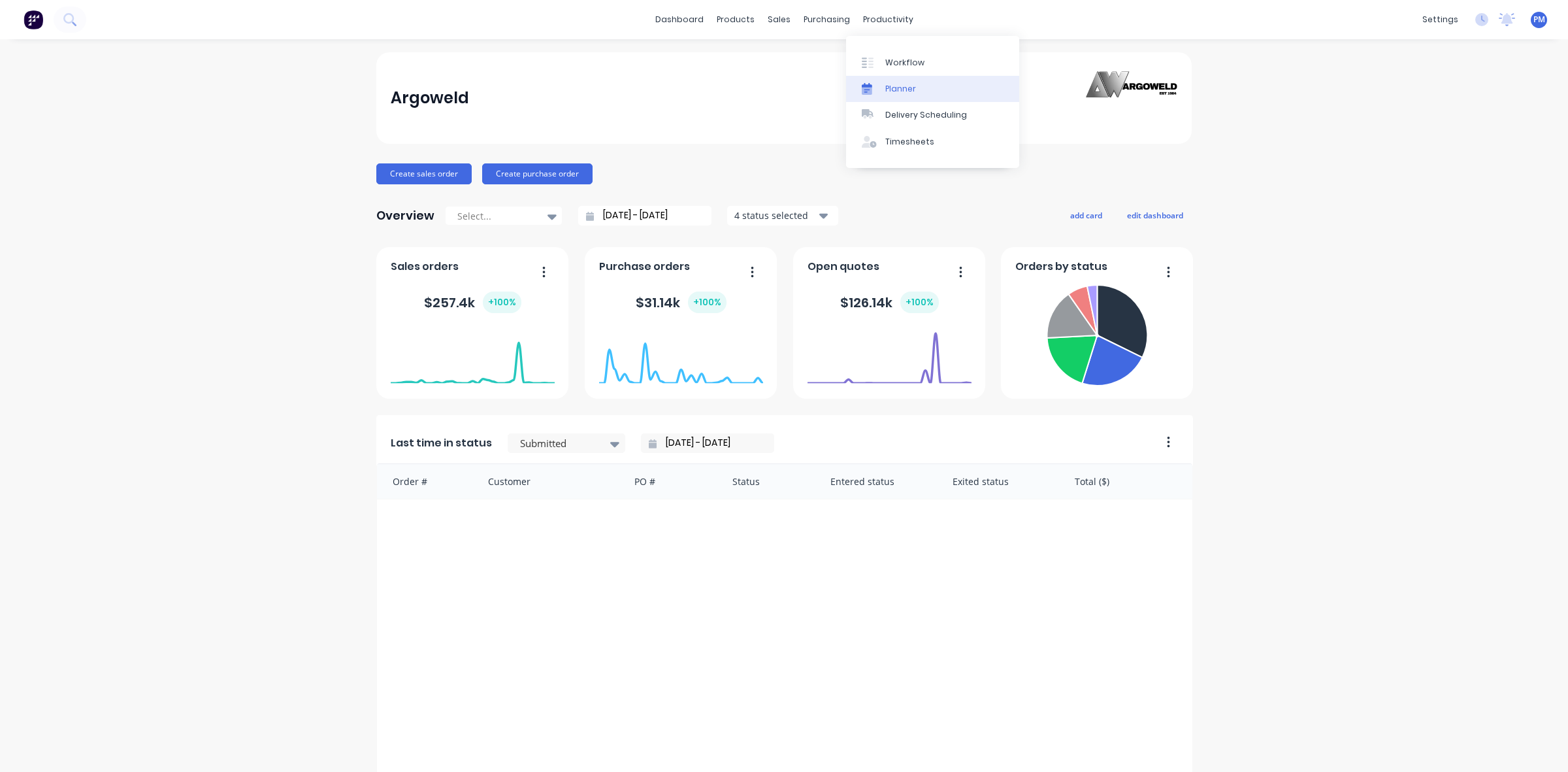
click at [897, 86] on div "Planner" at bounding box center [901, 89] width 31 height 11
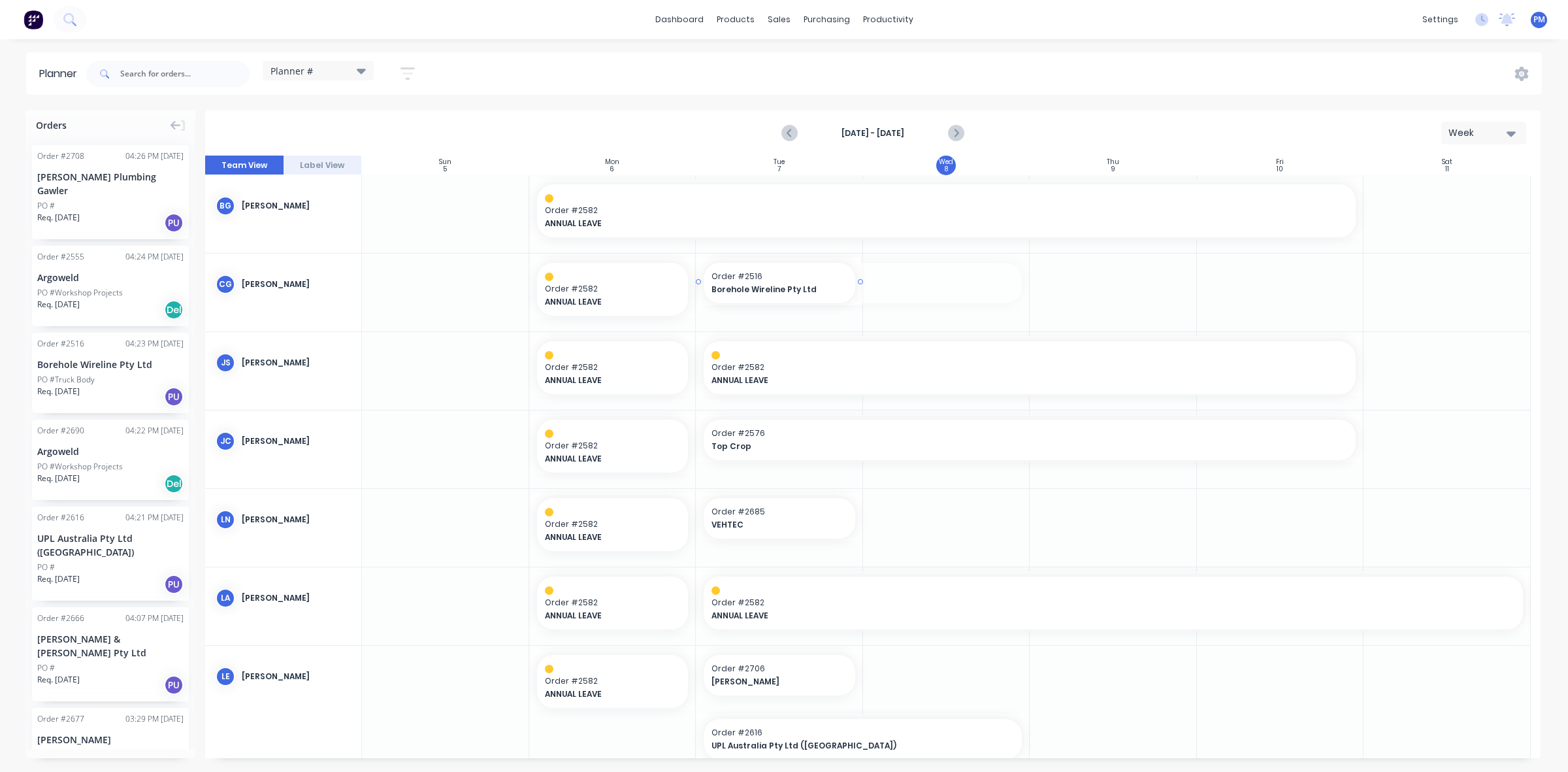
drag, startPoint x: 1022, startPoint y: 279, endPoint x: 861, endPoint y: 284, distance: 161.1
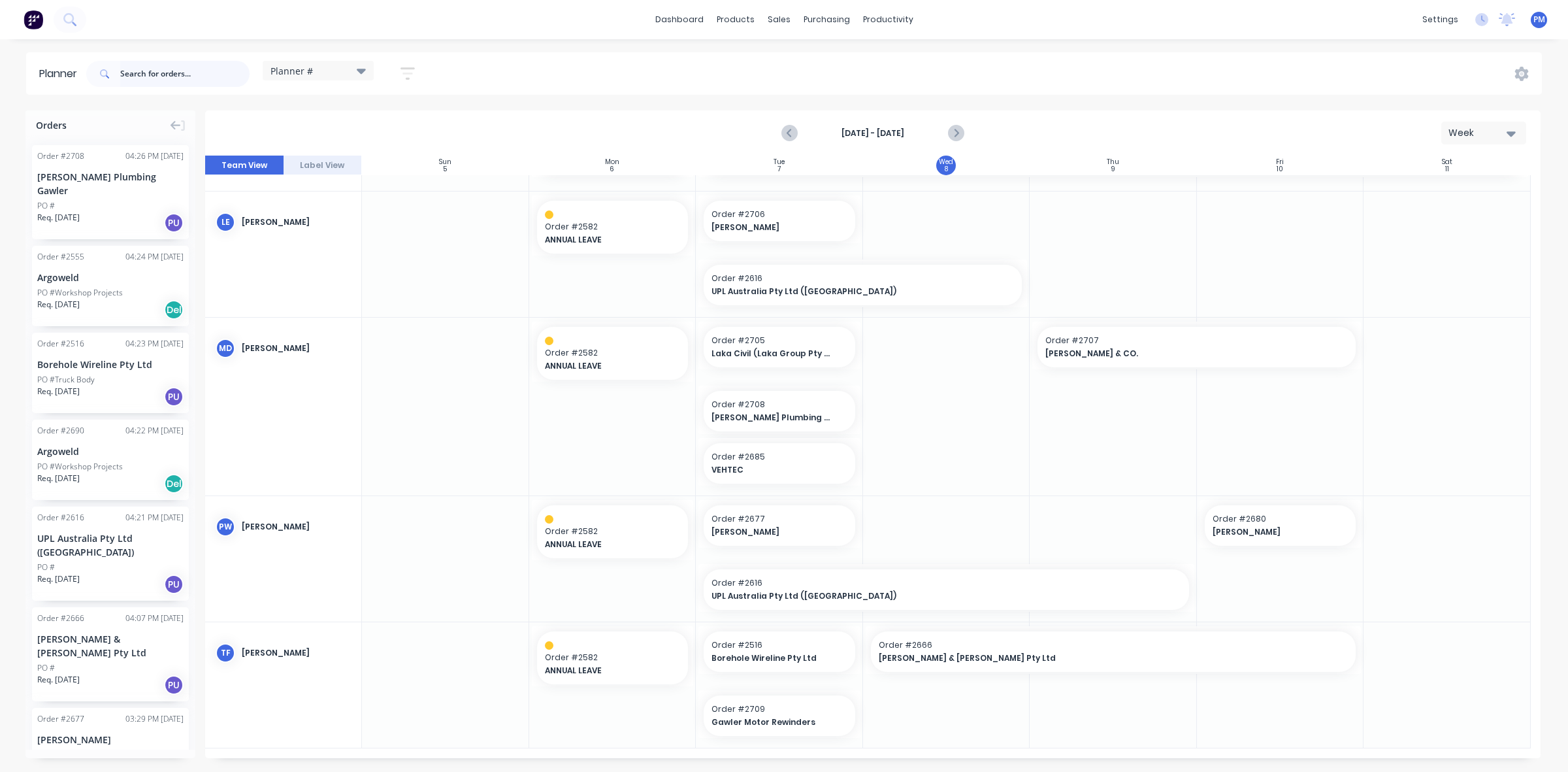
click at [151, 76] on input "text" at bounding box center [185, 73] width 129 height 26
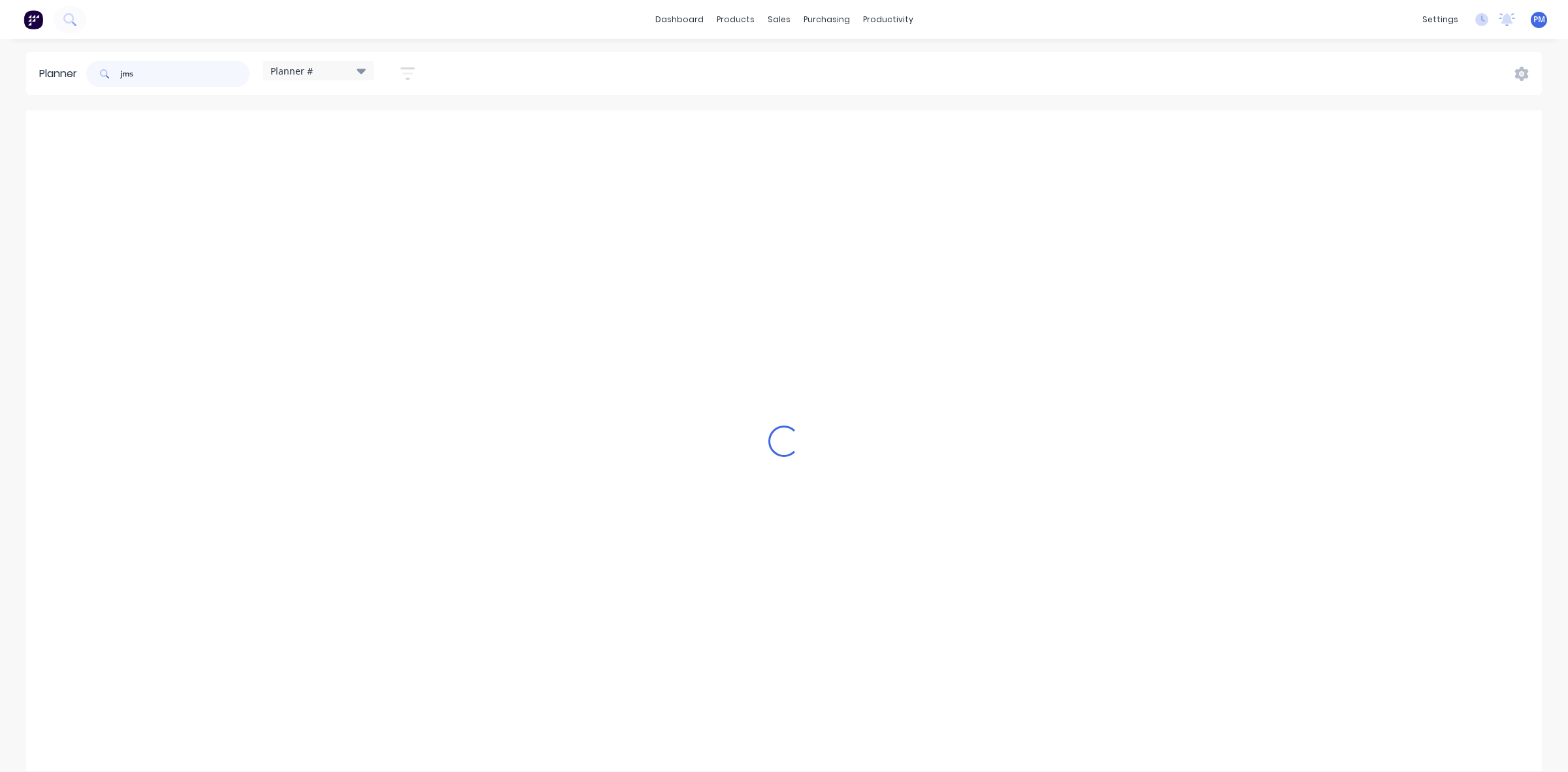
scroll to position [201, 0]
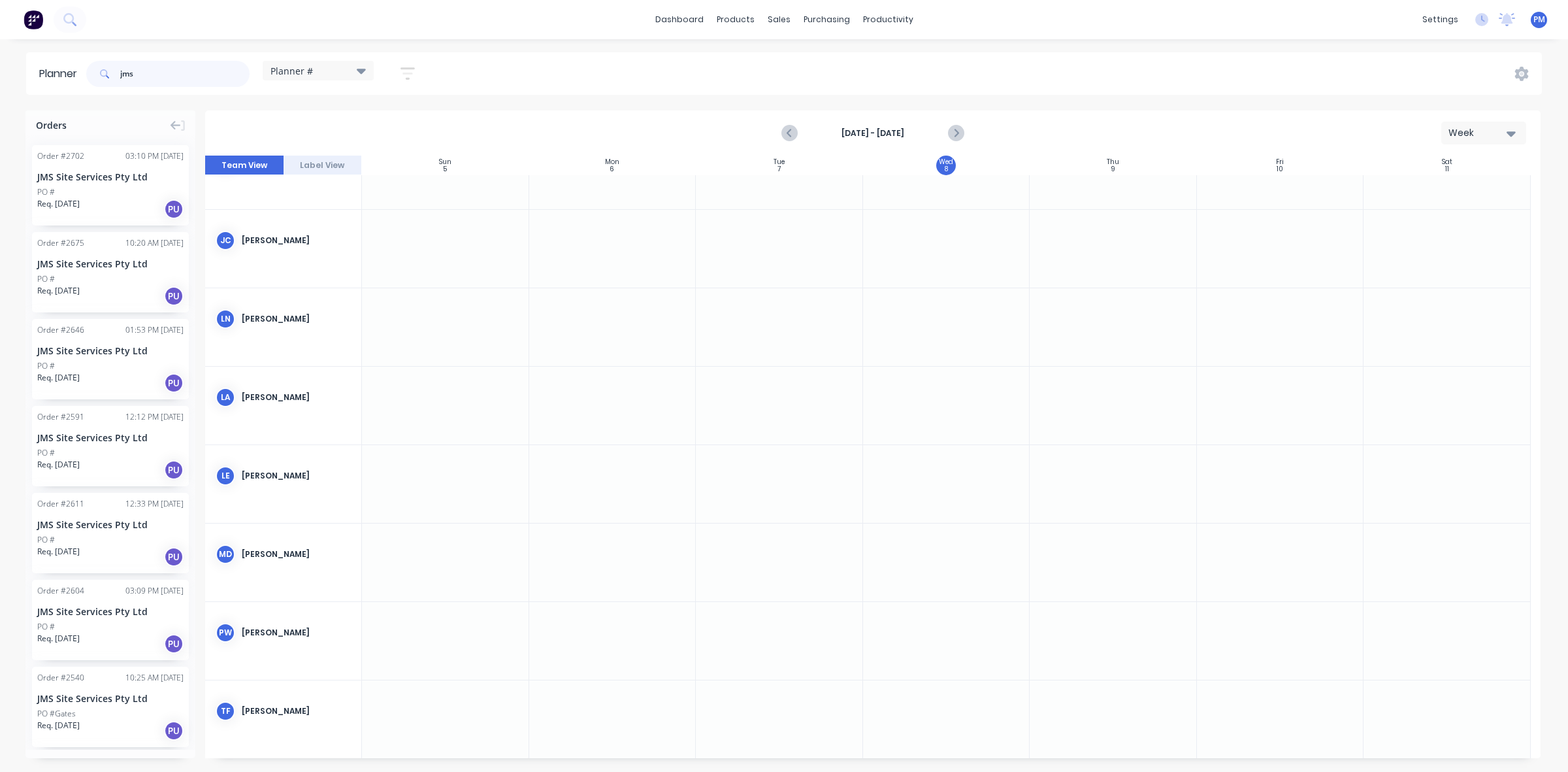
type input "jms"
drag, startPoint x: 105, startPoint y: 178, endPoint x: 922, endPoint y: 586, distance: 913.2
drag, startPoint x: 151, startPoint y: 73, endPoint x: 92, endPoint y: 69, distance: 59.1
click at [94, 69] on div "jms" at bounding box center [168, 73] width 164 height 26
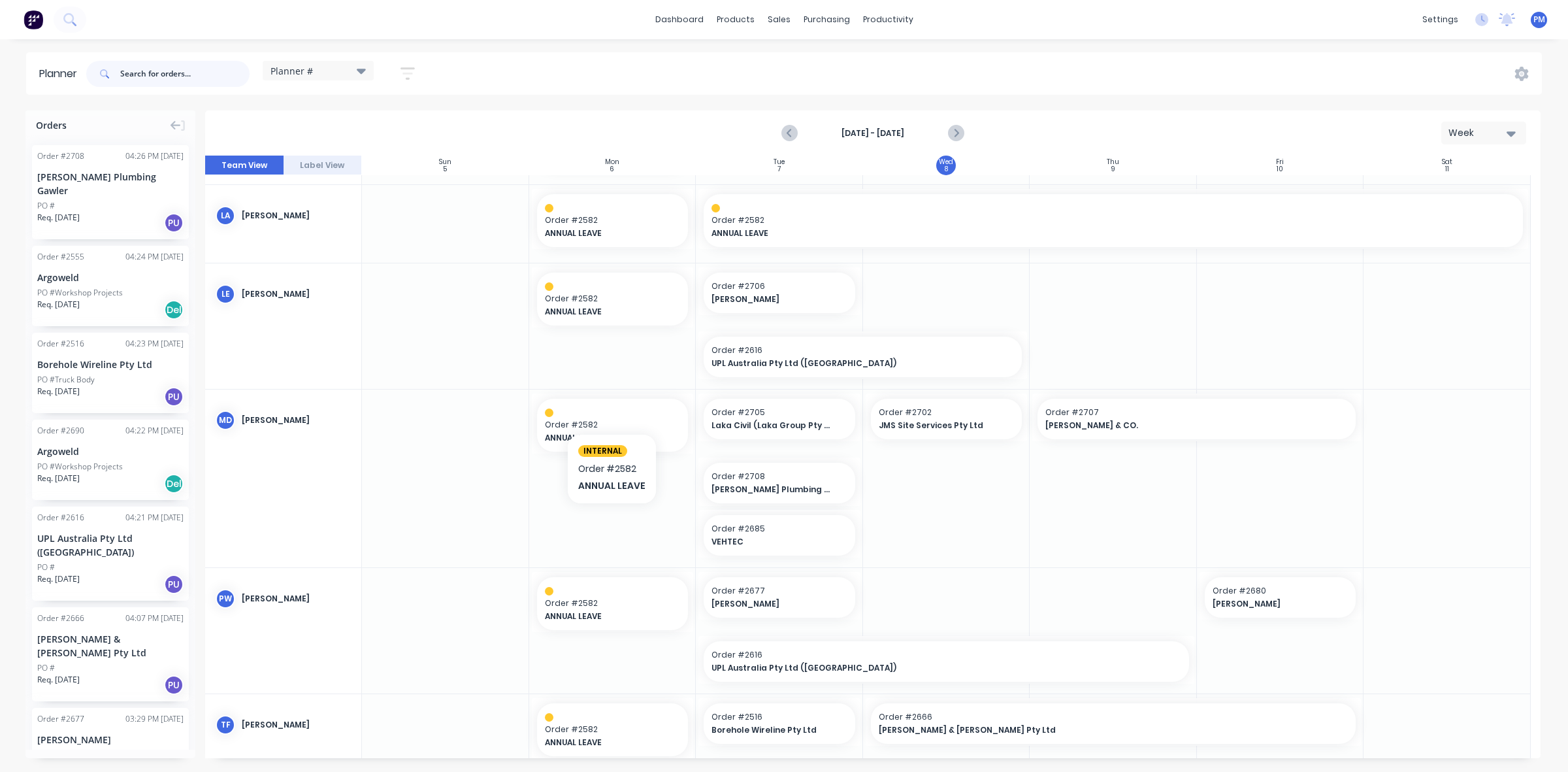
scroll to position [454, 0]
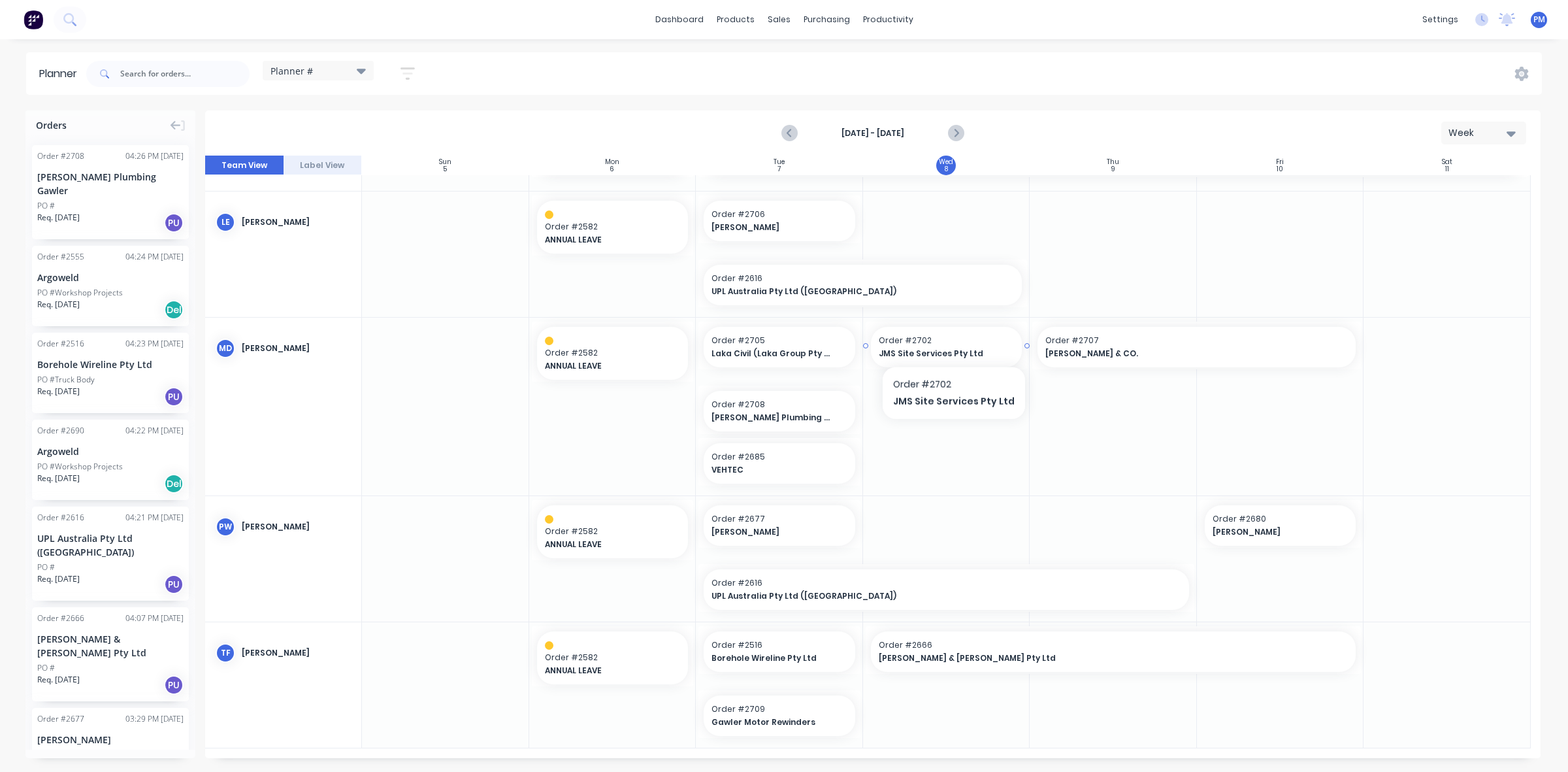
click at [949, 342] on span "Order # 2702" at bounding box center [947, 341] width 136 height 11
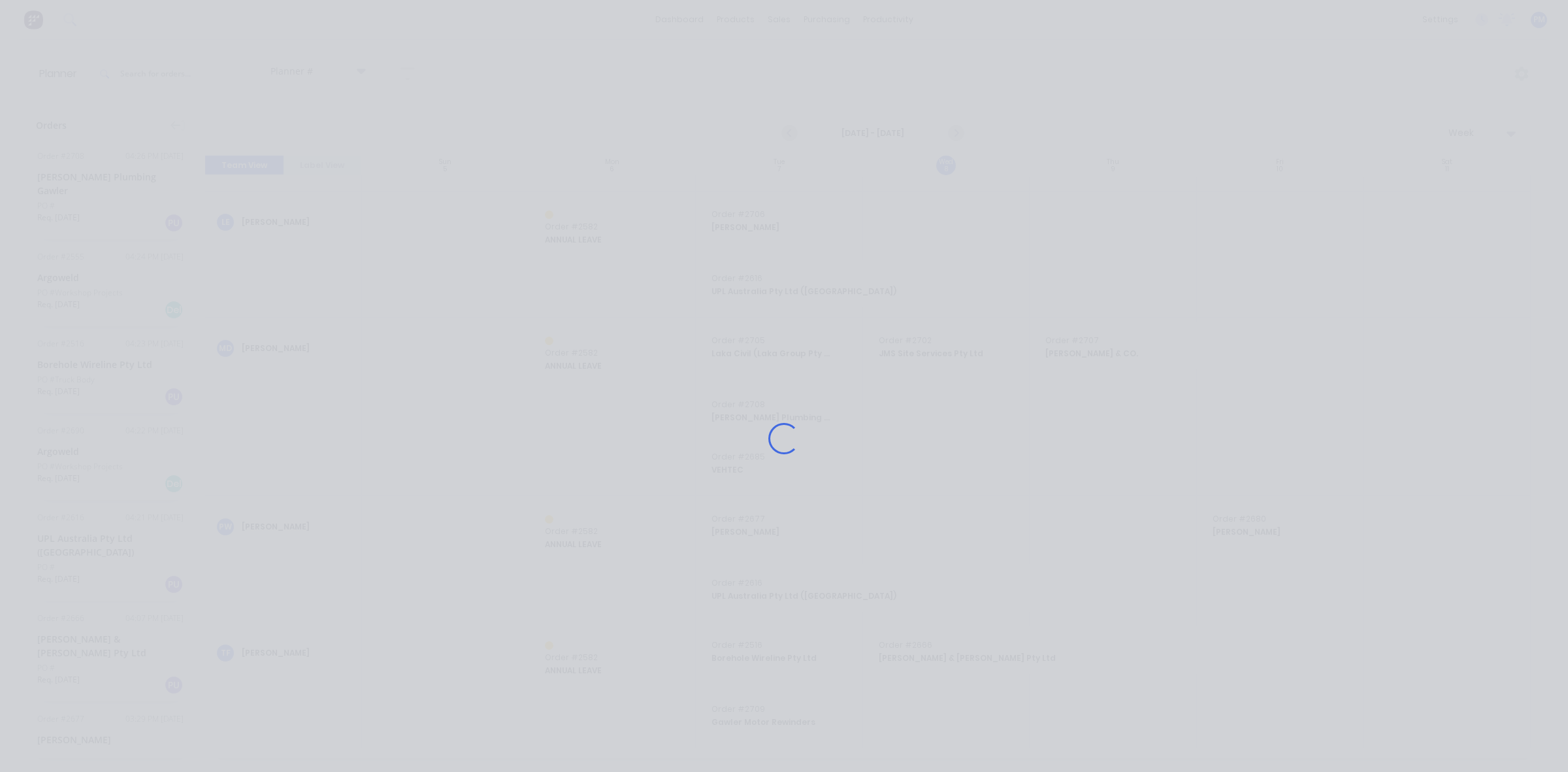
scroll to position [444, 0]
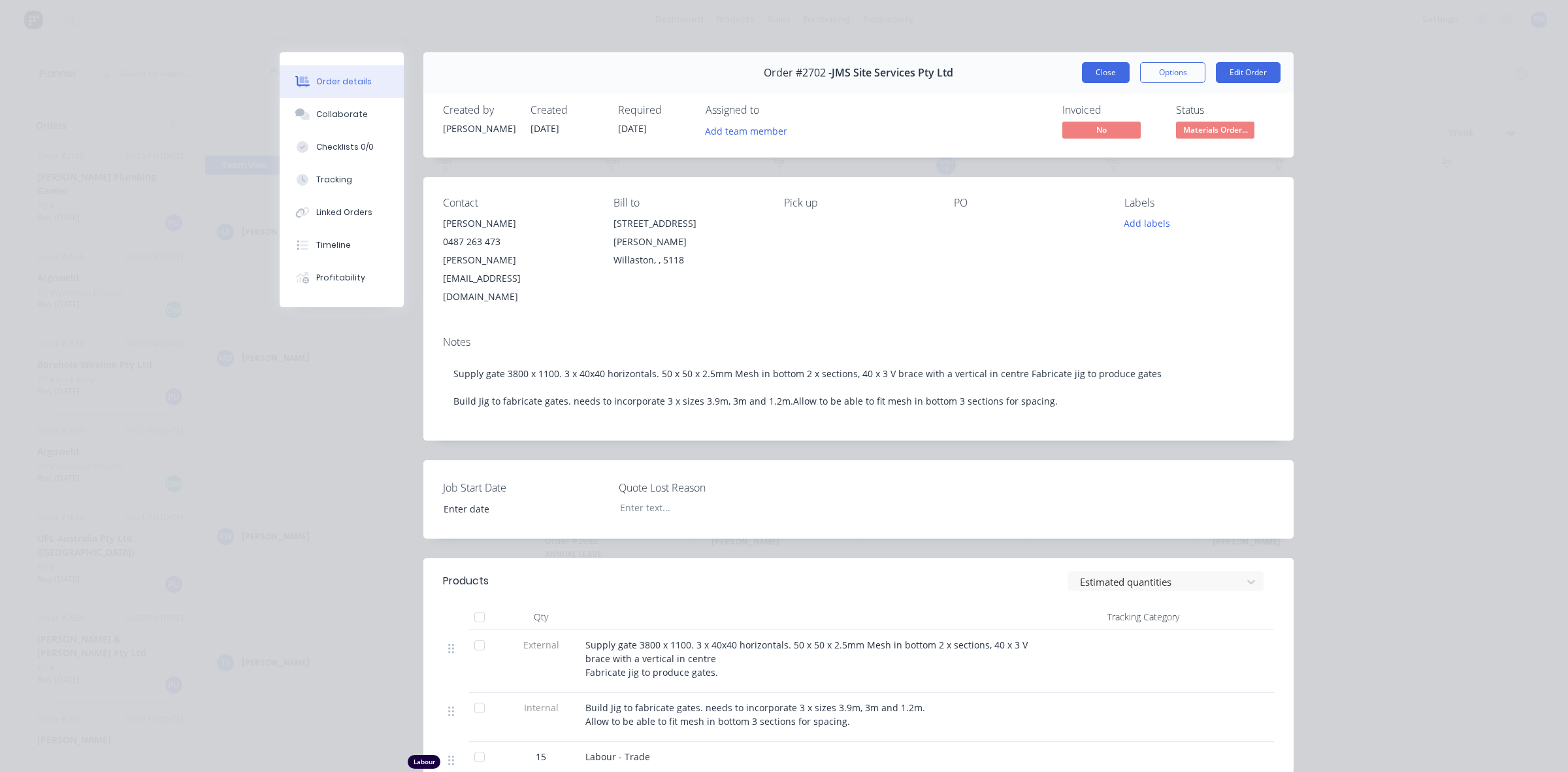
click at [1093, 67] on button "Close" at bounding box center [1106, 73] width 48 height 21
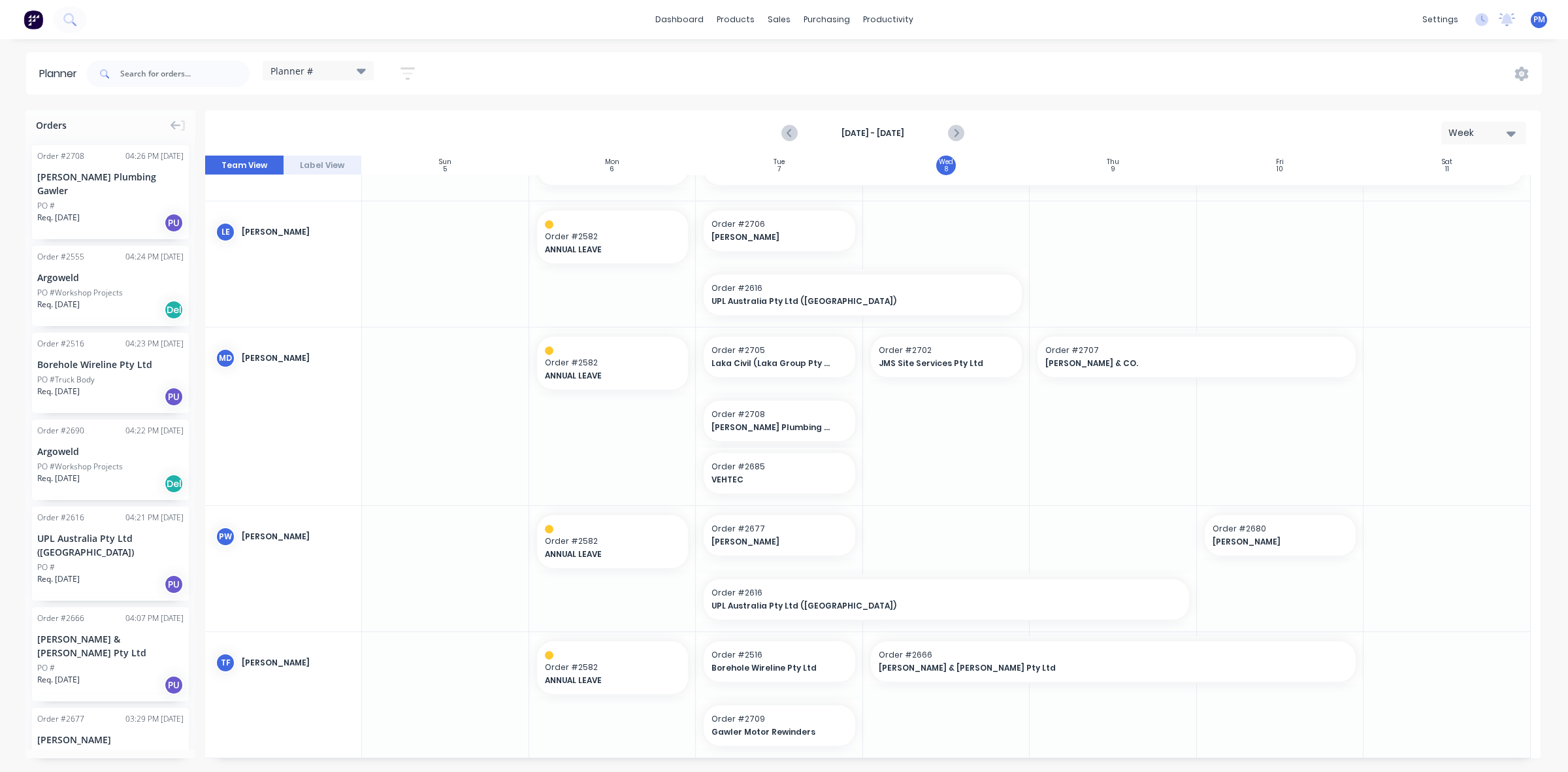
scroll to position [454, 0]
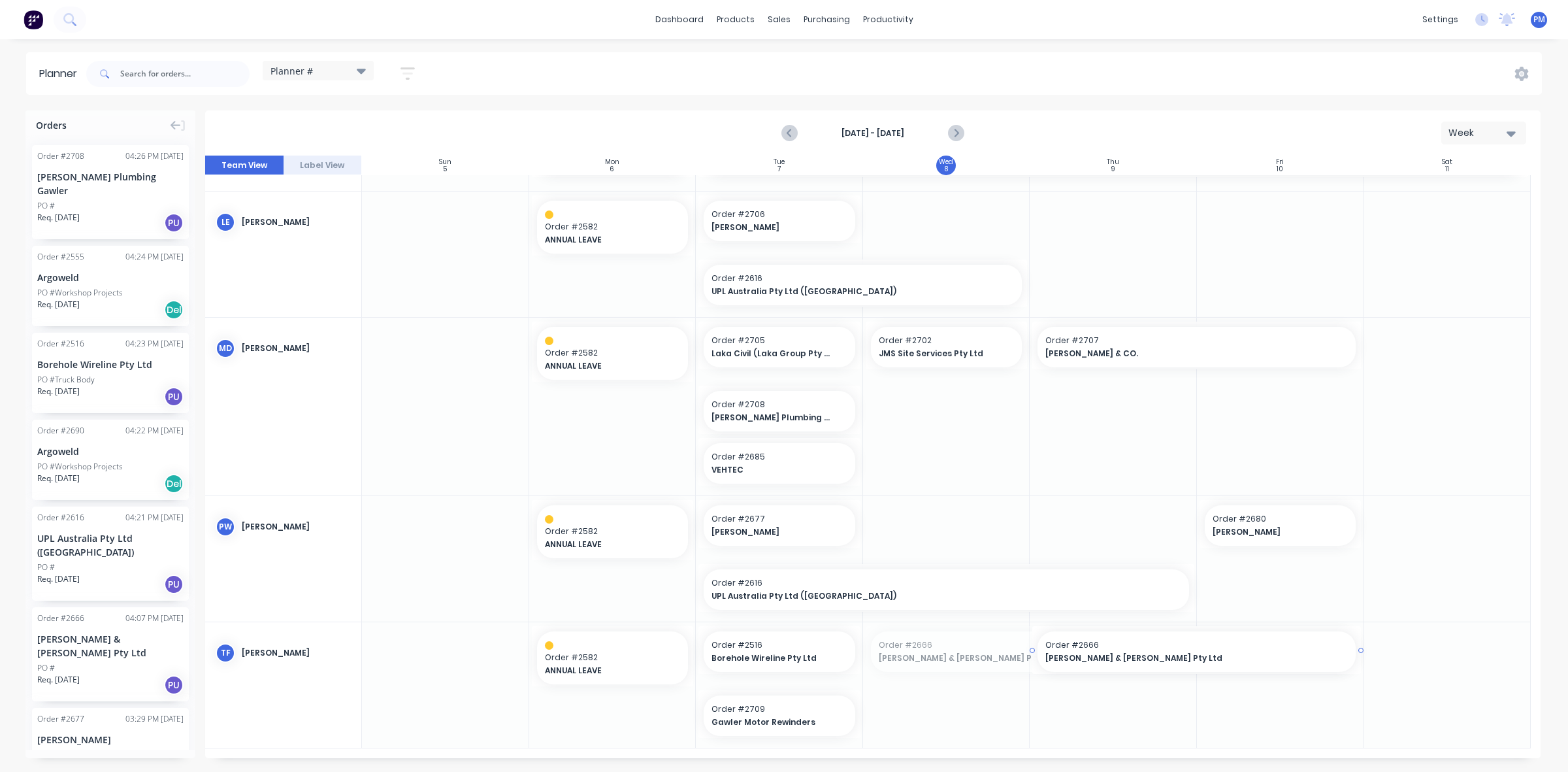
drag, startPoint x: 864, startPoint y: 649, endPoint x: 974, endPoint y: 647, distance: 110.0
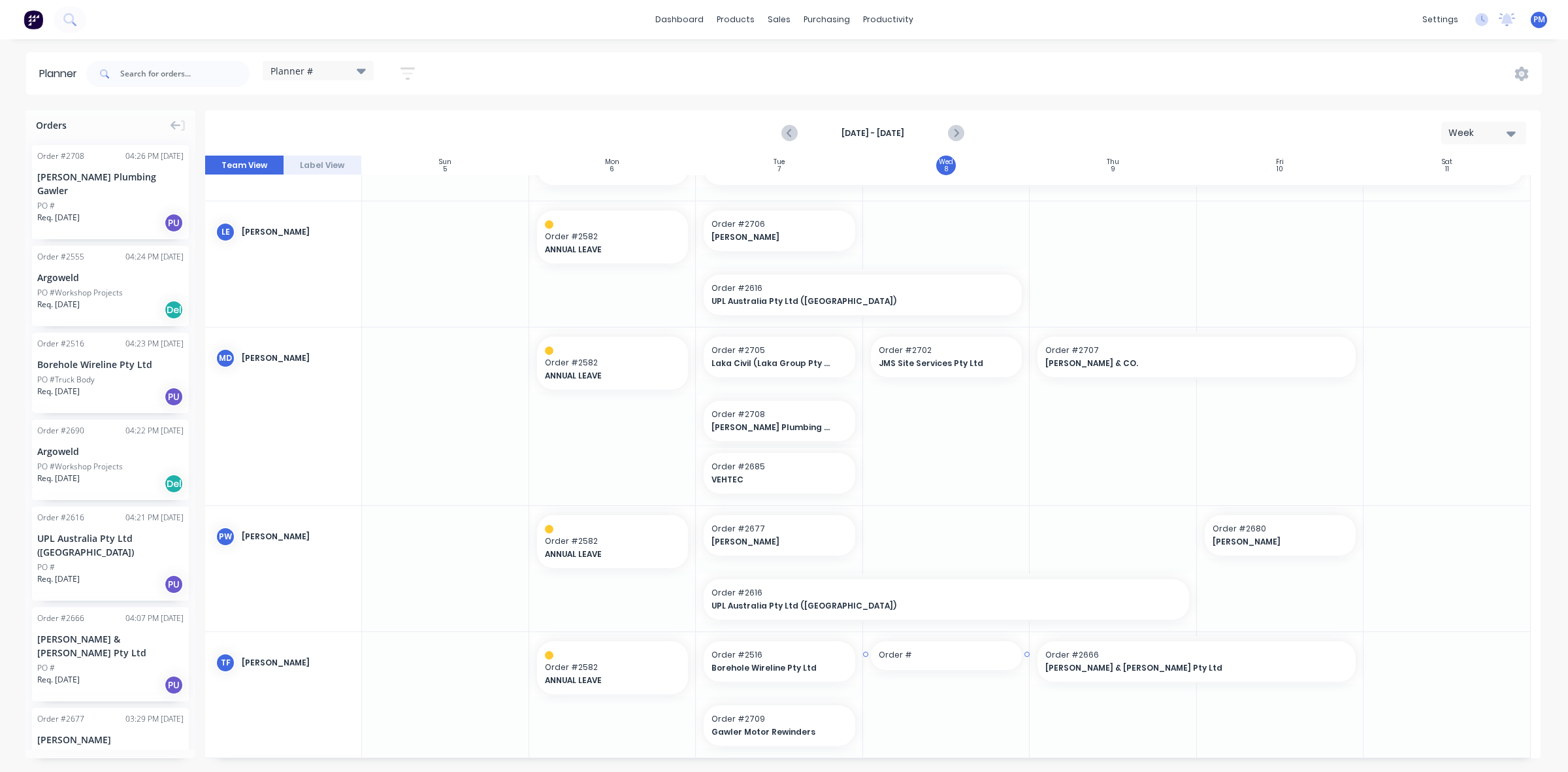
drag, startPoint x: 870, startPoint y: 659, endPoint x: 920, endPoint y: 658, distance: 50.0
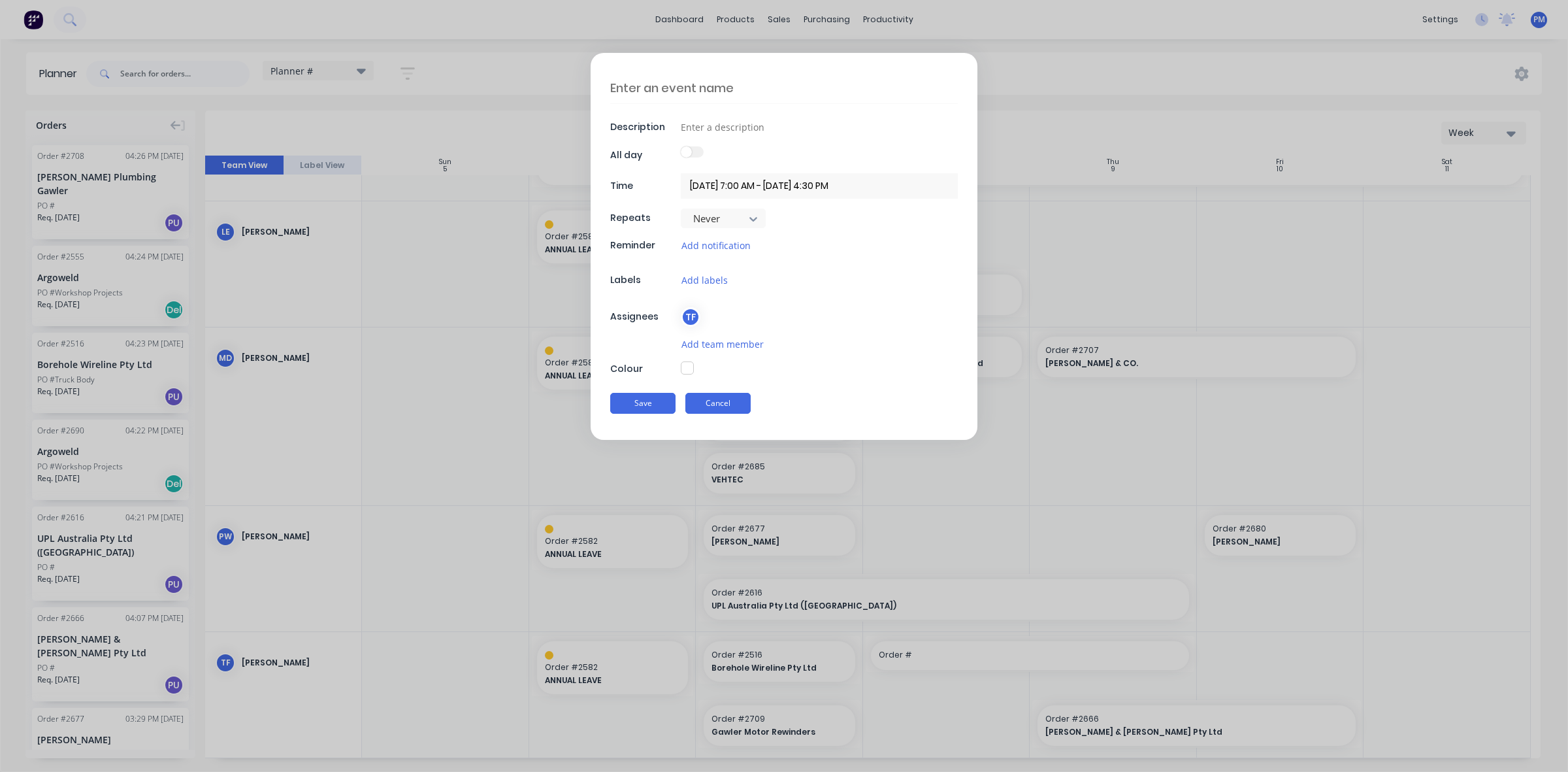
click at [714, 403] on button "Cancel" at bounding box center [718, 403] width 65 height 21
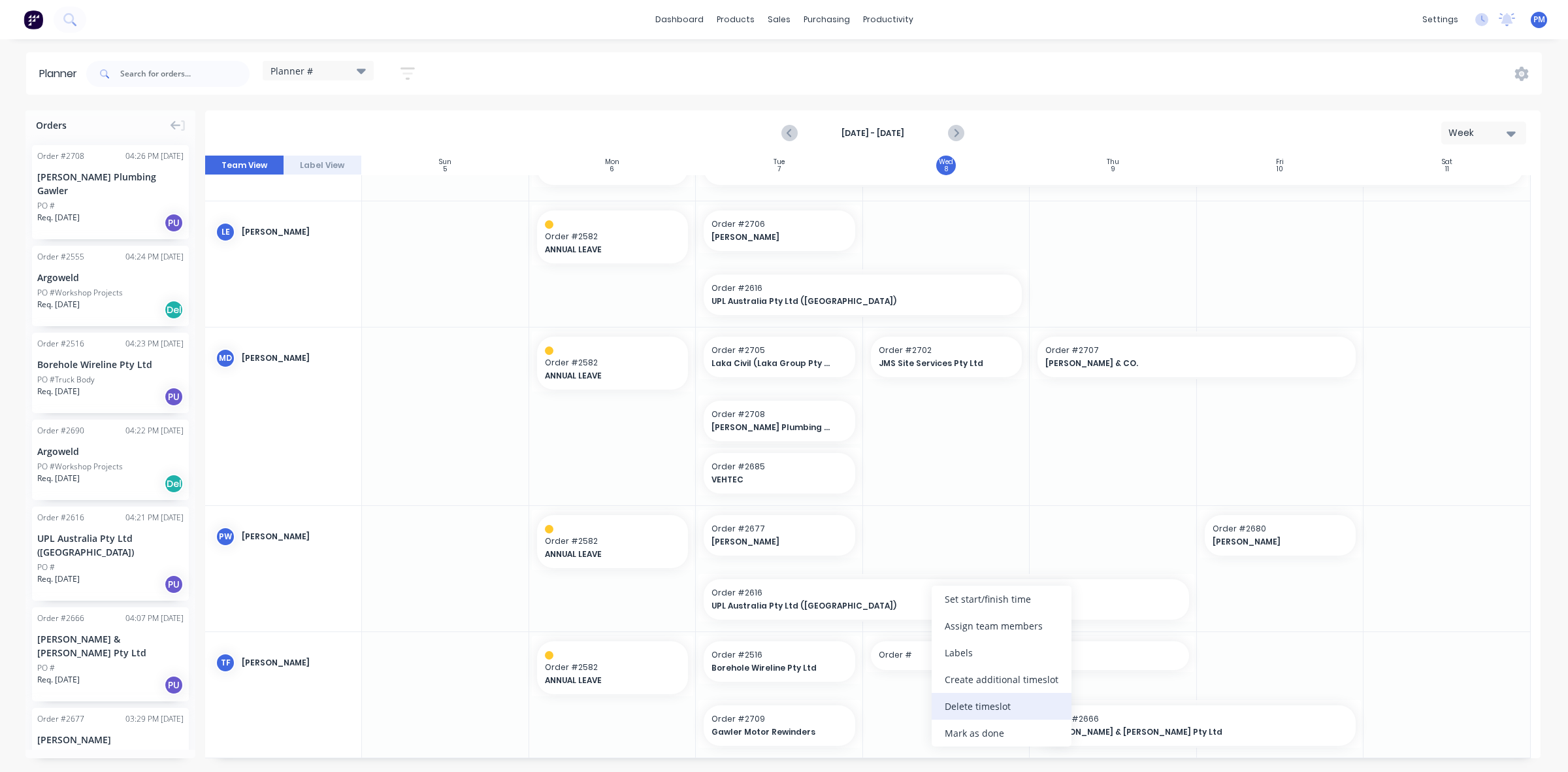
click at [968, 701] on div "Delete timeslot" at bounding box center [1001, 707] width 140 height 27
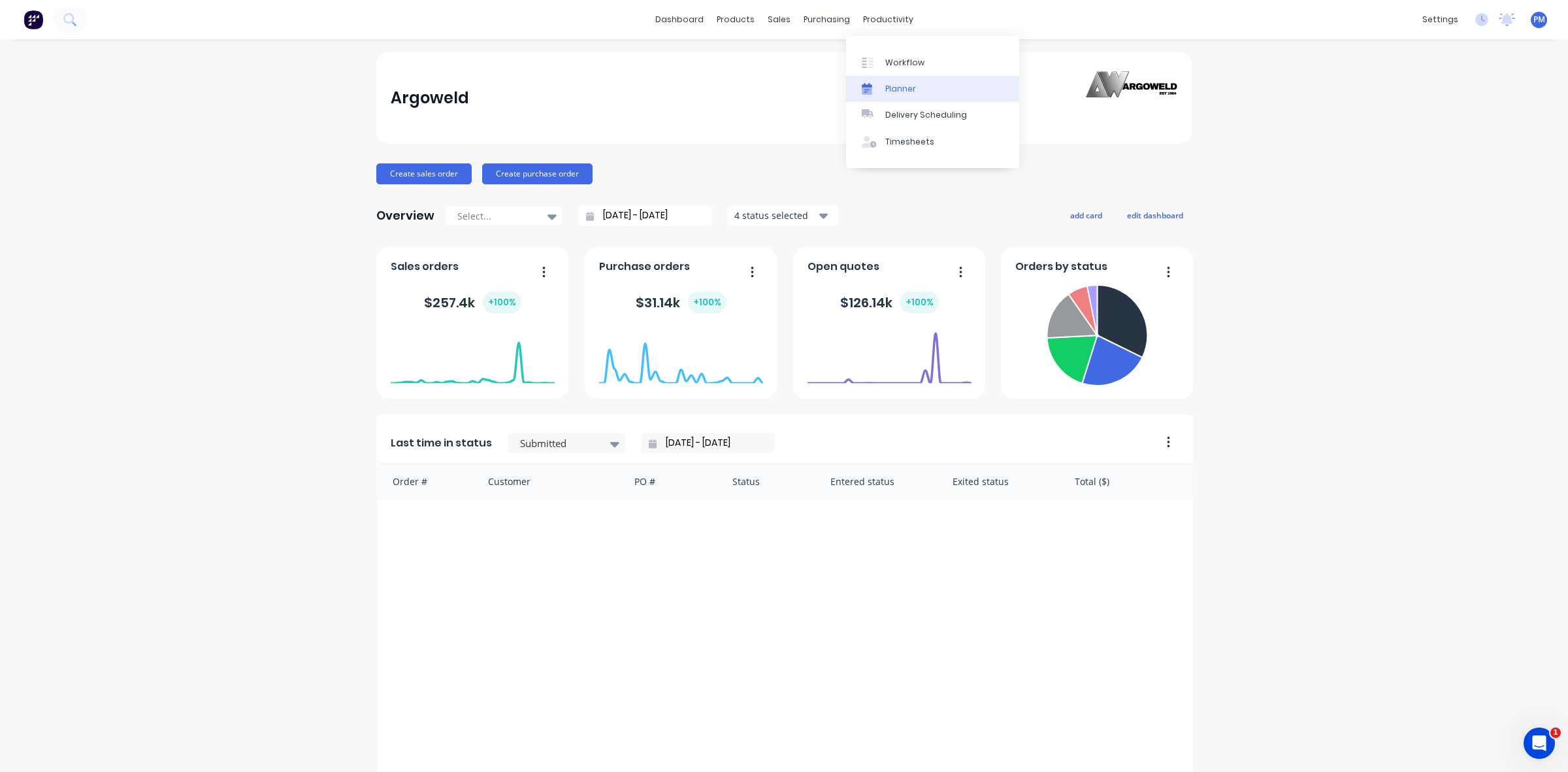
click at [887, 87] on div "Planner" at bounding box center [901, 89] width 31 height 11
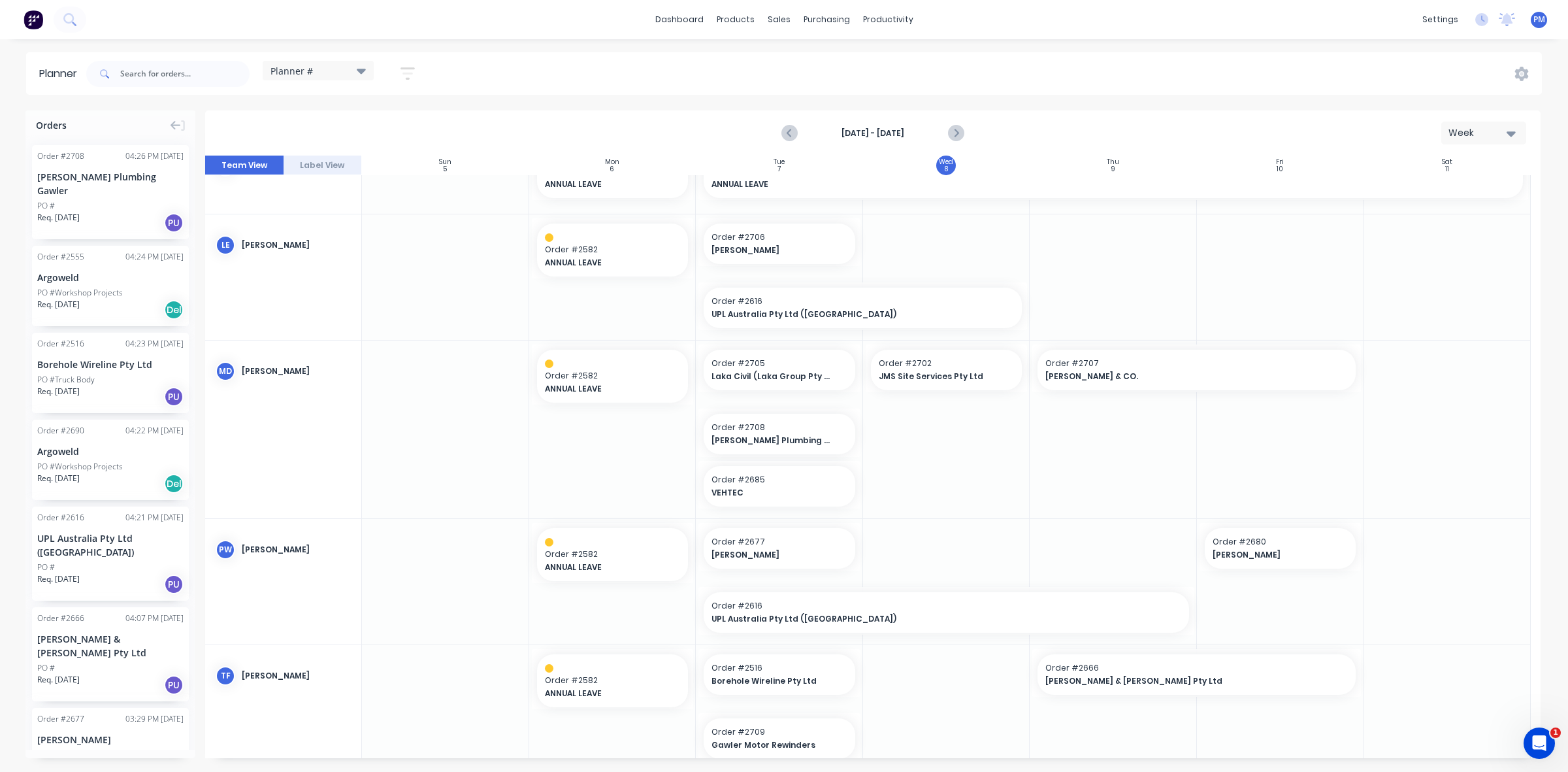
scroll to position [454, 0]
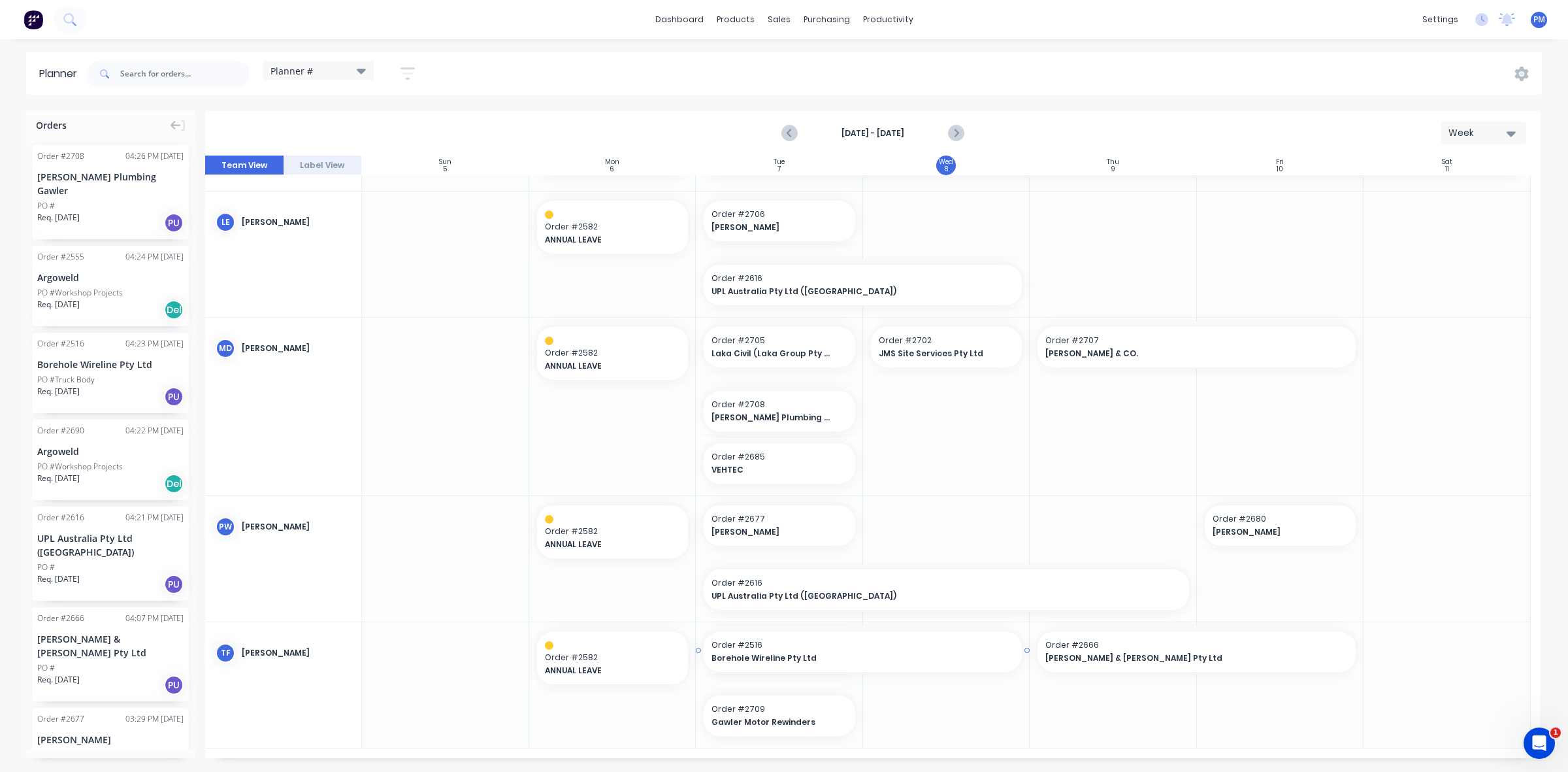
drag, startPoint x: 858, startPoint y: 649, endPoint x: 899, endPoint y: 649, distance: 41.0
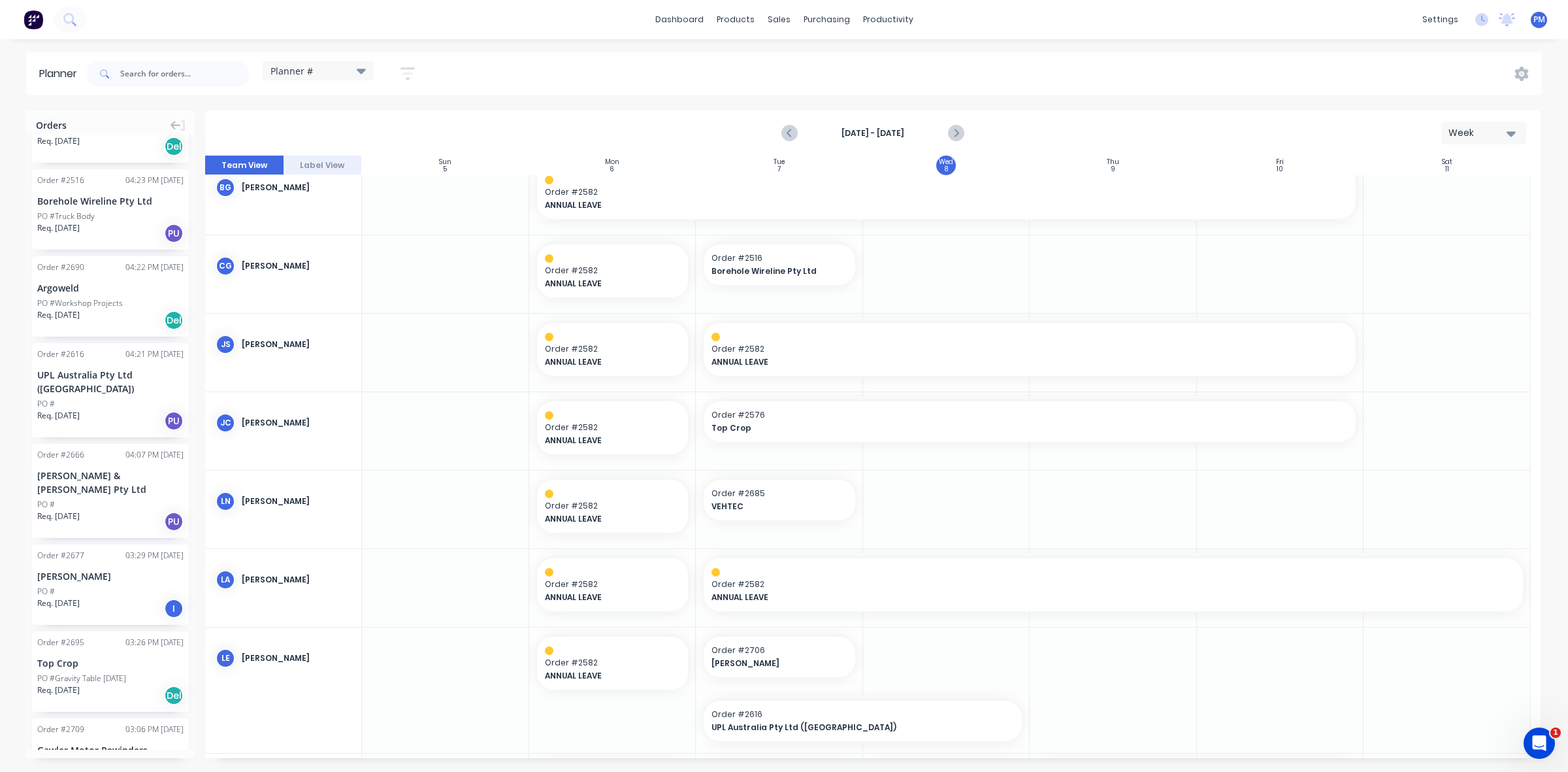
scroll to position [0, 0]
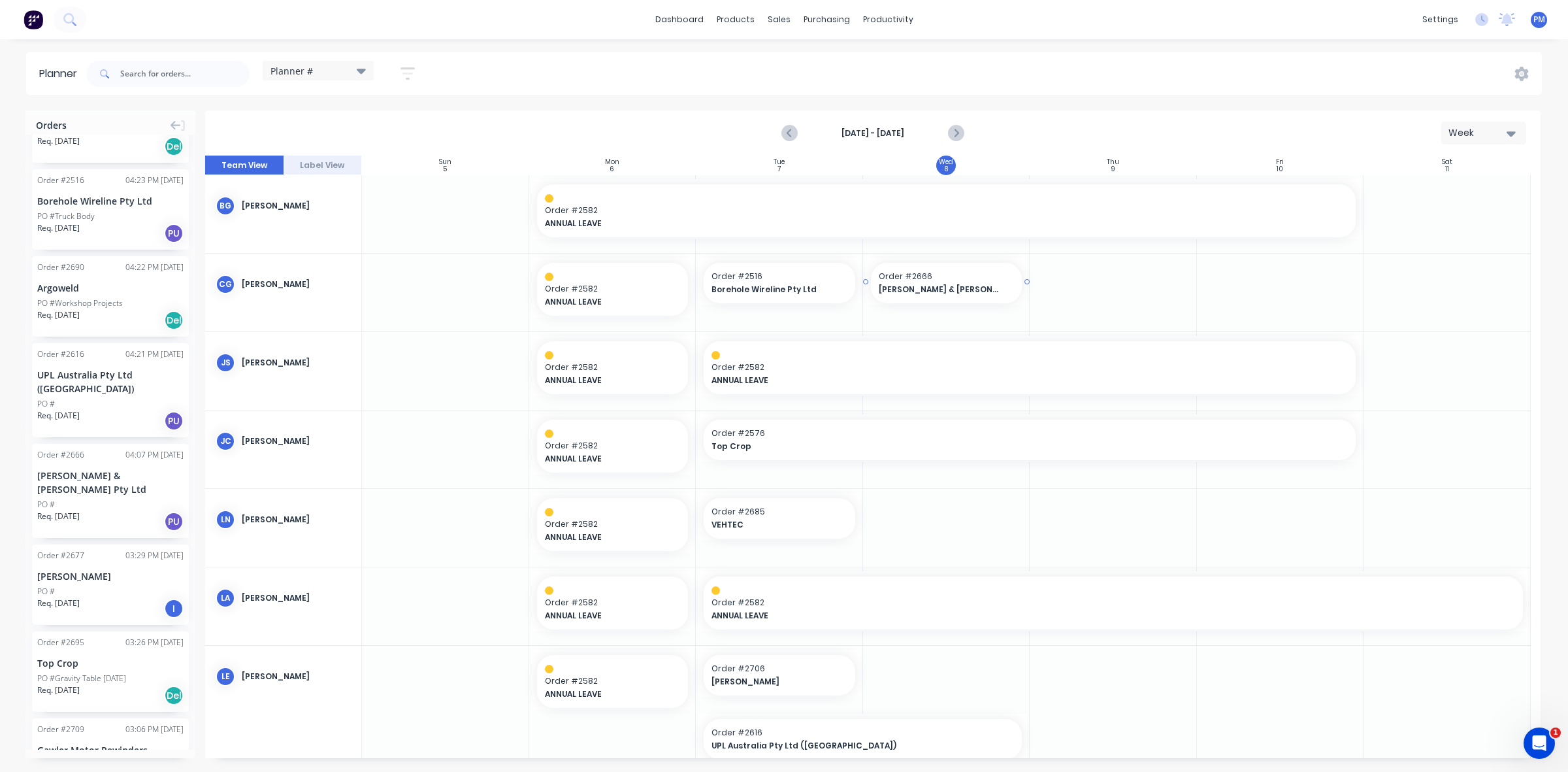
drag, startPoint x: 67, startPoint y: 451, endPoint x: 963, endPoint y: 298, distance: 909.0
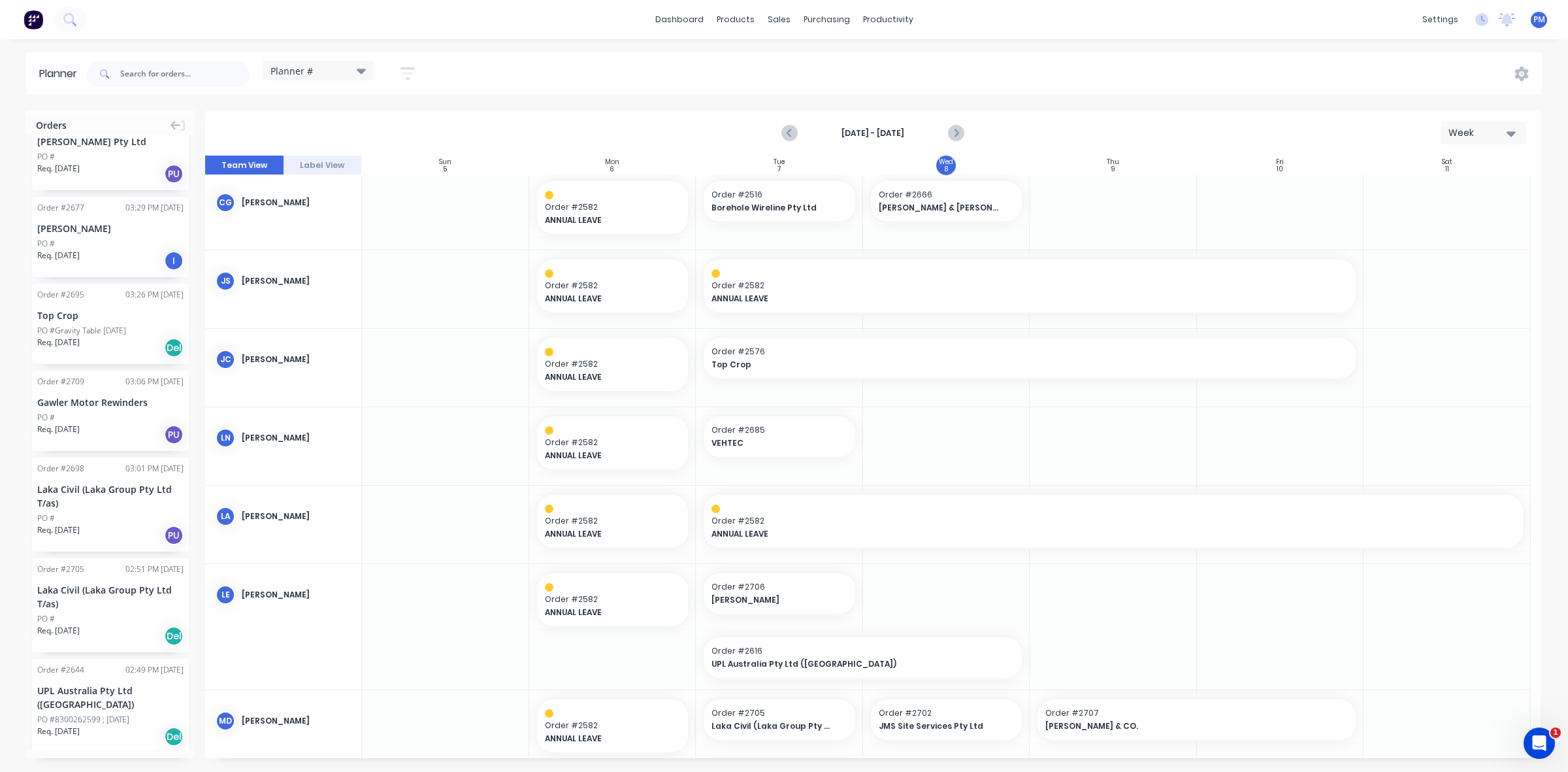
scroll to position [495, 0]
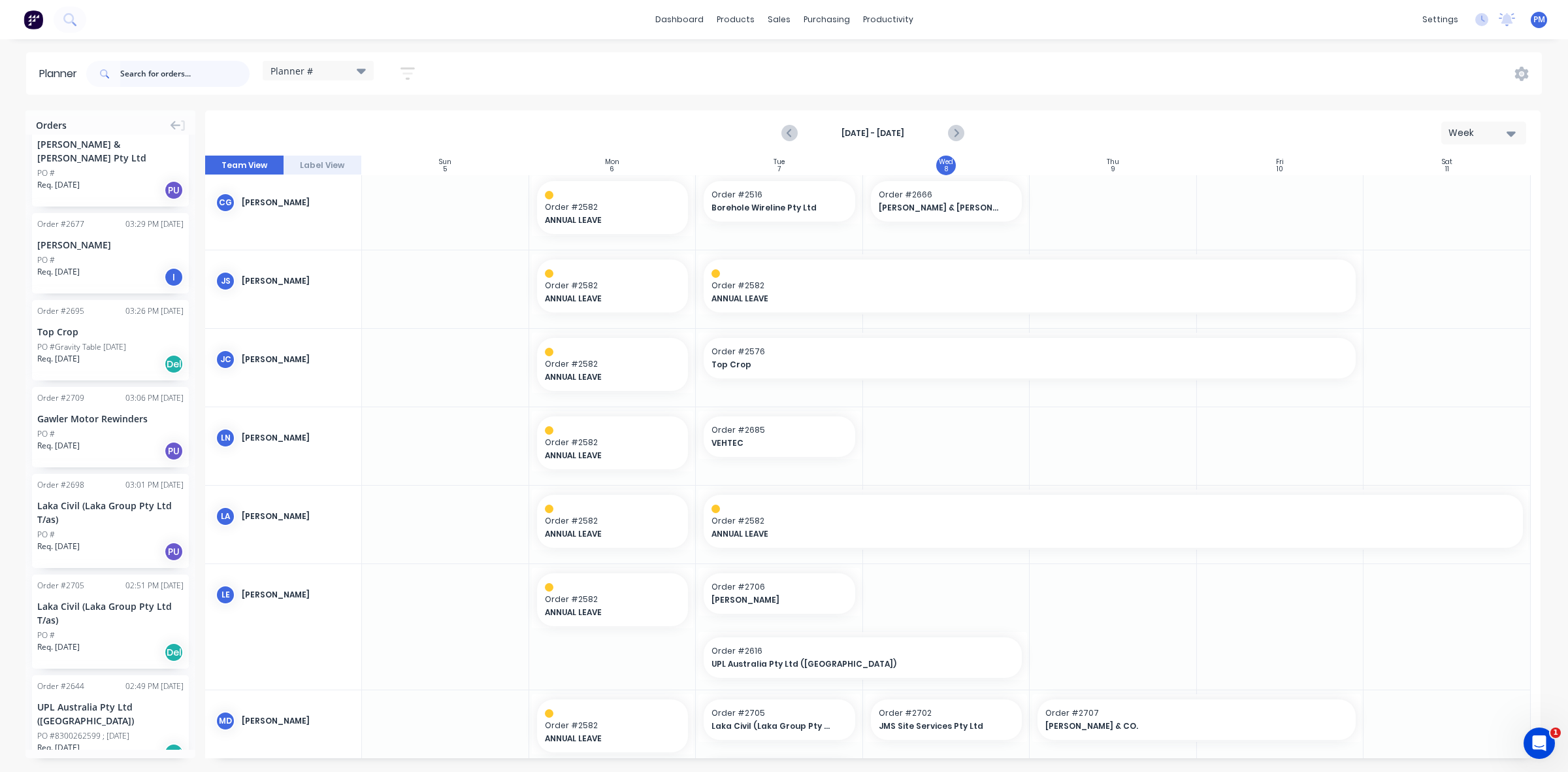
click at [131, 79] on input "text" at bounding box center [185, 73] width 129 height 26
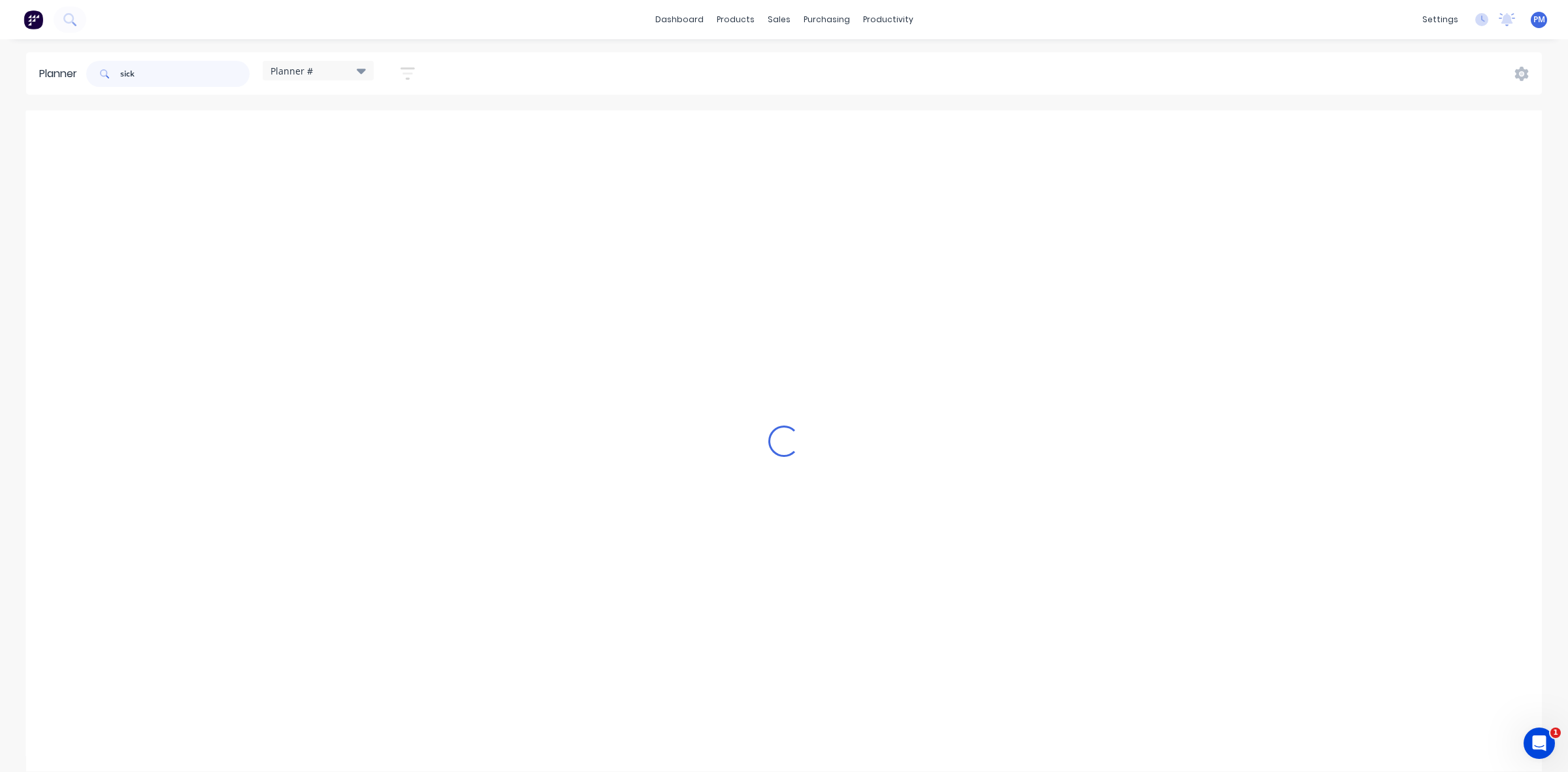
scroll to position [0, 0]
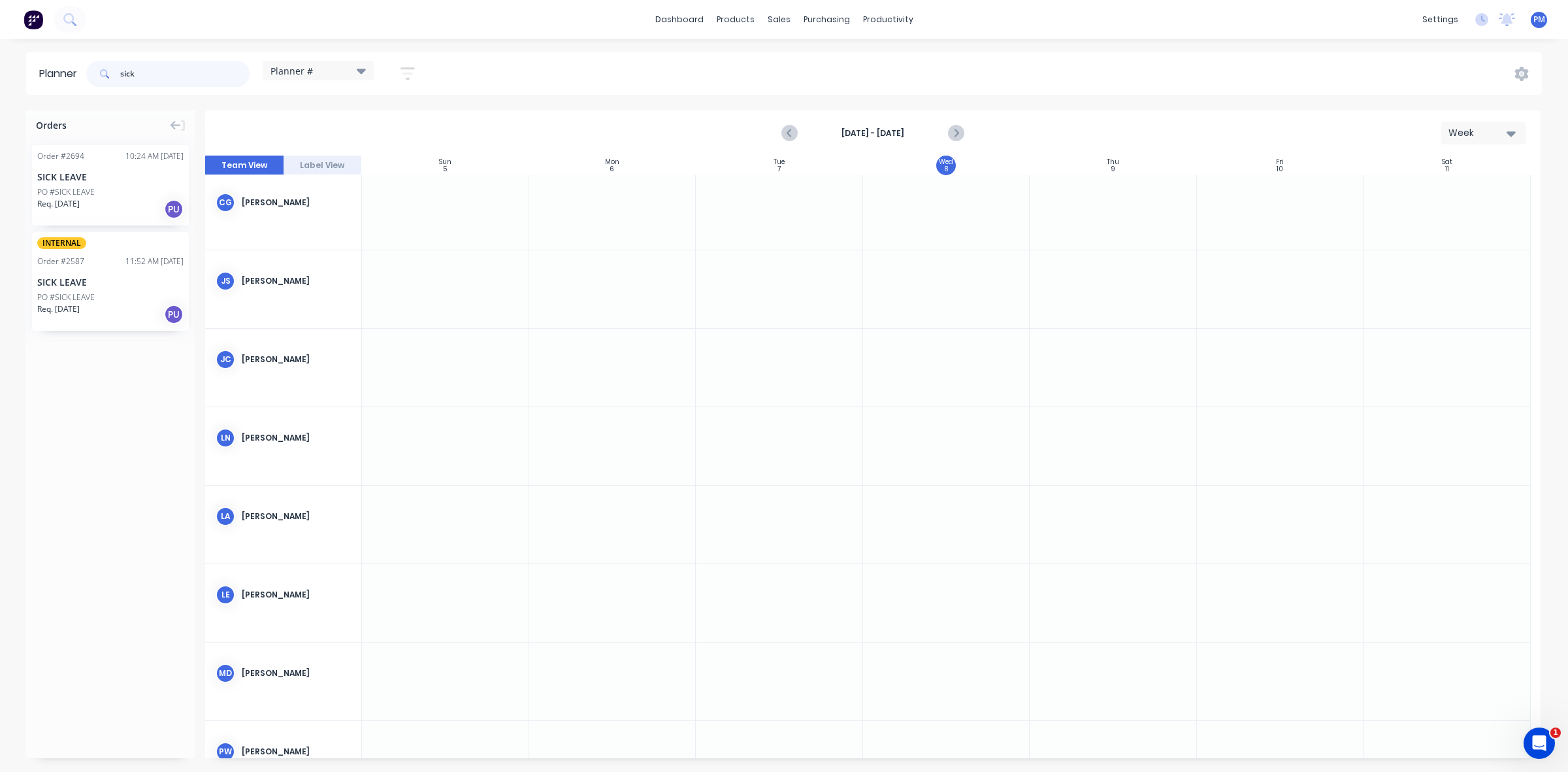
type input "sick"
drag, startPoint x: 74, startPoint y: 257, endPoint x: 43, endPoint y: 230, distance: 41.1
drag, startPoint x: 77, startPoint y: 169, endPoint x: 727, endPoint y: 429, distance: 700.1
drag, startPoint x: 152, startPoint y: 69, endPoint x: 104, endPoint y: 72, distance: 48.1
click at [105, 72] on div "sick" at bounding box center [168, 73] width 164 height 26
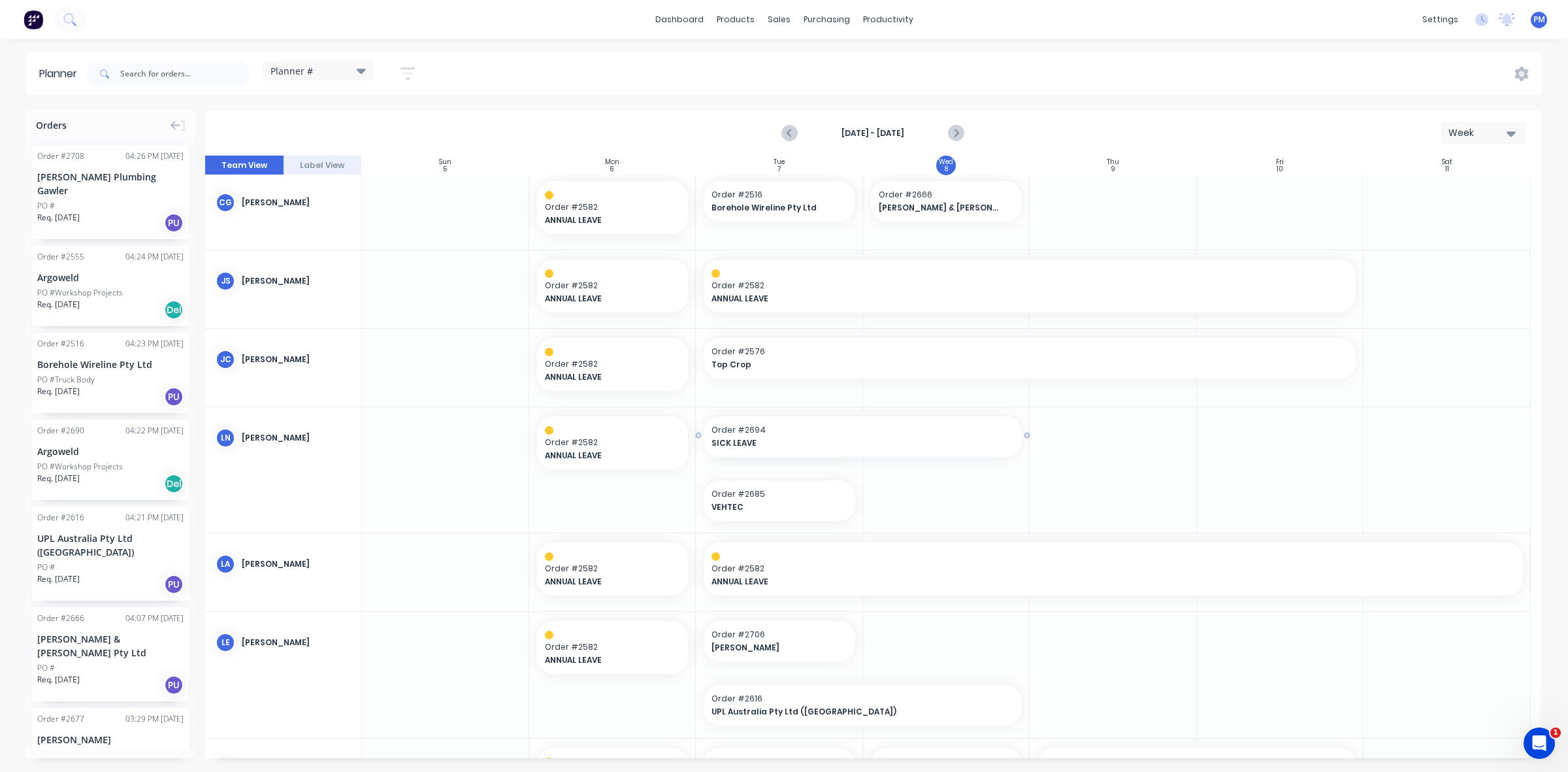
drag, startPoint x: 857, startPoint y: 435, endPoint x: 907, endPoint y: 430, distance: 50.2
click at [815, 439] on span "SICK LEAVE" at bounding box center [847, 443] width 273 height 11
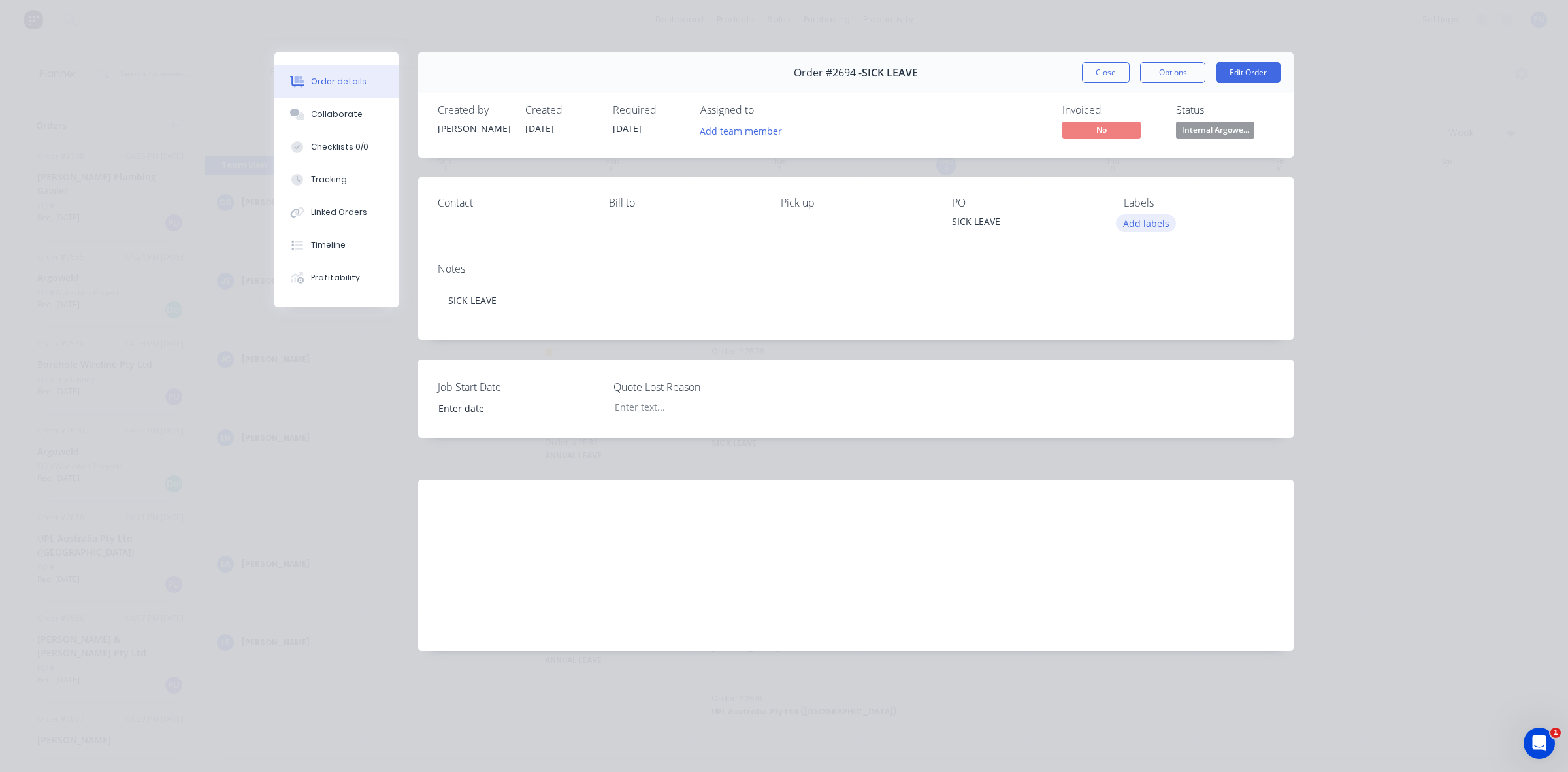
click at [1160, 220] on button "Add labels" at bounding box center [1146, 223] width 60 height 17
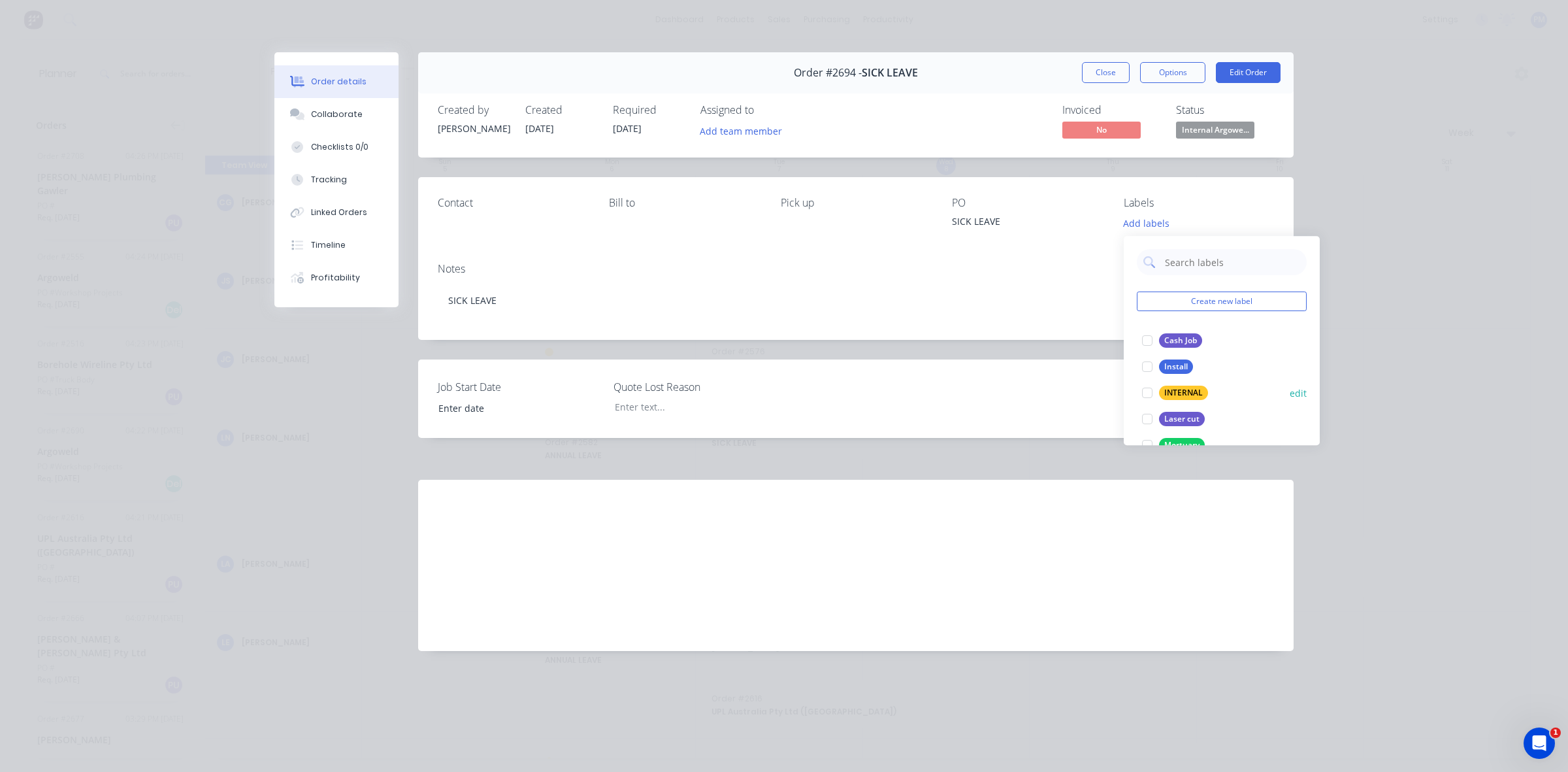
click at [1152, 394] on div at bounding box center [1147, 393] width 26 height 26
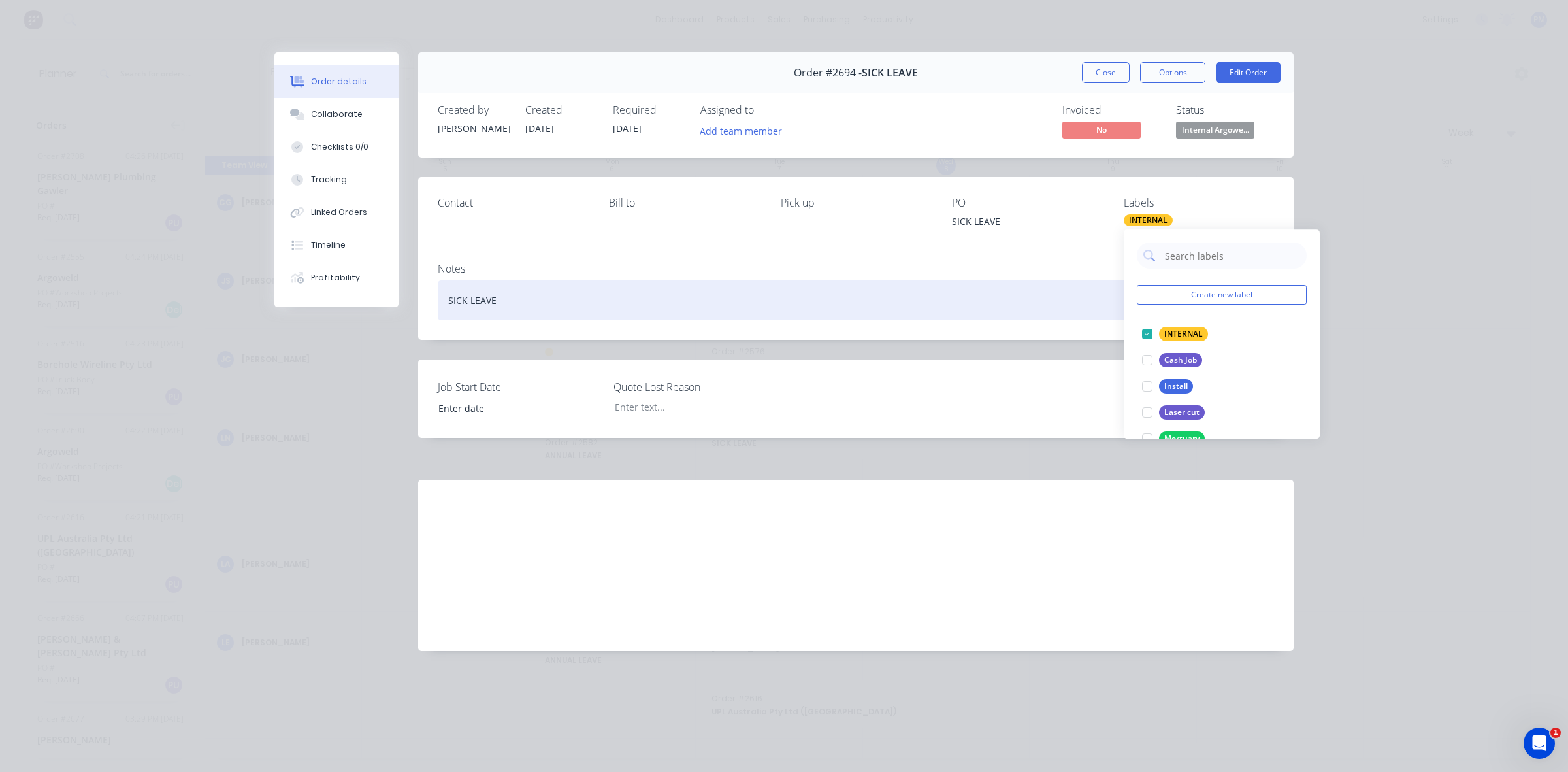
click at [1006, 318] on div "SICK LEAVE" at bounding box center [856, 301] width 837 height 40
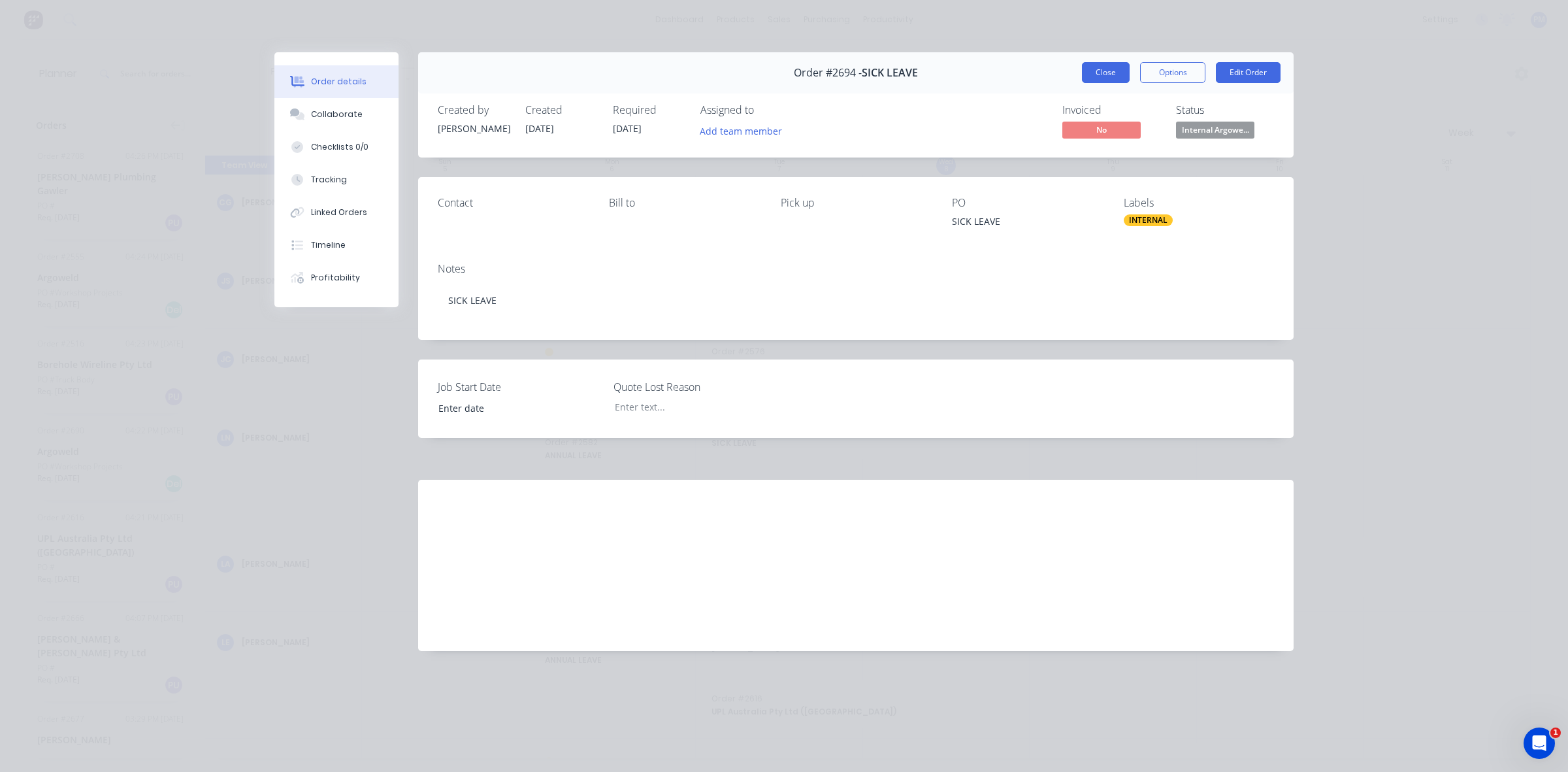
click at [1106, 67] on button "Close" at bounding box center [1106, 73] width 48 height 21
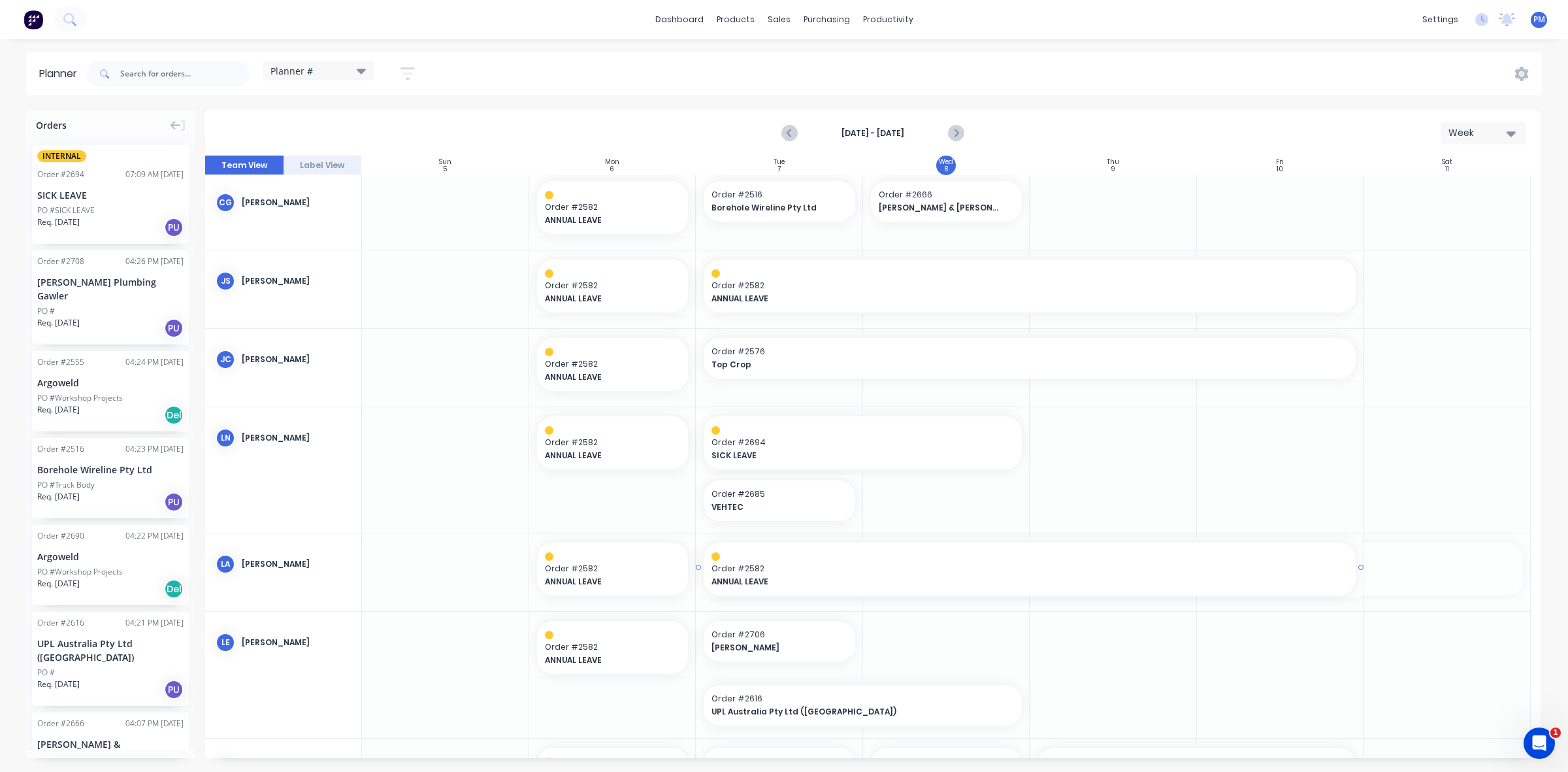
drag, startPoint x: 1521, startPoint y: 569, endPoint x: 1355, endPoint y: 572, distance: 166.0
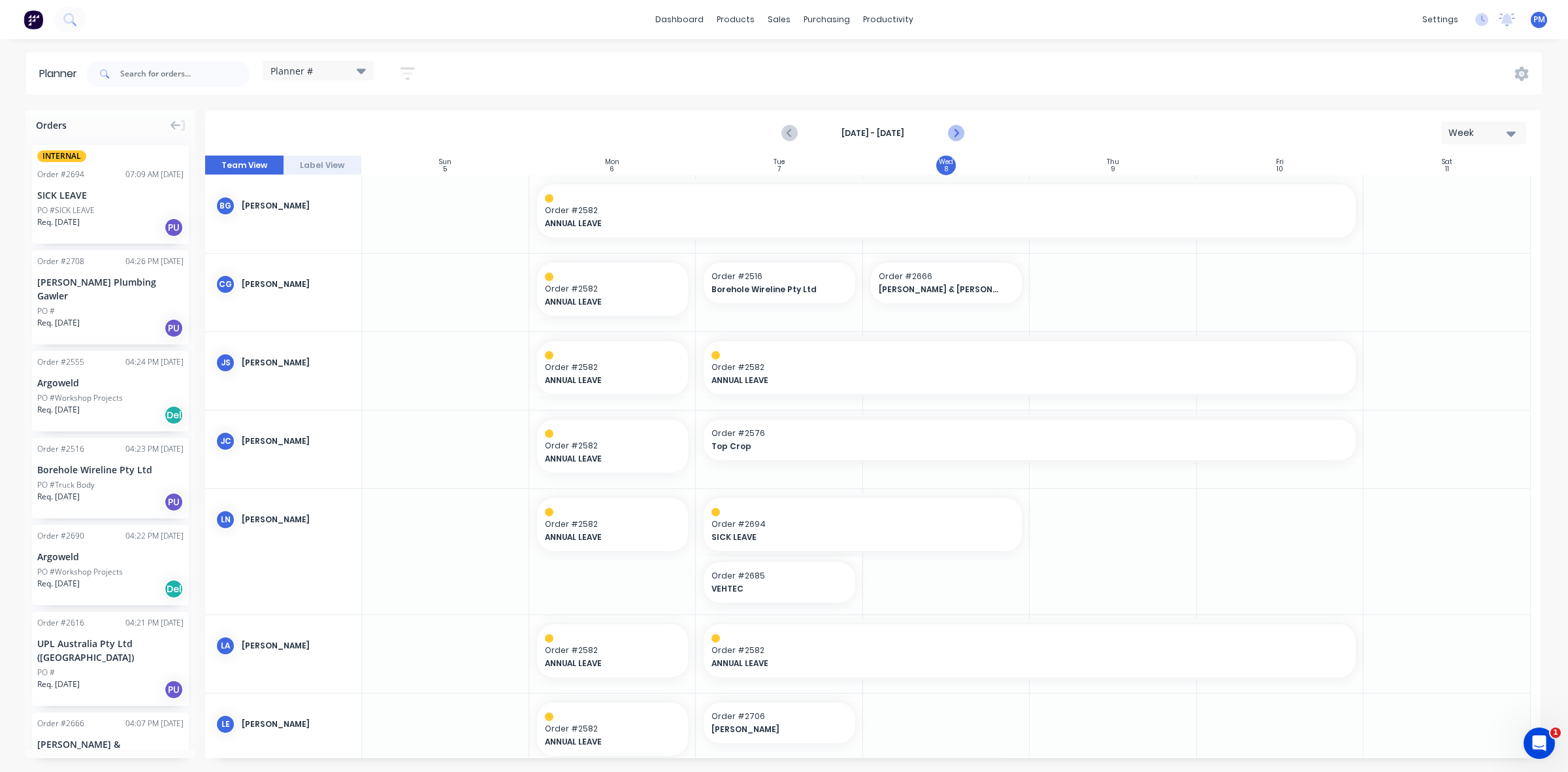
click at [956, 131] on icon "Next page" at bounding box center [955, 133] width 6 height 11
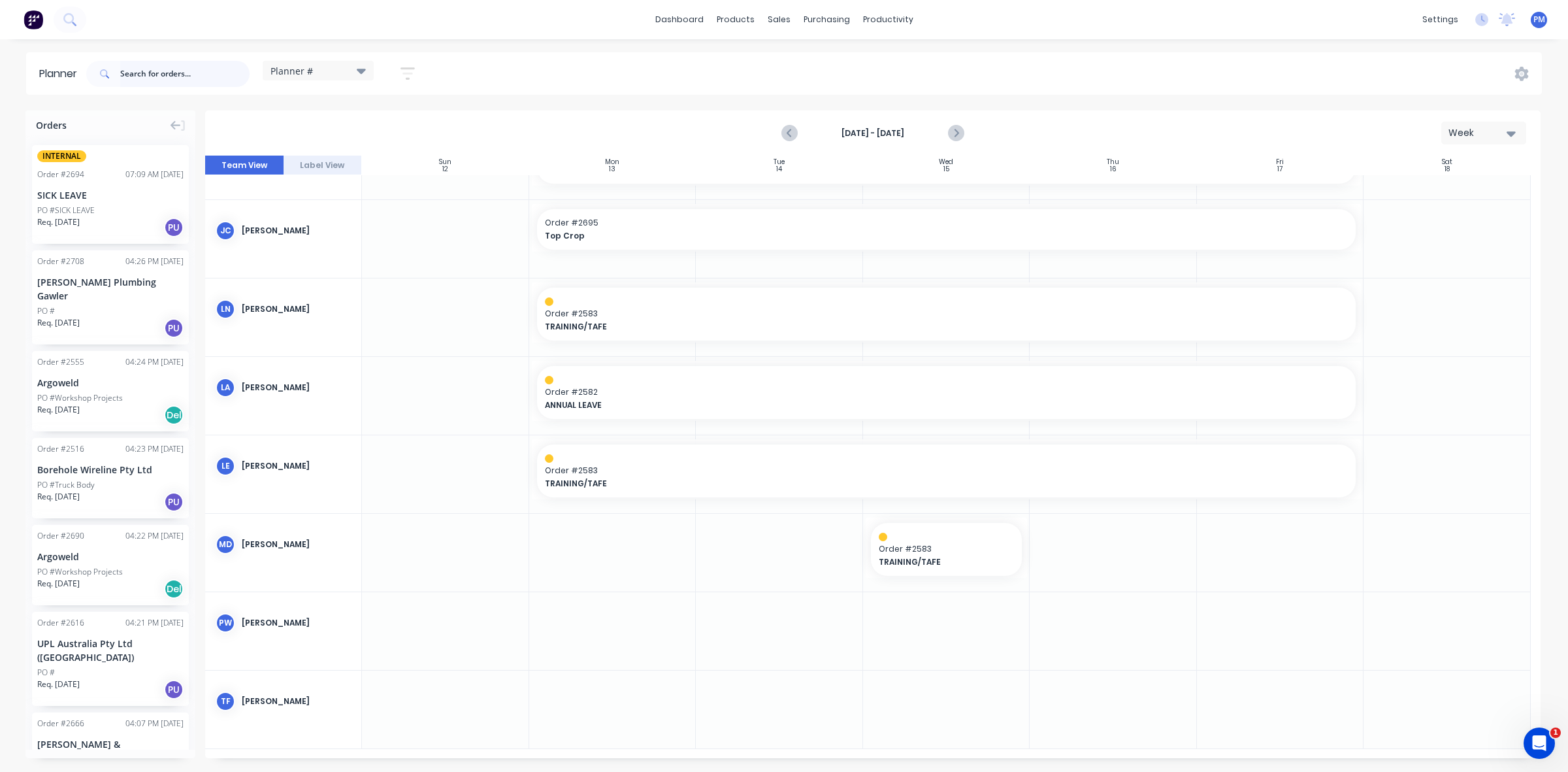
click at [145, 76] on input "text" at bounding box center [185, 73] width 129 height 26
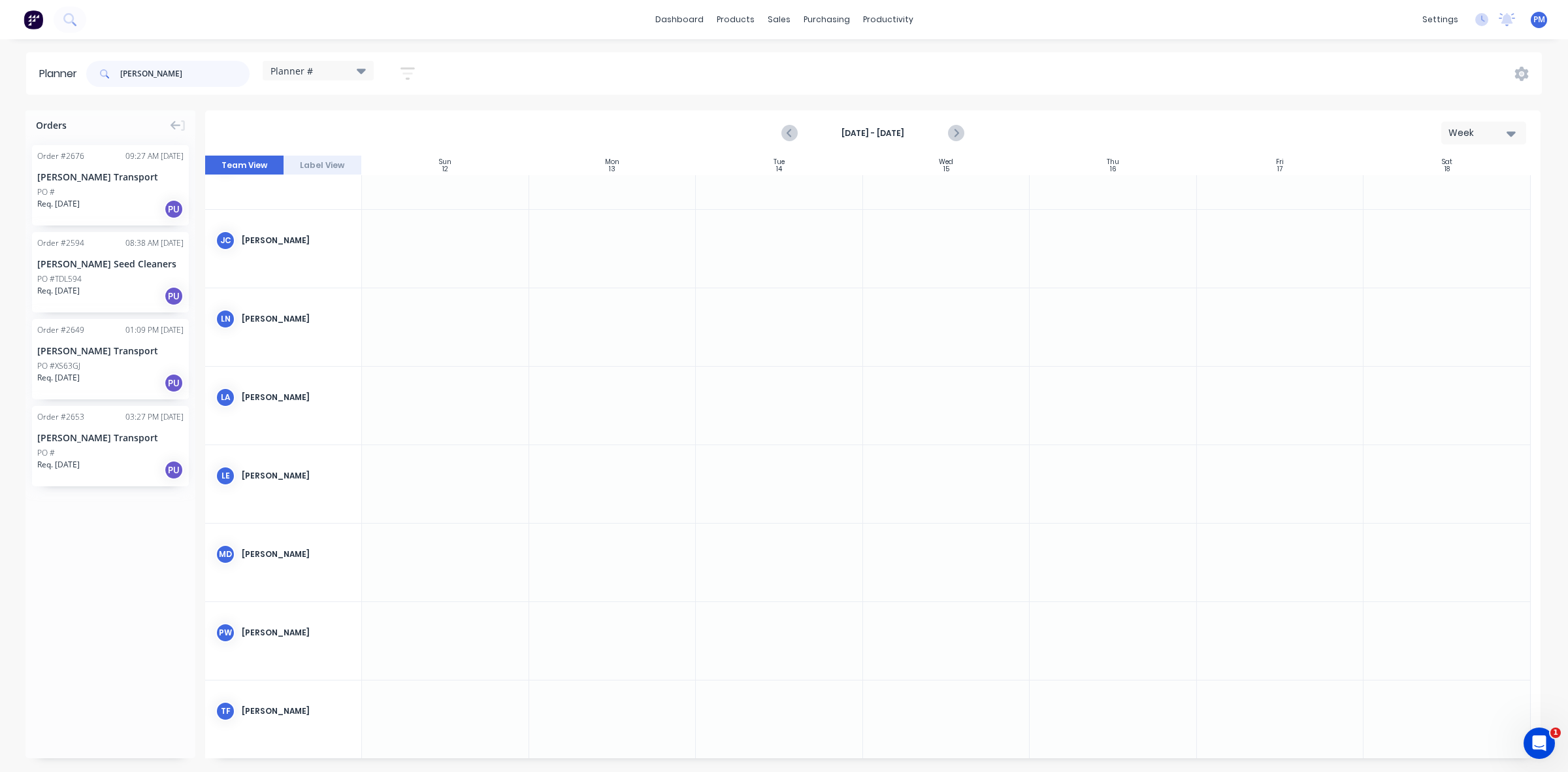
type input "[PERSON_NAME]"
drag, startPoint x: 97, startPoint y: 171, endPoint x: 585, endPoint y: 573, distance: 632.3
drag, startPoint x: 689, startPoint y: 549, endPoint x: 777, endPoint y: 550, distance: 88.0
click at [693, 554] on span "[PERSON_NAME] Transport" at bounding box center [681, 559] width 273 height 11
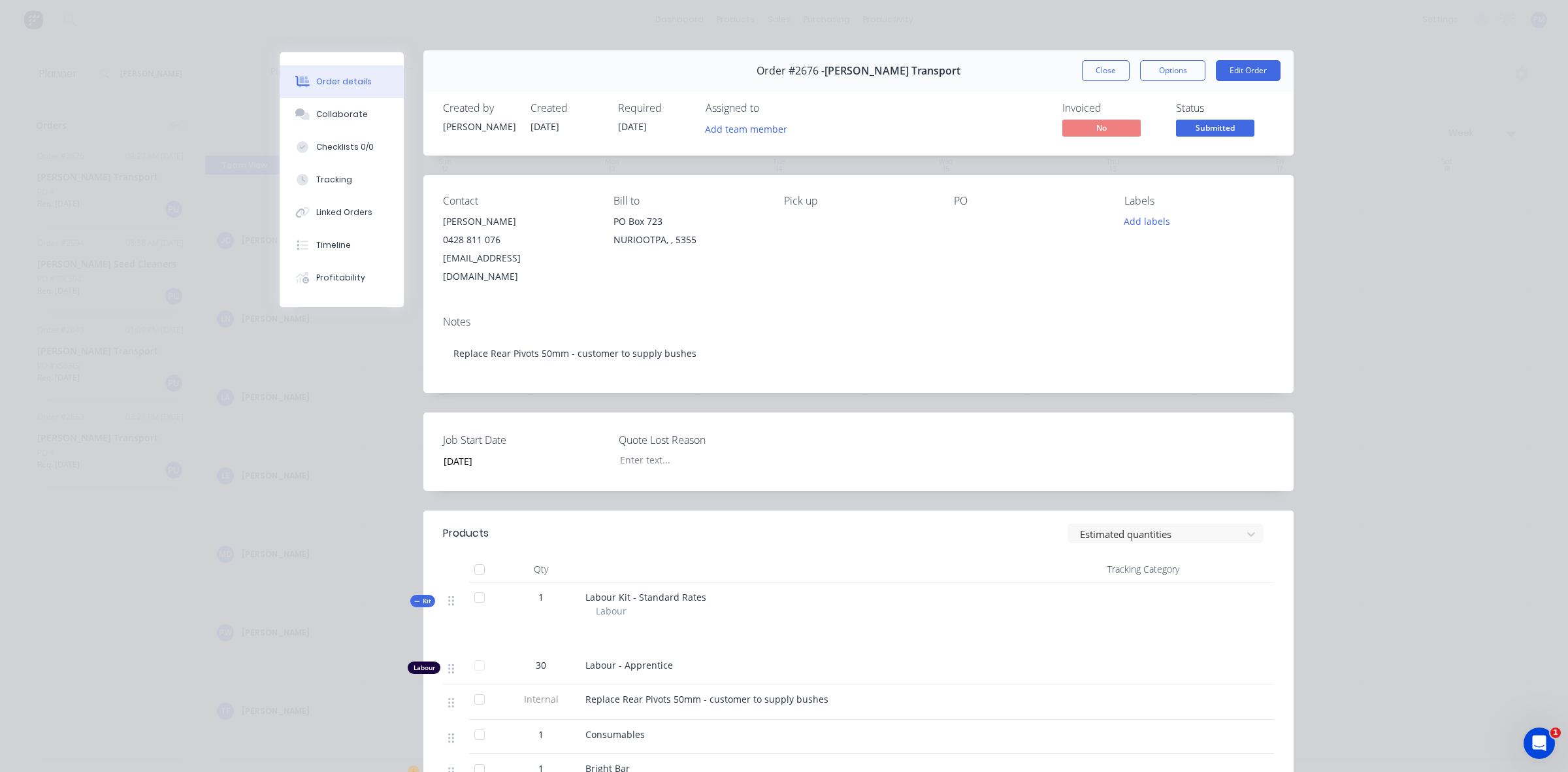
scroll to position [0, 0]
click at [1103, 76] on button "Close" at bounding box center [1106, 73] width 48 height 21
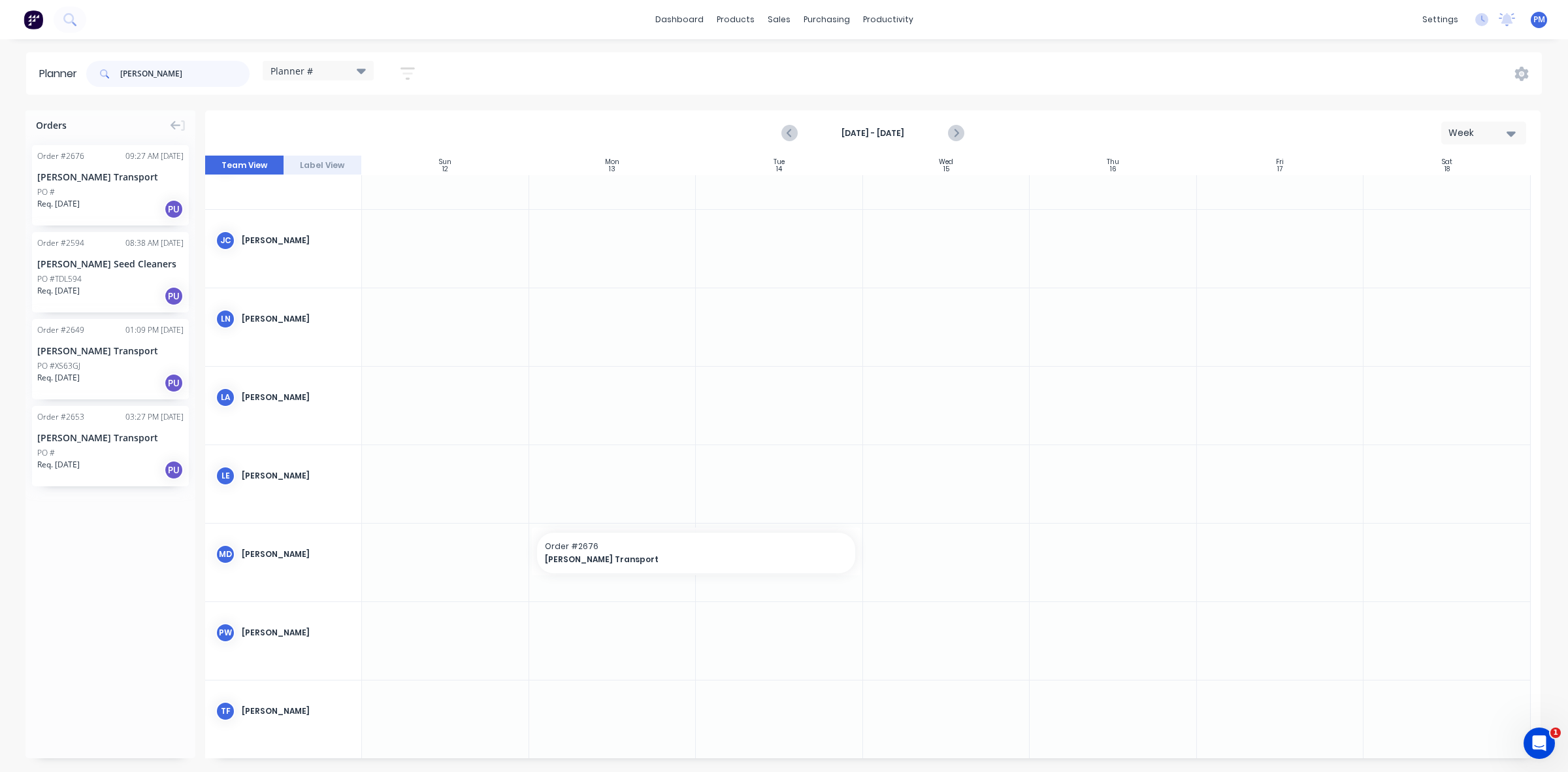
drag, startPoint x: 147, startPoint y: 76, endPoint x: 120, endPoint y: 73, distance: 27.2
click at [120, 73] on div "[PERSON_NAME]" at bounding box center [168, 73] width 164 height 26
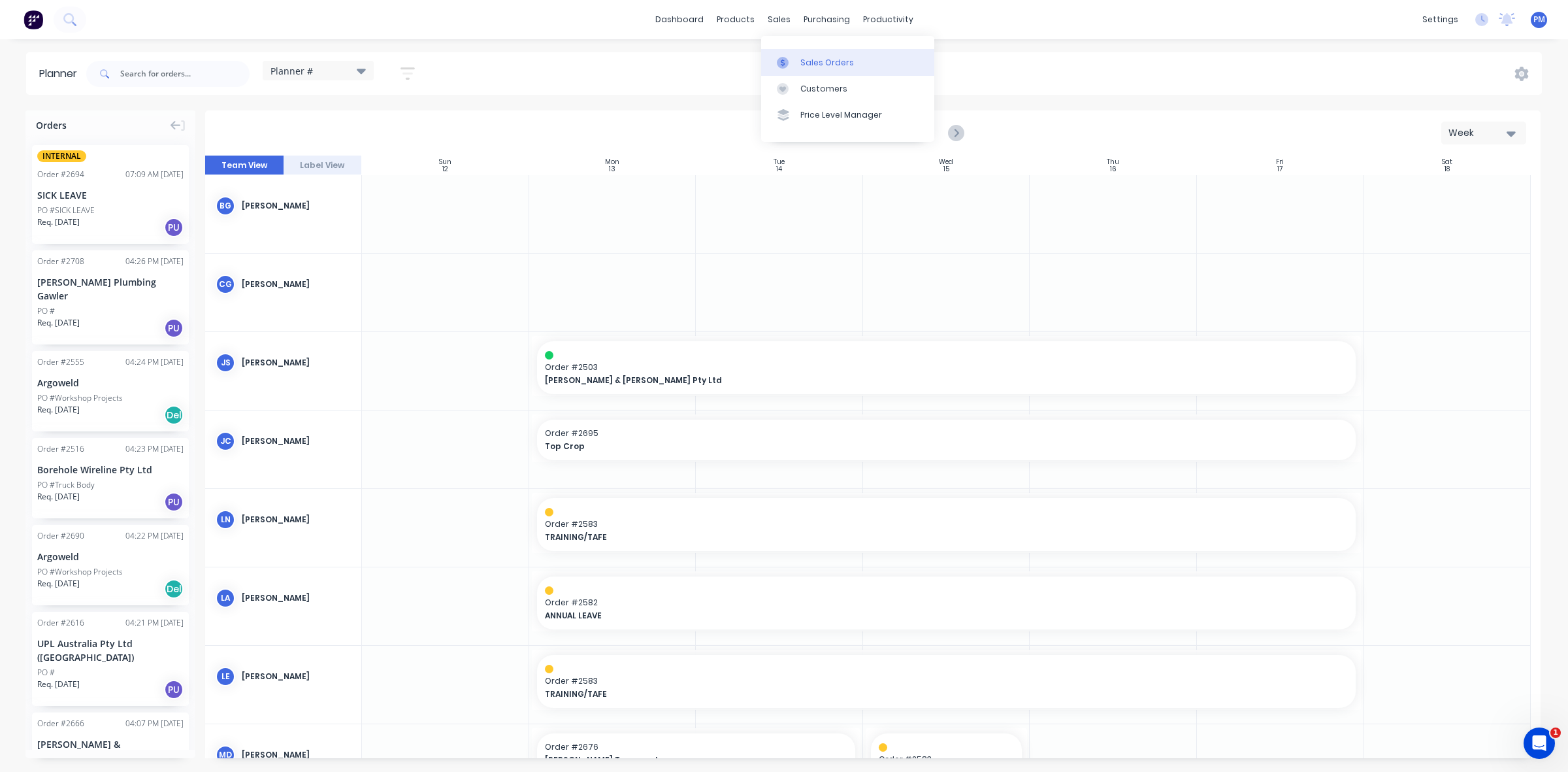
click at [807, 60] on div "Sales Orders" at bounding box center [827, 62] width 54 height 11
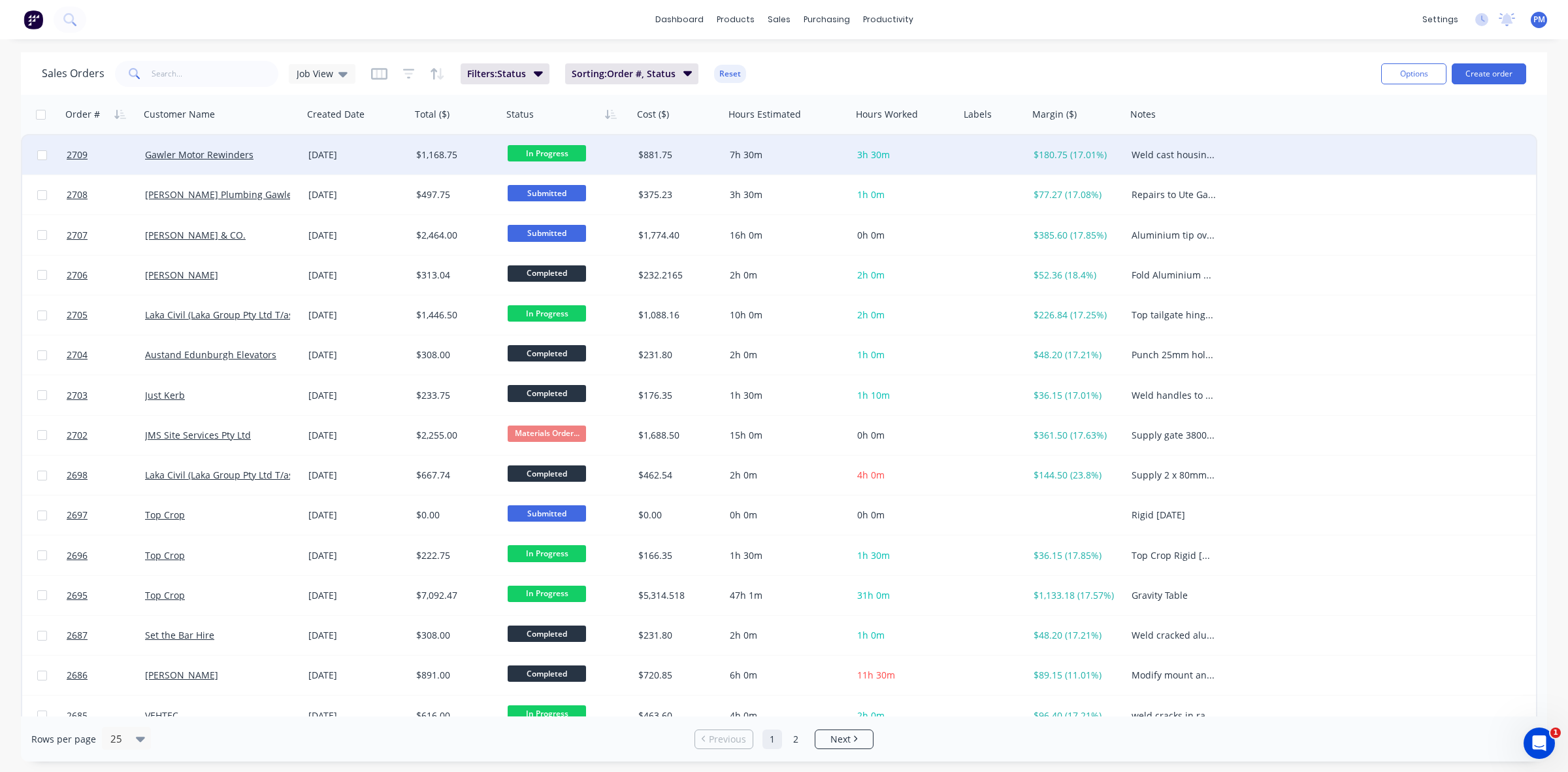
click at [267, 153] on div "Gawler Motor Rewinders" at bounding box center [218, 155] width 146 height 13
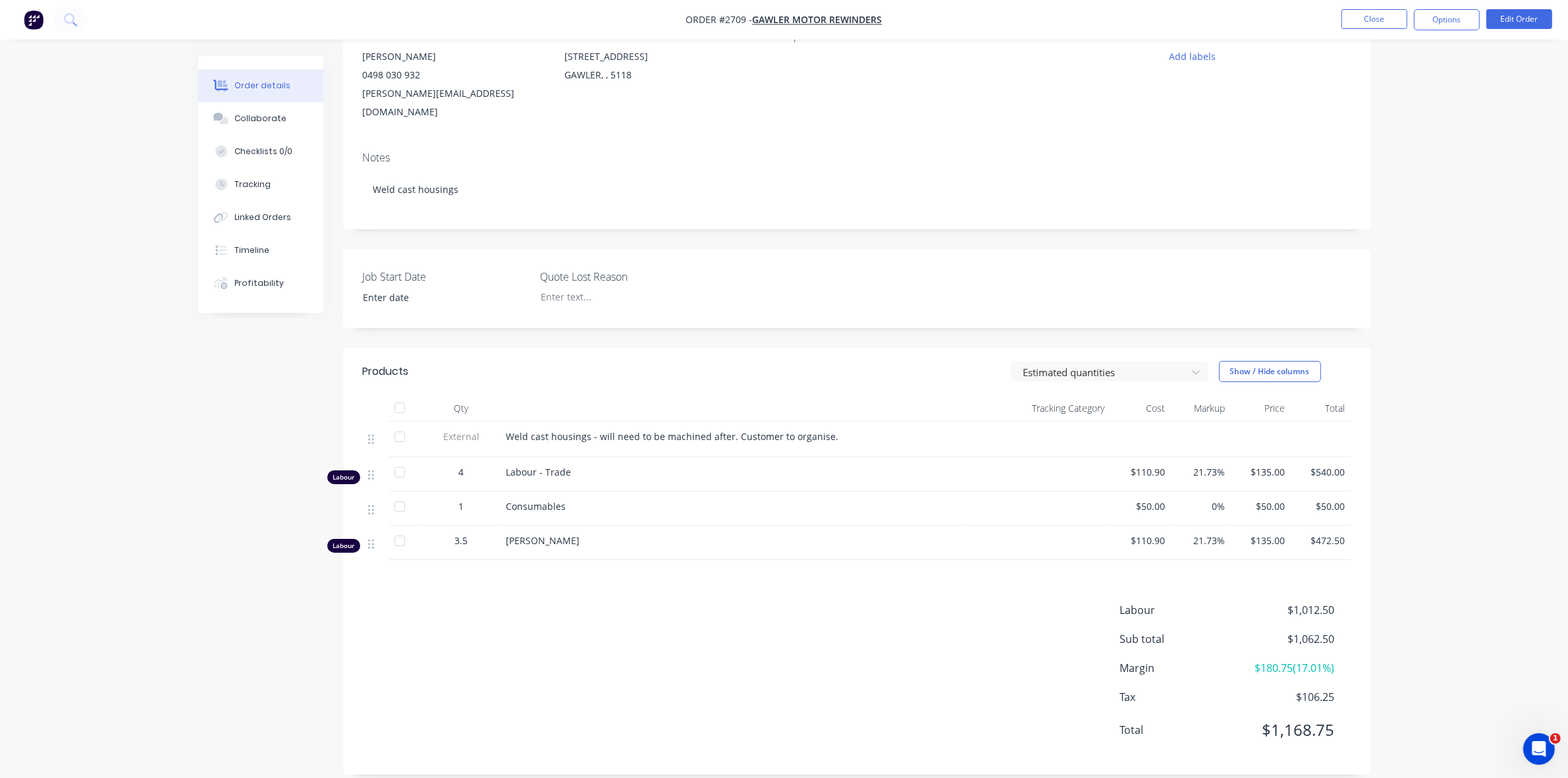
scroll to position [137, 0]
click at [1513, 14] on button "Edit Order" at bounding box center [1520, 19] width 66 height 19
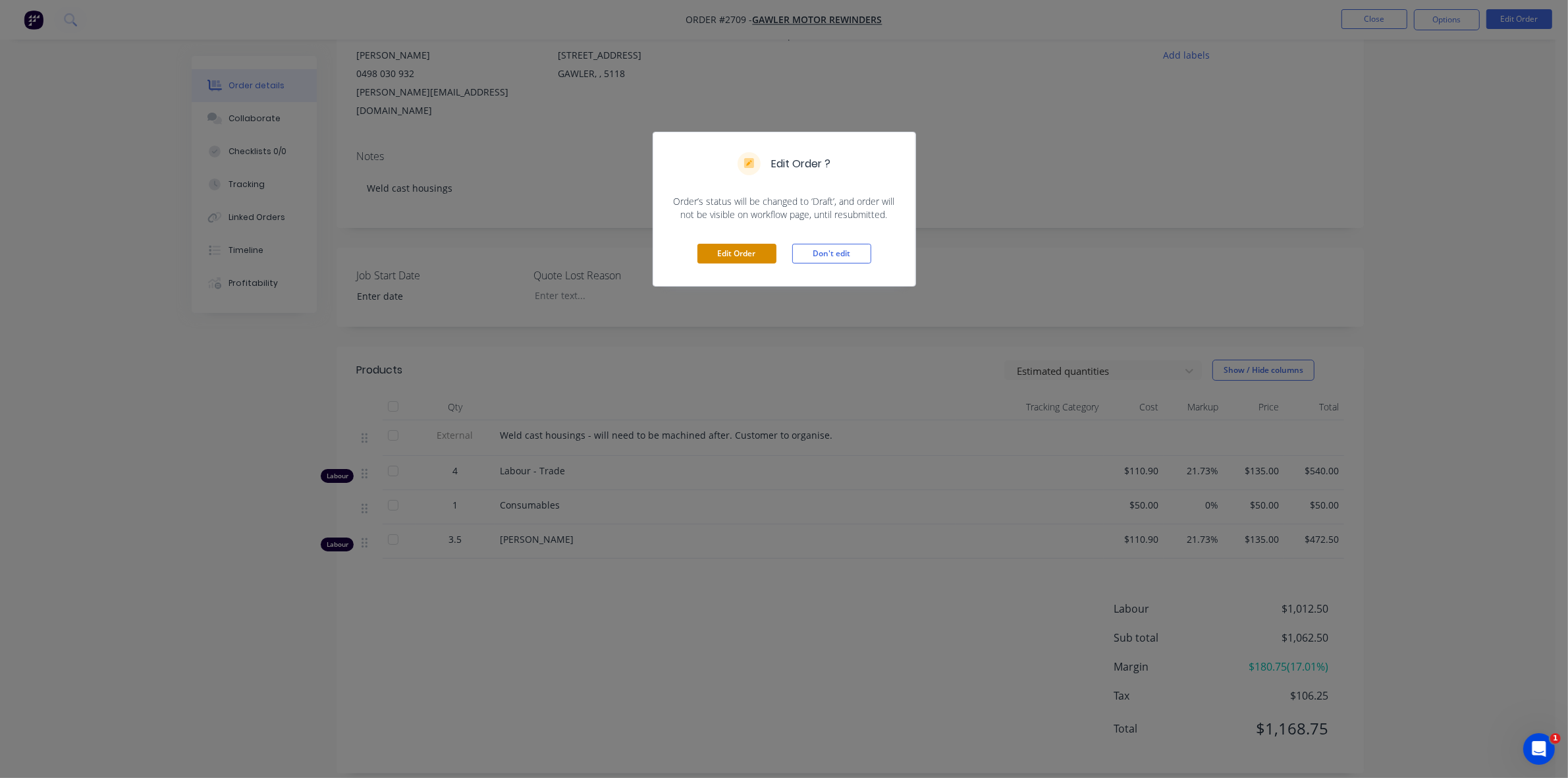
click at [736, 248] on button "Edit Order" at bounding box center [737, 254] width 79 height 19
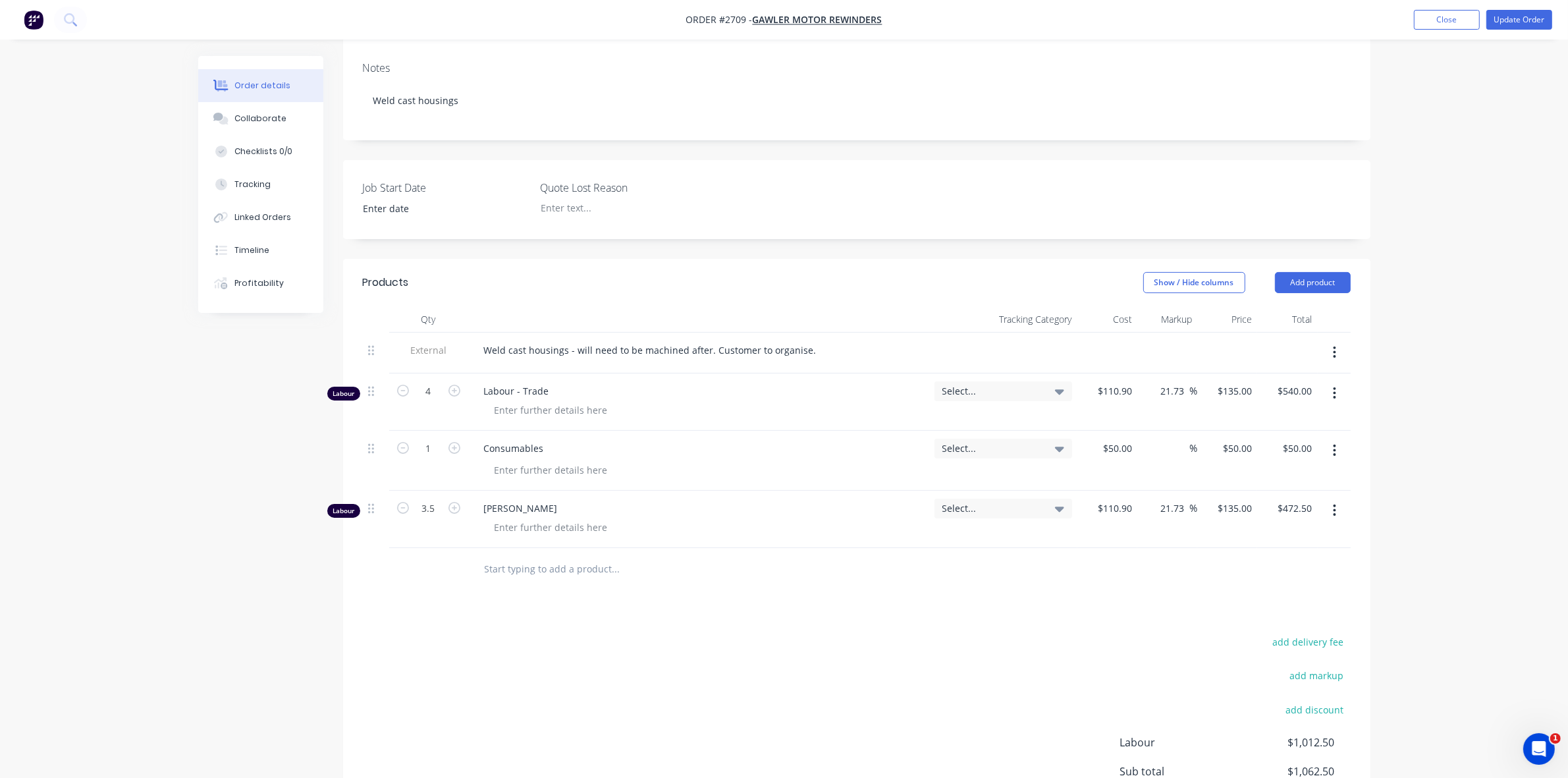
scroll to position [247, 0]
click at [514, 459] on div at bounding box center [551, 469] width 134 height 19
drag, startPoint x: 495, startPoint y: 429, endPoint x: 534, endPoint y: 429, distance: 39.0
click at [534, 459] on div "Weldong" at bounding box center [514, 469] width 60 height 19
click at [518, 459] on div "2.5 ARc Welding Rods" at bounding box center [542, 469] width 117 height 19
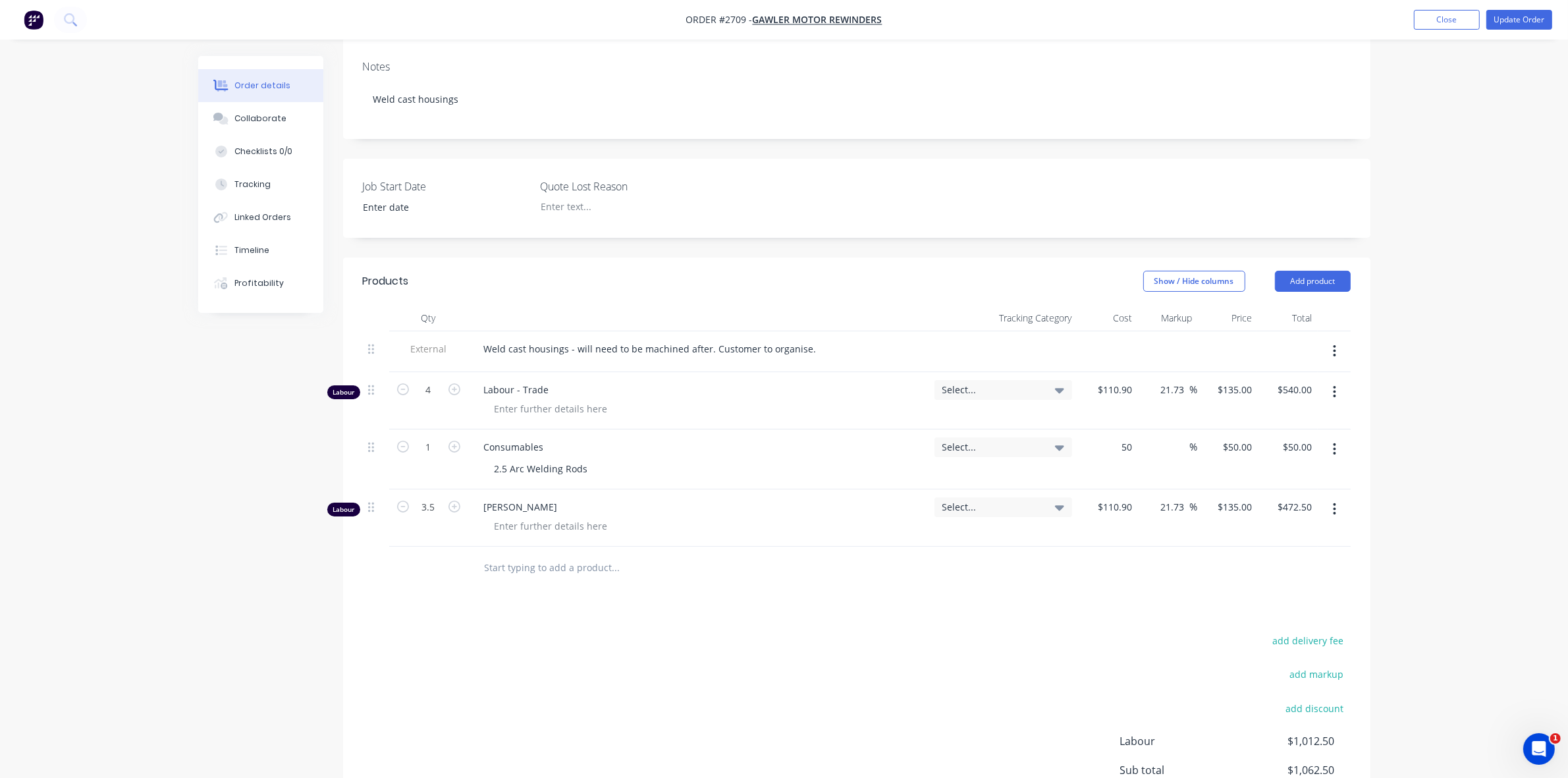
click at [1109, 430] on div "50 $50.00" at bounding box center [1108, 459] width 60 height 60
type input "$150.00"
click at [1191, 439] on span "%" at bounding box center [1194, 447] width 8 height 15
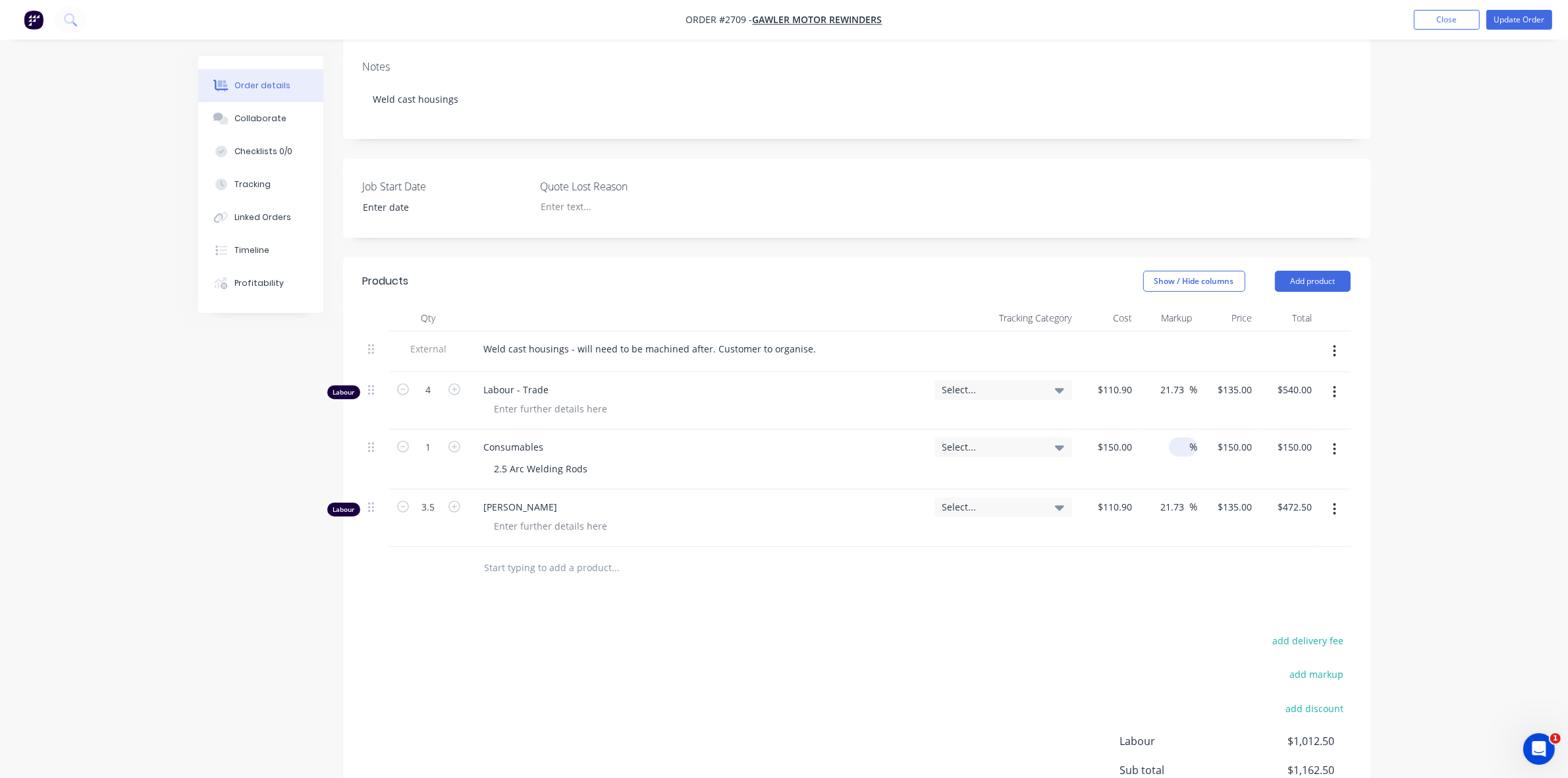
click at [1191, 439] on span "%" at bounding box center [1194, 447] width 8 height 15
type input "40"
type input "$210.00"
click at [1179, 430] on div "40 40 %" at bounding box center [1168, 459] width 60 height 60
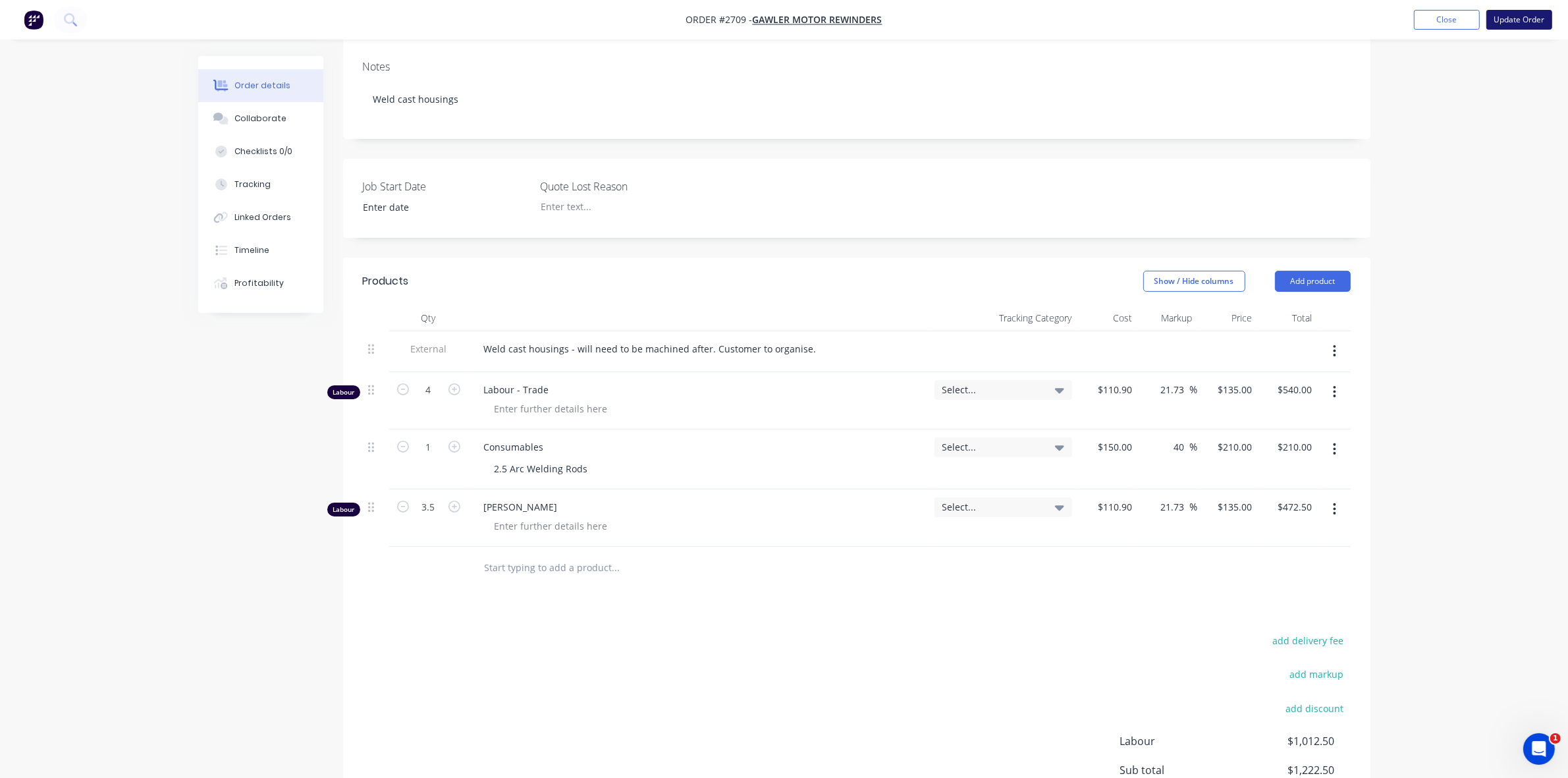
click at [1520, 20] on button "Update Order" at bounding box center [1520, 19] width 66 height 19
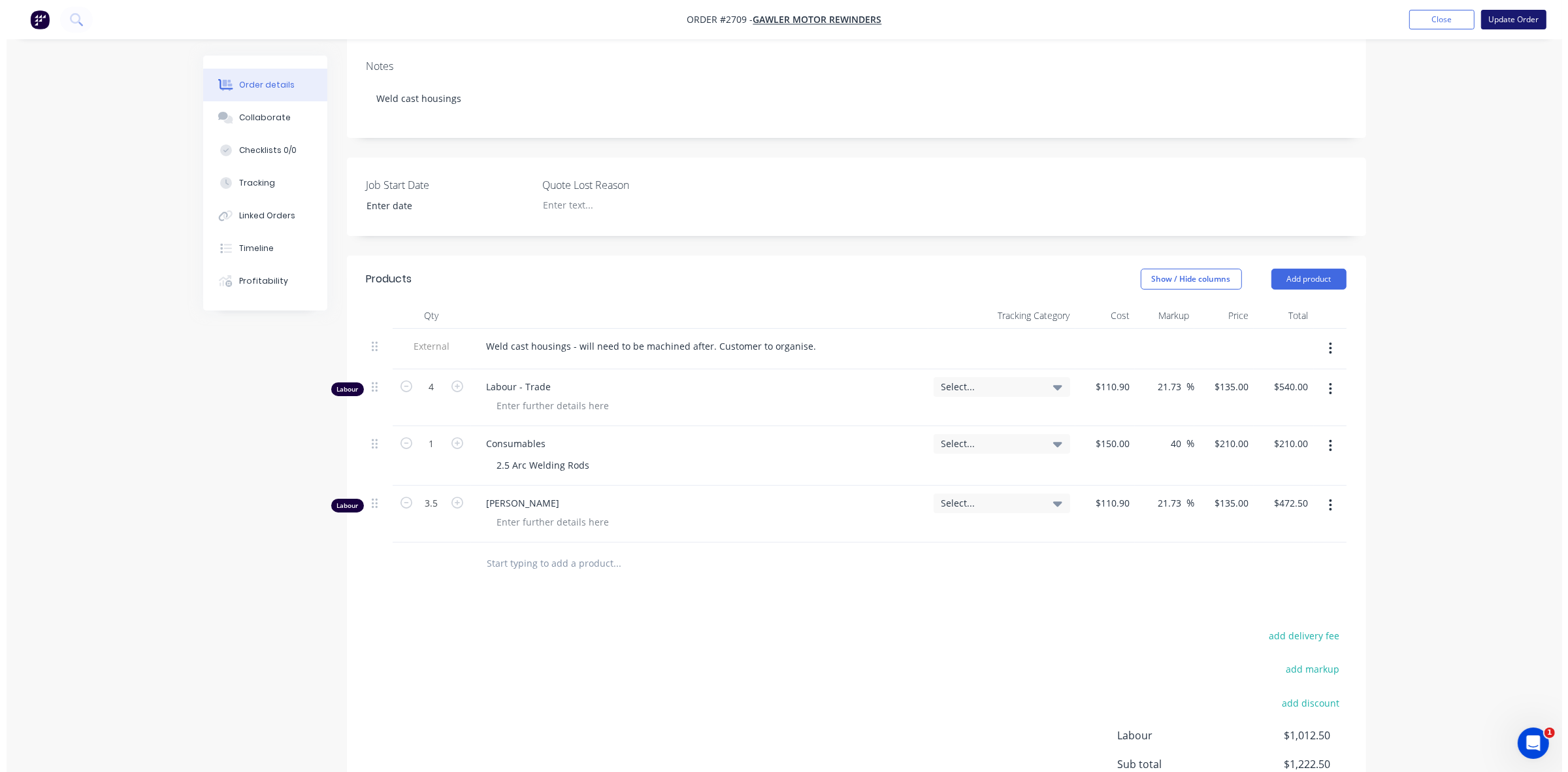
scroll to position [0, 0]
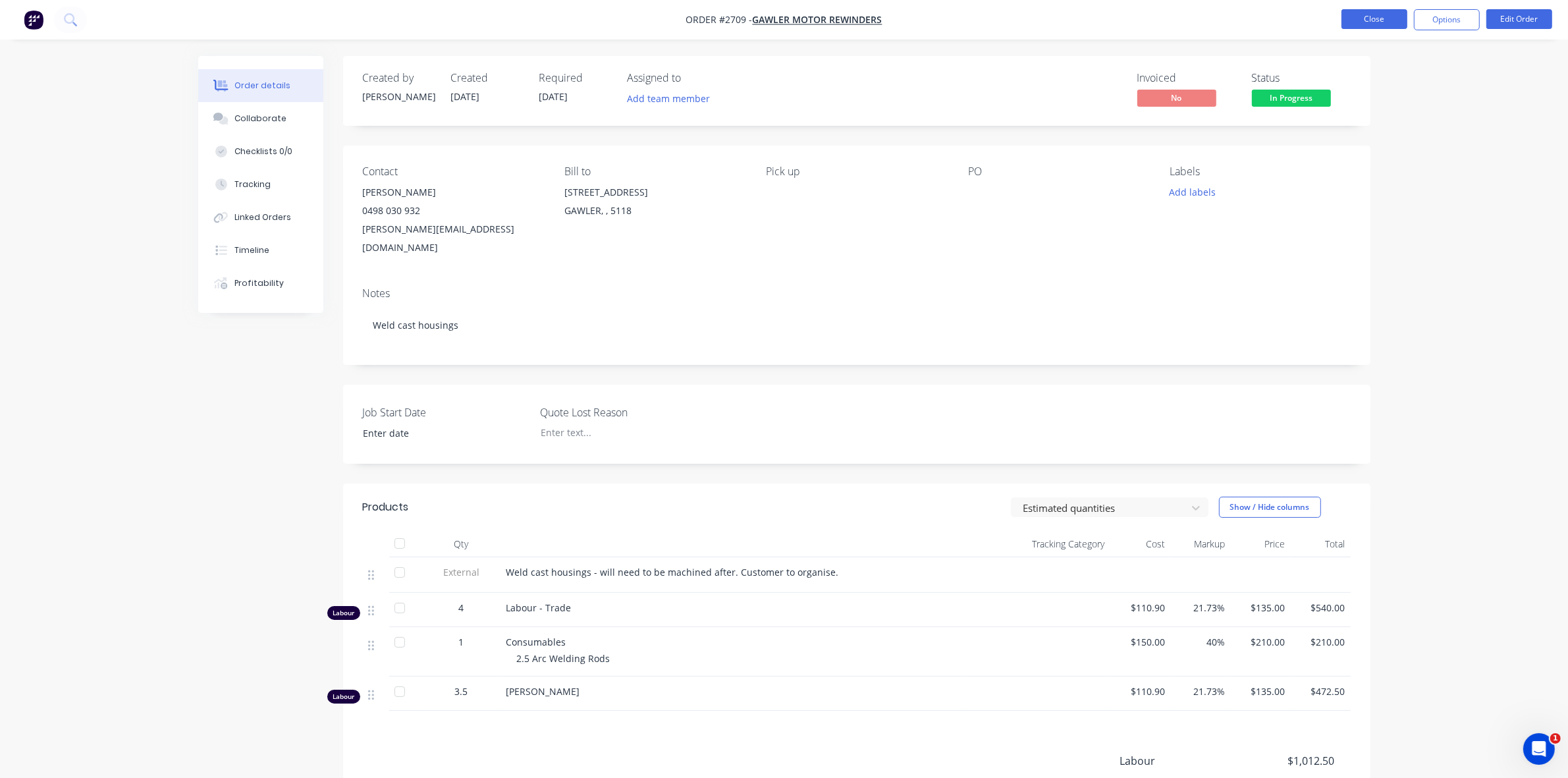
click at [1380, 19] on button "Close" at bounding box center [1375, 19] width 66 height 19
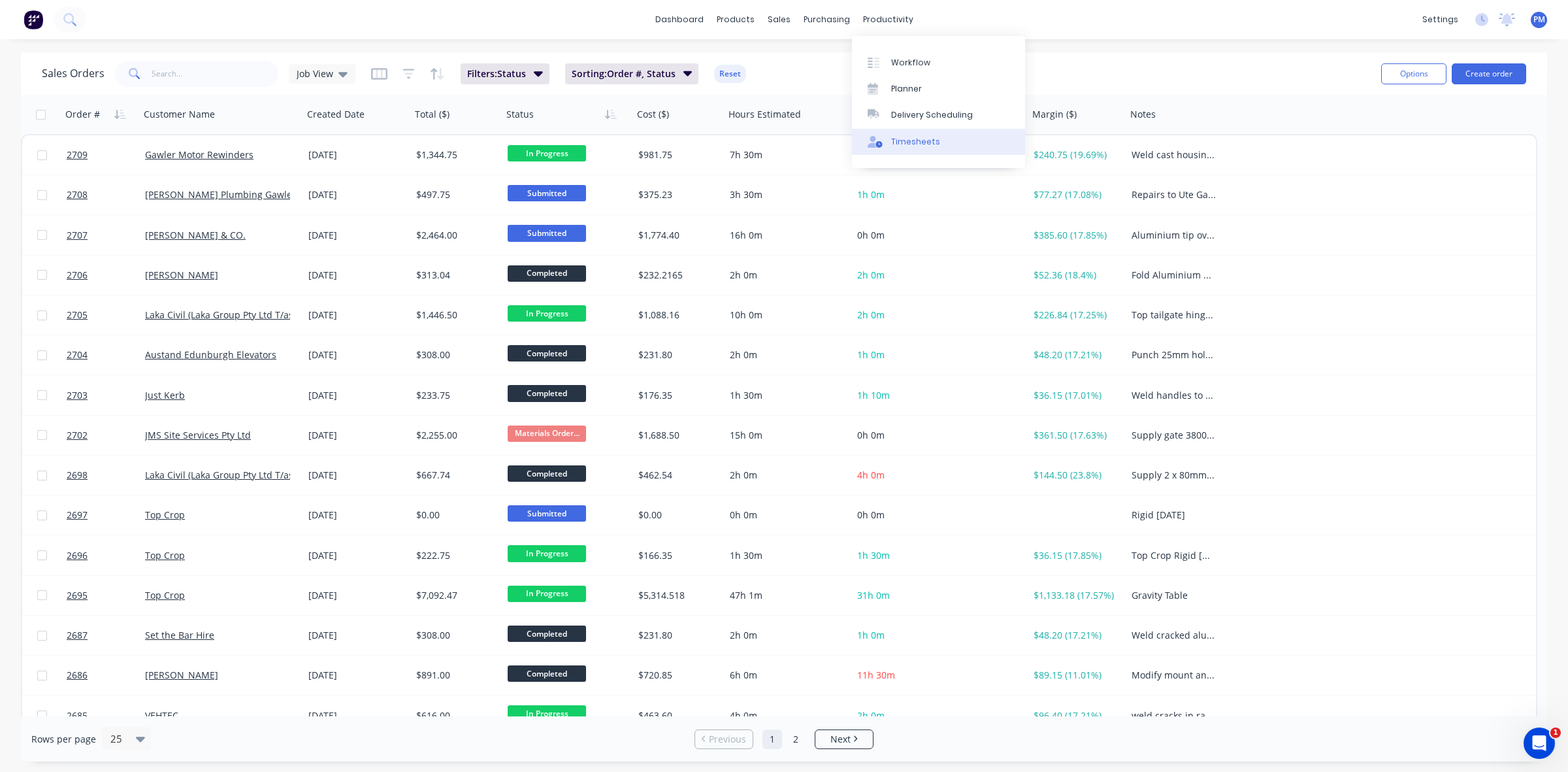
click at [907, 139] on div "Timesheets" at bounding box center [915, 142] width 49 height 11
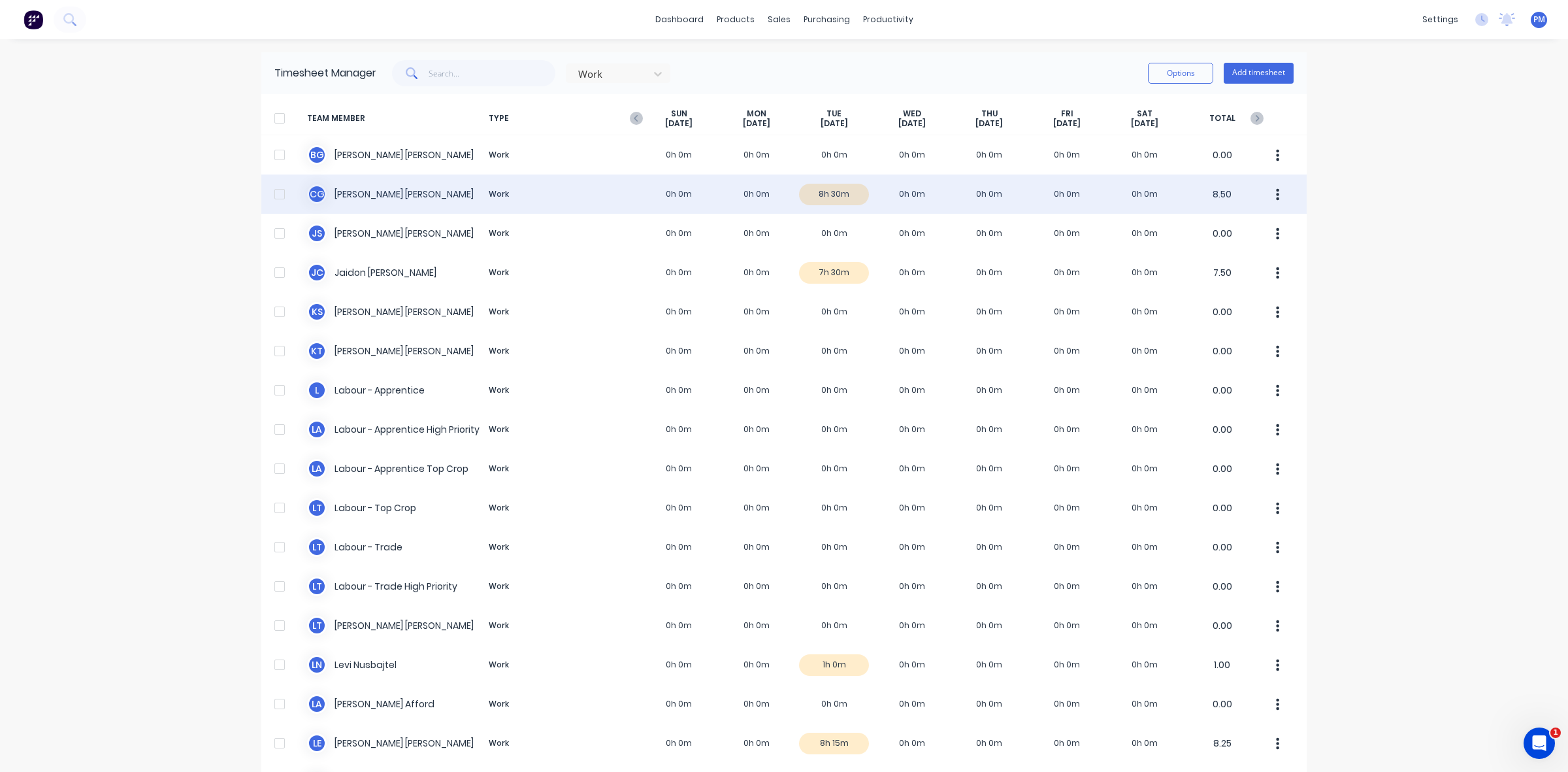
click at [847, 191] on div "C G [PERSON_NAME] Work 0h 0m 0h 0m 8h 30m 0h 0m 0h 0m 0h 0m 0h 0m 8.50" at bounding box center [784, 193] width 1045 height 39
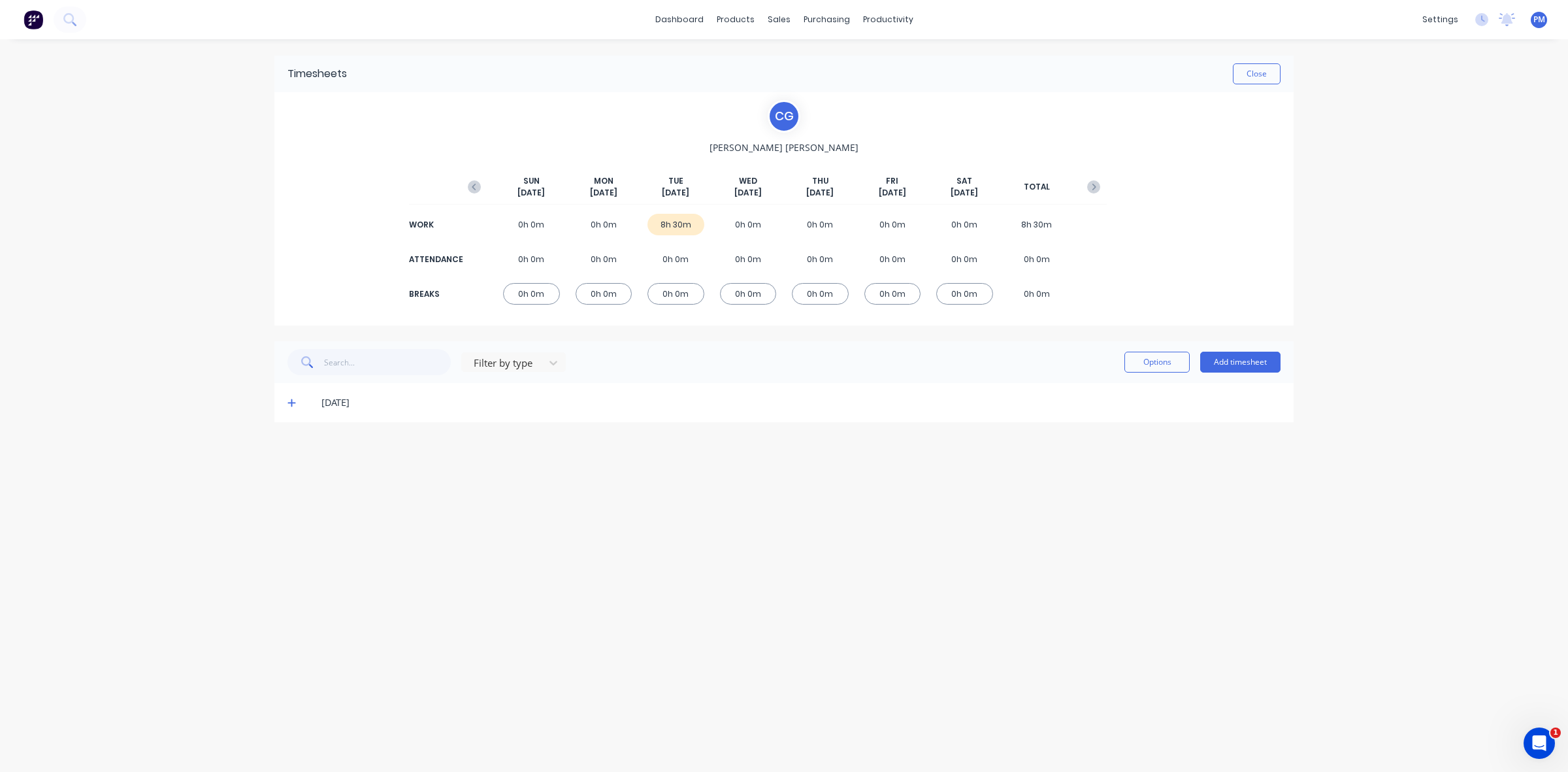
click at [289, 403] on icon at bounding box center [291, 403] width 8 height 8
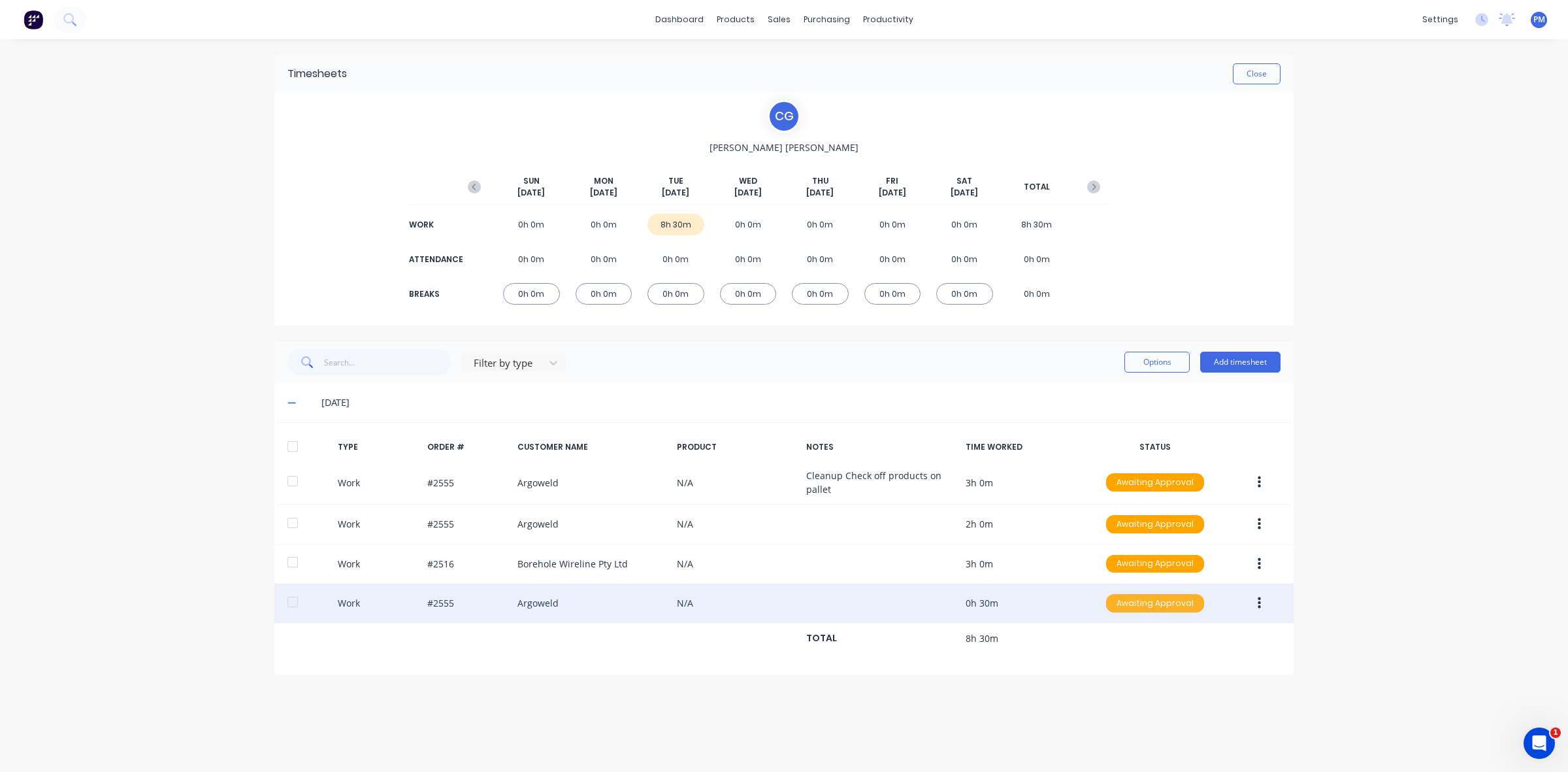
drag, startPoint x: 1168, startPoint y: 602, endPoint x: 1164, endPoint y: 609, distance: 8.1
click at [1167, 602] on div "Awaiting Approval" at bounding box center [1155, 603] width 98 height 18
click at [1131, 678] on div "Approved" at bounding box center [1127, 669] width 107 height 18
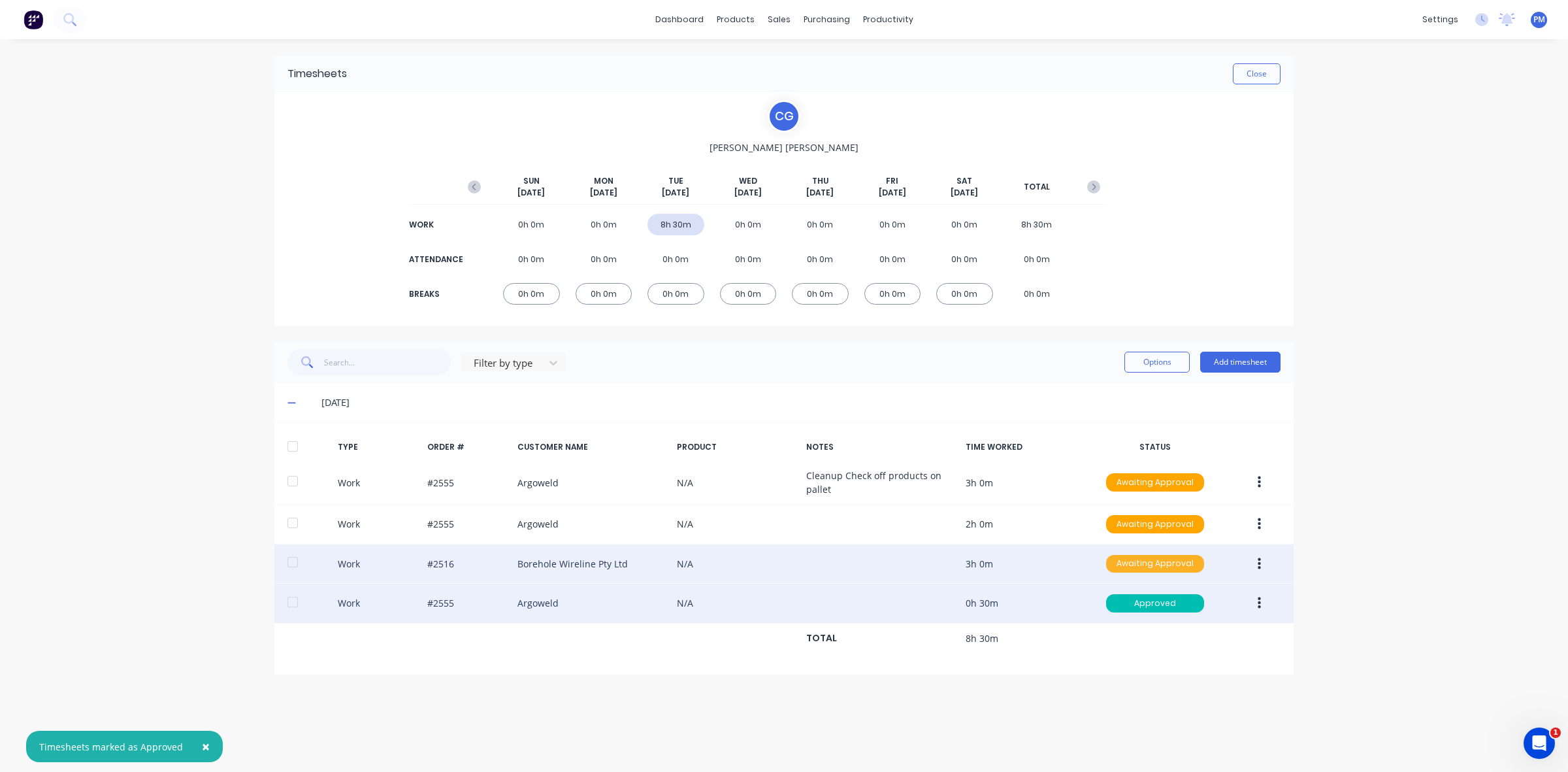
click at [1151, 567] on div "Awaiting Approval" at bounding box center [1155, 564] width 98 height 18
click at [1137, 636] on div "Approved" at bounding box center [1127, 629] width 107 height 18
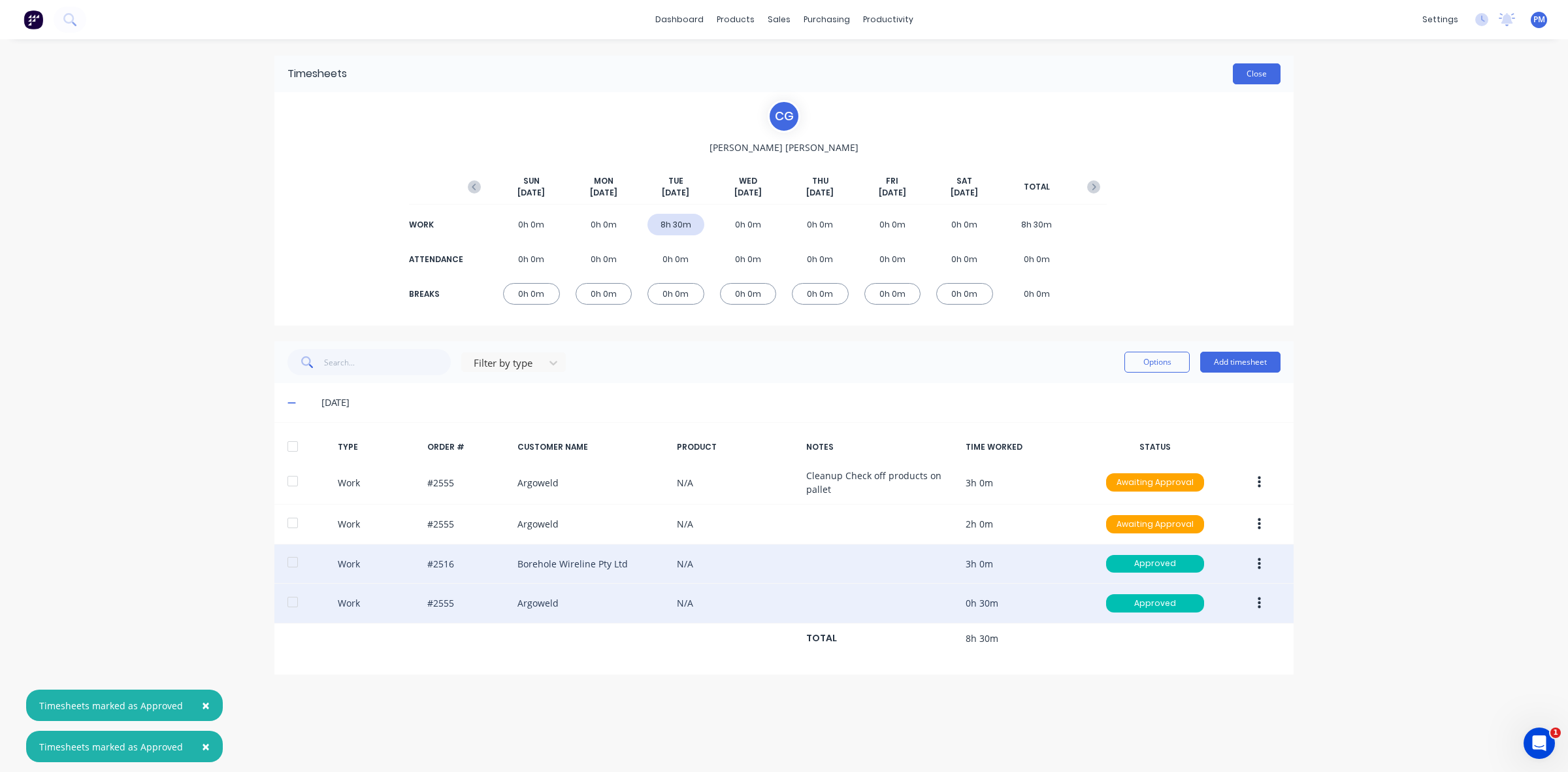
click at [1263, 76] on button "Close" at bounding box center [1257, 74] width 48 height 21
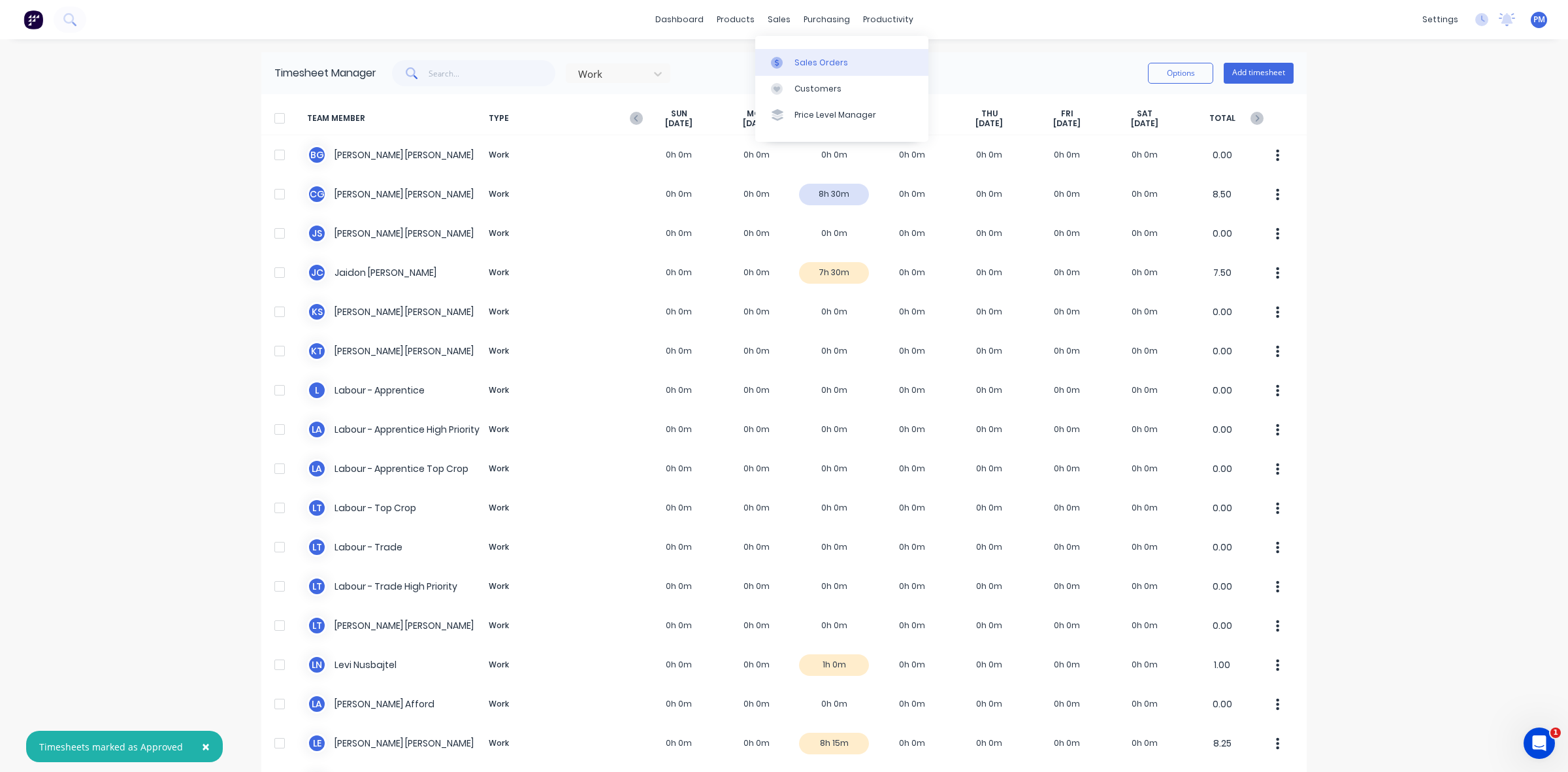
click at [804, 60] on div "Sales Orders" at bounding box center [821, 62] width 54 height 11
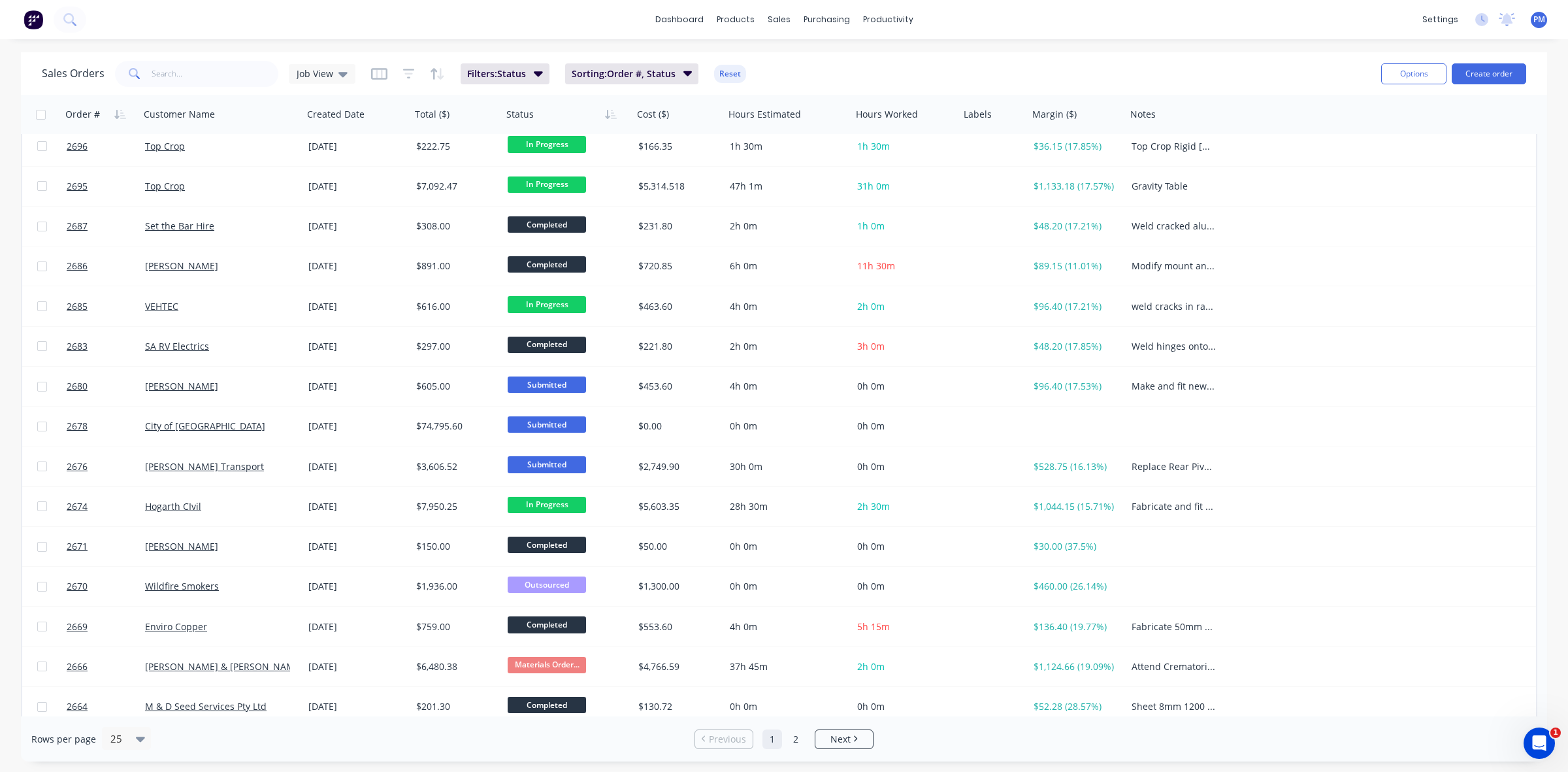
scroll to position [419, 0]
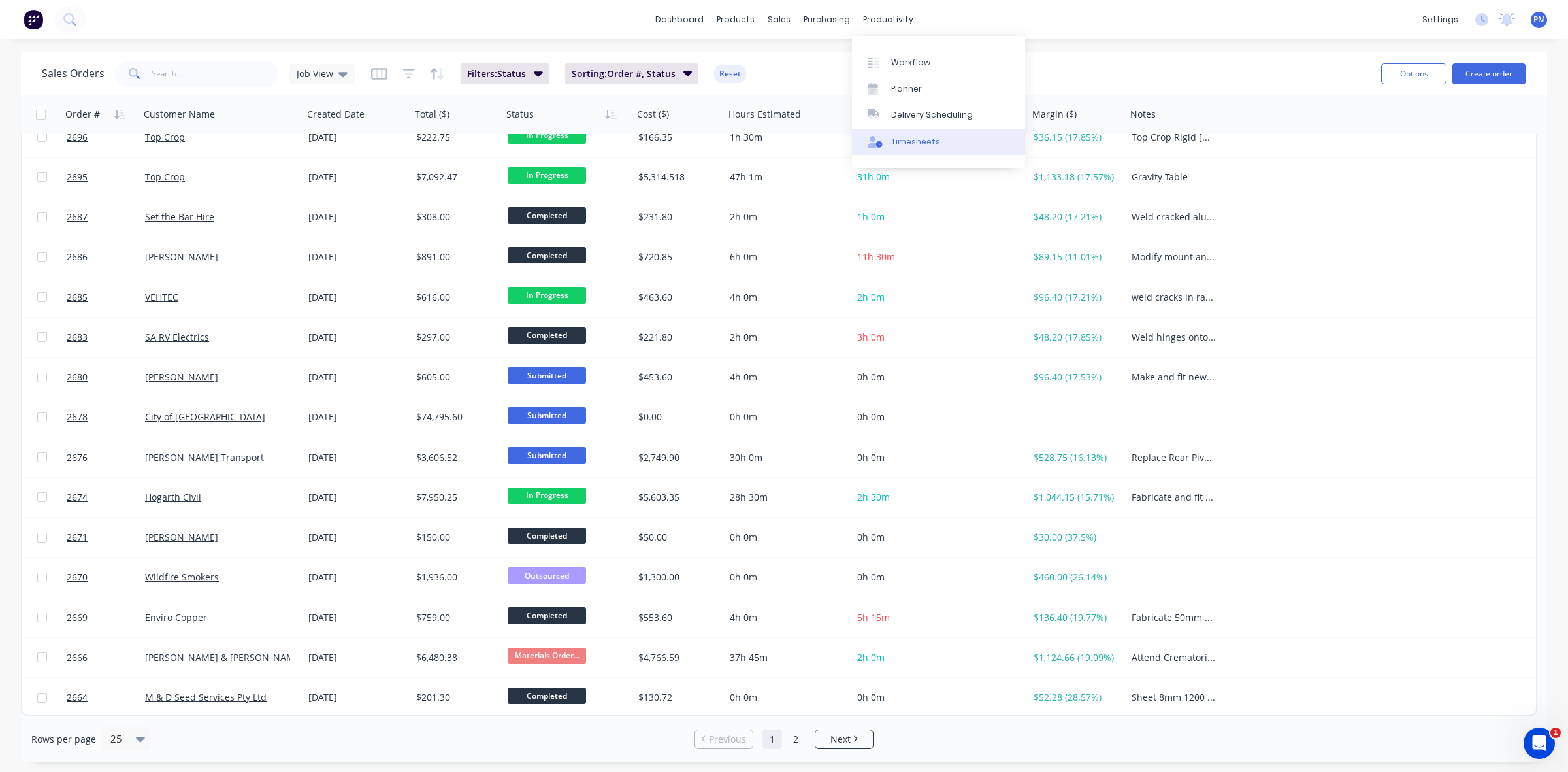
click at [923, 136] on div "Timesheets" at bounding box center [915, 142] width 49 height 11
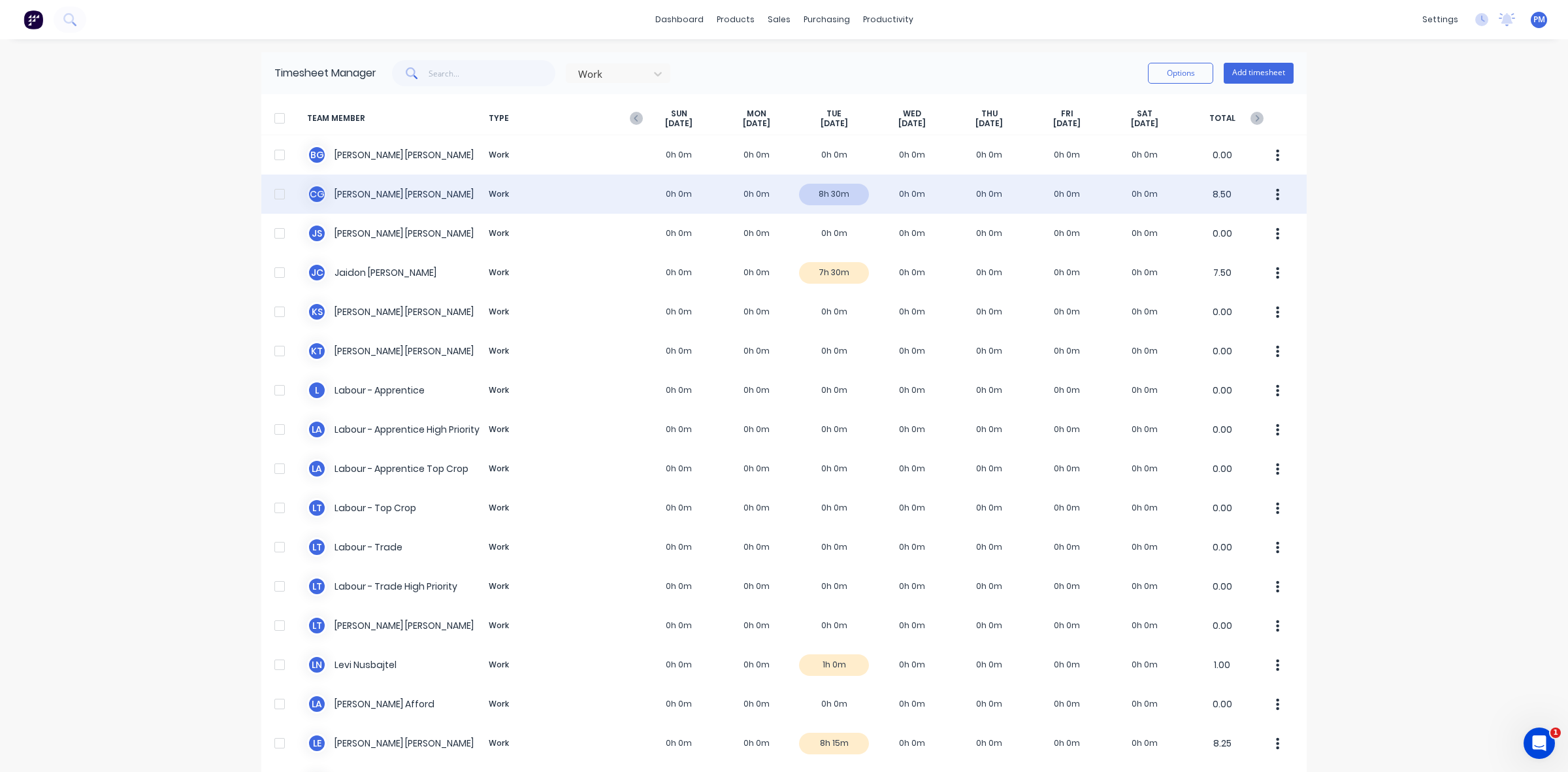
click at [845, 192] on div "C G [PERSON_NAME] Work 0h 0m 0h 0m 8h 30m 0h 0m 0h 0m 0h 0m 0h 0m 8.50" at bounding box center [784, 193] width 1045 height 39
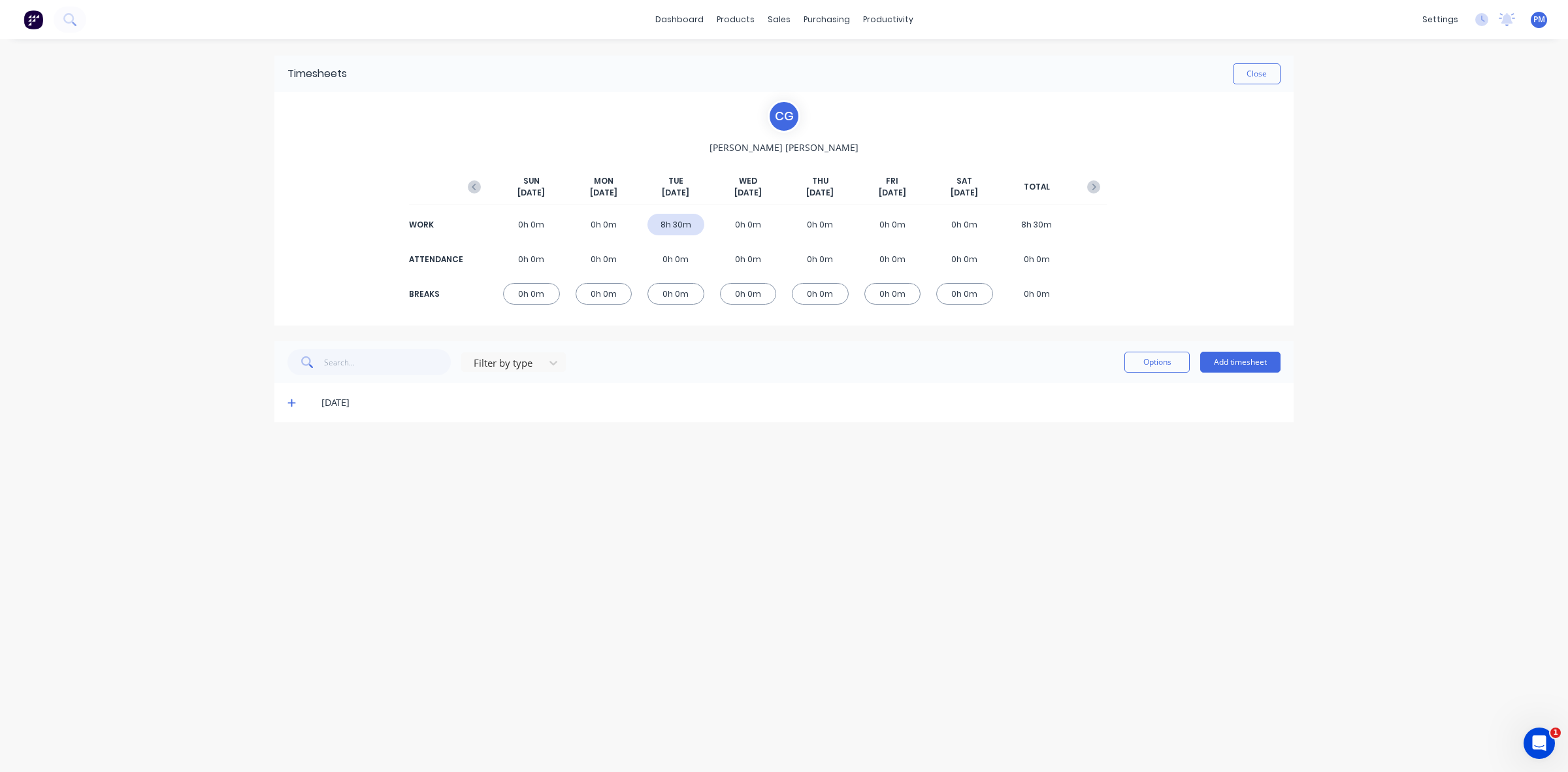
click at [289, 403] on icon at bounding box center [291, 403] width 9 height 10
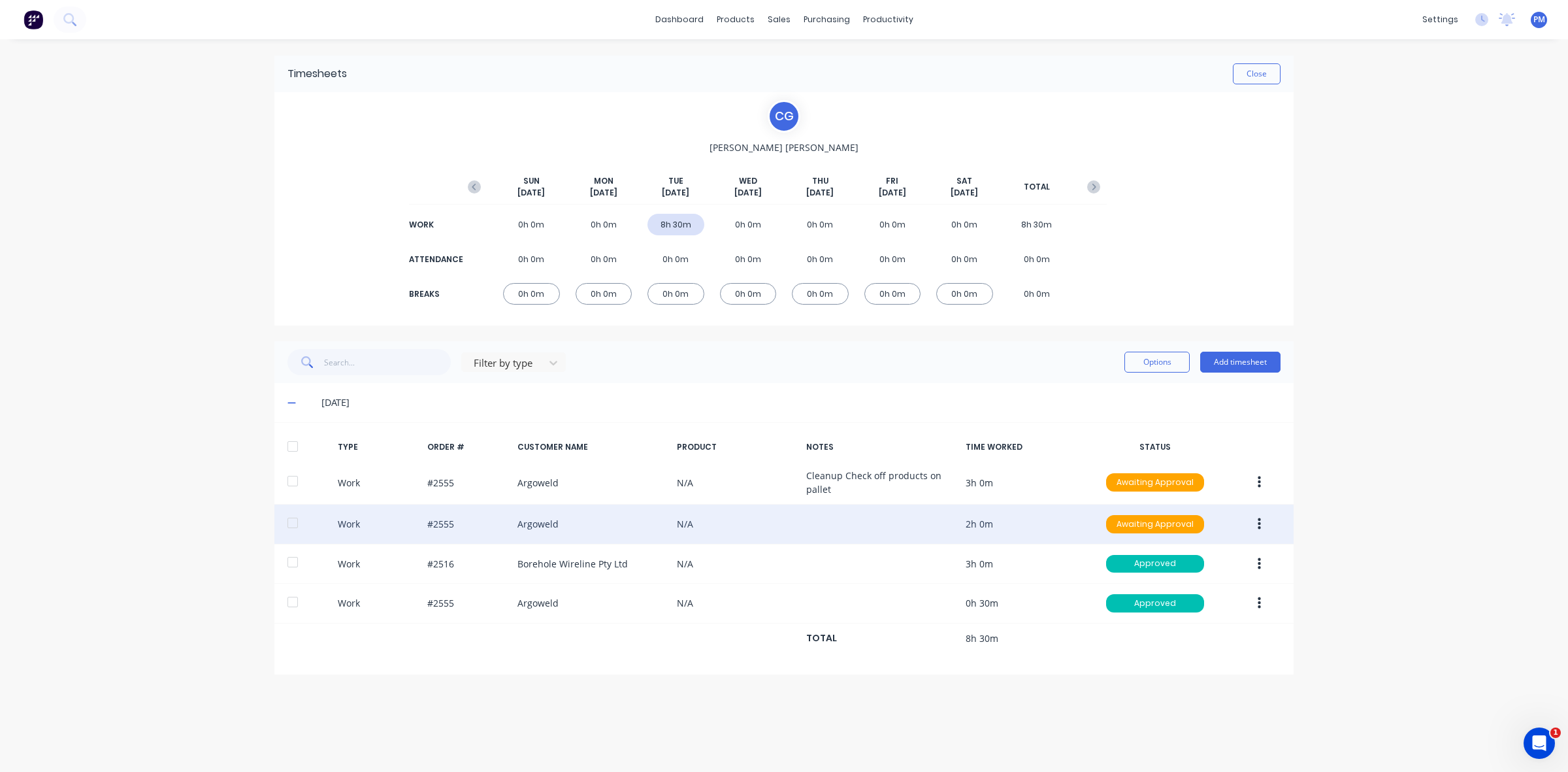
click at [1258, 527] on icon "button" at bounding box center [1259, 524] width 3 height 14
click at [1187, 477] on div "Edit" at bounding box center [1212, 475] width 101 height 19
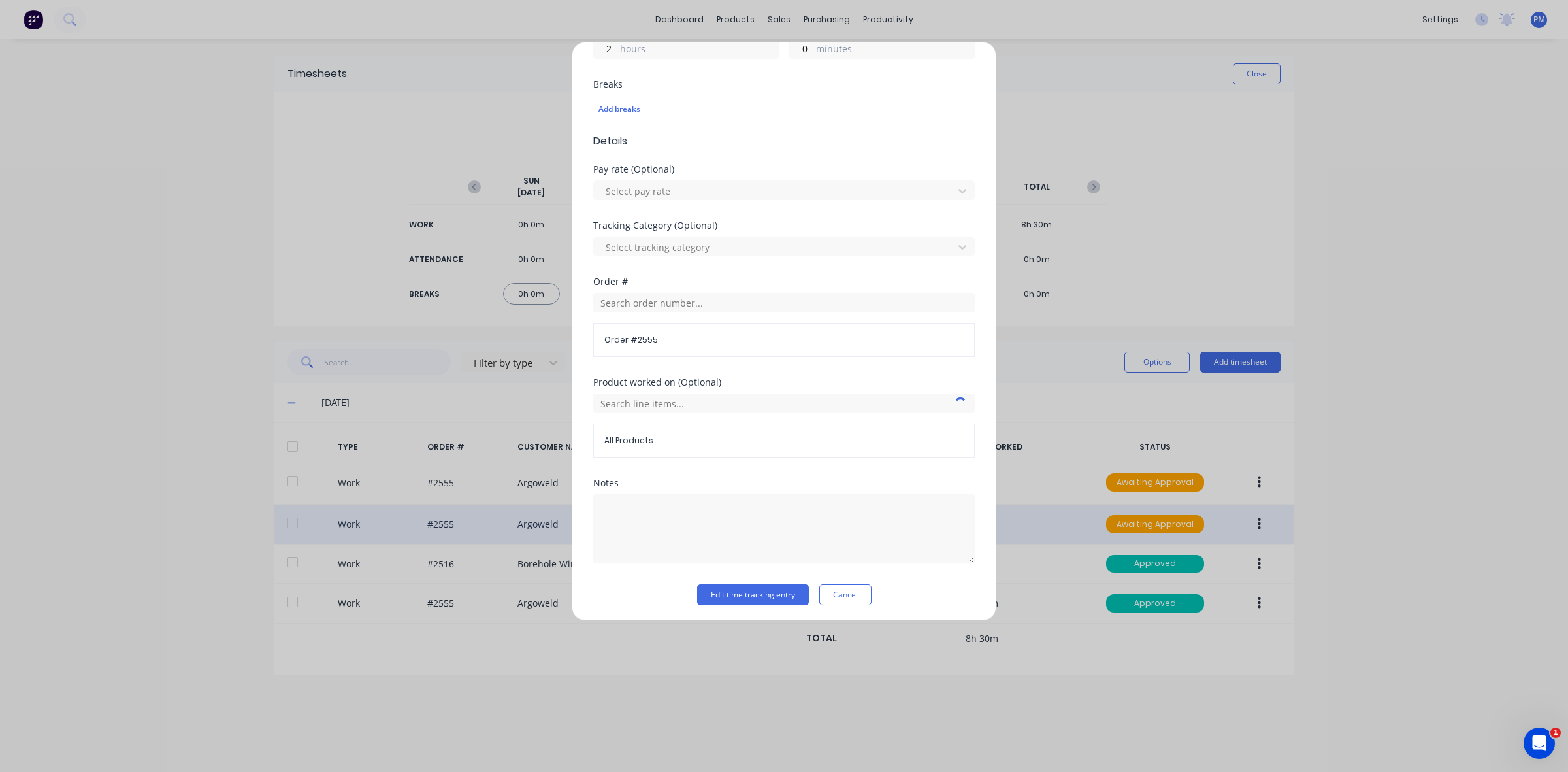
scroll to position [332, 0]
click at [628, 299] on input "text" at bounding box center [784, 299] width 382 height 19
type input "2666"
click at [697, 581] on button "Edit time tracking entry" at bounding box center [752, 592] width 112 height 21
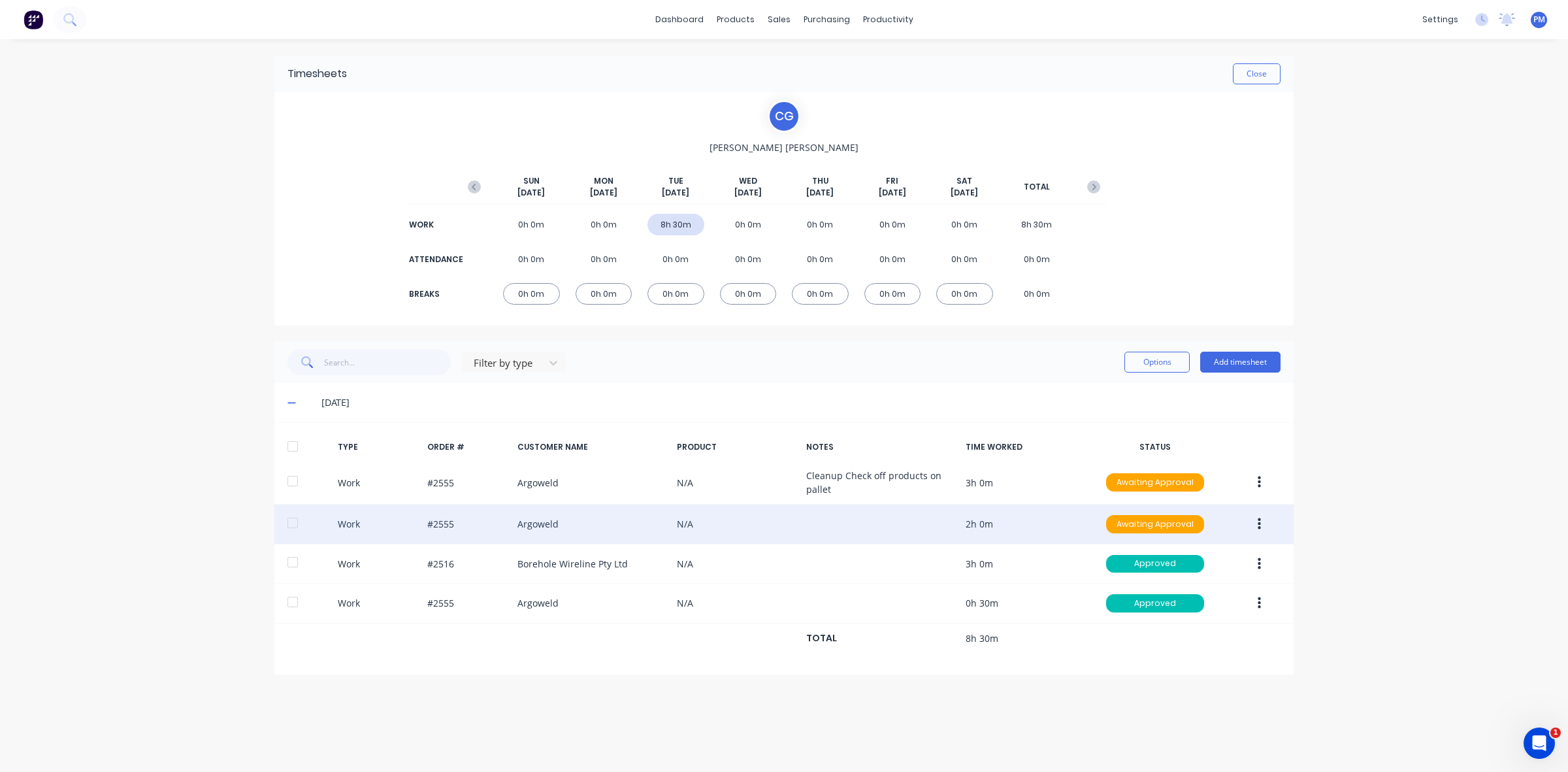
click at [1258, 523] on icon "button" at bounding box center [1259, 524] width 3 height 14
click at [1193, 476] on div "Edit" at bounding box center [1212, 475] width 101 height 19
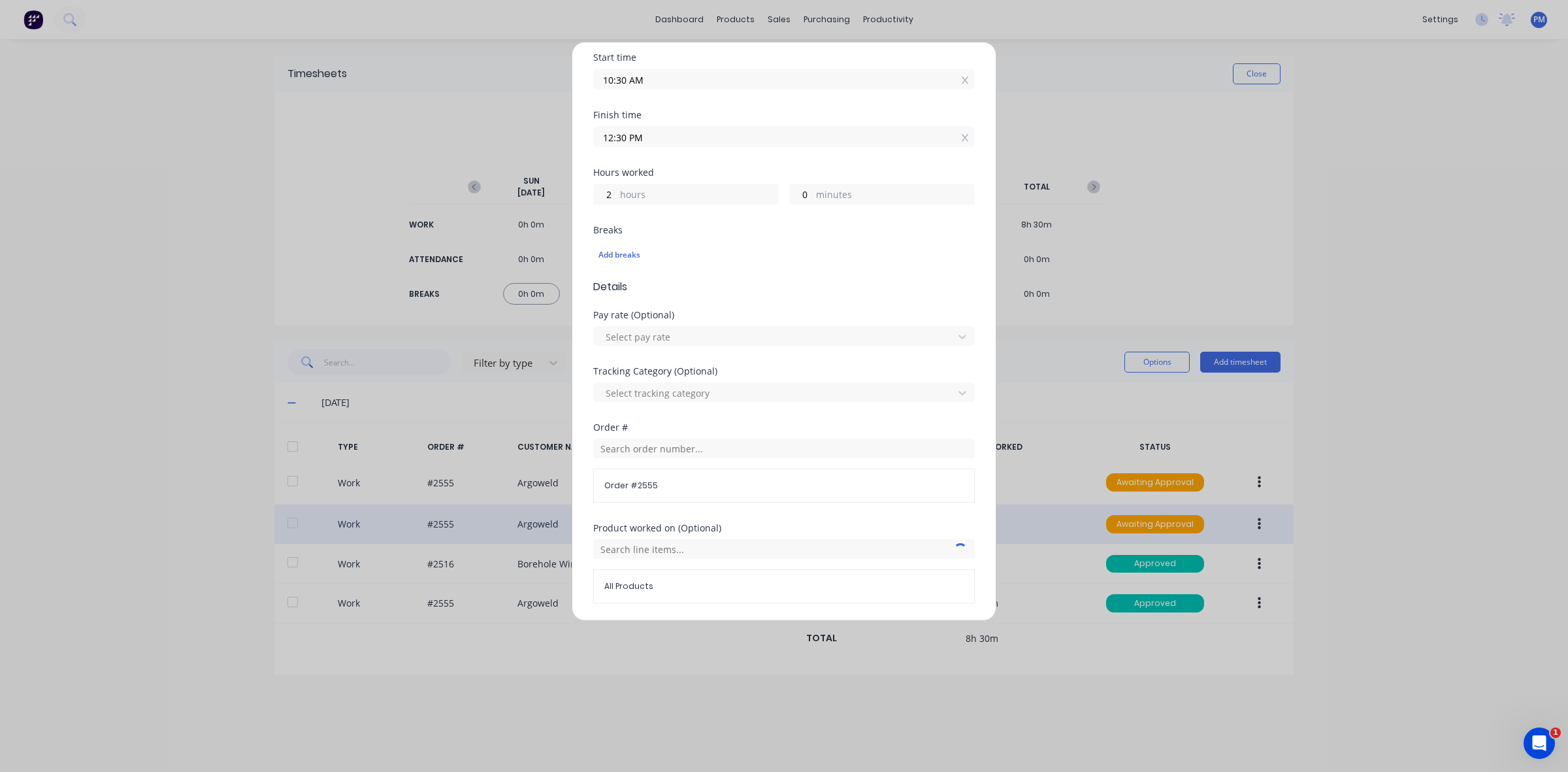
scroll to position [245, 0]
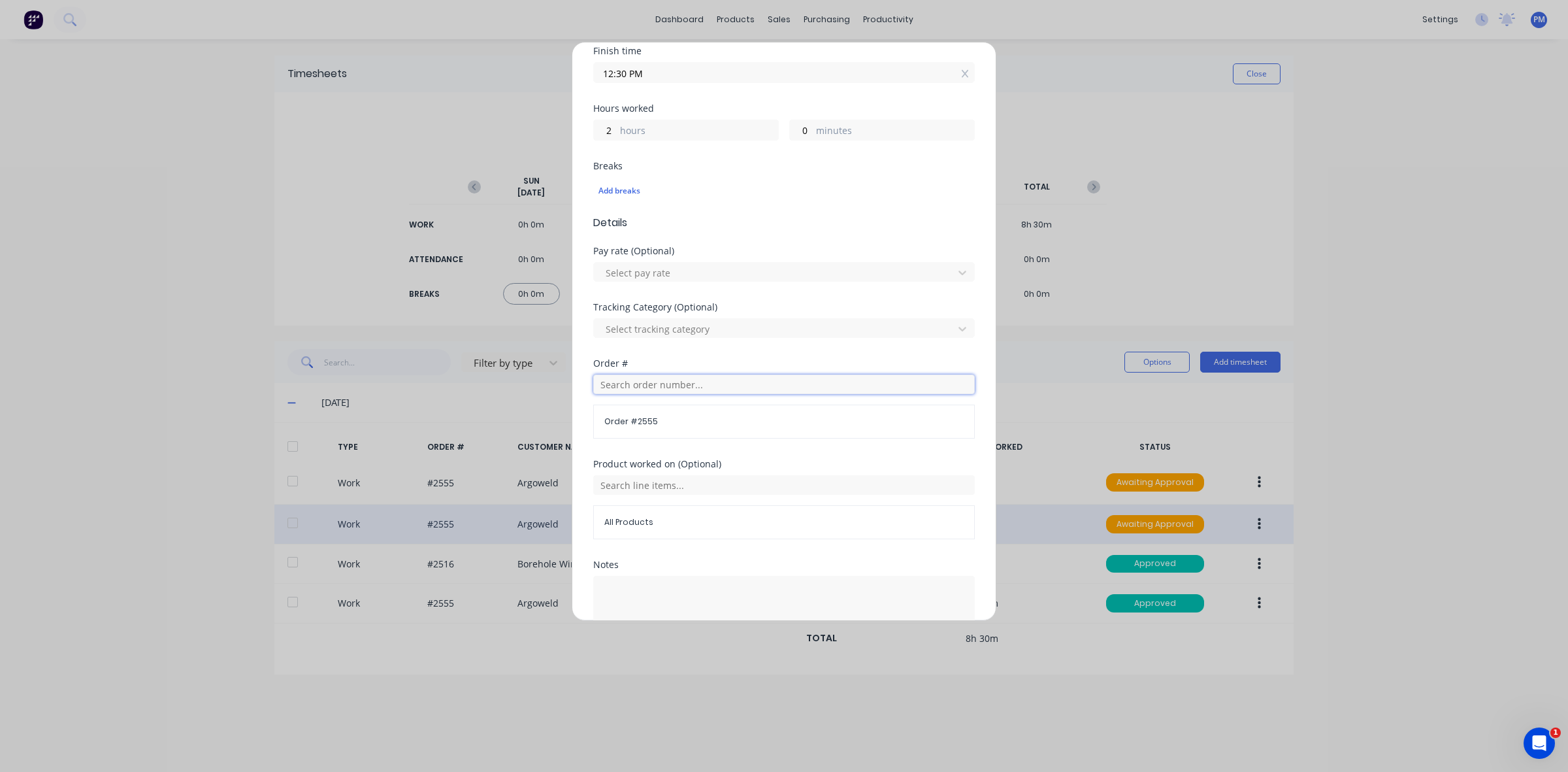
click at [641, 386] on input "text" at bounding box center [784, 384] width 382 height 19
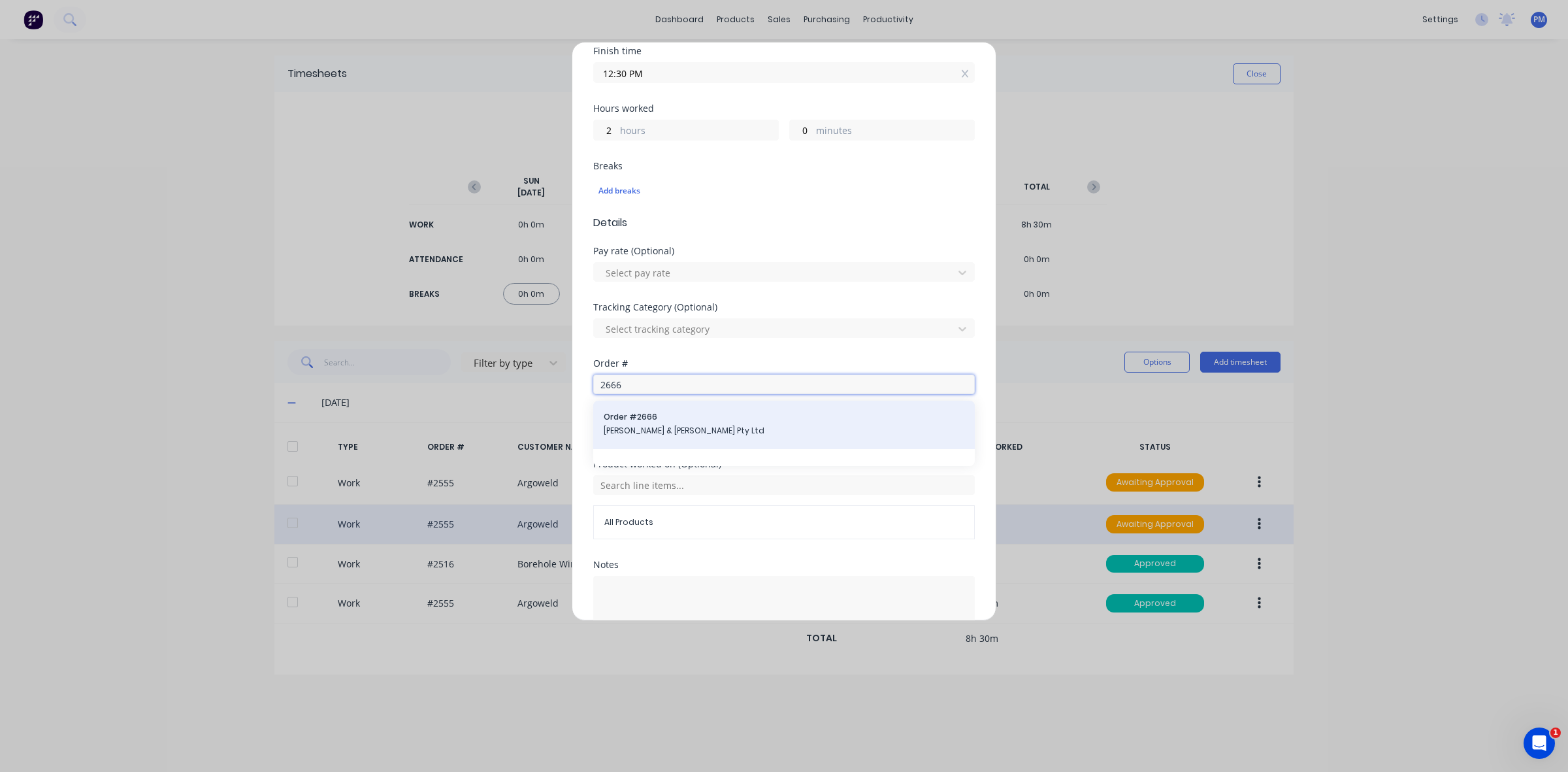
type input "2666"
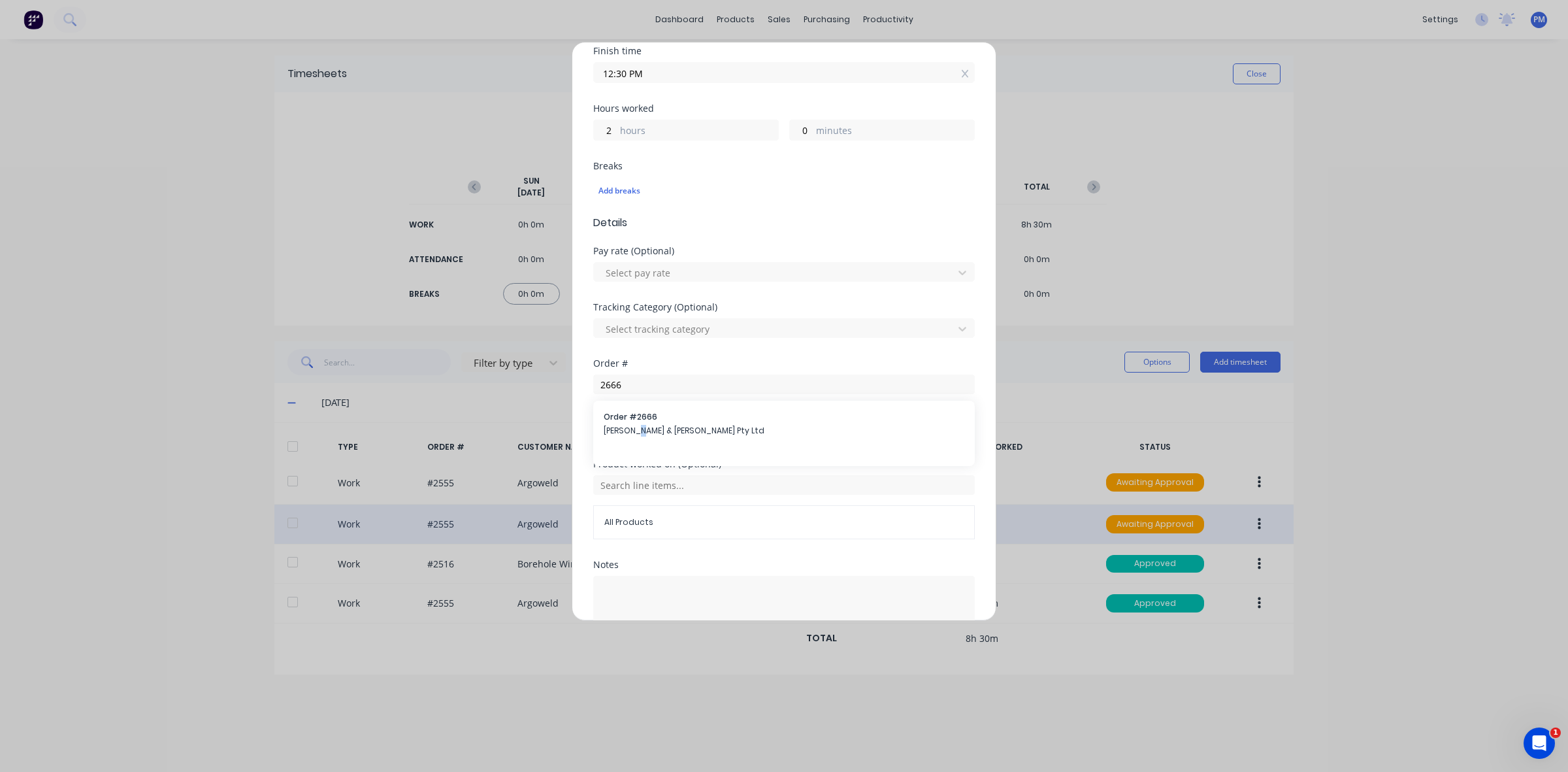
click at [636, 427] on span "[PERSON_NAME] & [PERSON_NAME] Pty Ltd" at bounding box center [784, 431] width 361 height 11
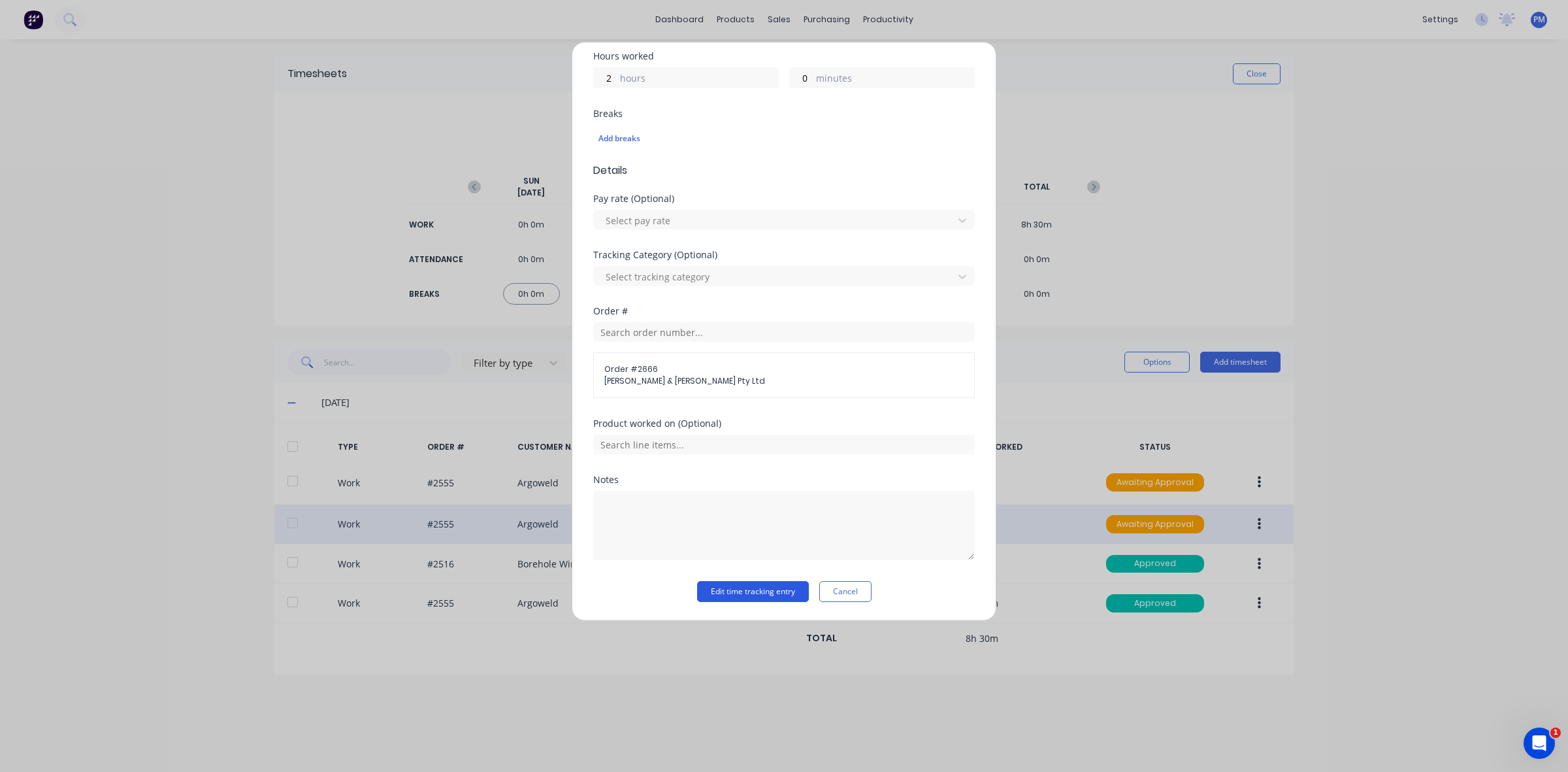
click at [714, 592] on button "Edit time tracking entry" at bounding box center [752, 592] width 112 height 21
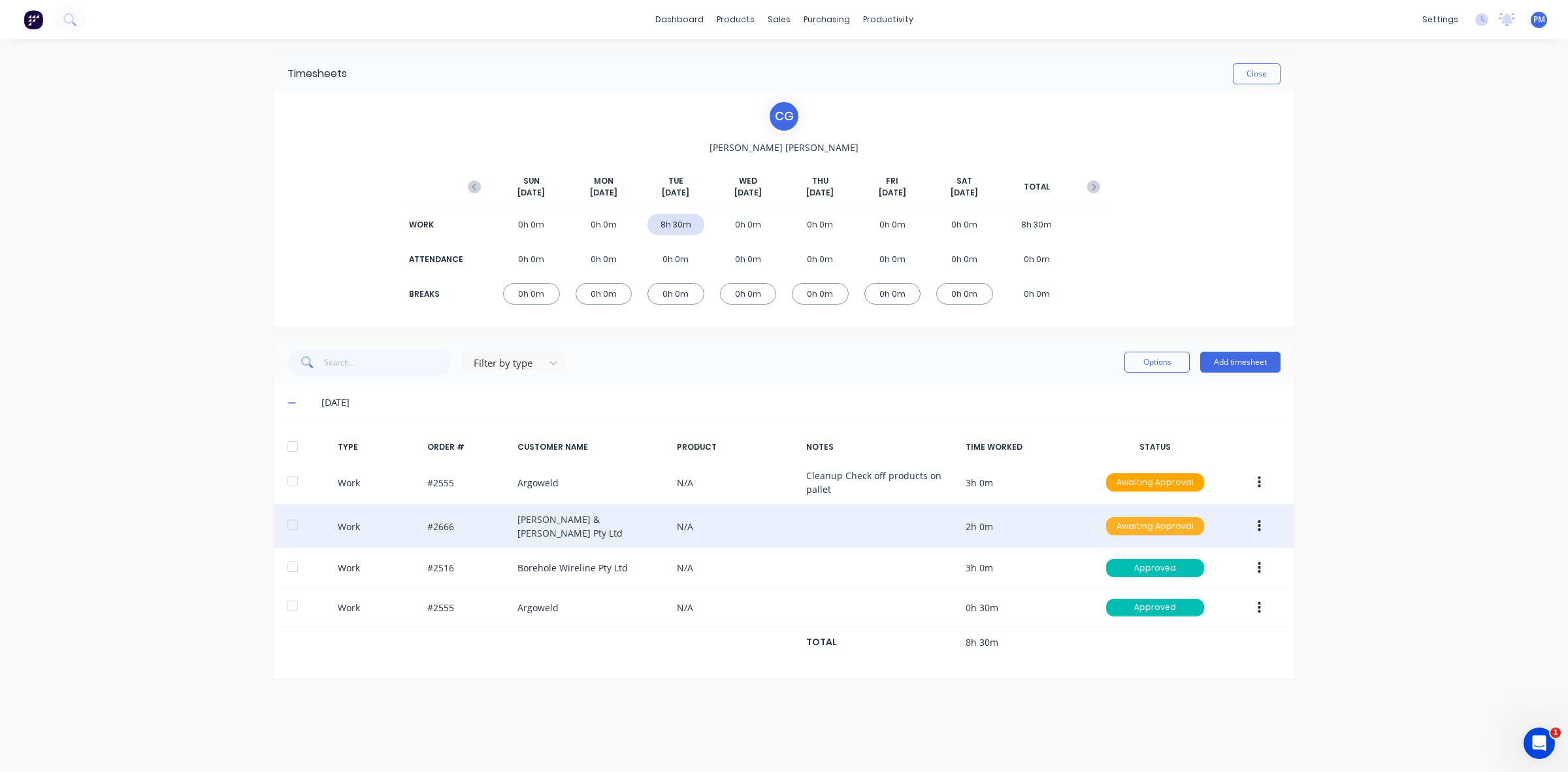
click at [1181, 527] on div "Awaiting Approval" at bounding box center [1155, 526] width 98 height 18
click at [1134, 589] on div "Approved" at bounding box center [1127, 592] width 107 height 18
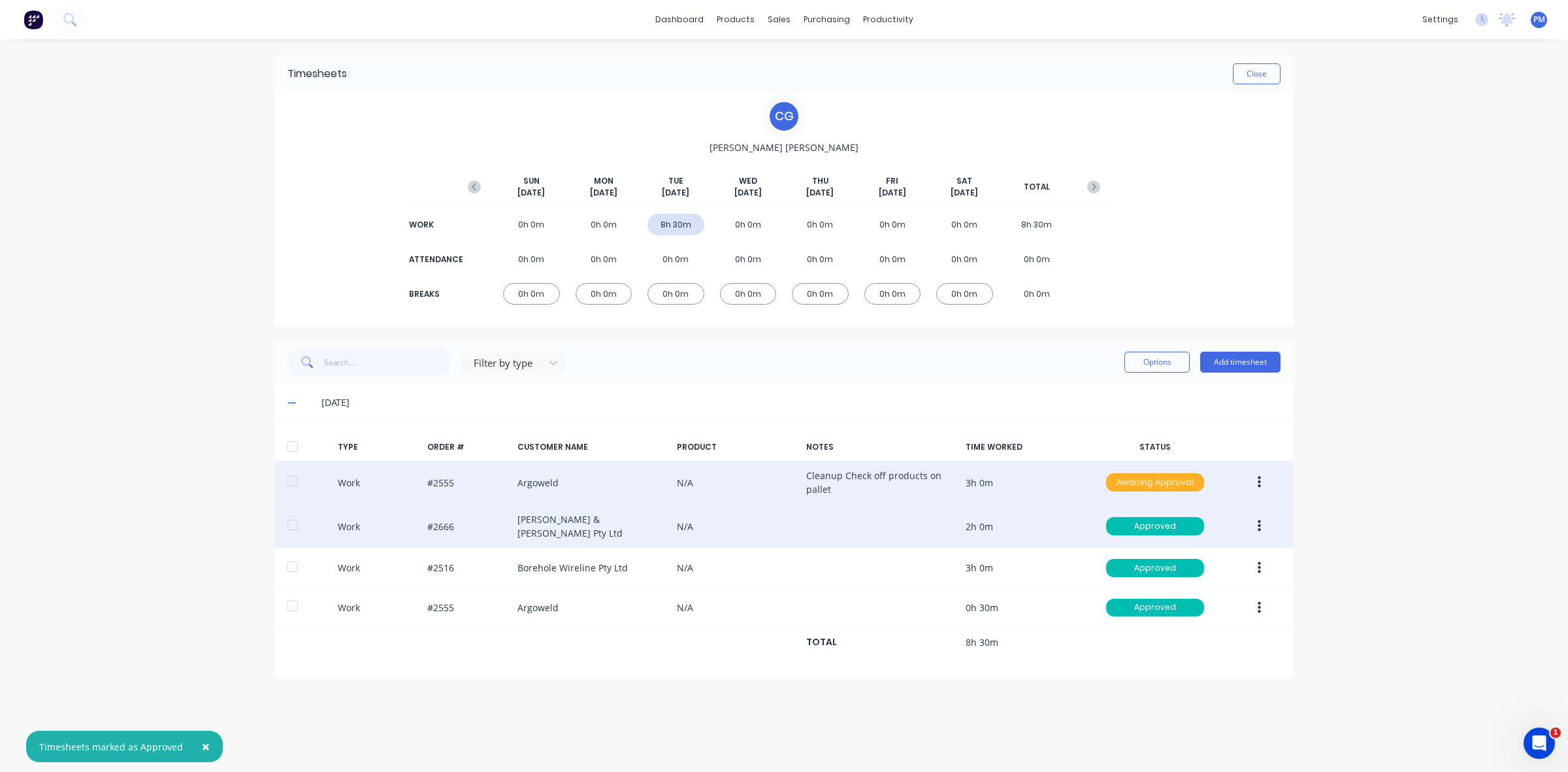
click at [1142, 484] on div "Awaiting Approval" at bounding box center [1155, 482] width 98 height 18
click at [1141, 547] on div "Approved" at bounding box center [1127, 548] width 107 height 18
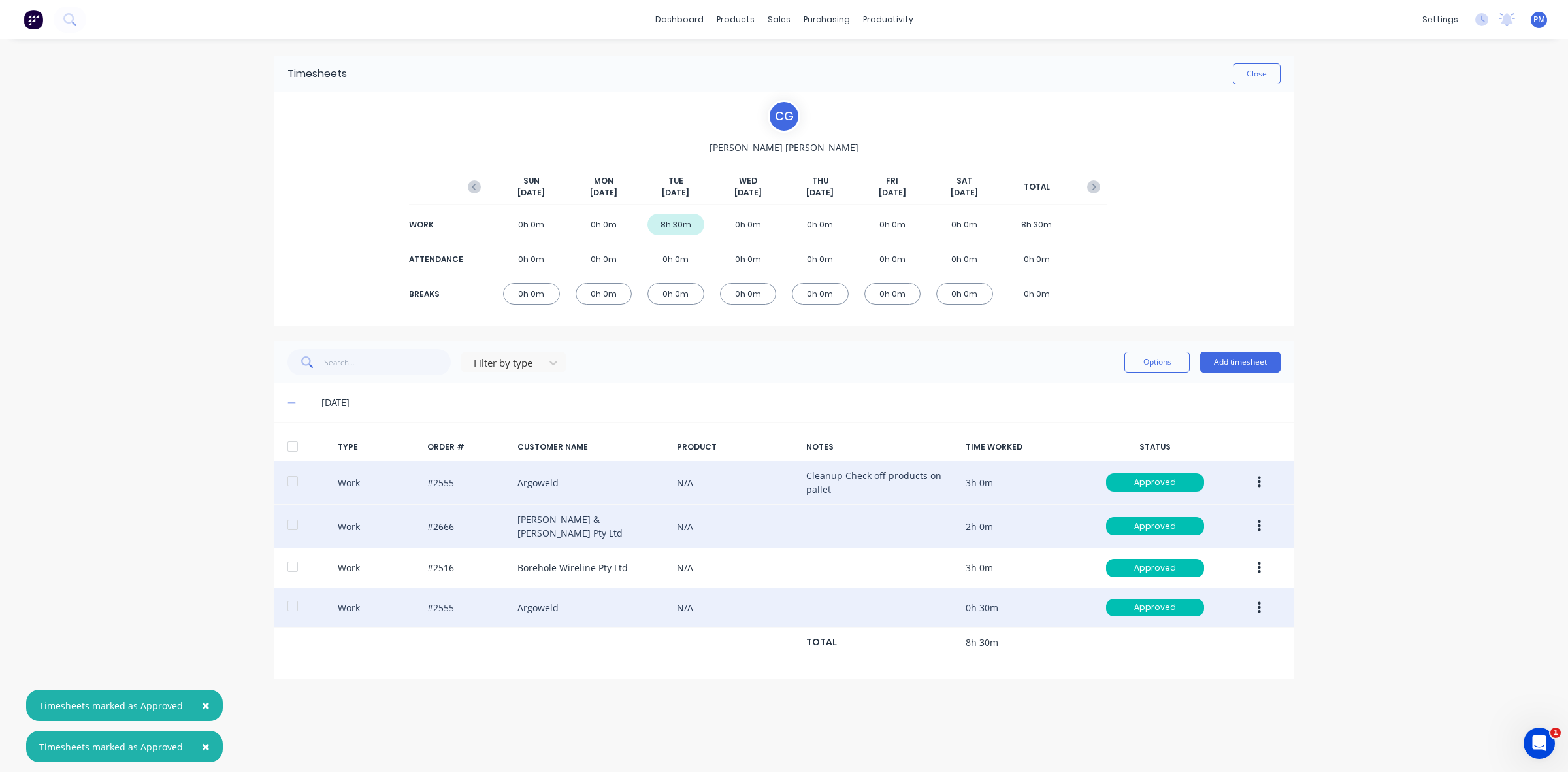
click at [1260, 602] on icon "button" at bounding box center [1259, 607] width 3 height 11
click at [1176, 557] on div "Edit" at bounding box center [1212, 558] width 101 height 19
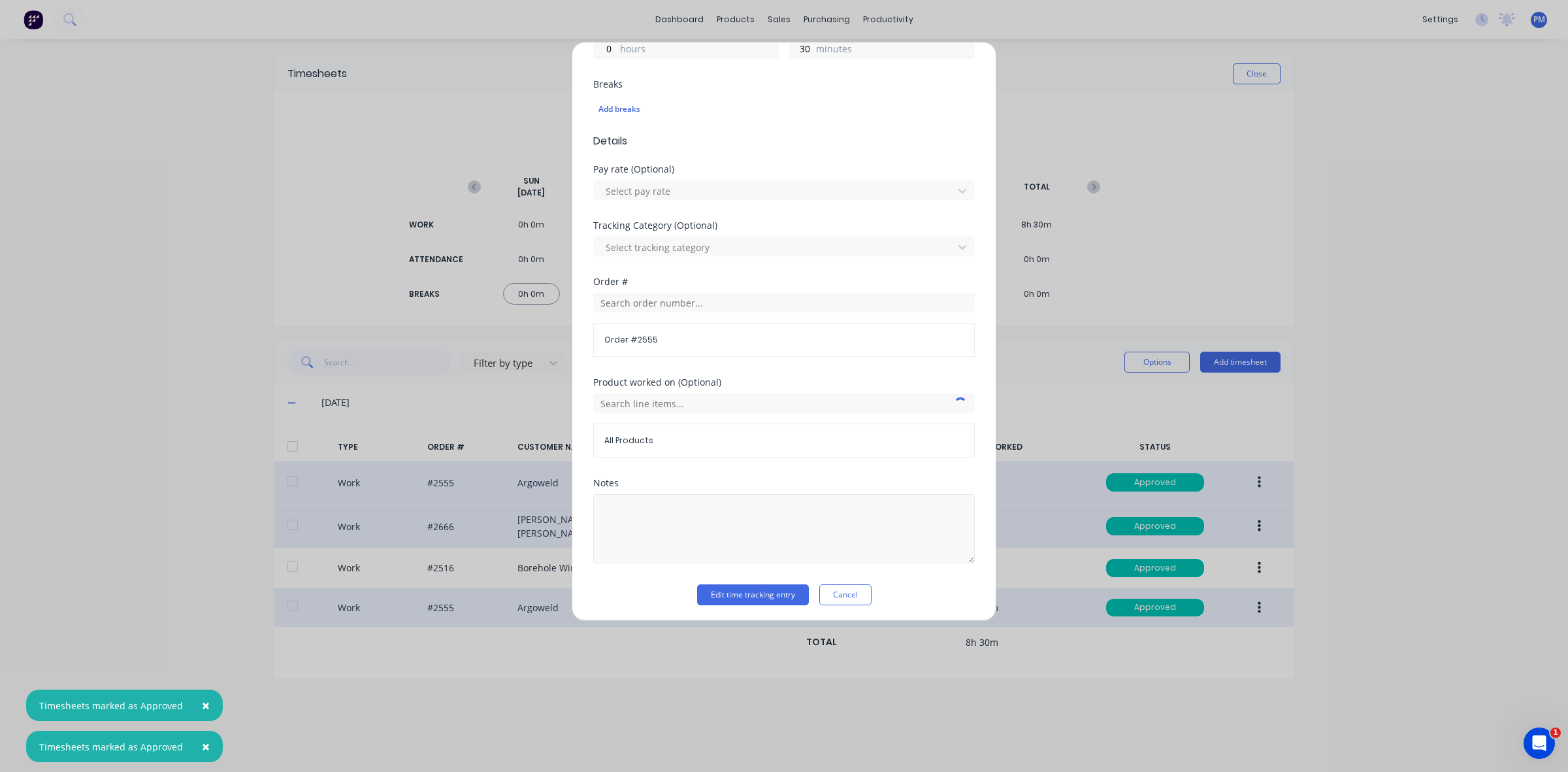
scroll to position [332, 0]
click at [650, 504] on textarea at bounding box center [784, 526] width 382 height 69
type textarea "Empty Bins"
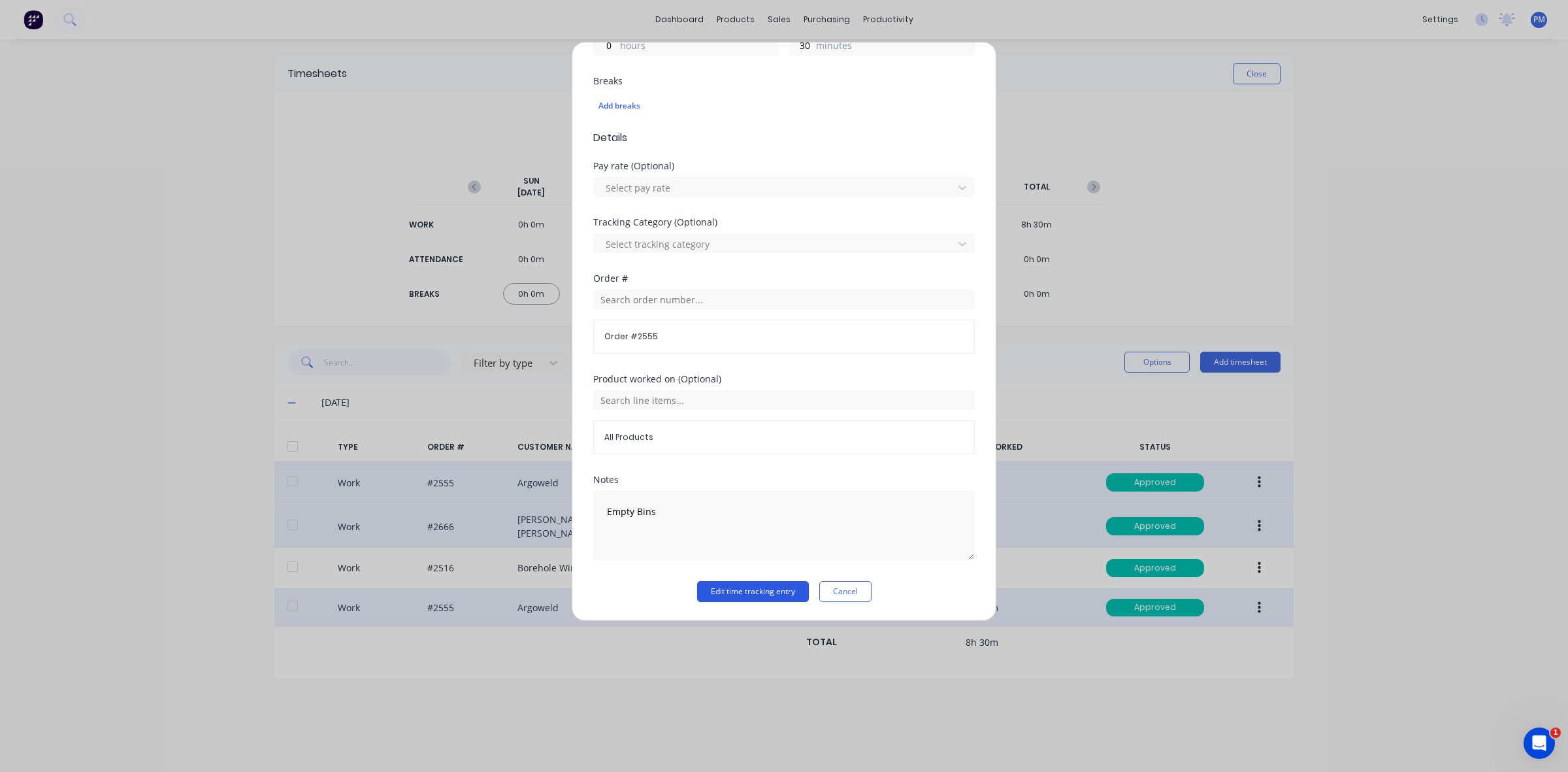
click at [759, 590] on button "Edit time tracking entry" at bounding box center [752, 592] width 112 height 21
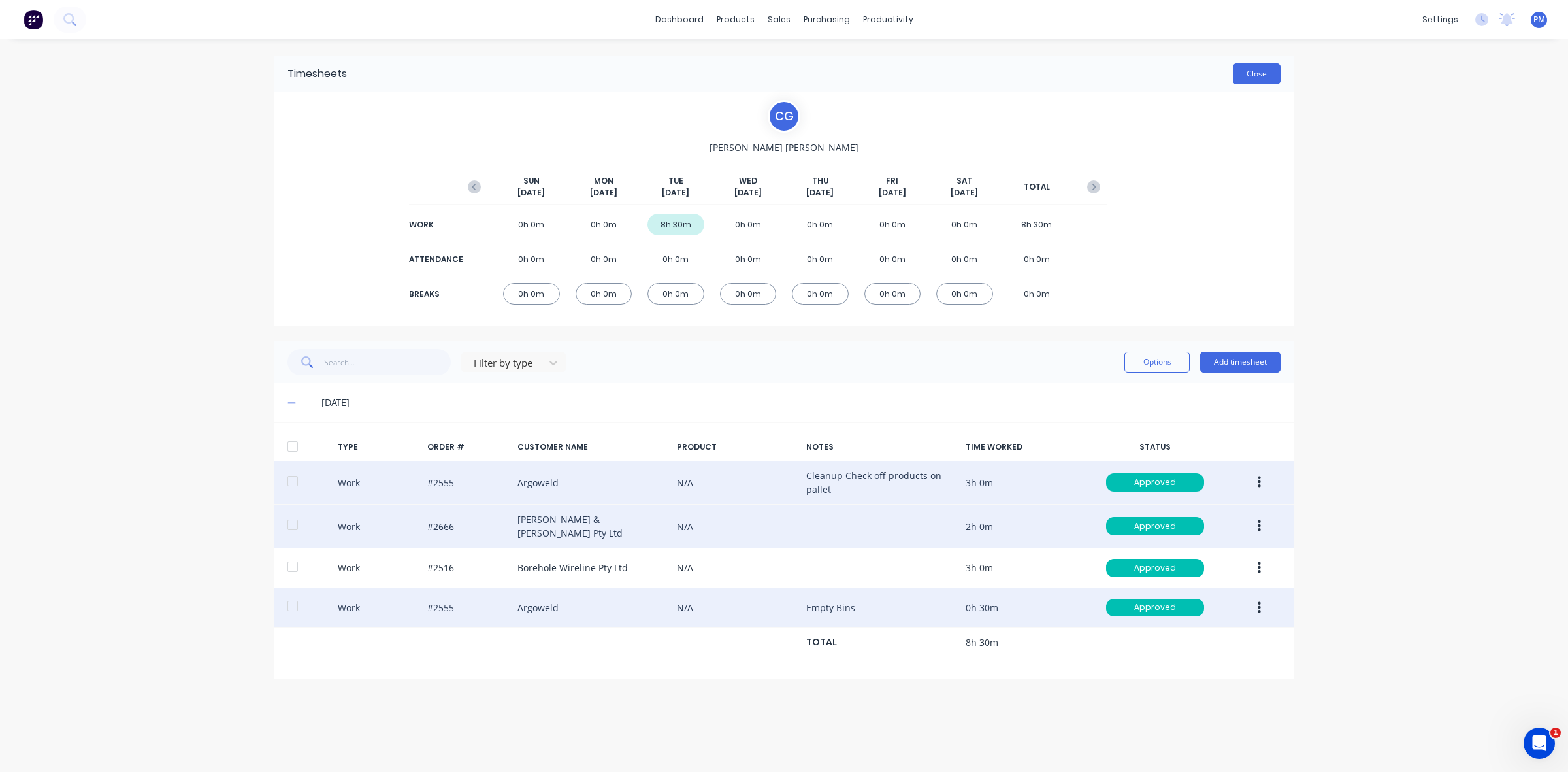
click at [1256, 79] on button "Close" at bounding box center [1257, 74] width 48 height 21
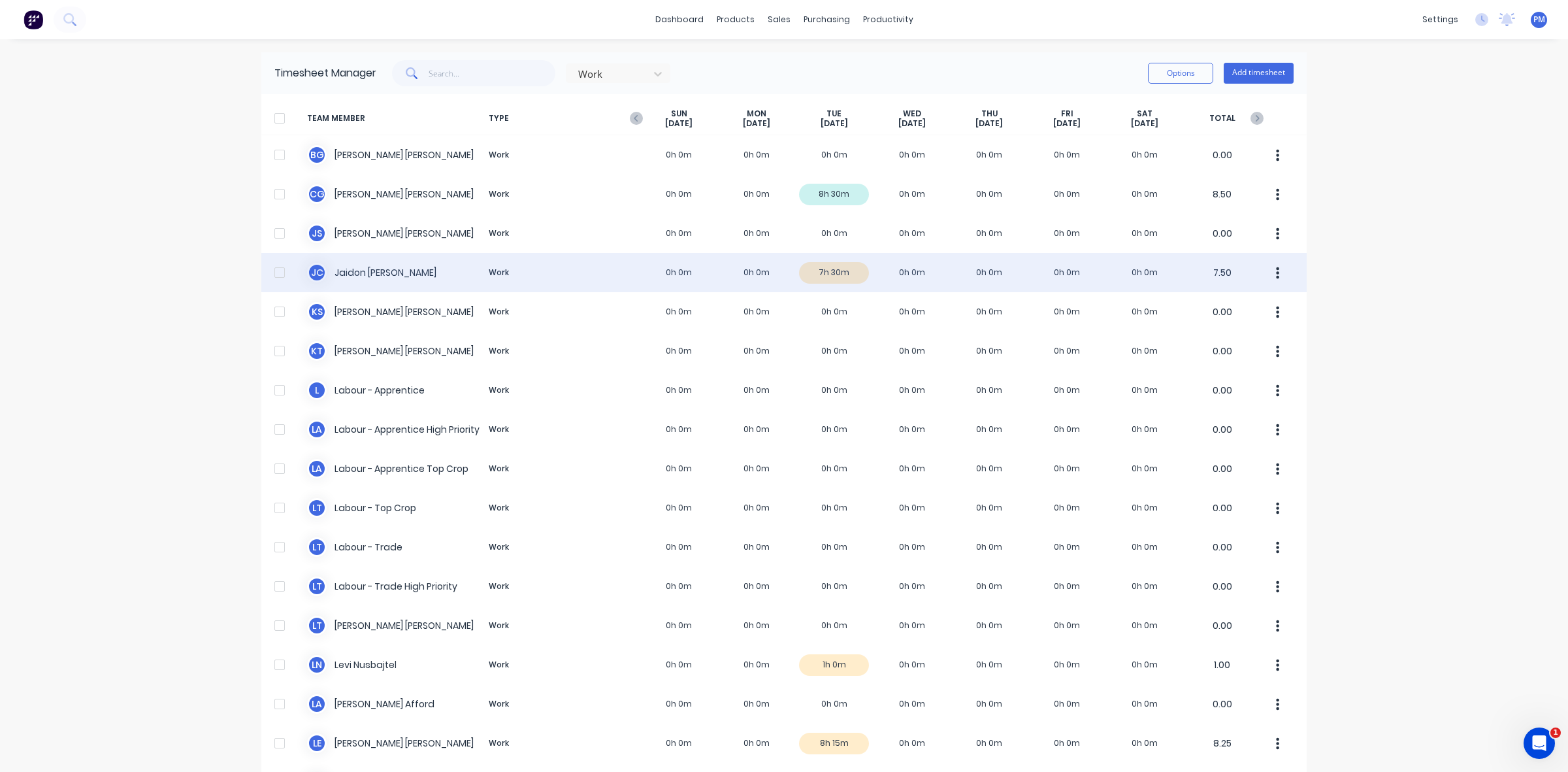
click at [840, 272] on div "[PERSON_NAME] [PERSON_NAME] Work 0h 0m 0h 0m 7h 30m 0h 0m 0h 0m 0h 0m 0h 0m 7.50" at bounding box center [784, 272] width 1045 height 39
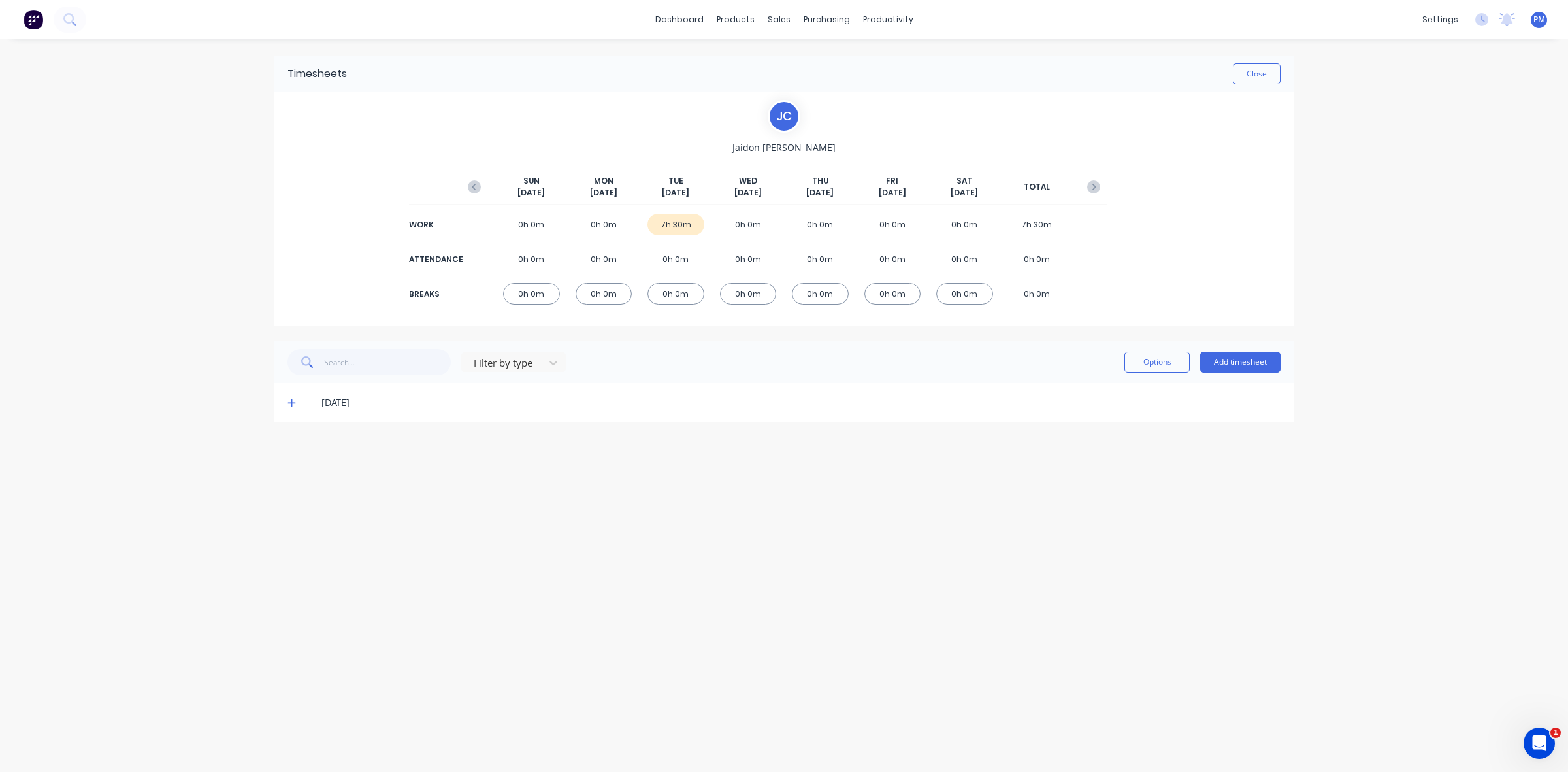
click at [287, 402] on icon at bounding box center [291, 403] width 9 height 10
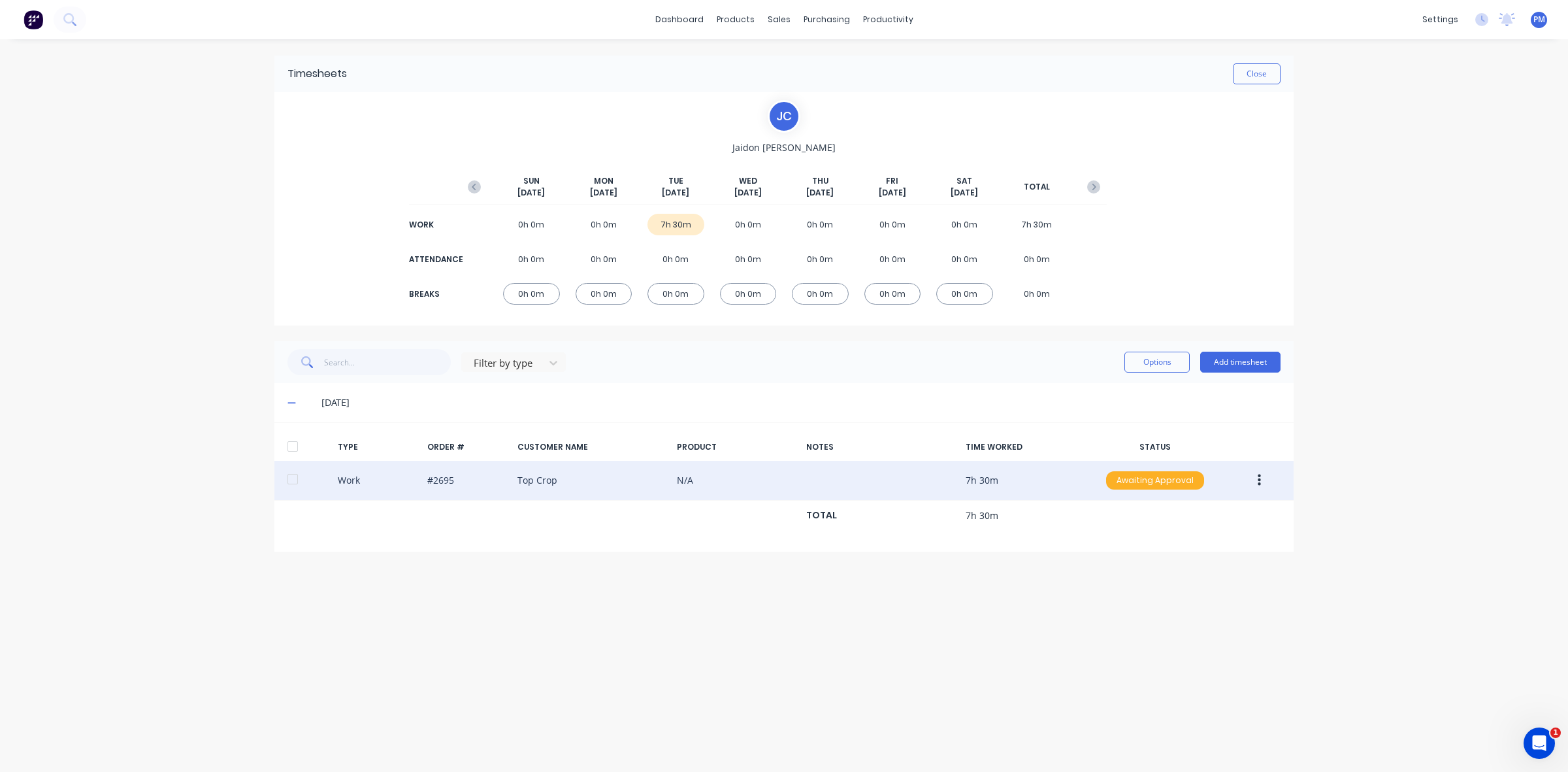
click at [1150, 481] on div "Awaiting Approval" at bounding box center [1155, 480] width 98 height 18
click at [1113, 546] on div "Approved" at bounding box center [1127, 546] width 107 height 18
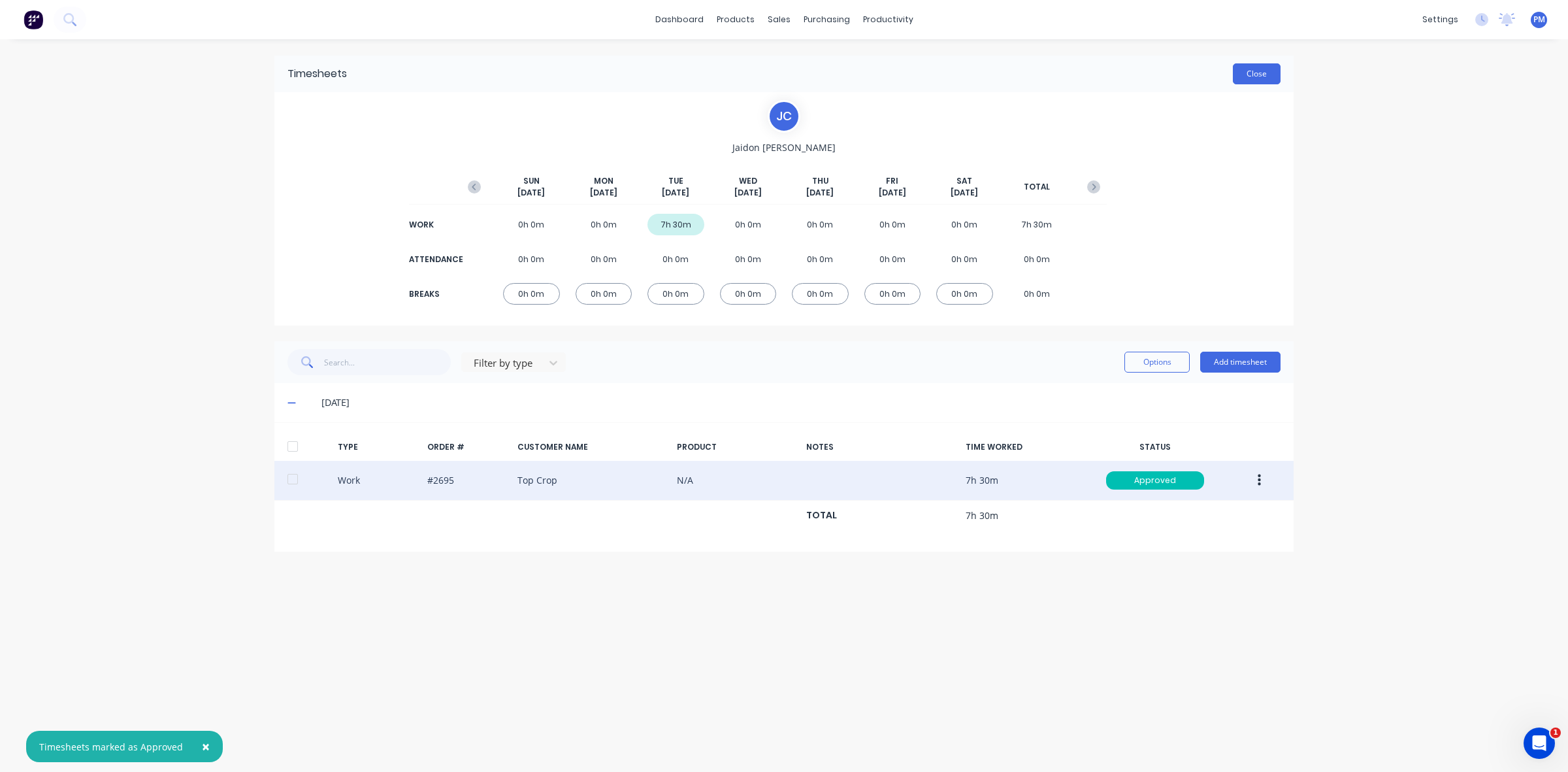
click at [1242, 76] on button "Close" at bounding box center [1257, 74] width 48 height 21
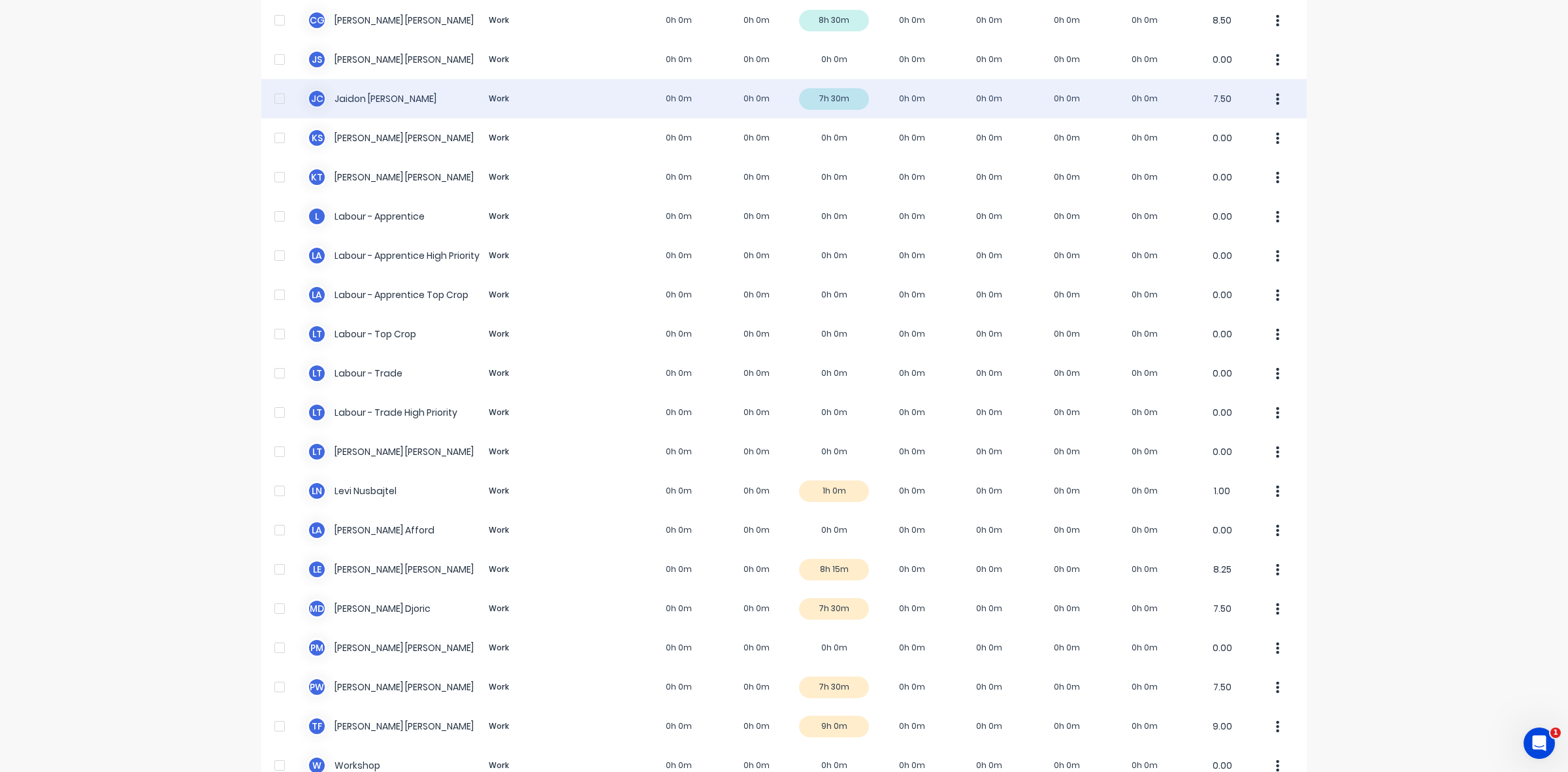
scroll to position [245, 0]
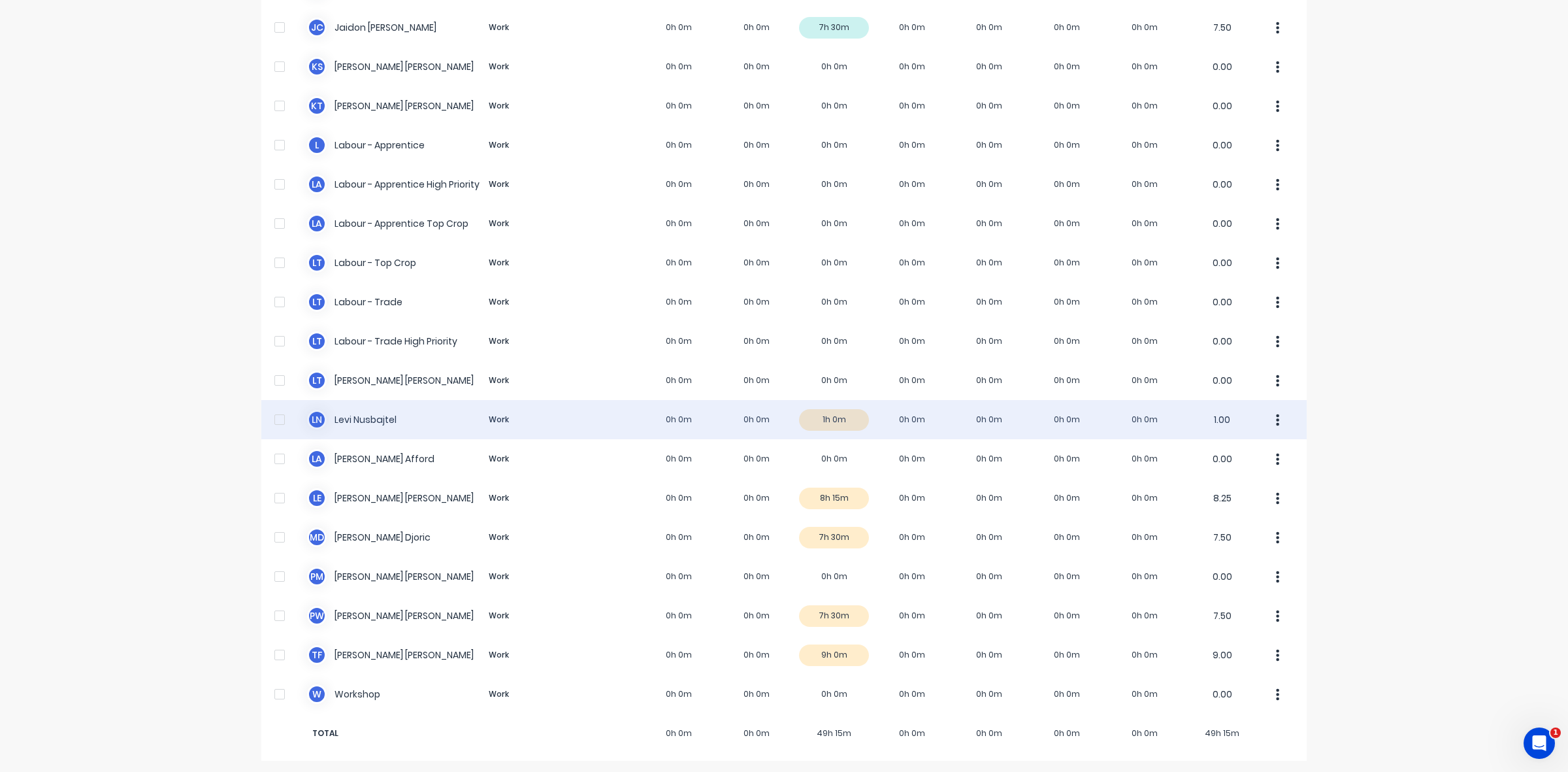
click at [840, 416] on div "[PERSON_NAME] Work 0h 0m 0h 0m 1h 0m 0h 0m 0h 0m 0h 0m 0h 0m 1.00" at bounding box center [784, 420] width 1045 height 39
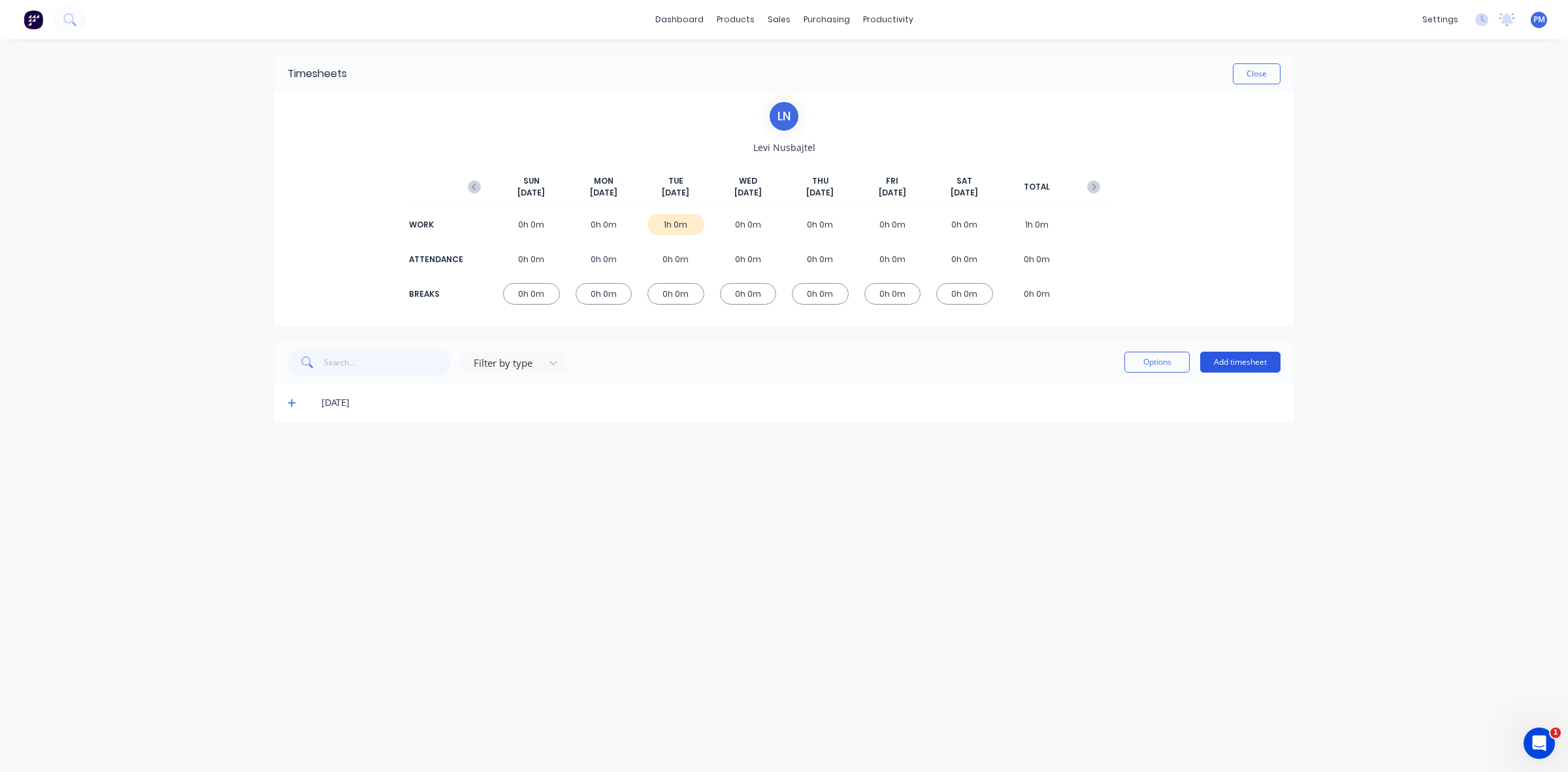
click at [1243, 368] on button "Add timesheet" at bounding box center [1241, 362] width 80 height 21
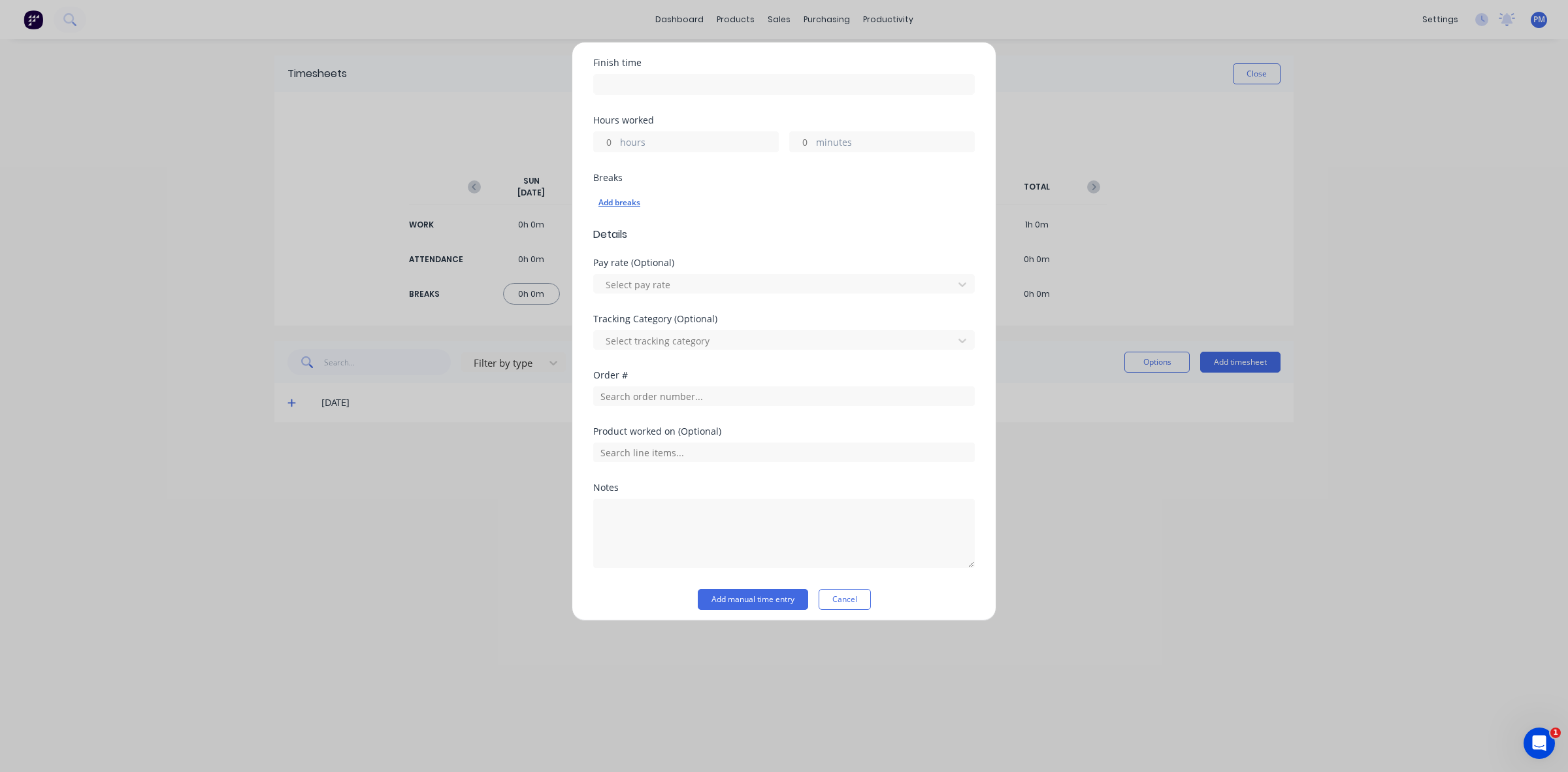
scroll to position [242, 0]
click at [851, 597] on button "Cancel" at bounding box center [844, 592] width 53 height 21
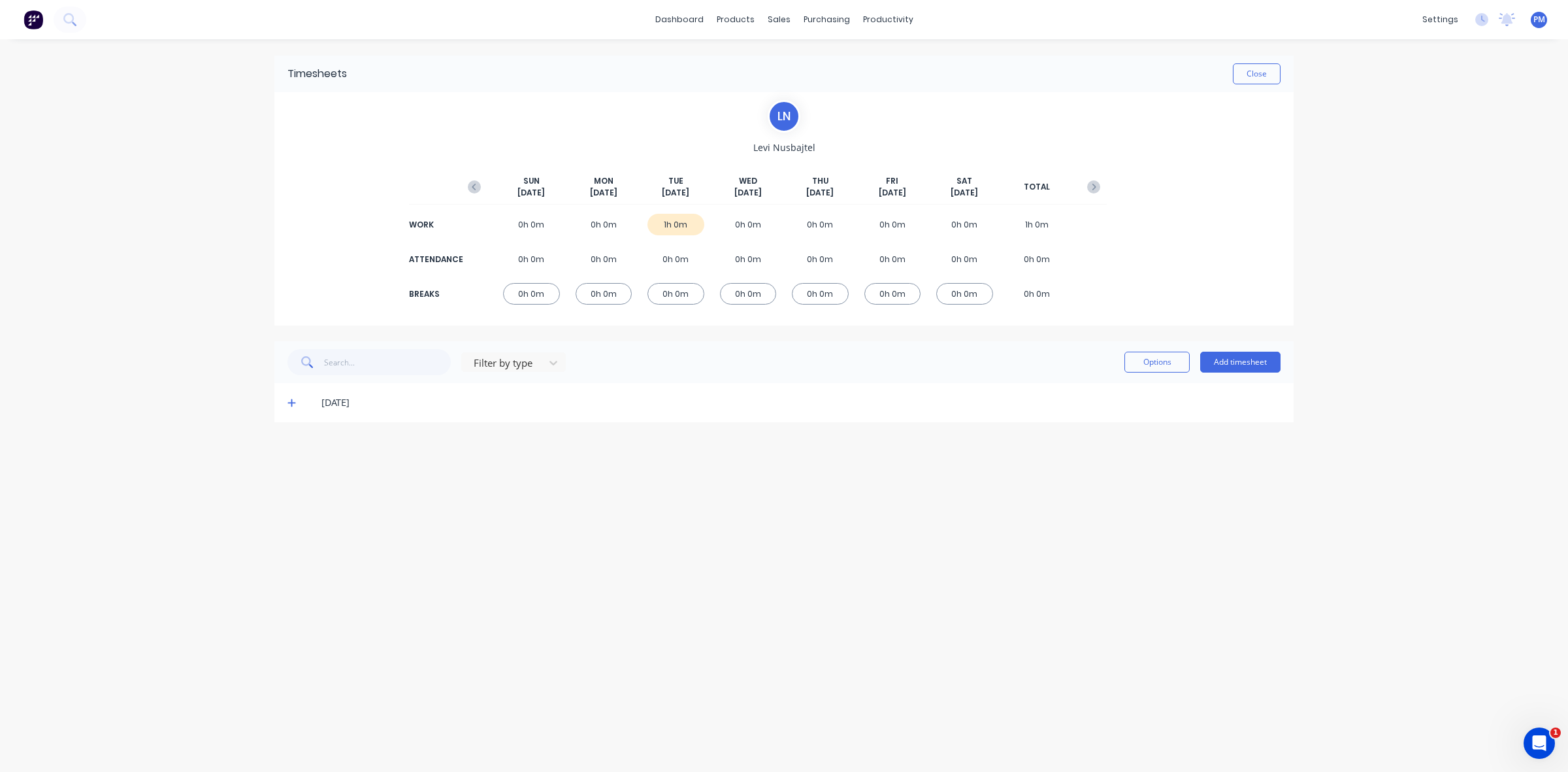
click at [288, 403] on icon at bounding box center [291, 403] width 8 height 8
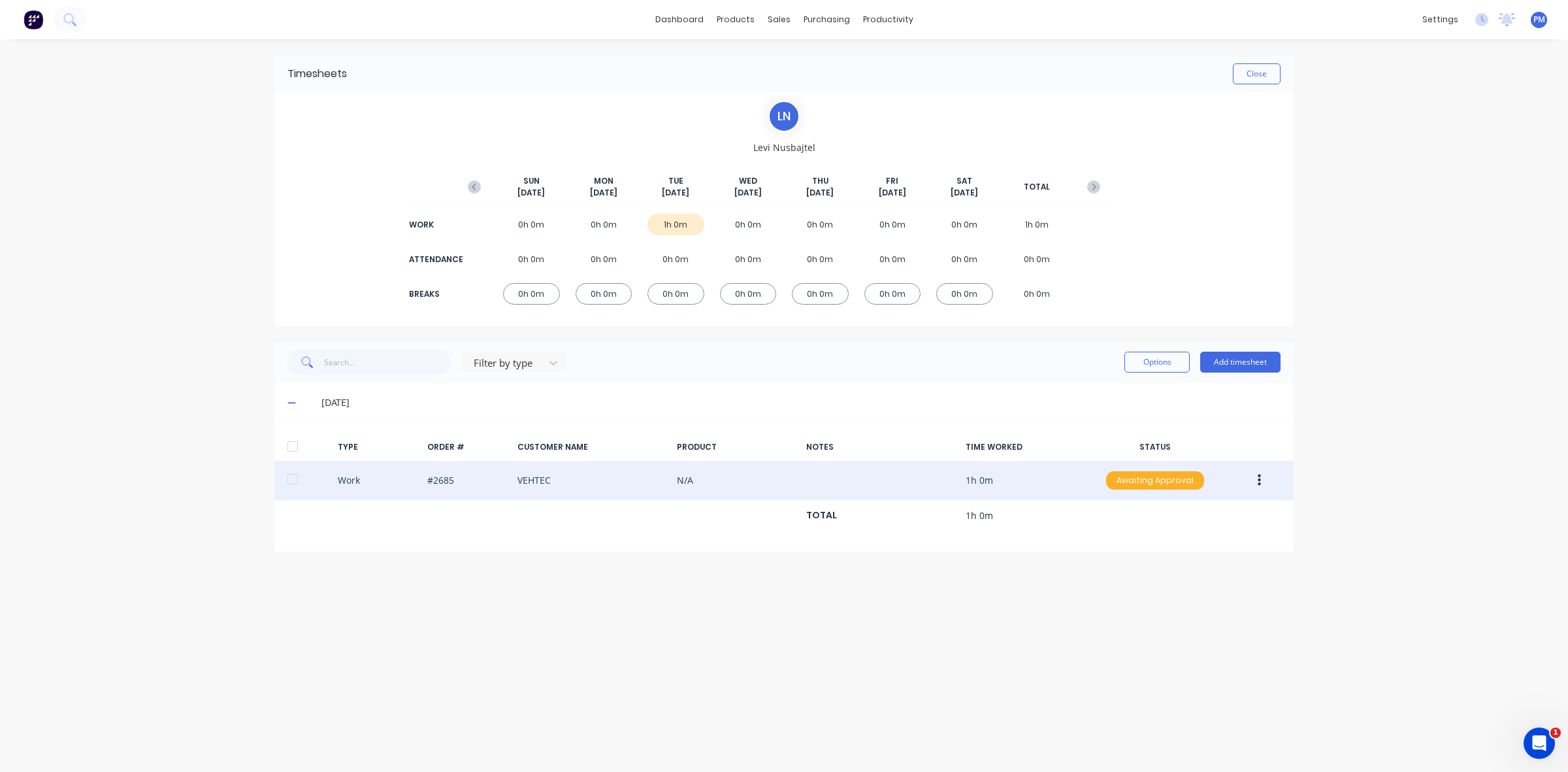
click at [1167, 485] on div "Awaiting Approval" at bounding box center [1155, 480] width 98 height 18
click at [1131, 543] on div "Approved" at bounding box center [1127, 546] width 107 height 18
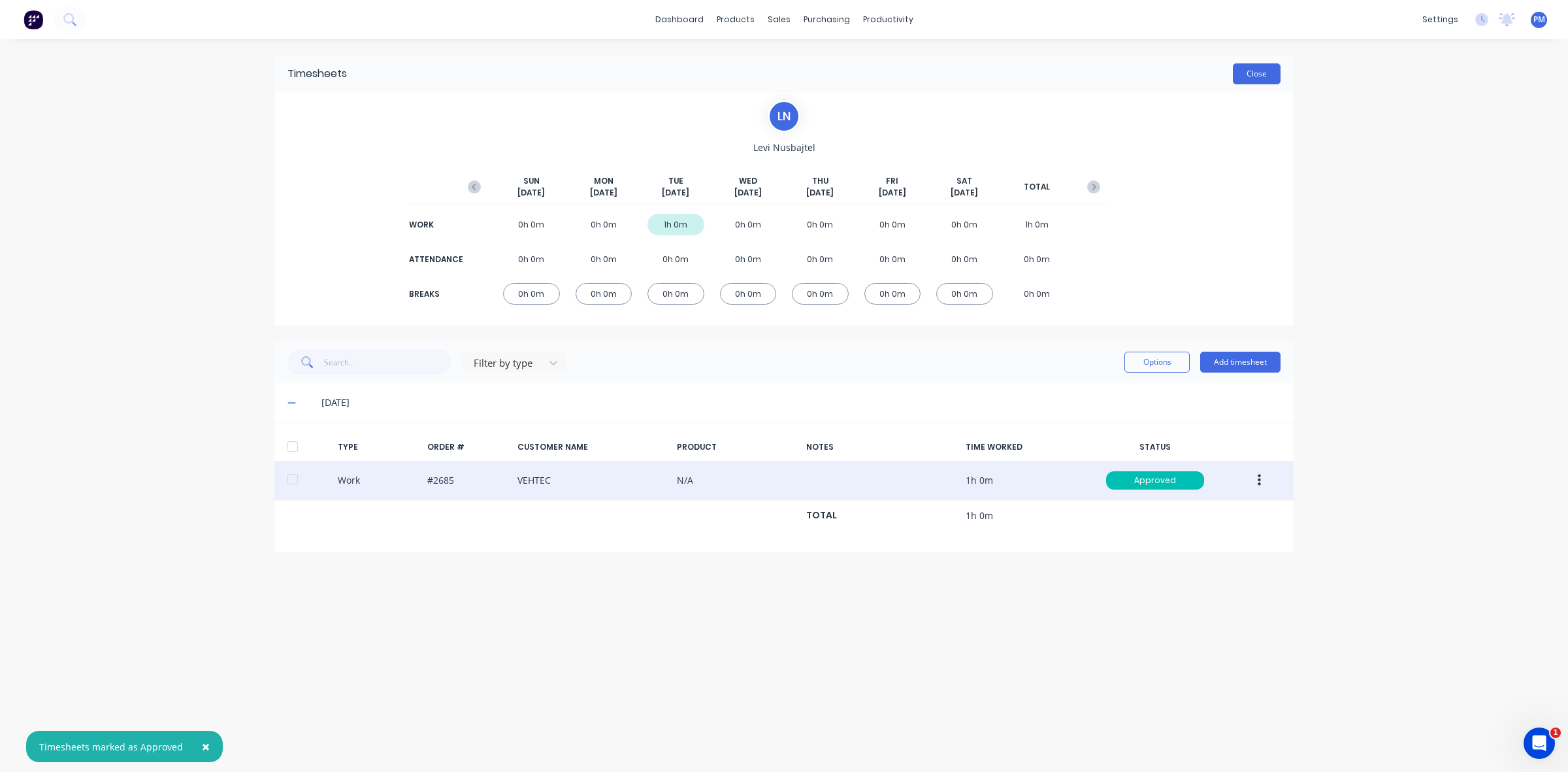
click at [1264, 76] on button "Close" at bounding box center [1257, 74] width 48 height 21
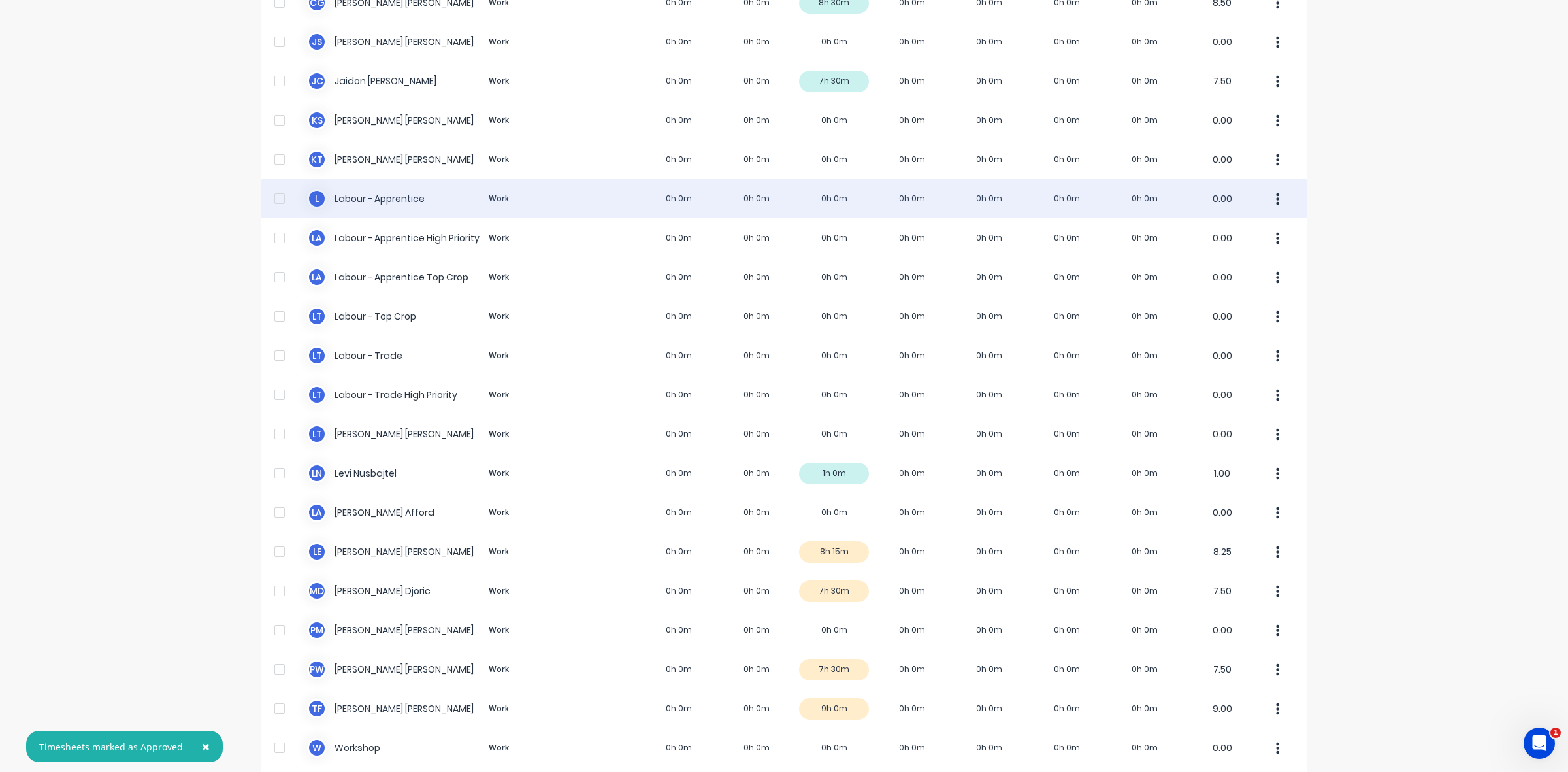
scroll to position [247, 0]
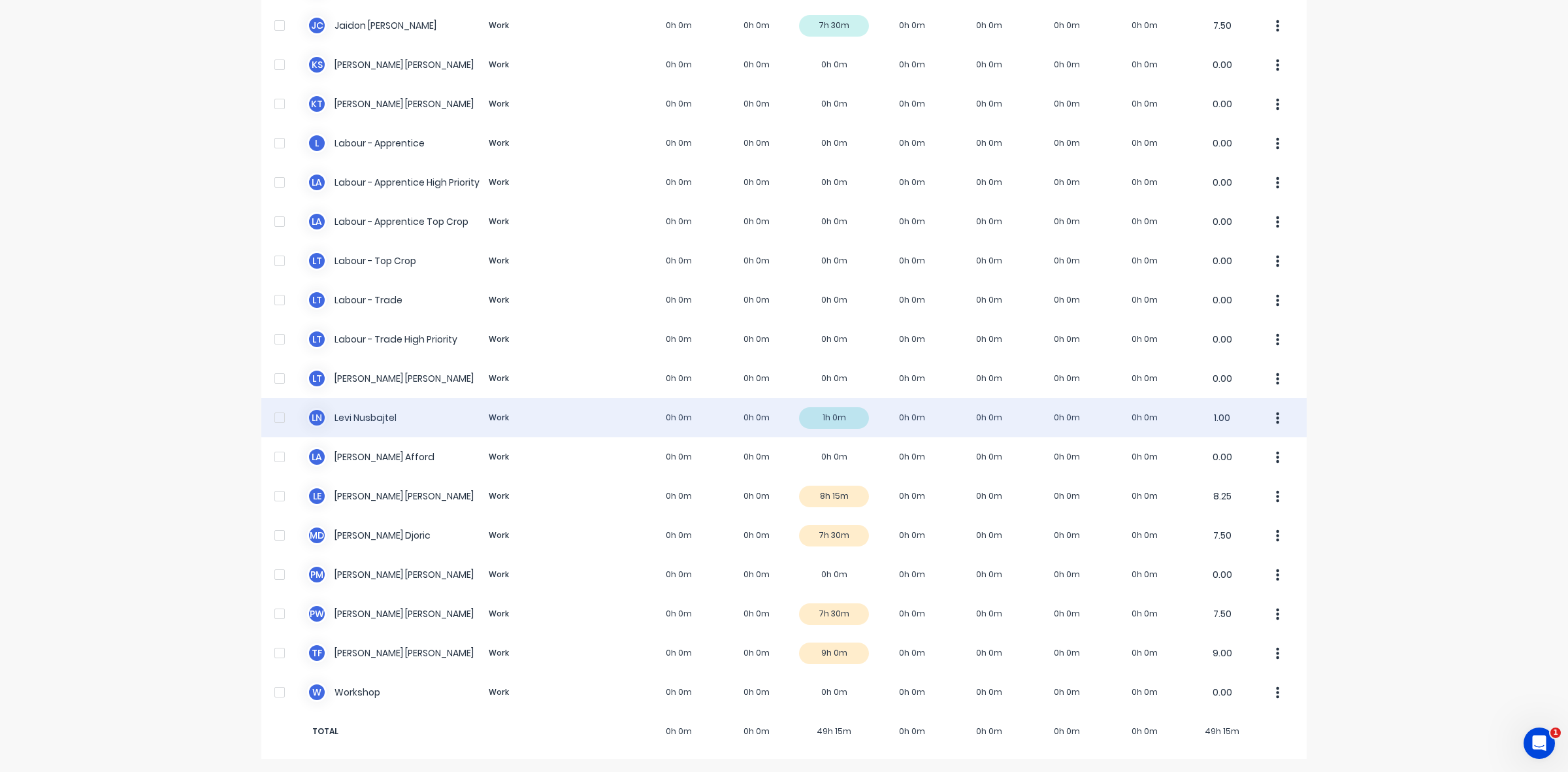
click at [847, 418] on div "[PERSON_NAME] Work 0h 0m 0h 0m 1h 0m 0h 0m 0h 0m 0h 0m 0h 0m 1.00" at bounding box center [784, 418] width 1045 height 39
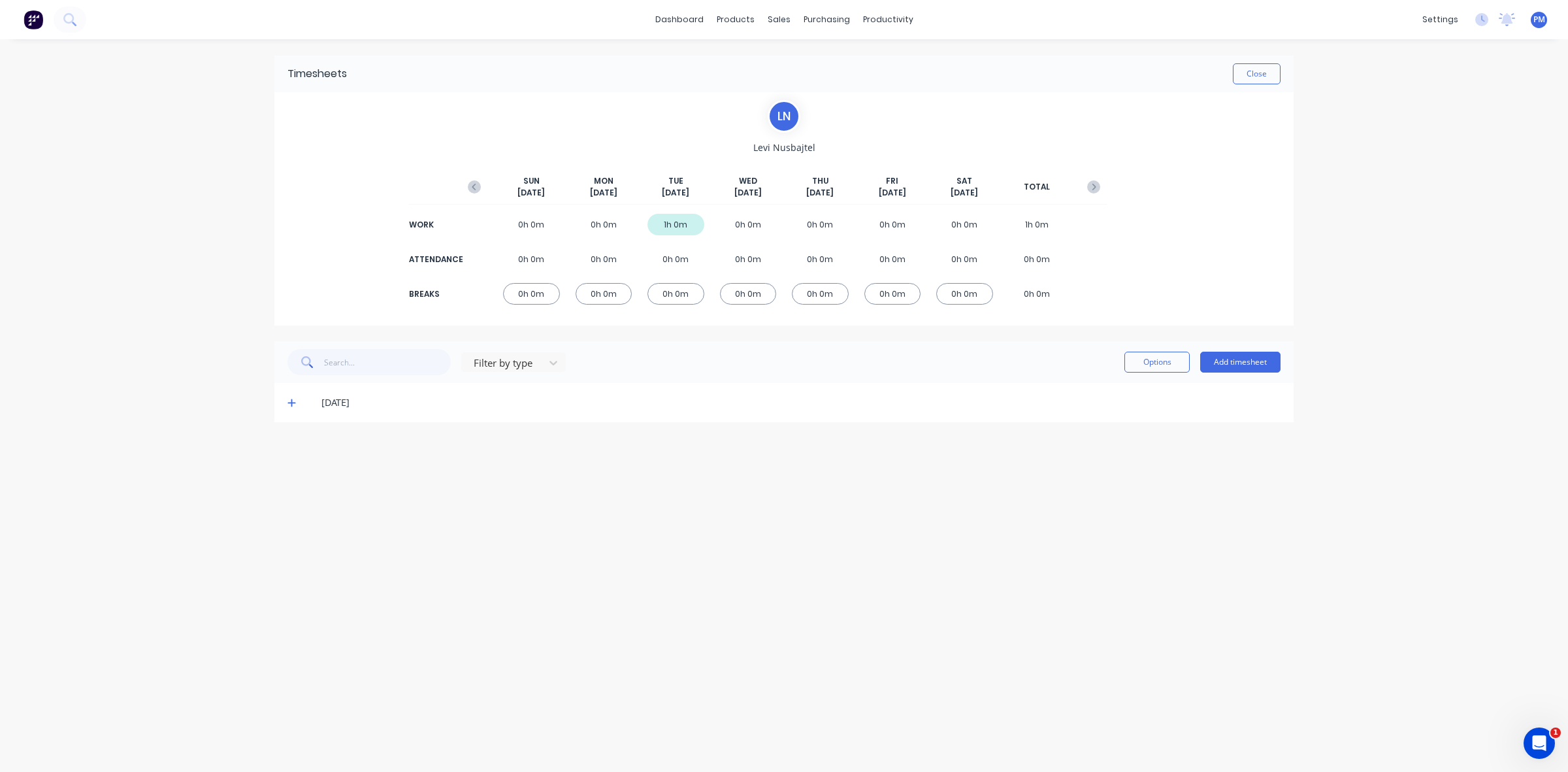
click at [289, 398] on icon at bounding box center [291, 403] width 9 height 10
click at [1269, 79] on button "Close" at bounding box center [1257, 74] width 48 height 21
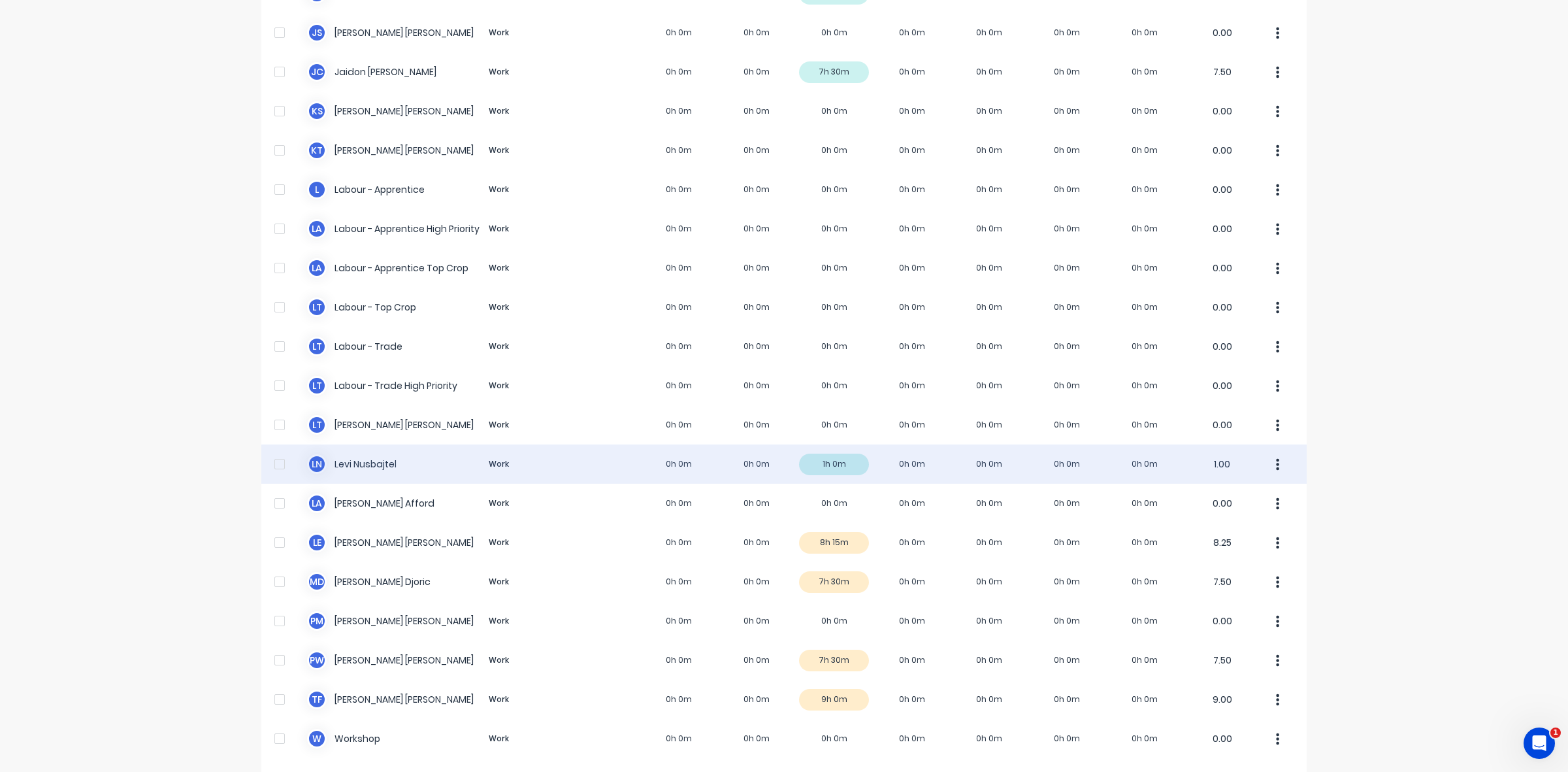
scroll to position [247, 0]
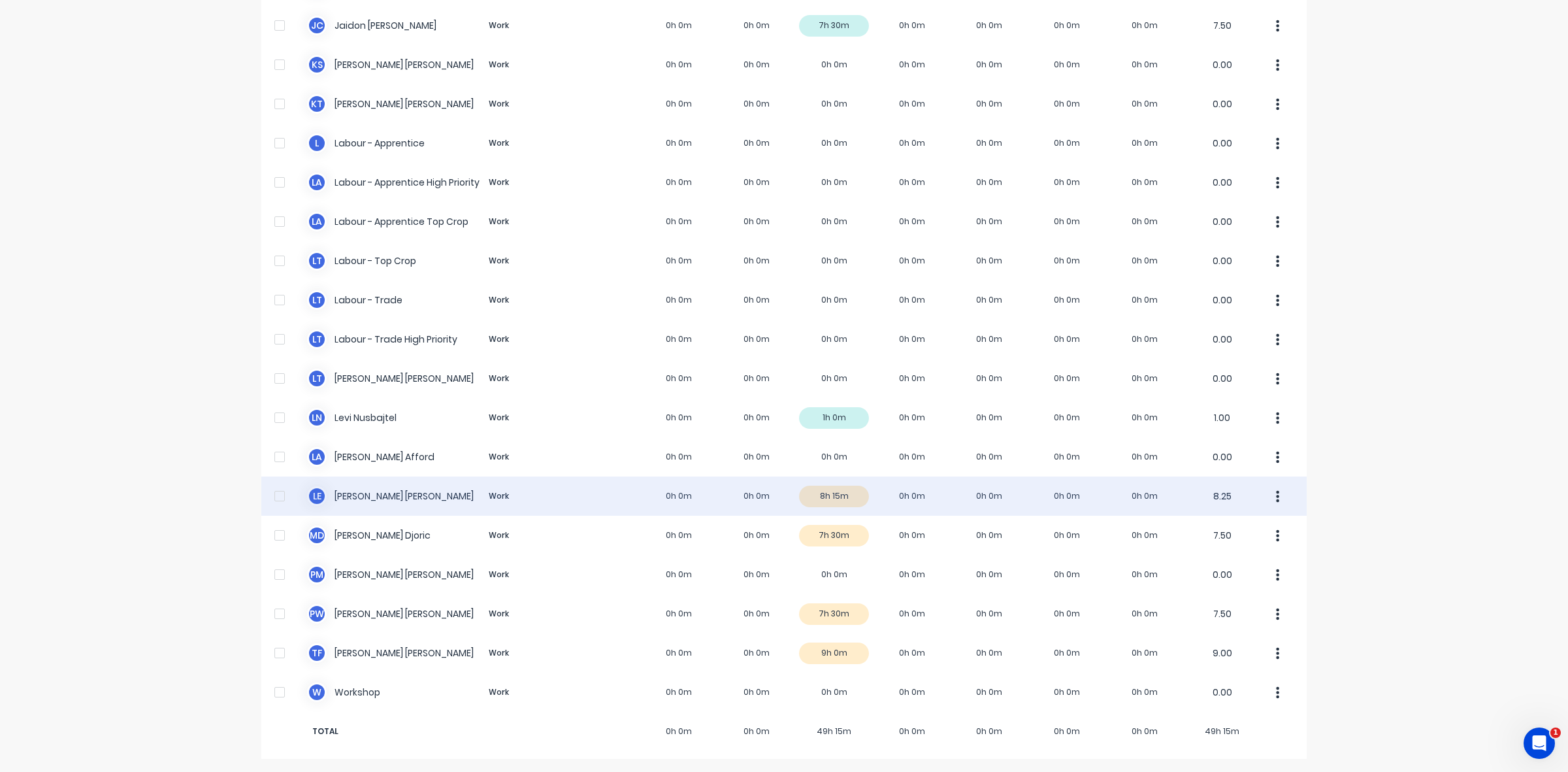
click at [848, 498] on div "L E [PERSON_NAME] Work 0h 0m 0h 0m 8h 15m 0h 0m 0h 0m 0h 0m 0h 0m 8.25" at bounding box center [784, 496] width 1045 height 39
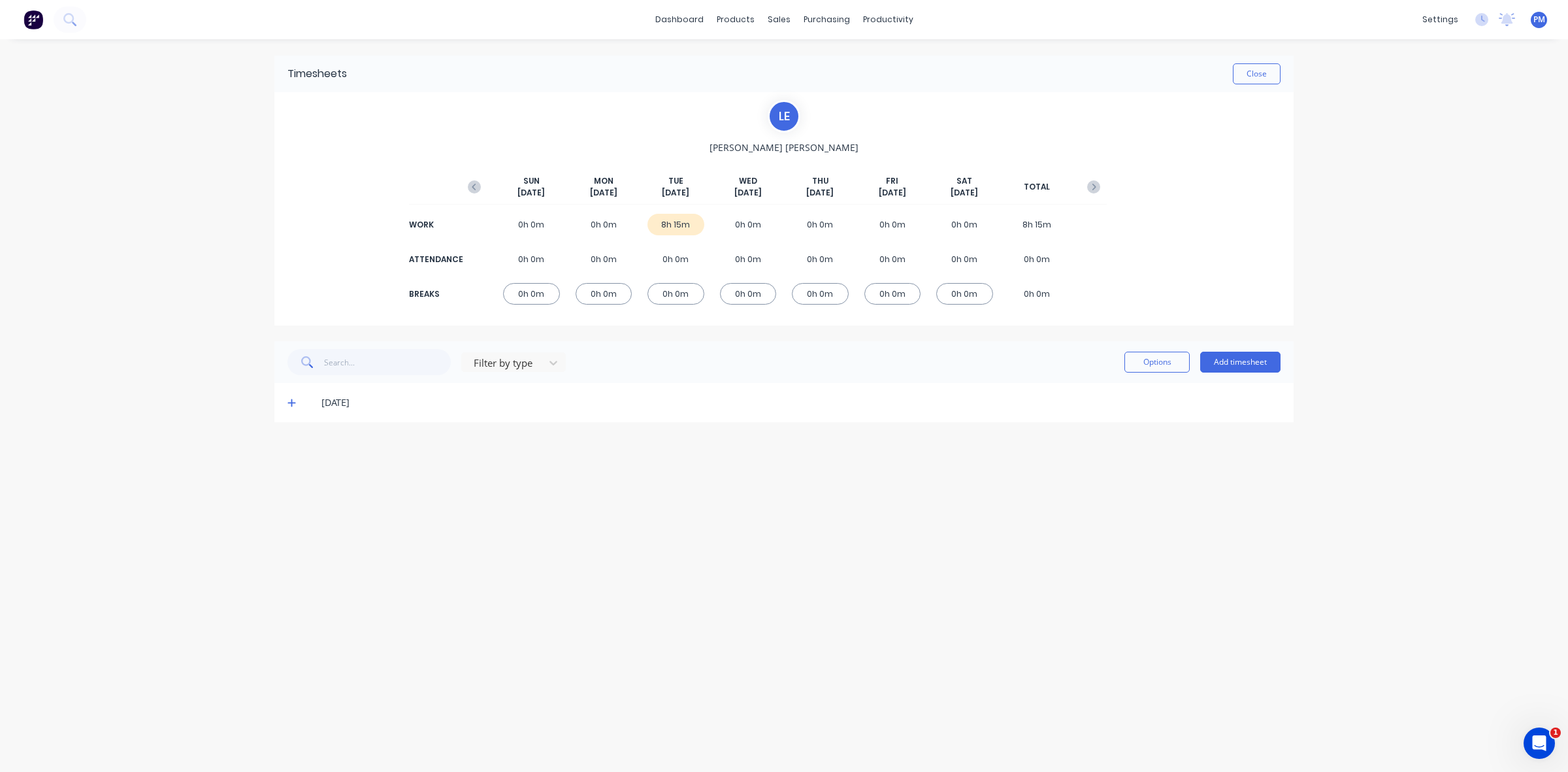
click at [291, 400] on icon at bounding box center [291, 403] width 8 height 8
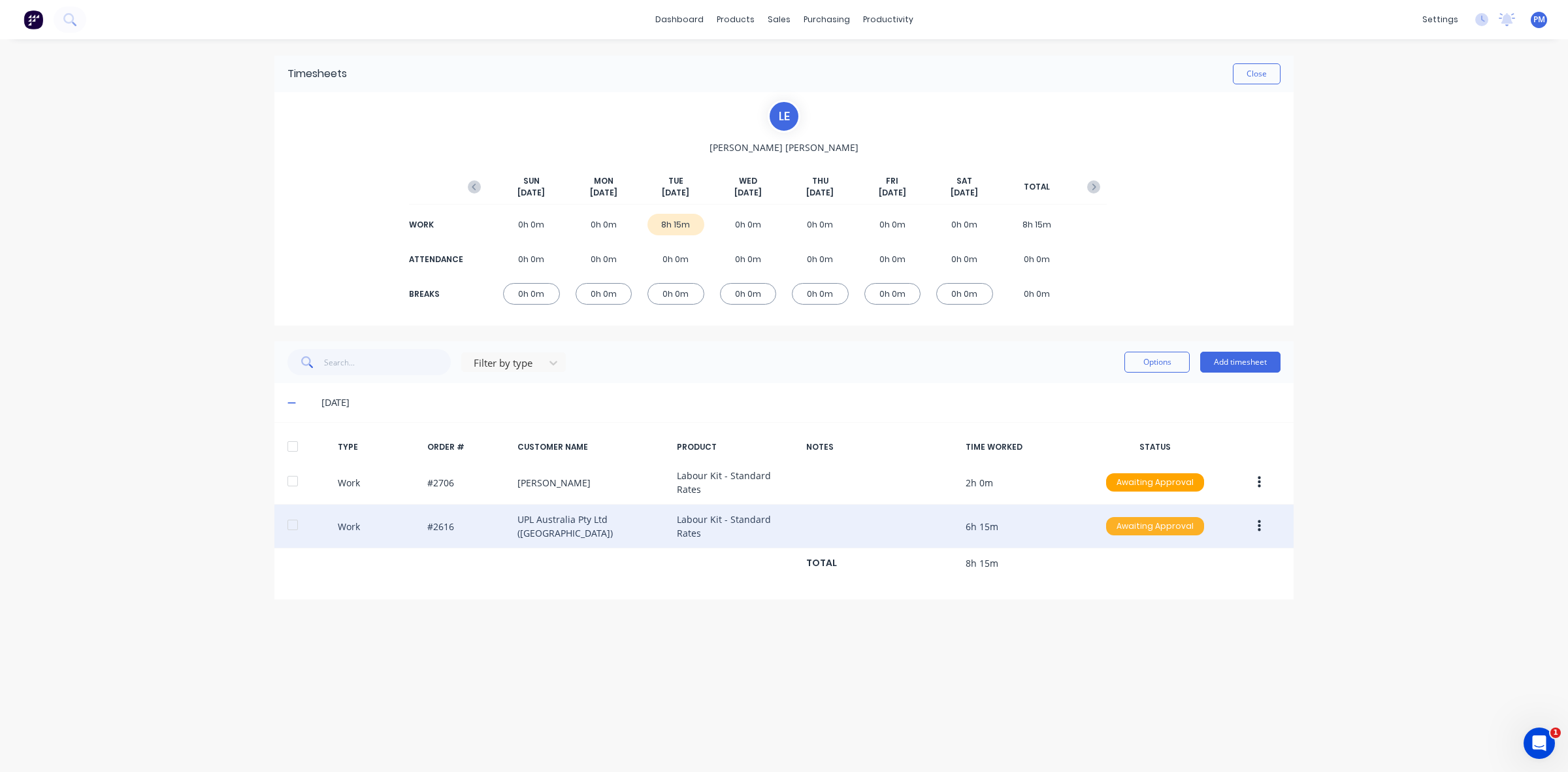
click at [1134, 517] on div "Awaiting Approval" at bounding box center [1155, 526] width 98 height 18
click at [1135, 586] on div "Approved" at bounding box center [1127, 592] width 107 height 18
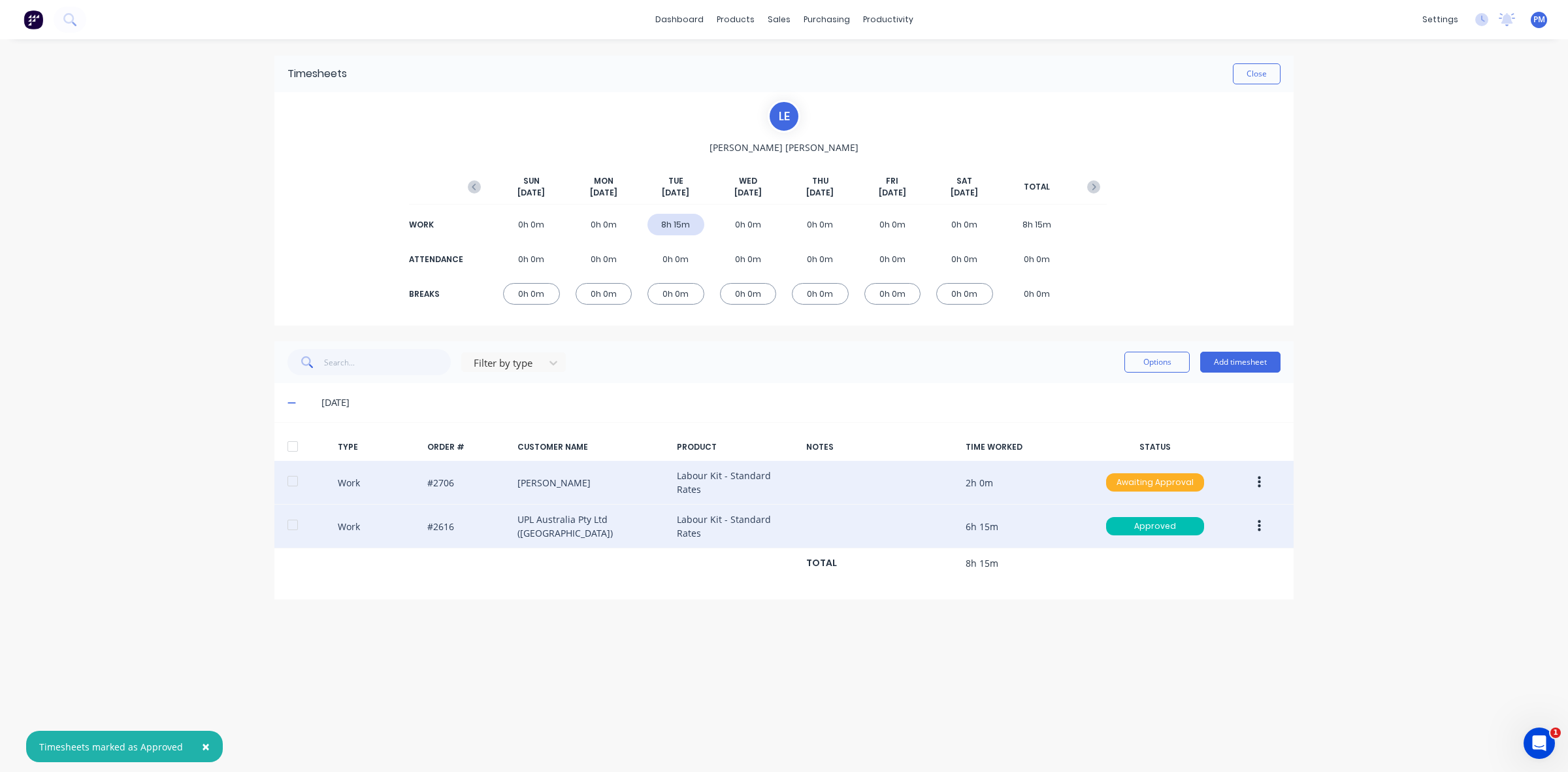
click at [1144, 483] on div "Awaiting Approval" at bounding box center [1155, 482] width 98 height 18
click at [1144, 547] on div "Approved" at bounding box center [1127, 548] width 107 height 18
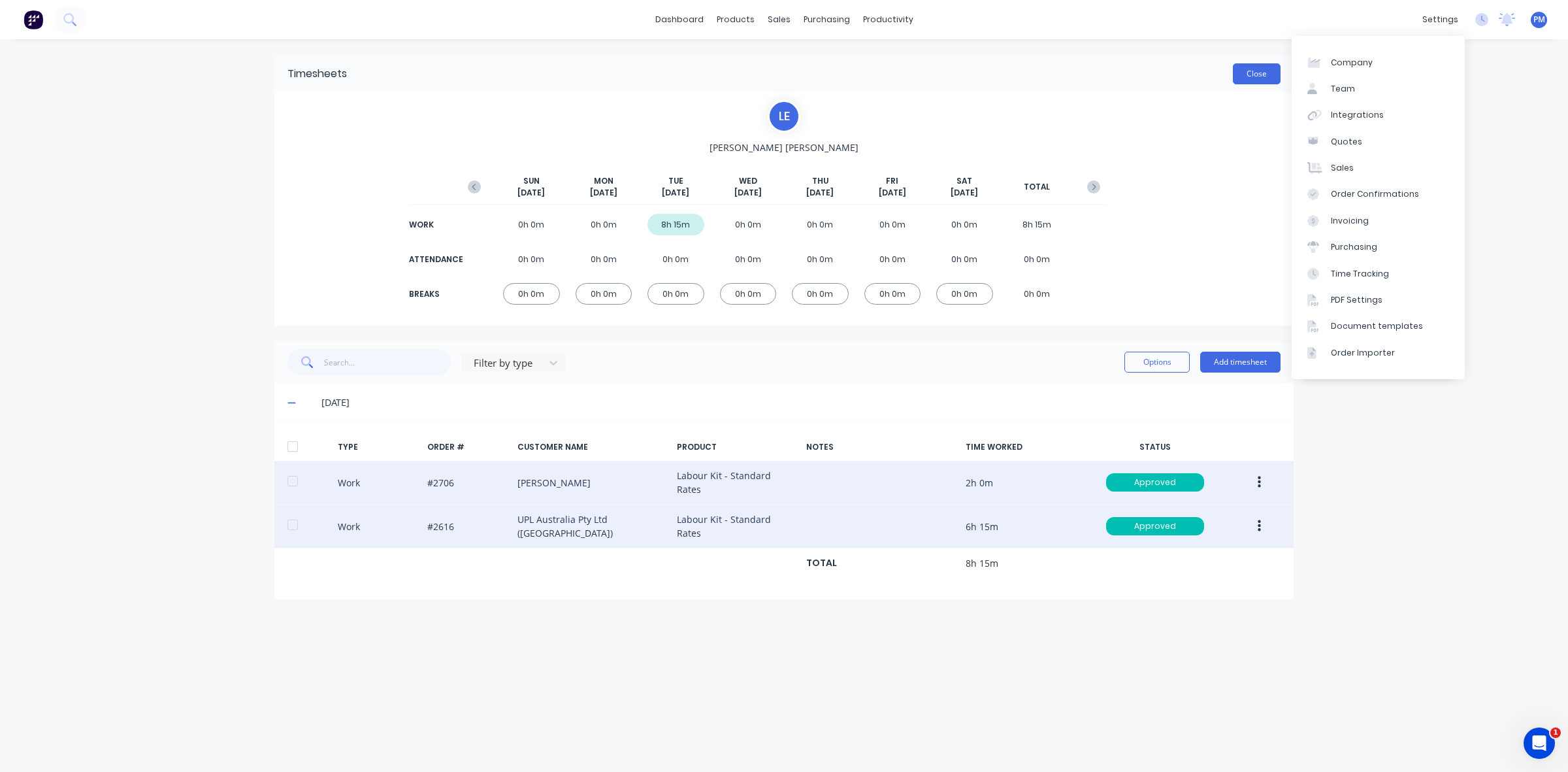
click at [1266, 79] on button "Close" at bounding box center [1257, 74] width 48 height 21
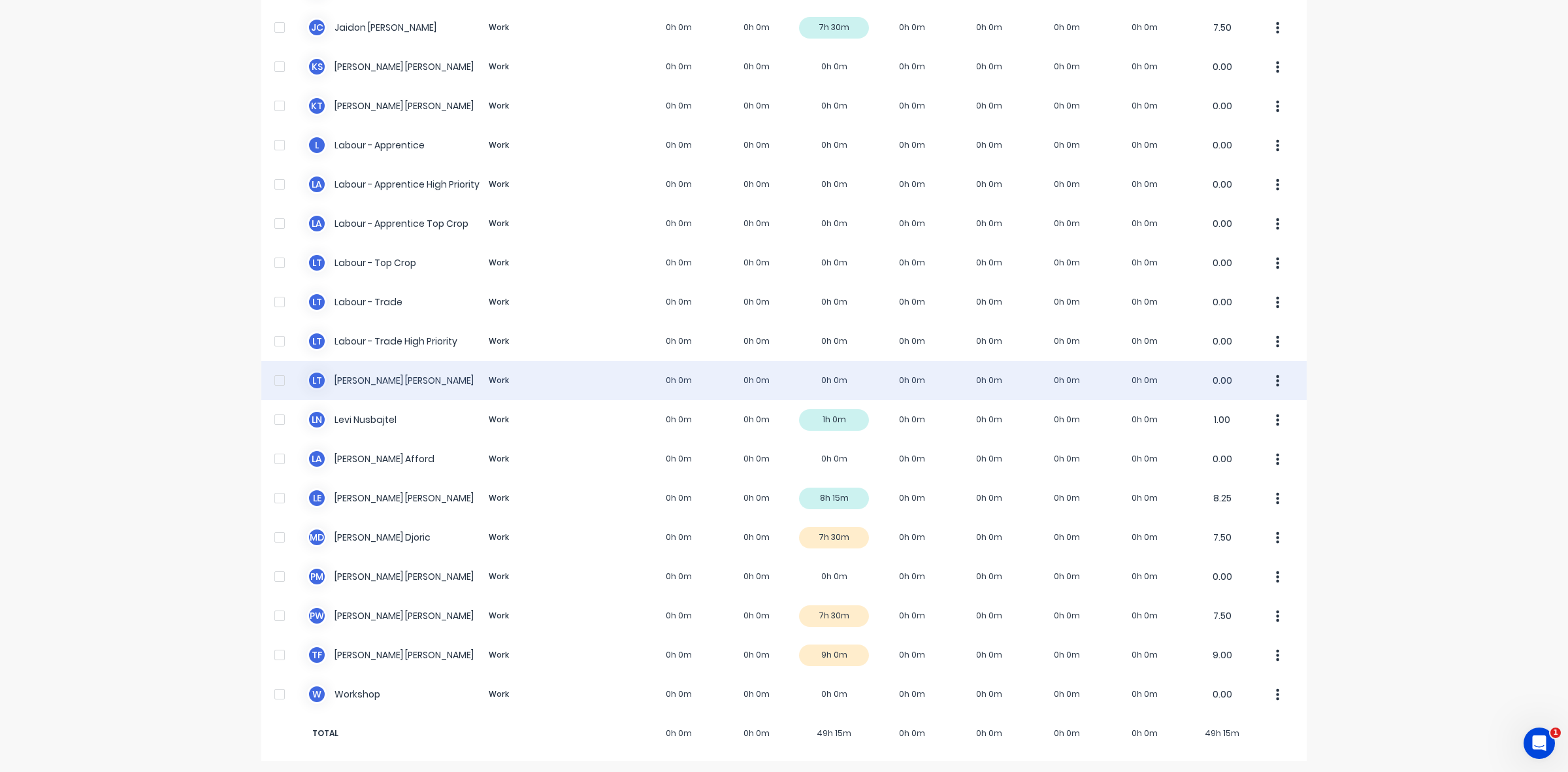
scroll to position [247, 0]
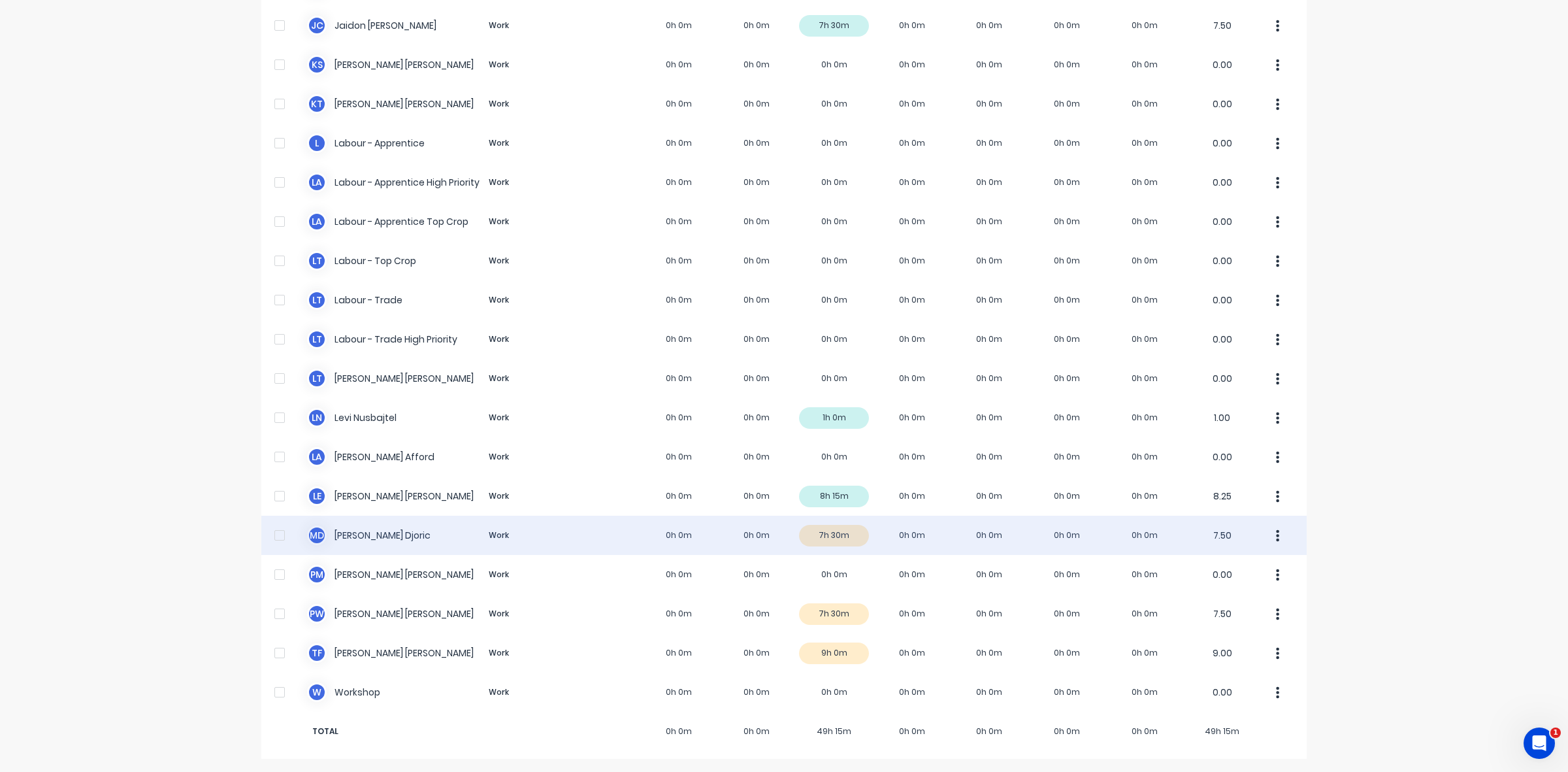
click at [846, 531] on div "M D [PERSON_NAME] Work 0h 0m 0h 0m 7h 30m 0h 0m 0h 0m 0h 0m 0h 0m 7.50" at bounding box center [784, 535] width 1045 height 39
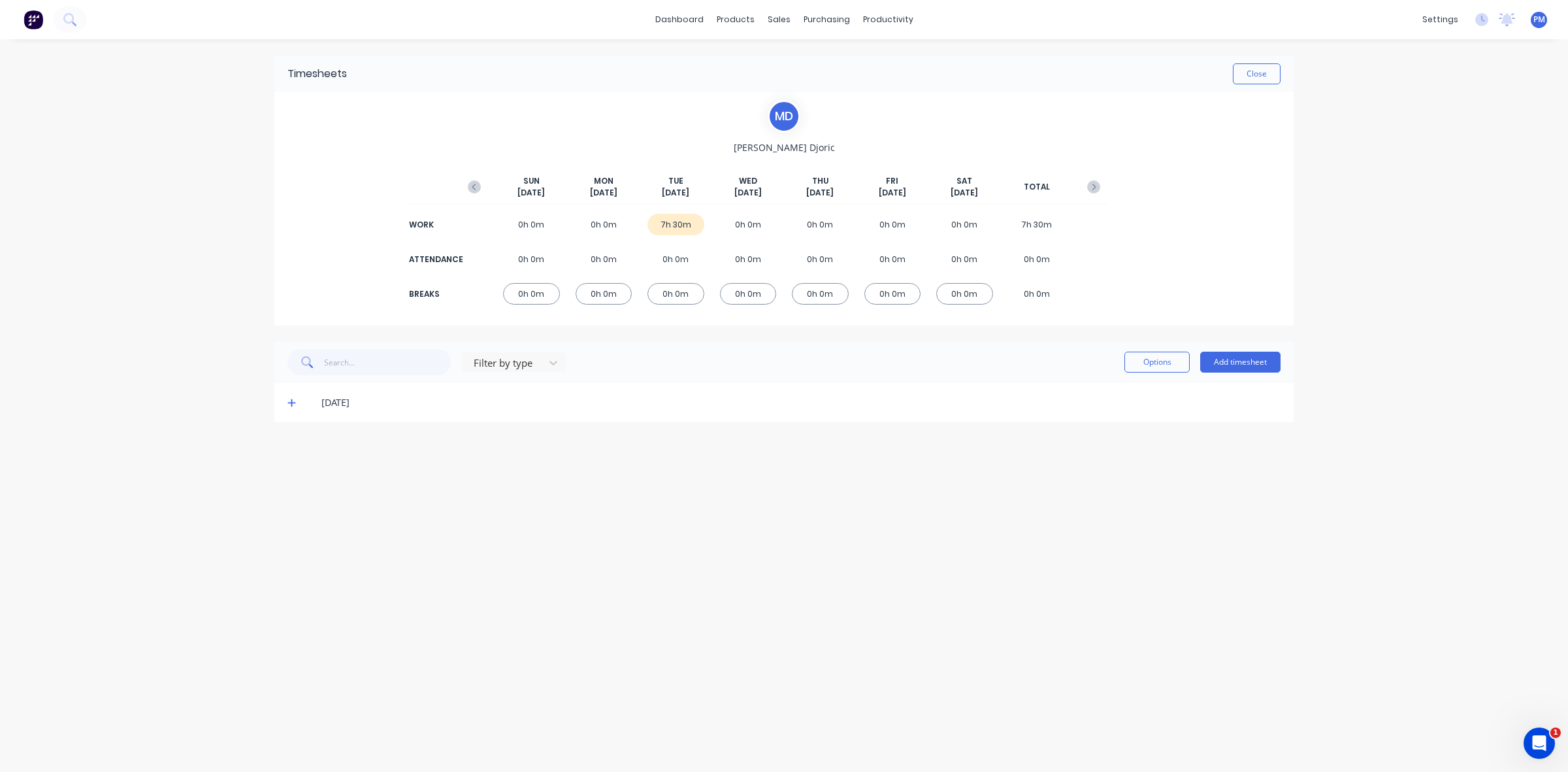
click at [293, 403] on icon at bounding box center [291, 403] width 9 height 10
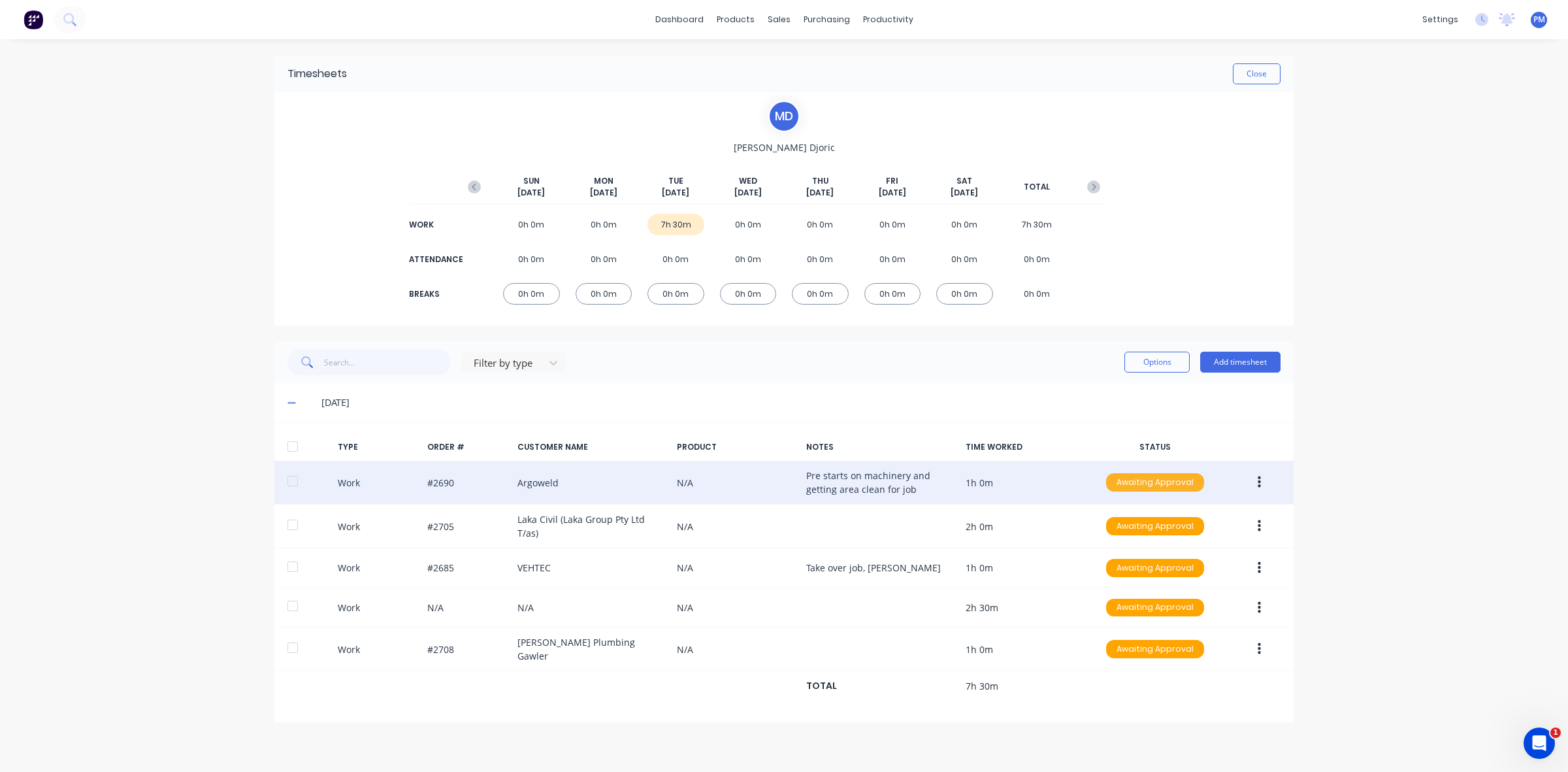
click at [1160, 477] on div "Awaiting Approval" at bounding box center [1155, 482] width 98 height 18
click at [1134, 550] on div "Approved" at bounding box center [1127, 548] width 107 height 18
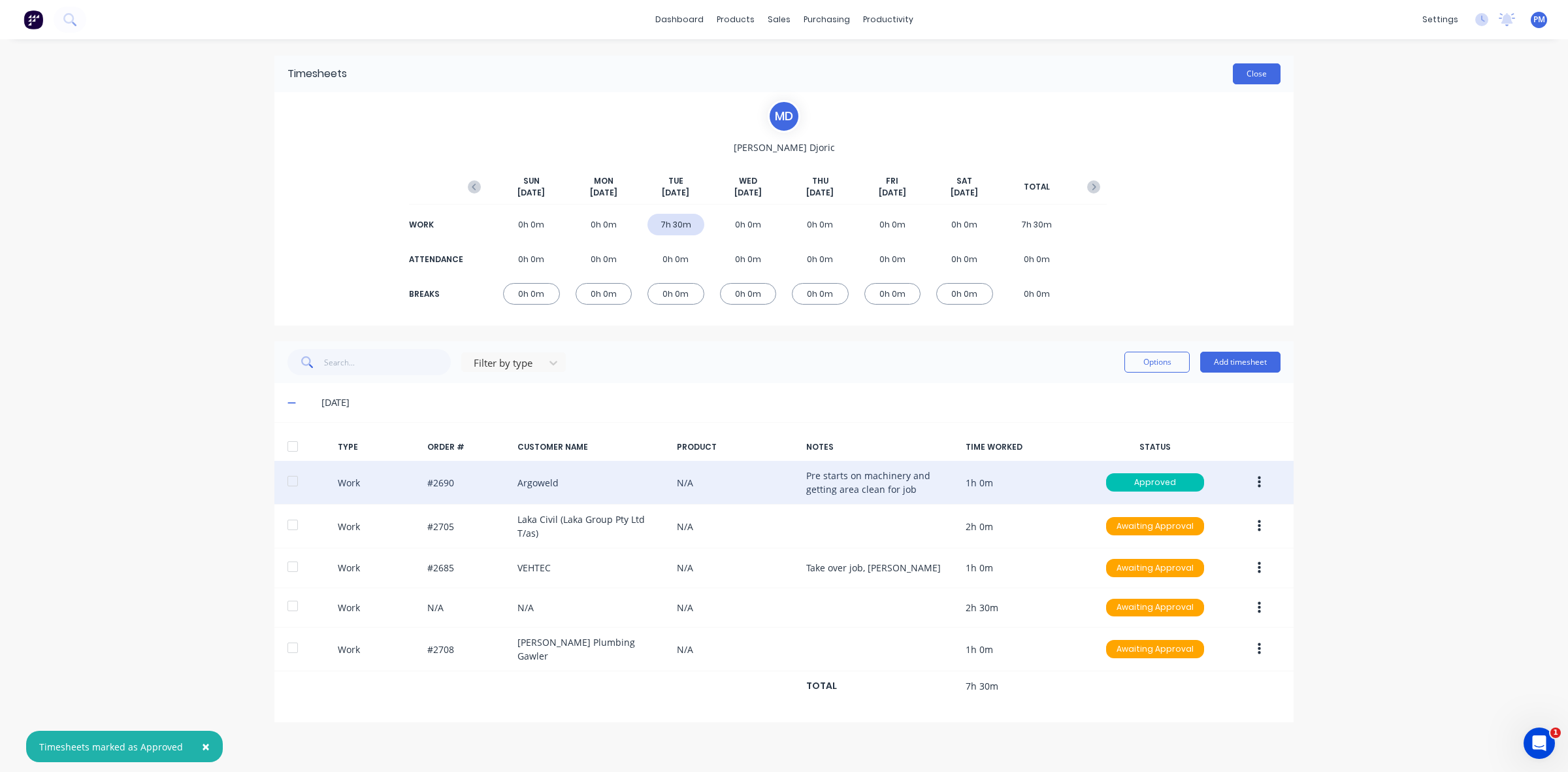
click at [1261, 76] on button "Close" at bounding box center [1257, 74] width 48 height 21
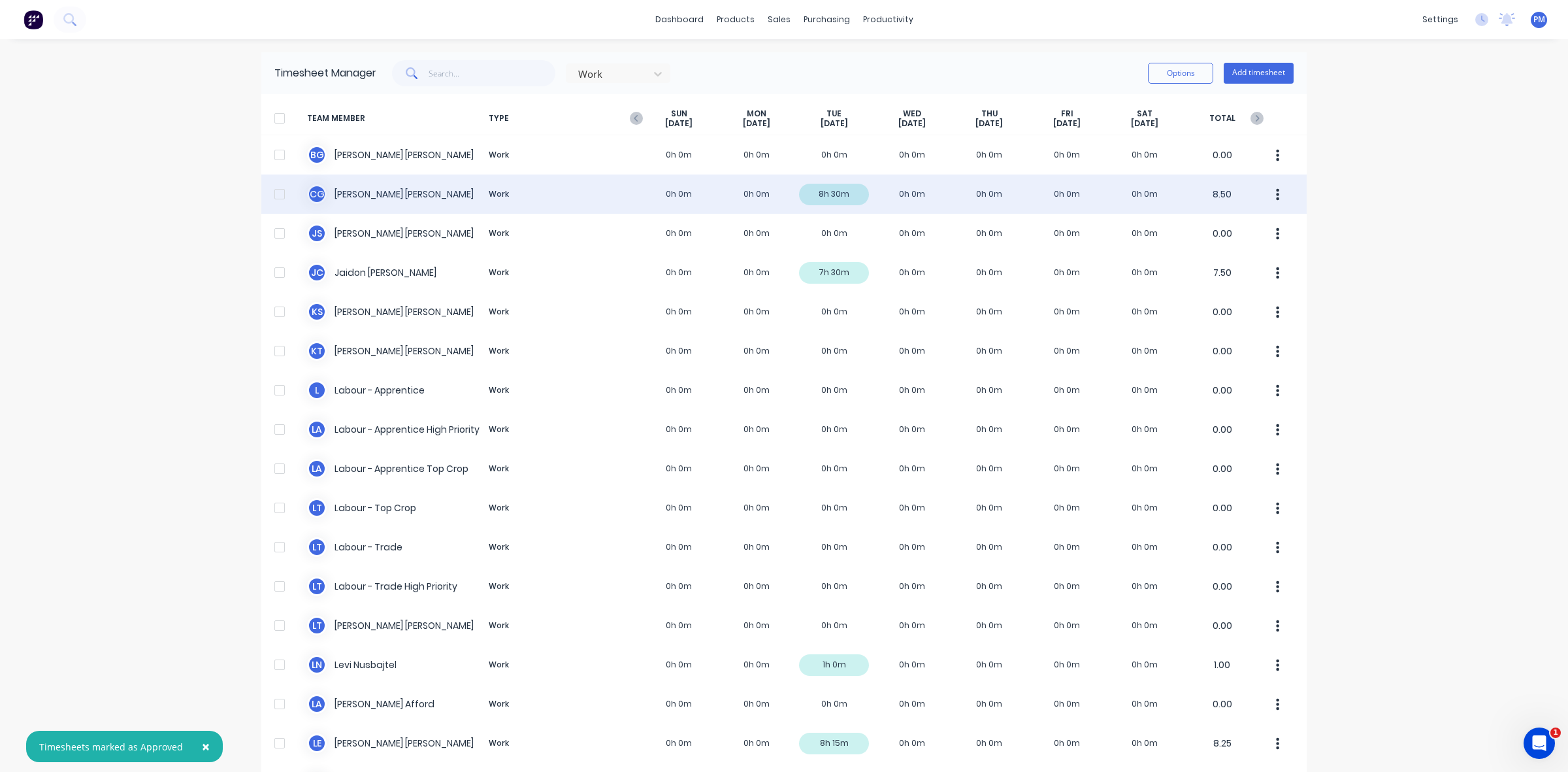
click at [837, 197] on div "C G [PERSON_NAME] Work 0h 0m 0h 0m 8h 30m 0h 0m 0h 0m 0h 0m 0h 0m 8.50" at bounding box center [784, 193] width 1045 height 39
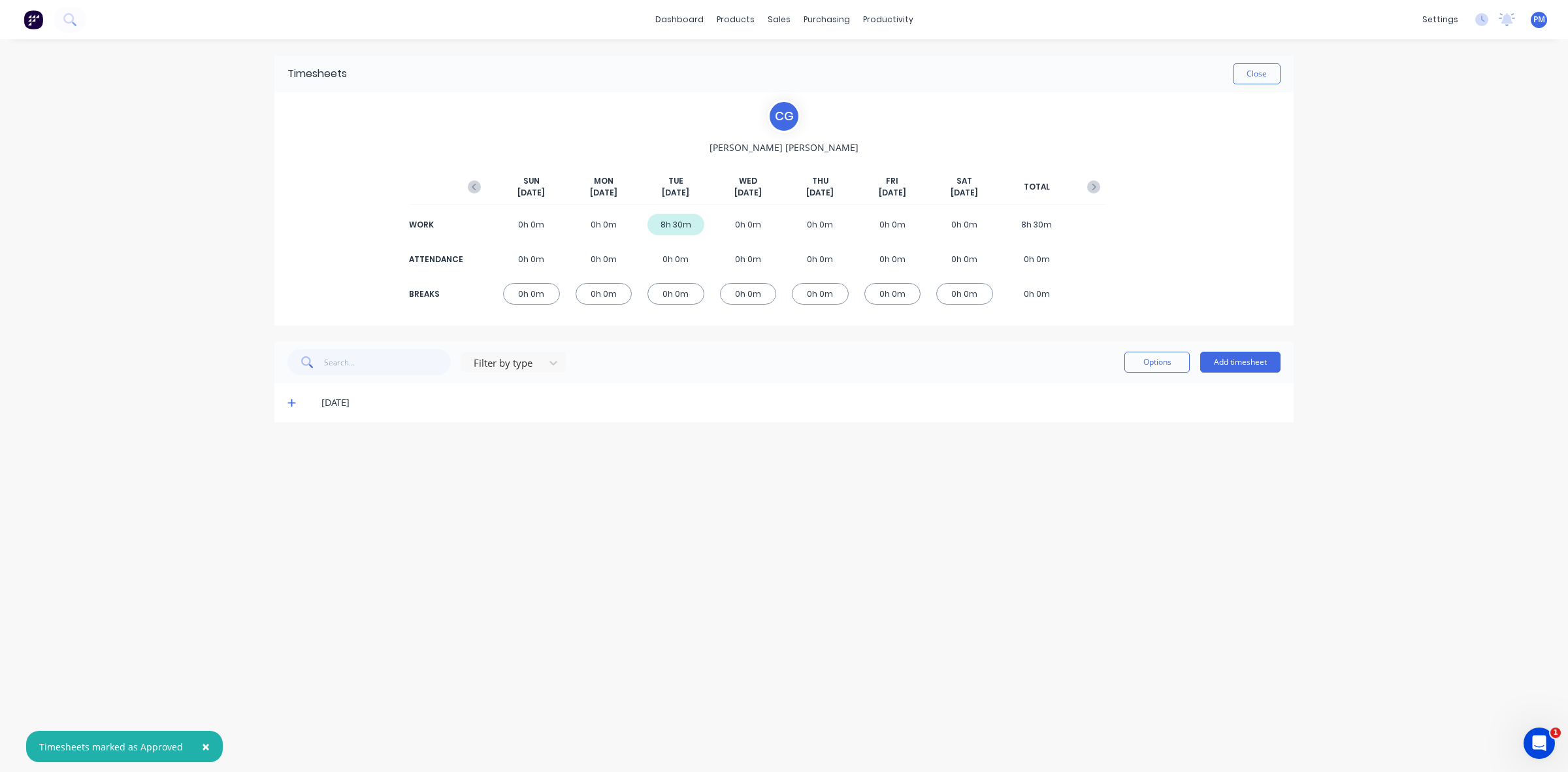
click at [293, 403] on icon at bounding box center [291, 403] width 9 height 10
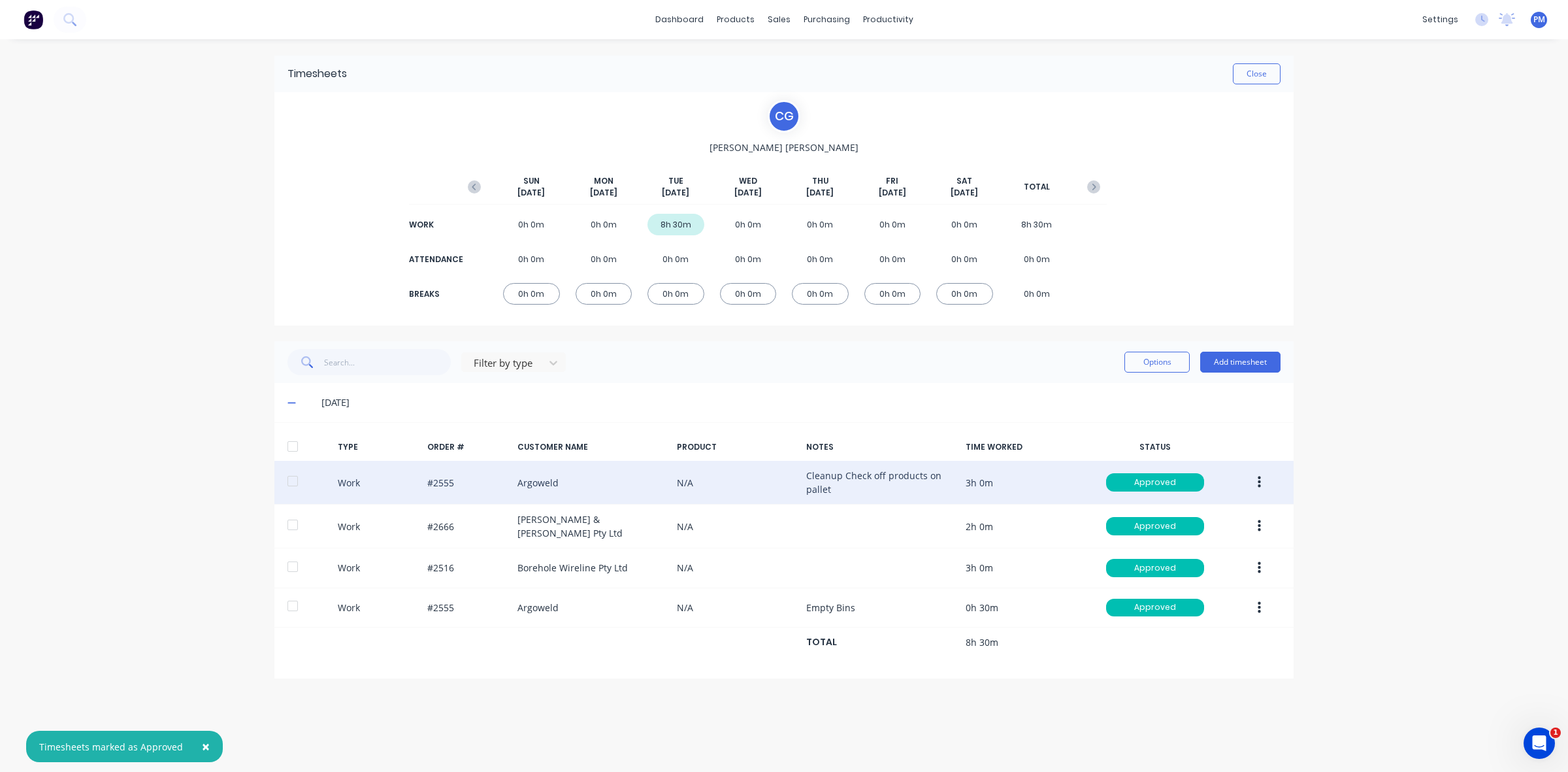
click at [1260, 476] on icon "button" at bounding box center [1259, 482] width 3 height 14
click at [1177, 433] on div "Edit" at bounding box center [1212, 434] width 101 height 19
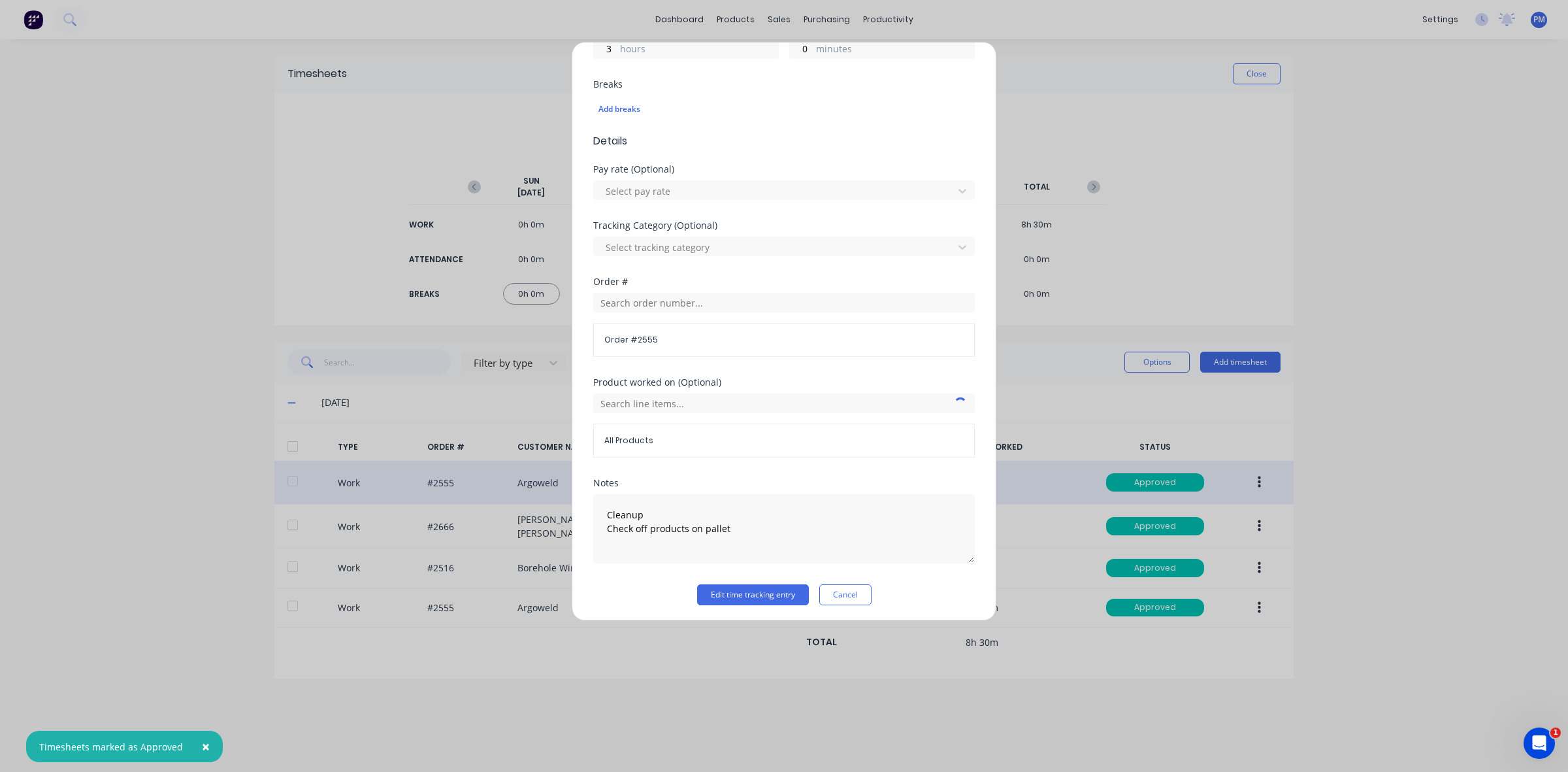
scroll to position [332, 0]
click at [640, 300] on input "text" at bounding box center [784, 299] width 382 height 19
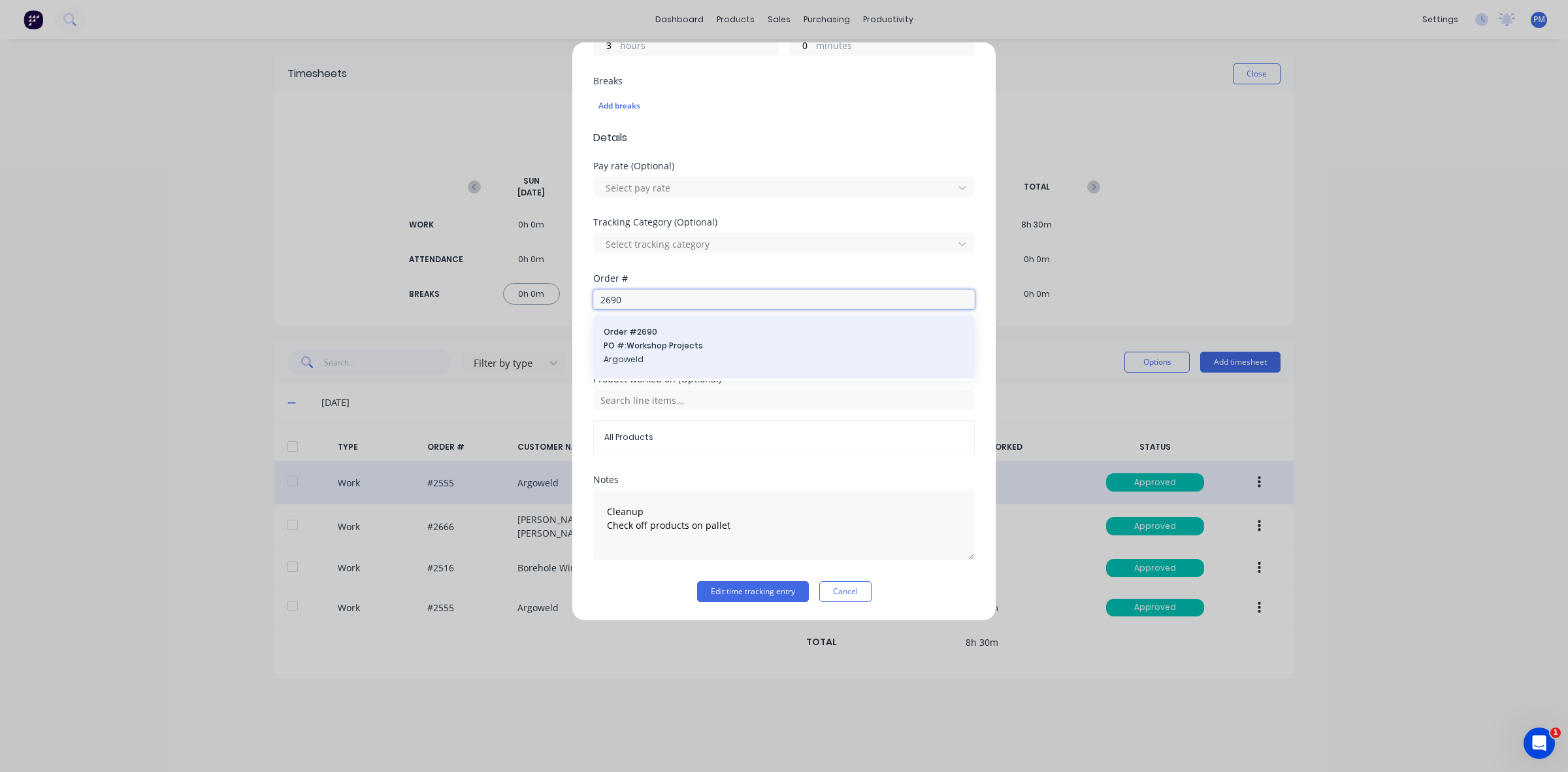
type input "2690"
click at [640, 331] on span "Order # 2690" at bounding box center [784, 332] width 361 height 11
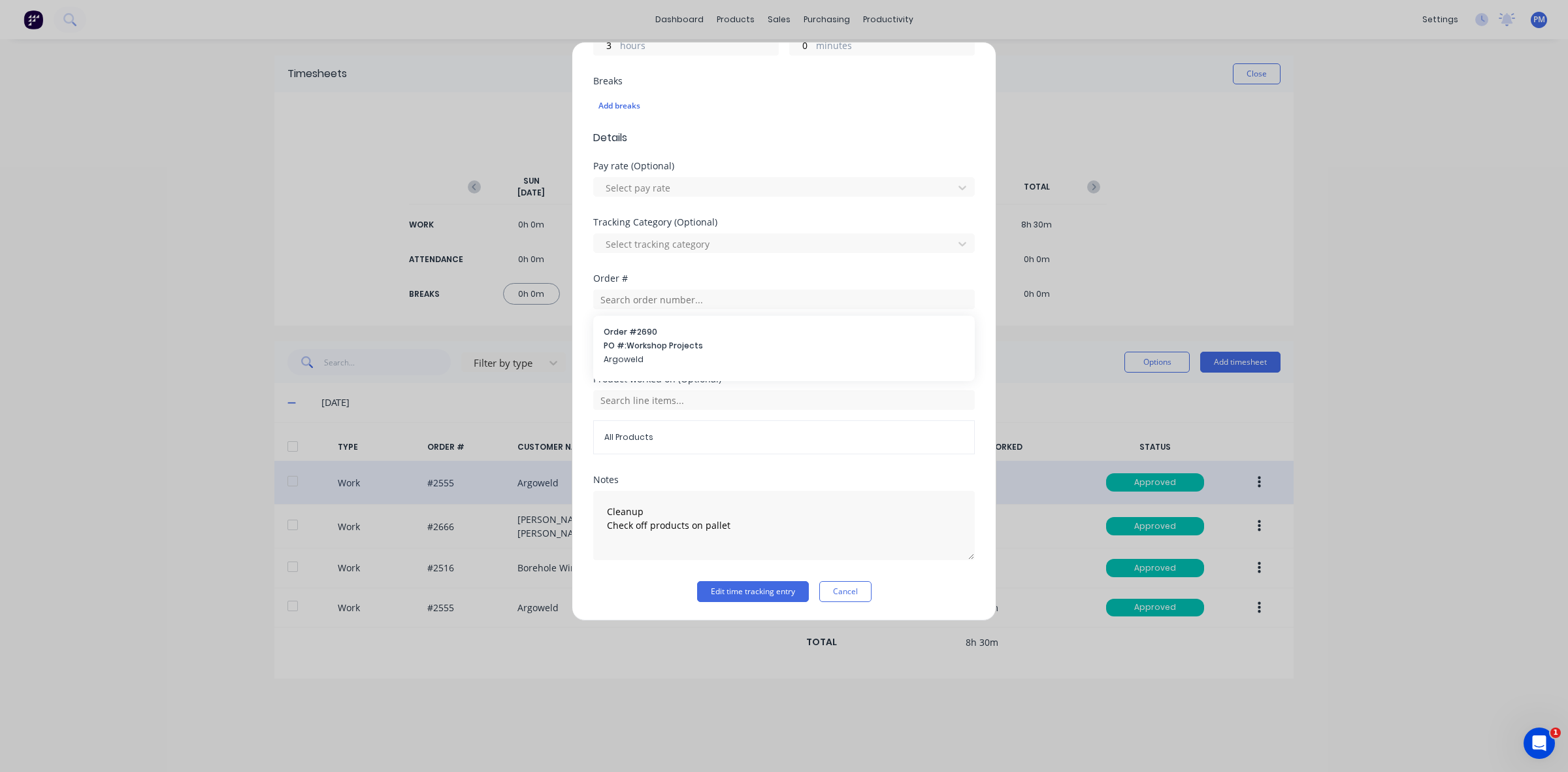
scroll to position [311, 0]
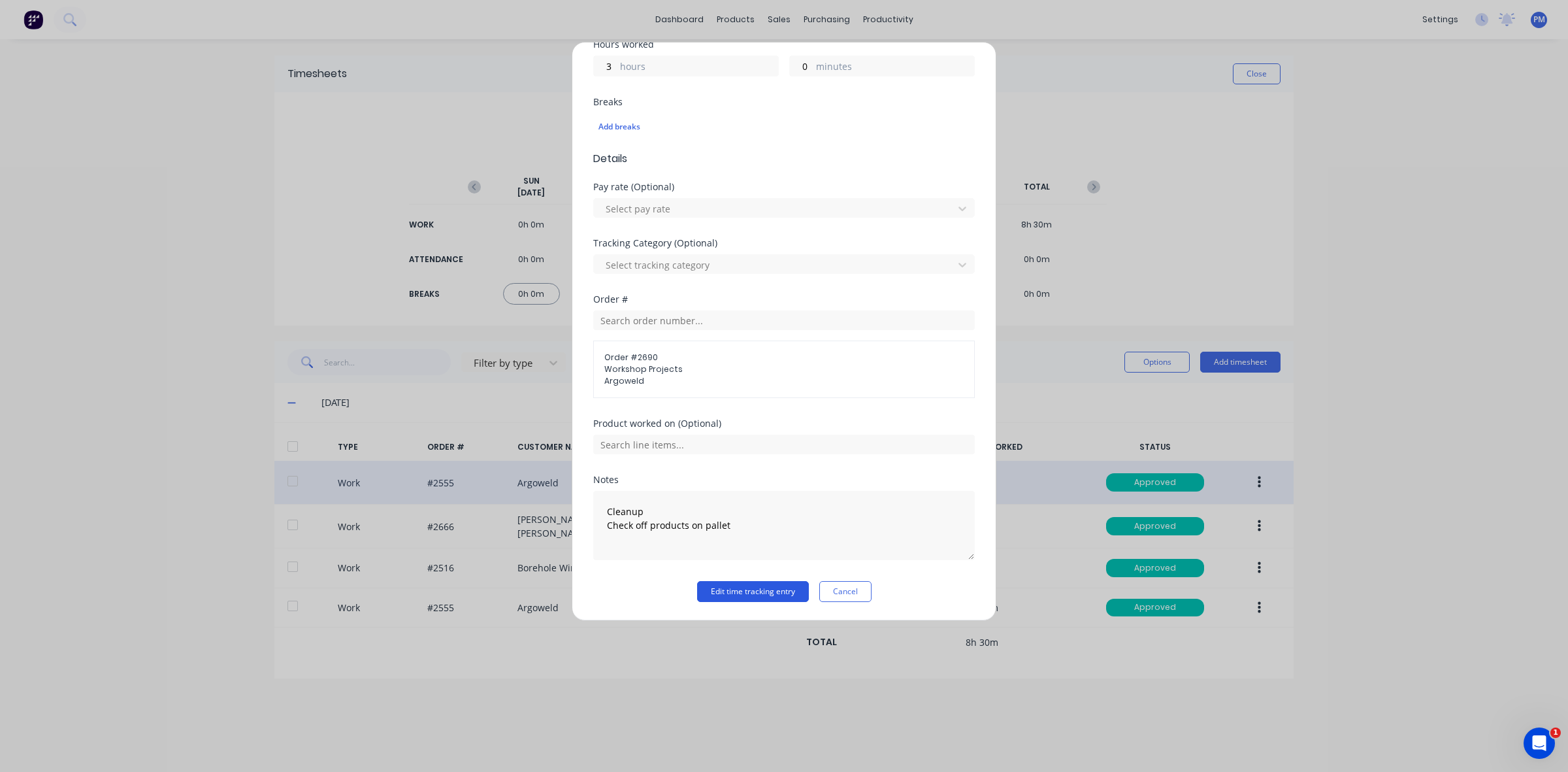
click at [724, 585] on button "Edit time tracking entry" at bounding box center [752, 592] width 112 height 21
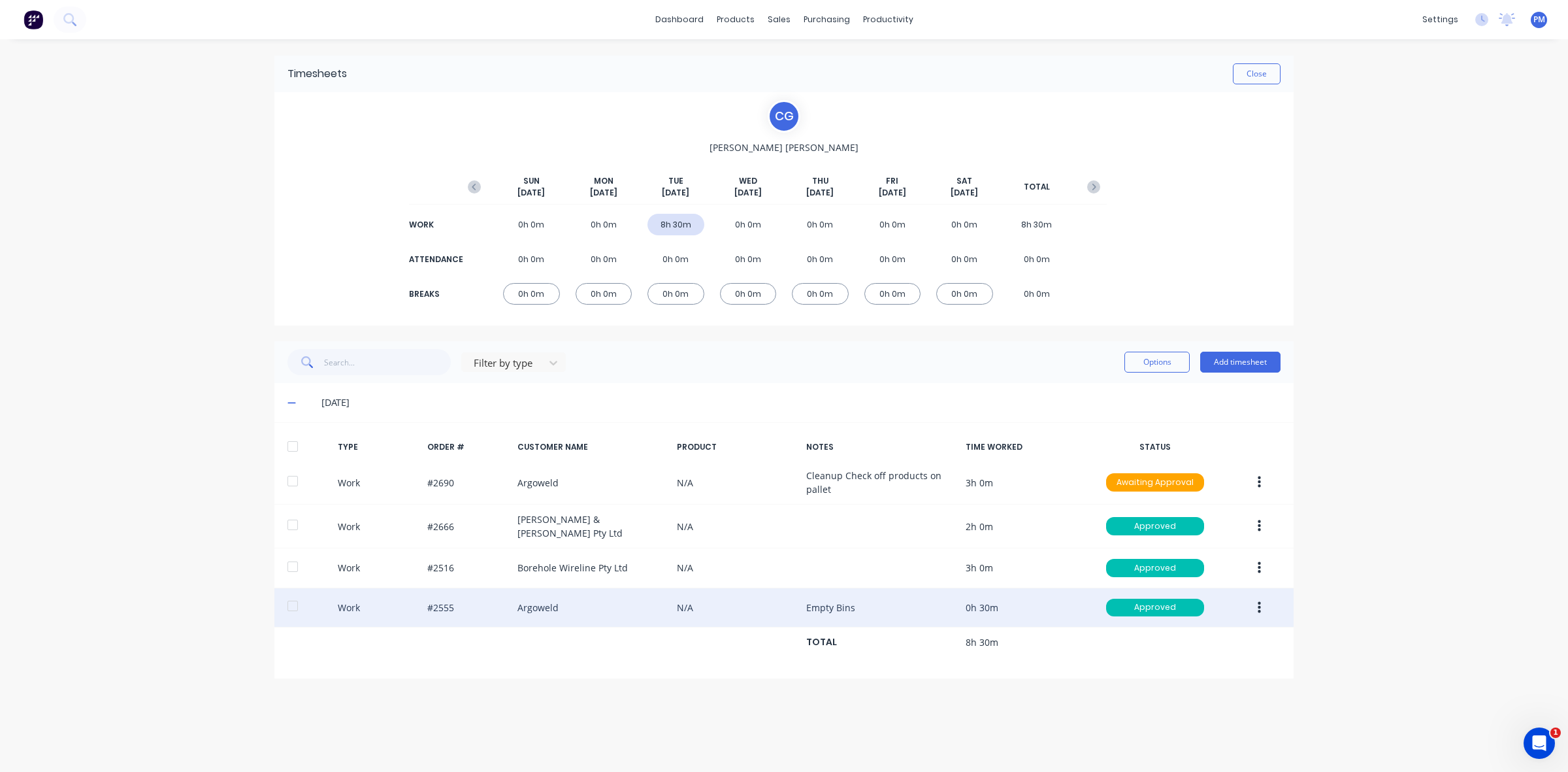
click at [1261, 605] on button "button" at bounding box center [1260, 608] width 31 height 24
click at [1181, 557] on div "Edit" at bounding box center [1212, 558] width 101 height 19
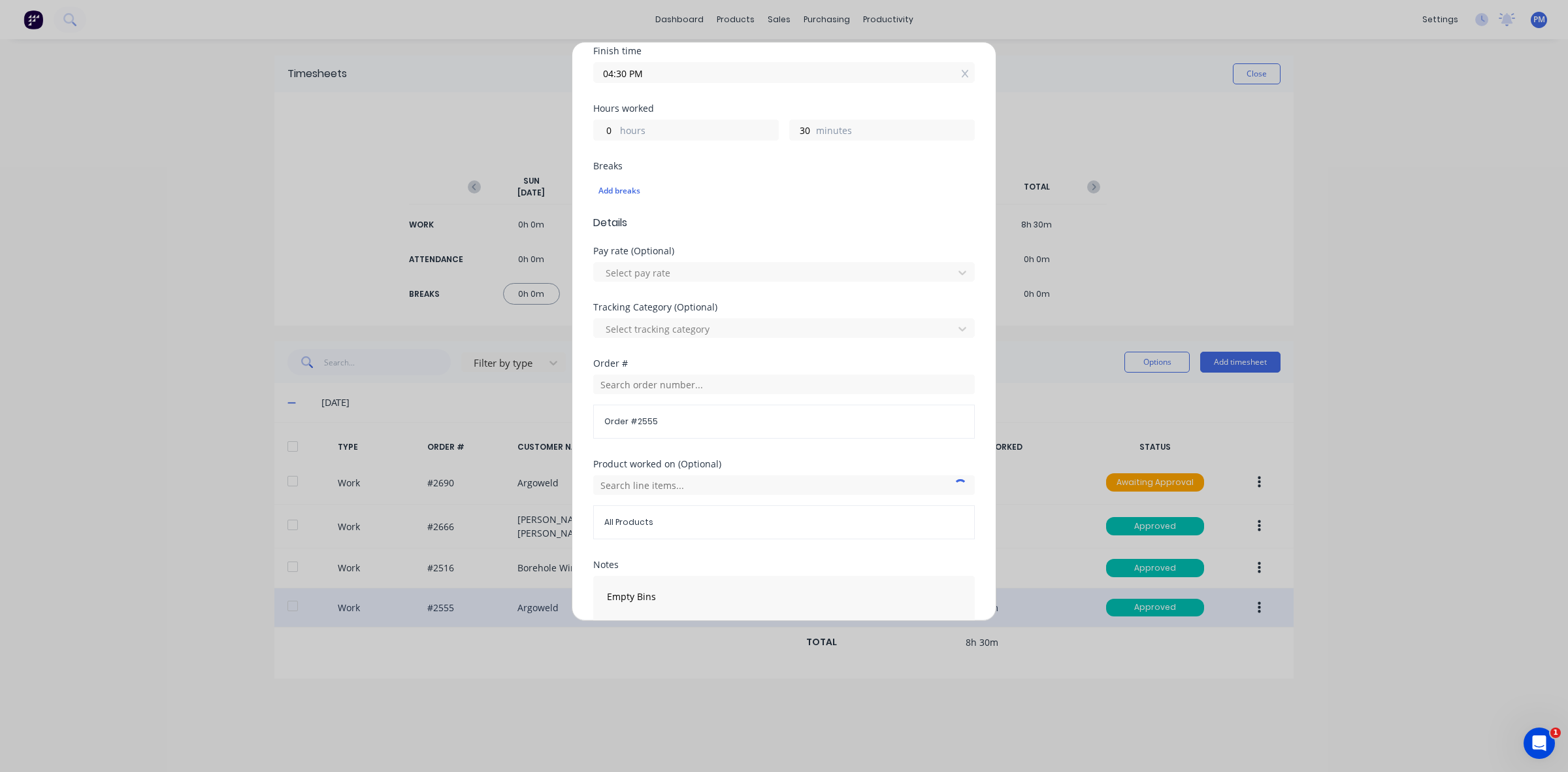
scroll to position [327, 0]
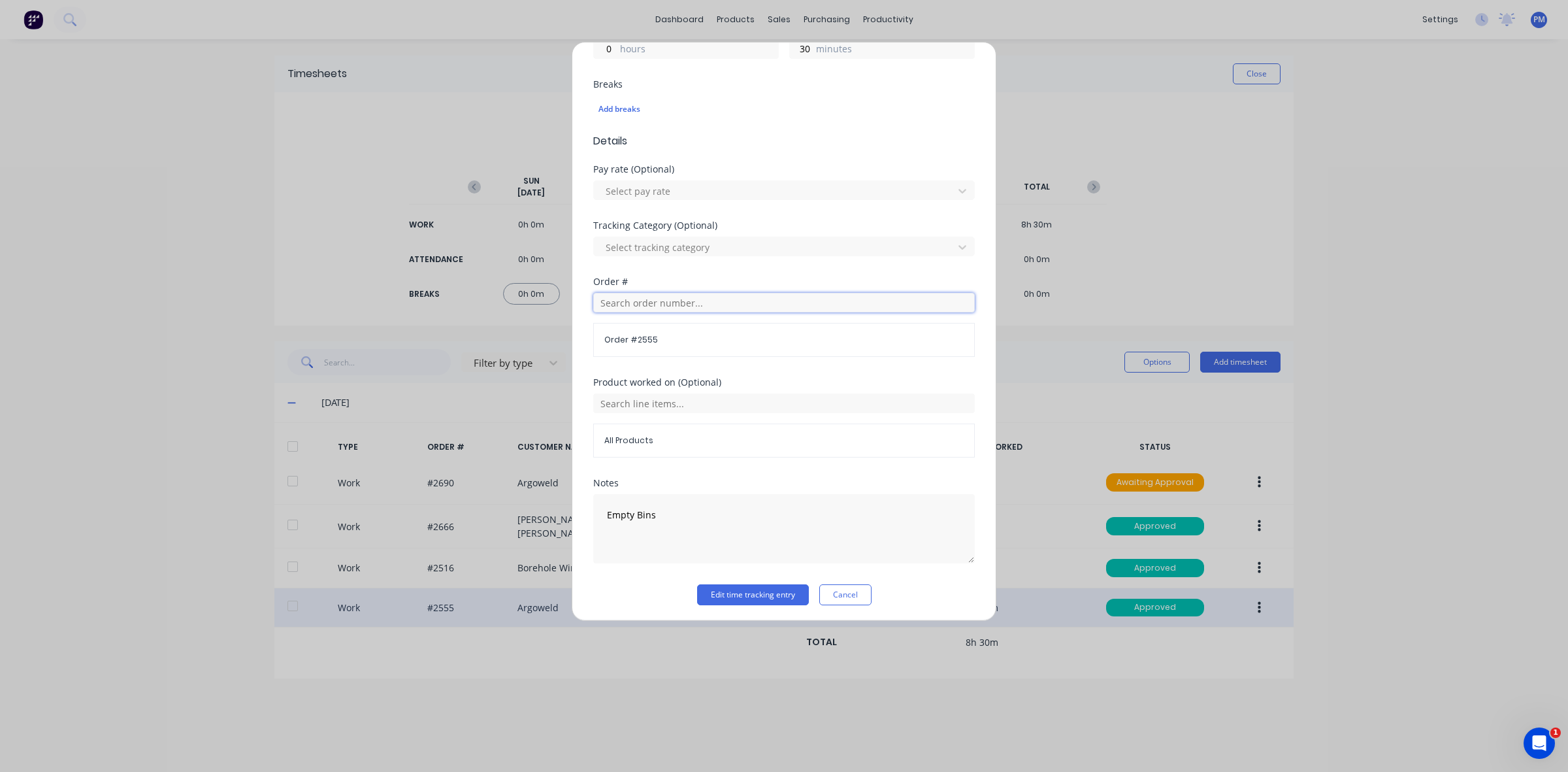
click at [635, 310] on input "text" at bounding box center [784, 303] width 382 height 19
type input "2690"
click at [652, 352] on div "Order # 2690 PO #: Workshop Projects Argoweld" at bounding box center [784, 351] width 361 height 42
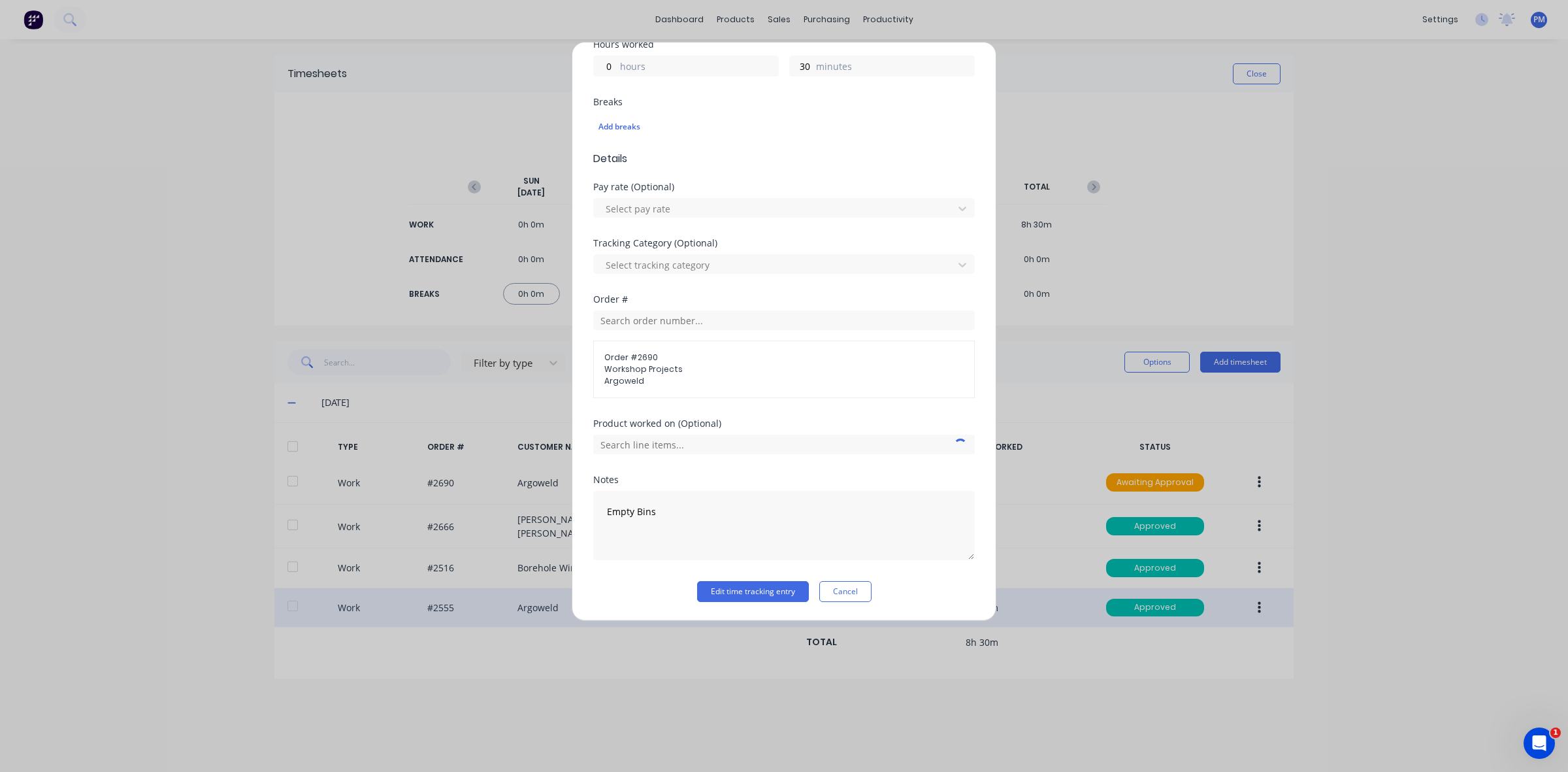
scroll to position [311, 0]
click at [728, 592] on button "Edit time tracking entry" at bounding box center [752, 592] width 112 height 21
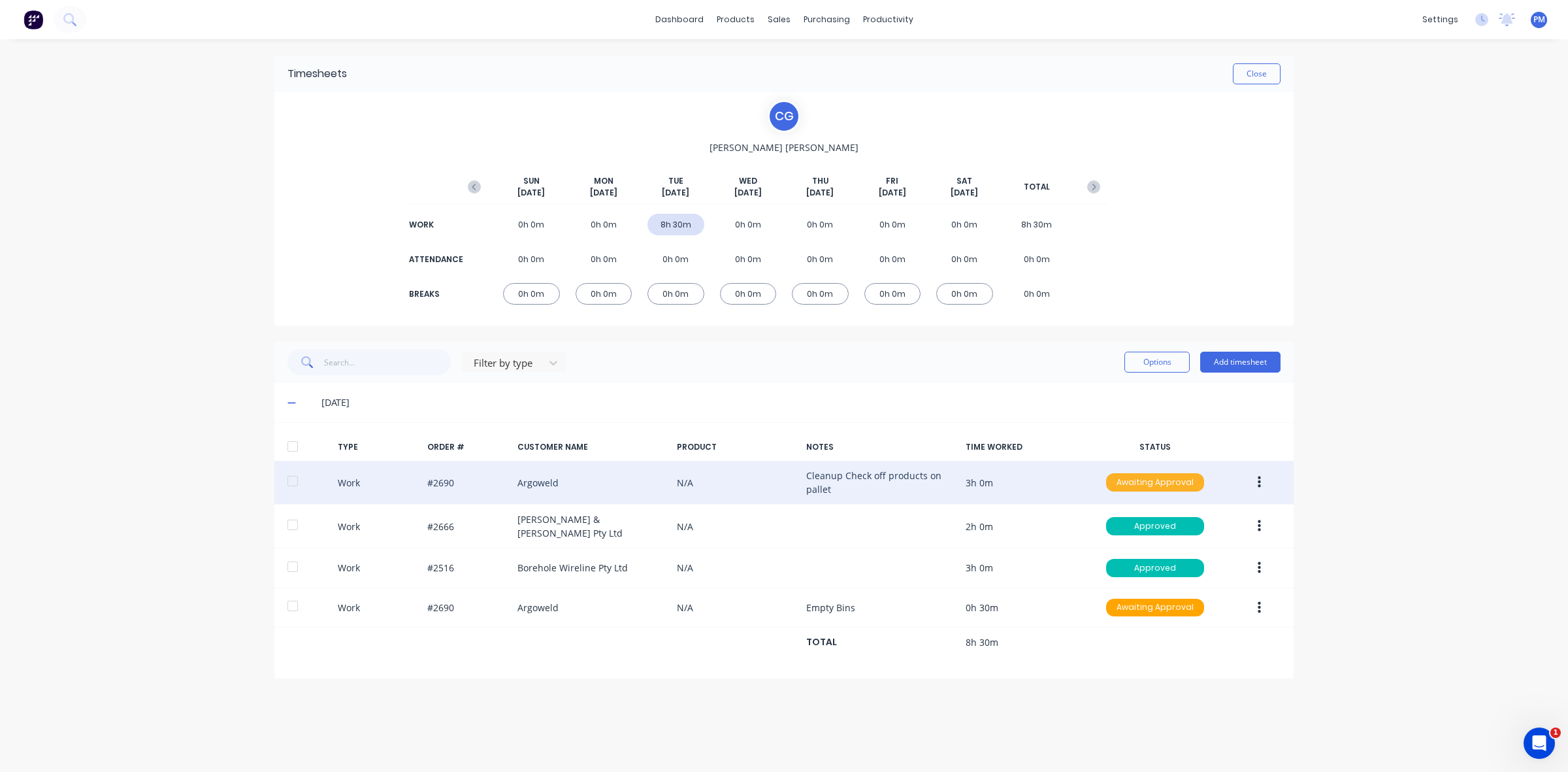
click at [1141, 485] on div "Awaiting Approval" at bounding box center [1155, 482] width 98 height 18
click at [1117, 545] on div "Approved" at bounding box center [1127, 548] width 107 height 18
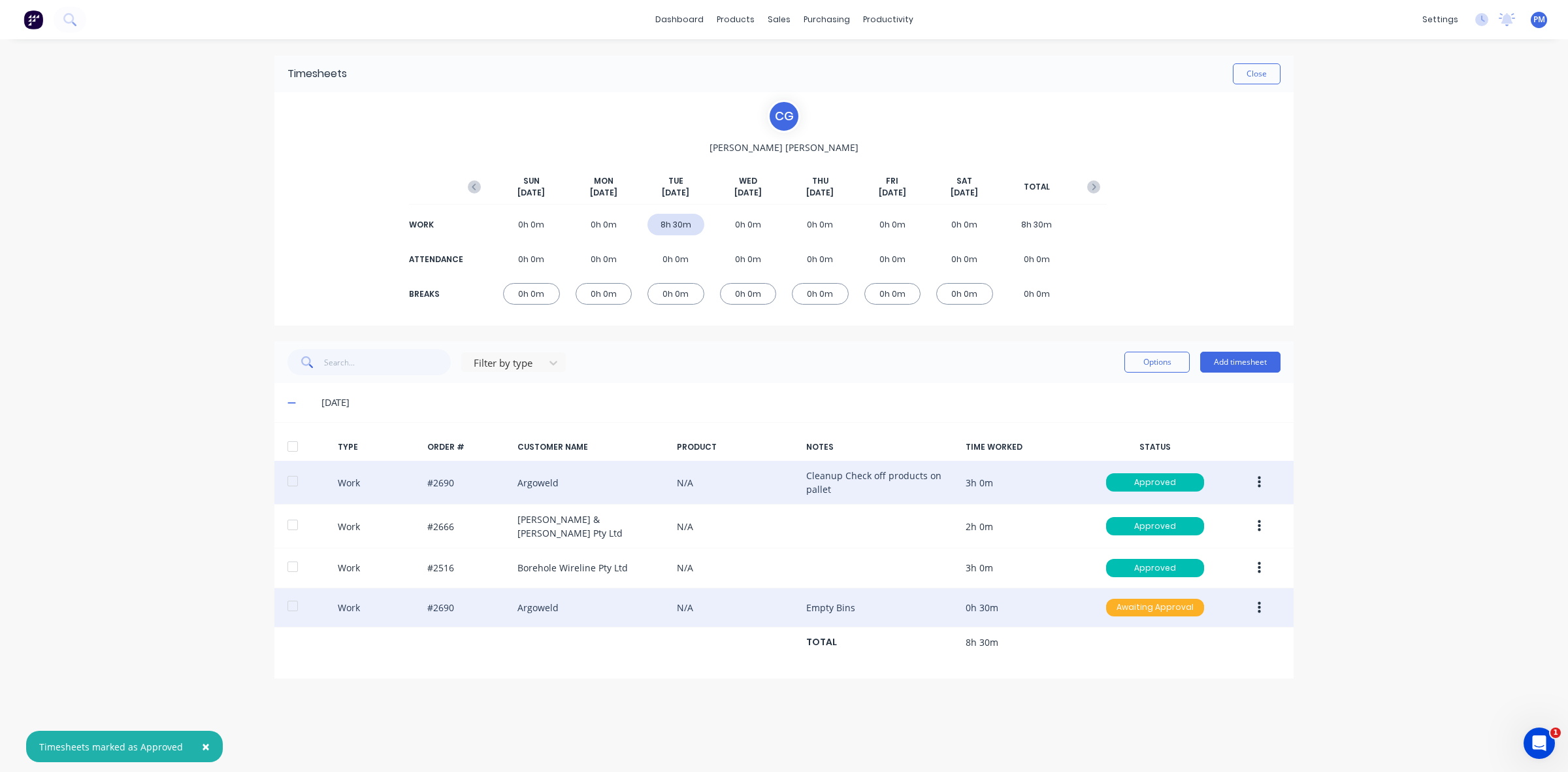
click at [1144, 600] on div "Awaiting Approval" at bounding box center [1155, 607] width 98 height 18
click at [1151, 671] on div "Approved" at bounding box center [1127, 673] width 107 height 18
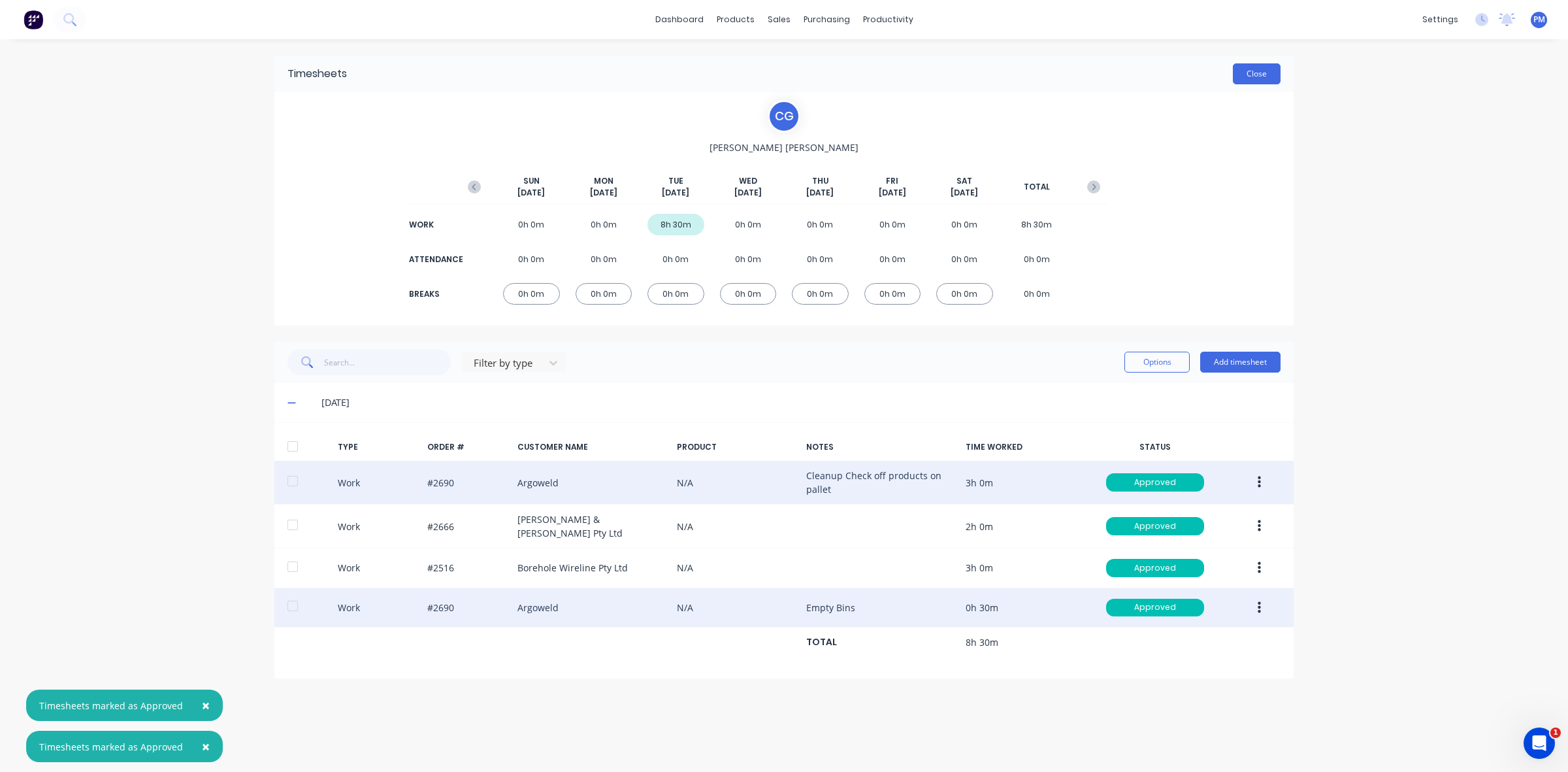
click at [1261, 77] on button "Close" at bounding box center [1257, 74] width 48 height 21
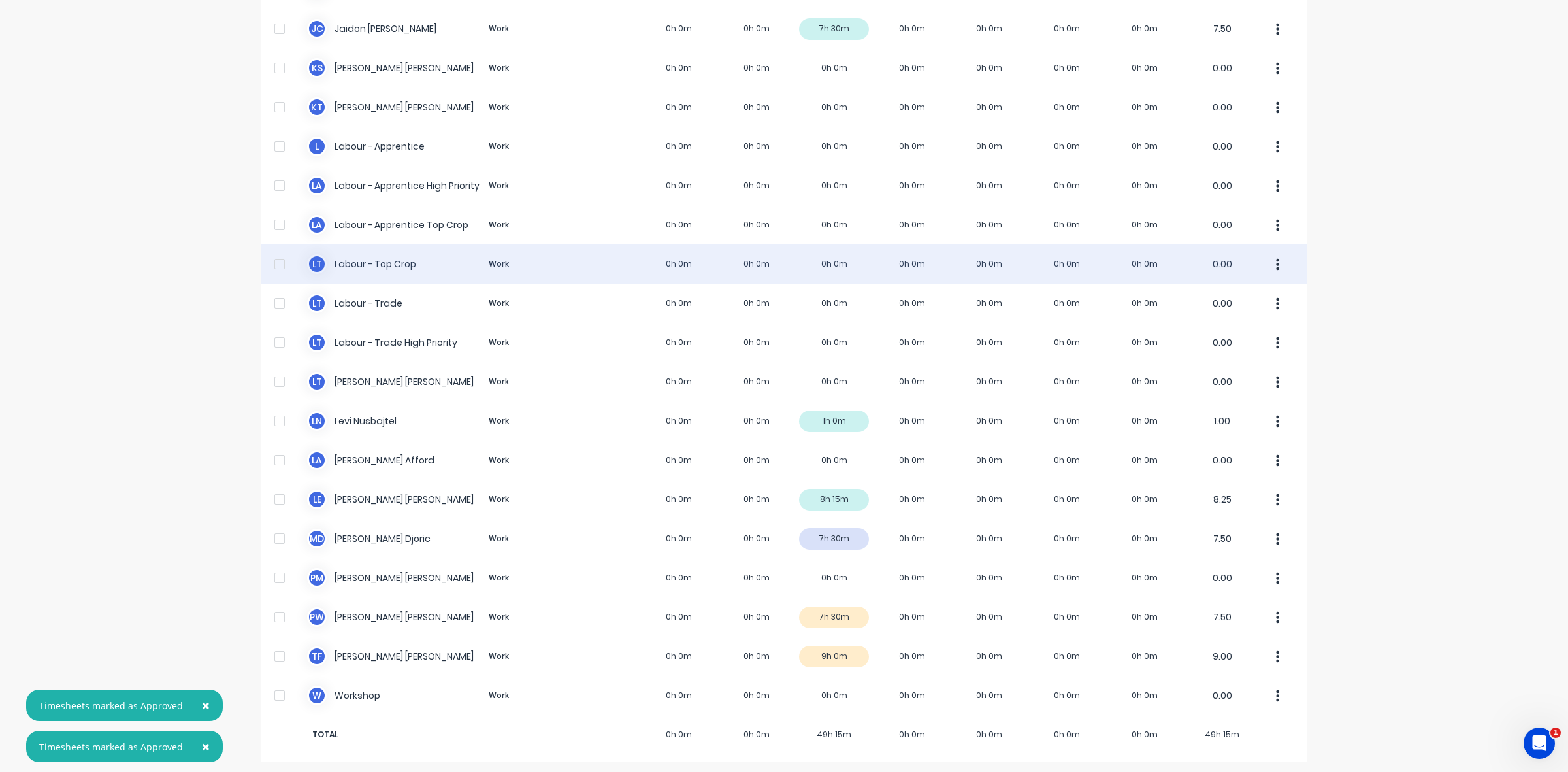
scroll to position [247, 0]
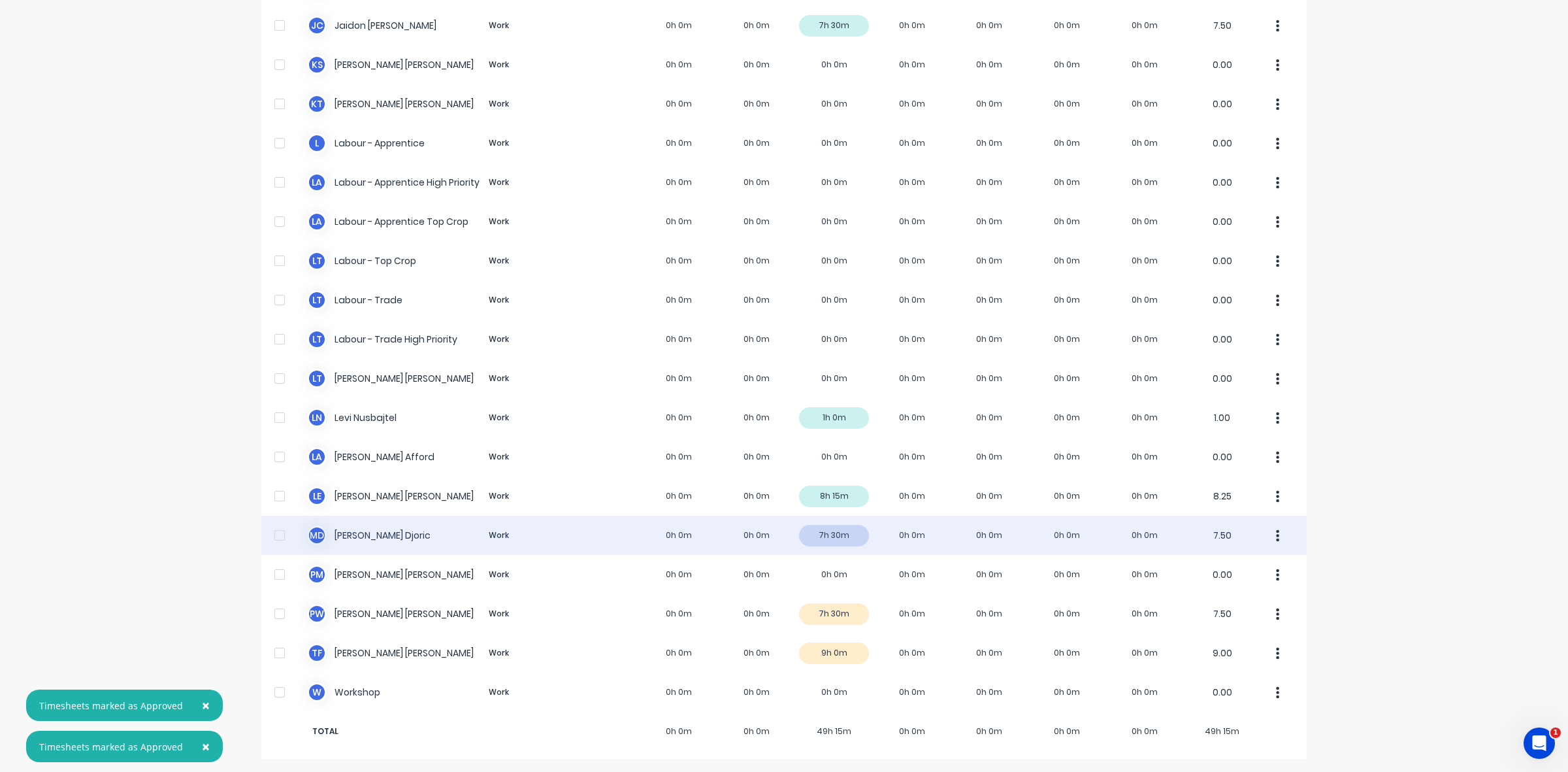
click at [843, 531] on div "M D [PERSON_NAME] Work 0h 0m 0h 0m 7h 30m 0h 0m 0h 0m 0h 0m 0h 0m 7.50" at bounding box center [784, 535] width 1045 height 39
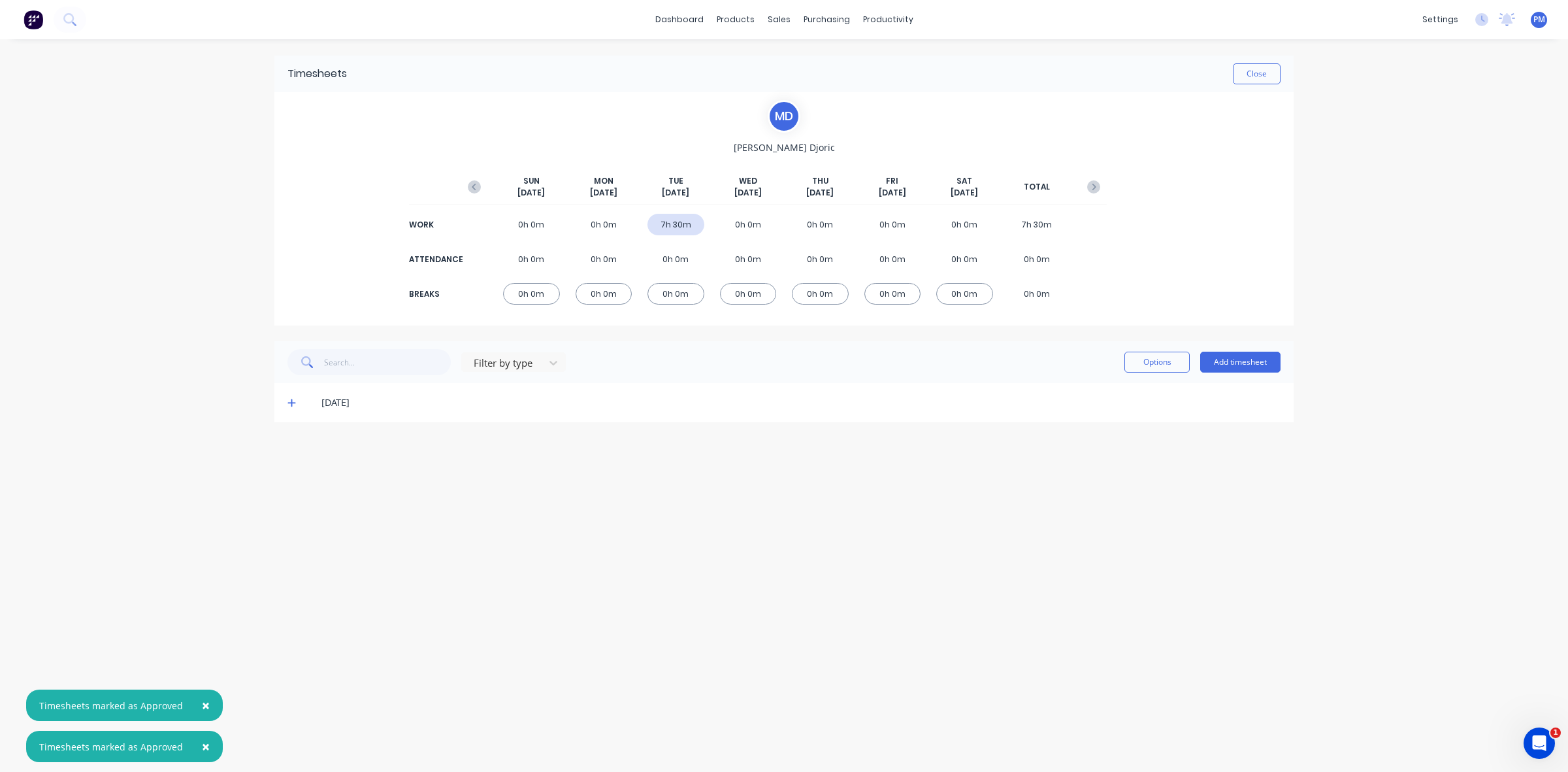
click at [287, 403] on icon at bounding box center [291, 403] width 9 height 10
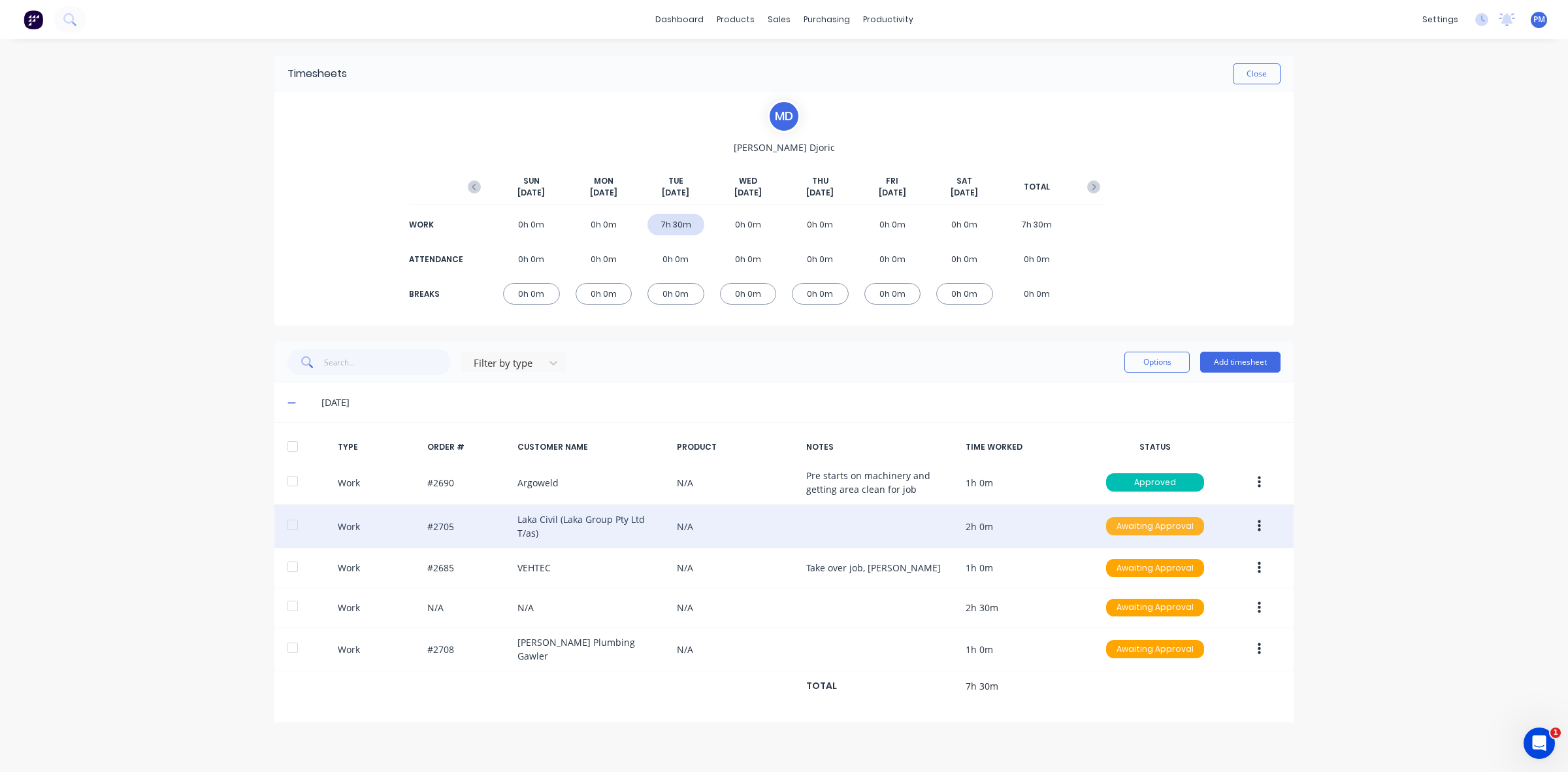
click at [1155, 521] on div "Awaiting Approval" at bounding box center [1155, 526] width 98 height 18
click at [1115, 589] on div "Approved" at bounding box center [1127, 592] width 107 height 18
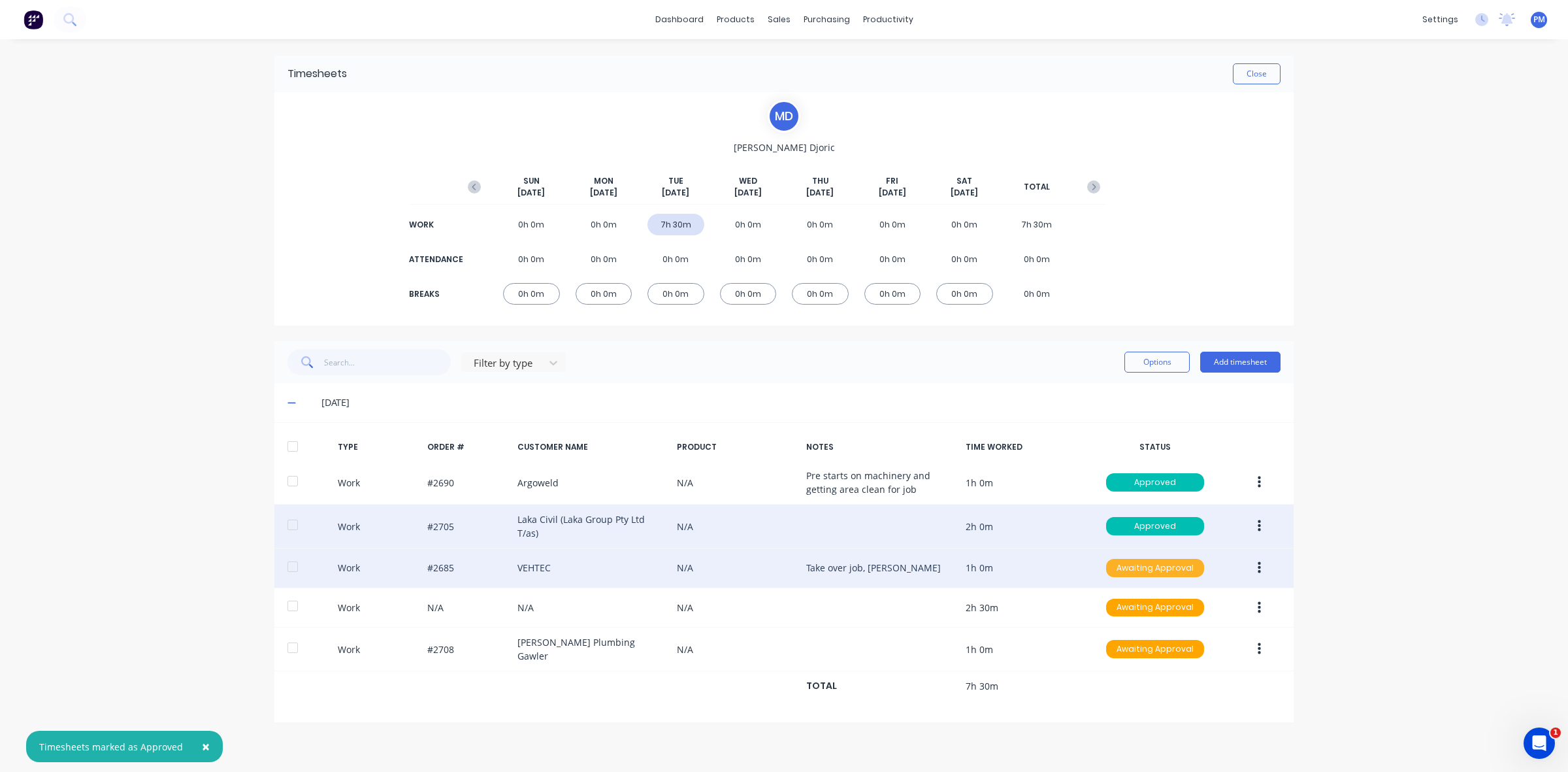
click at [1132, 566] on div "Awaiting Approval" at bounding box center [1155, 568] width 98 height 18
click at [1128, 625] on div "Approved" at bounding box center [1127, 634] width 107 height 18
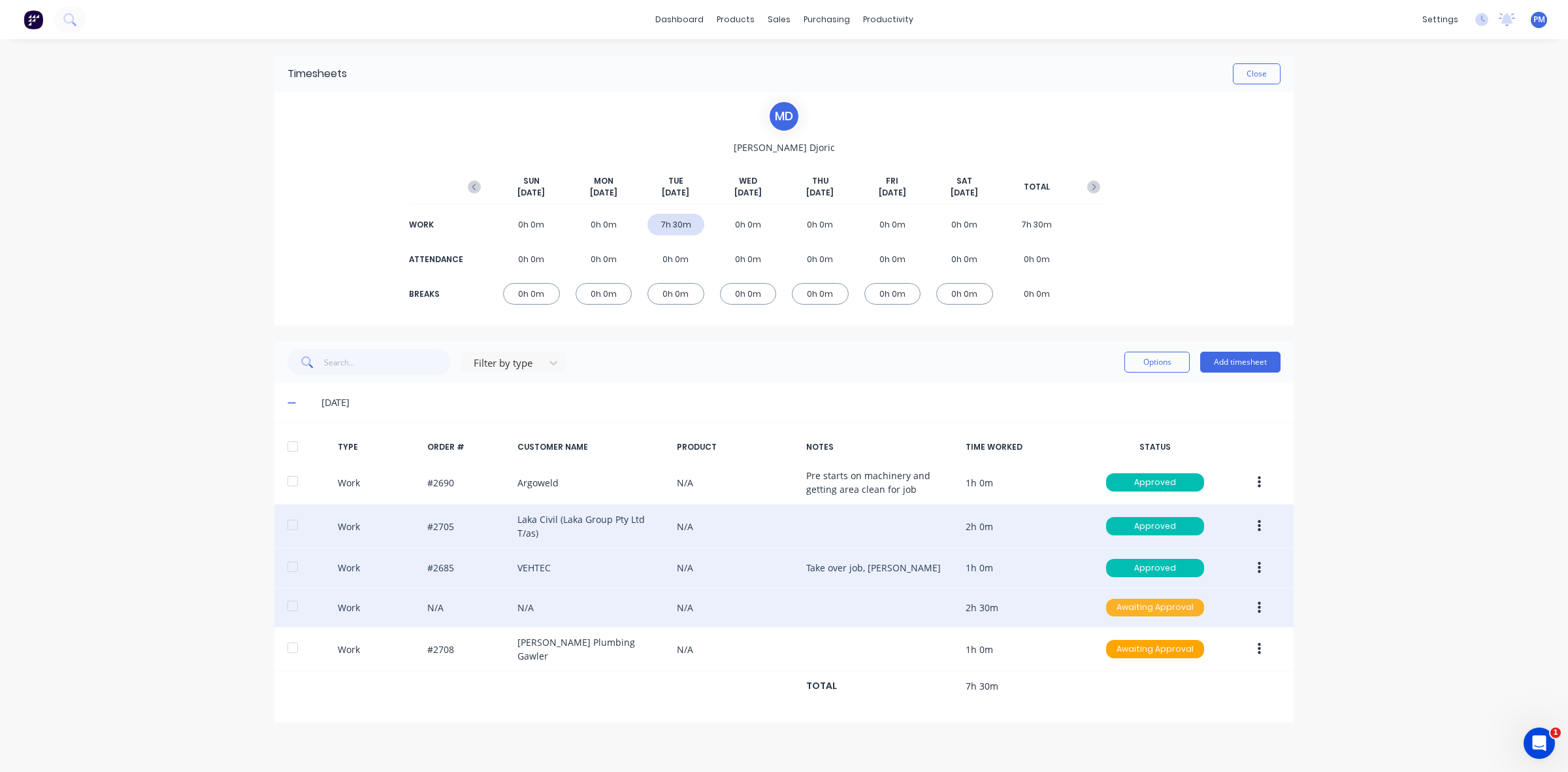
click at [1139, 603] on div "Awaiting Approval" at bounding box center [1155, 607] width 98 height 18
click at [1256, 606] on button "button" at bounding box center [1260, 608] width 31 height 24
click at [1200, 556] on div "Edit" at bounding box center [1212, 558] width 101 height 19
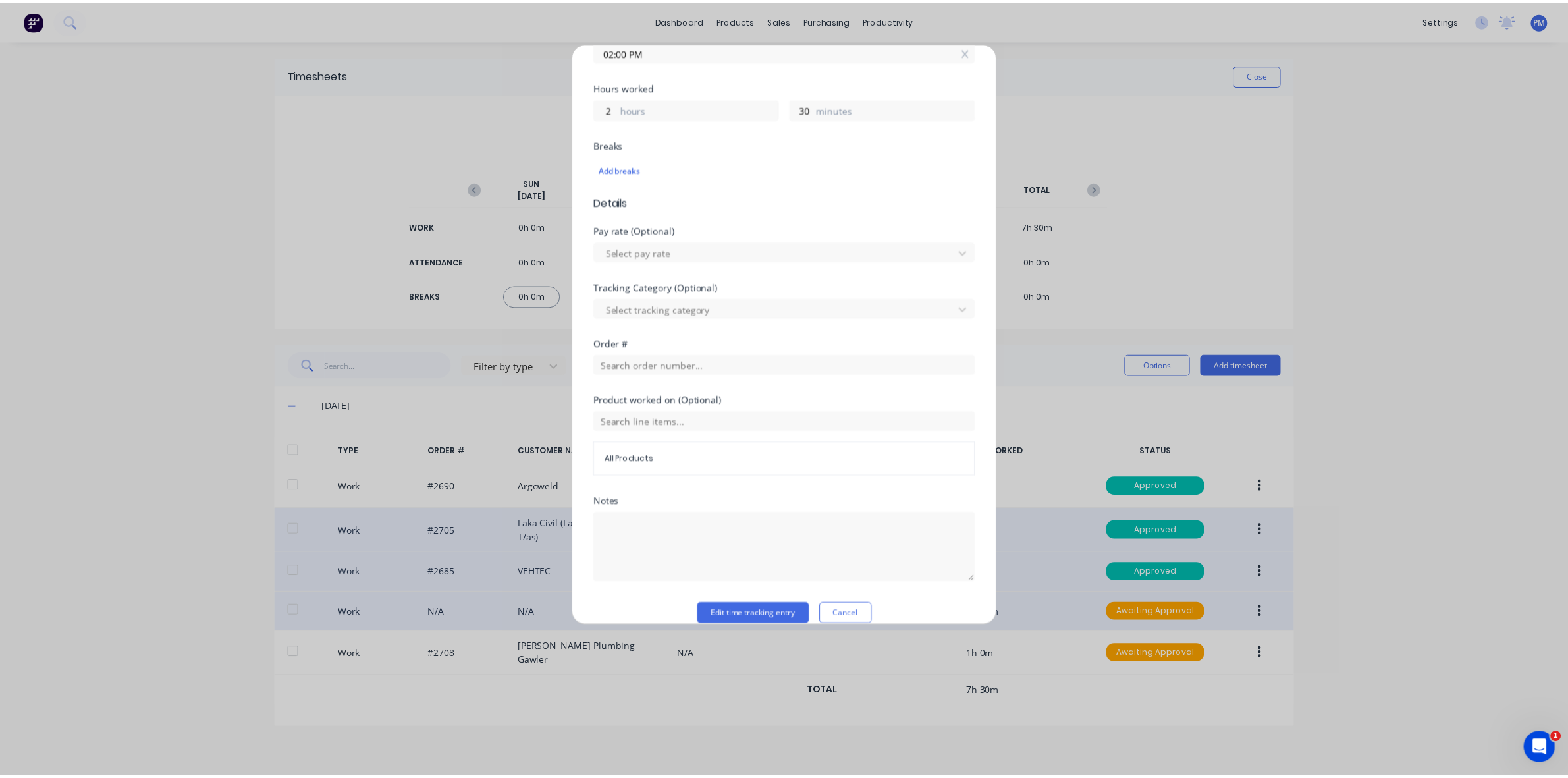
scroll to position [290, 0]
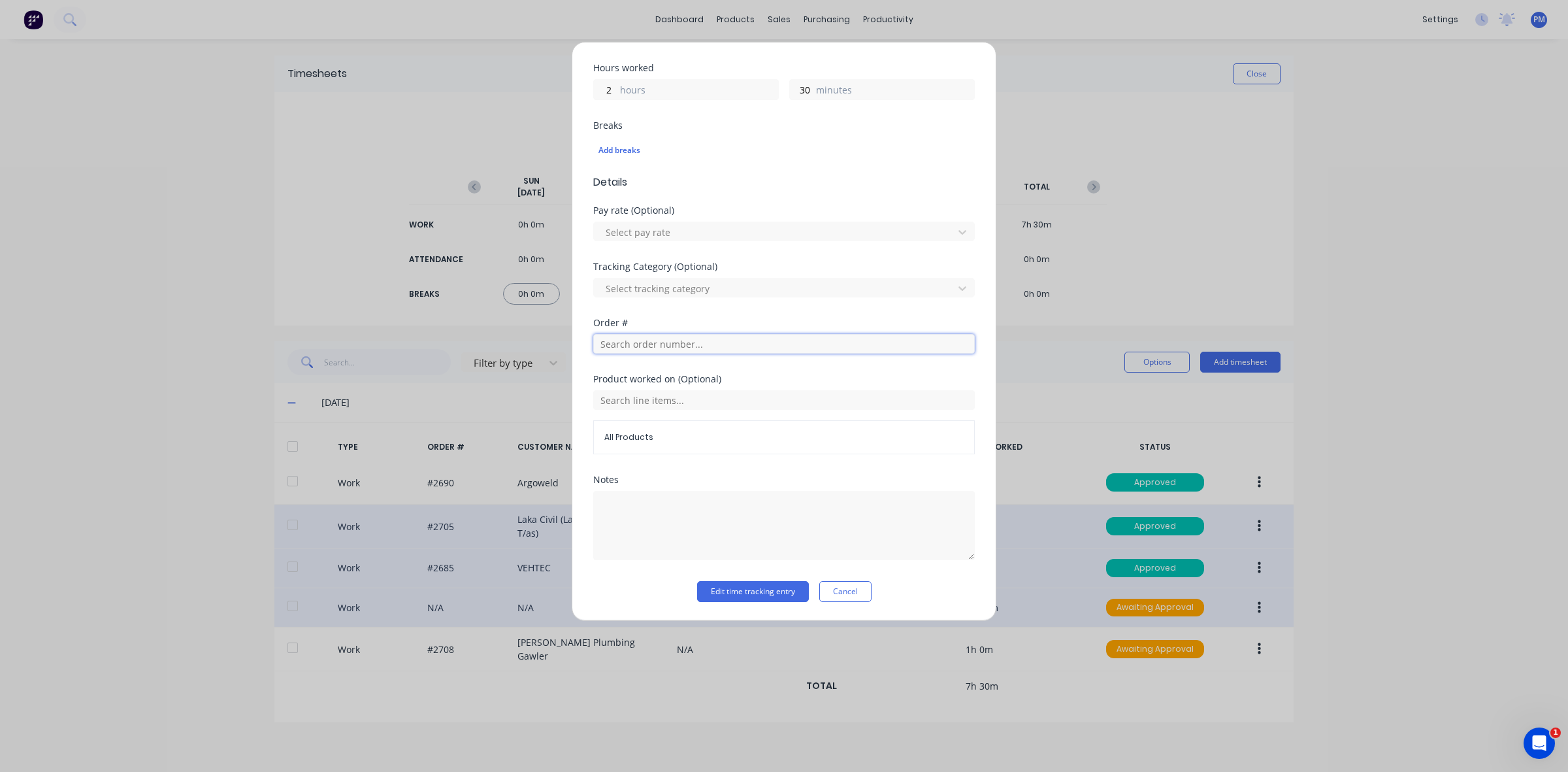
click at [636, 345] on input "text" at bounding box center [784, 344] width 382 height 19
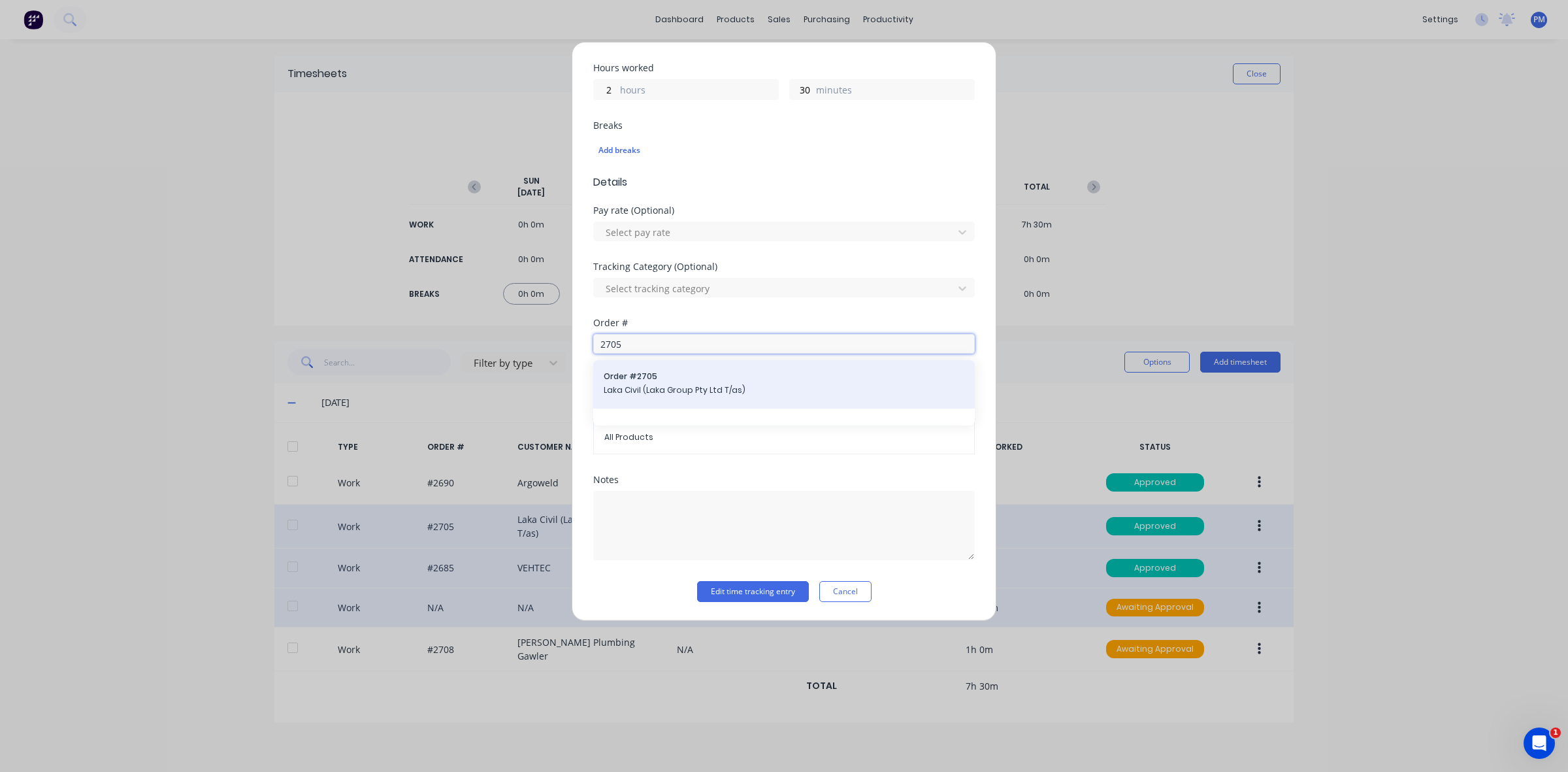
type input "2705"
click at [628, 374] on span "Order # 2705" at bounding box center [784, 376] width 361 height 11
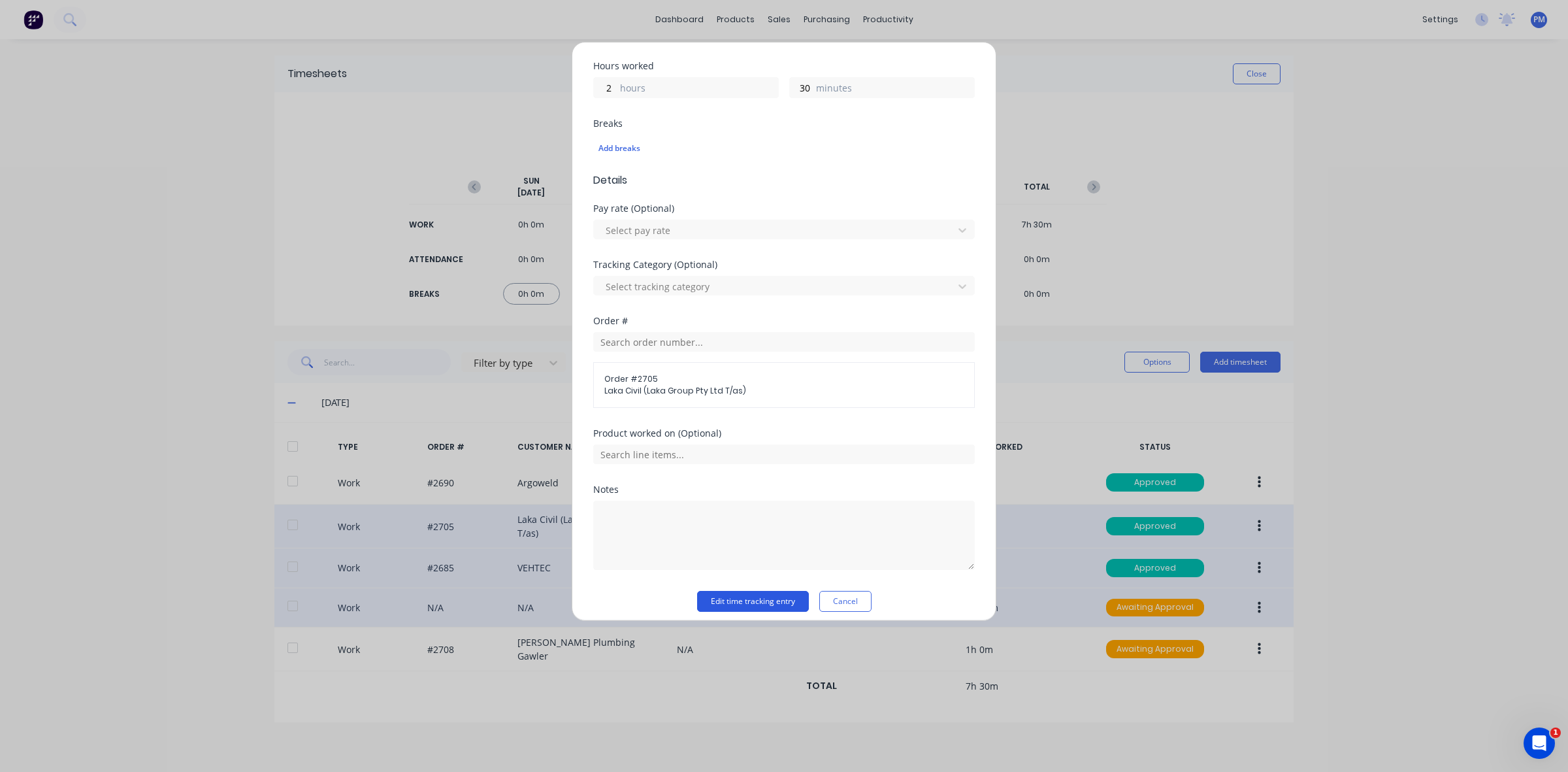
click at [756, 604] on button "Edit time tracking entry" at bounding box center [752, 602] width 112 height 21
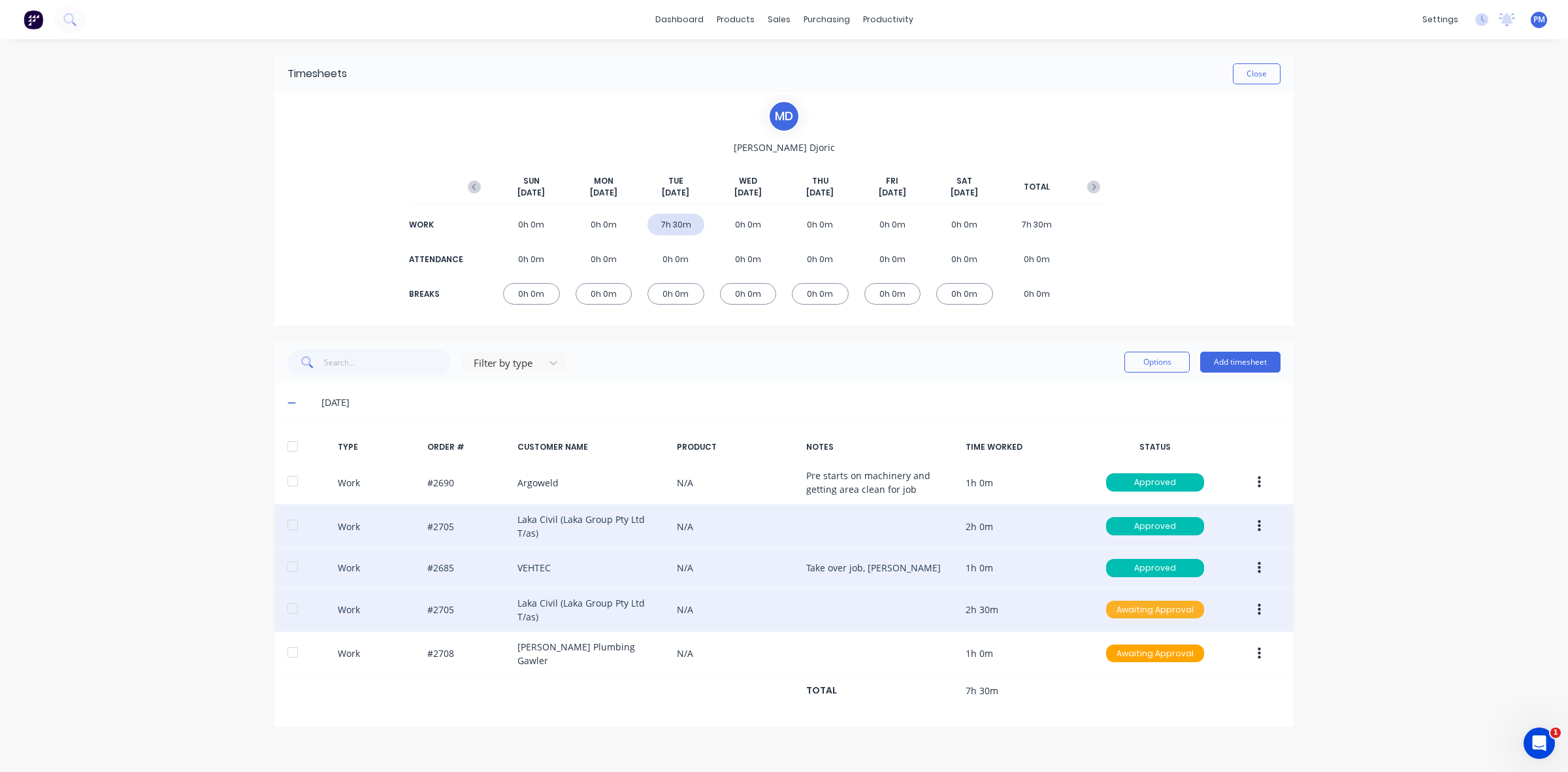
click at [1137, 603] on div "Awaiting Approval" at bounding box center [1155, 609] width 98 height 18
click at [1125, 667] on div "Approved" at bounding box center [1127, 675] width 107 height 18
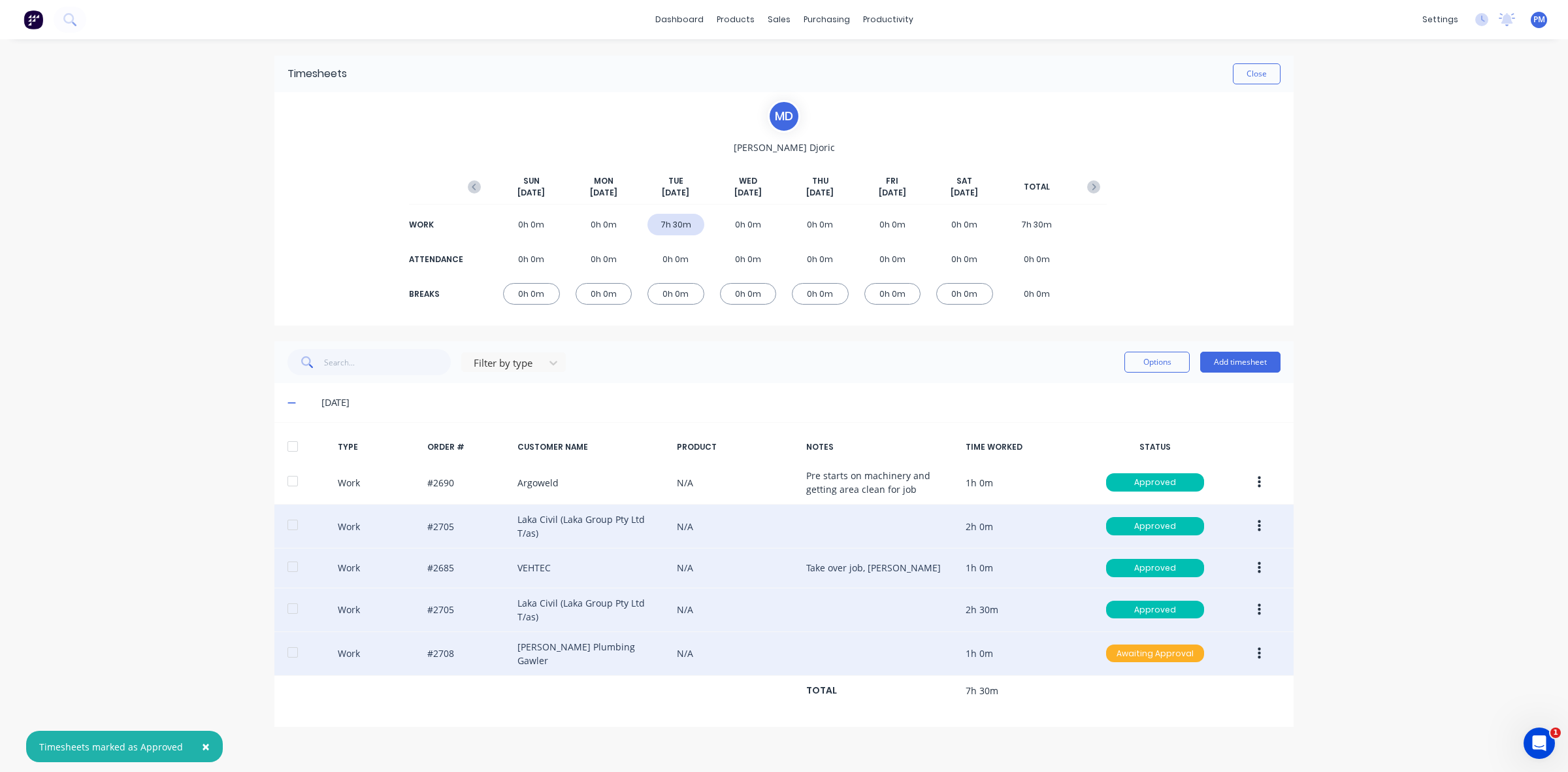
click at [1135, 648] on div "Awaiting Approval" at bounding box center [1155, 653] width 98 height 18
click at [1123, 712] on div "Approved" at bounding box center [1127, 719] width 107 height 18
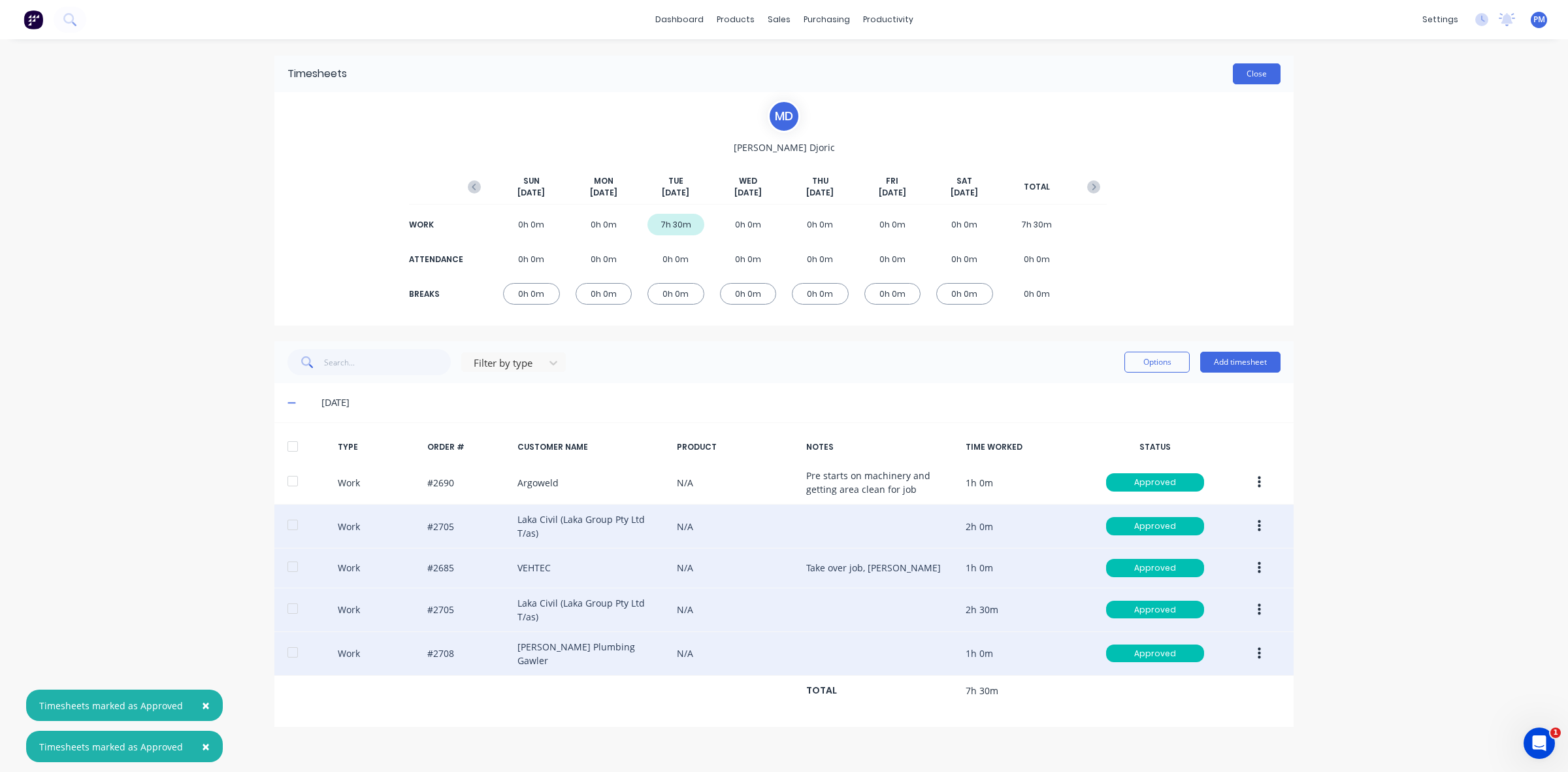
click at [1250, 77] on button "Close" at bounding box center [1257, 74] width 48 height 21
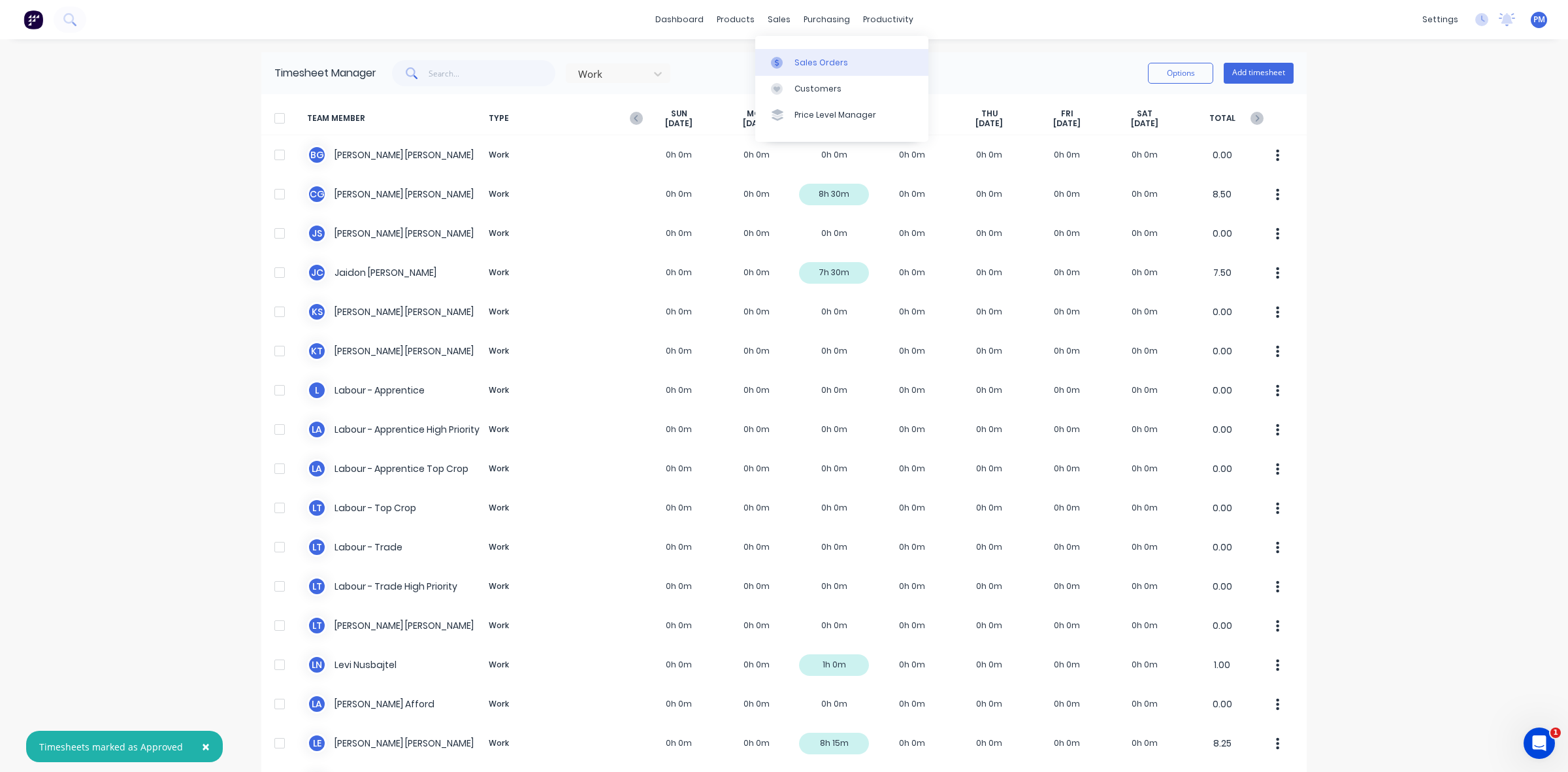
click at [800, 57] on div "Sales Orders" at bounding box center [821, 62] width 54 height 11
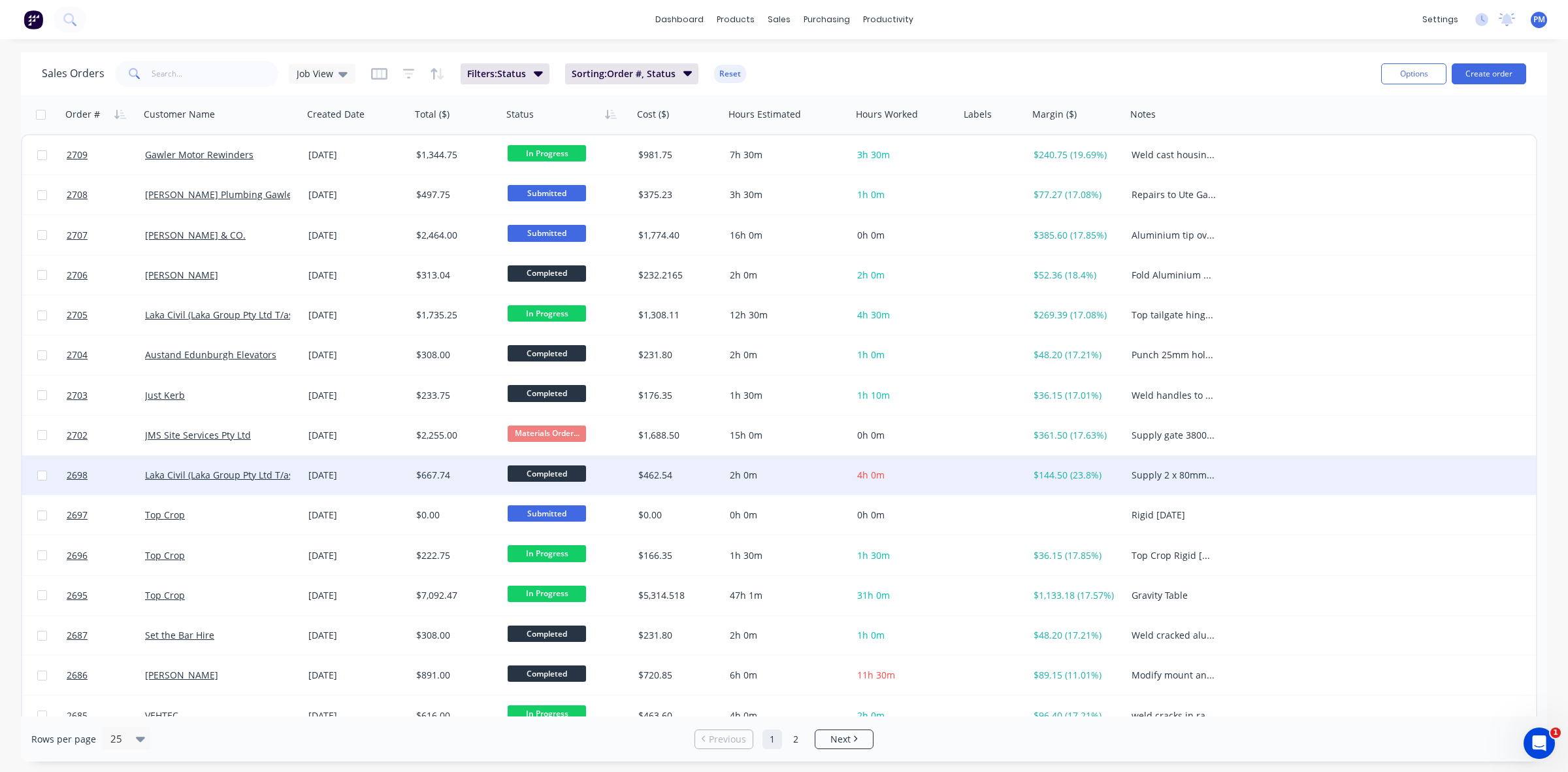
click at [395, 486] on div "[DATE]" at bounding box center [357, 475] width 108 height 39
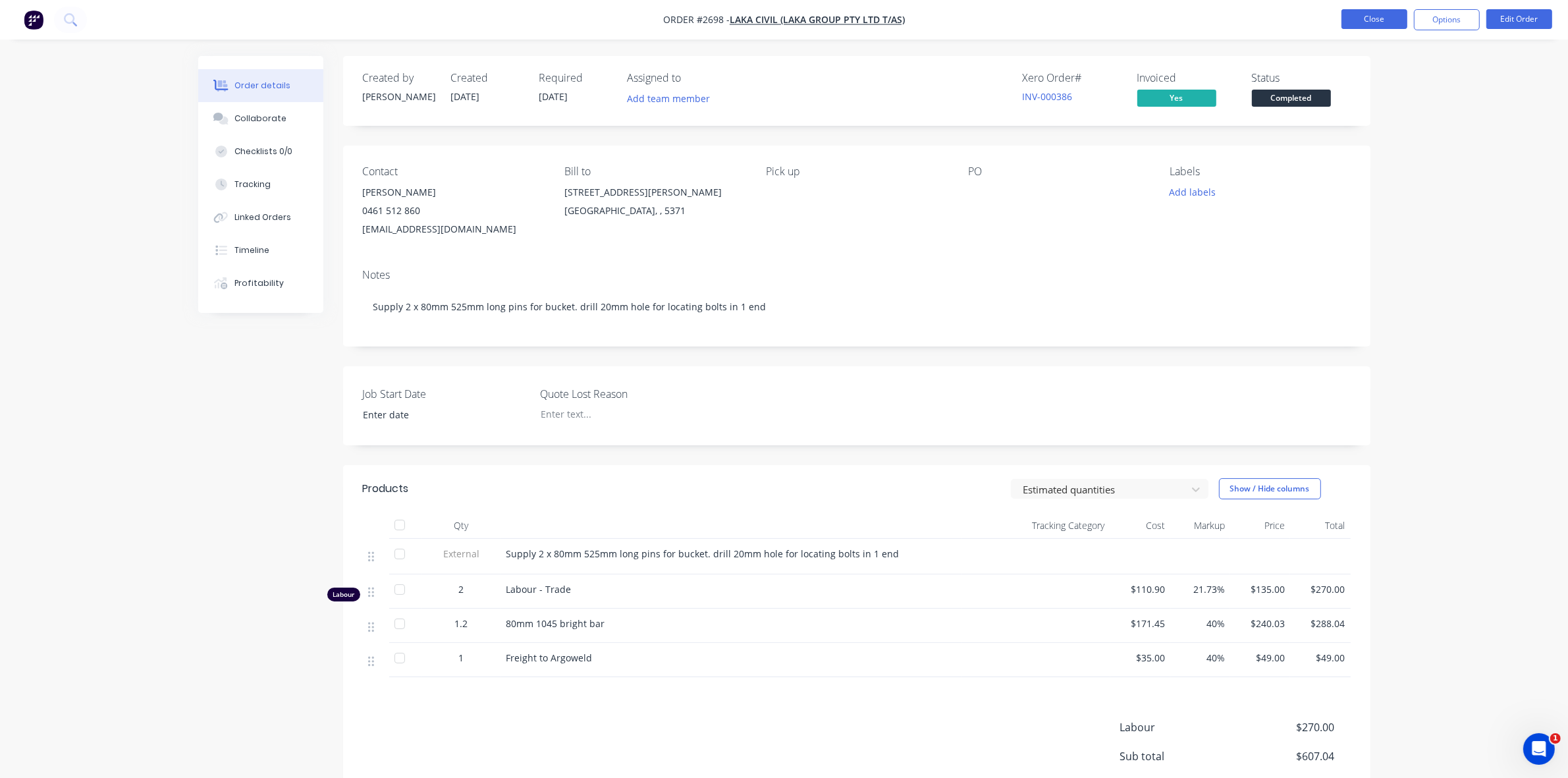
click at [1359, 20] on button "Close" at bounding box center [1375, 19] width 66 height 19
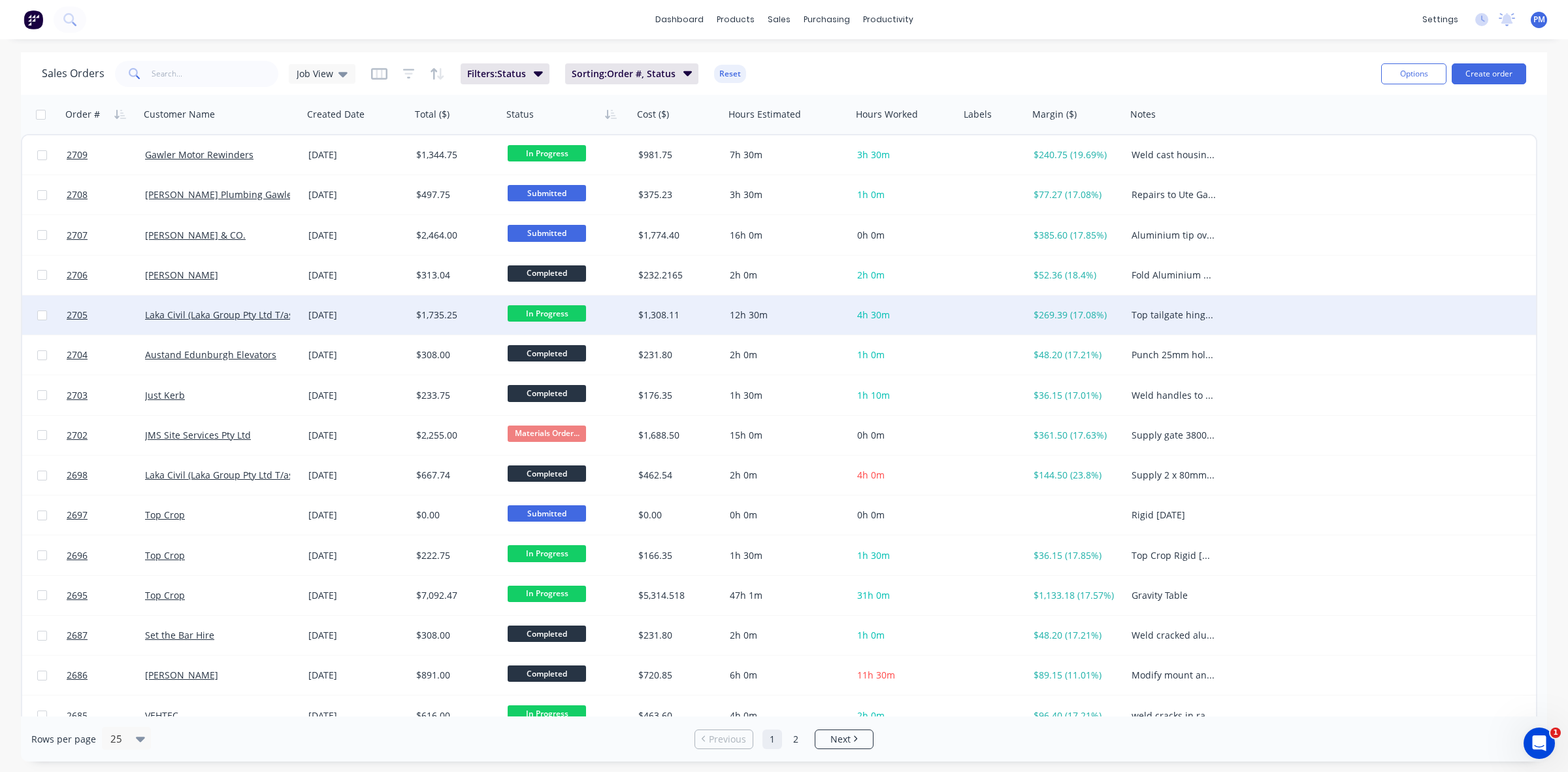
click at [388, 310] on div "[DATE]" at bounding box center [357, 315] width 98 height 13
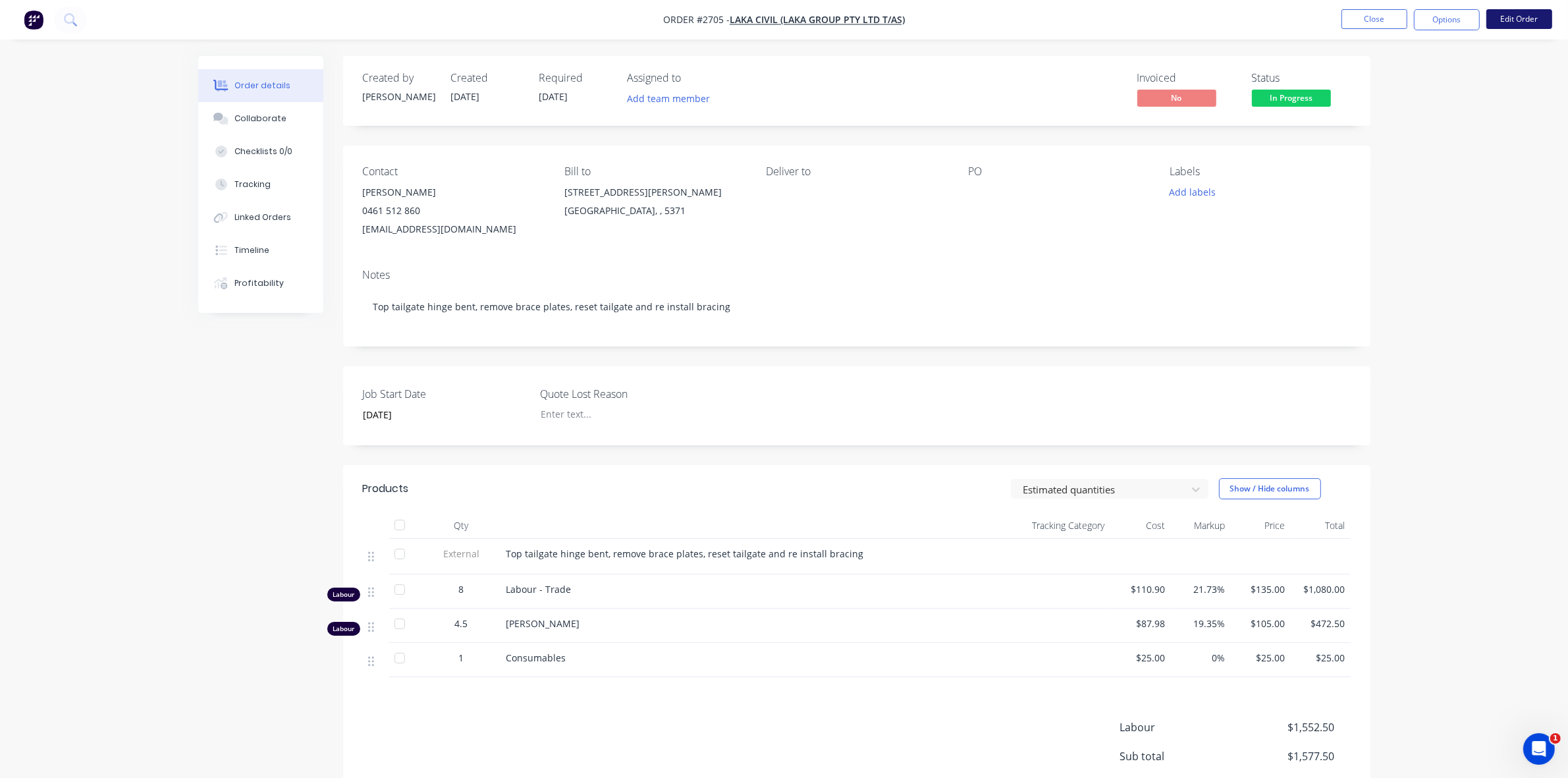
click at [1525, 19] on button "Edit Order" at bounding box center [1520, 19] width 66 height 19
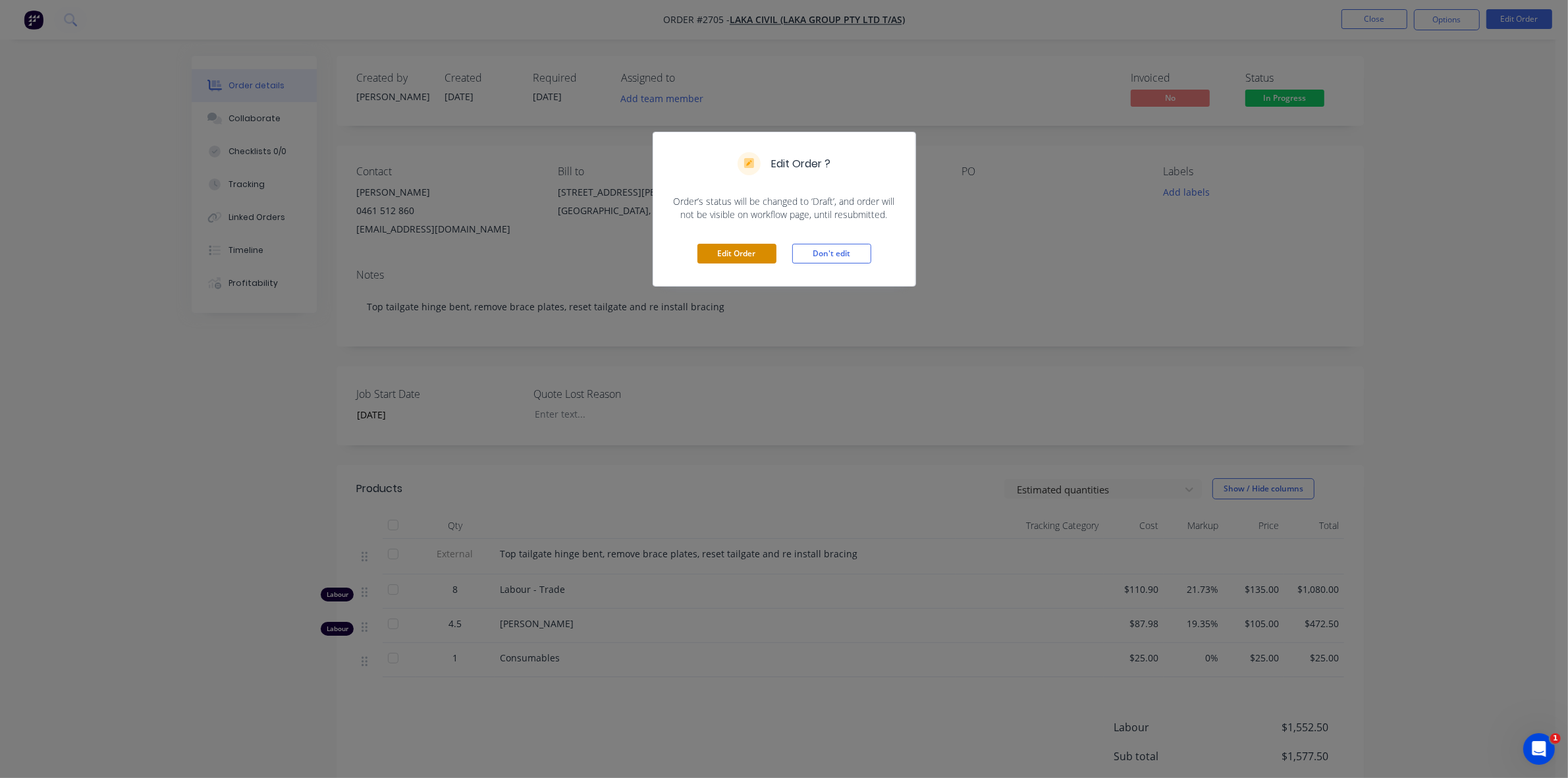
click at [738, 254] on button "Edit Order" at bounding box center [737, 254] width 79 height 19
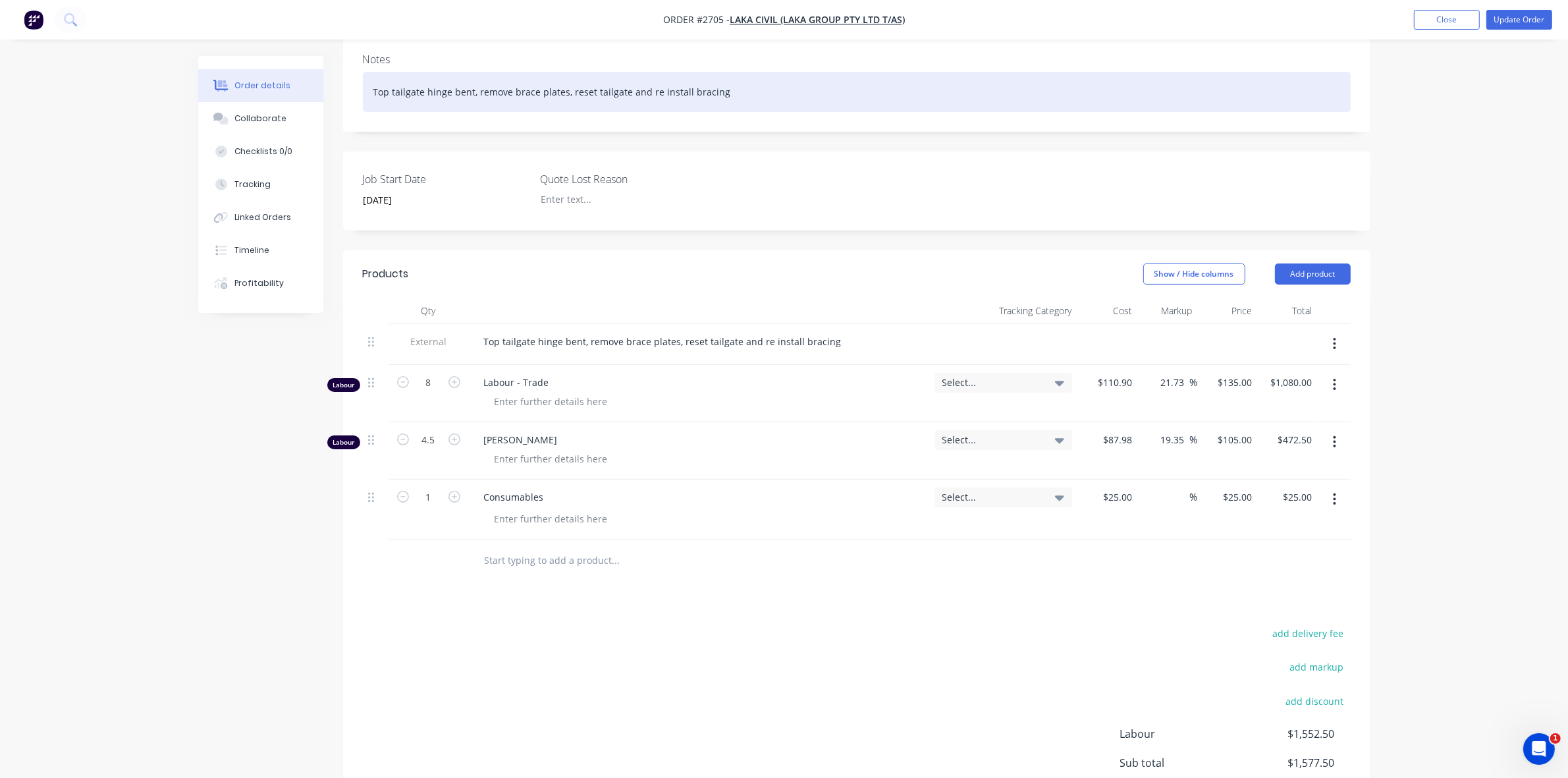
scroll to position [247, 0]
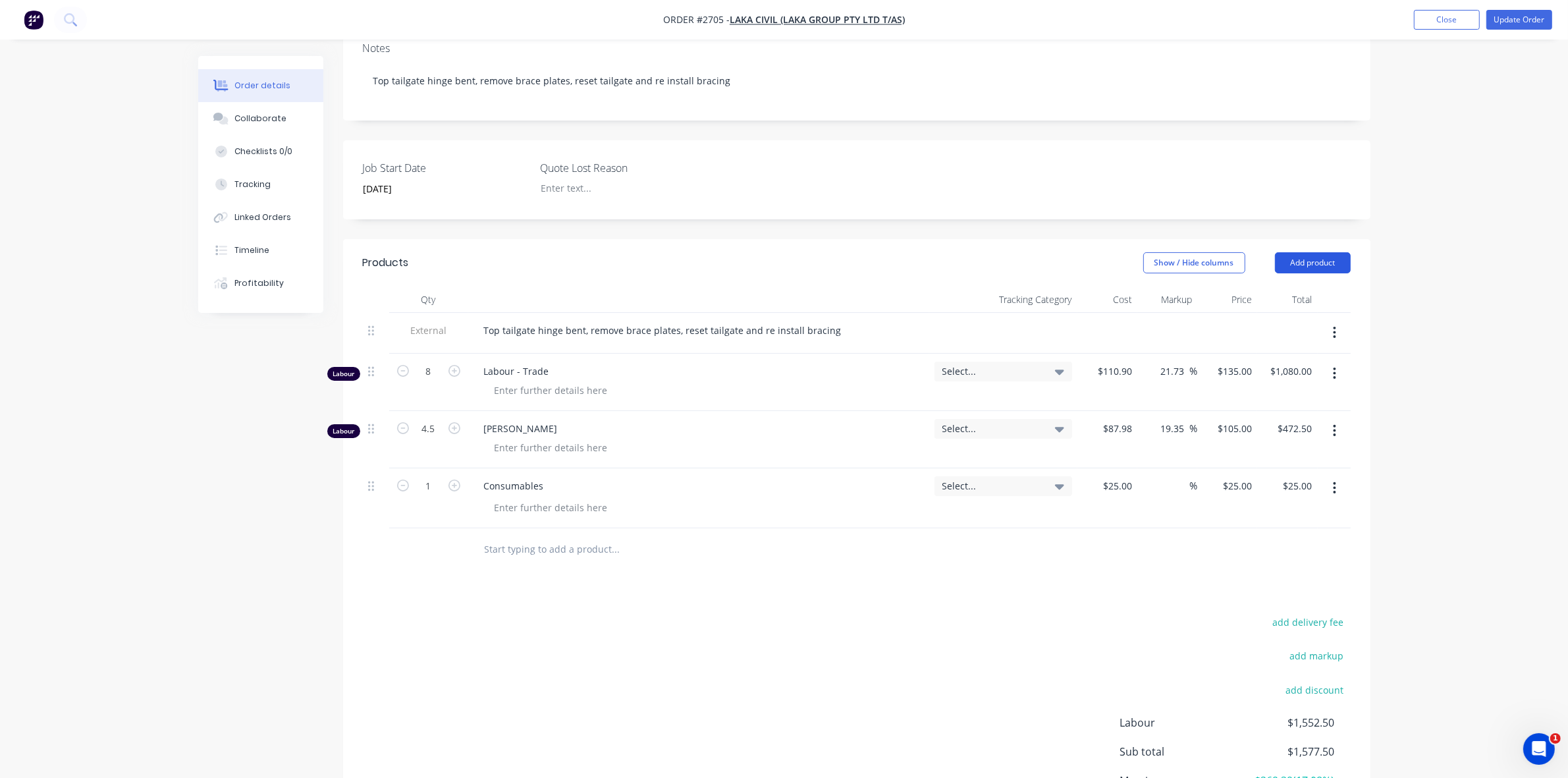
click at [1300, 252] on button "Add product" at bounding box center [1313, 263] width 76 height 21
click at [1269, 287] on div "Product catalogue" at bounding box center [1288, 296] width 101 height 19
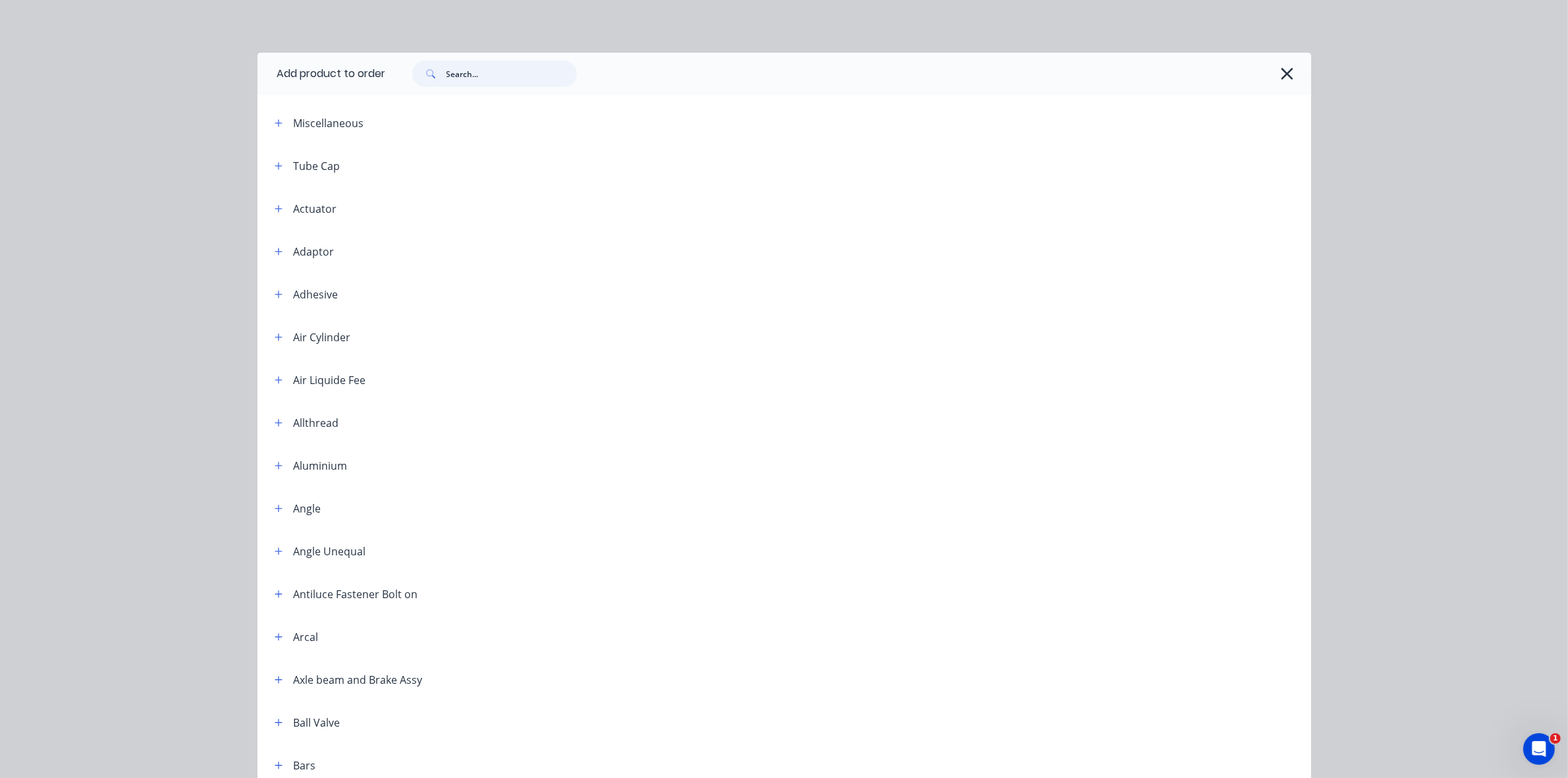
click at [452, 71] on input "text" at bounding box center [511, 73] width 130 height 26
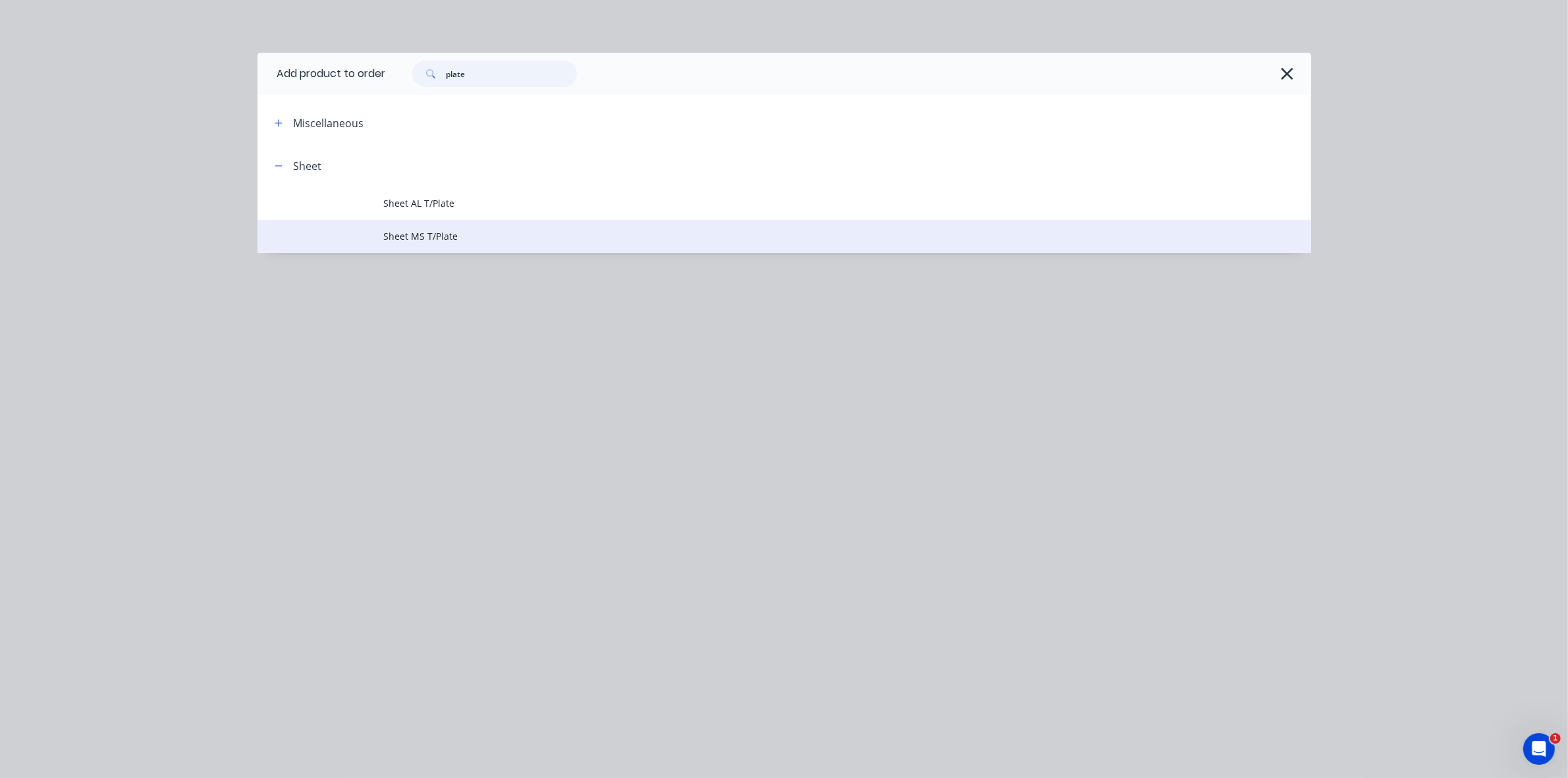
type input "plate"
click at [410, 239] on span "Sheet MS T/Plate" at bounding box center [755, 236] width 742 height 14
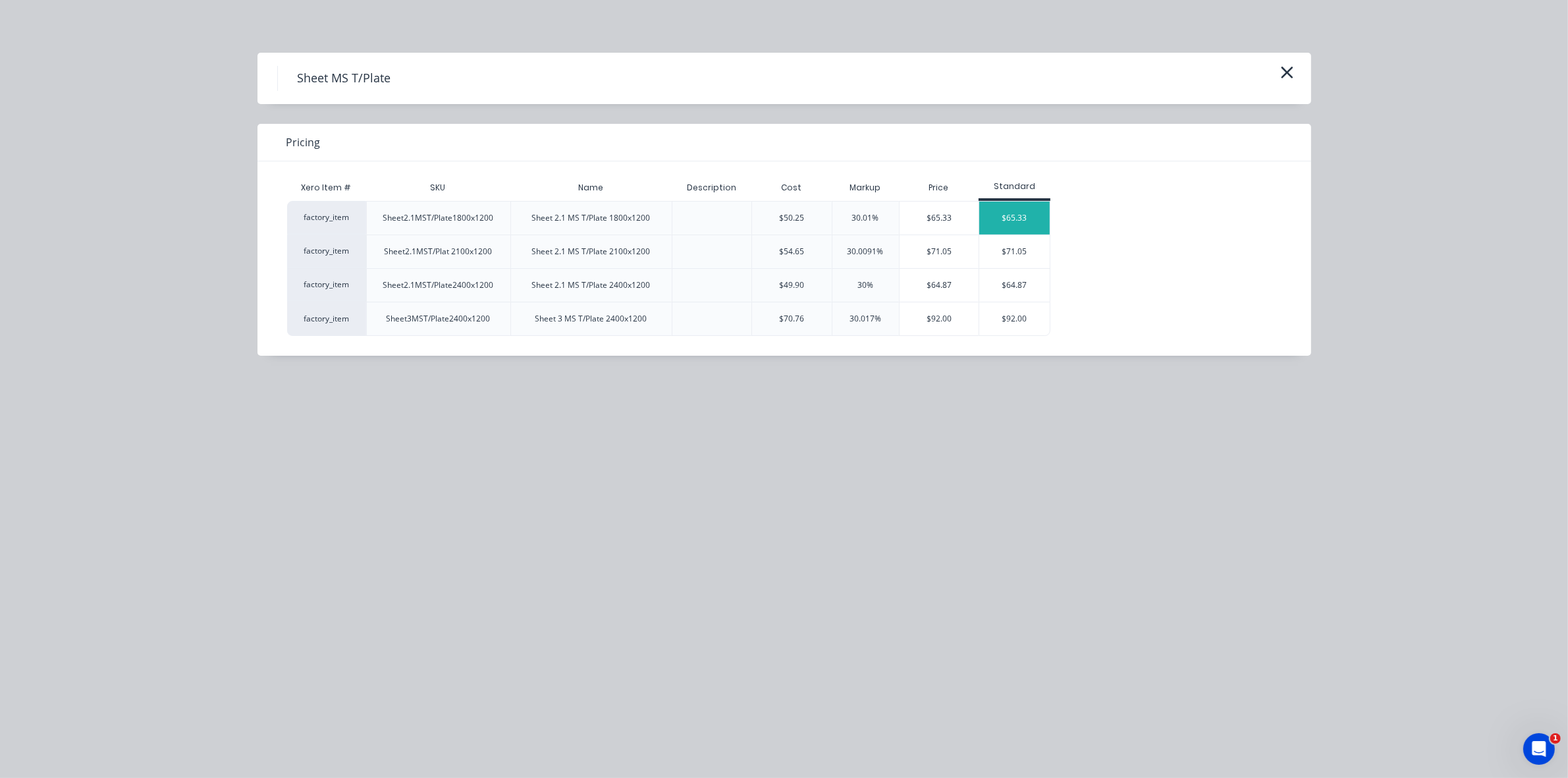
click at [999, 215] on div "$65.33" at bounding box center [1014, 218] width 70 height 33
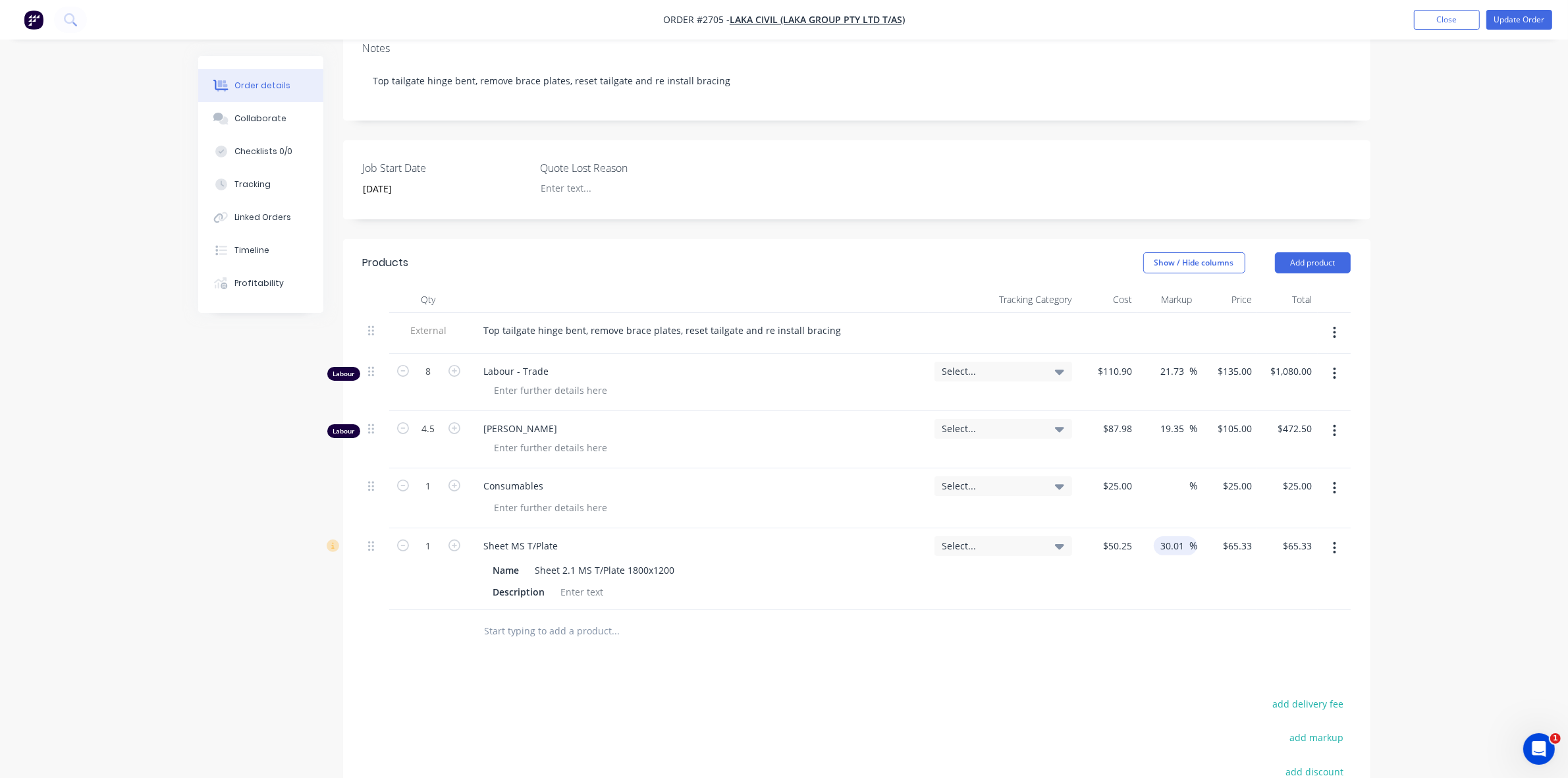
drag, startPoint x: 1182, startPoint y: 528, endPoint x: 1155, endPoint y: 527, distance: 27.0
click at [1155, 537] on div "30.01 30.01 %" at bounding box center [1175, 546] width 43 height 19
type input "40"
type input "$70.35"
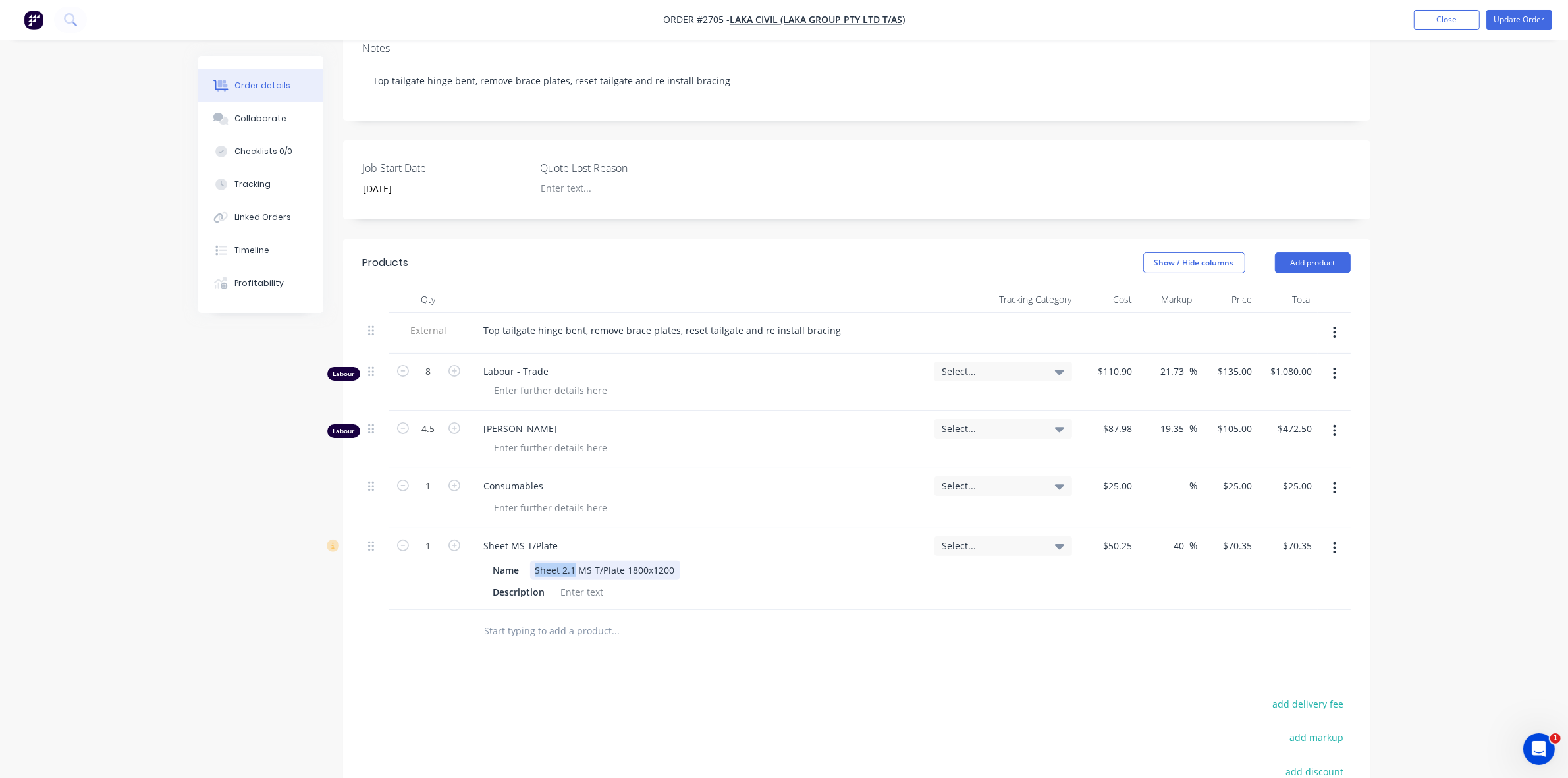
drag, startPoint x: 574, startPoint y: 551, endPoint x: 532, endPoint y: 545, distance: 42.4
click at [533, 561] on div "Sheet 2.1 MS T/Plate 1800x1200" at bounding box center [606, 570] width 151 height 19
click at [620, 589] on div "Sheet MS T/Plate Name Sheet 2.1 MS T/Plate 1800x1200 Description" at bounding box center [699, 569] width 461 height 82
click at [628, 561] on div "Sheet 2.1 MS T/Plate 1800x1200" at bounding box center [606, 570] width 151 height 19
type input "2.8"
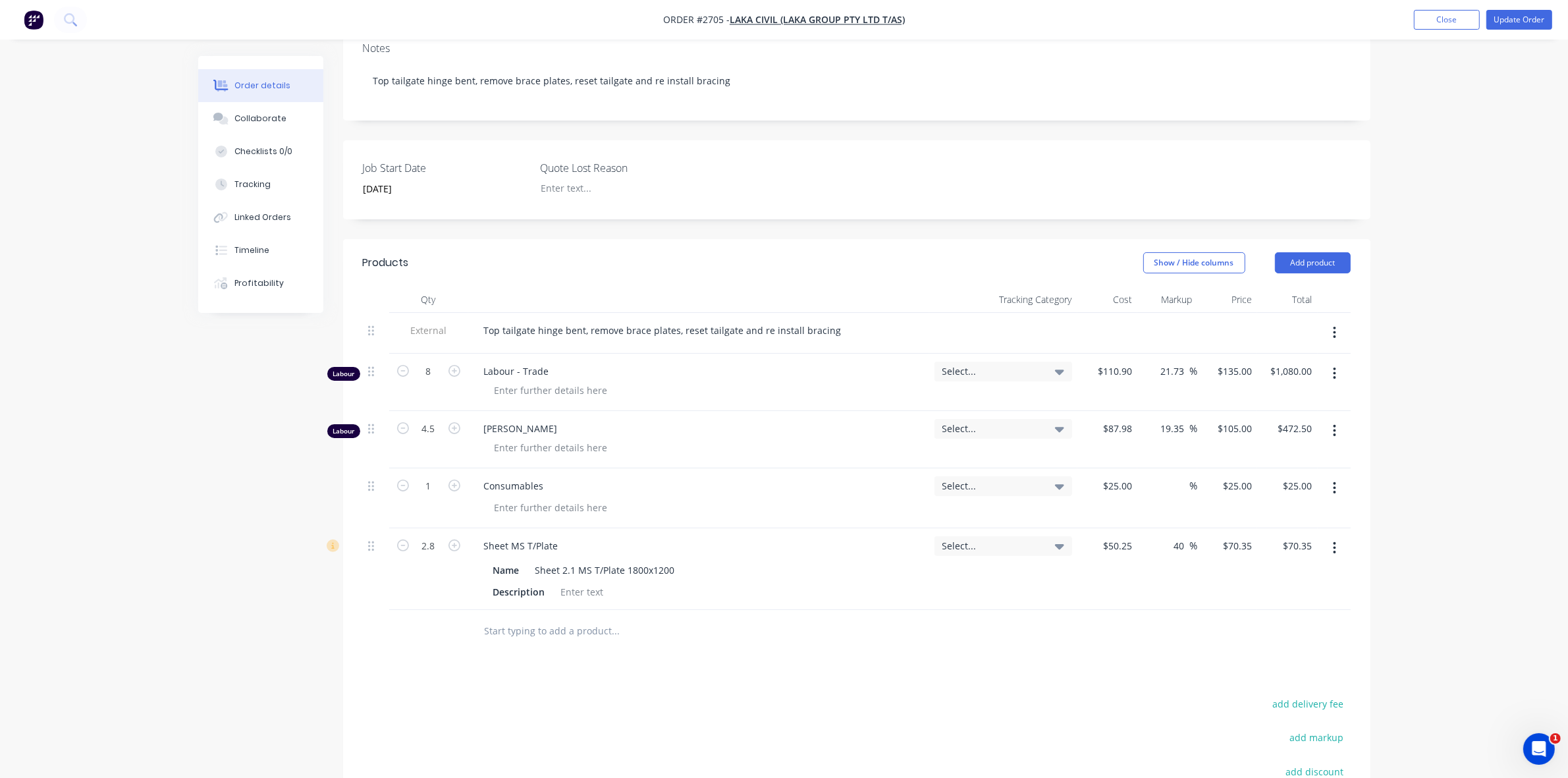
type input "$196.98"
click at [429, 561] on div "2.8" at bounding box center [428, 569] width 79 height 82
click at [432, 537] on input "2.8" at bounding box center [428, 546] width 34 height 19
type input "1"
type input "$70.35"
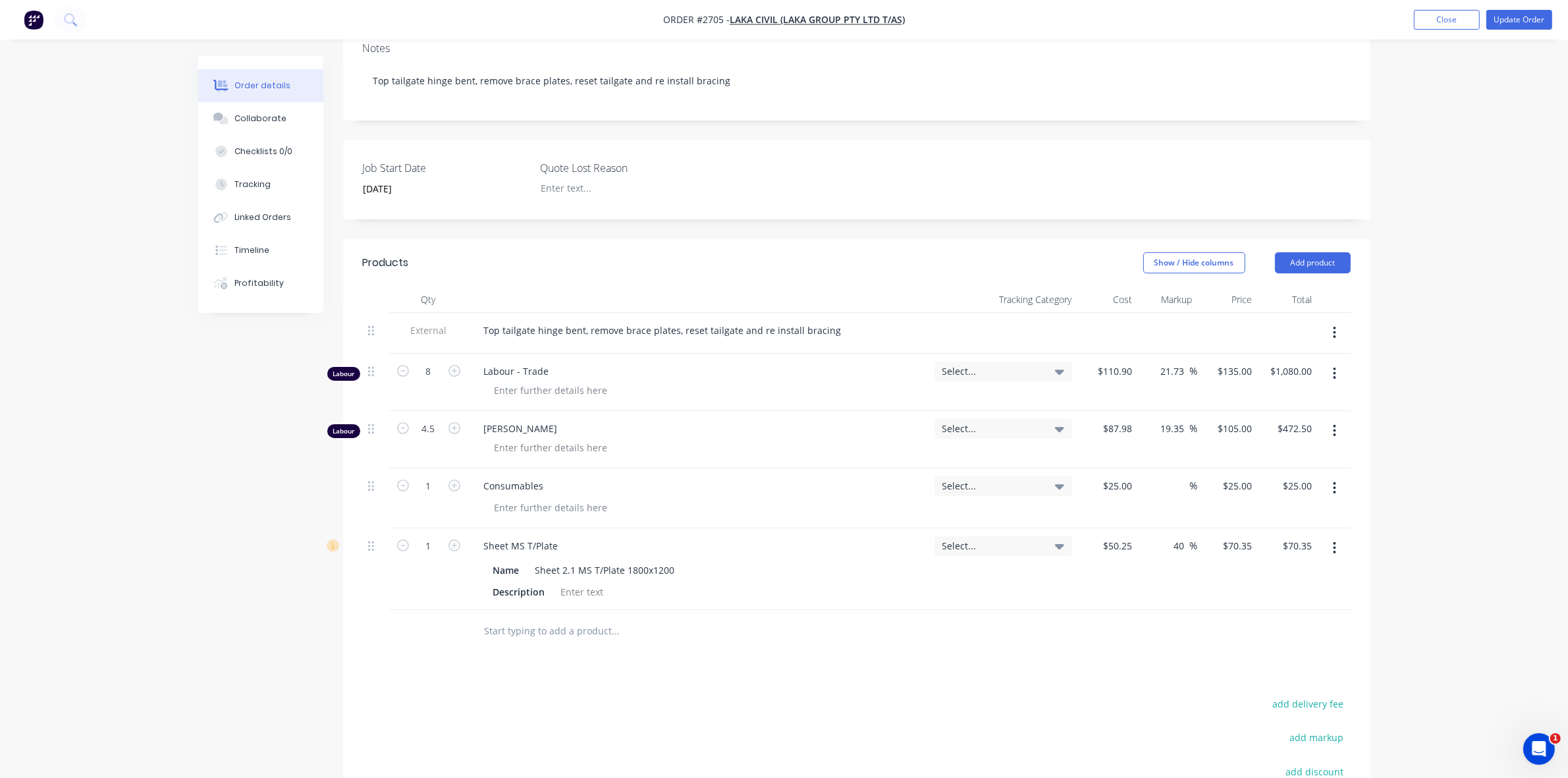
click at [1519, 21] on button "Update Order" at bounding box center [1520, 19] width 66 height 19
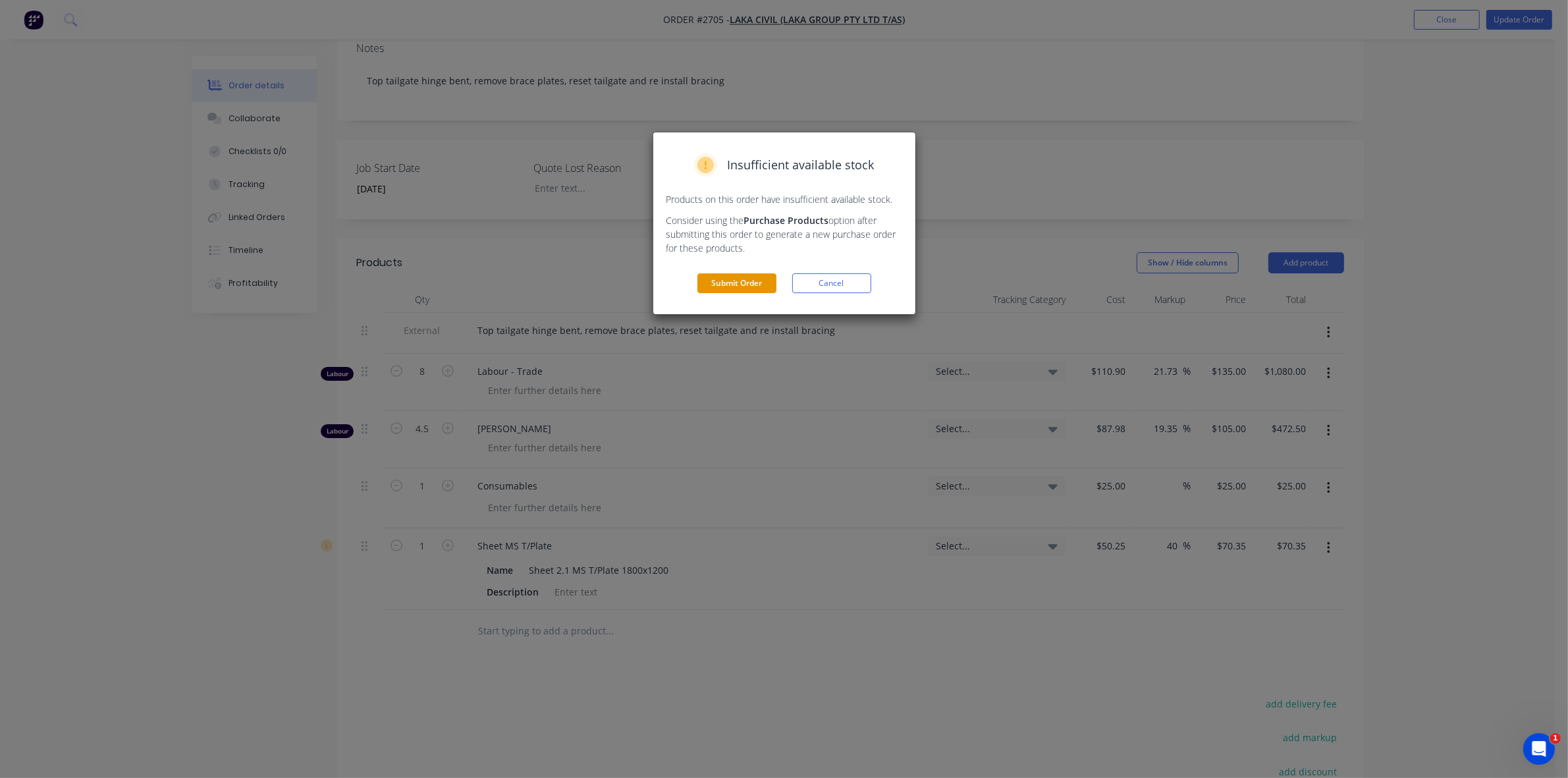
click at [758, 287] on button "Submit Order" at bounding box center [737, 283] width 79 height 19
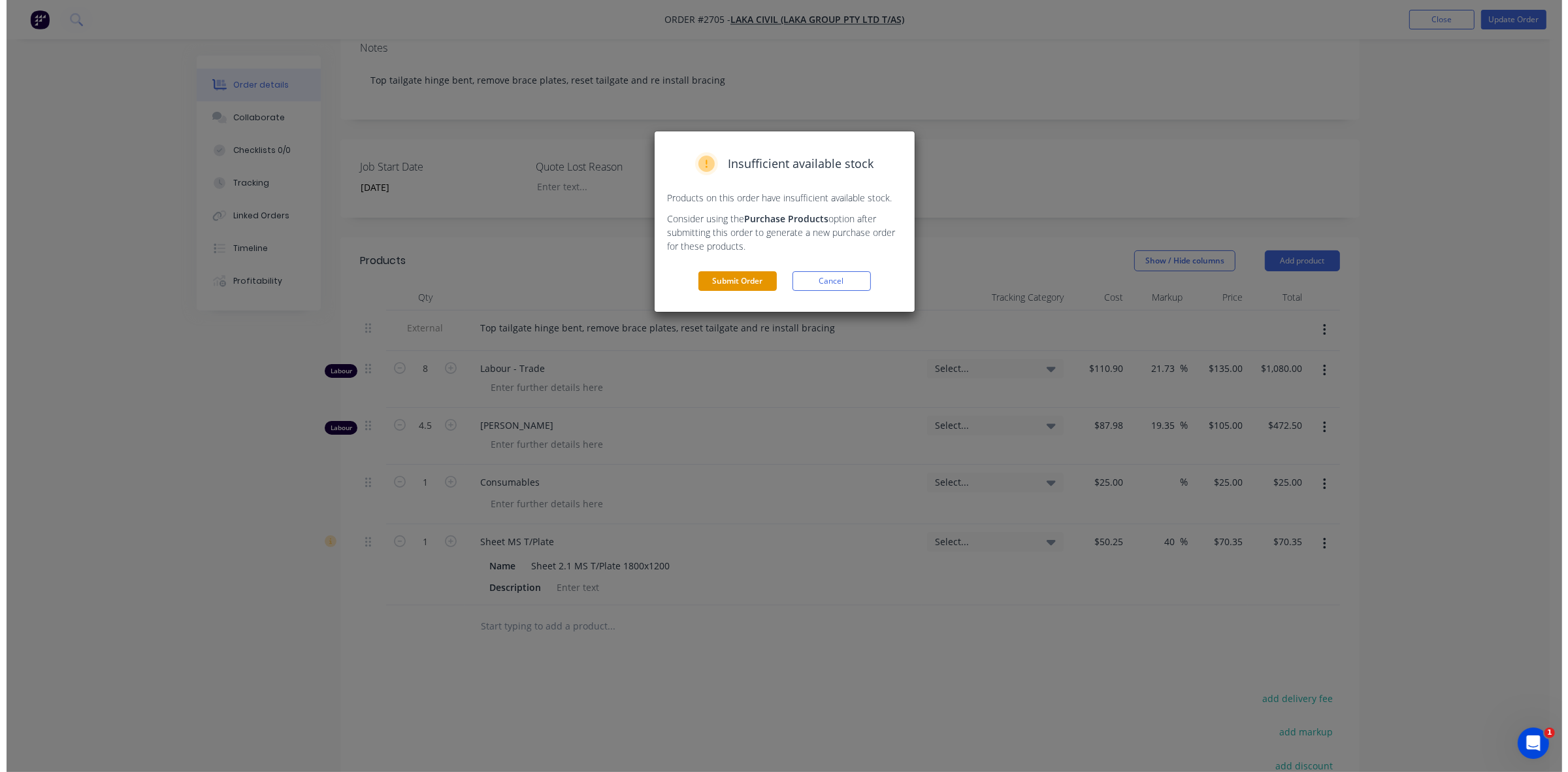
scroll to position [0, 0]
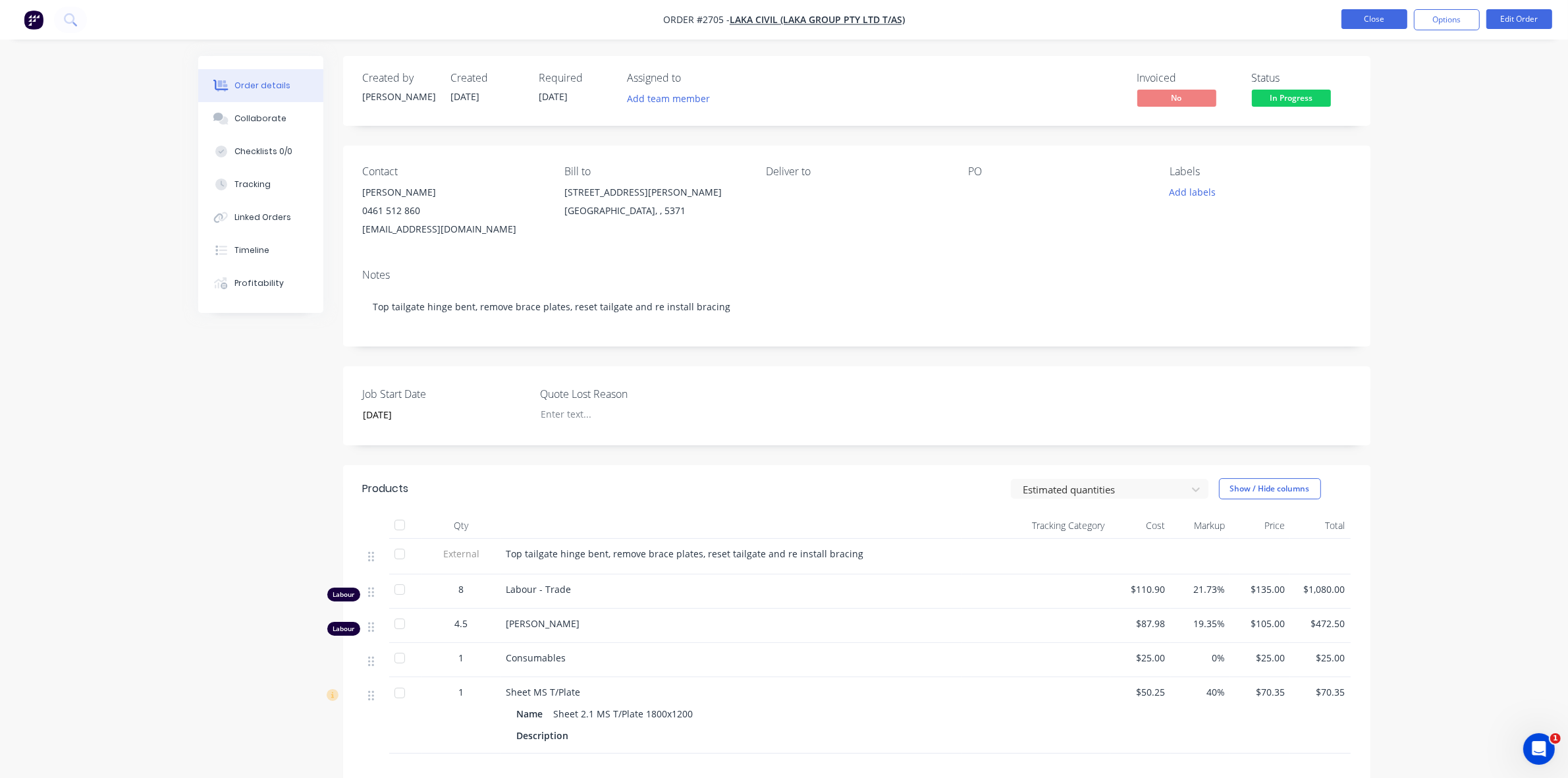
click at [1379, 21] on button "Close" at bounding box center [1375, 19] width 66 height 19
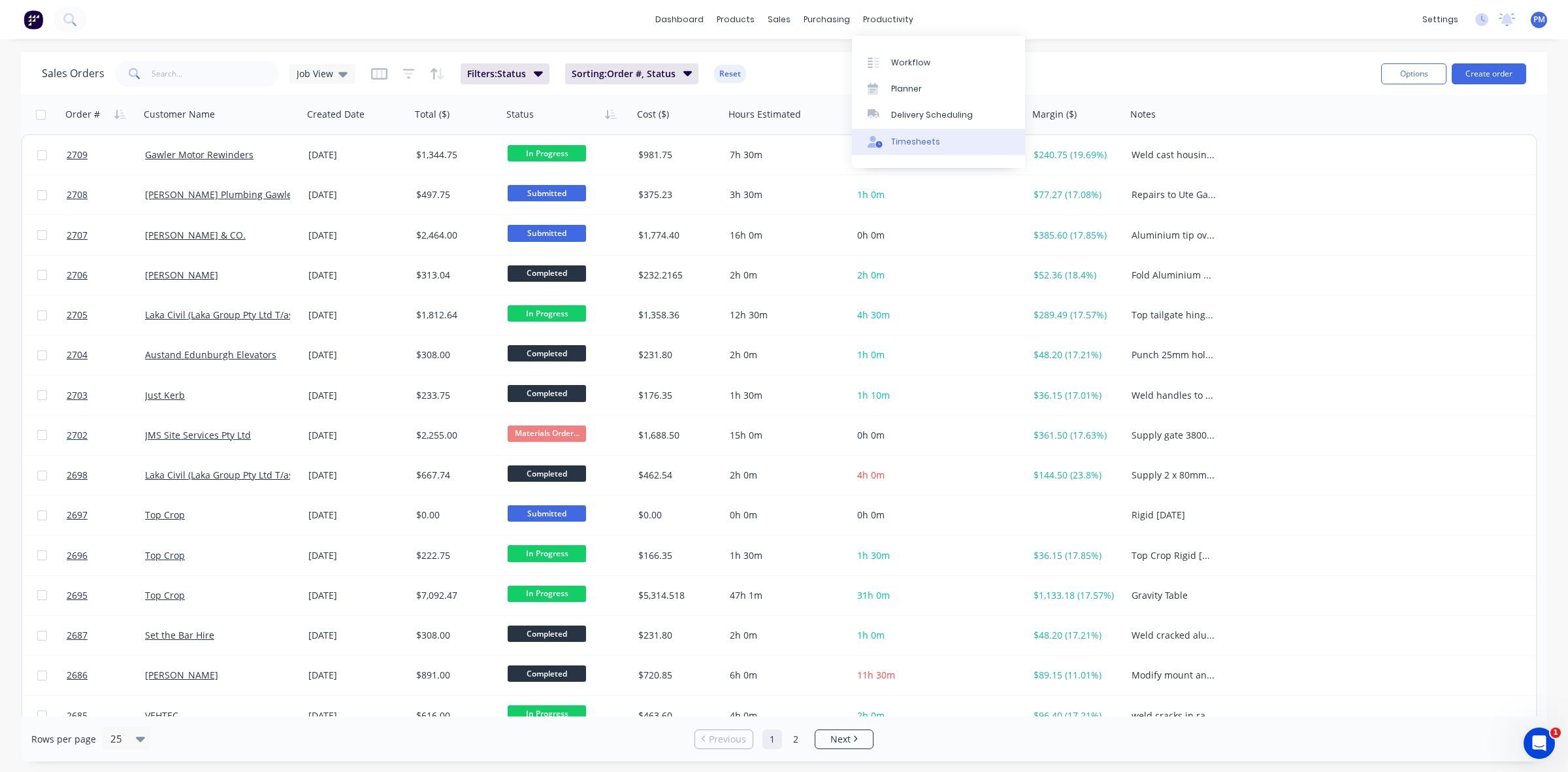
click at [901, 137] on div "Timesheets" at bounding box center [915, 142] width 49 height 11
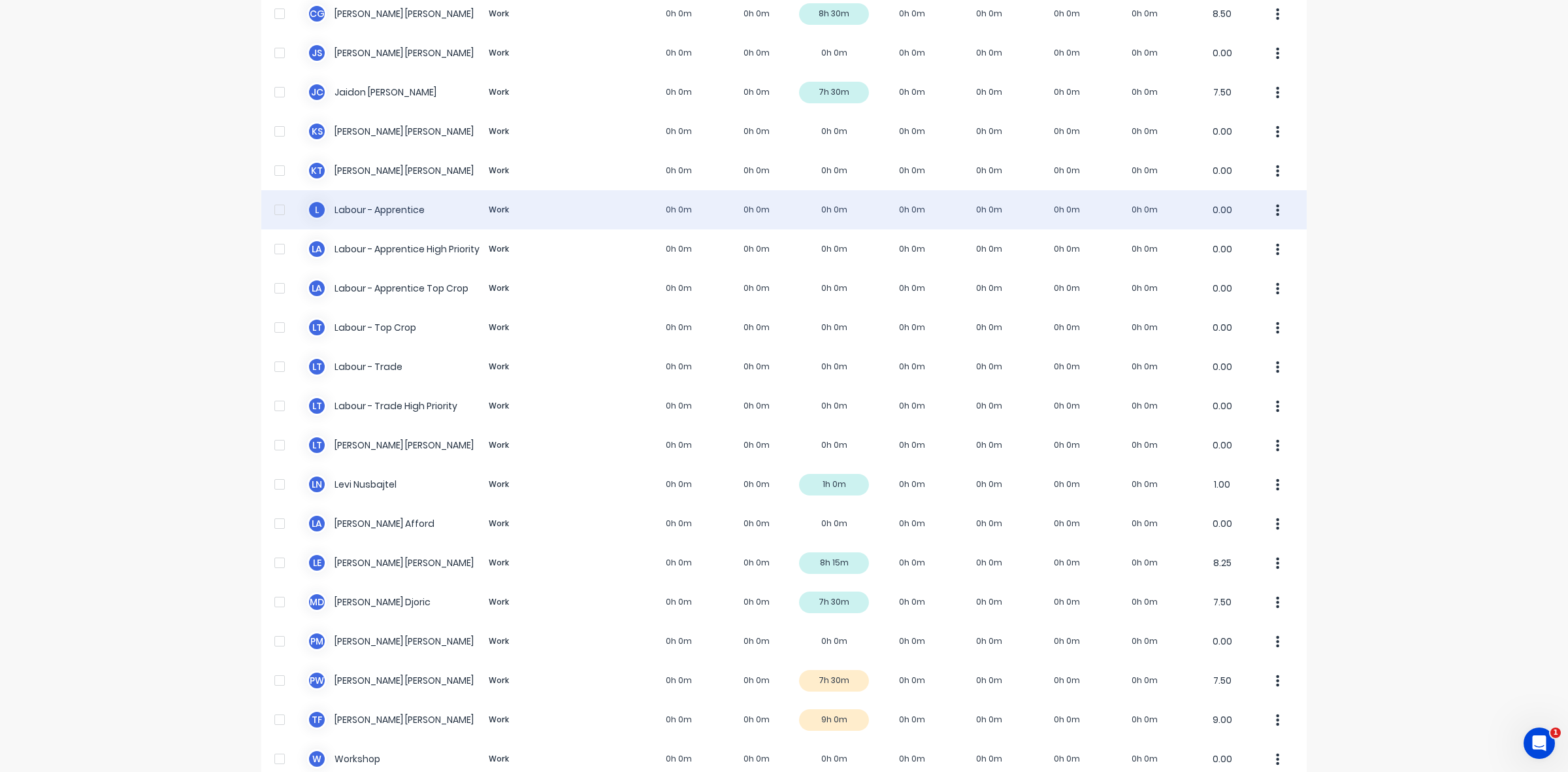
scroll to position [247, 0]
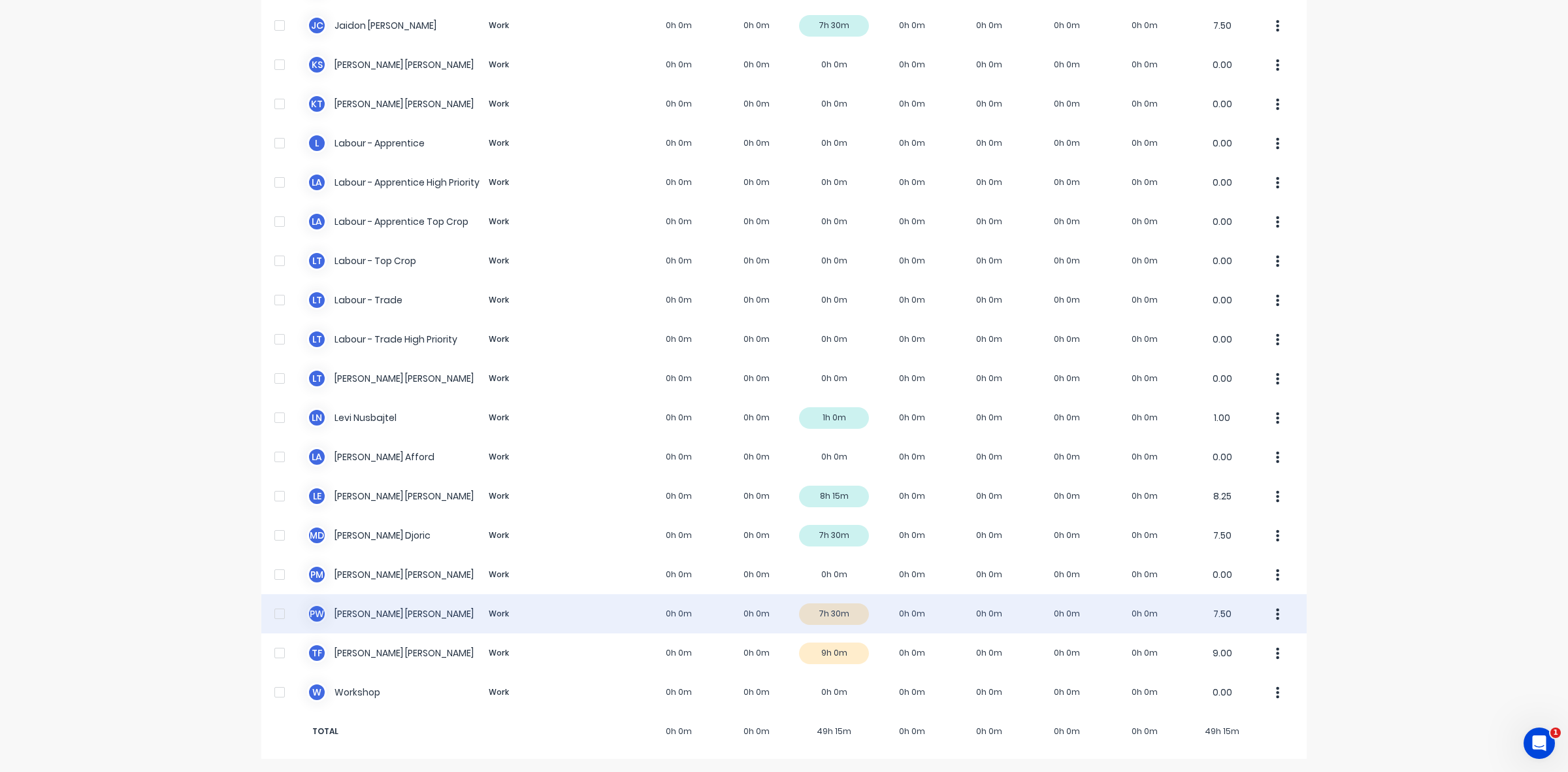
click at [840, 612] on div "P W [PERSON_NAME] Work 0h 0m 0h 0m 7h 30m 0h 0m 0h 0m 0h 0m 0h 0m 7.50" at bounding box center [784, 614] width 1045 height 39
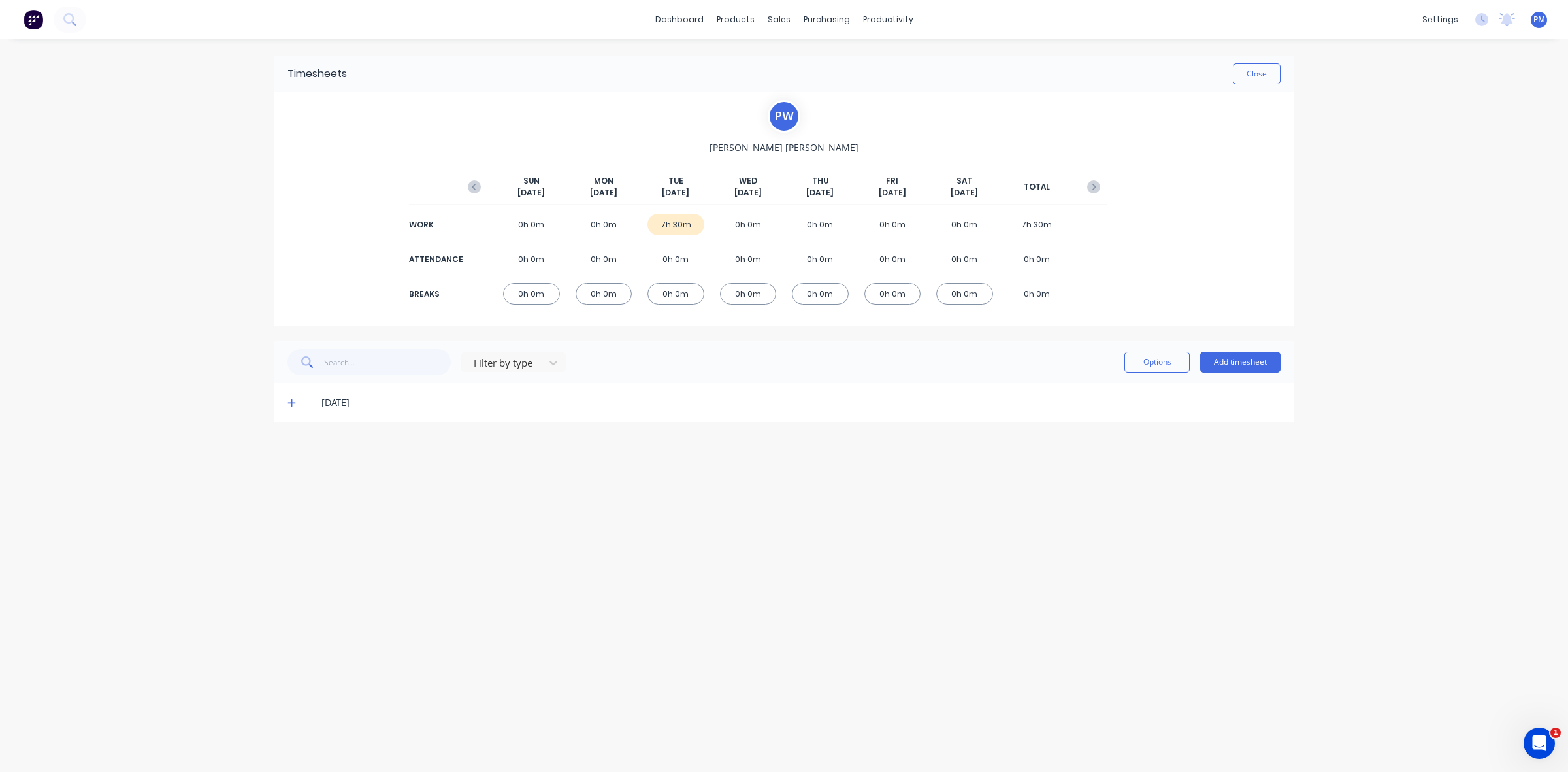
click at [293, 402] on icon at bounding box center [291, 403] width 9 height 10
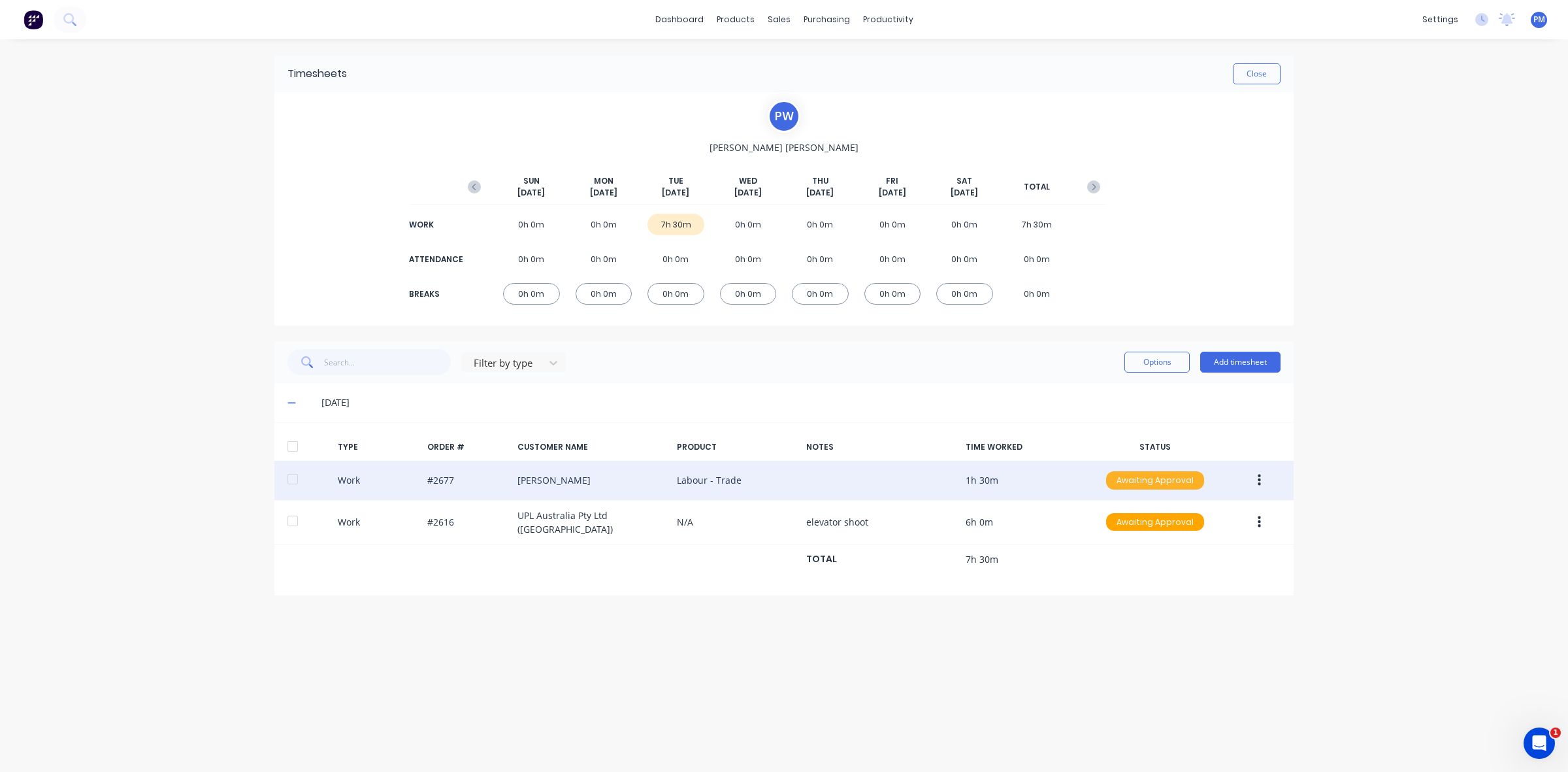
click at [1163, 481] on div "Awaiting Approval" at bounding box center [1155, 480] width 98 height 18
click at [1137, 546] on div "Approved" at bounding box center [1127, 546] width 107 height 18
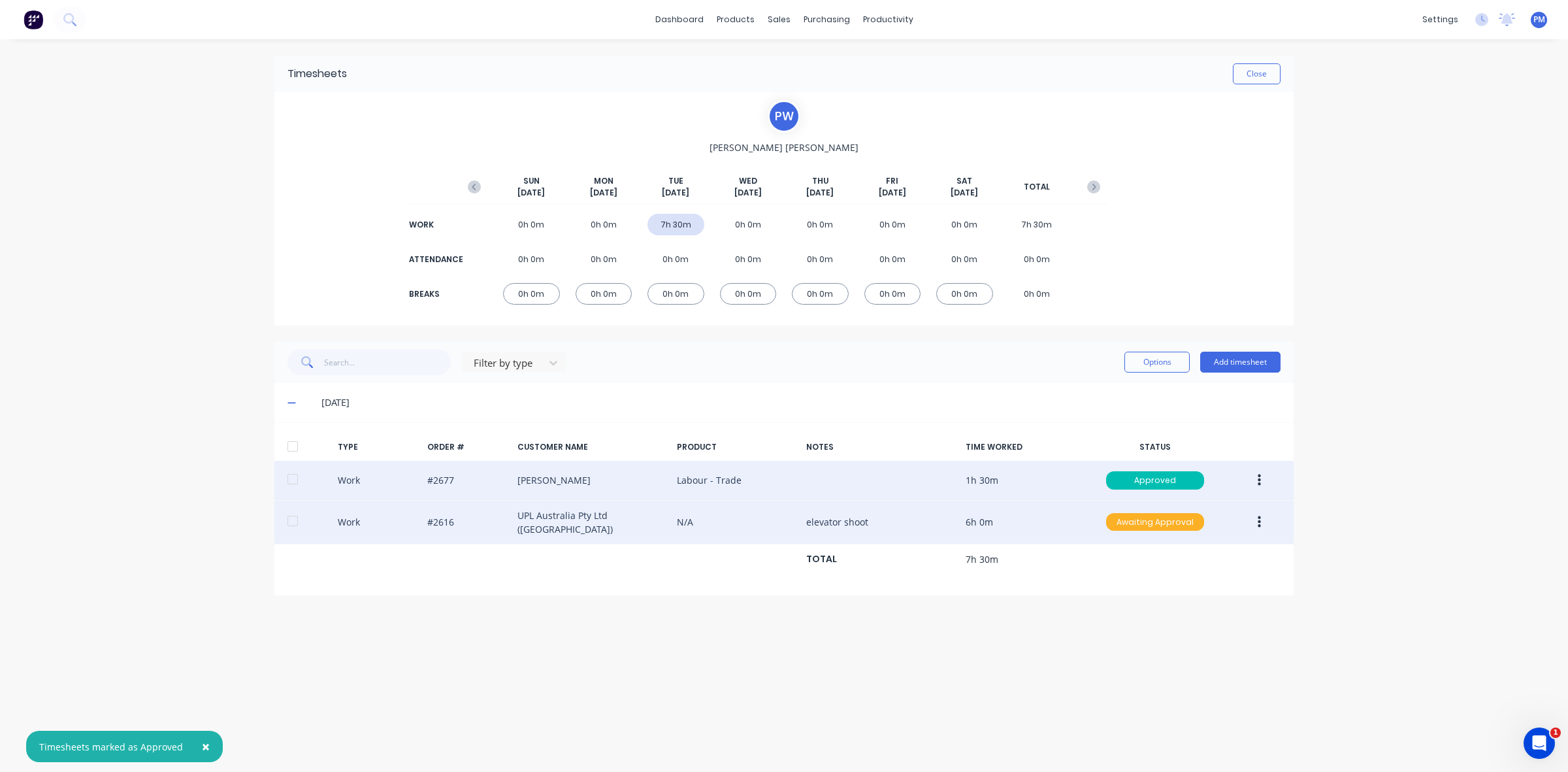
click at [1124, 524] on div "Awaiting Approval" at bounding box center [1155, 522] width 98 height 18
click at [1121, 587] on div "Approved" at bounding box center [1127, 588] width 107 height 18
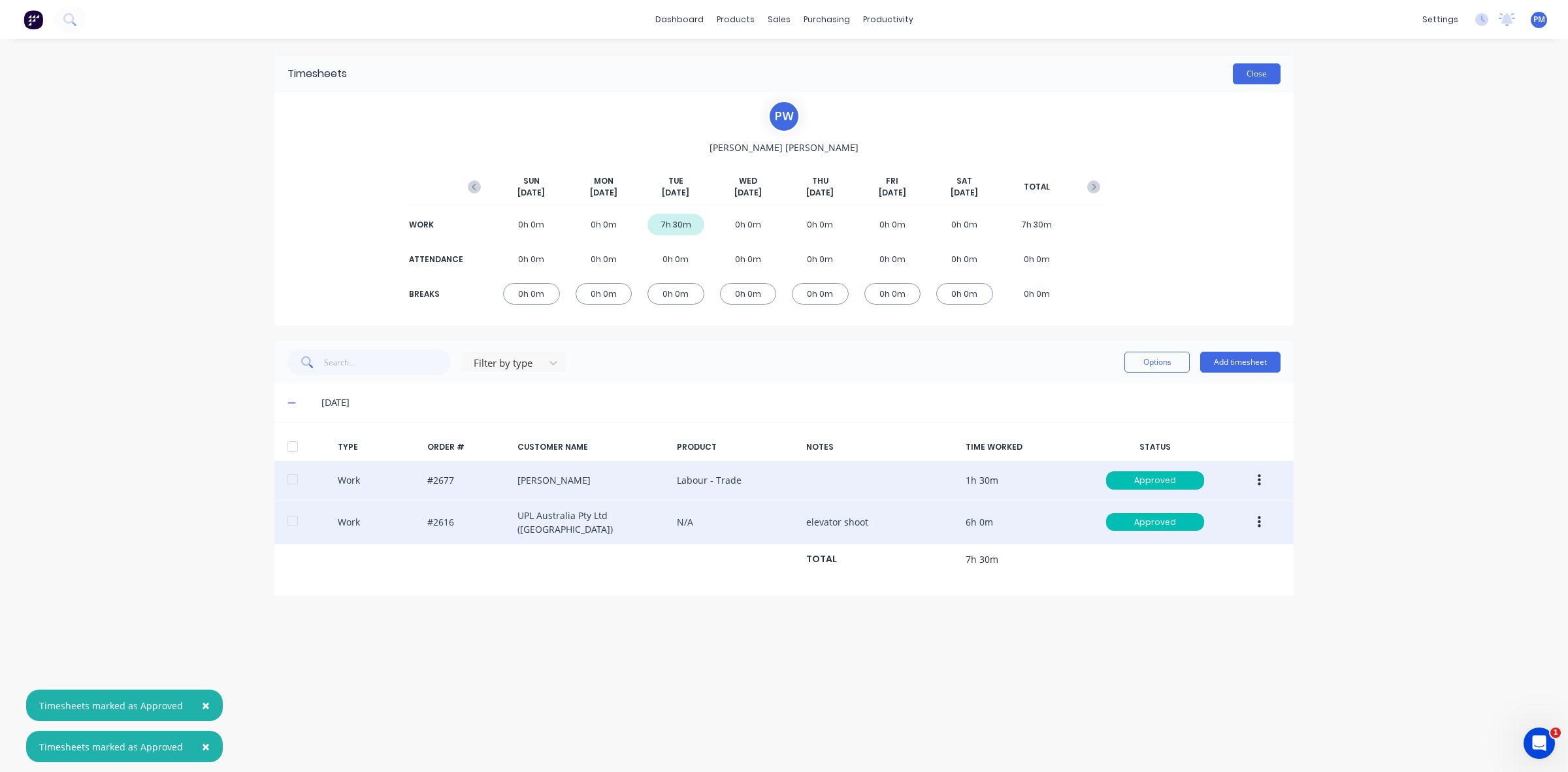
click at [1261, 73] on button "Close" at bounding box center [1257, 74] width 48 height 21
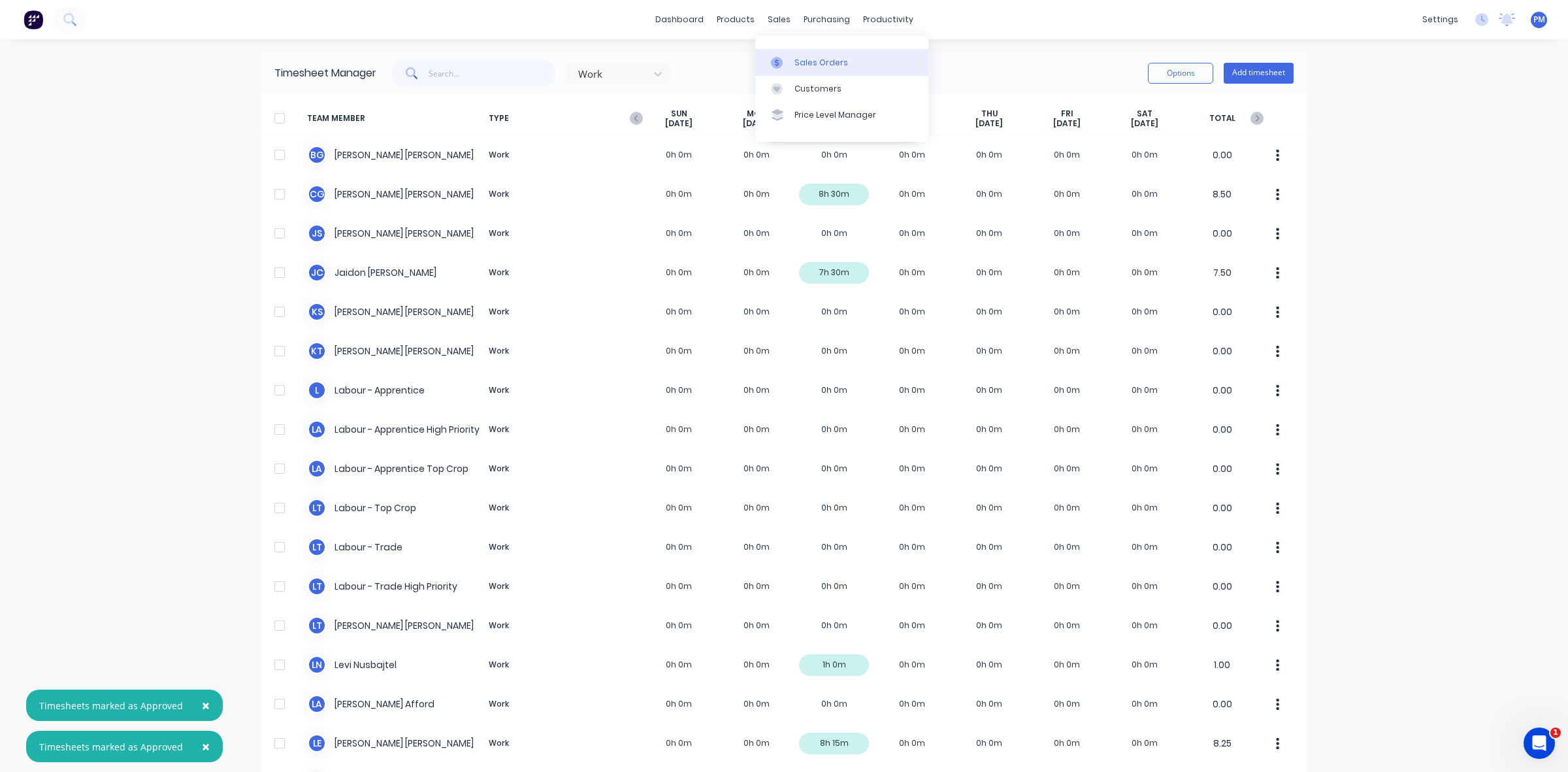
click at [800, 62] on div "Sales Orders" at bounding box center [821, 62] width 54 height 11
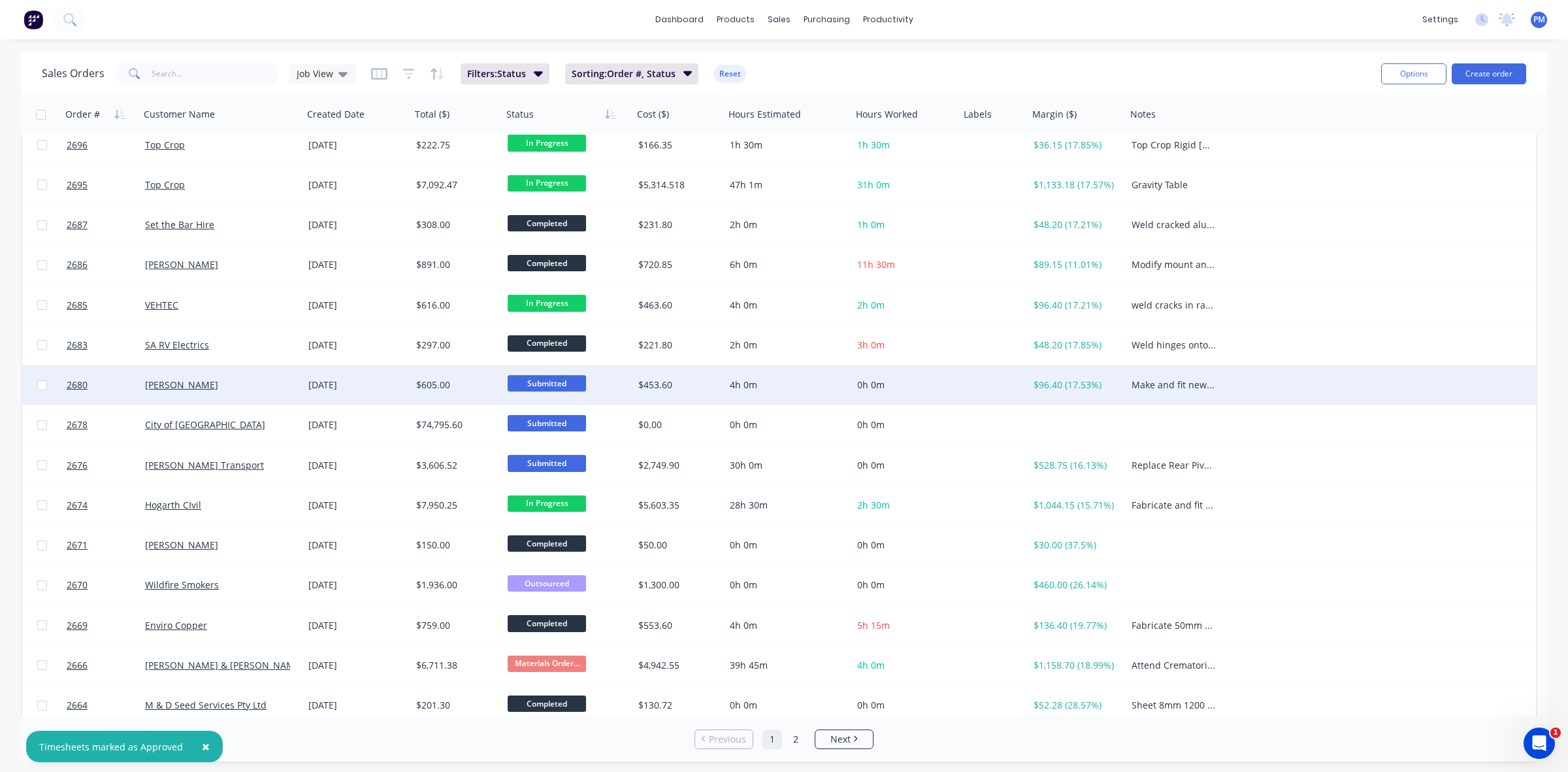
scroll to position [419, 0]
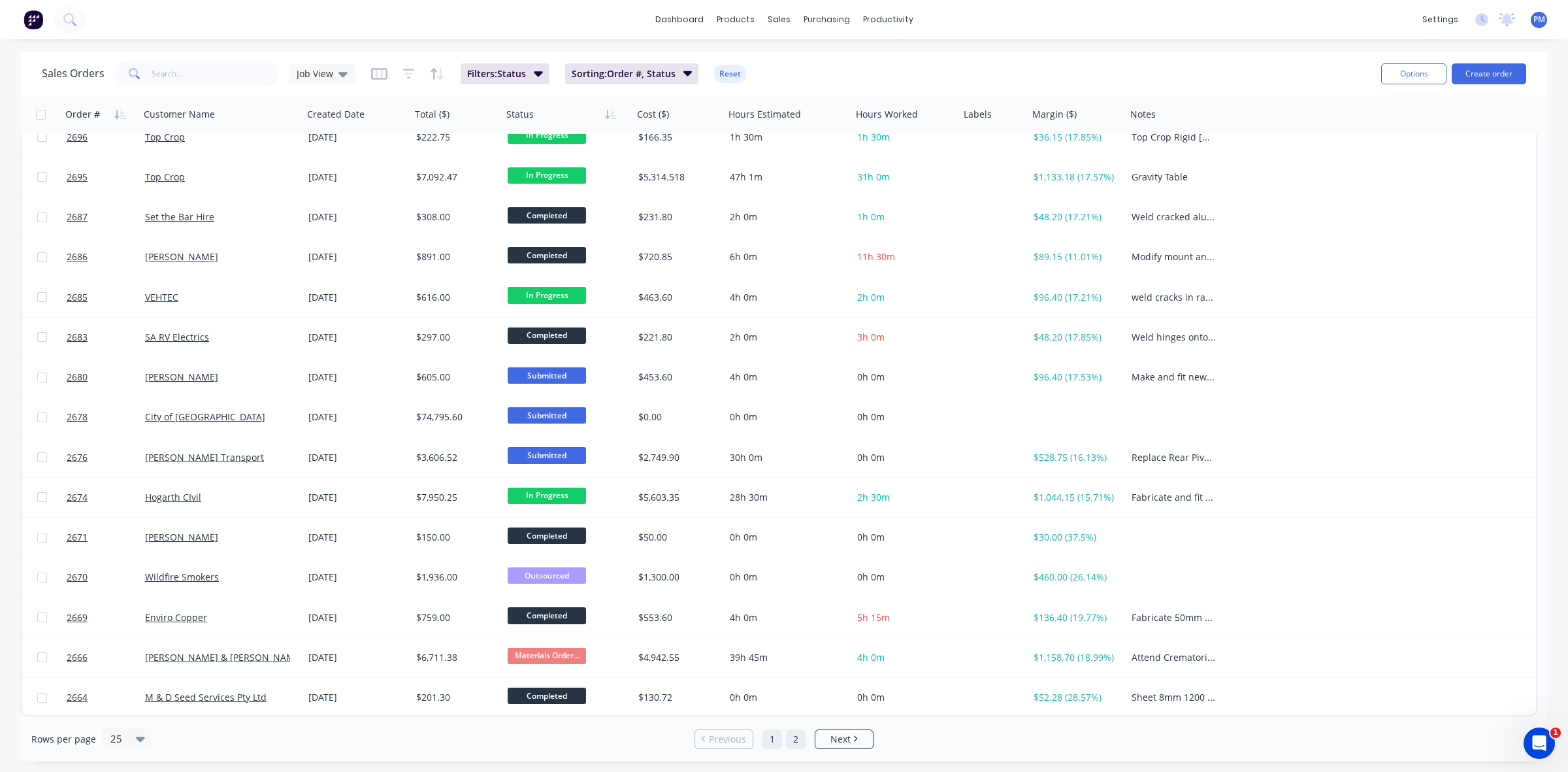
click at [797, 739] on link "2" at bounding box center [795, 739] width 19 height 19
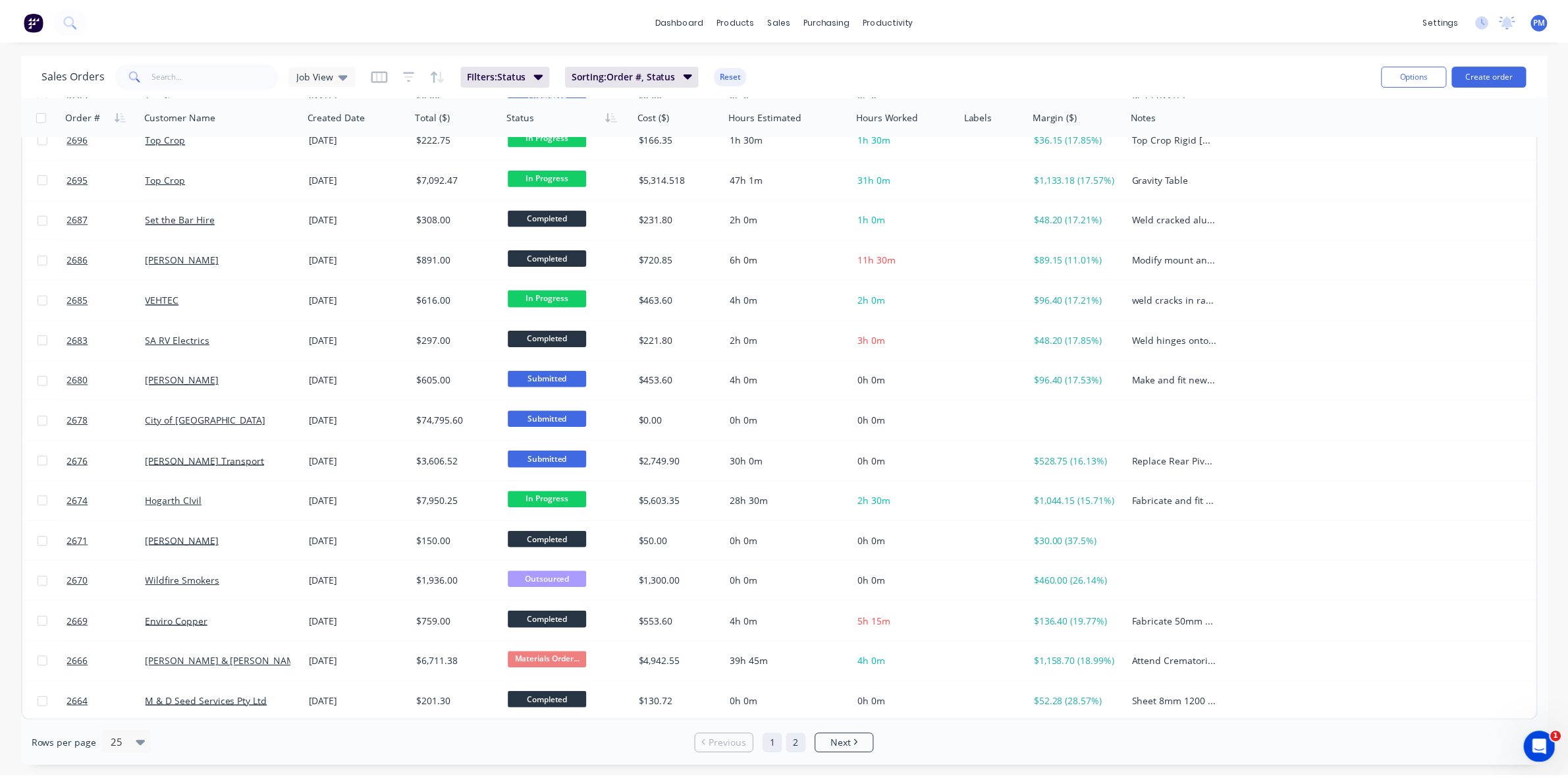
scroll to position [0, 0]
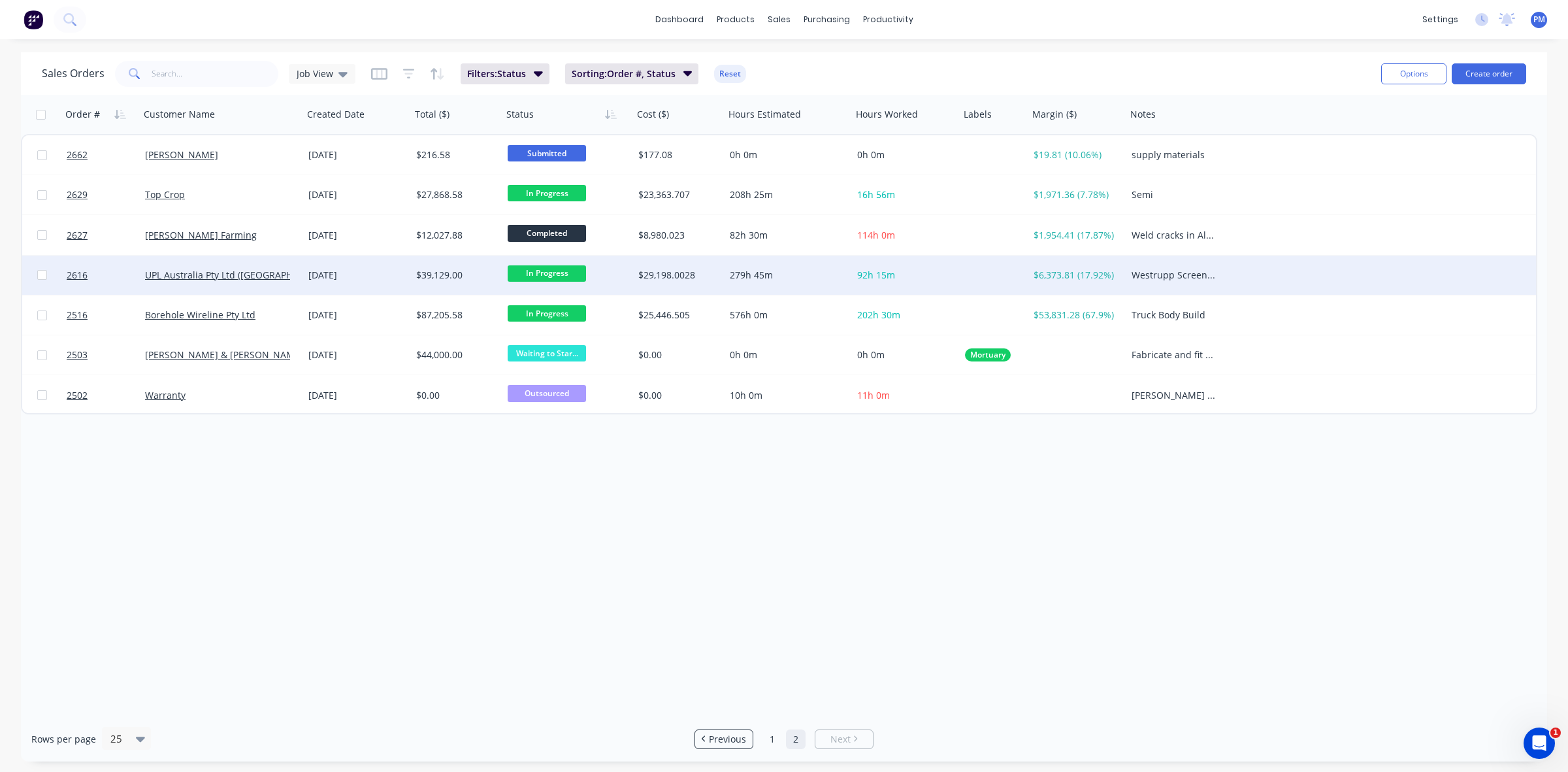
click at [391, 272] on div "[DATE]" at bounding box center [357, 276] width 98 height 13
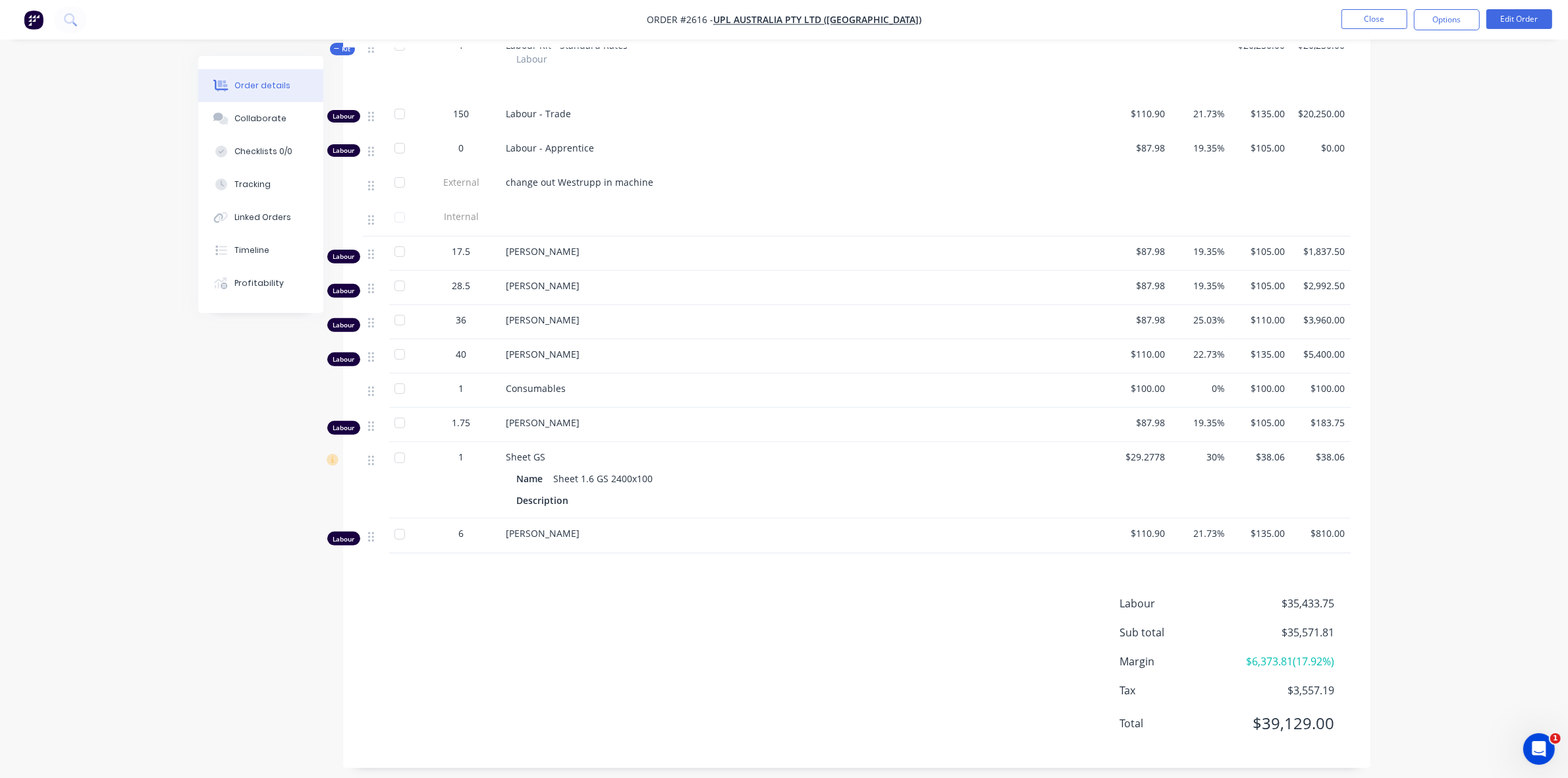
scroll to position [528, 0]
click at [1518, 23] on button "Edit Order" at bounding box center [1520, 19] width 66 height 19
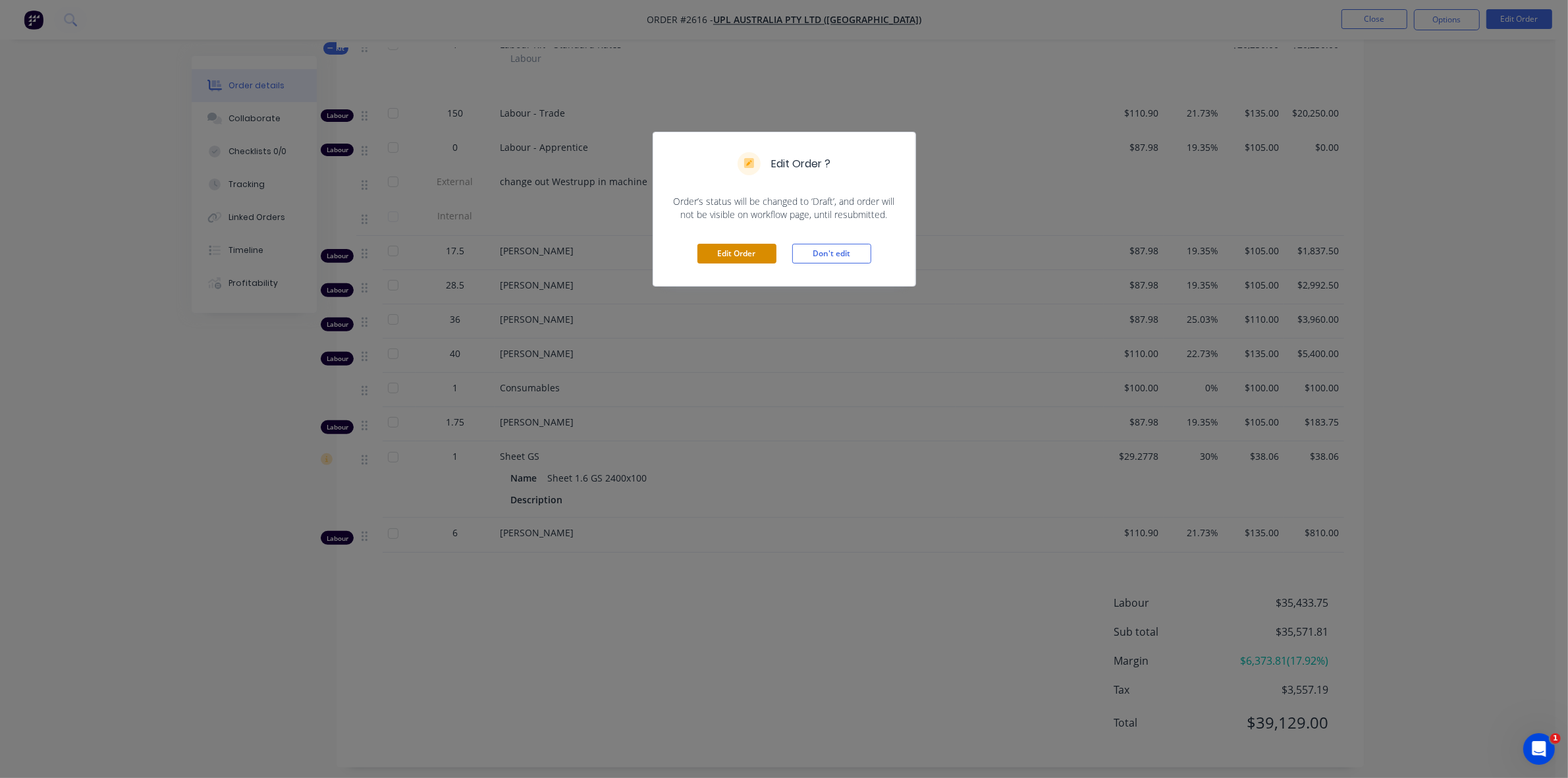
click at [750, 255] on button "Edit Order" at bounding box center [737, 254] width 79 height 19
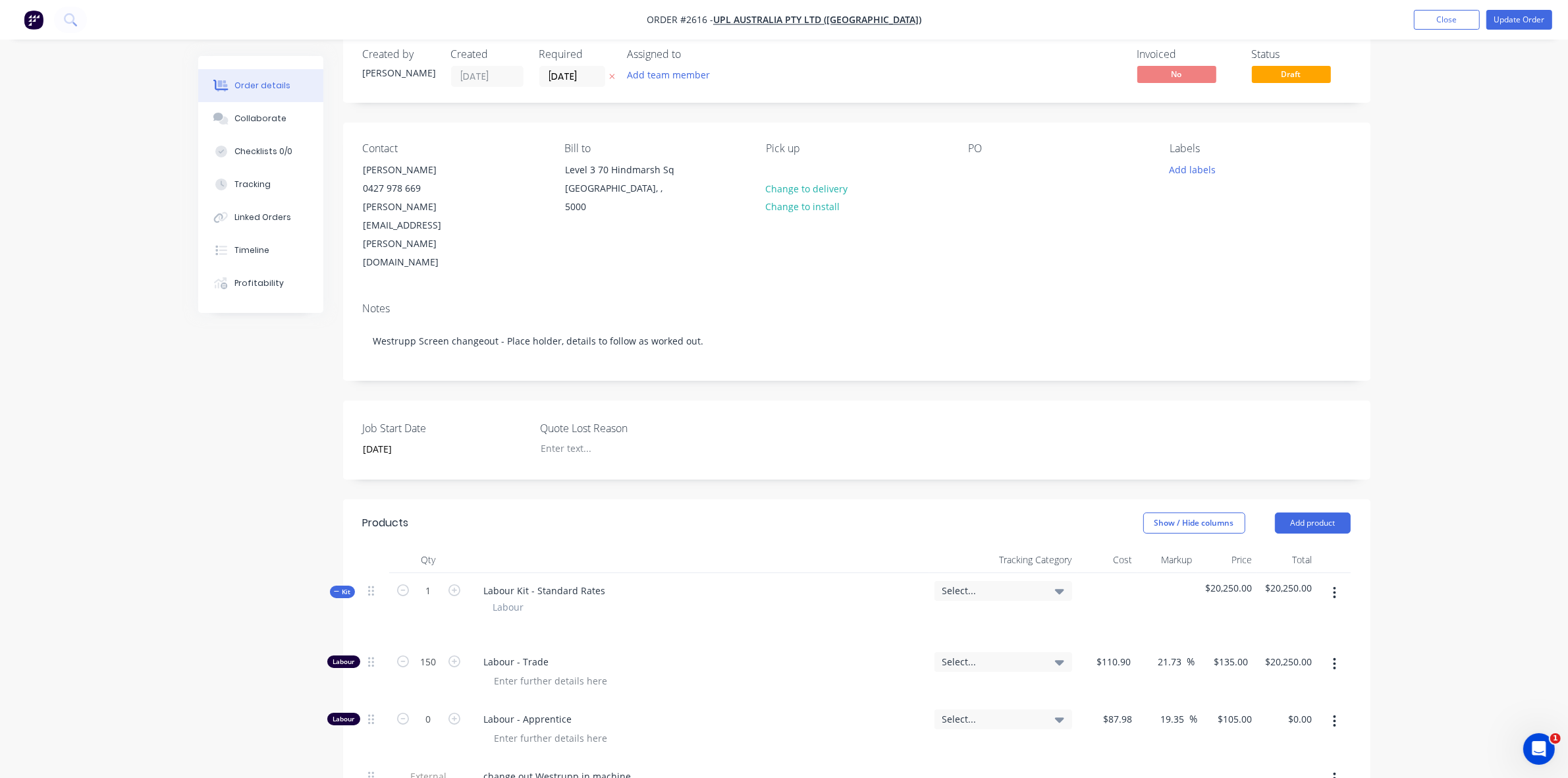
scroll to position [247, 0]
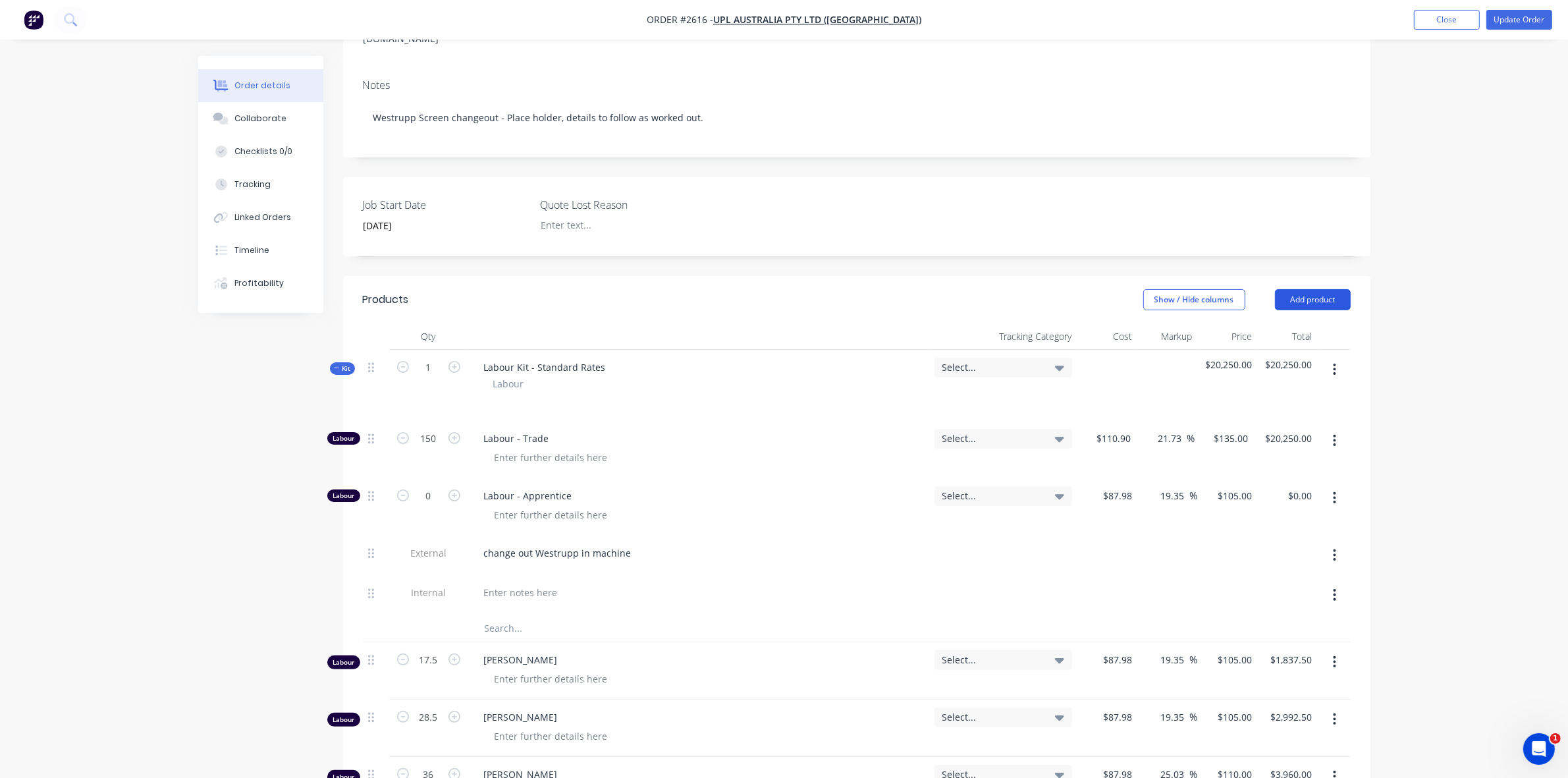
click at [1326, 290] on button "Add product" at bounding box center [1313, 300] width 76 height 21
click at [1267, 323] on div "Product catalogue" at bounding box center [1288, 333] width 101 height 19
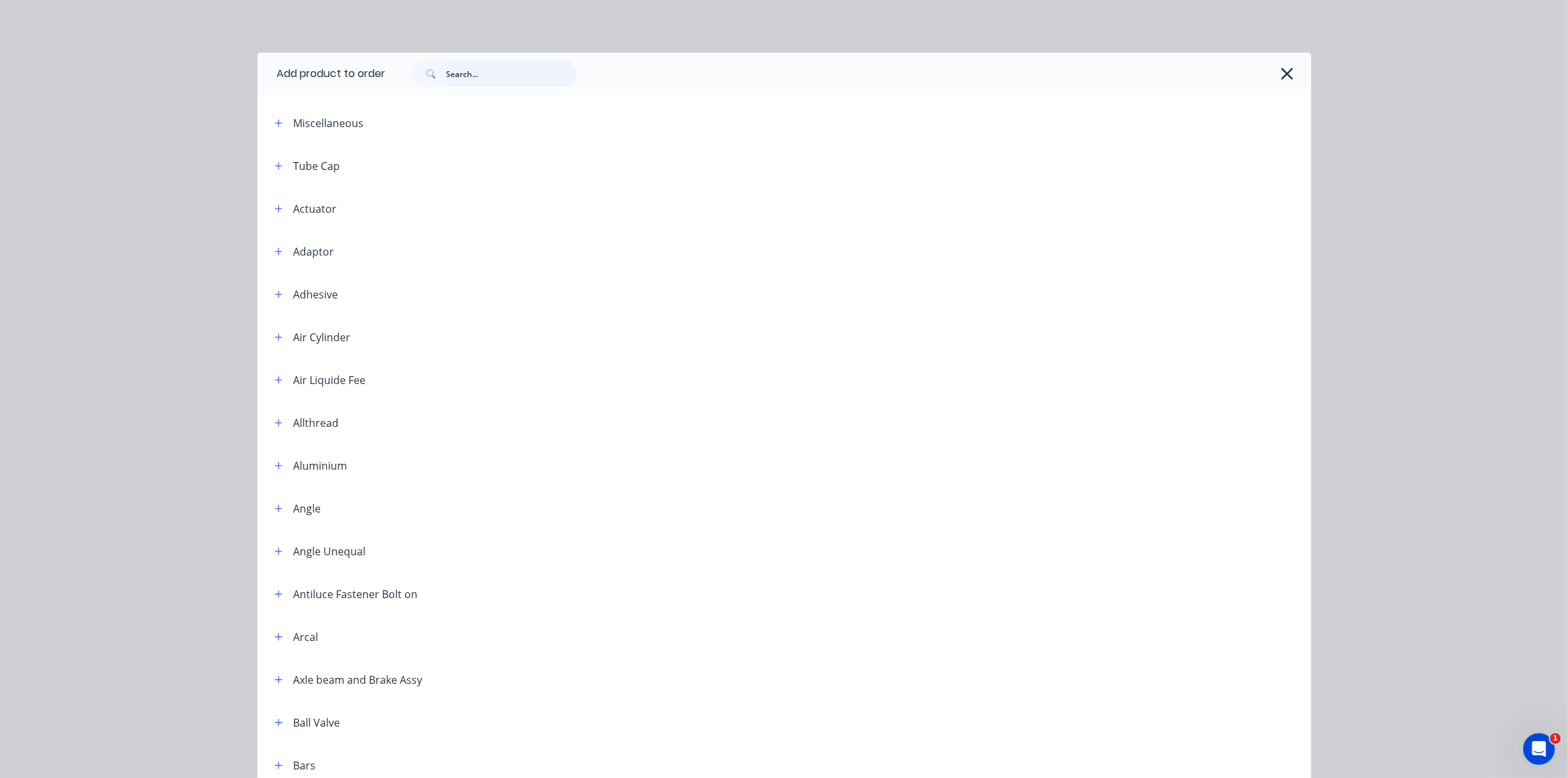
click at [465, 77] on input "text" at bounding box center [511, 73] width 130 height 26
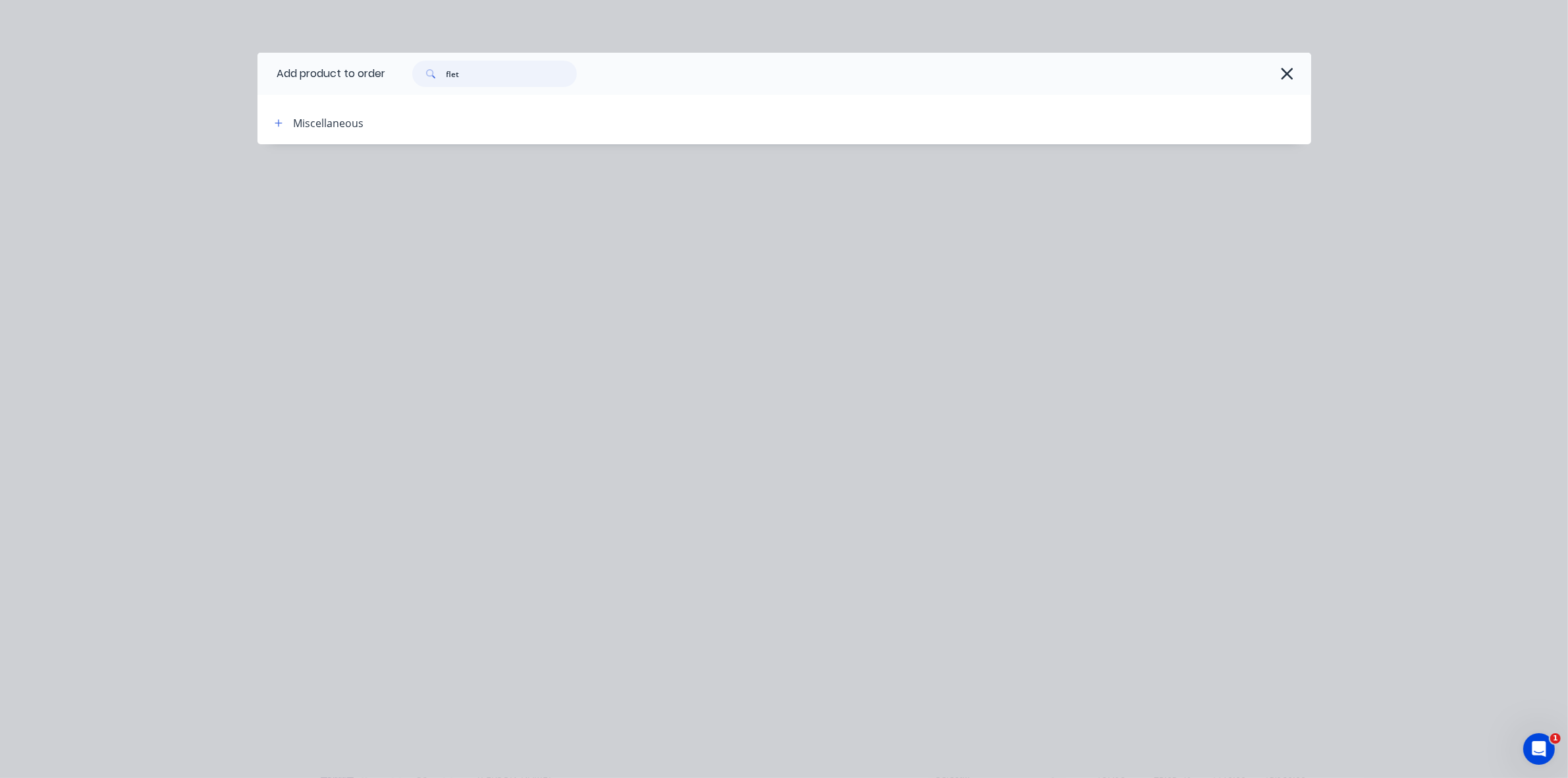
drag, startPoint x: 465, startPoint y: 77, endPoint x: 439, endPoint y: 73, distance: 26.3
click at [439, 73] on div "flet" at bounding box center [494, 73] width 165 height 26
type input "felt"
click at [281, 124] on icon "button" at bounding box center [279, 124] width 8 height 10
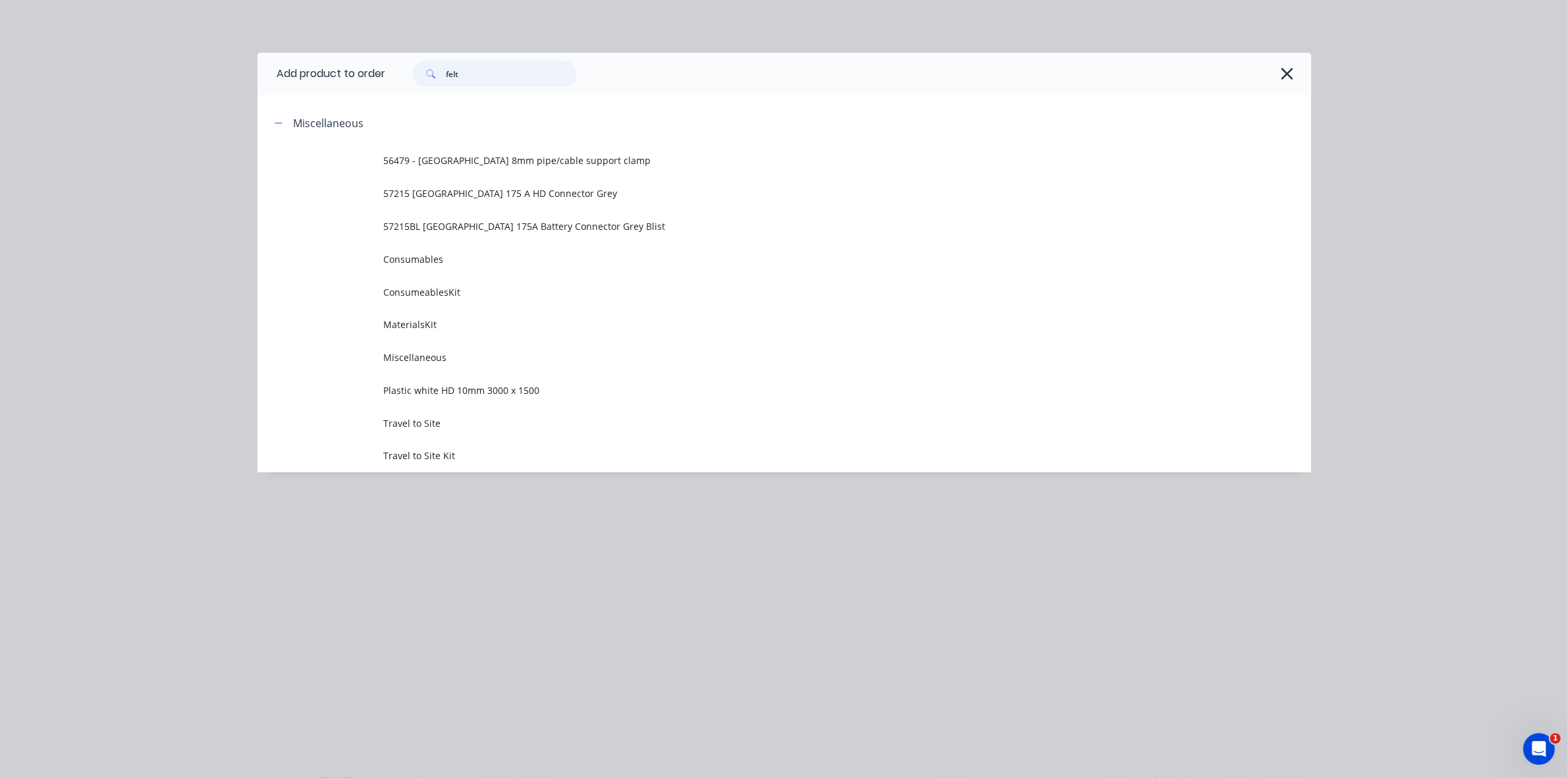
drag, startPoint x: 477, startPoint y: 71, endPoint x: 438, endPoint y: 71, distance: 39.0
click at [438, 71] on div "felt" at bounding box center [494, 73] width 165 height 26
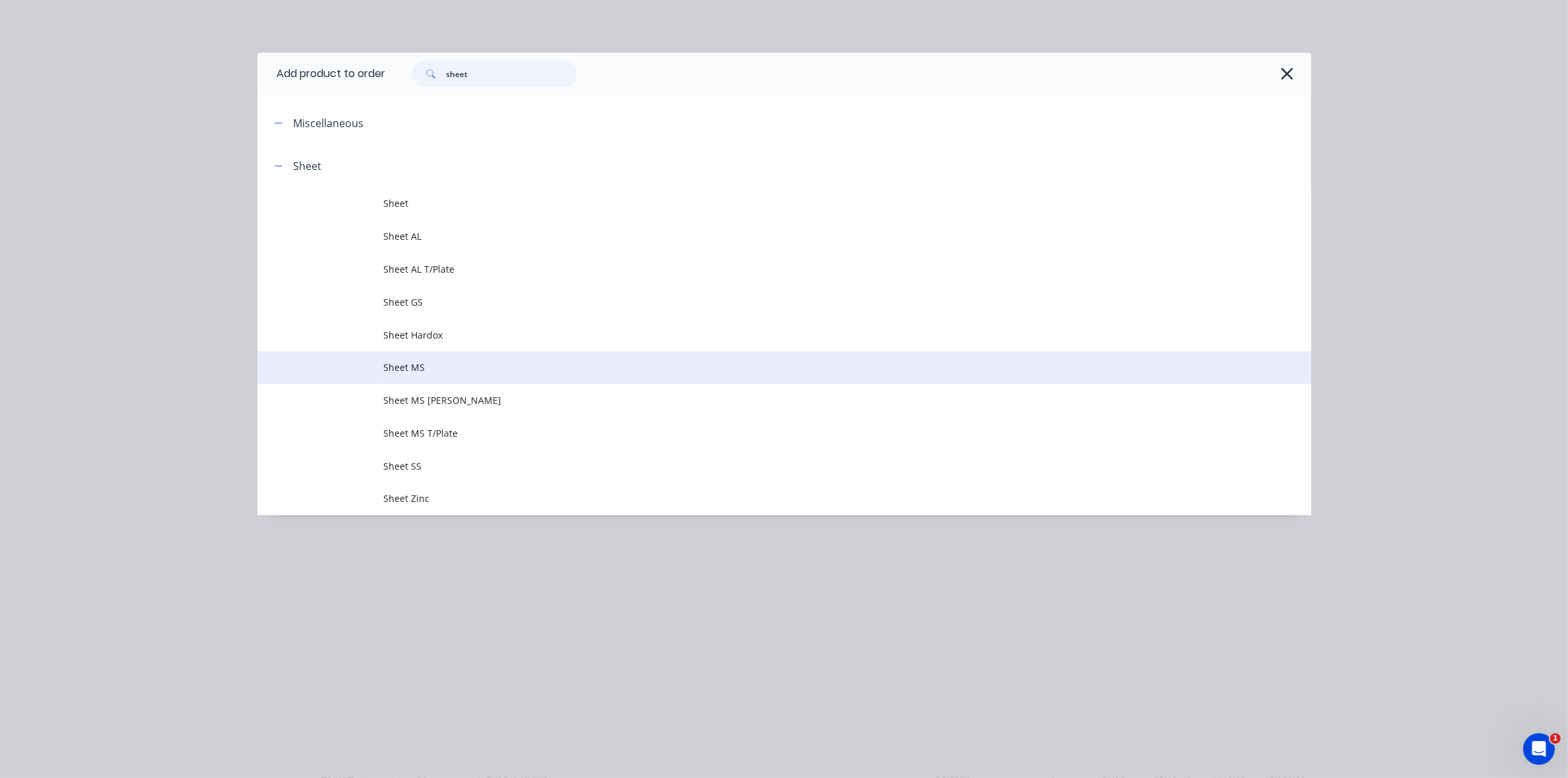
type input "sheet"
click at [408, 364] on span "Sheet MS" at bounding box center [755, 367] width 742 height 14
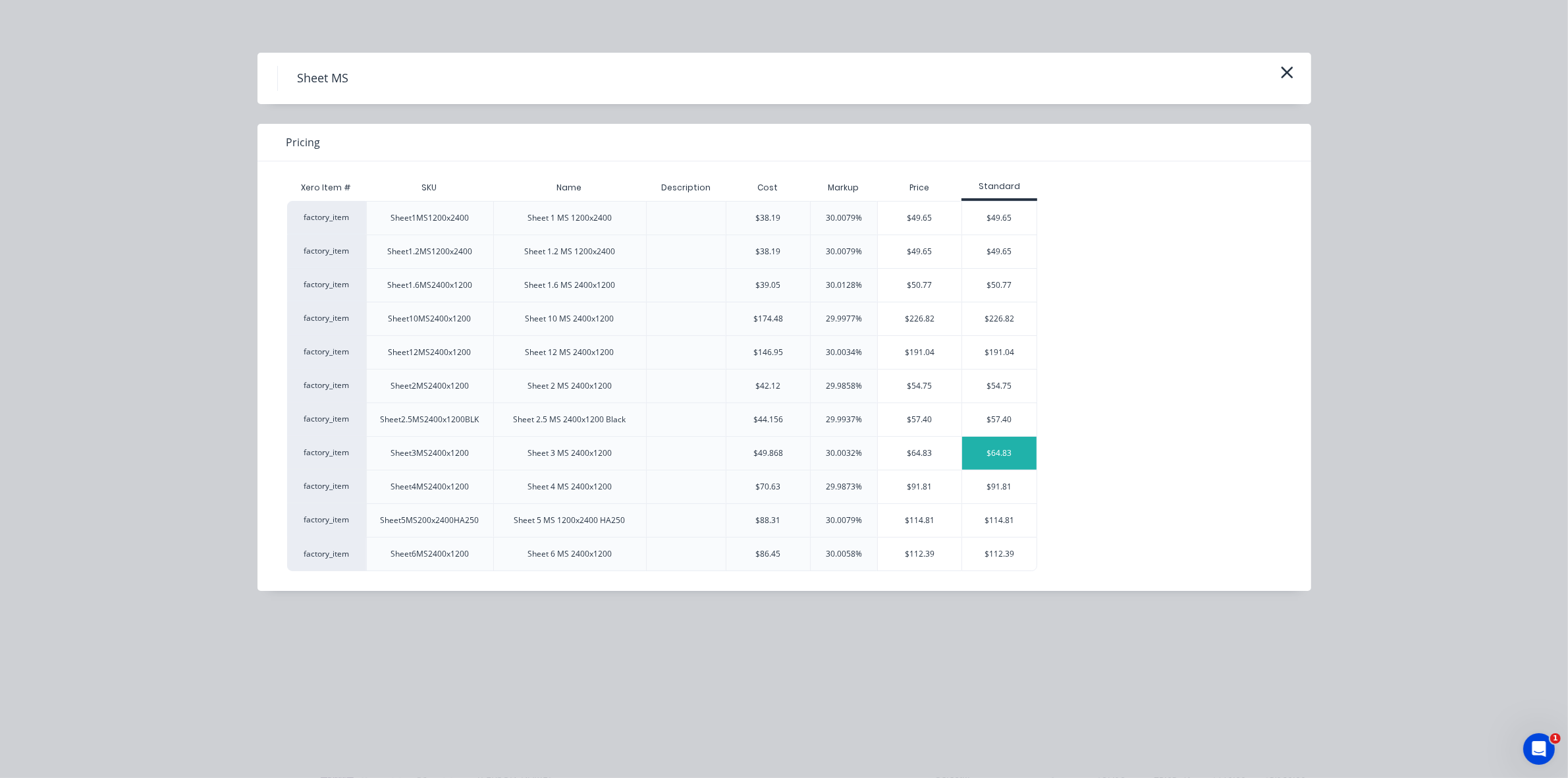
click at [1002, 454] on div "$64.83" at bounding box center [999, 454] width 74 height 33
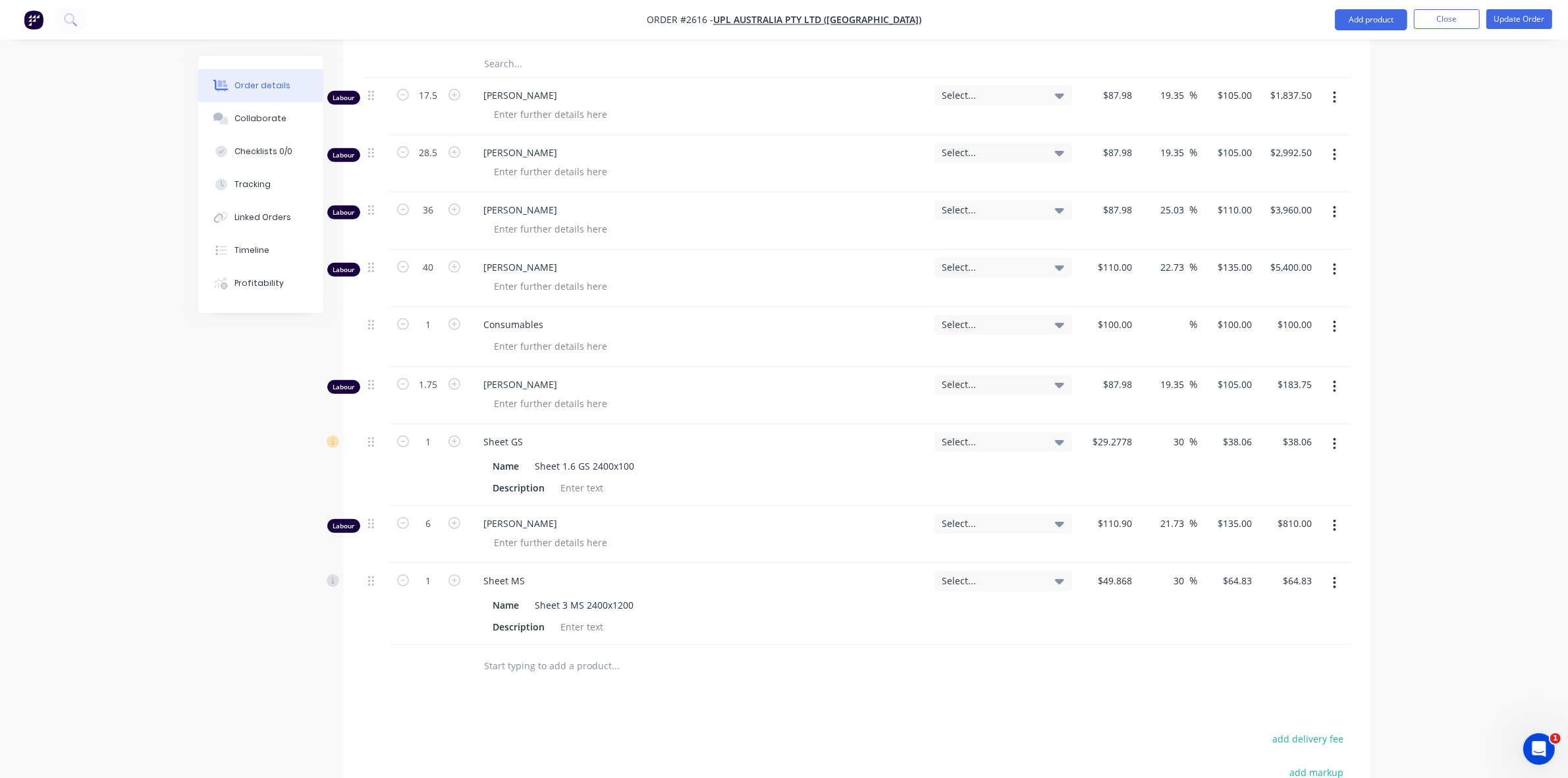
scroll to position [823, 0]
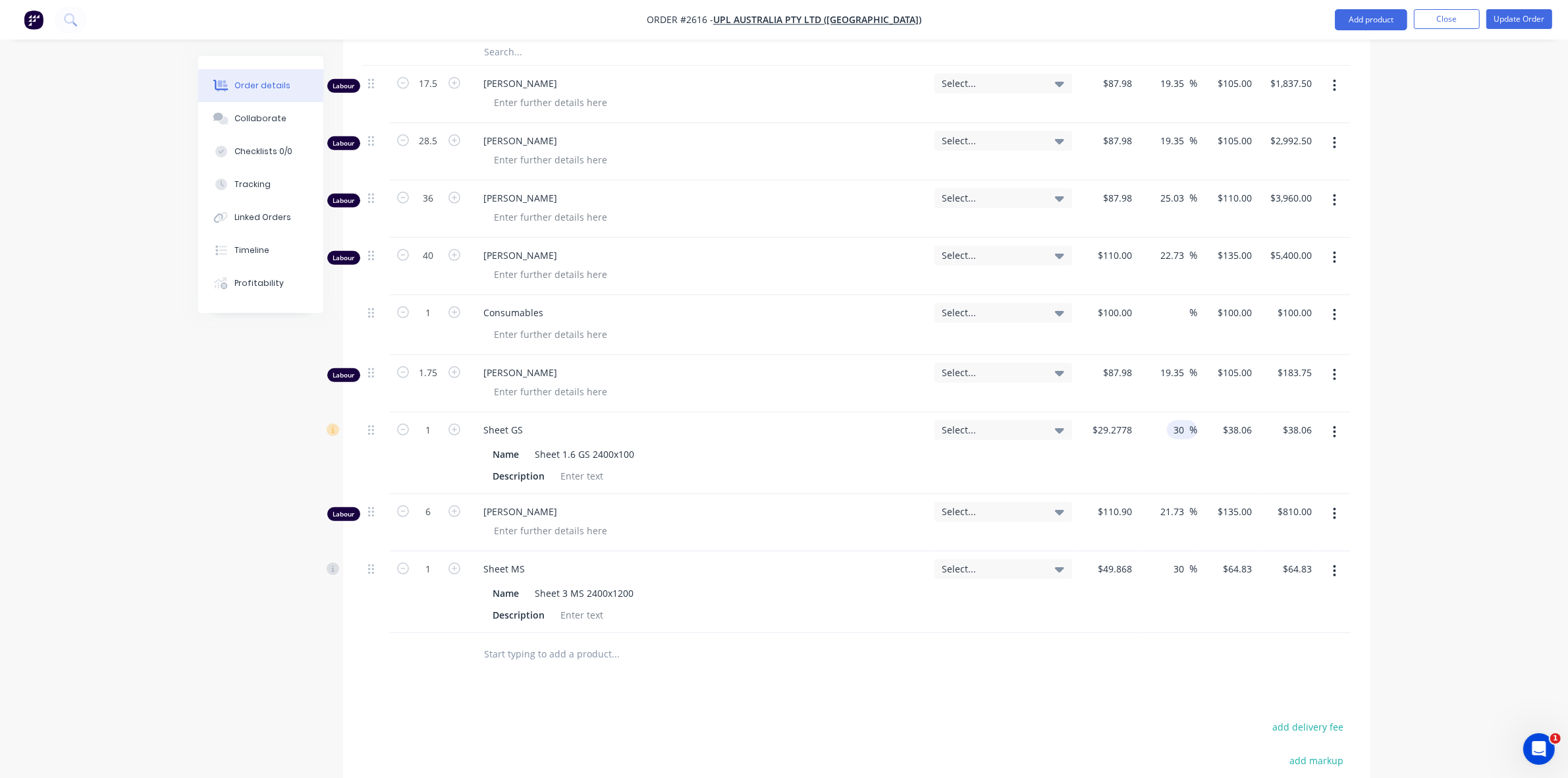
drag, startPoint x: 1184, startPoint y: 394, endPoint x: 1173, endPoint y: 394, distance: 11.0
click at [1173, 421] on input "30" at bounding box center [1181, 431] width 17 height 19
type input "40"
type input "$40.9889"
type input "$40.99"
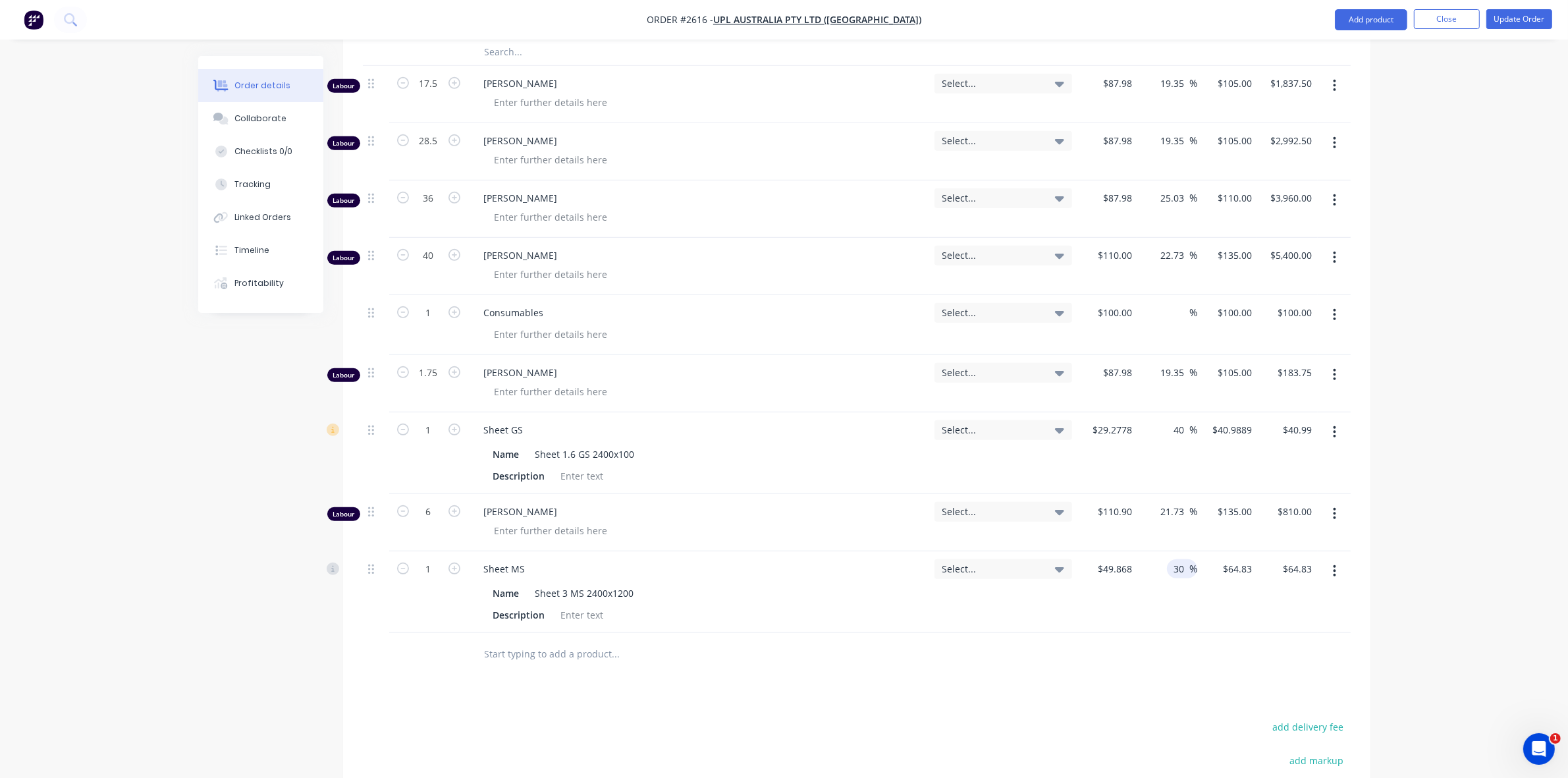
drag, startPoint x: 1184, startPoint y: 531, endPoint x: 1173, endPoint y: 528, distance: 11.4
click at [1173, 560] on div "30 30" at bounding box center [1181, 570] width 17 height 19
type input "40"
type input "$69.8152"
type input "$69.82"
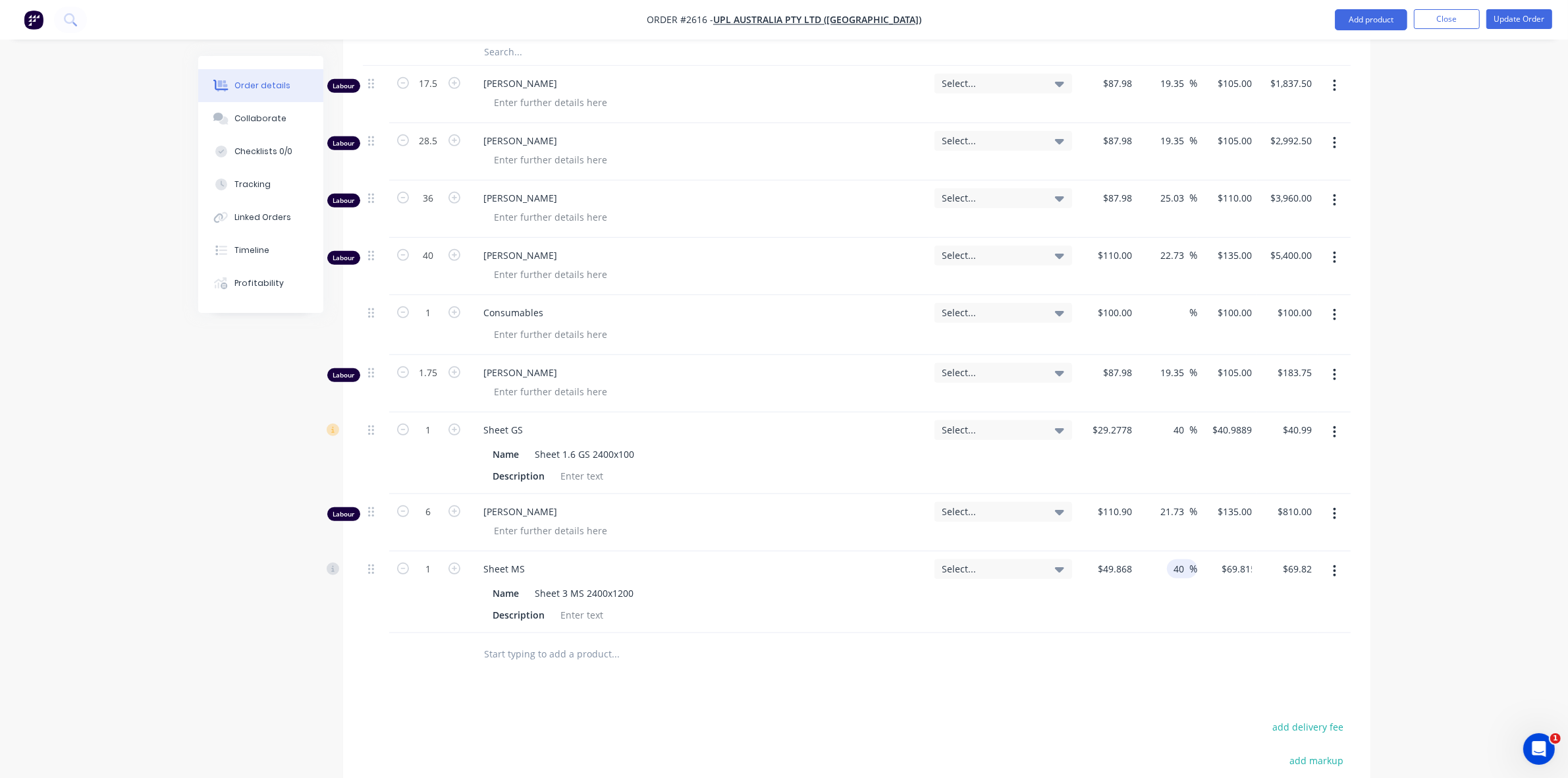
click at [1038, 575] on div "Select..." at bounding box center [1004, 592] width 149 height 82
click at [1374, 19] on button "Add product" at bounding box center [1371, 20] width 72 height 21
click at [1335, 54] on div "Product catalogue" at bounding box center [1344, 54] width 101 height 19
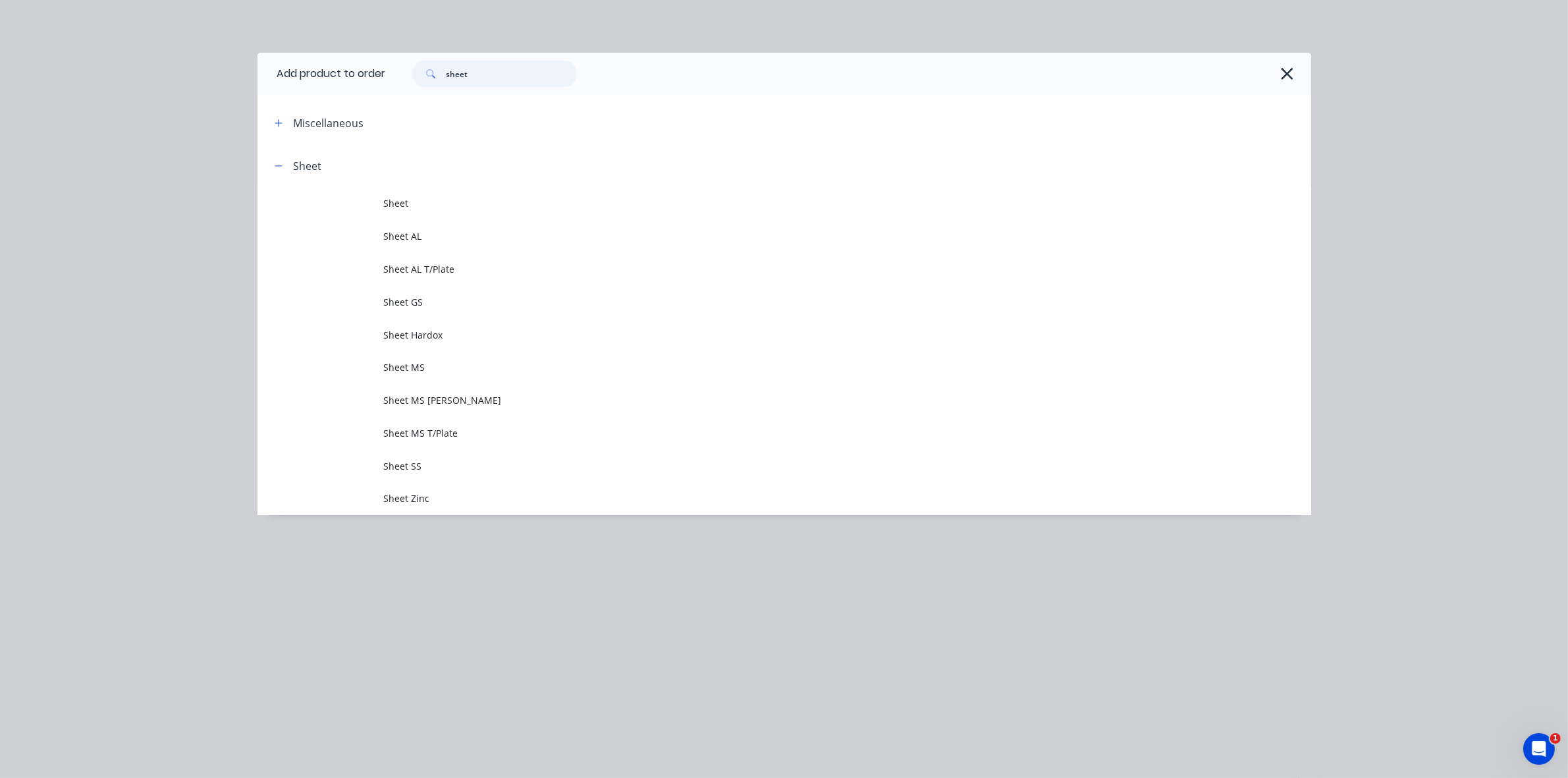
drag, startPoint x: 474, startPoint y: 76, endPoint x: 440, endPoint y: 70, distance: 34.5
click at [440, 70] on div "sheet" at bounding box center [494, 73] width 165 height 26
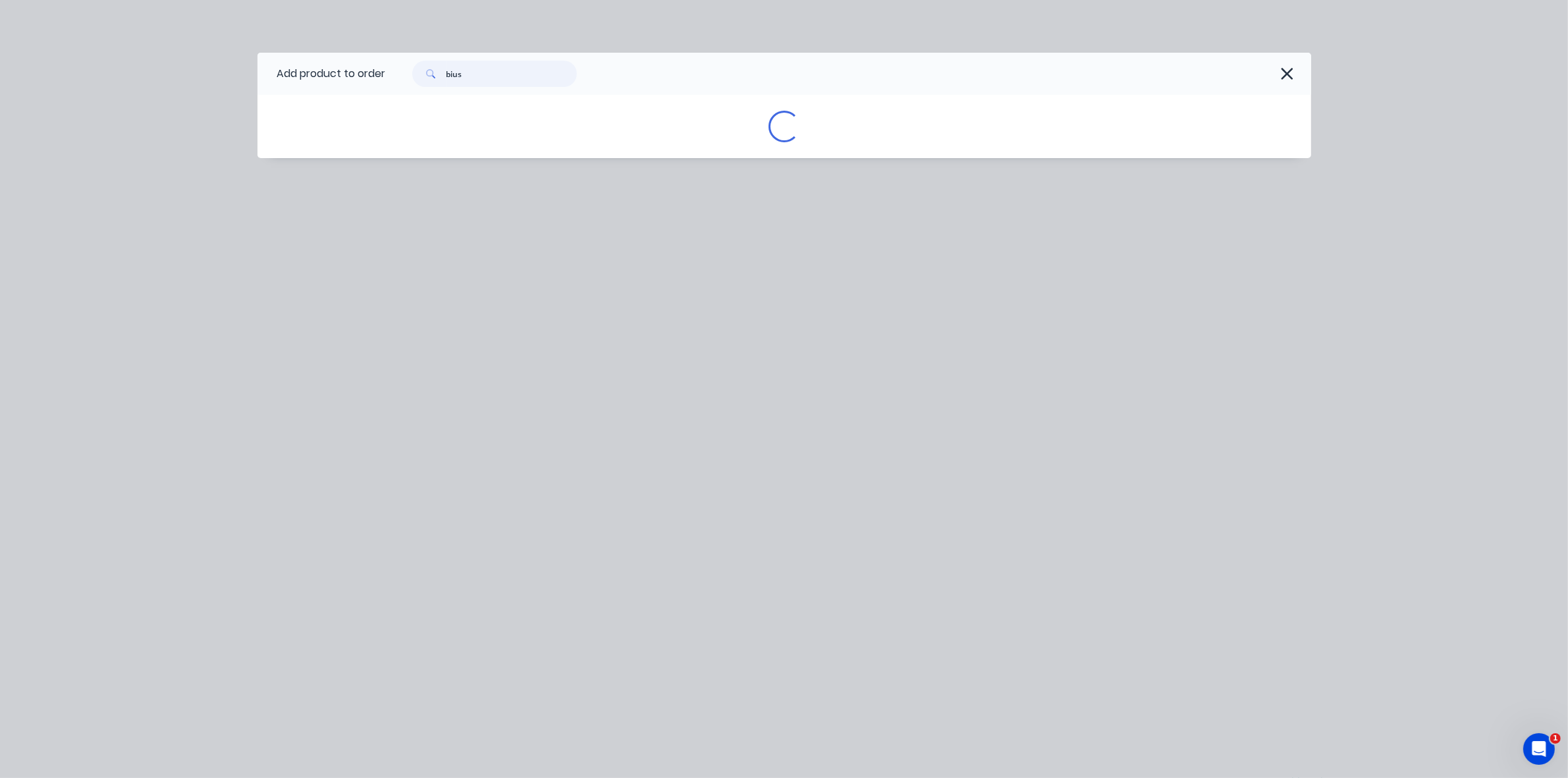
drag, startPoint x: 472, startPoint y: 65, endPoint x: 419, endPoint y: 66, distance: 53.0
click at [419, 66] on div "bius" at bounding box center [494, 73] width 165 height 26
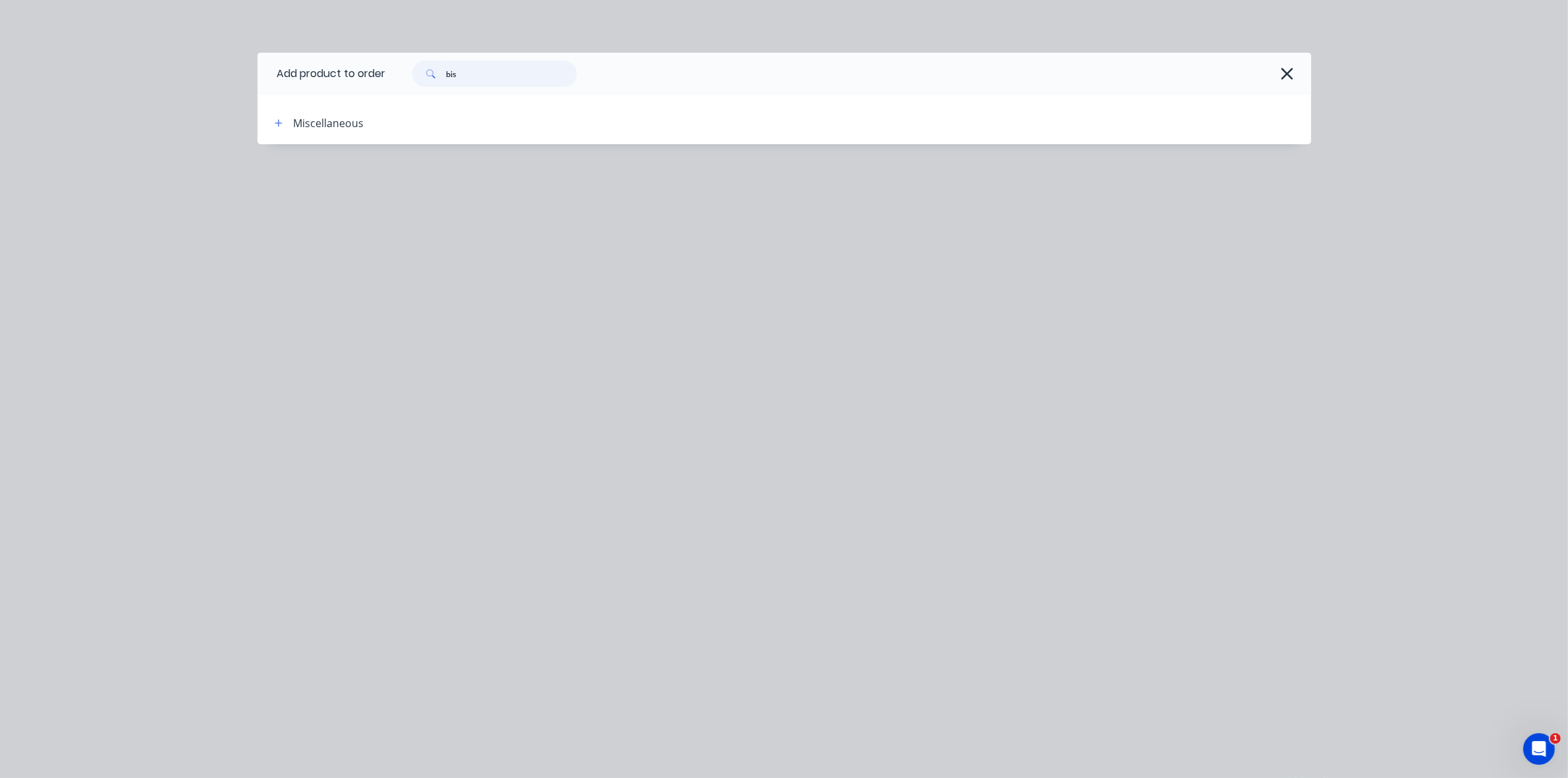
drag, startPoint x: 470, startPoint y: 68, endPoint x: 443, endPoint y: 69, distance: 27.0
click at [443, 69] on div "bis" at bounding box center [494, 73] width 165 height 26
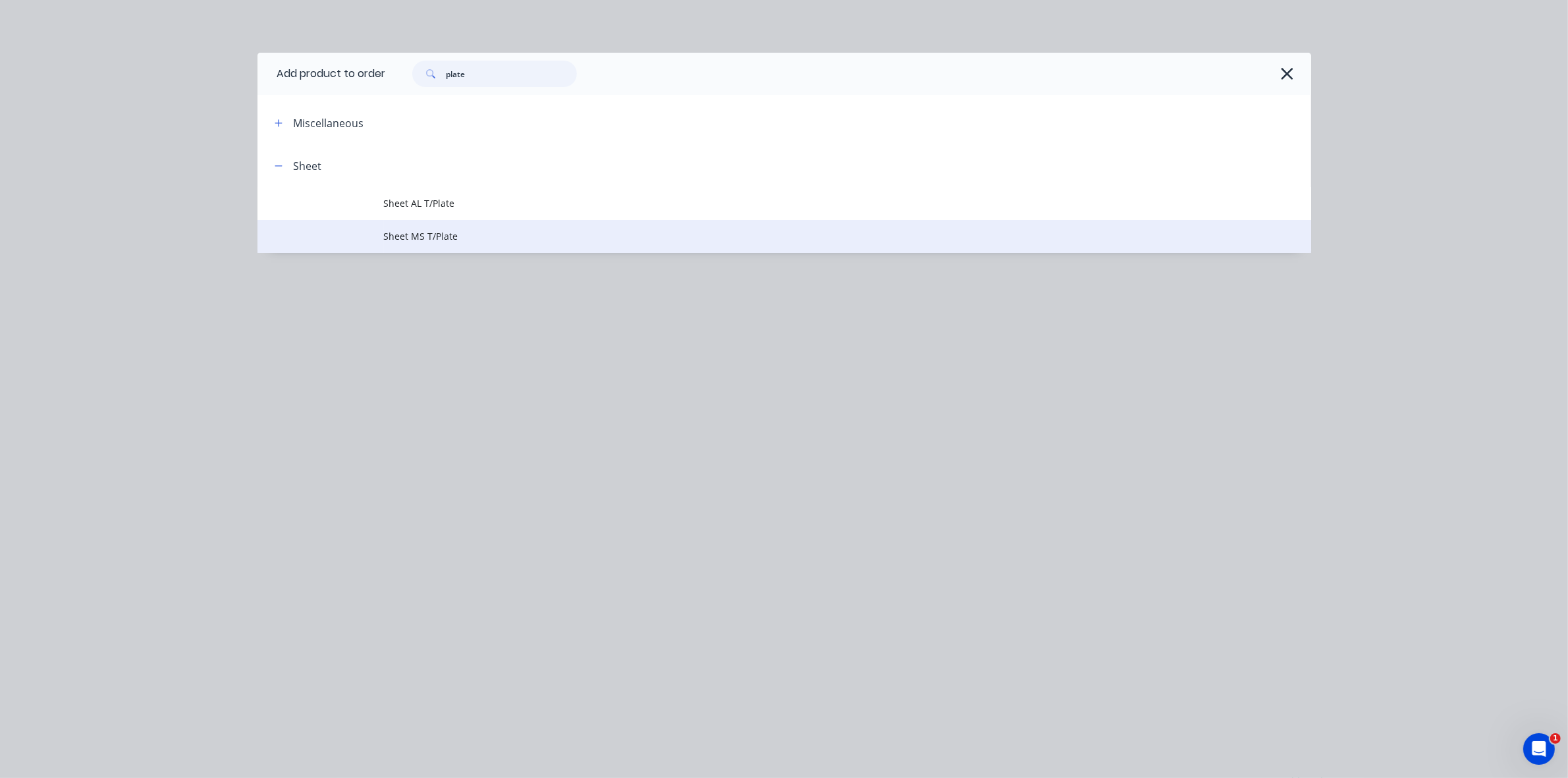
type input "plate"
click at [426, 236] on span "Sheet MS T/Plate" at bounding box center [755, 236] width 742 height 14
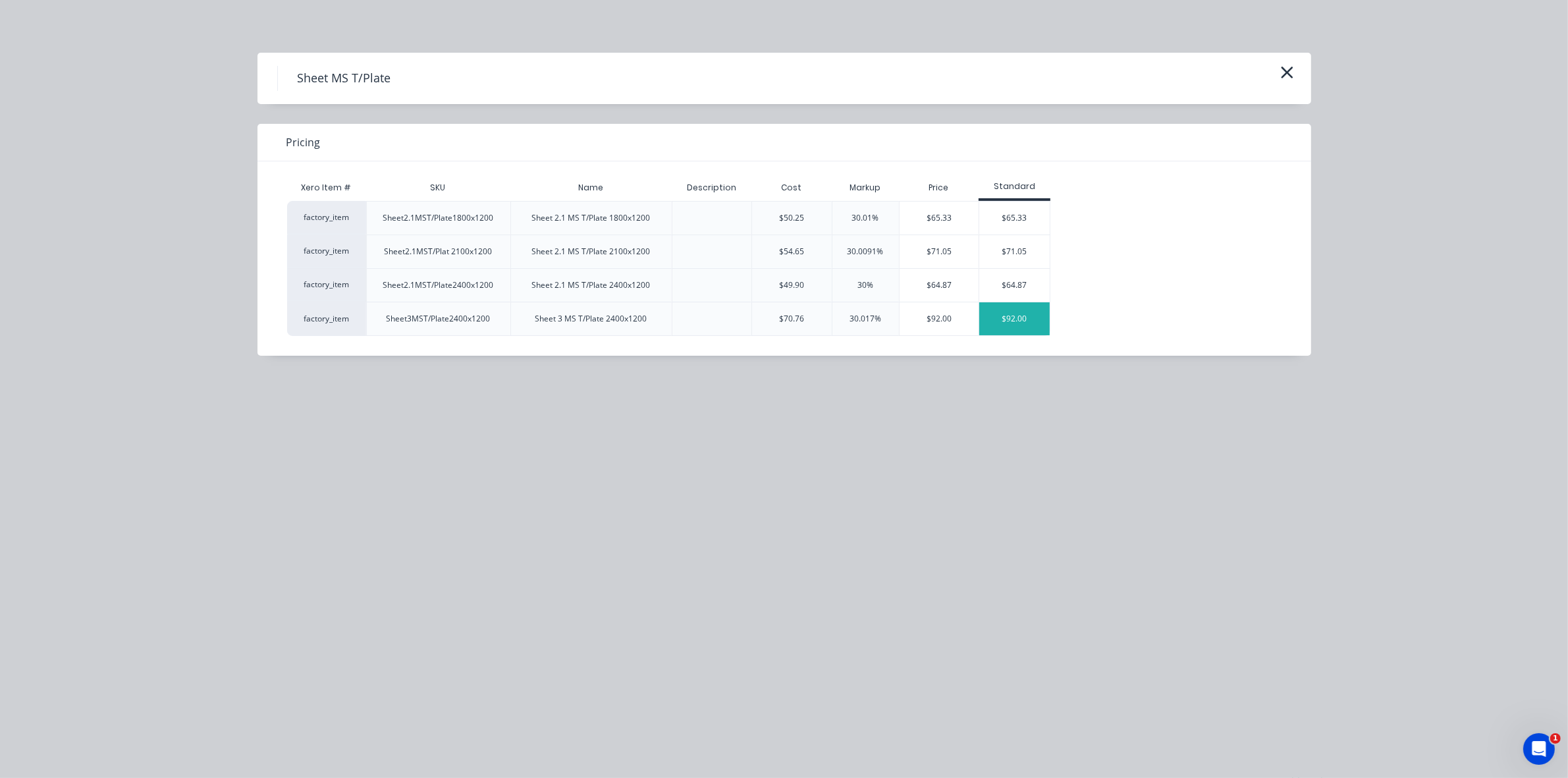
click at [1007, 315] on div "$92.00" at bounding box center [1014, 319] width 70 height 33
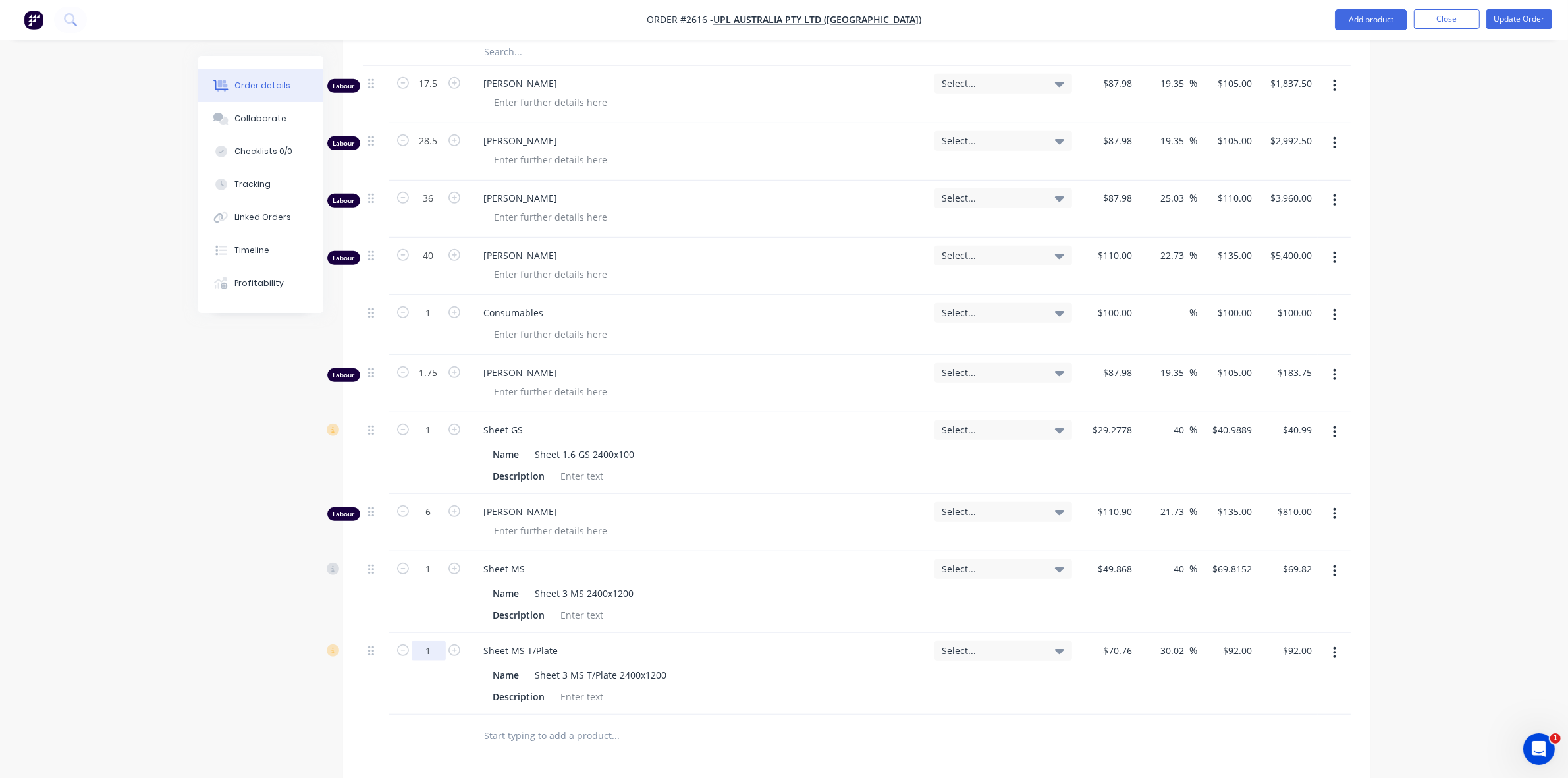
click at [435, 641] on input "1" at bounding box center [428, 651] width 34 height 19
type input "0.5"
type input "$46.00"
click at [439, 637] on div "0.5" at bounding box center [428, 674] width 79 height 82
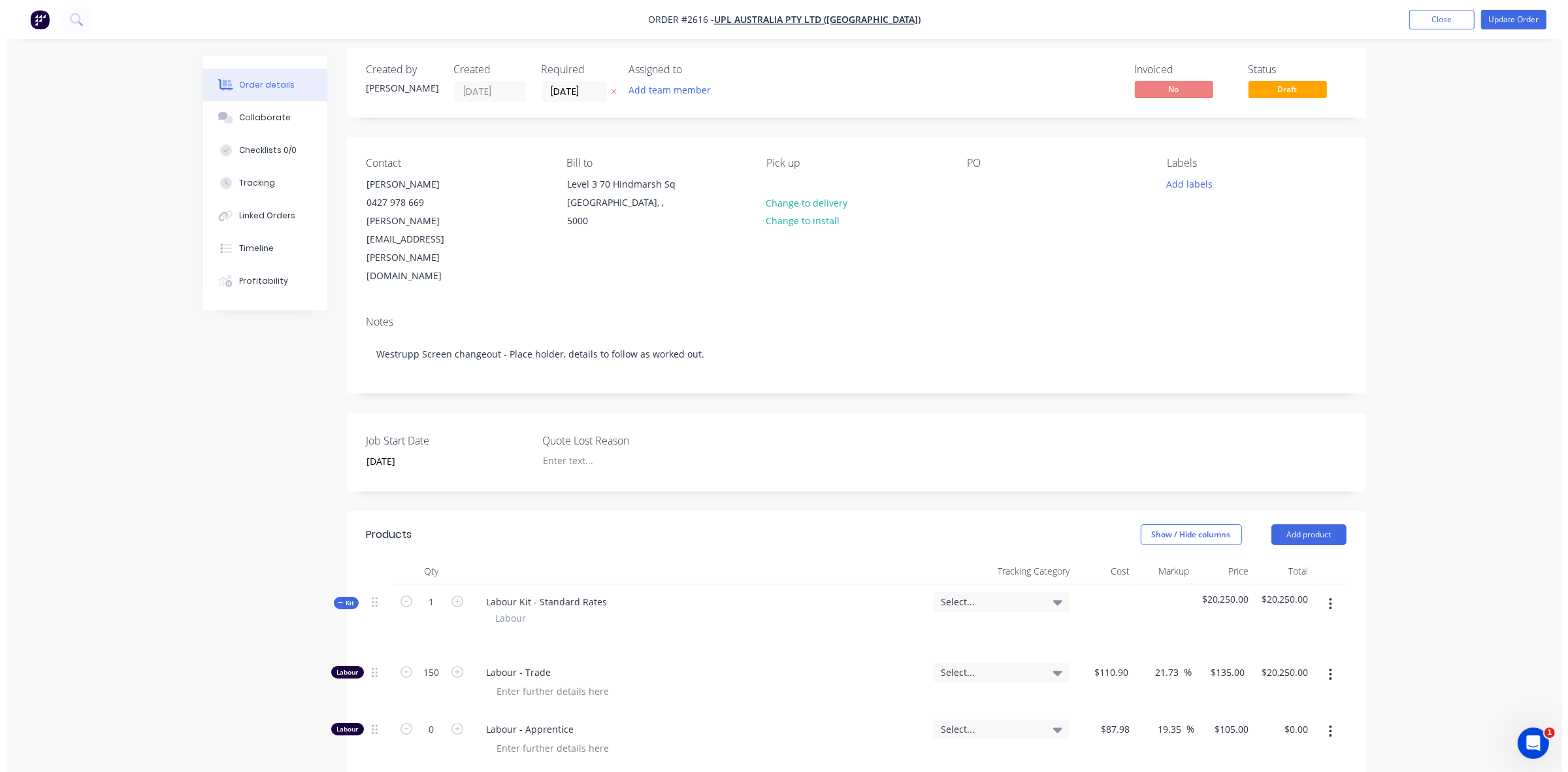
scroll to position [0, 0]
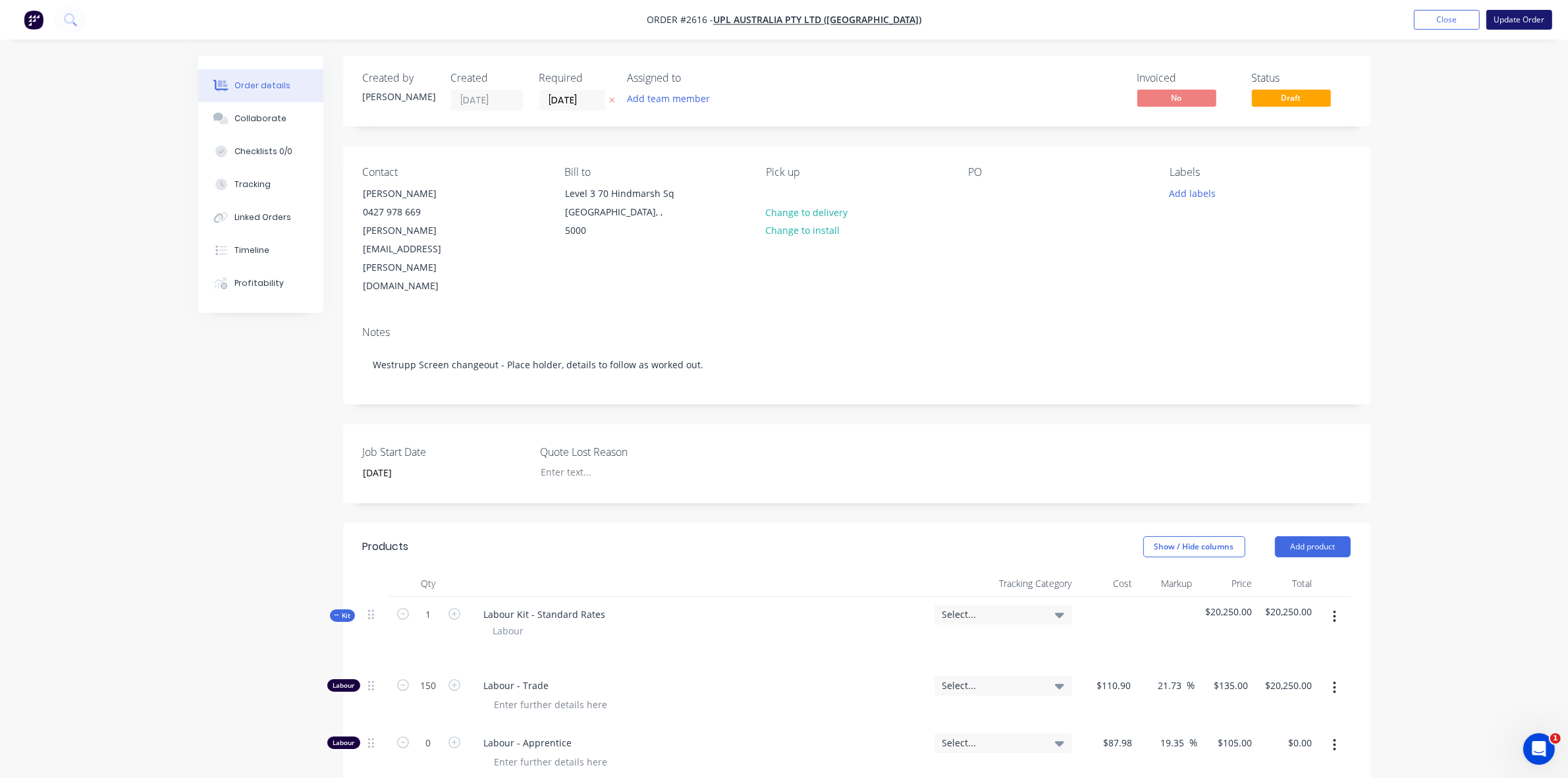
click at [1522, 17] on button "Update Order" at bounding box center [1520, 19] width 66 height 19
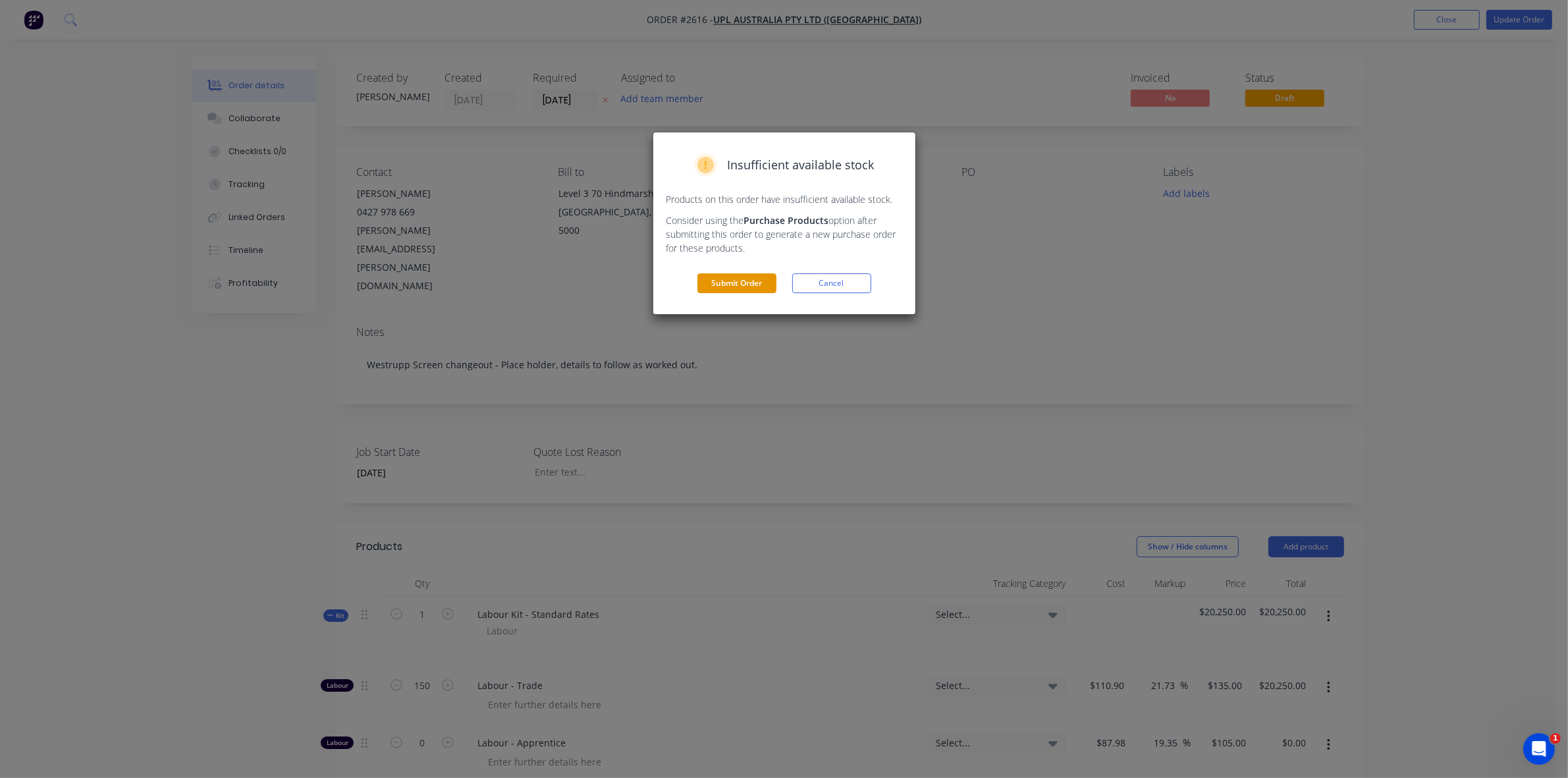
click at [755, 282] on button "Submit Order" at bounding box center [737, 283] width 79 height 19
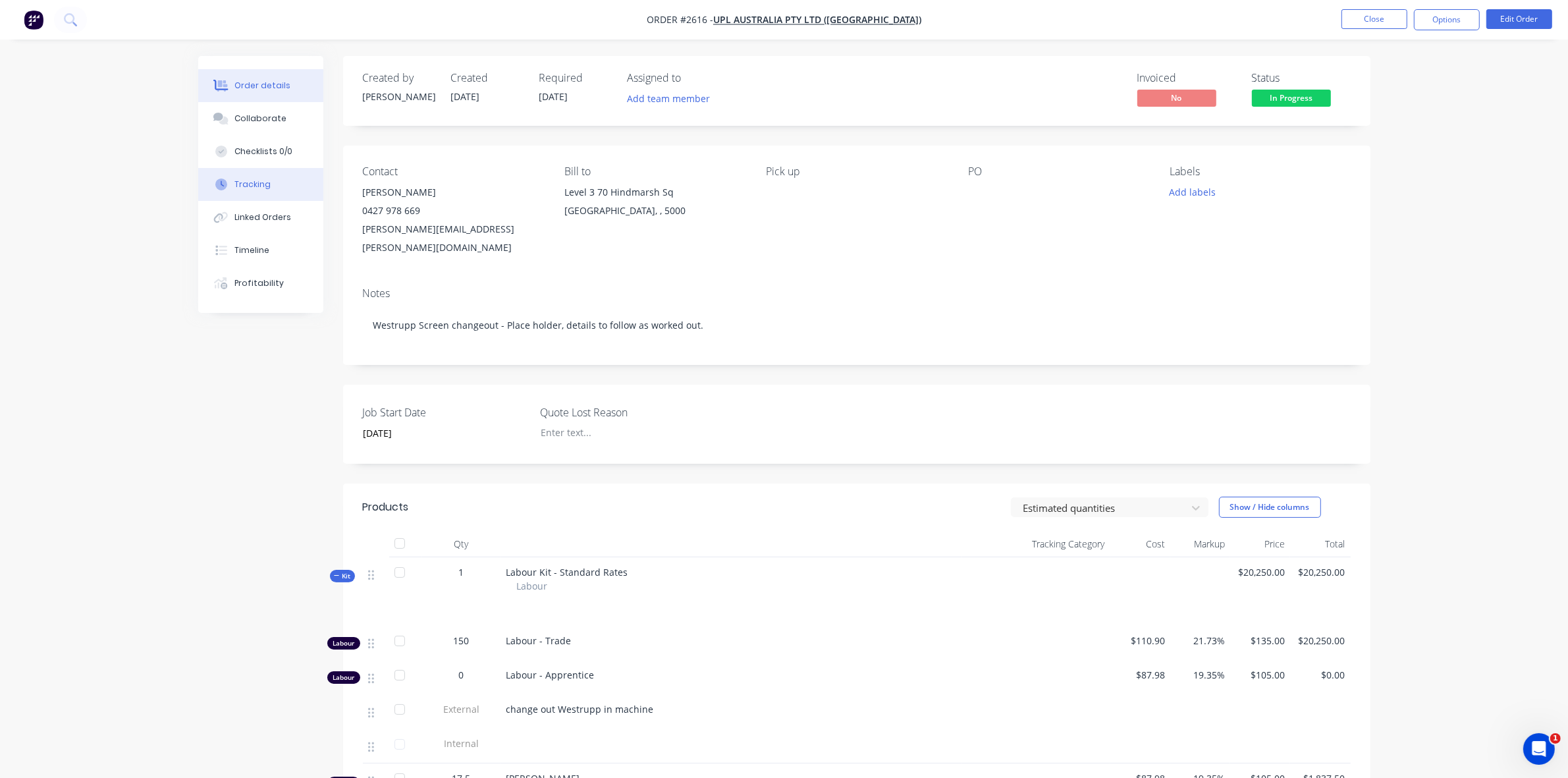
click at [261, 182] on div "Tracking" at bounding box center [253, 184] width 37 height 12
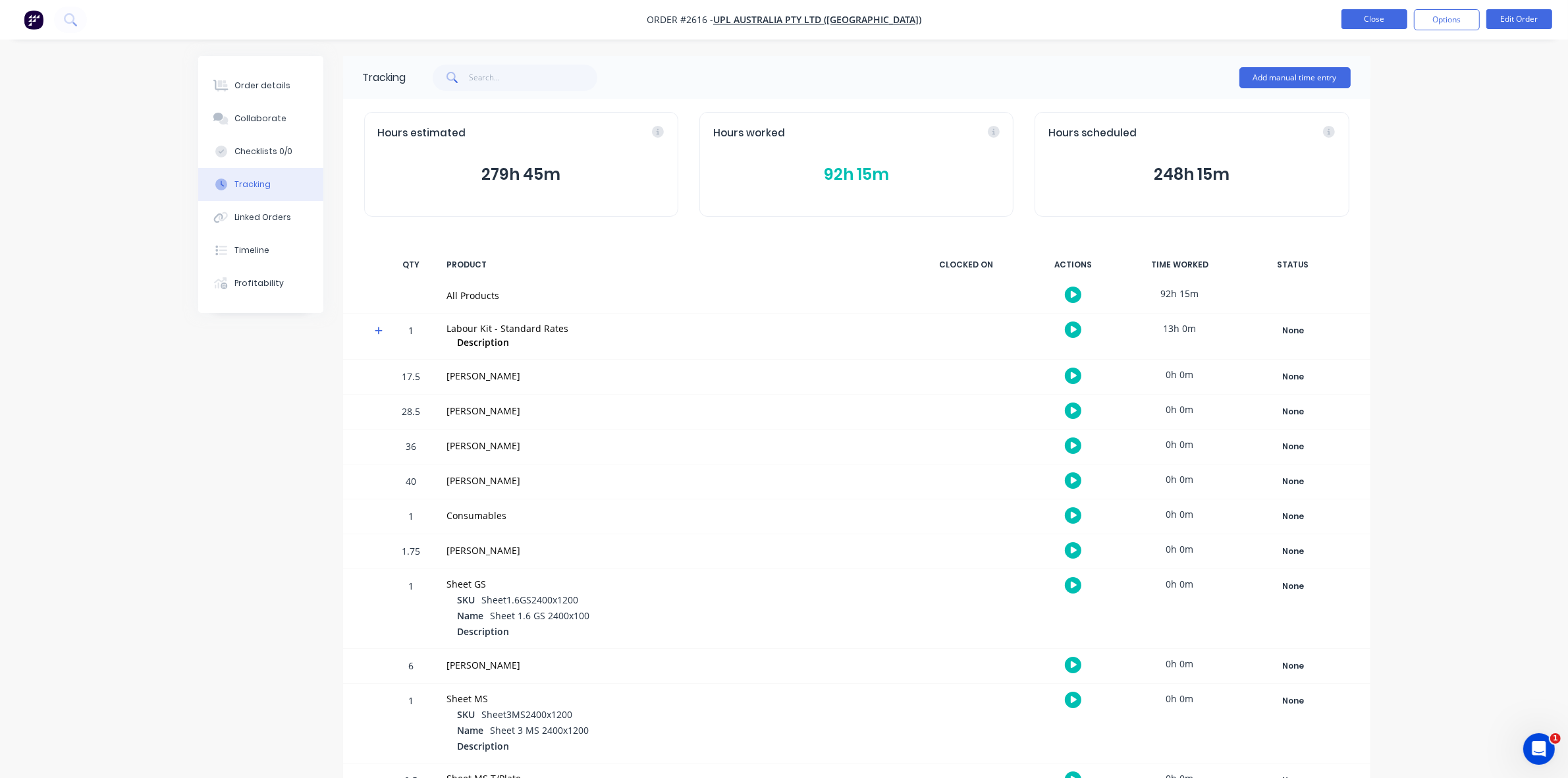
click at [1388, 19] on button "Close" at bounding box center [1375, 19] width 66 height 19
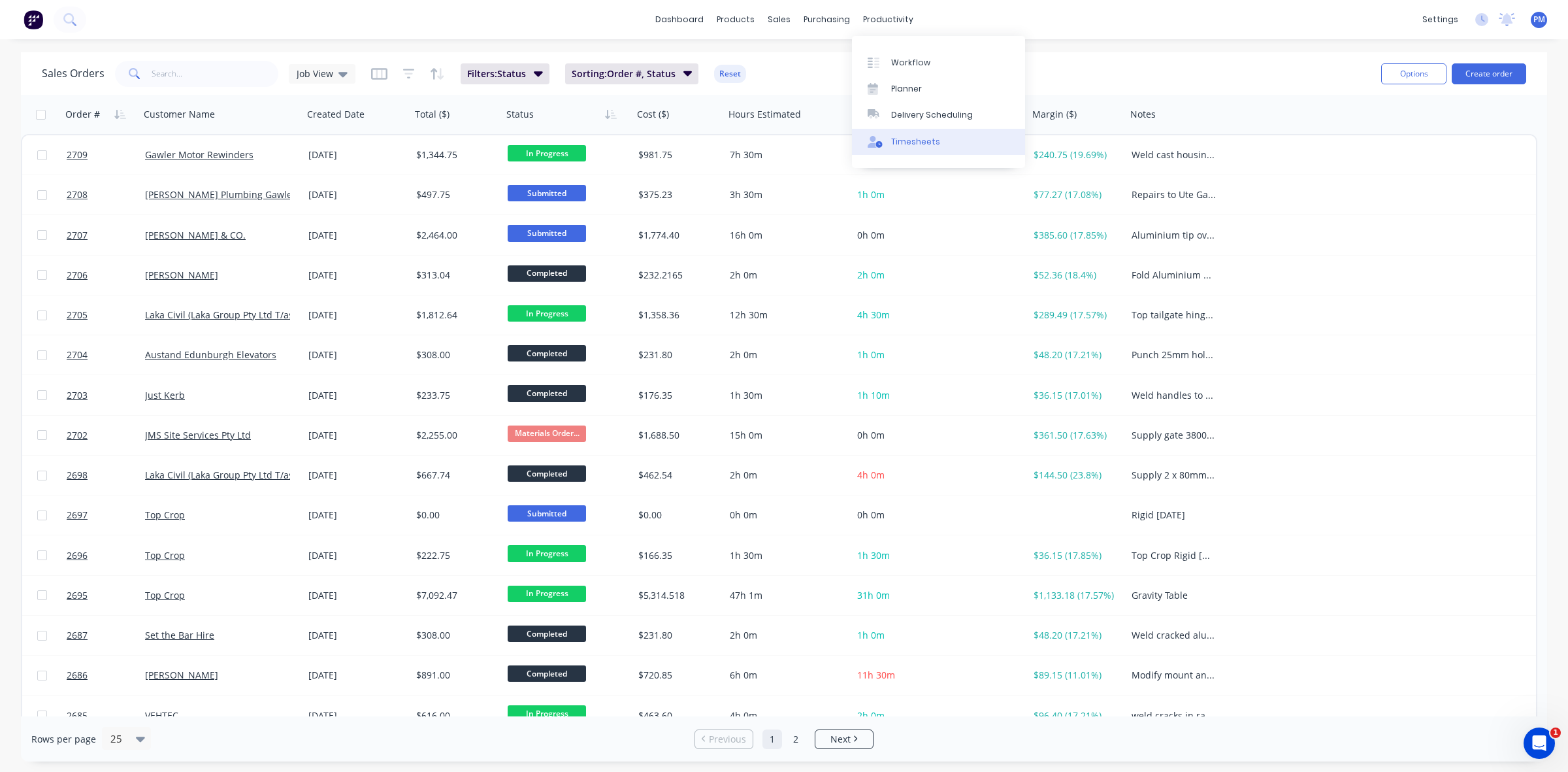
click at [901, 141] on div "Timesheets" at bounding box center [915, 142] width 49 height 11
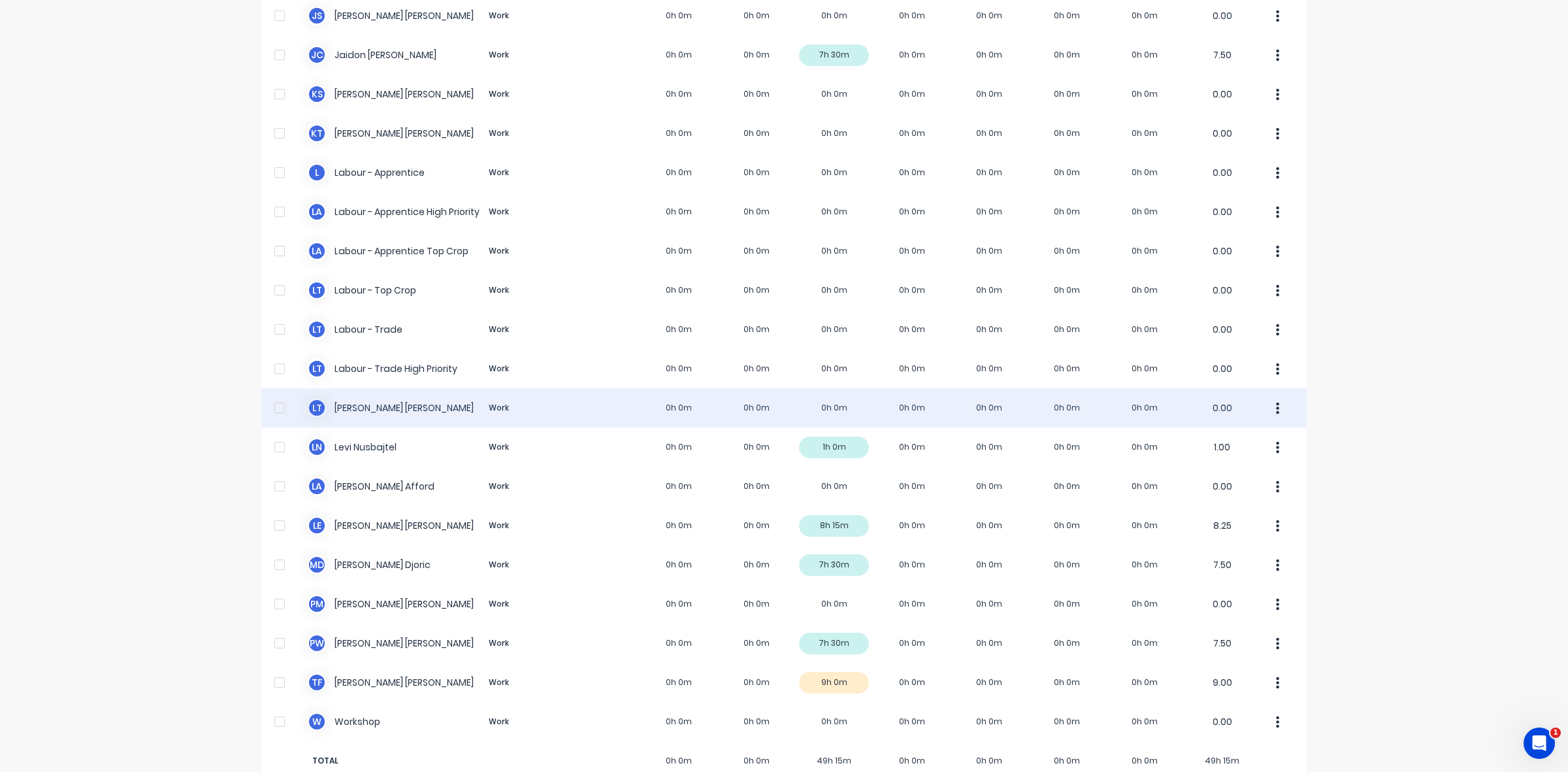
scroll to position [247, 0]
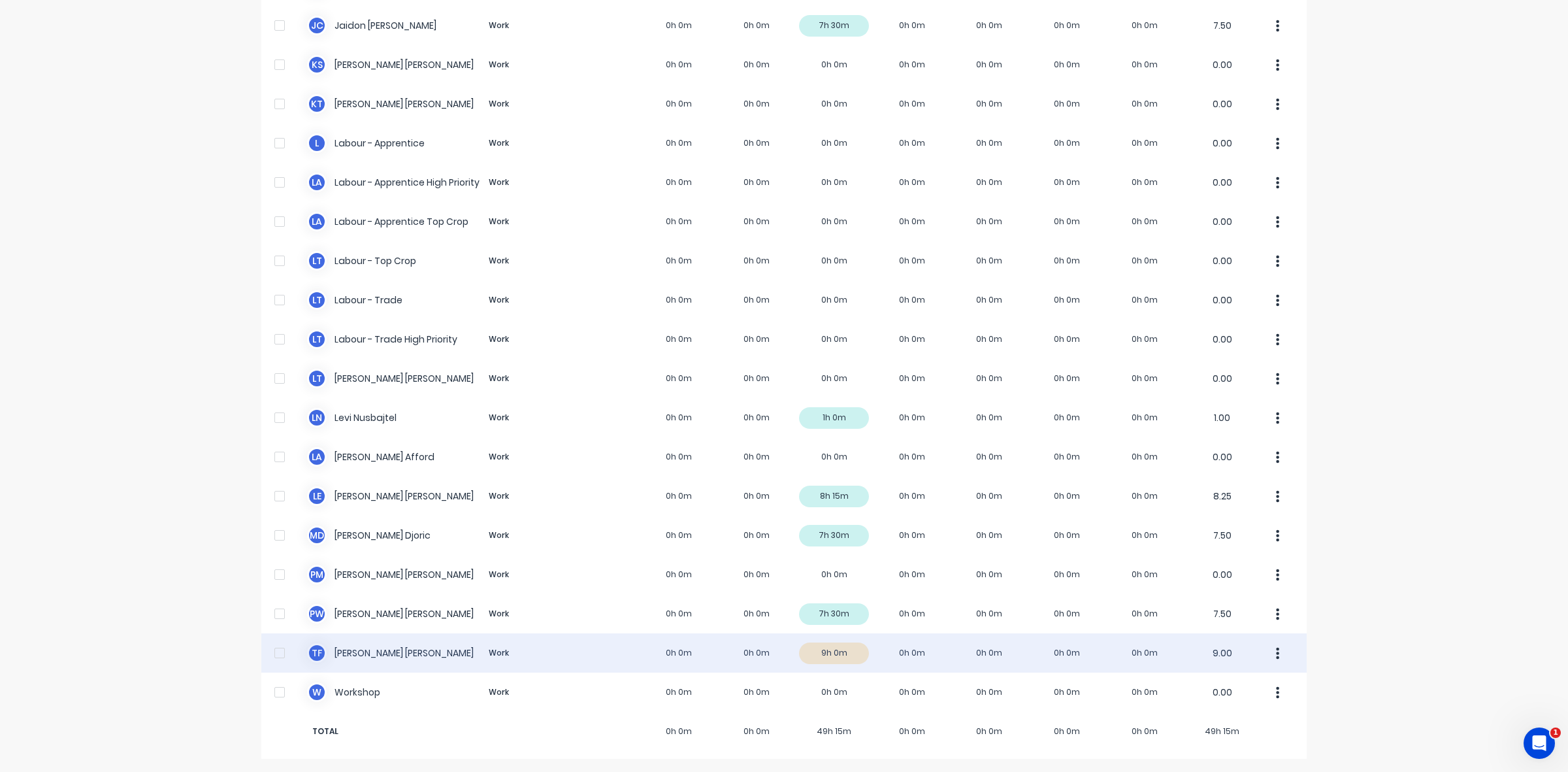
click at [841, 659] on div "T F [PERSON_NAME] Work 0h 0m 0h 0m 9h 0m 0h 0m 0h 0m 0h 0m 0h 0m 9.00" at bounding box center [784, 652] width 1045 height 39
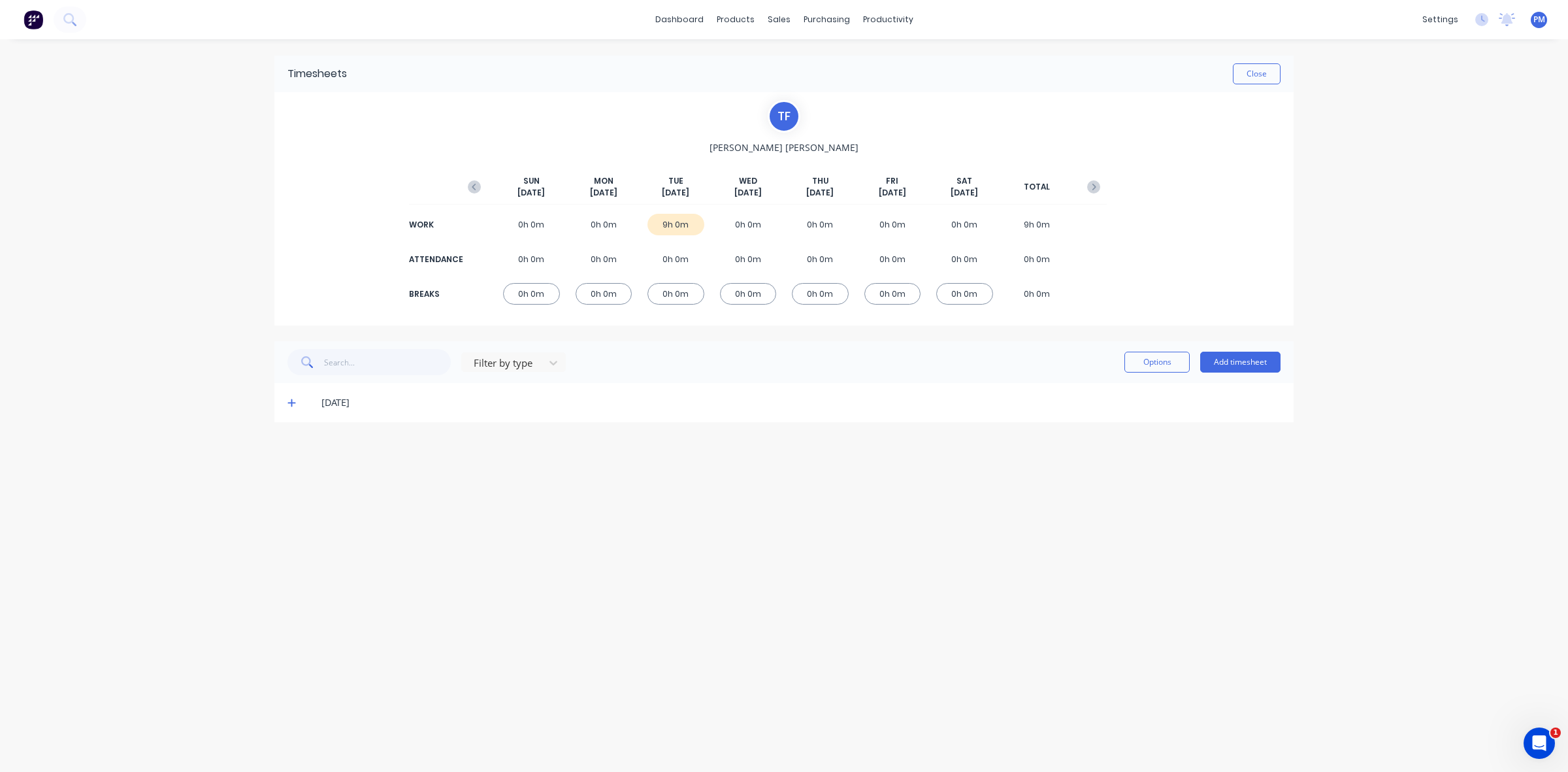
click at [292, 402] on icon at bounding box center [291, 403] width 9 height 10
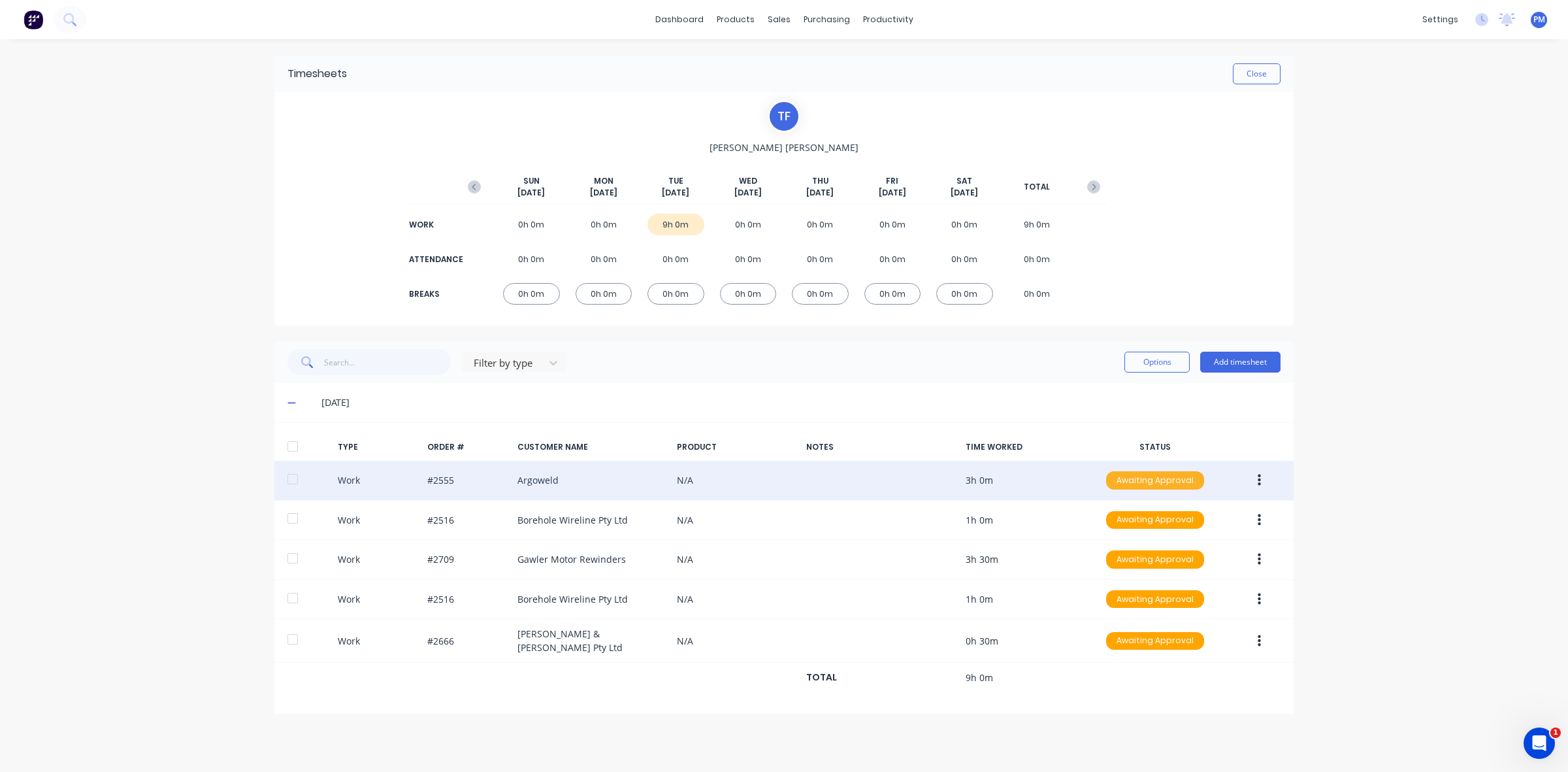
click at [1163, 474] on div "Awaiting Approval" at bounding box center [1155, 480] width 98 height 18
click at [1138, 547] on div "Approved" at bounding box center [1127, 546] width 107 height 18
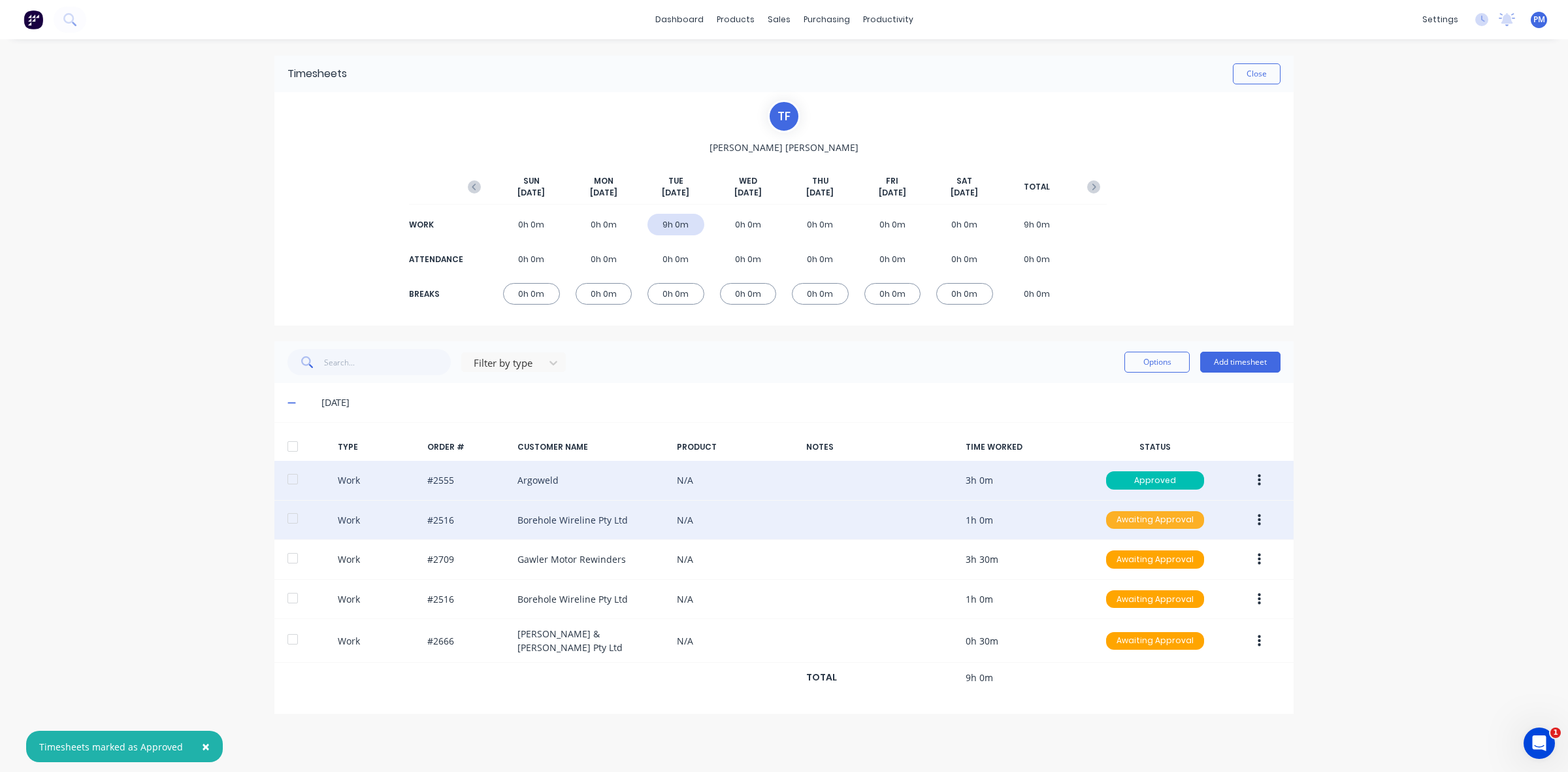
click at [1142, 524] on div "Awaiting Approval" at bounding box center [1155, 520] width 98 height 18
click at [1131, 579] on div "Approved" at bounding box center [1127, 585] width 107 height 18
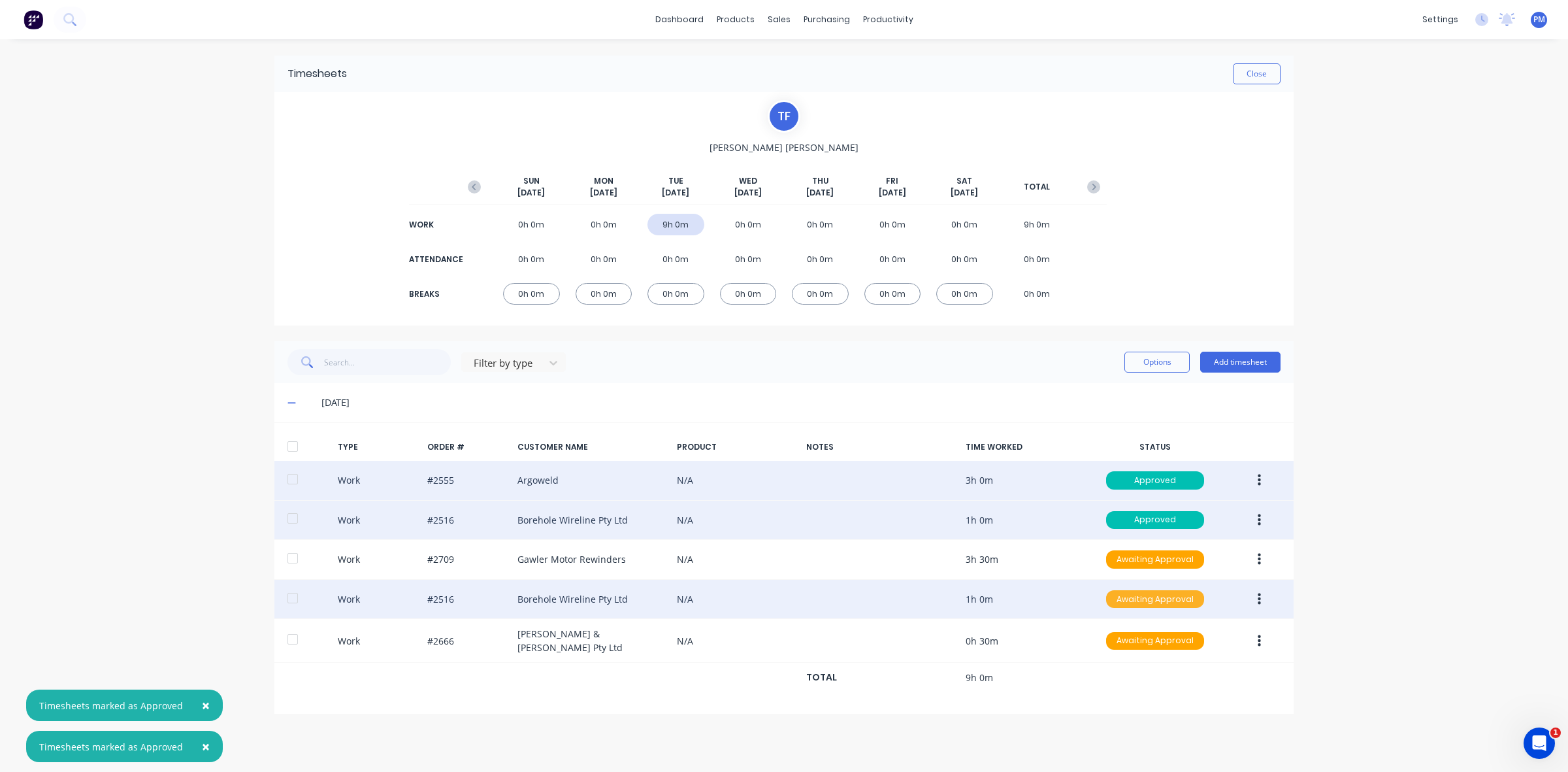
click at [1133, 602] on div "Awaiting Approval" at bounding box center [1155, 599] width 98 height 18
click at [1134, 667] on div "Approved" at bounding box center [1127, 665] width 107 height 18
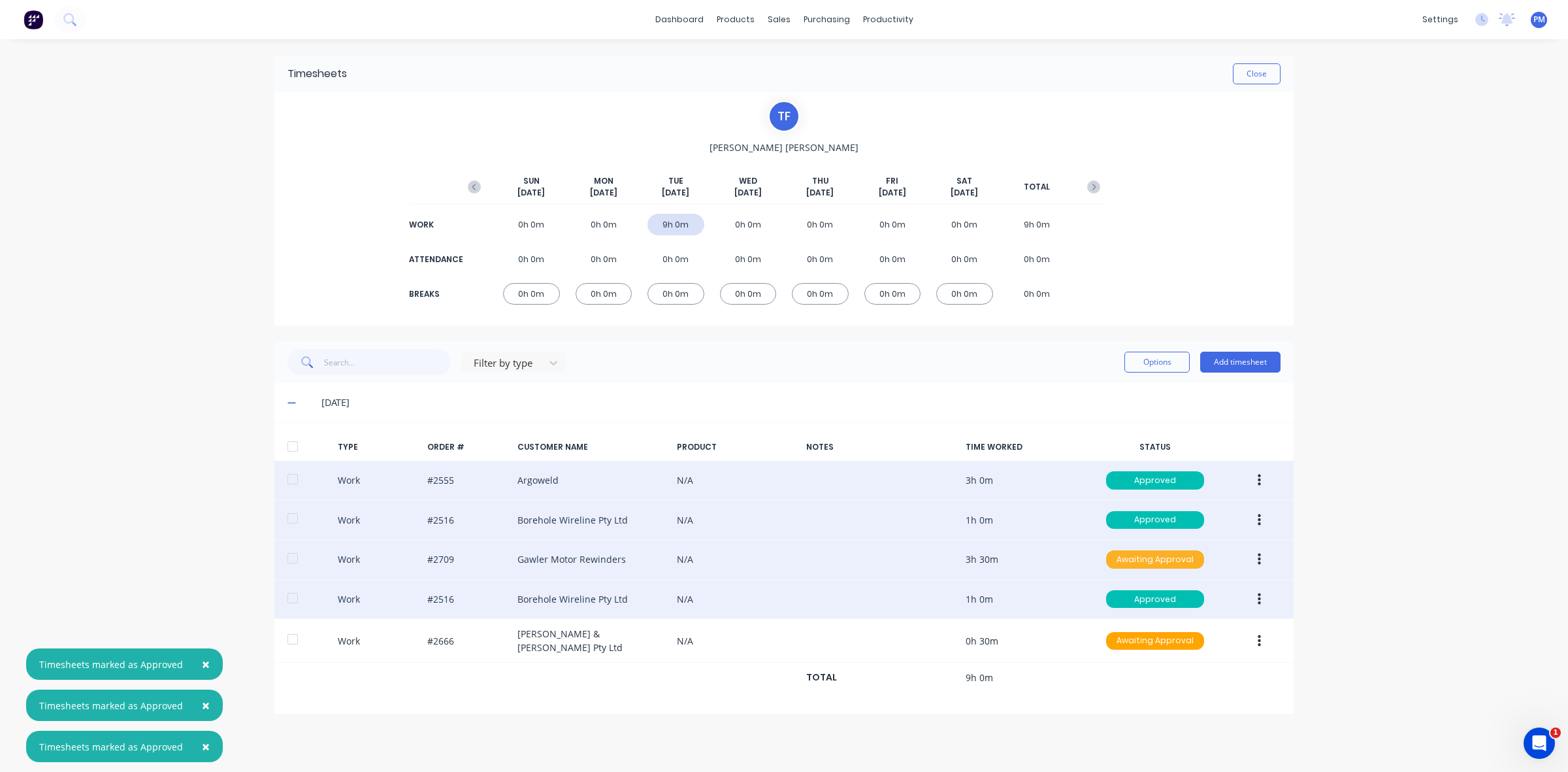
click at [1146, 562] on div "Awaiting Approval" at bounding box center [1155, 559] width 98 height 18
click at [1129, 625] on div "Approved" at bounding box center [1127, 625] width 107 height 18
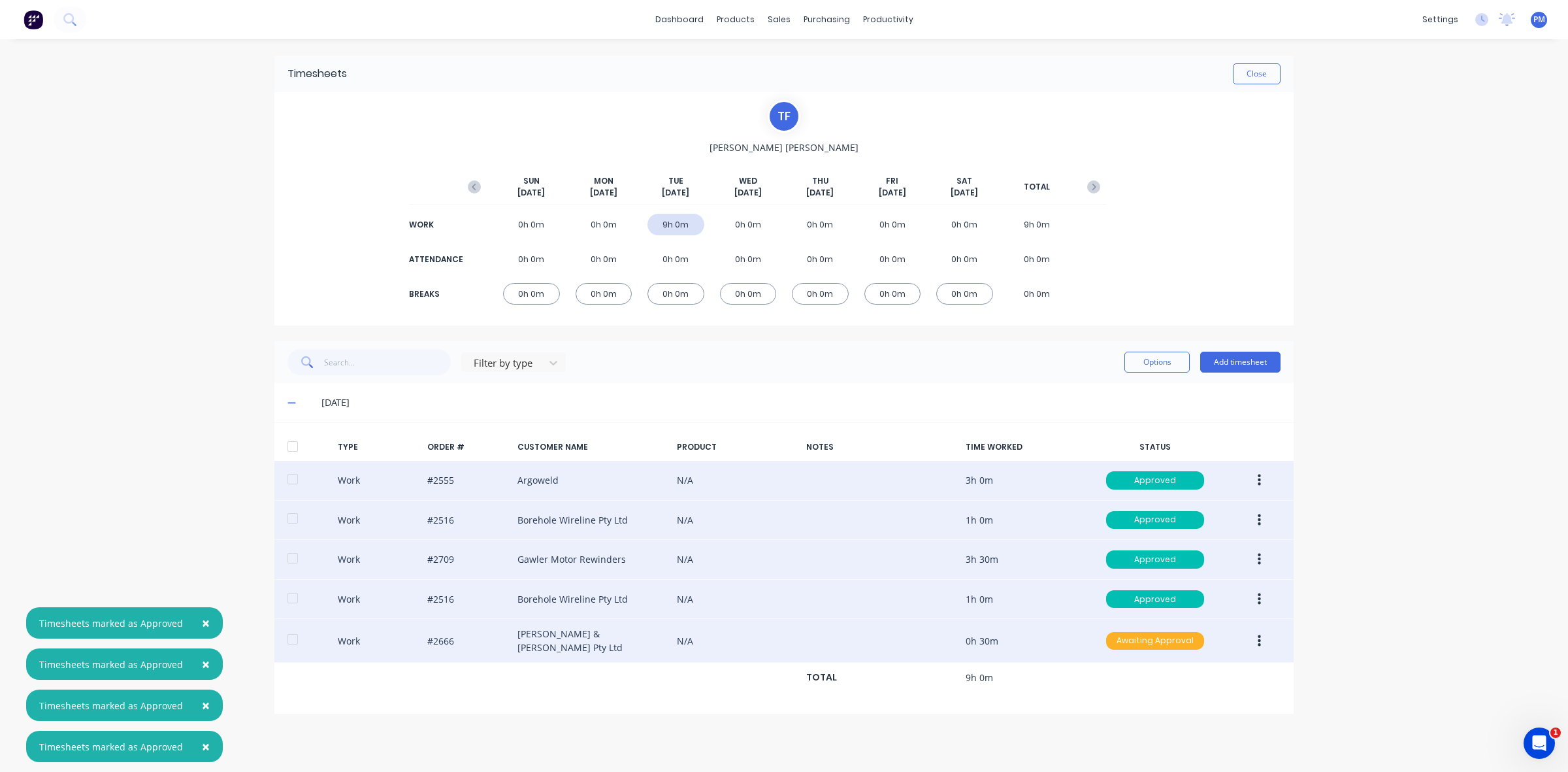
click at [1131, 642] on div "Awaiting Approval" at bounding box center [1155, 641] width 98 height 18
click at [1128, 707] on div "Approved" at bounding box center [1127, 706] width 107 height 18
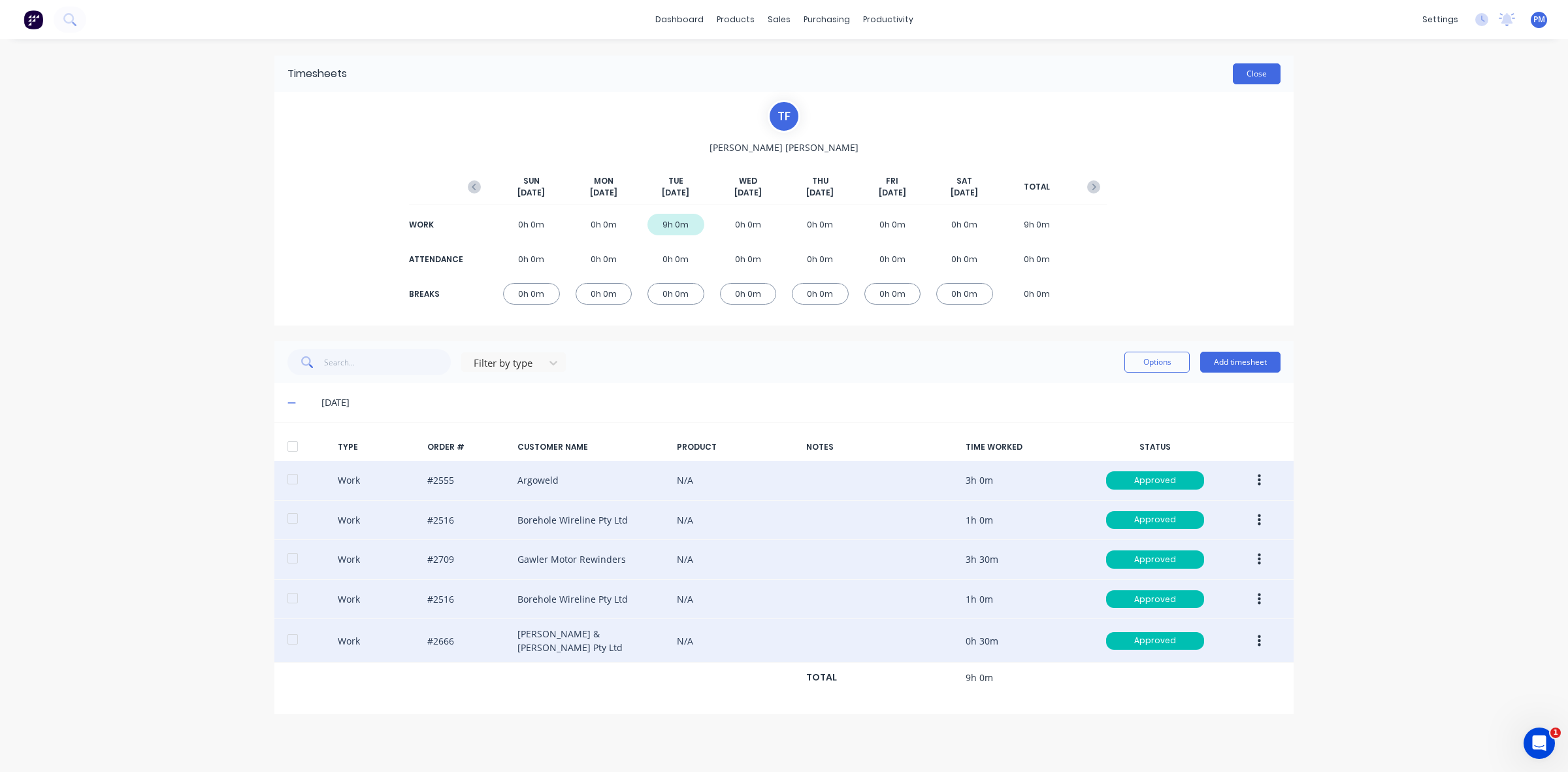
click at [1265, 77] on button "Close" at bounding box center [1257, 74] width 48 height 21
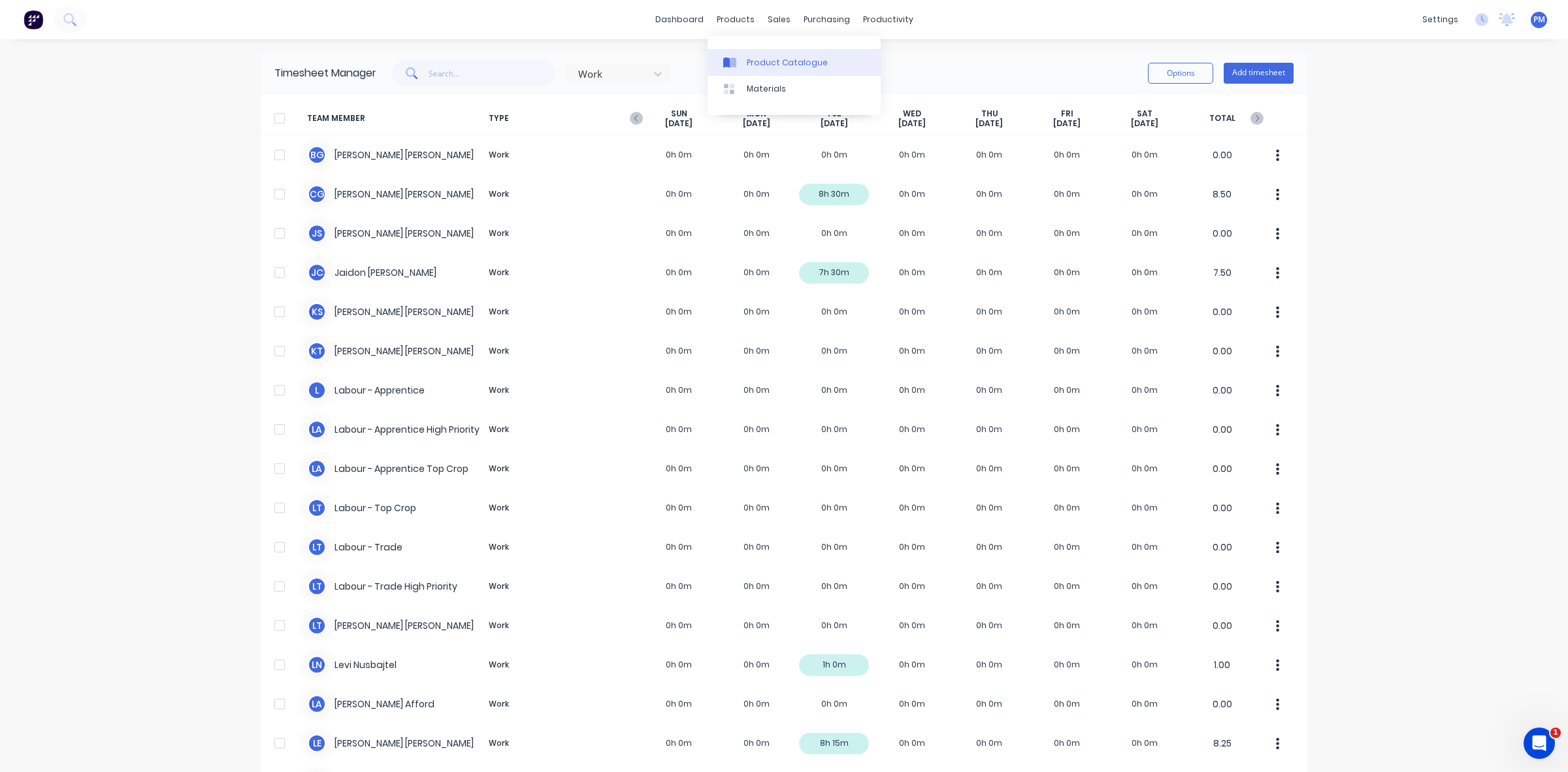
click at [765, 57] on div "Product Catalogue" at bounding box center [787, 62] width 81 height 11
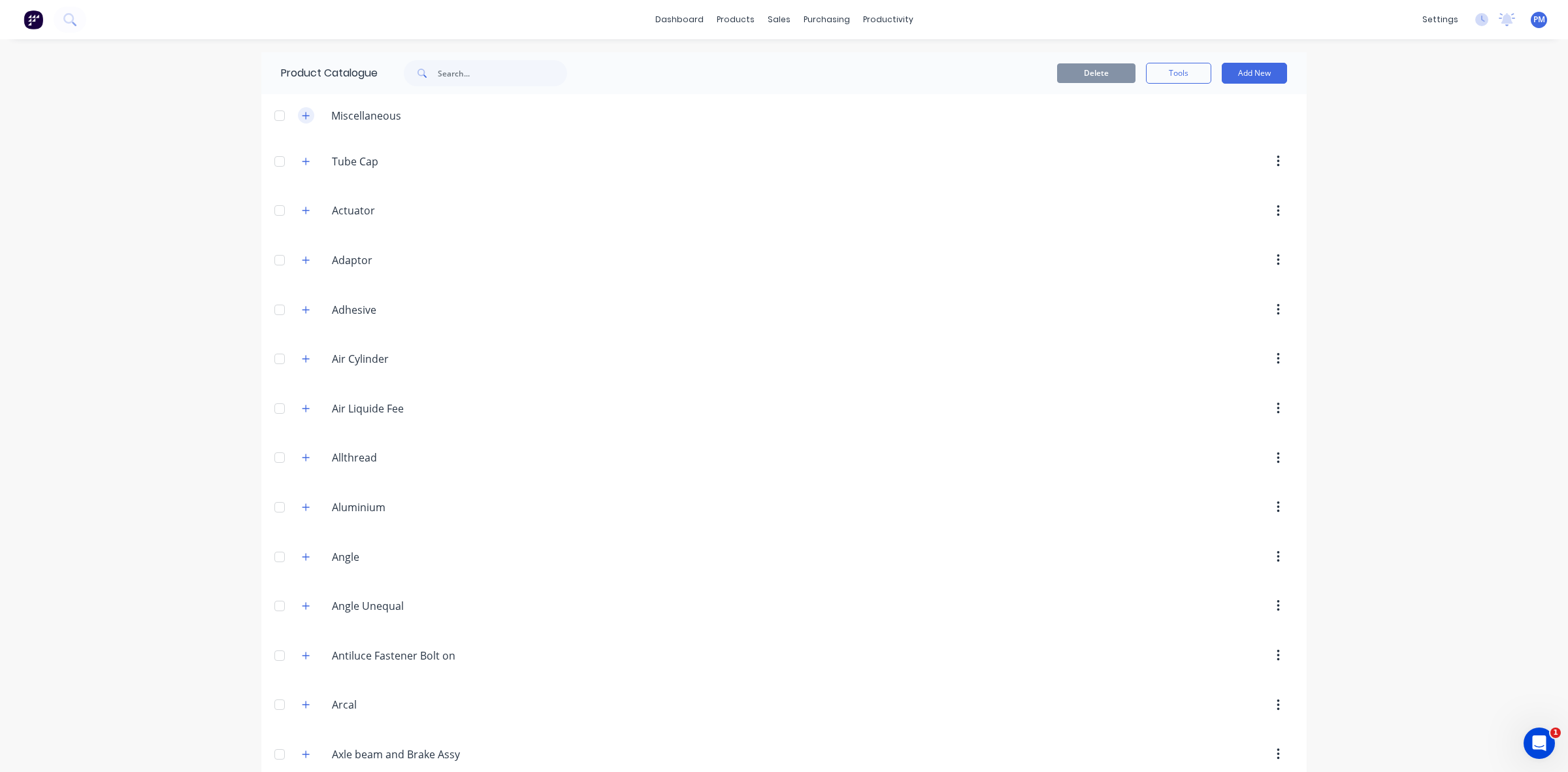
click at [302, 115] on icon "button" at bounding box center [305, 116] width 8 height 10
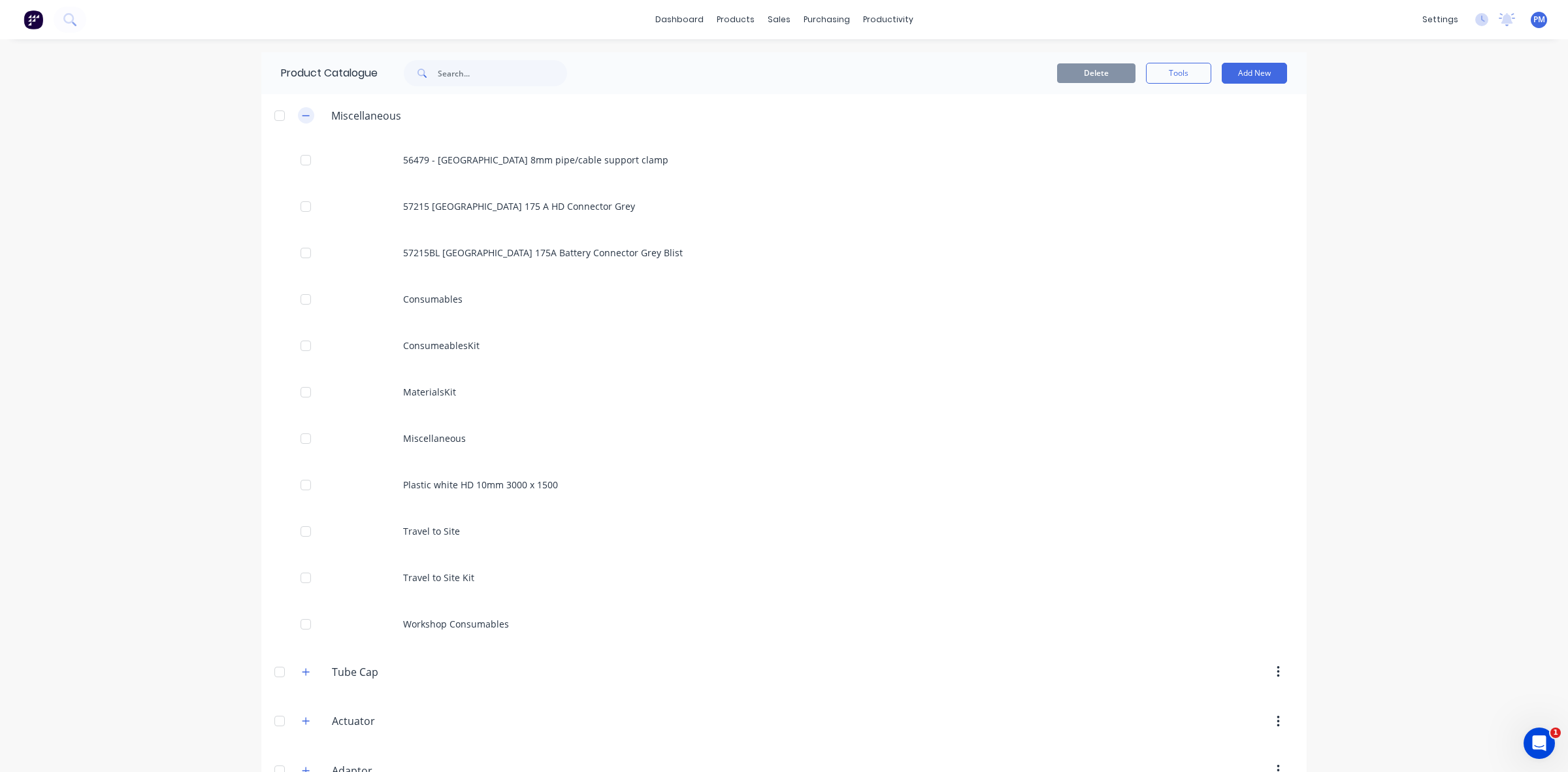
click at [302, 118] on icon "button" at bounding box center [305, 116] width 8 height 10
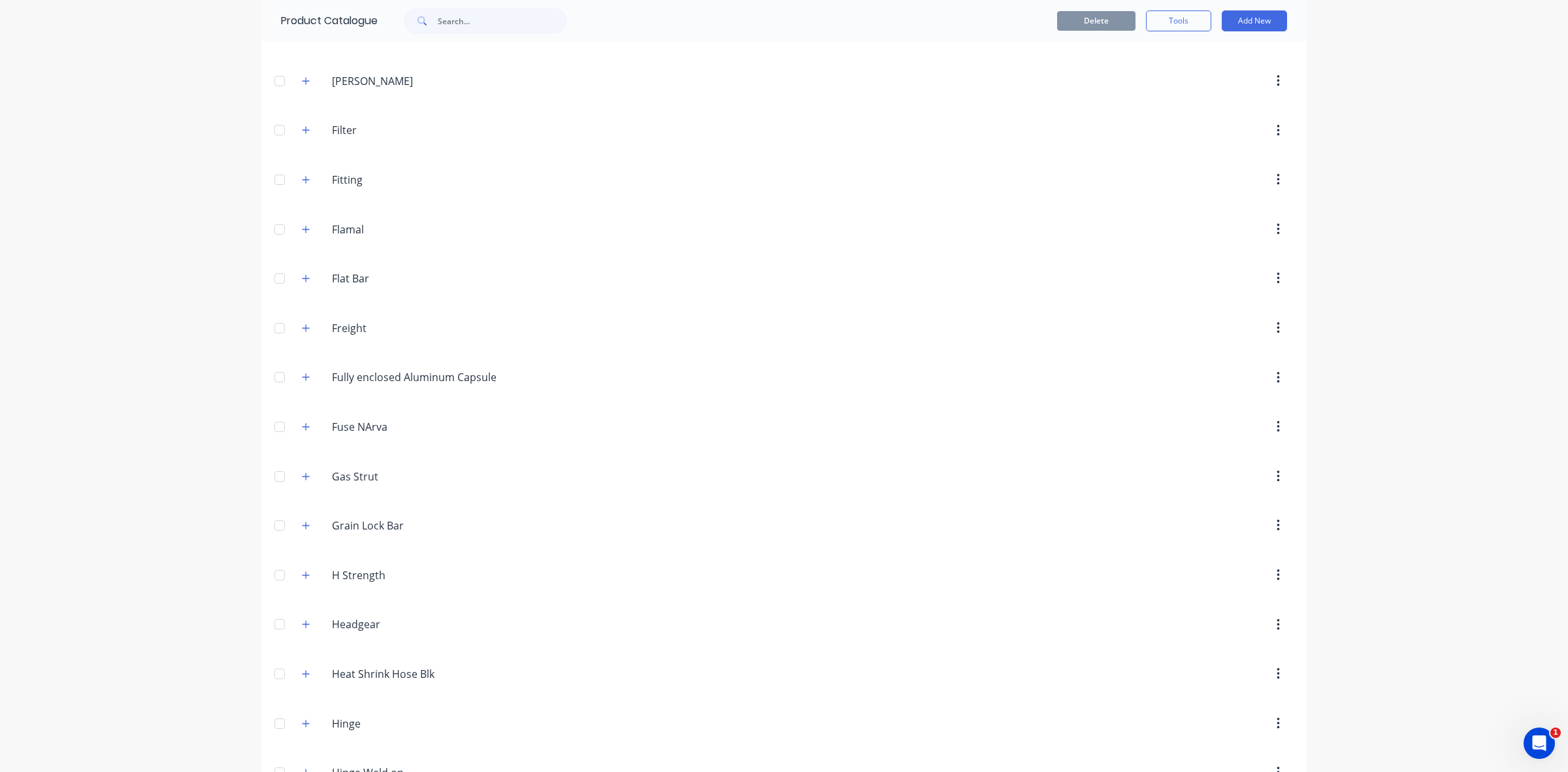
scroll to position [2533, 0]
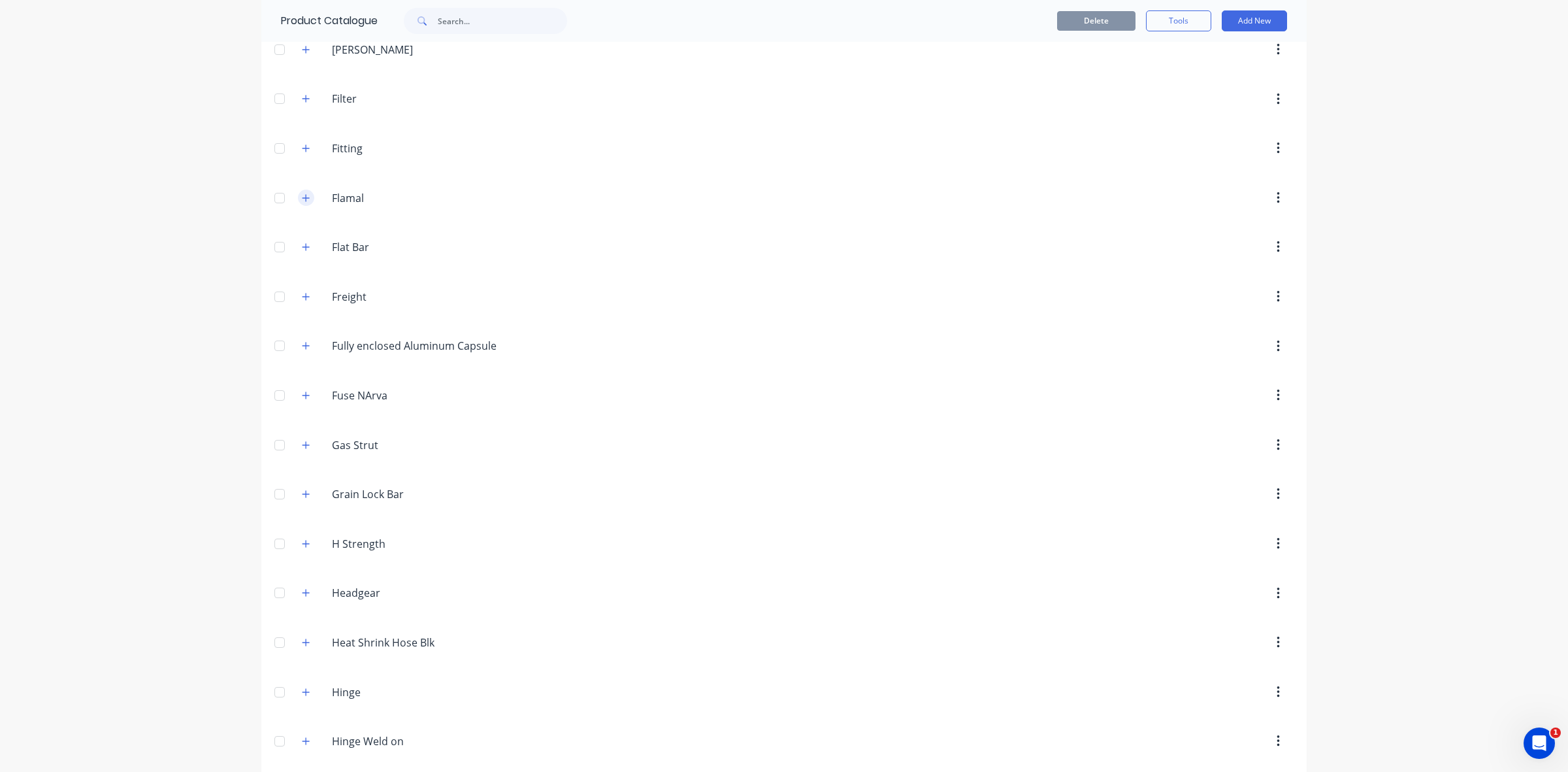
click at [302, 203] on icon "button" at bounding box center [305, 198] width 8 height 10
click at [302, 202] on icon "button" at bounding box center [306, 198] width 8 height 8
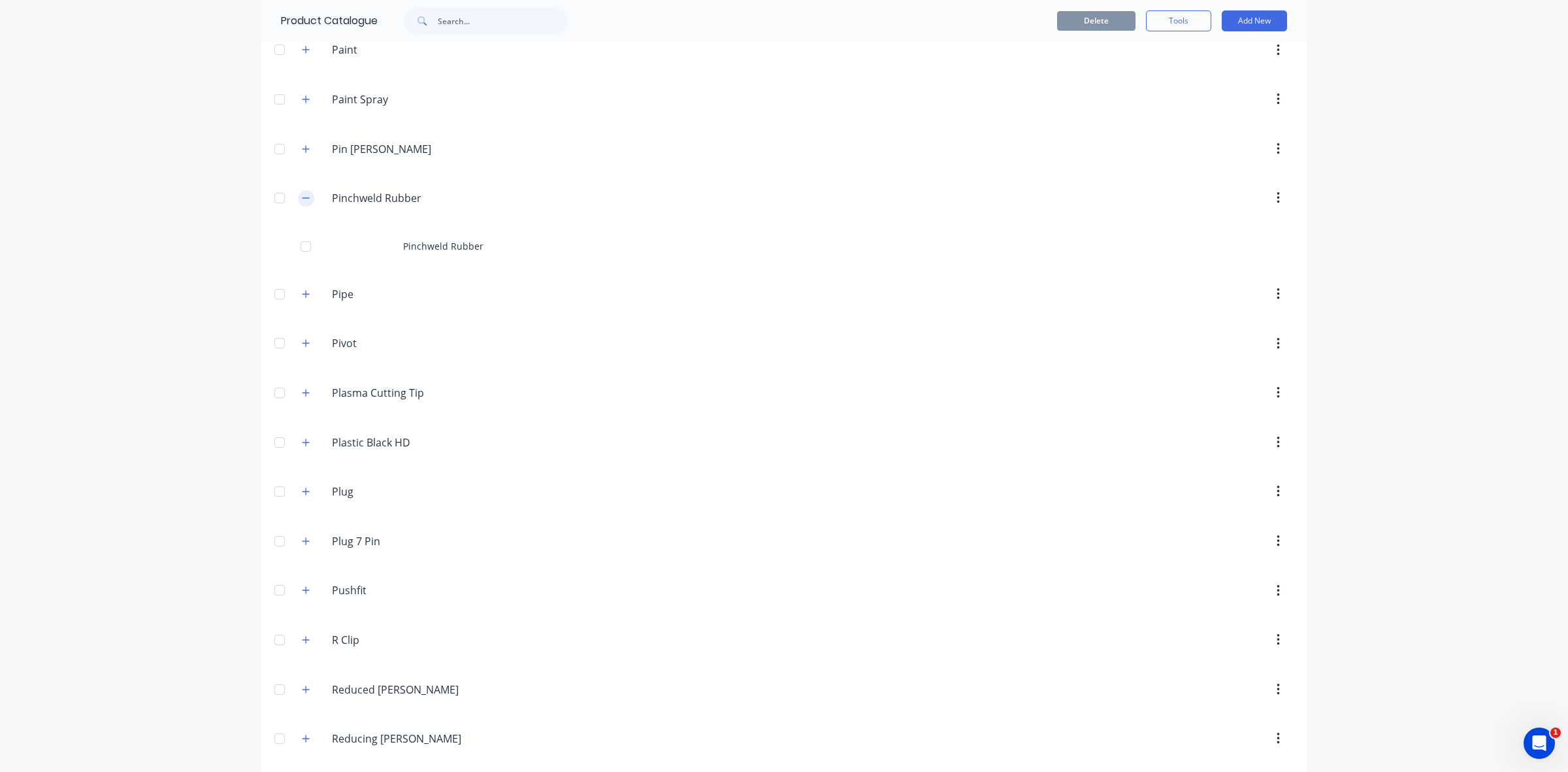
click at [302, 199] on icon "button" at bounding box center [306, 198] width 8 height 1
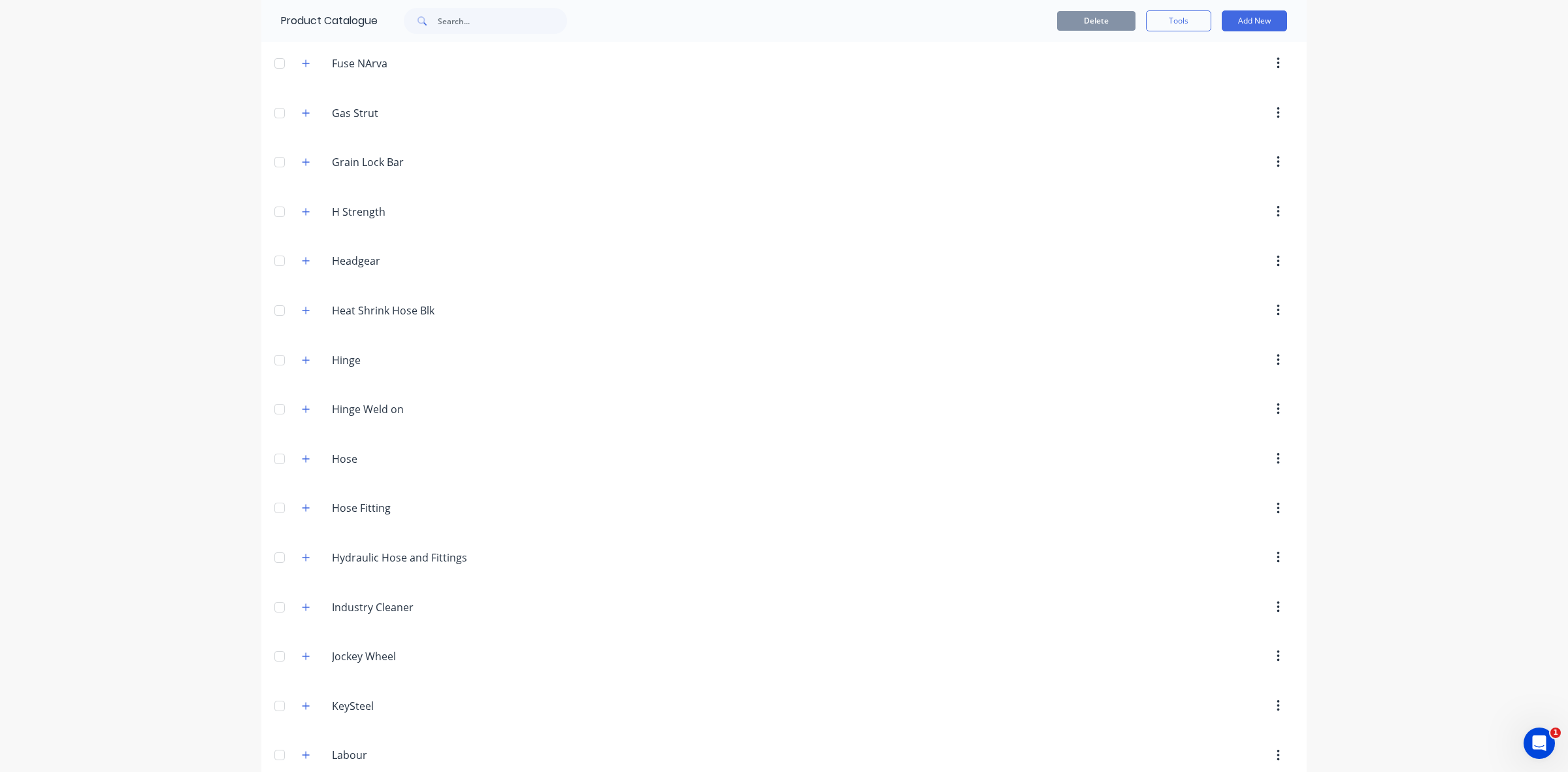
scroll to position [2652, 0]
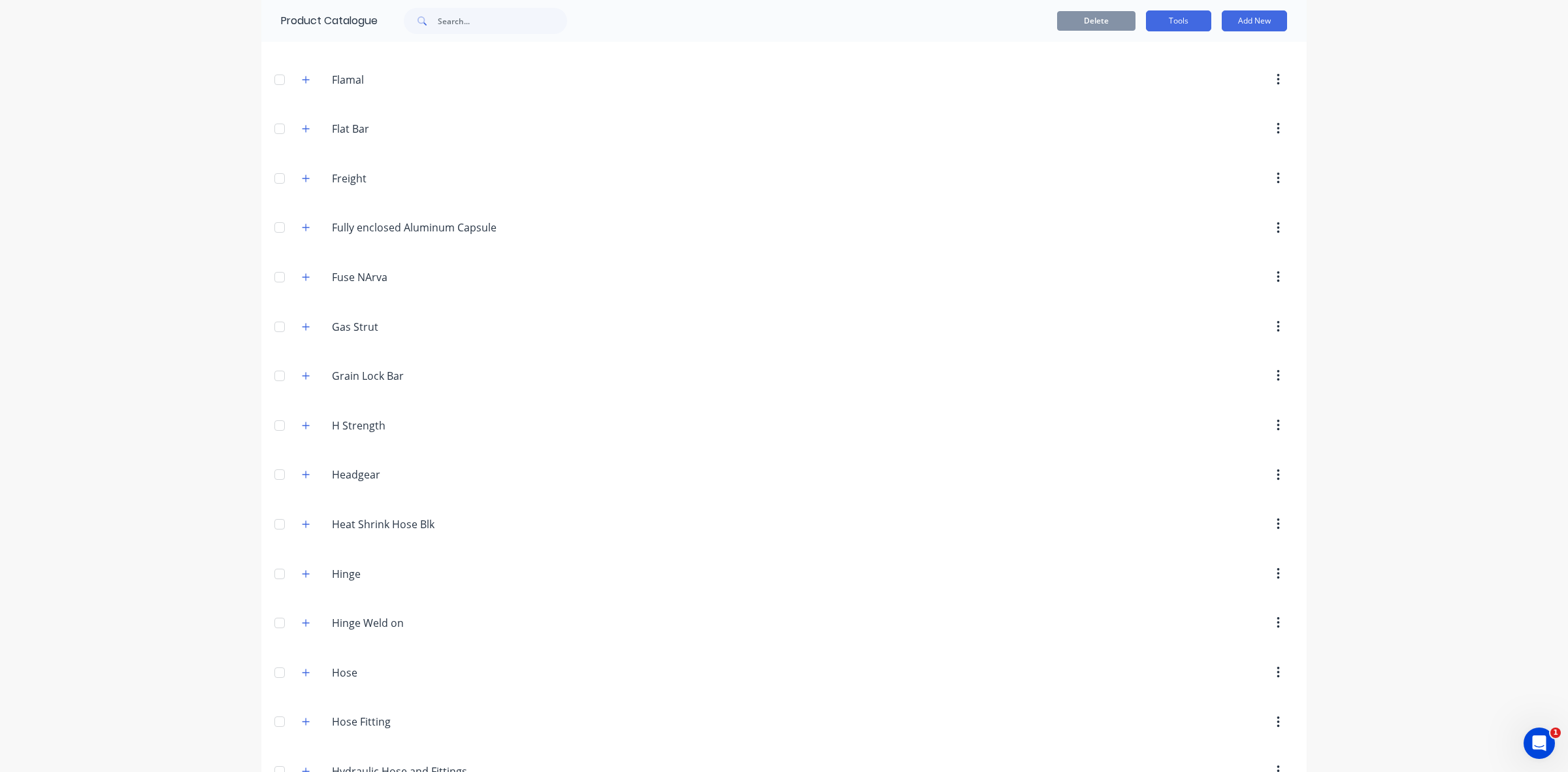
click at [1179, 20] on button "Tools" at bounding box center [1178, 21] width 65 height 21
click at [1364, 198] on div "dashboard products sales purchasing productivity dashboard products Product Cat…" at bounding box center [784, 386] width 1568 height 772
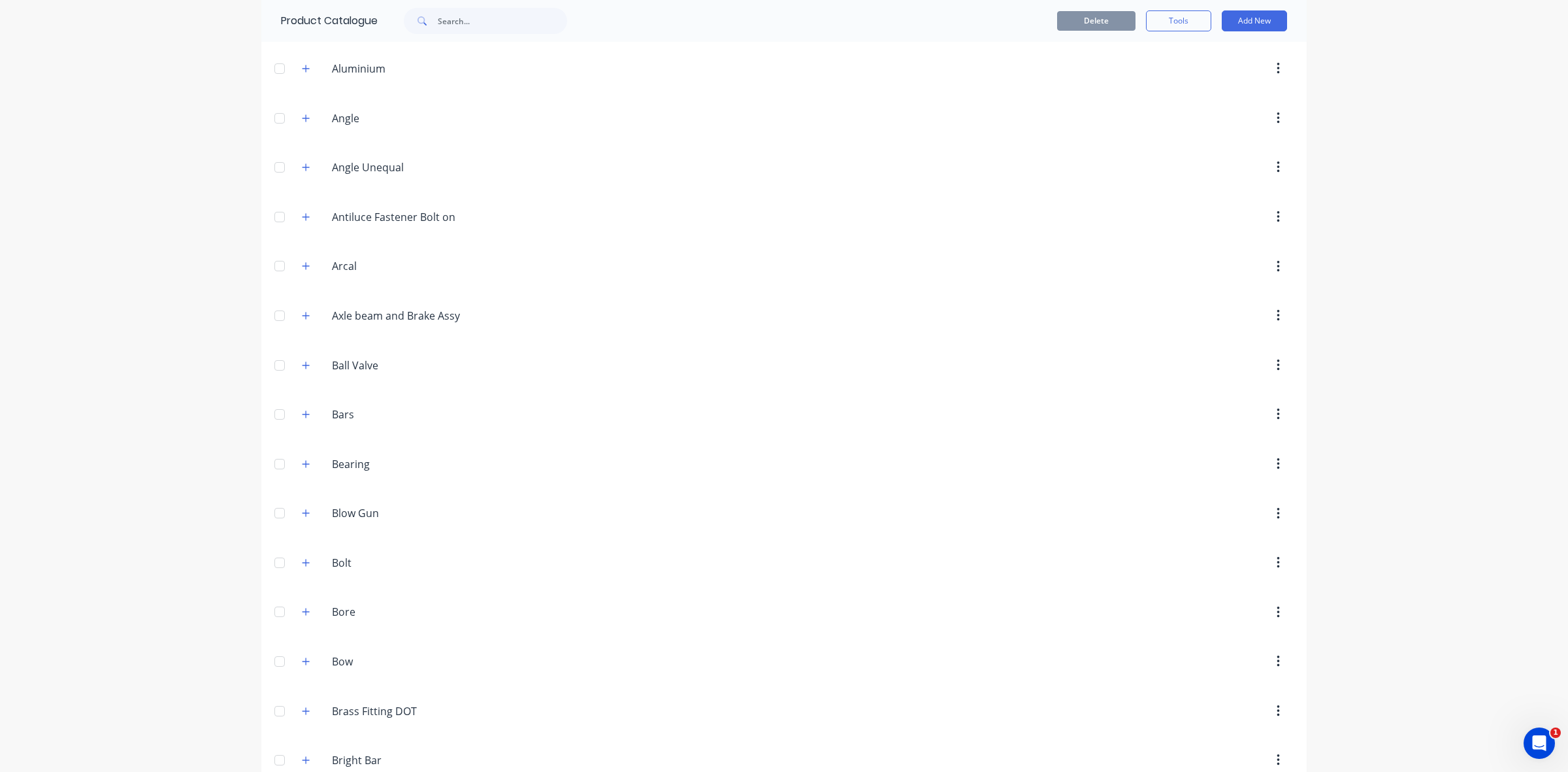
scroll to position [0, 0]
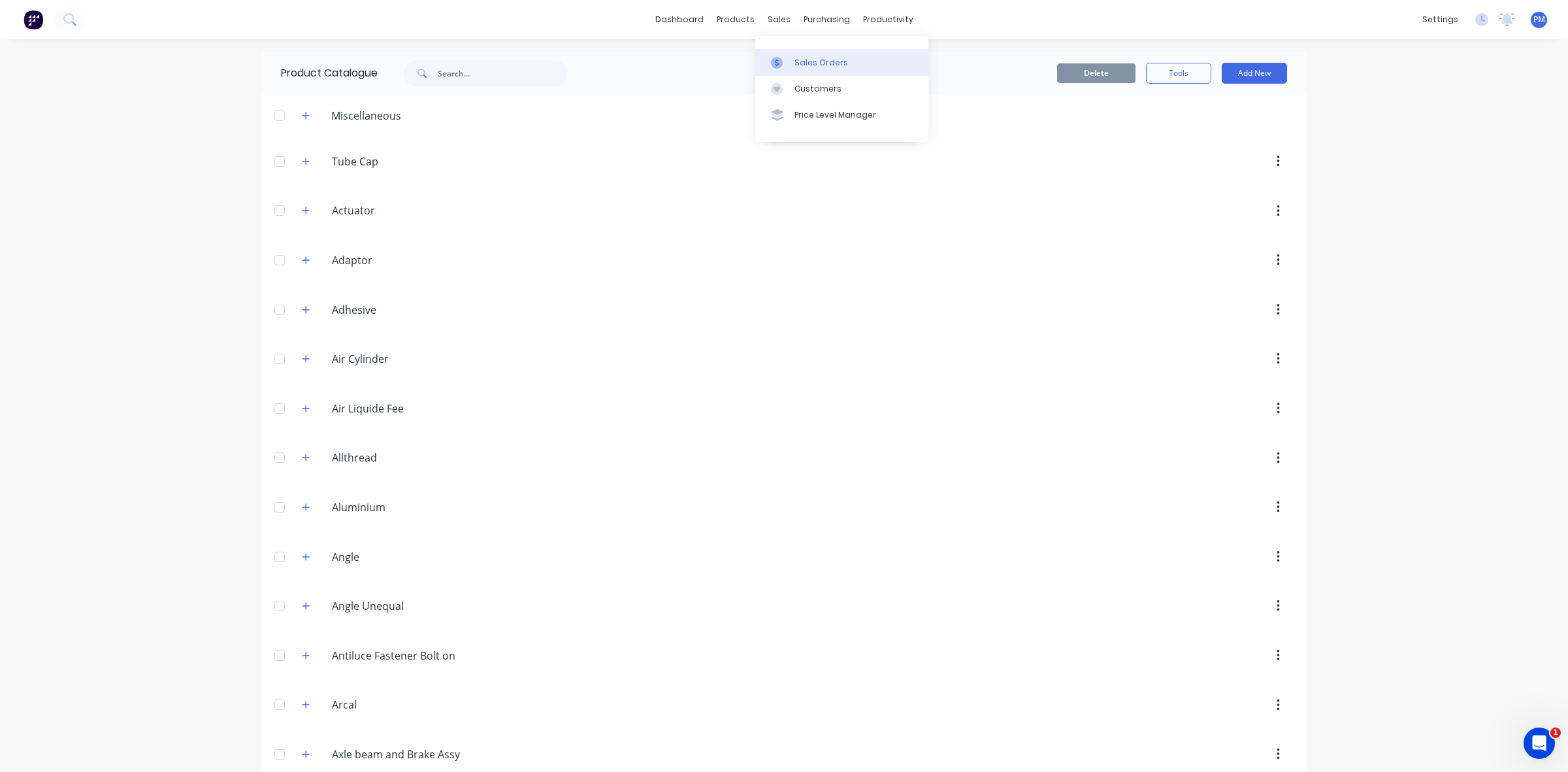
click at [813, 65] on div "Sales Orders" at bounding box center [821, 62] width 54 height 11
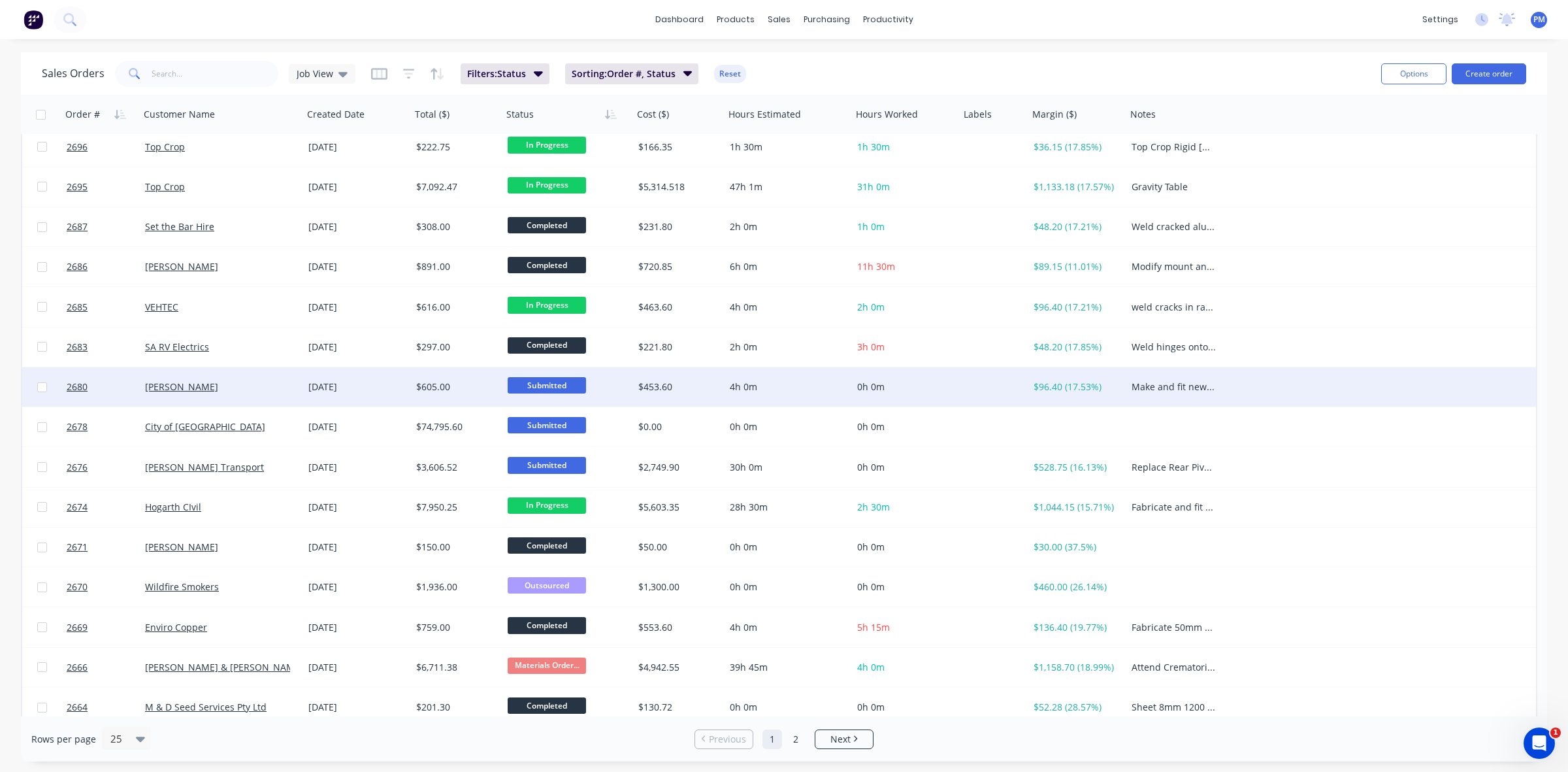
scroll to position [419, 0]
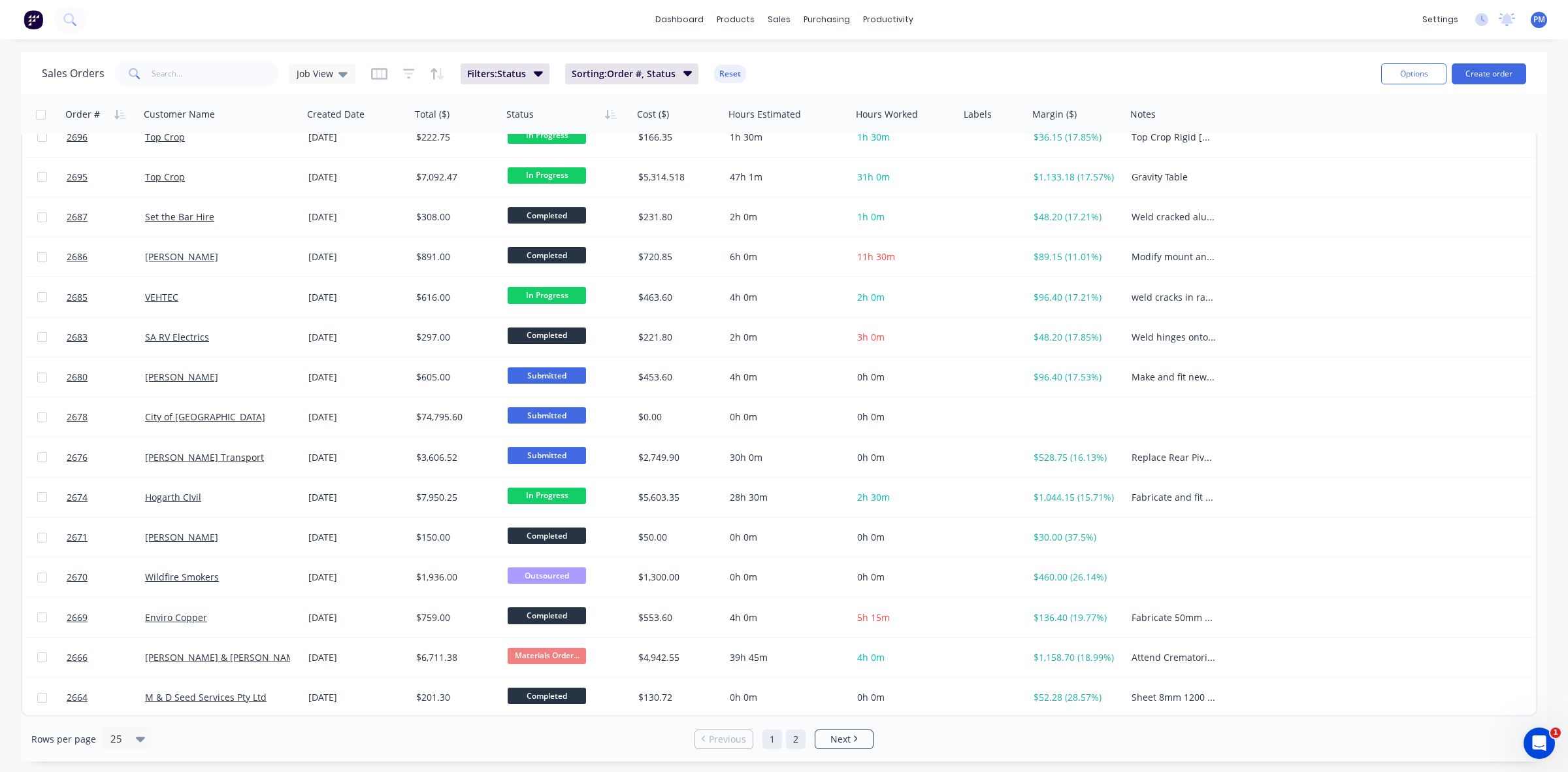
click at [793, 746] on link "2" at bounding box center [795, 739] width 19 height 19
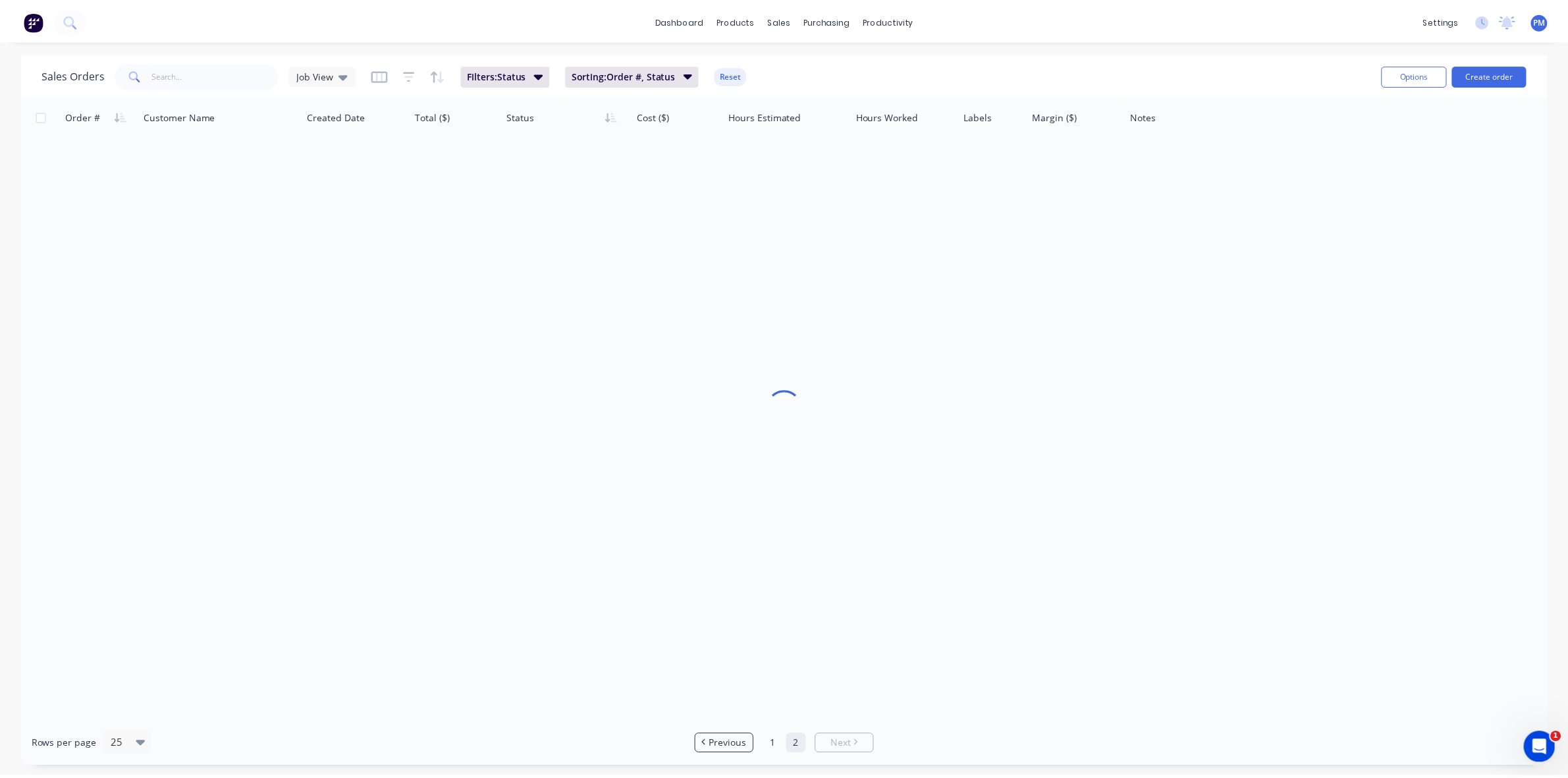
scroll to position [0, 0]
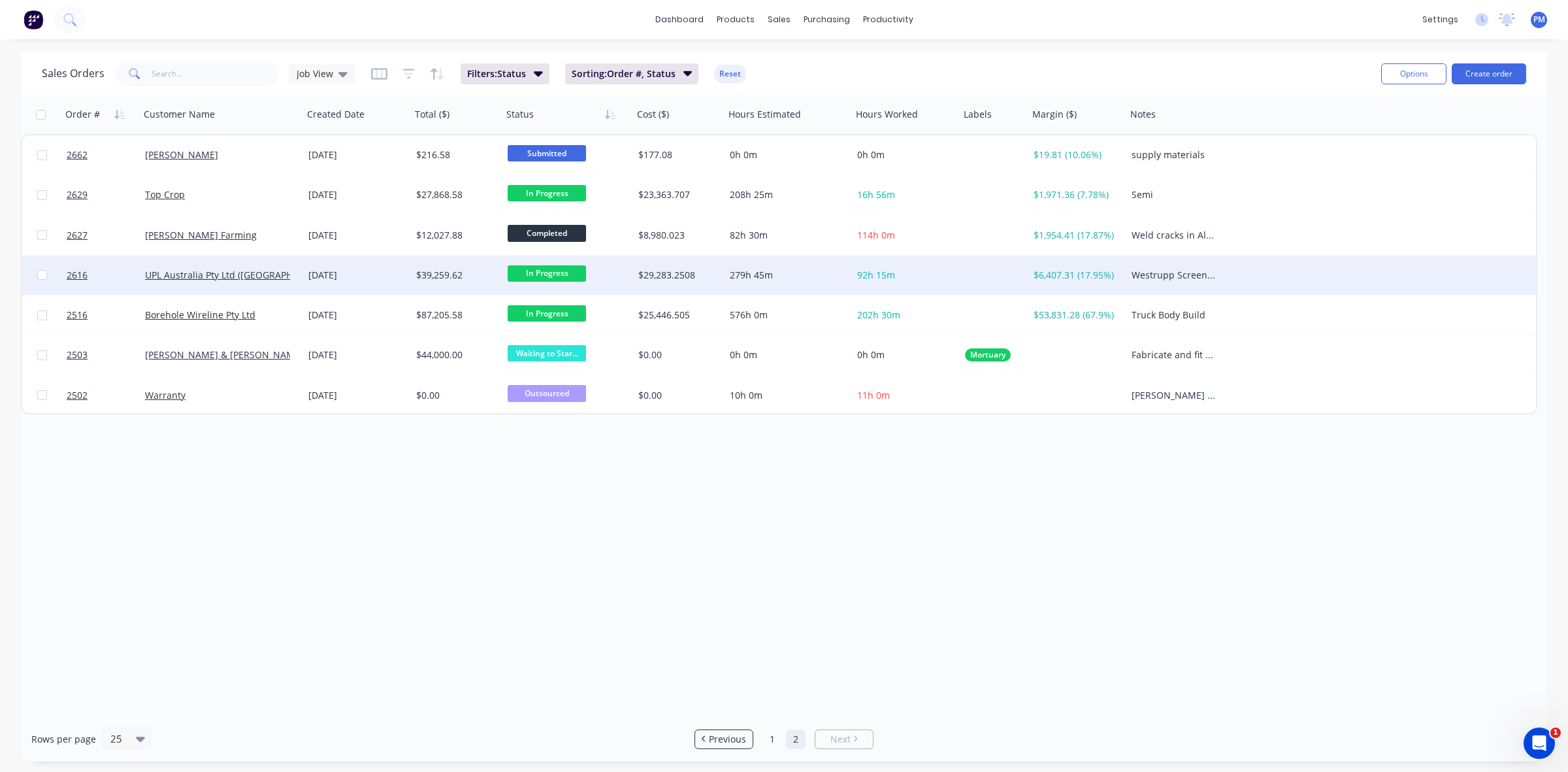
click at [376, 273] on div "[DATE]" at bounding box center [357, 276] width 98 height 13
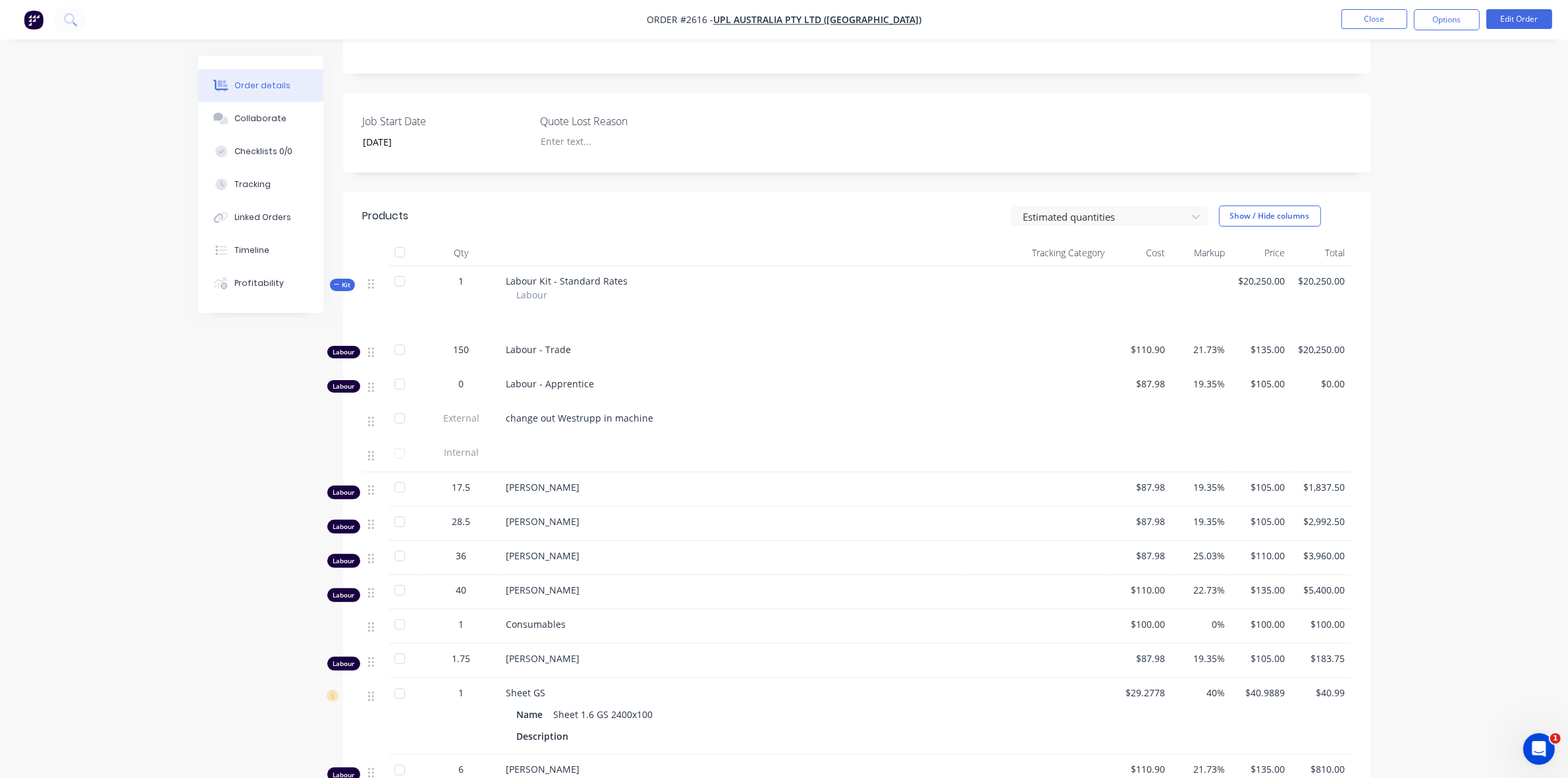
scroll to position [269, 0]
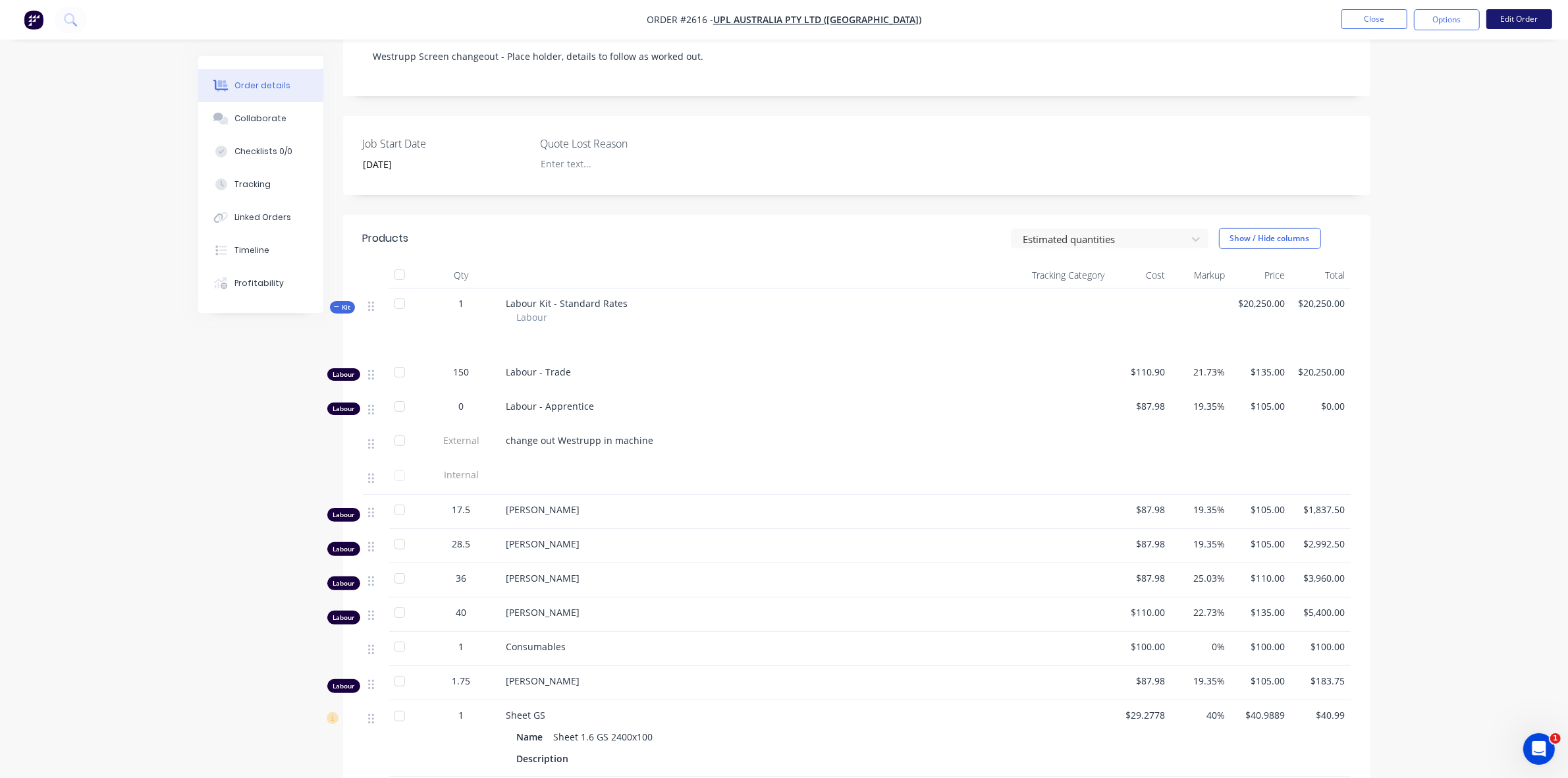
click at [1524, 24] on button "Edit Order" at bounding box center [1520, 19] width 66 height 19
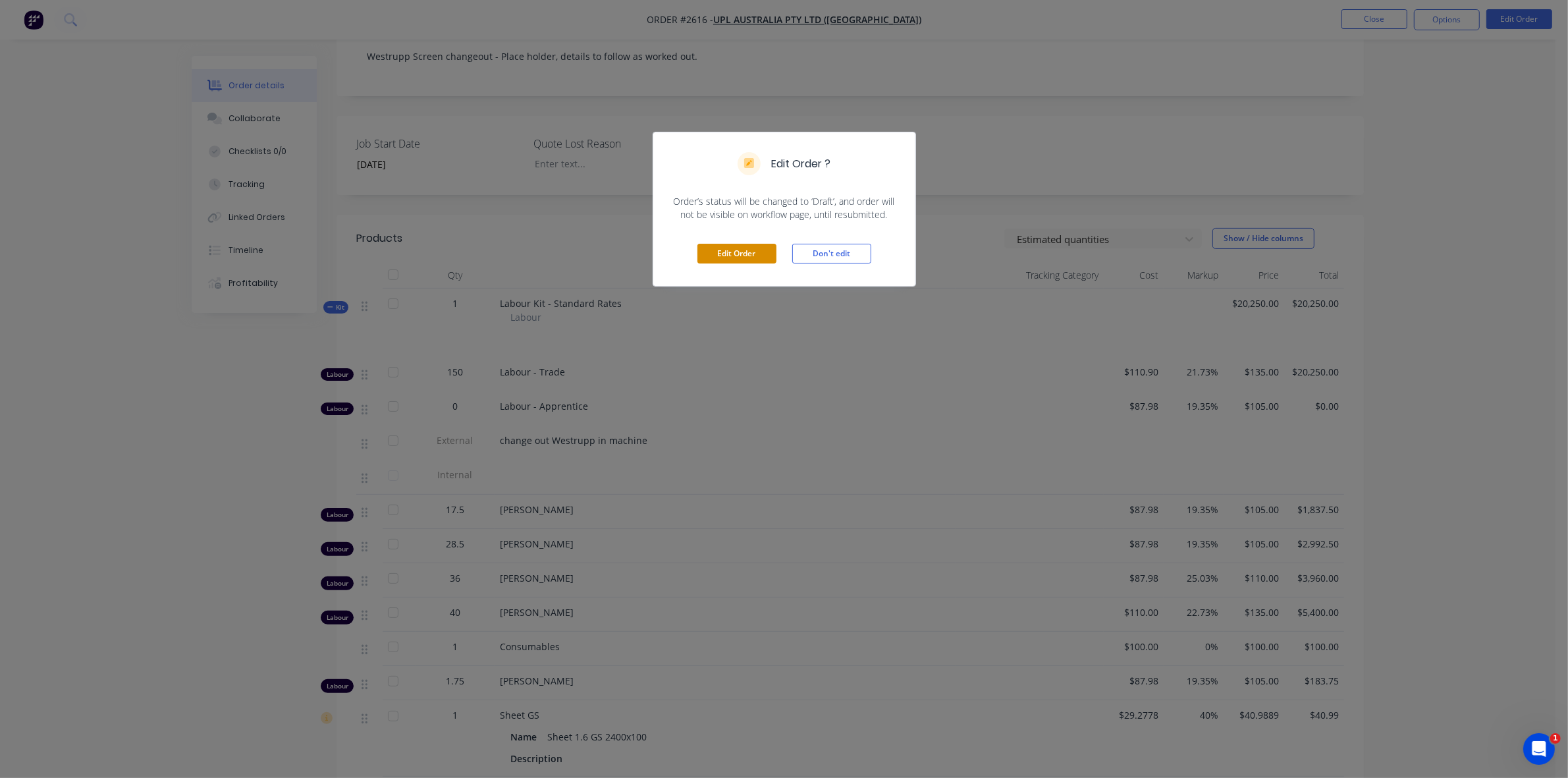
click at [735, 257] on button "Edit Order" at bounding box center [737, 254] width 79 height 19
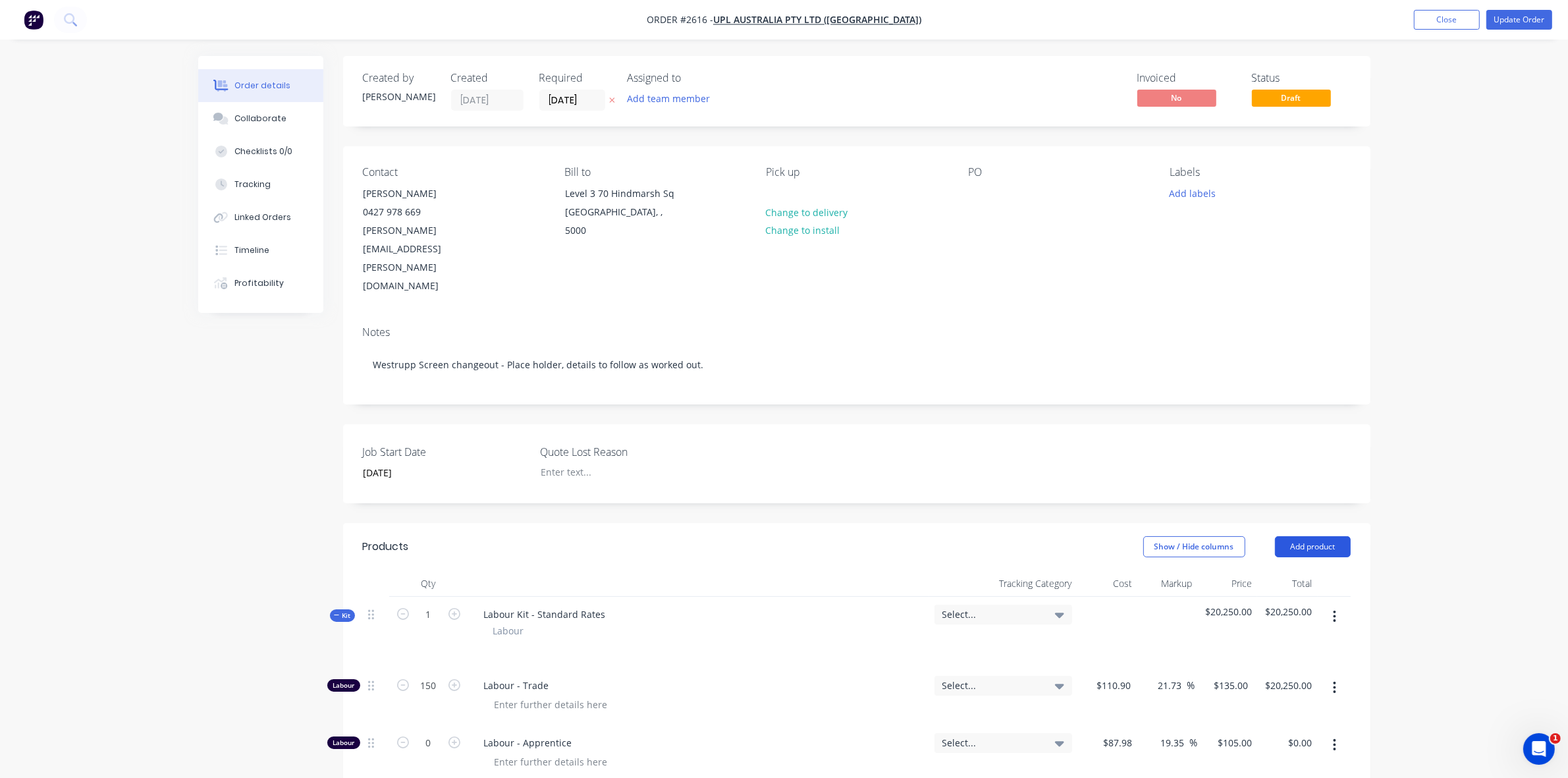
click at [1315, 537] on button "Add product" at bounding box center [1313, 547] width 76 height 21
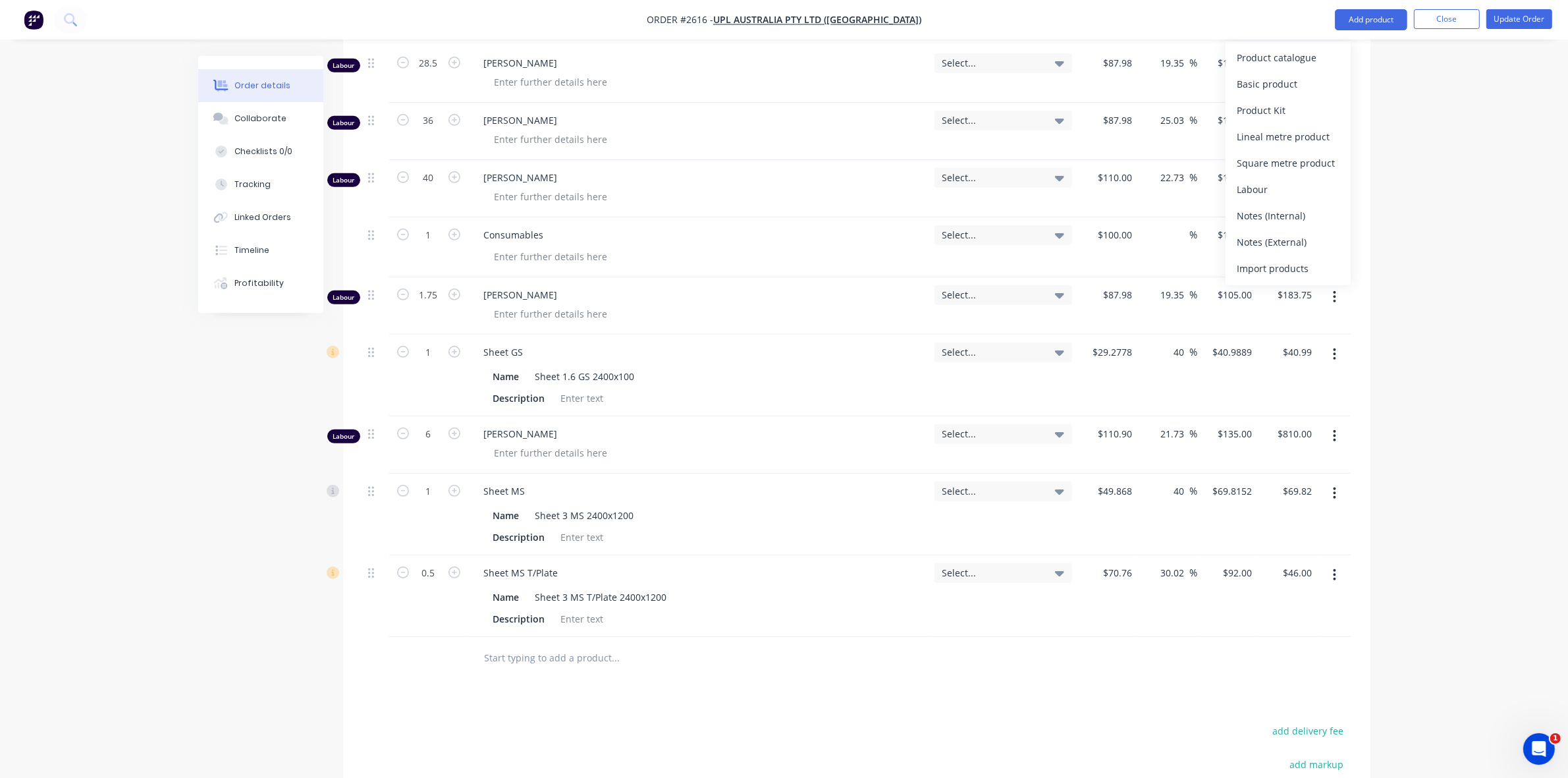
scroll to position [906, 0]
click at [719, 300] on div at bounding box center [704, 310] width 440 height 19
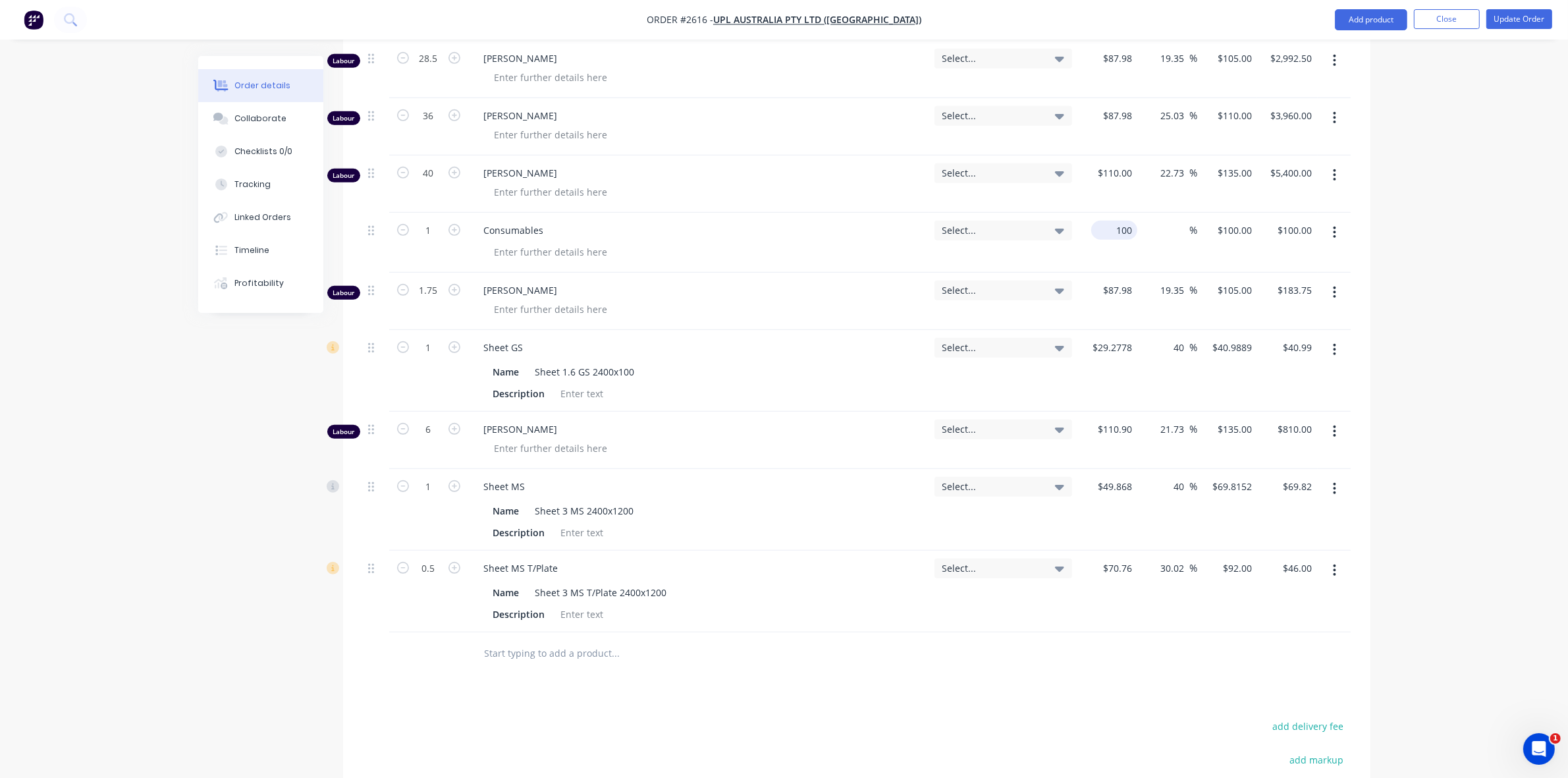
click at [1105, 212] on div "100 $100.00" at bounding box center [1108, 242] width 60 height 60
type input "$150.00"
click at [1434, 206] on div "Order details Collaborate Checklists 0/0 Tracking Linked Orders Timeline Profit…" at bounding box center [784, 52] width 1568 height 1917
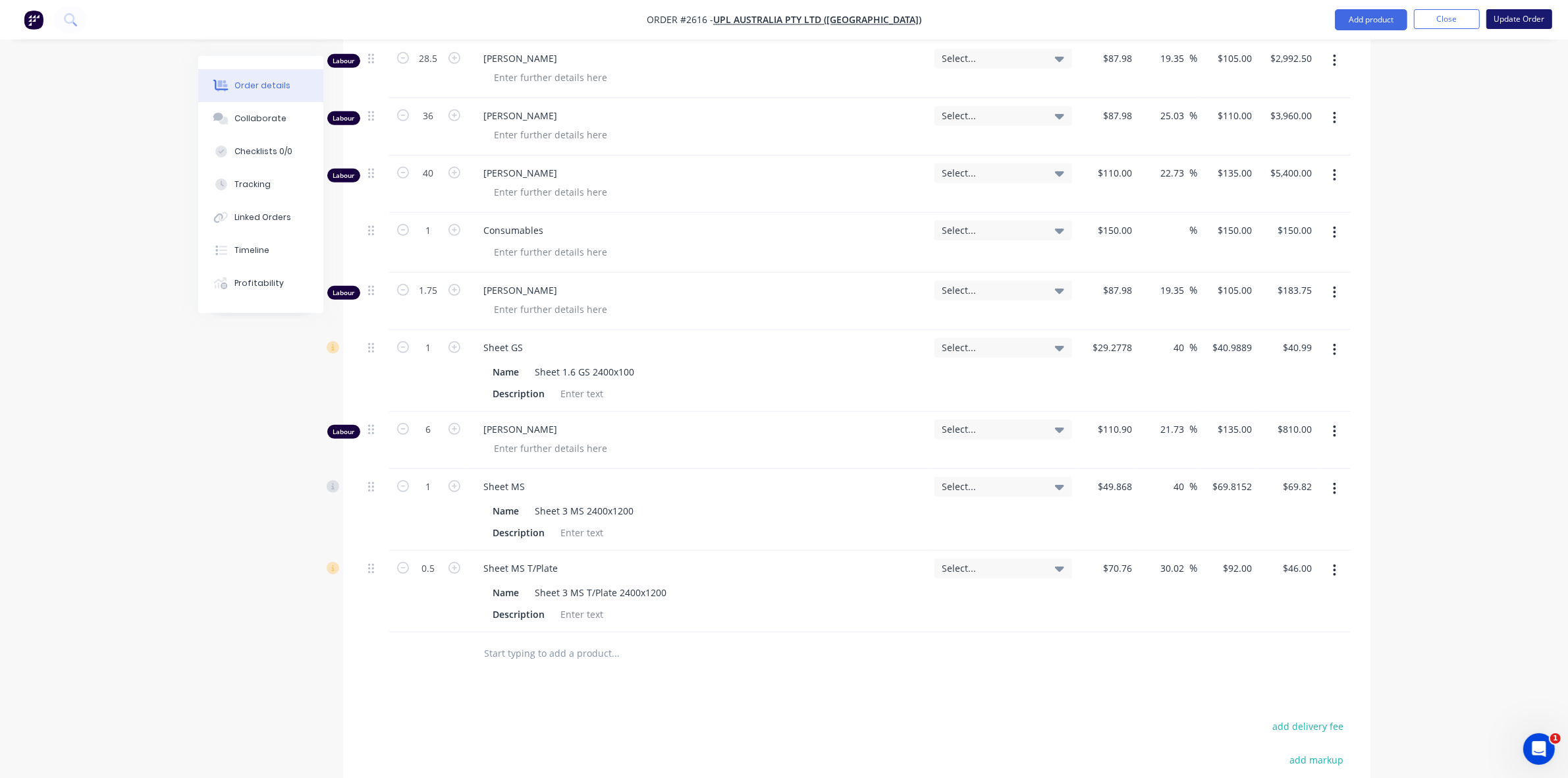
click at [1516, 20] on button "Update Order" at bounding box center [1520, 19] width 66 height 19
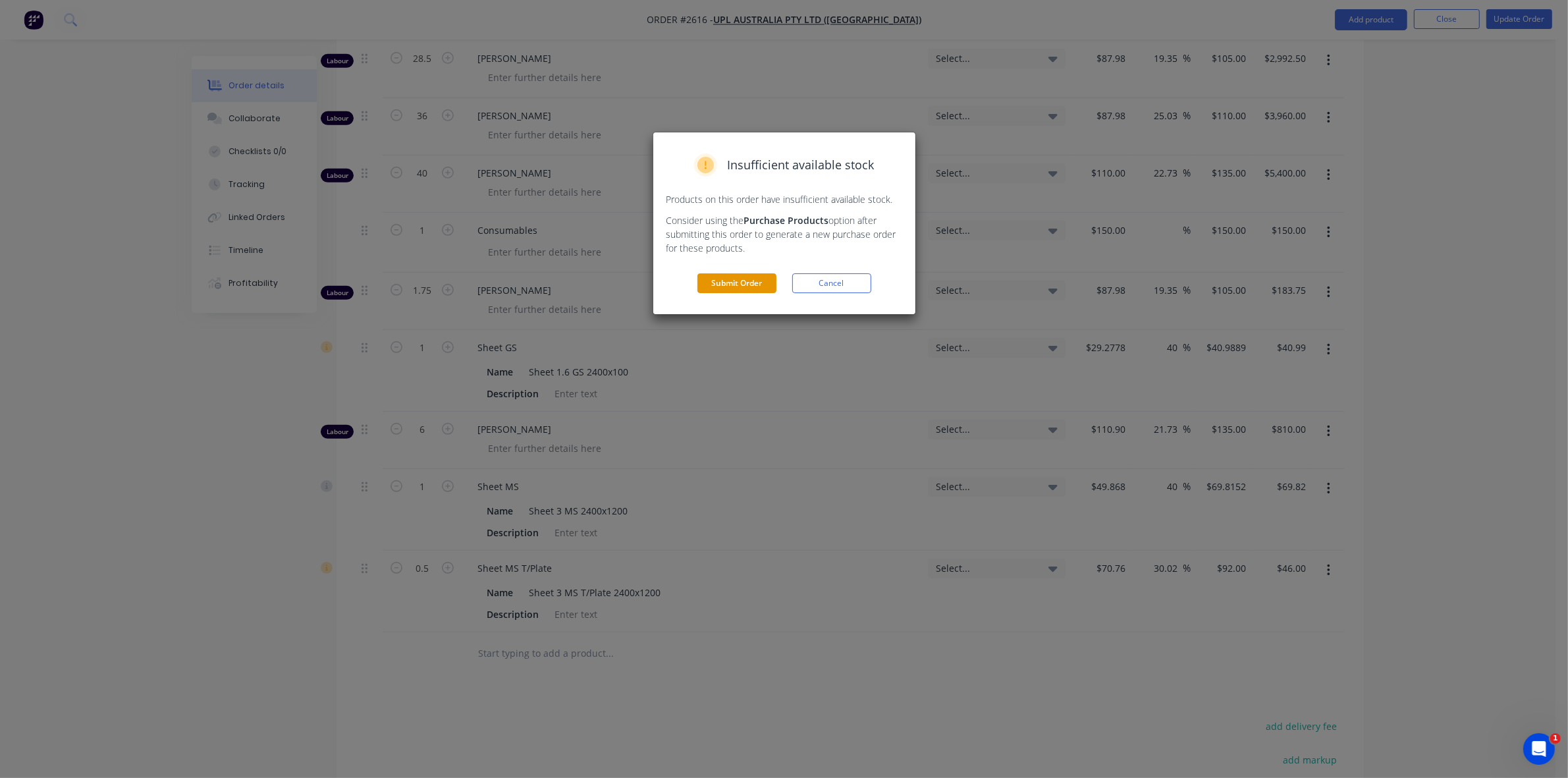
click at [735, 284] on button "Submit Order" at bounding box center [737, 283] width 79 height 19
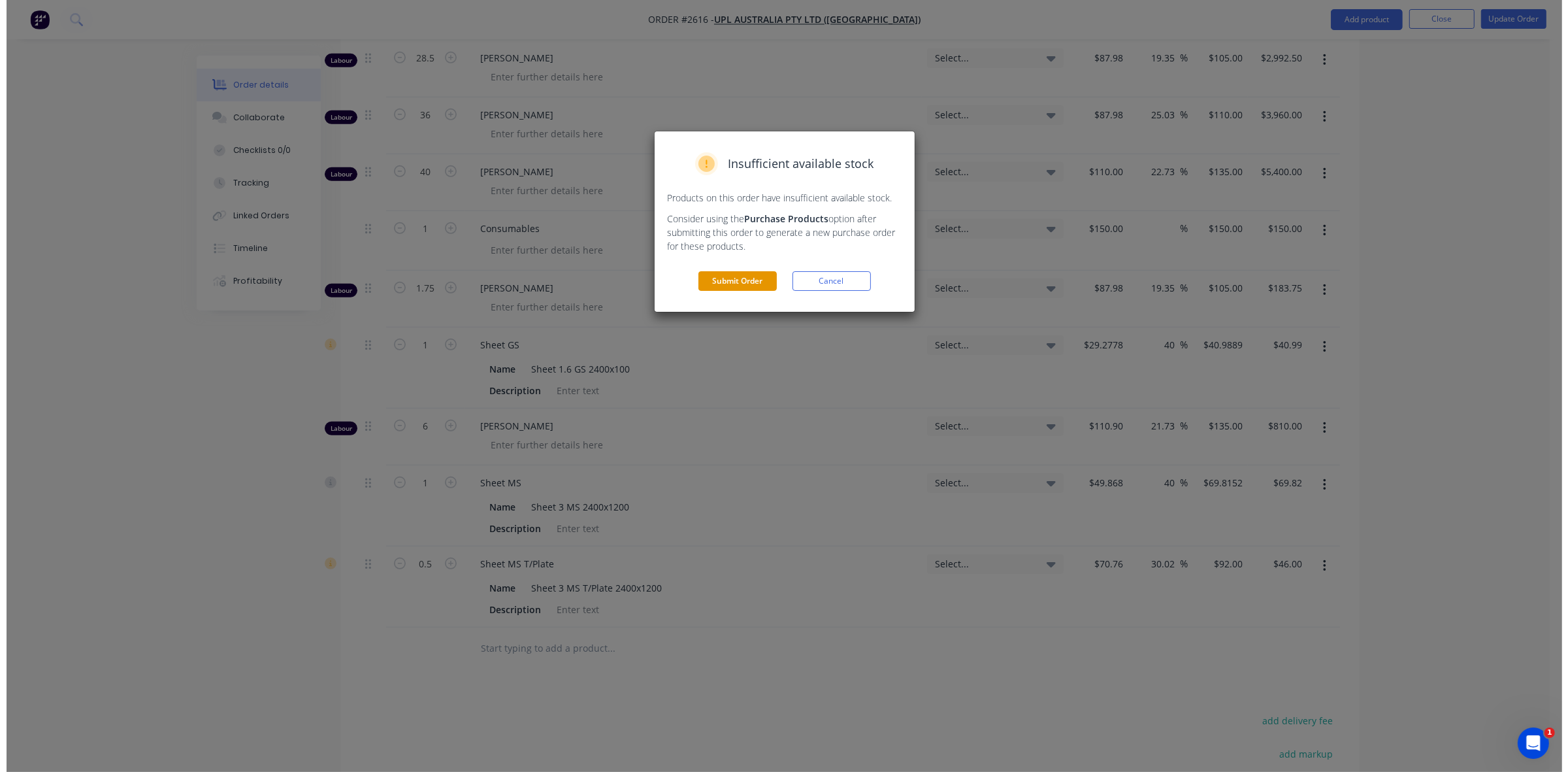
scroll to position [0, 0]
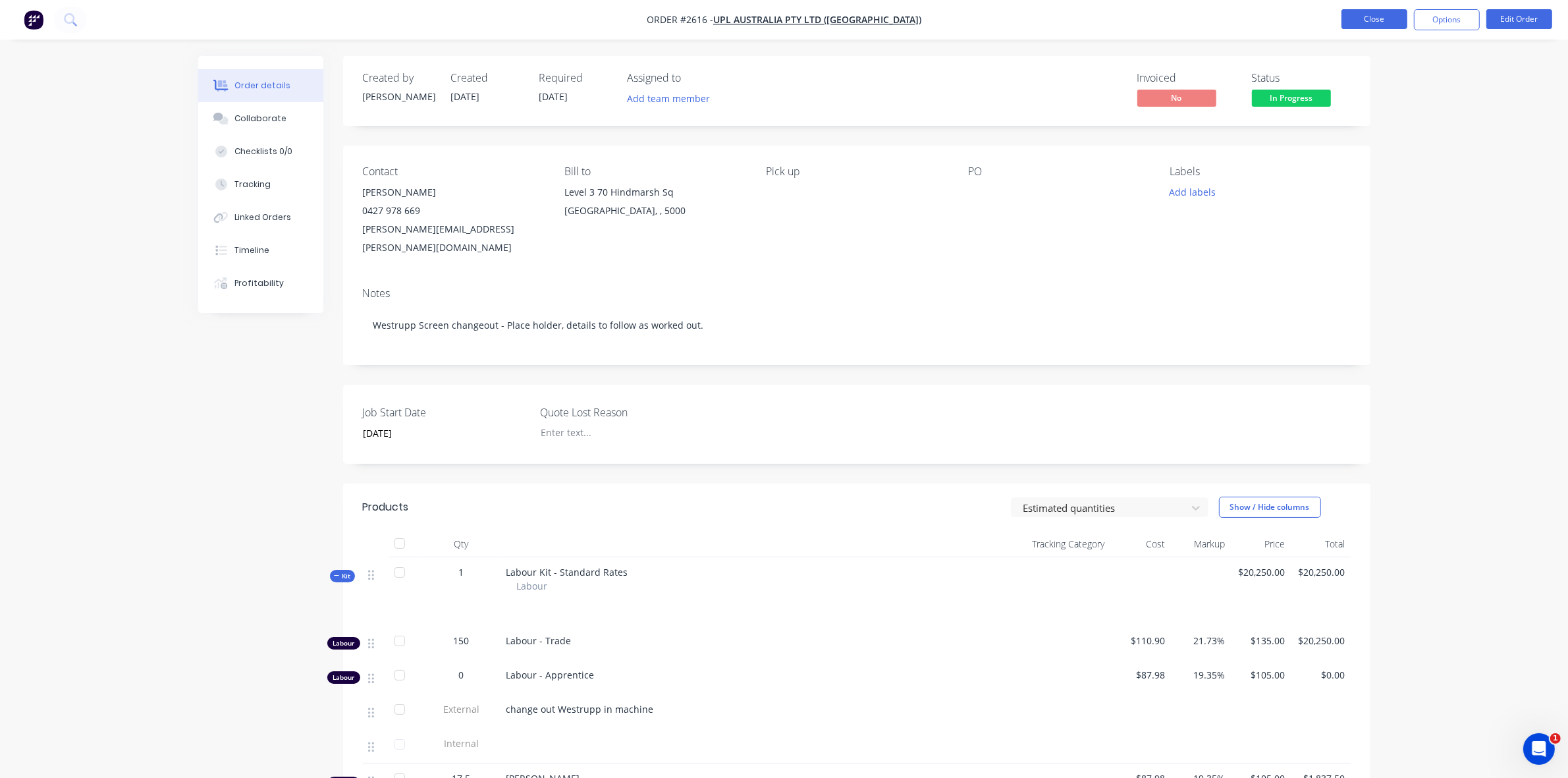
click at [1364, 24] on button "Close" at bounding box center [1375, 19] width 66 height 19
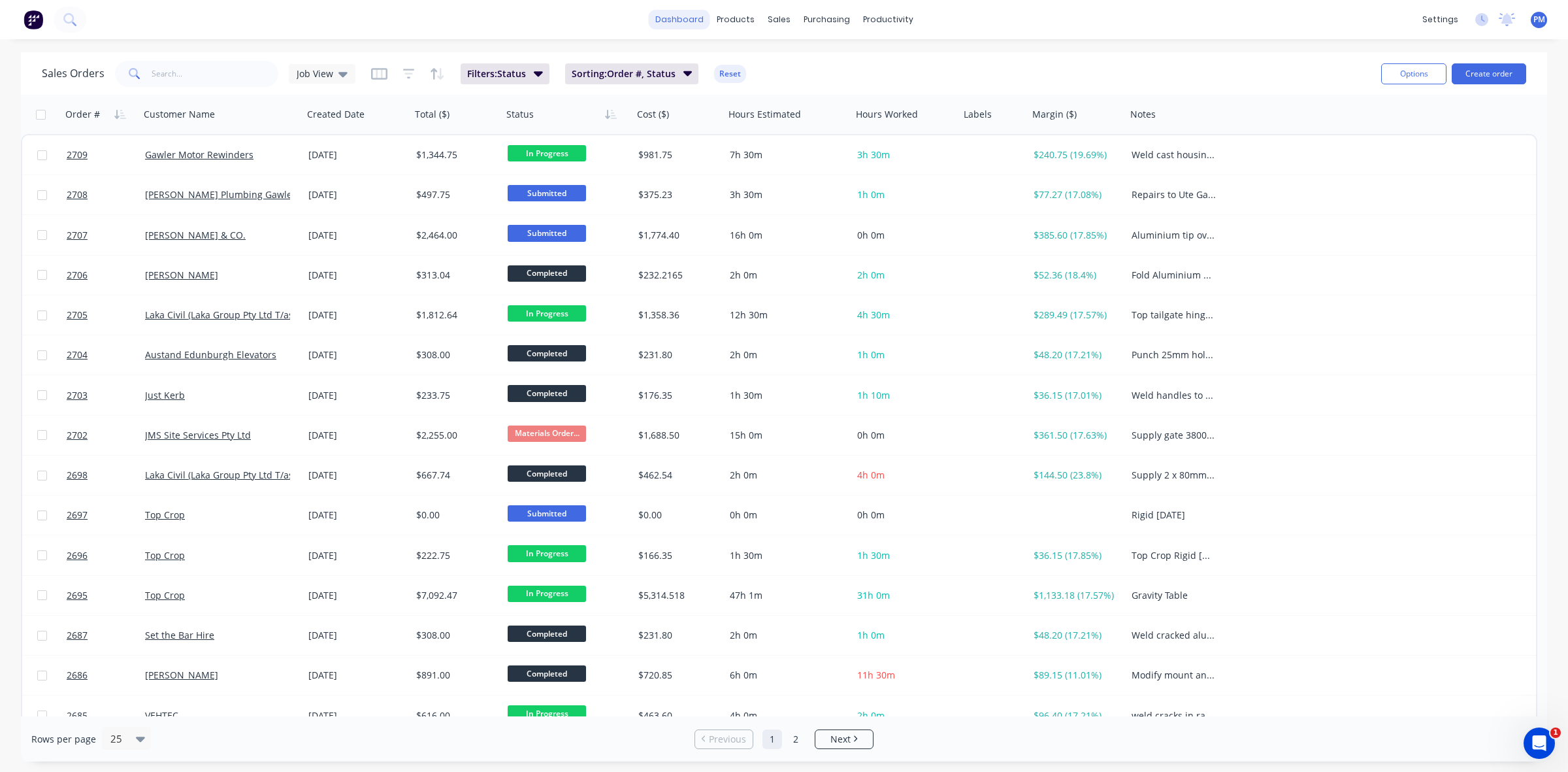
click at [680, 19] on link "dashboard" at bounding box center [680, 19] width 61 height 19
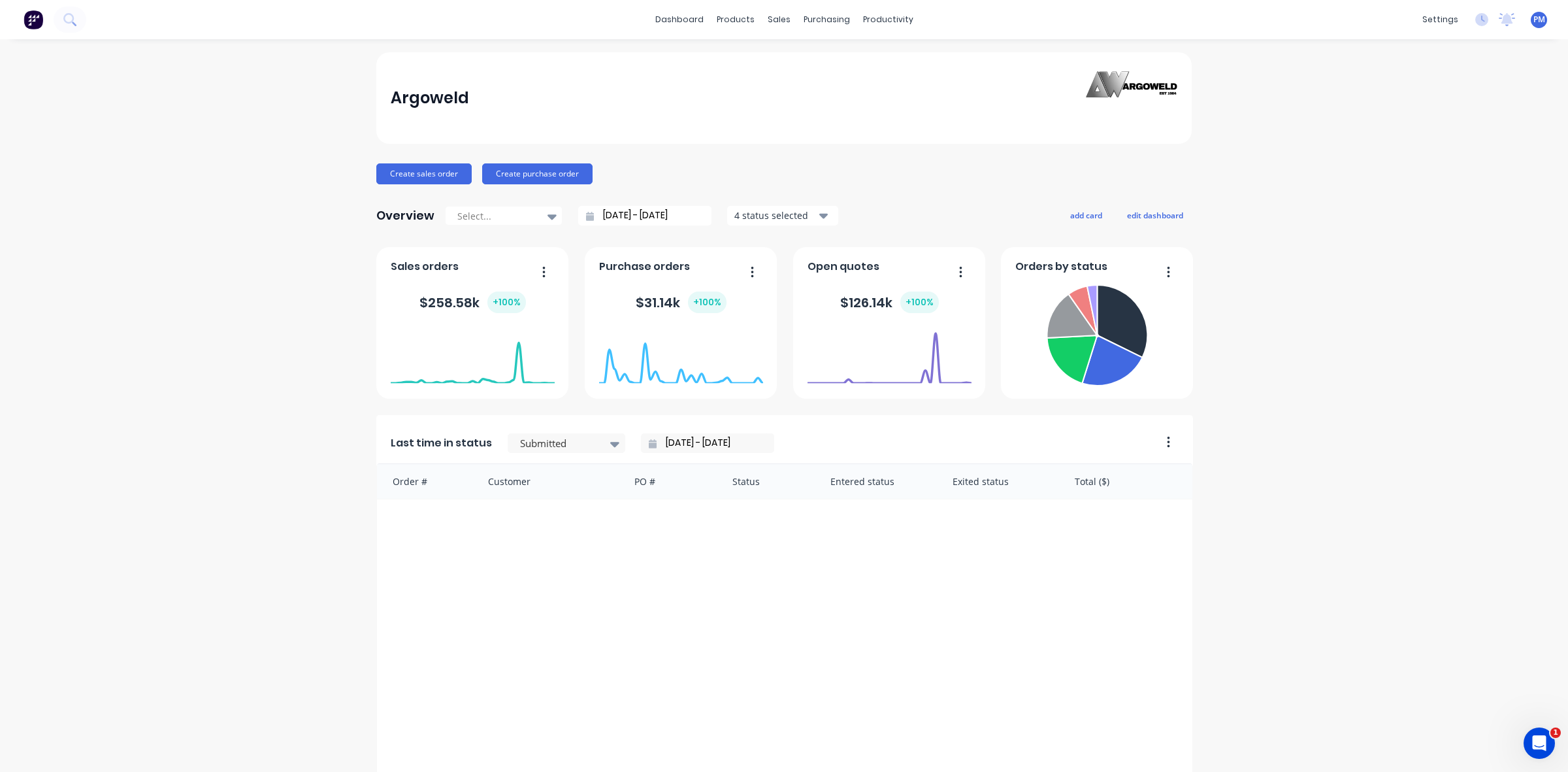
click at [543, 269] on icon "button" at bounding box center [544, 272] width 3 height 13
click at [304, 332] on div "Argoweld Create sales order Create purchase order Overview Select... [DATE] - […" at bounding box center [784, 646] width 1568 height 1187
click at [810, 59] on div "Sales Orders" at bounding box center [821, 62] width 54 height 11
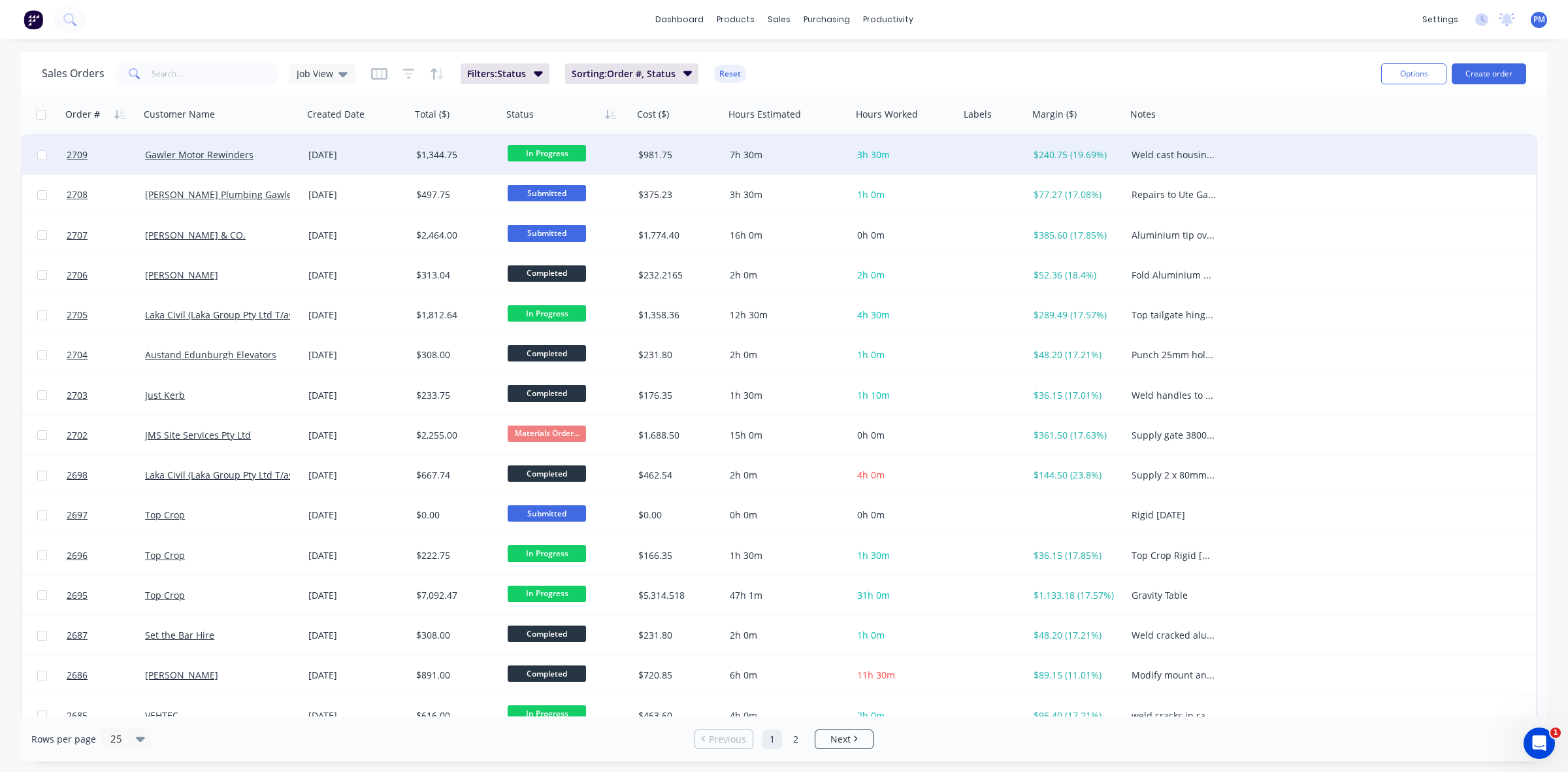
click at [550, 152] on span "In Progress" at bounding box center [547, 153] width 78 height 16
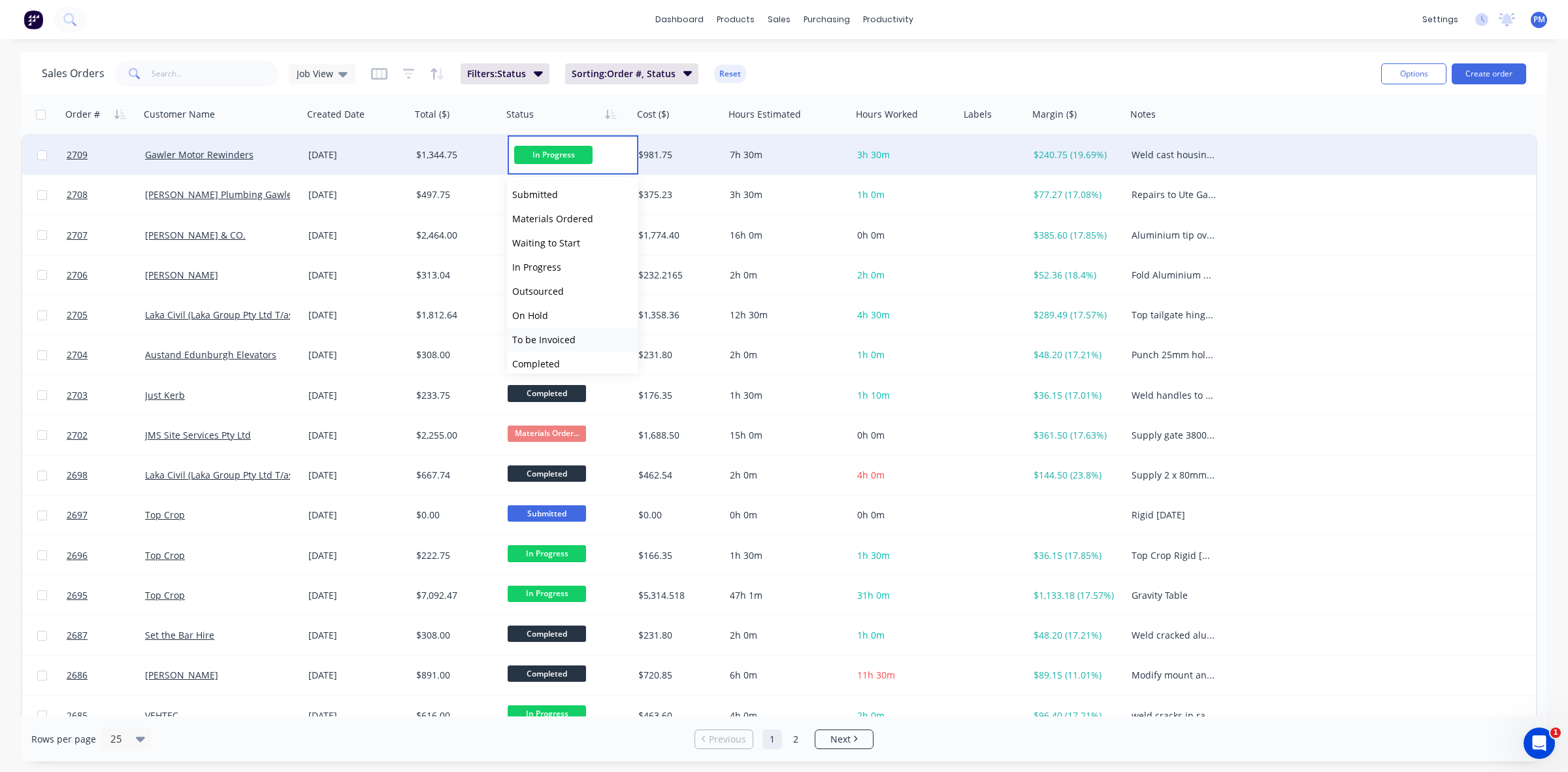
click at [537, 333] on span "To be Invoiced" at bounding box center [544, 339] width 63 height 12
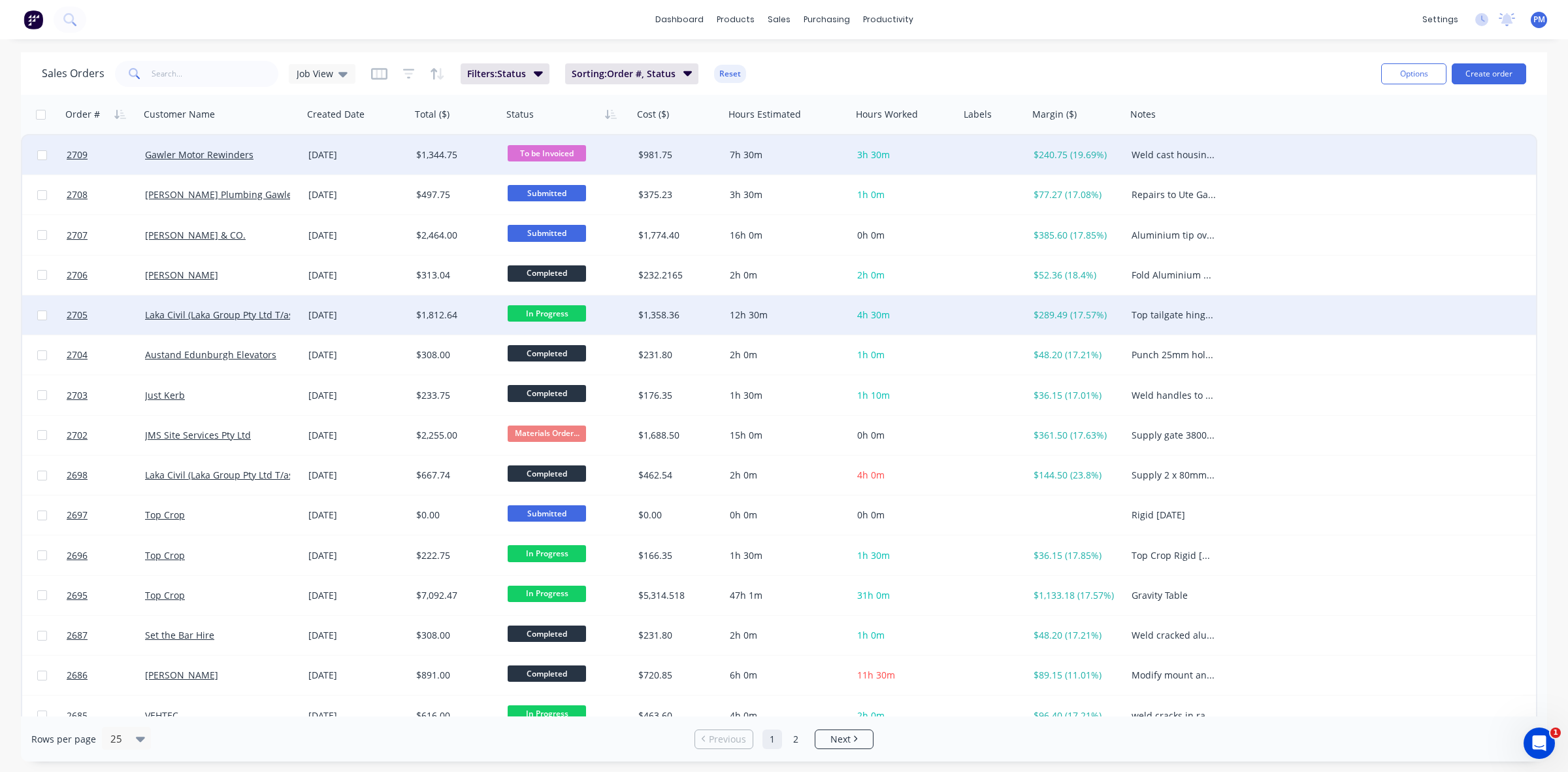
click at [547, 307] on span "In Progress" at bounding box center [547, 313] width 78 height 16
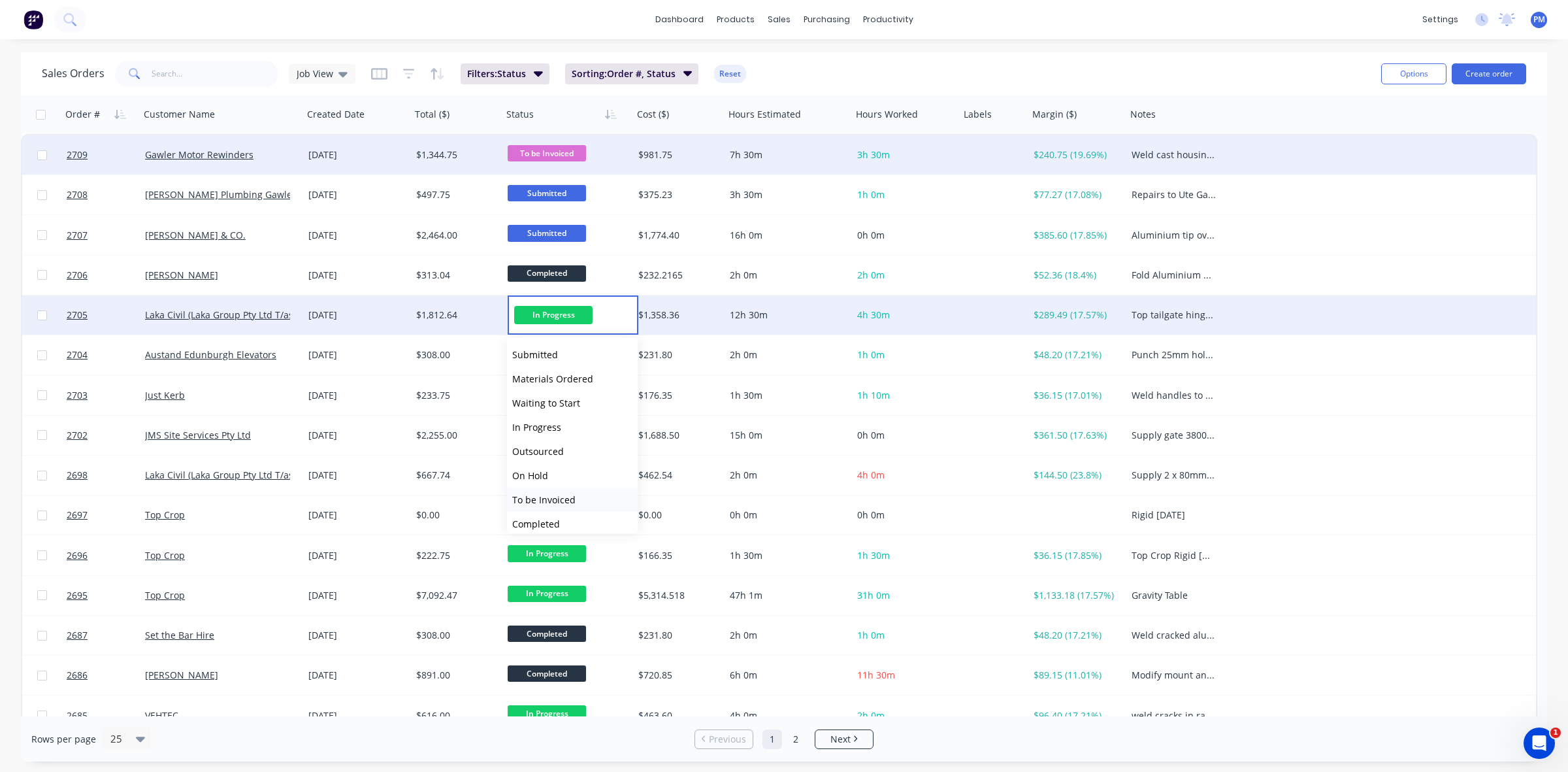
click at [557, 498] on span "To be Invoiced" at bounding box center [544, 499] width 63 height 12
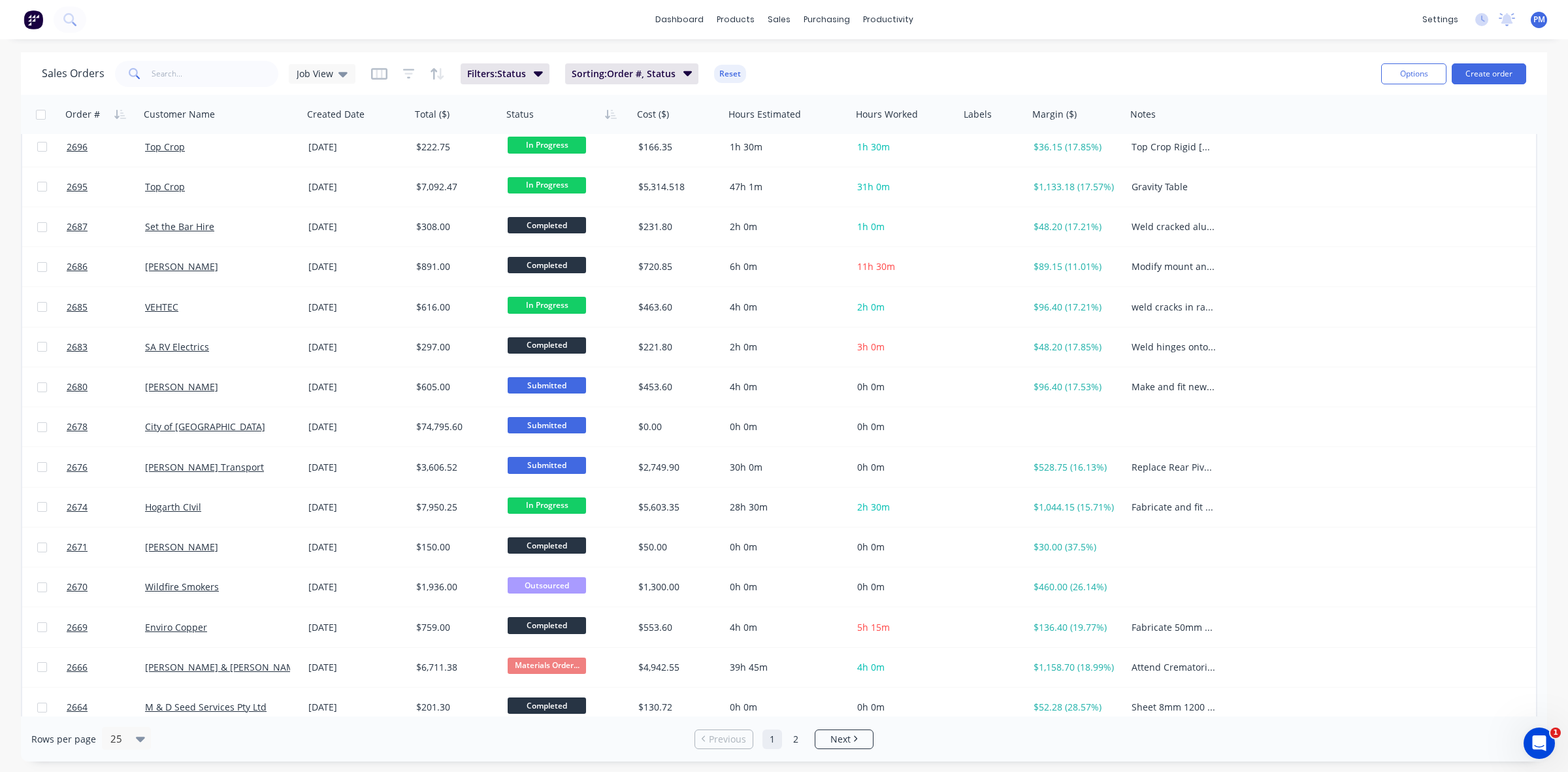
scroll to position [419, 0]
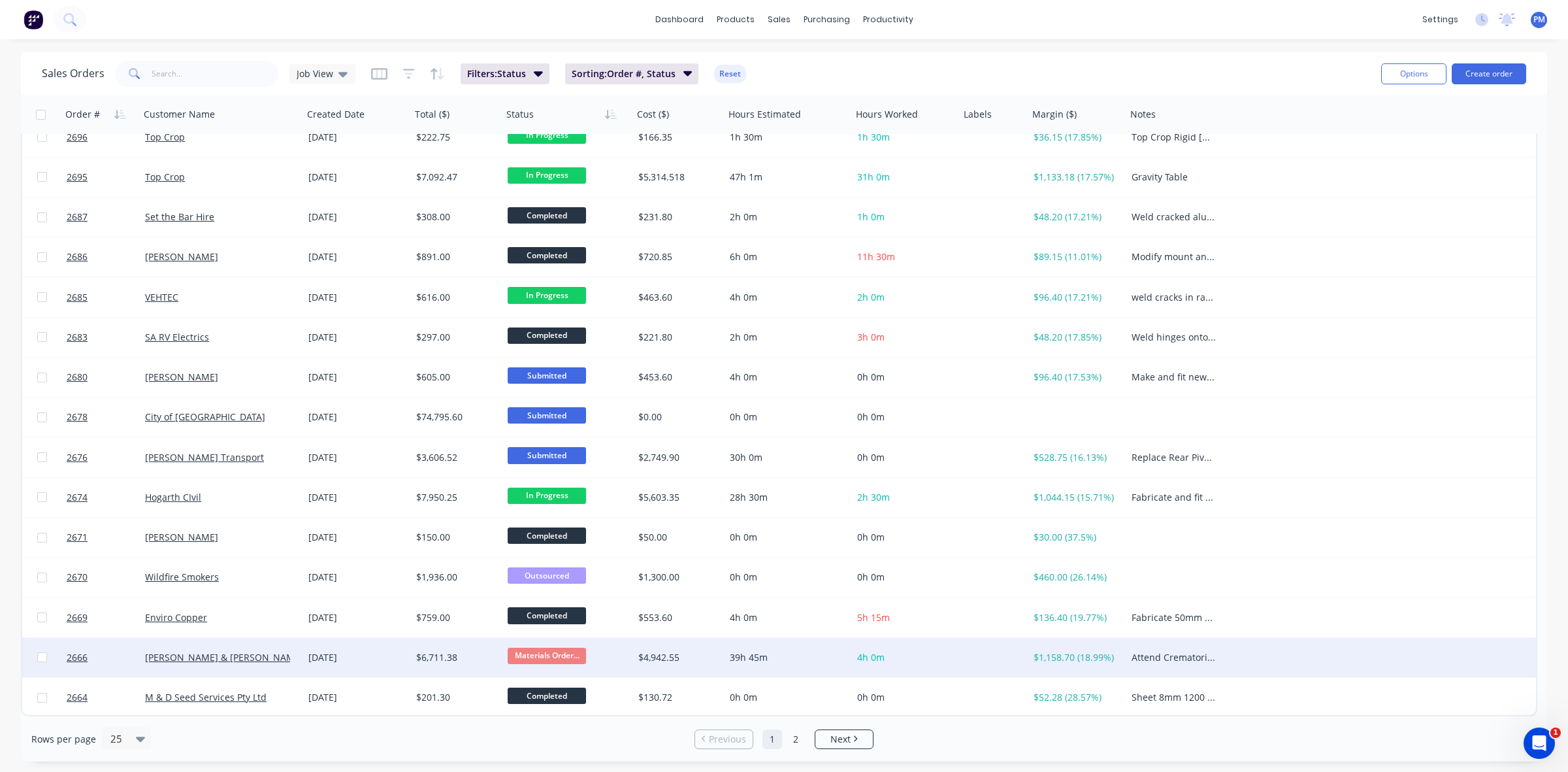
click at [552, 651] on span "Materials Order..." at bounding box center [547, 655] width 78 height 16
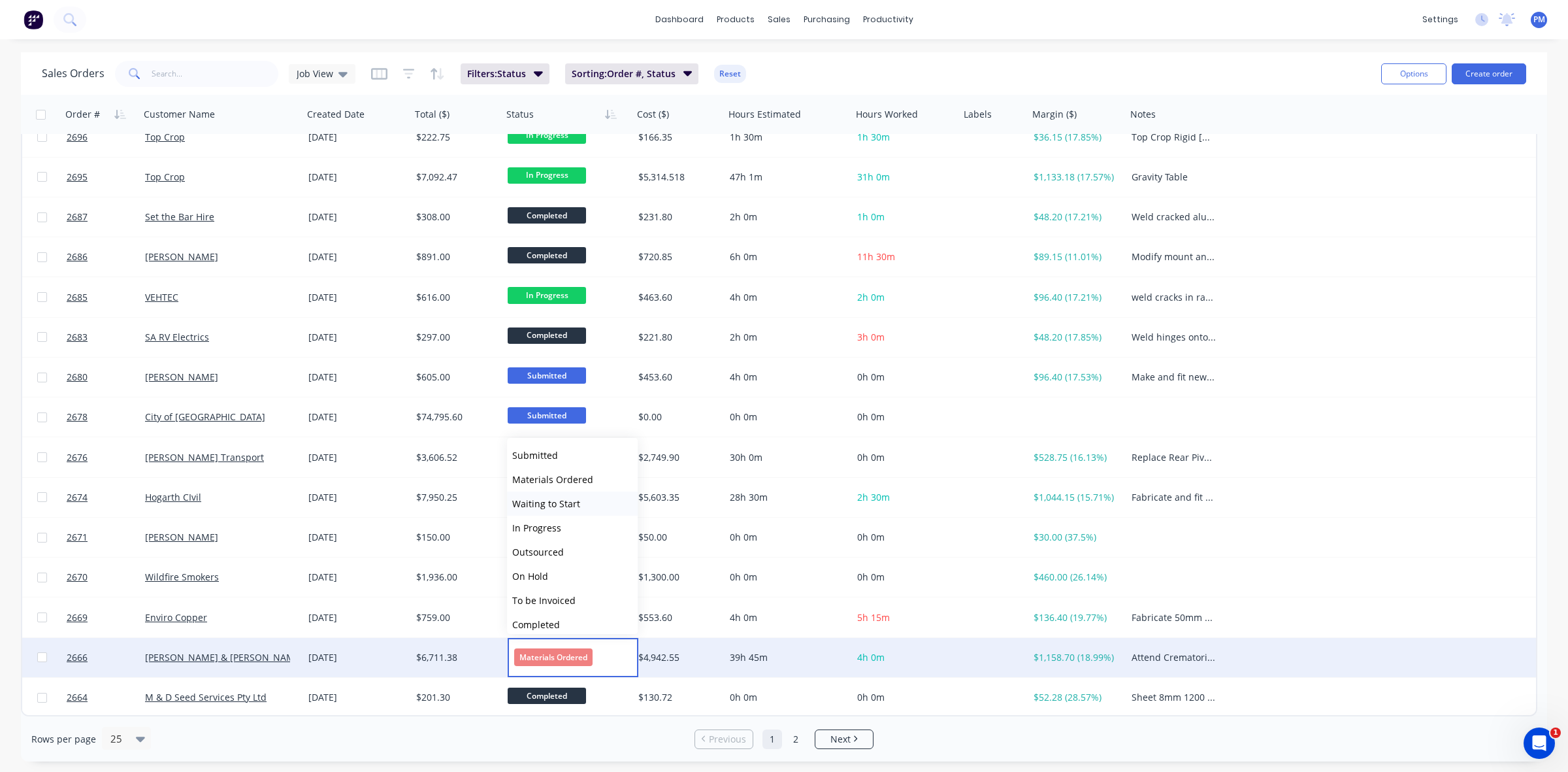
click at [545, 502] on span "Waiting to Start" at bounding box center [546, 503] width 68 height 12
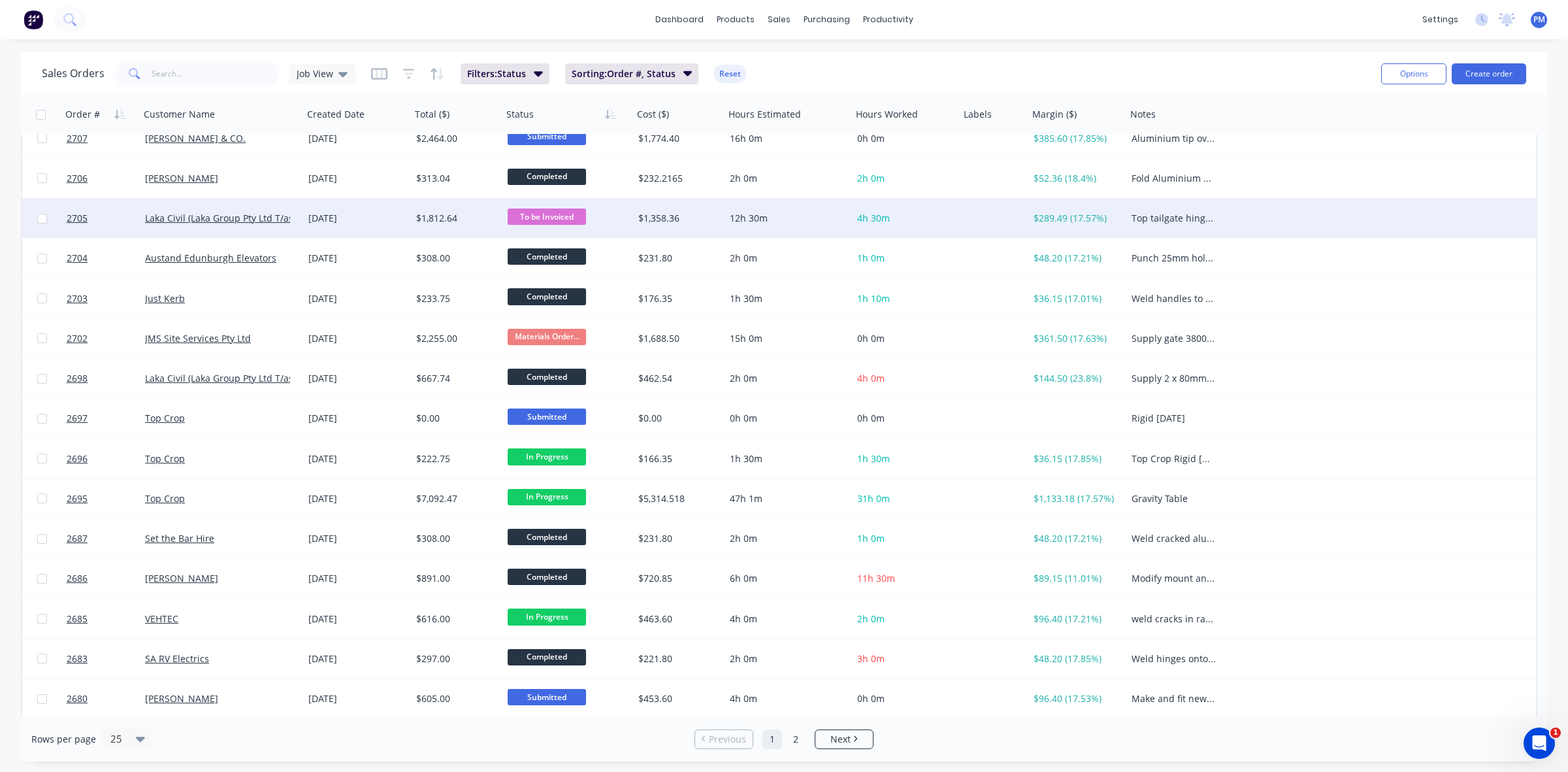
scroll to position [92, 0]
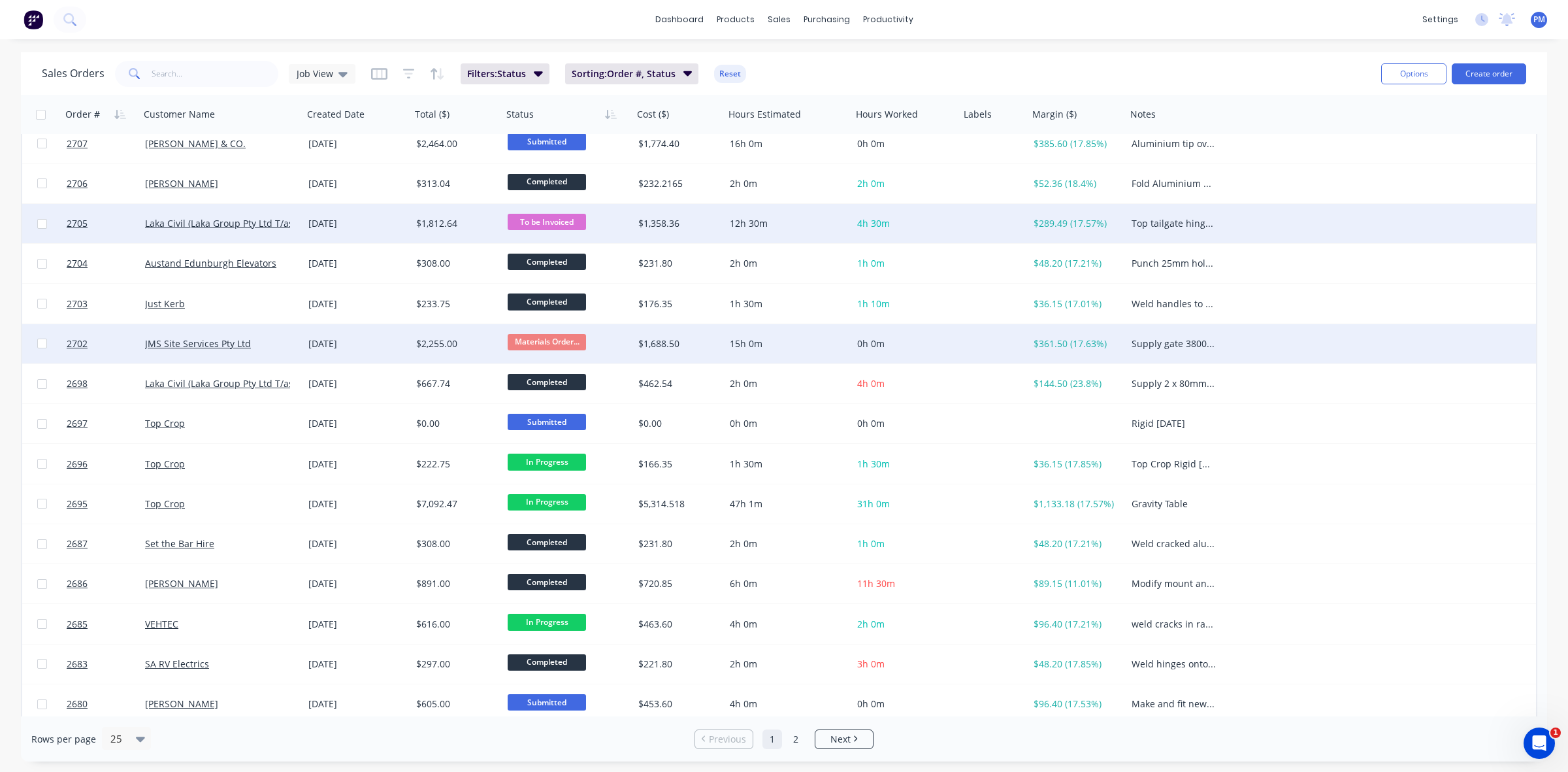
click at [534, 341] on span "Materials Order..." at bounding box center [547, 342] width 78 height 16
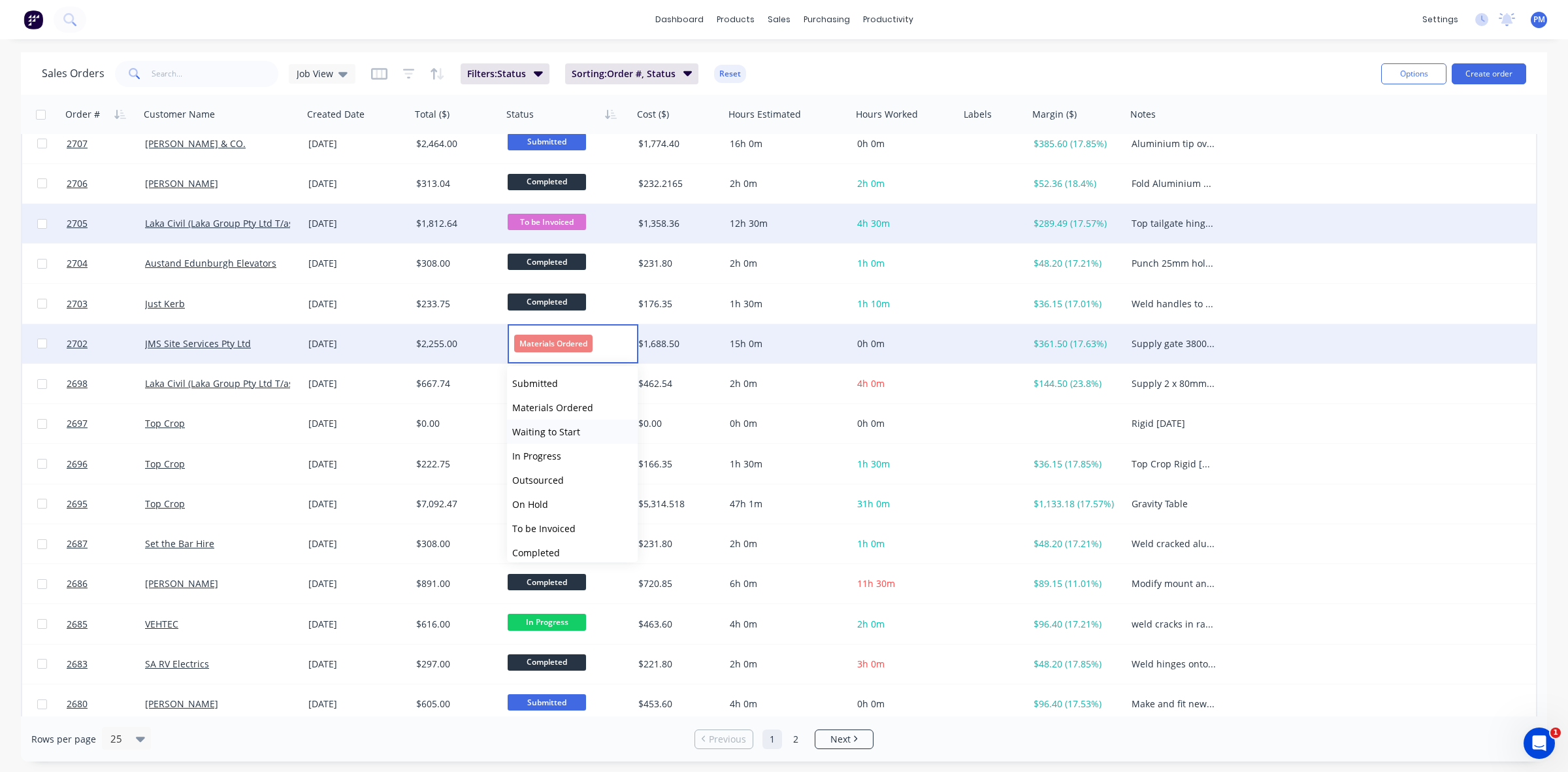
click at [538, 432] on span "Waiting to Start" at bounding box center [546, 431] width 68 height 12
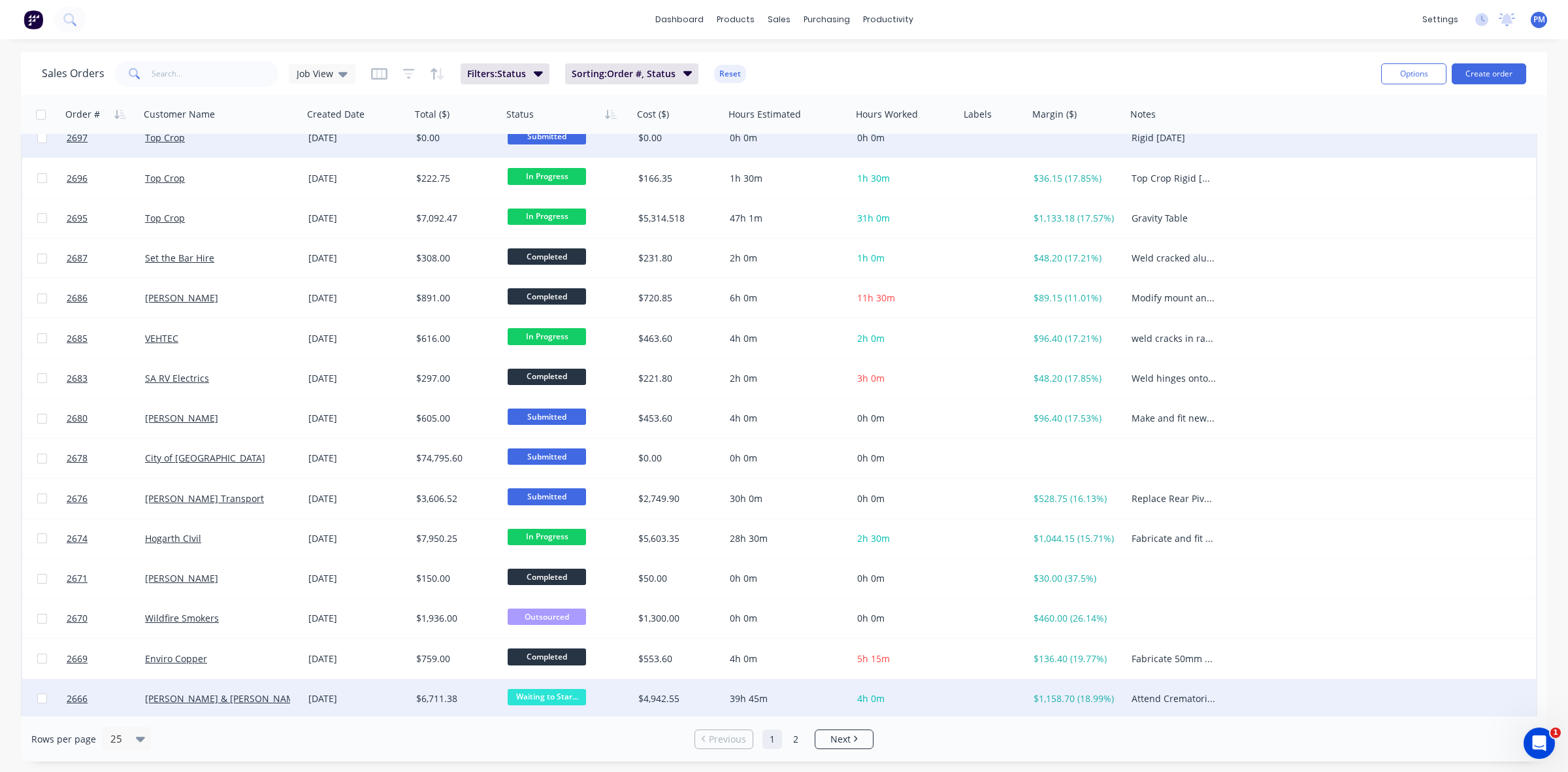
scroll to position [419, 0]
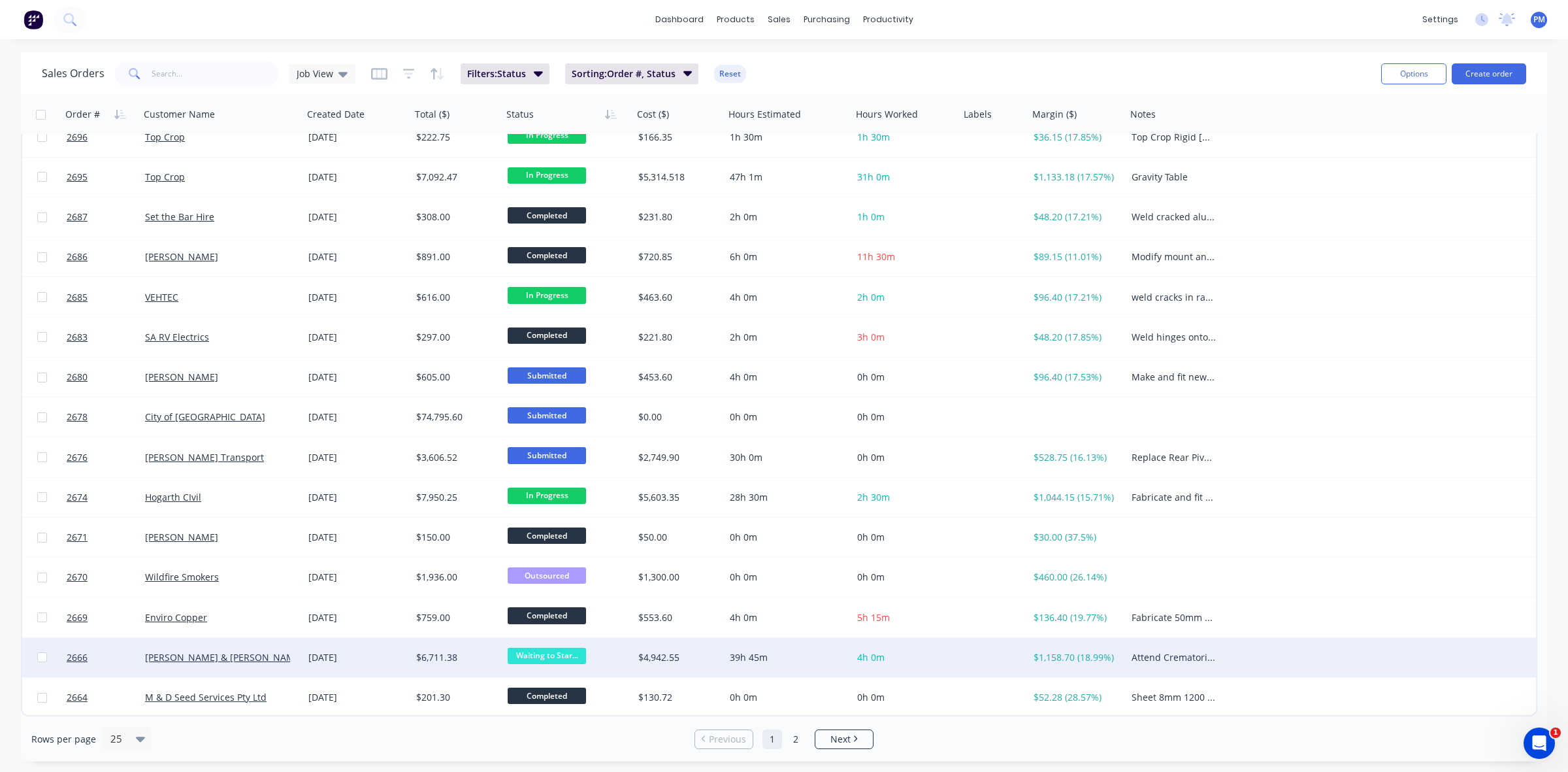
click at [543, 657] on span "Waiting to Star..." at bounding box center [547, 655] width 78 height 16
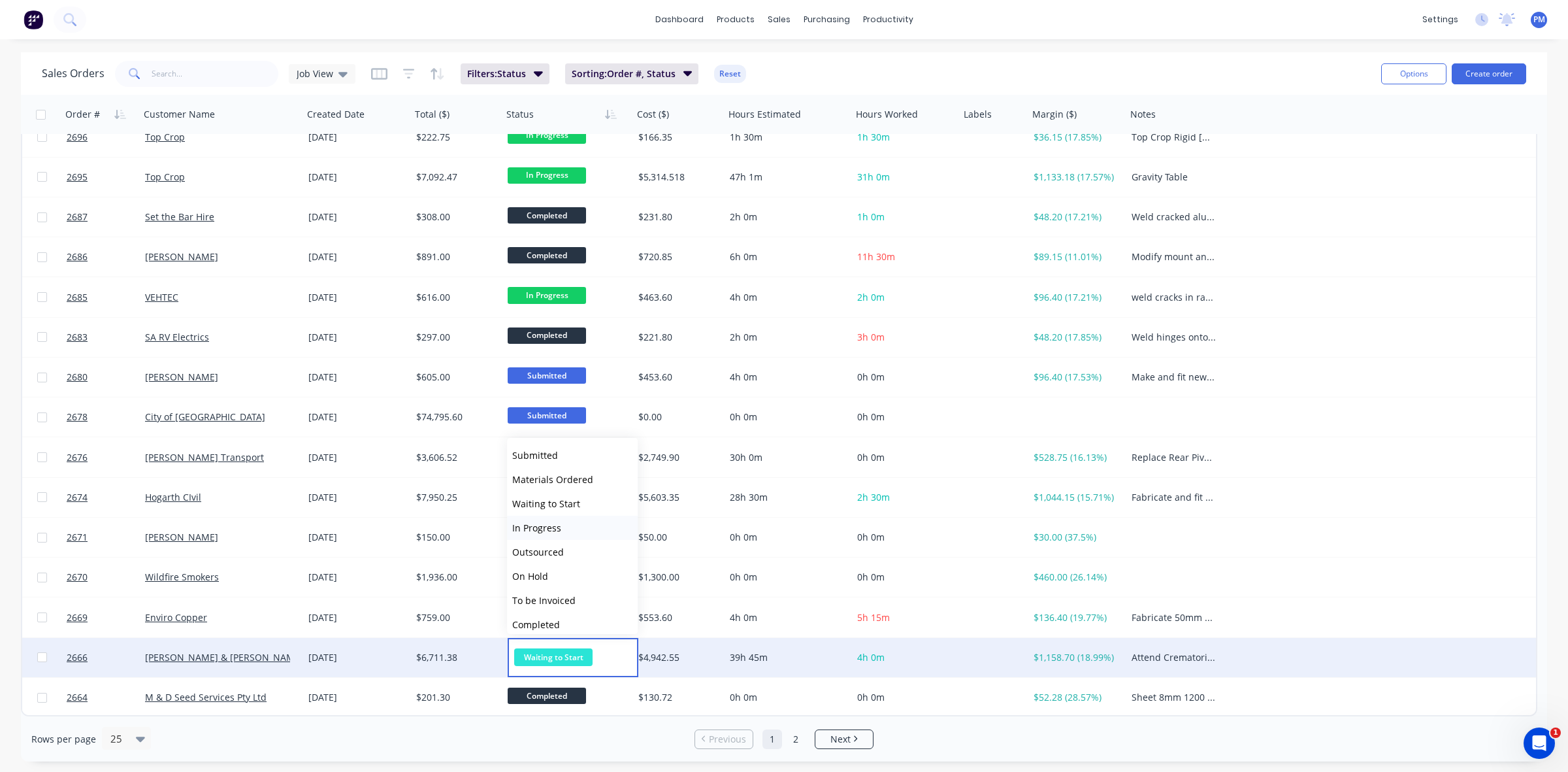
click at [546, 522] on span "In Progress" at bounding box center [536, 528] width 49 height 12
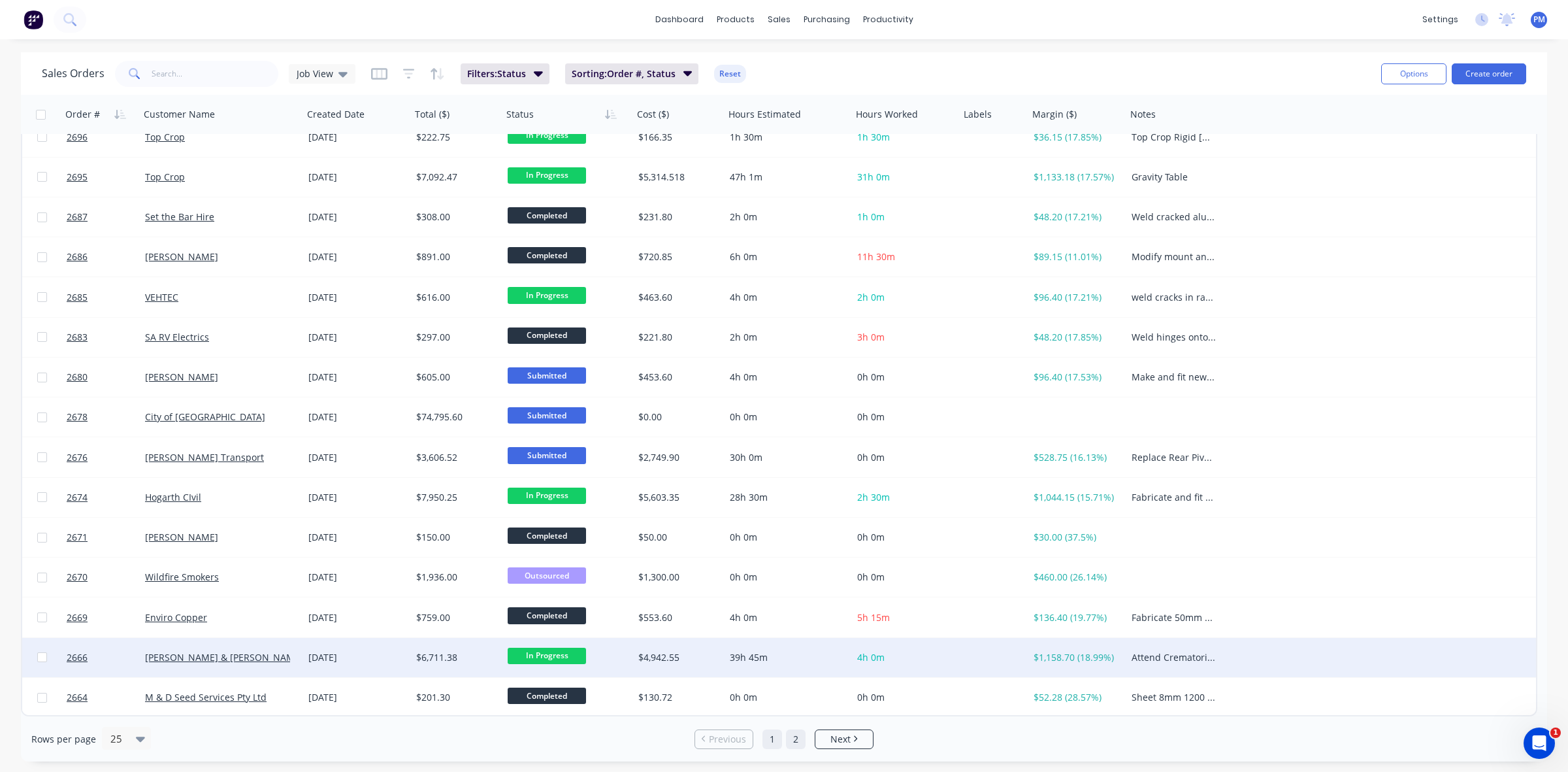
click at [795, 740] on link "2" at bounding box center [795, 739] width 19 height 19
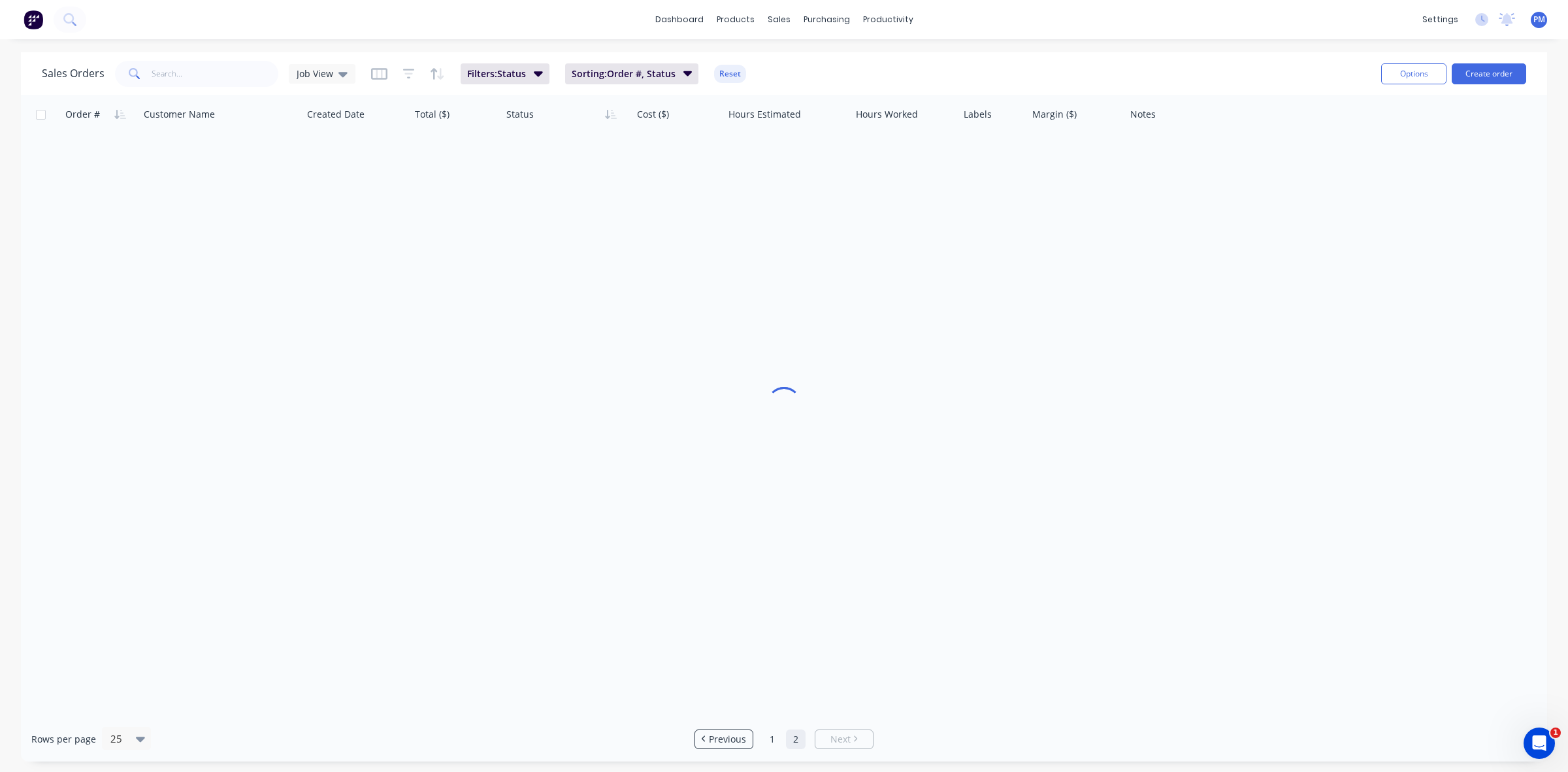
scroll to position [0, 0]
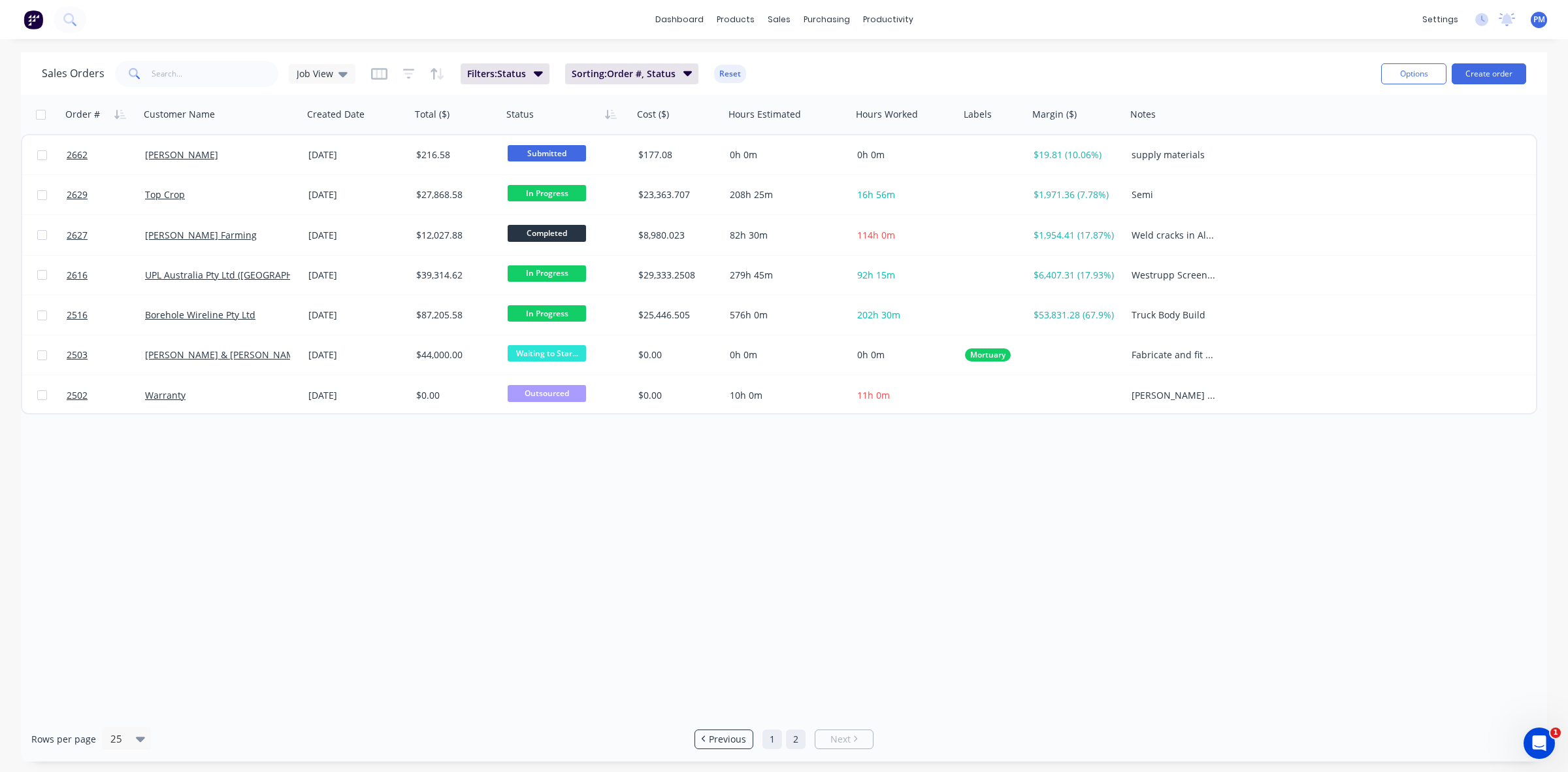
click at [773, 738] on link "1" at bounding box center [773, 739] width 19 height 19
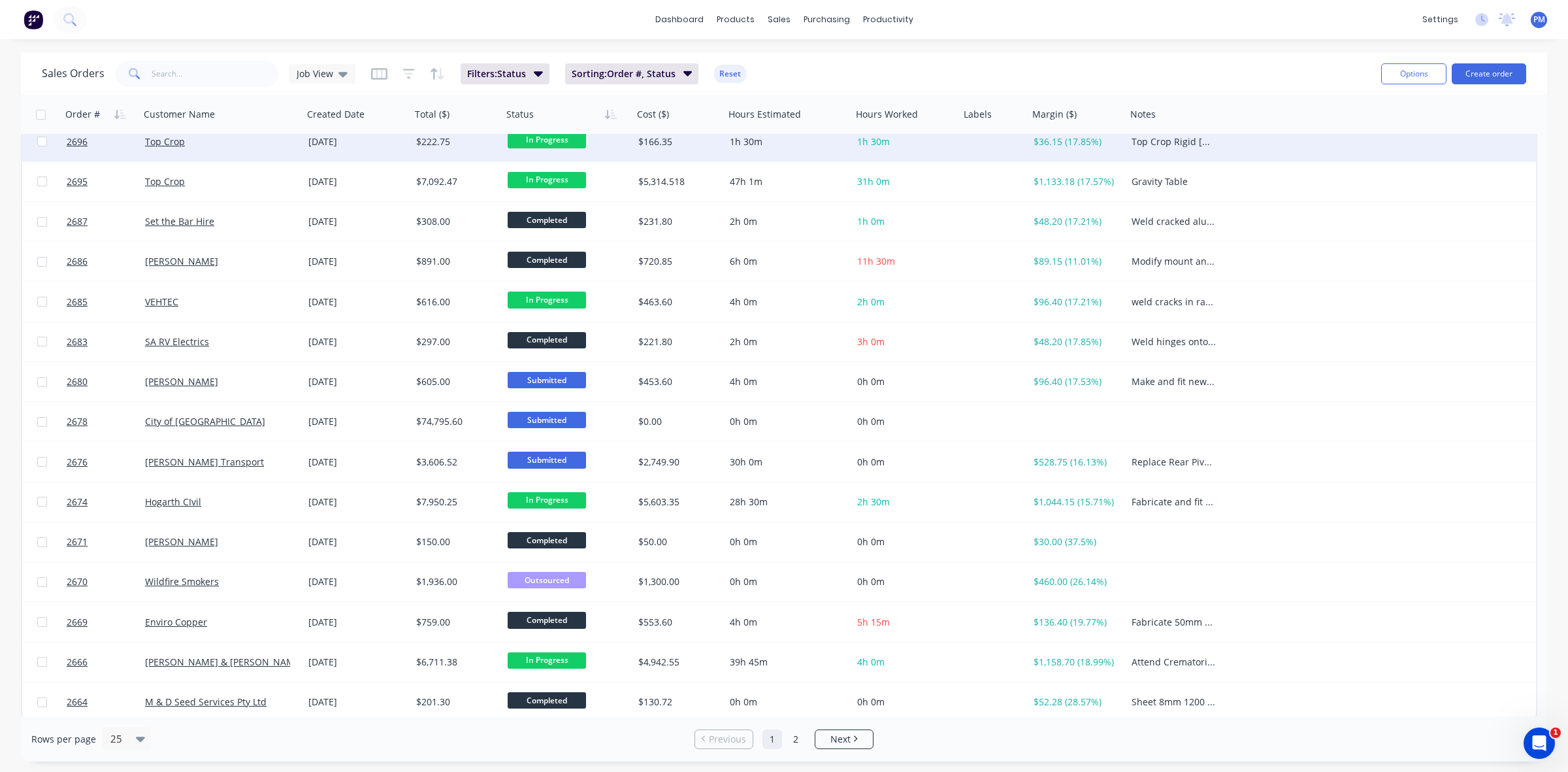
scroll to position [419, 0]
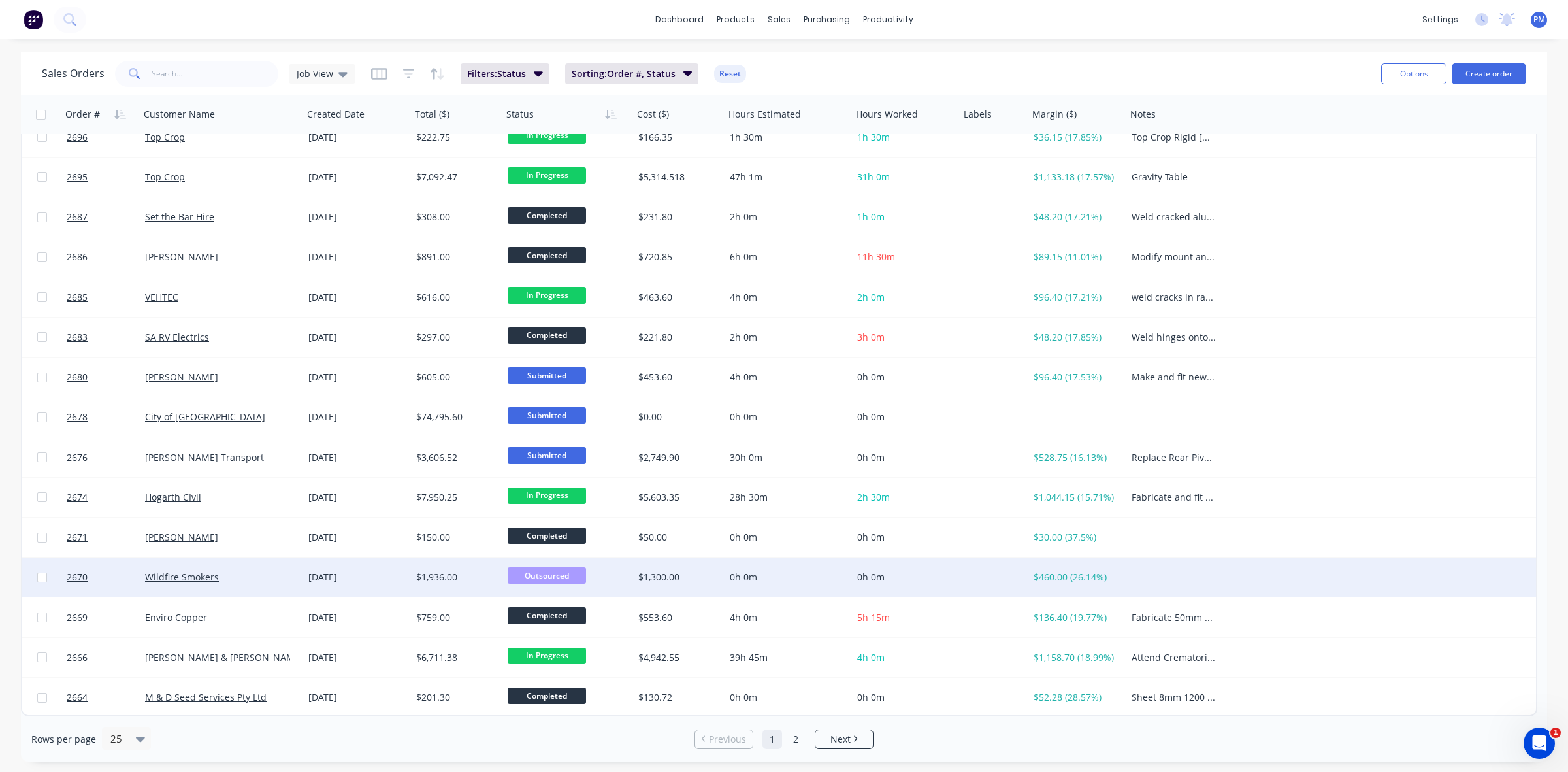
click at [392, 573] on div "[DATE]" at bounding box center [357, 578] width 98 height 13
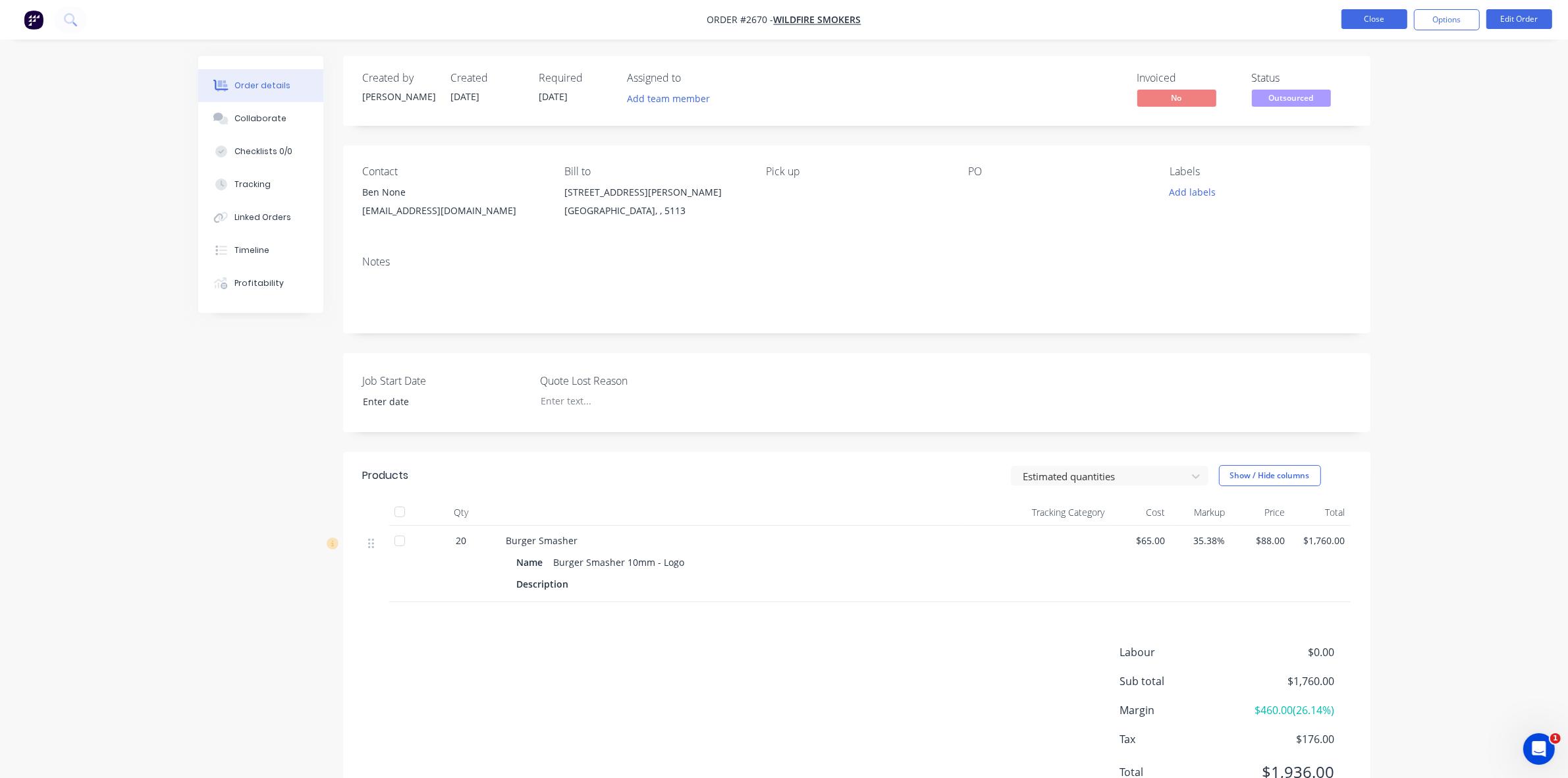
click at [1359, 20] on button "Close" at bounding box center [1375, 19] width 66 height 19
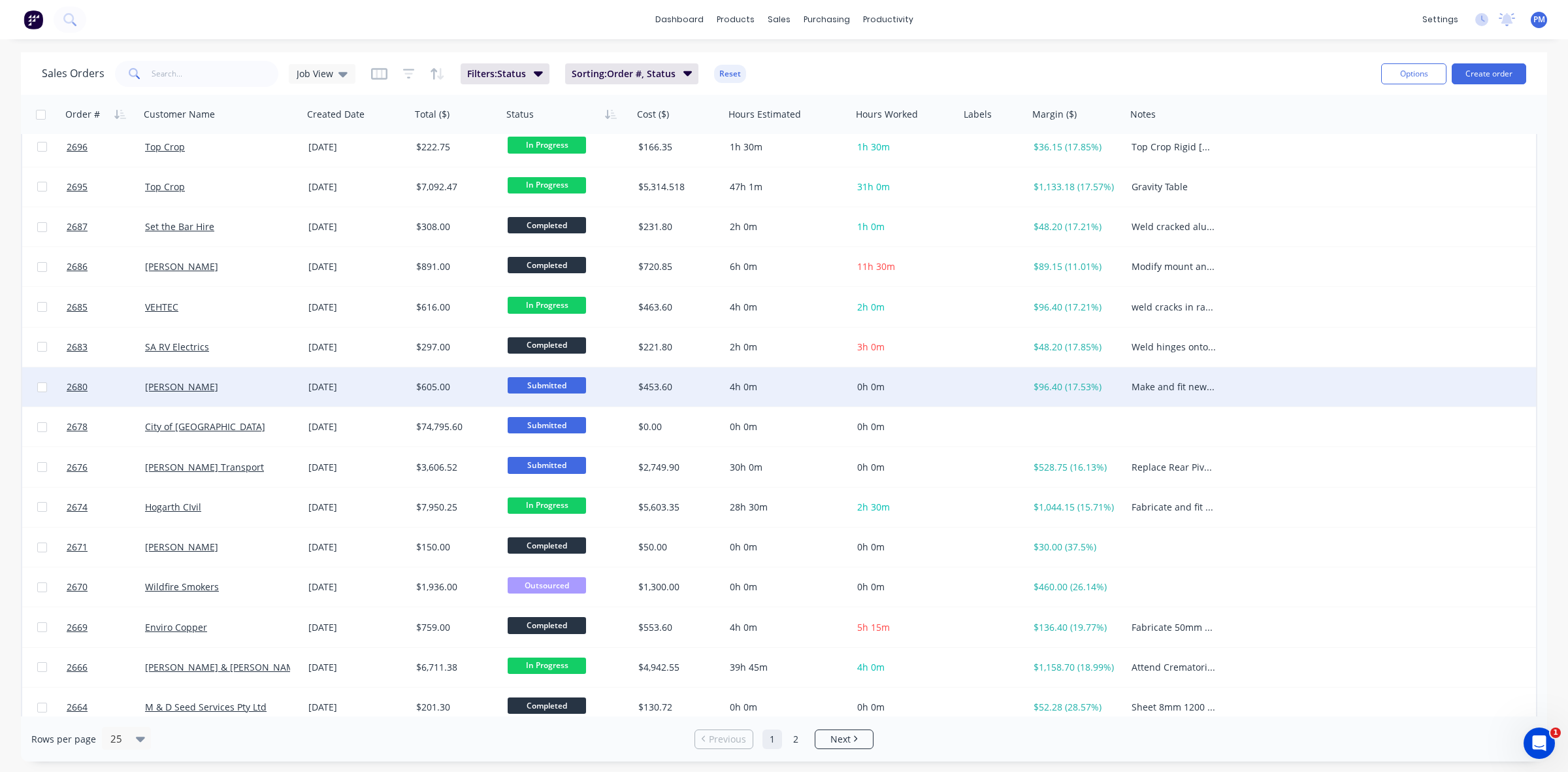
scroll to position [419, 0]
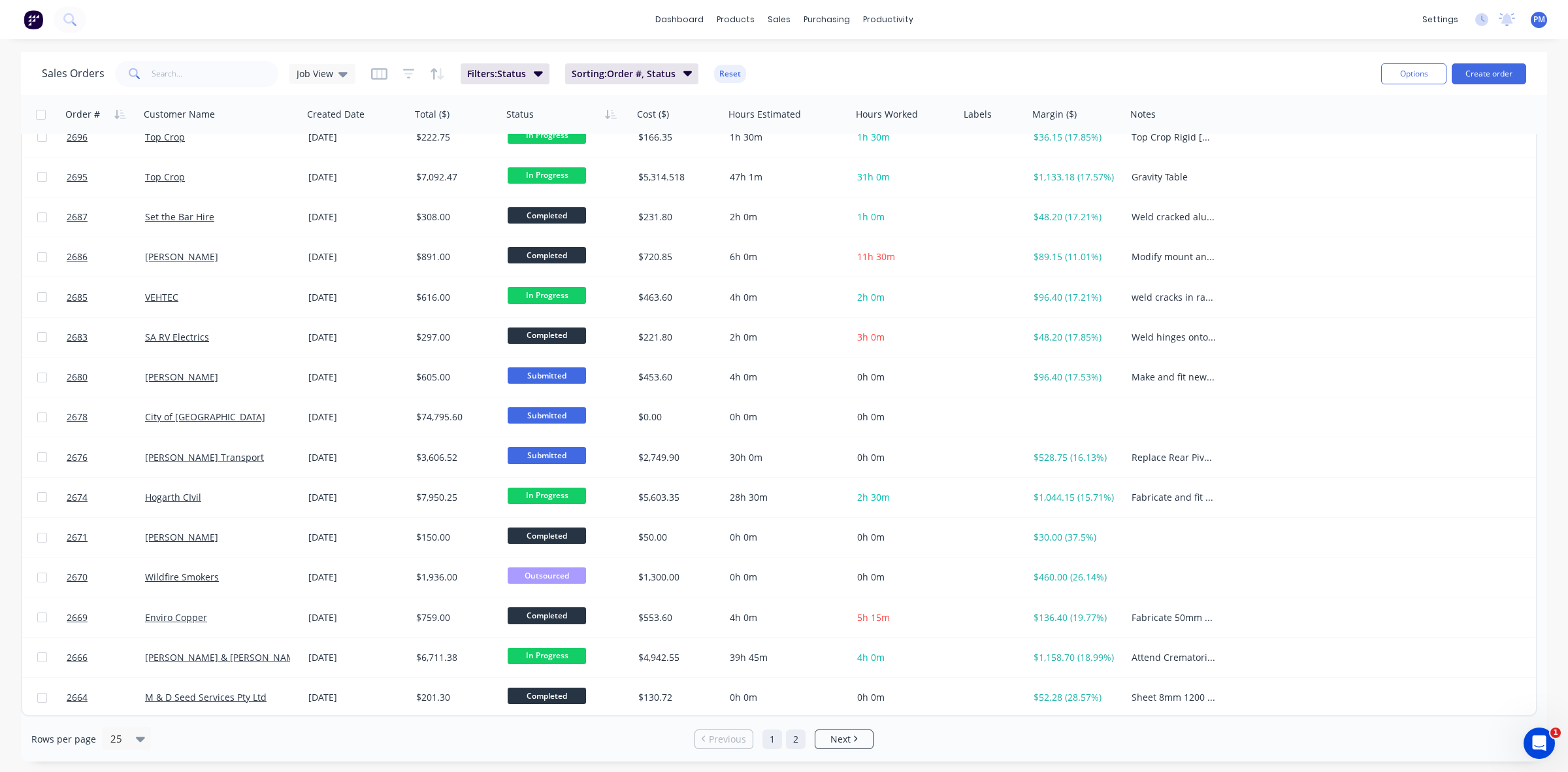
click at [793, 738] on link "2" at bounding box center [795, 739] width 19 height 19
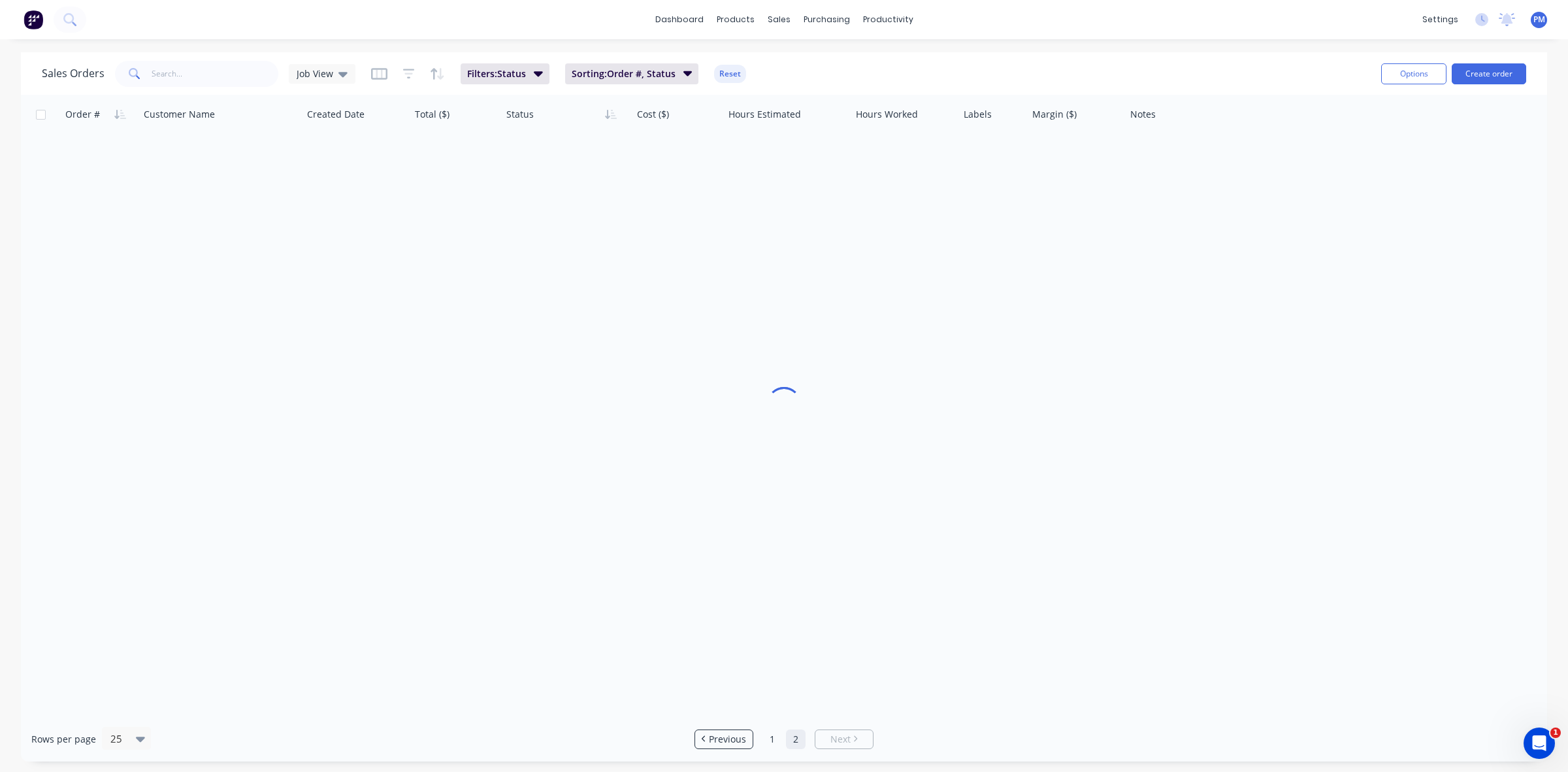
scroll to position [0, 0]
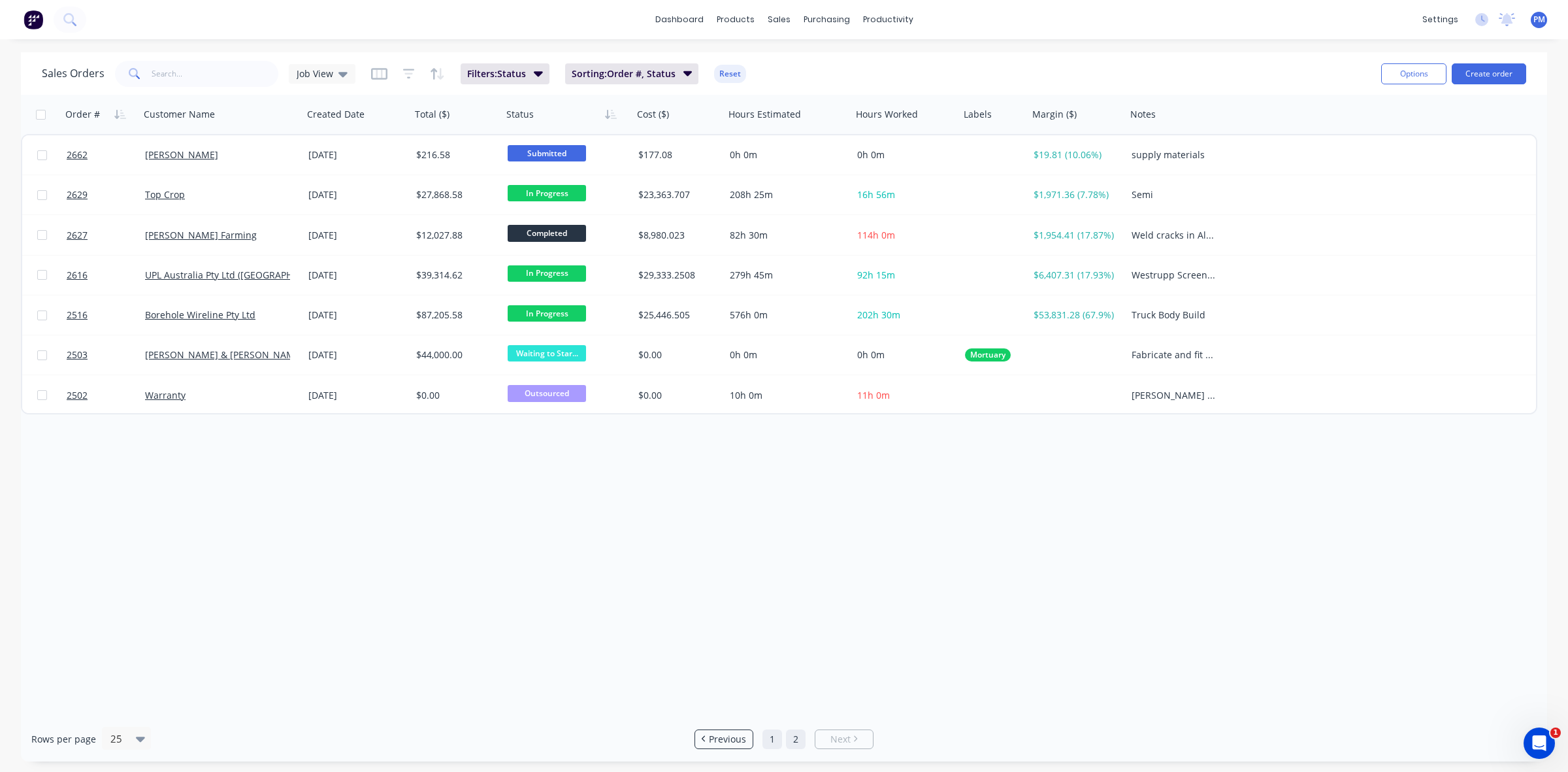
click at [776, 739] on link "1" at bounding box center [773, 739] width 19 height 19
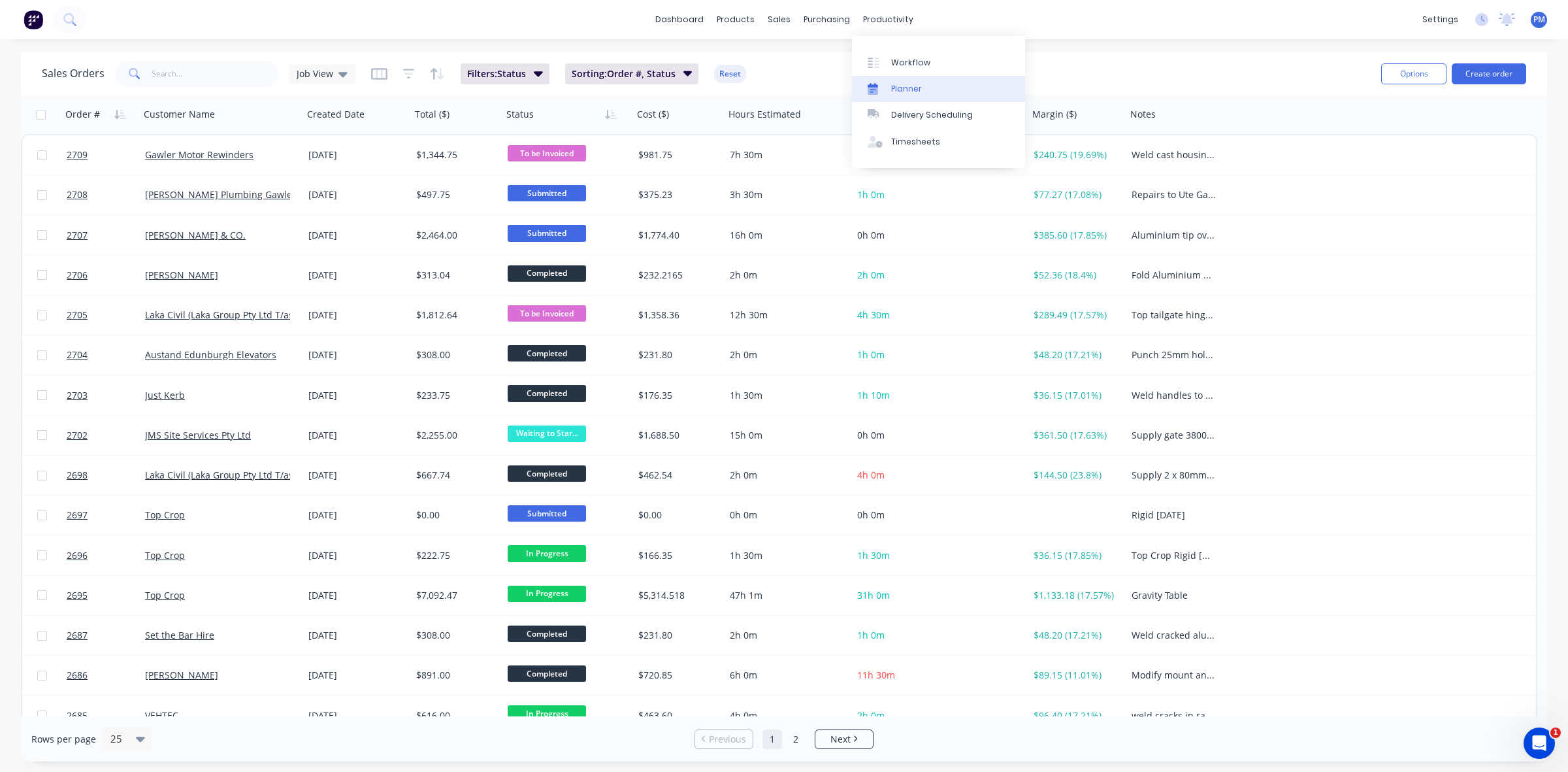
click at [907, 86] on div "Planner" at bounding box center [907, 89] width 31 height 11
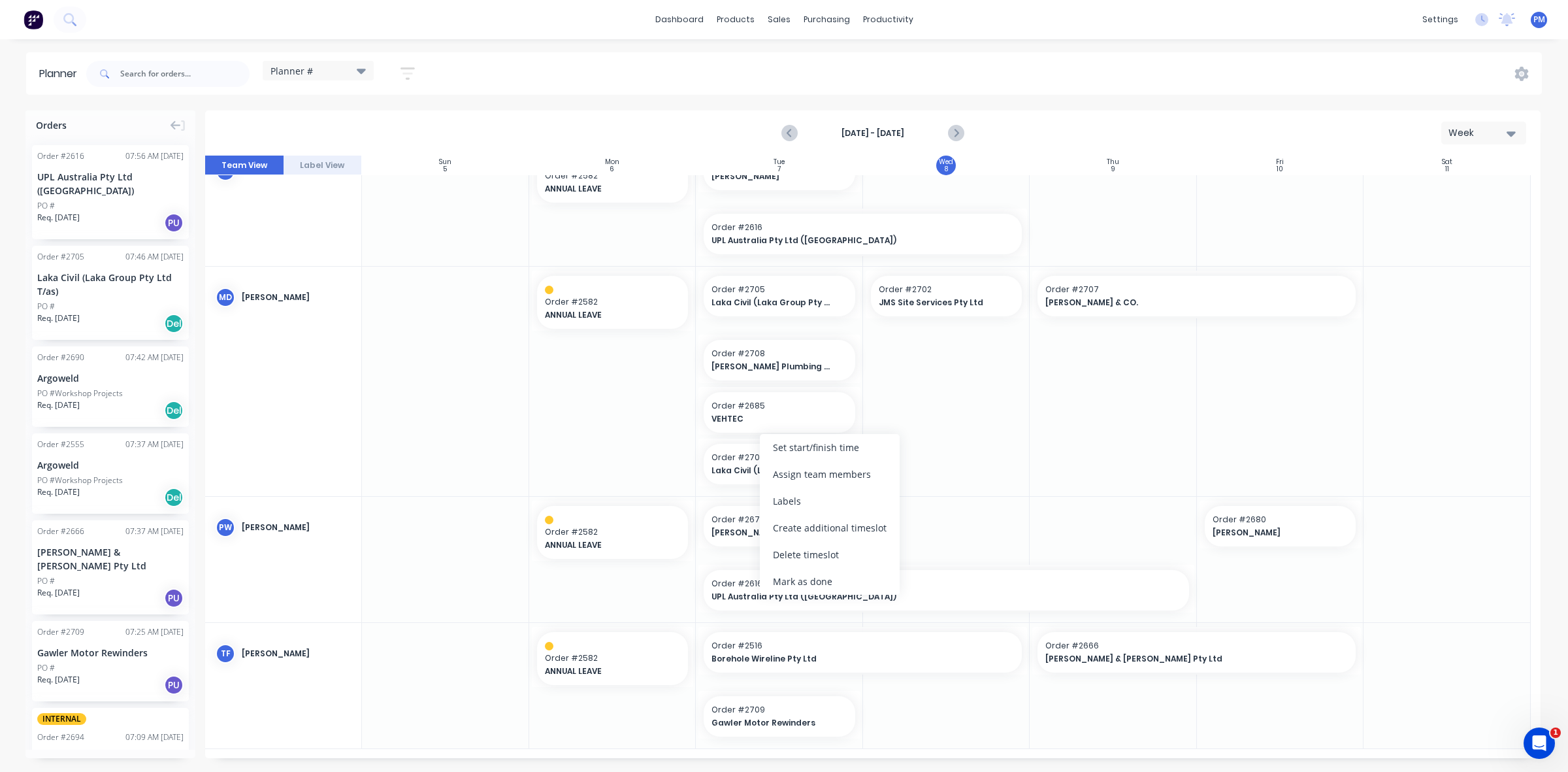
scroll to position [695, 0]
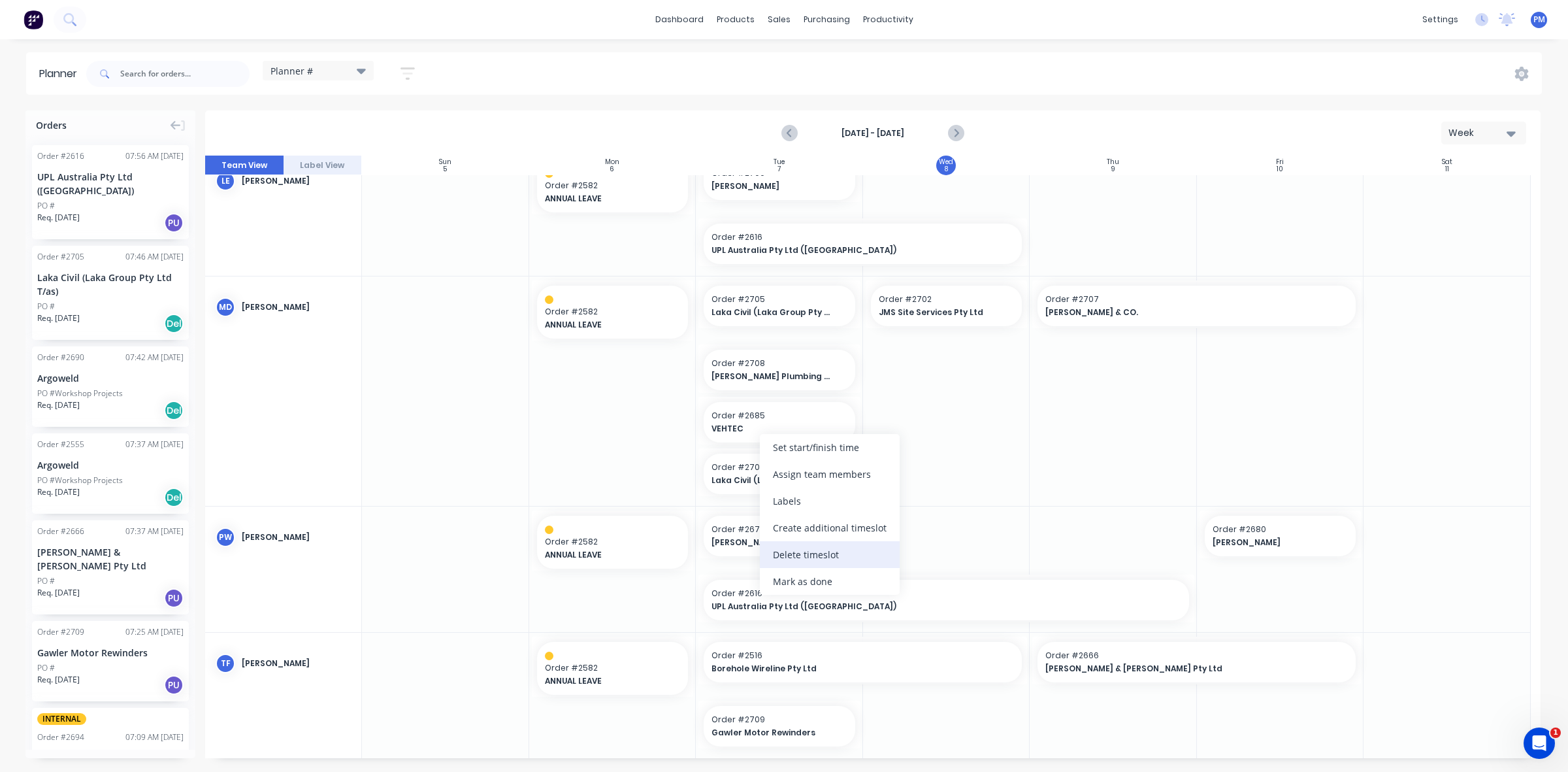
click at [800, 551] on div "Delete timeslot" at bounding box center [830, 555] width 140 height 27
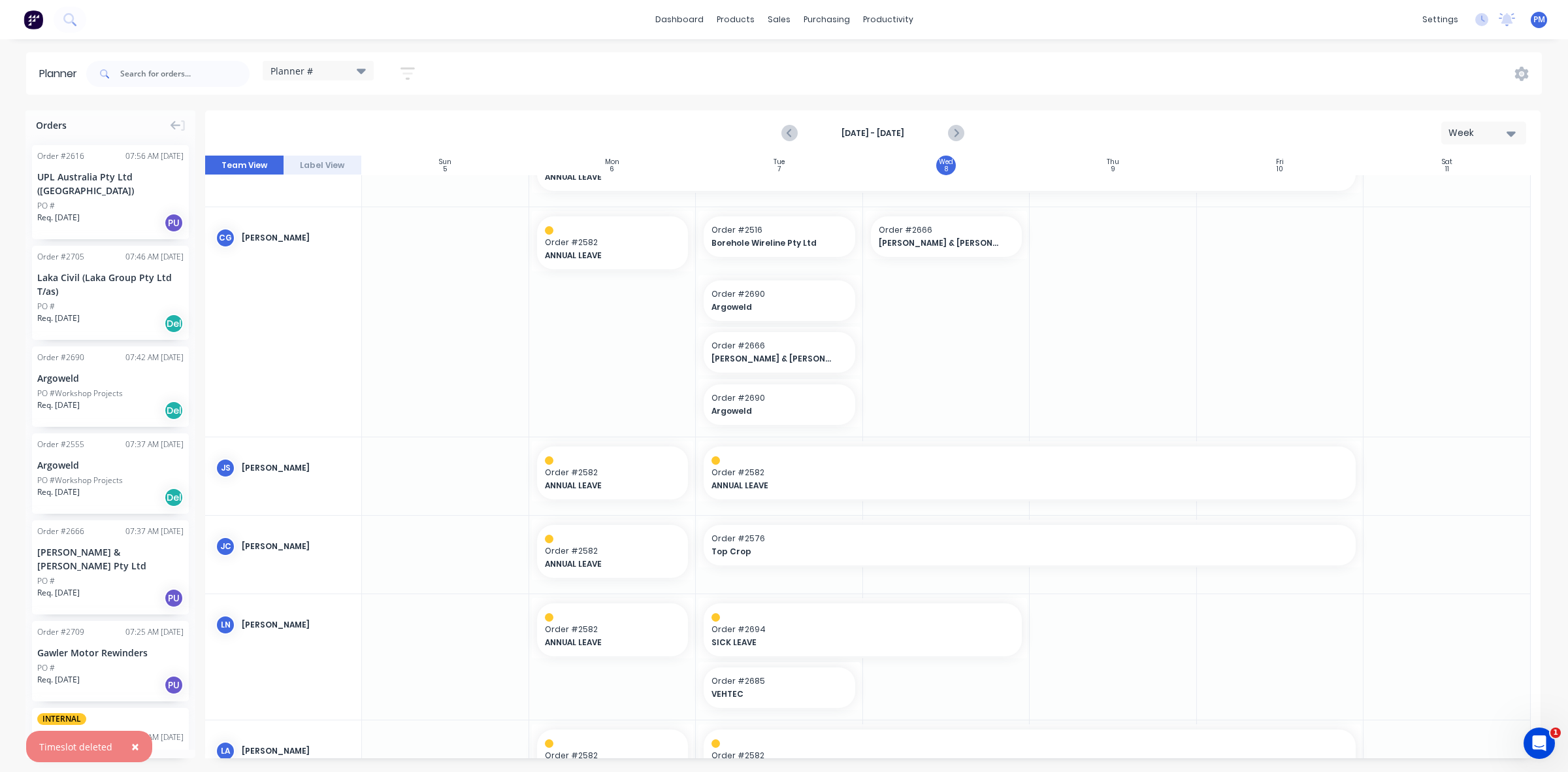
scroll to position [0, 0]
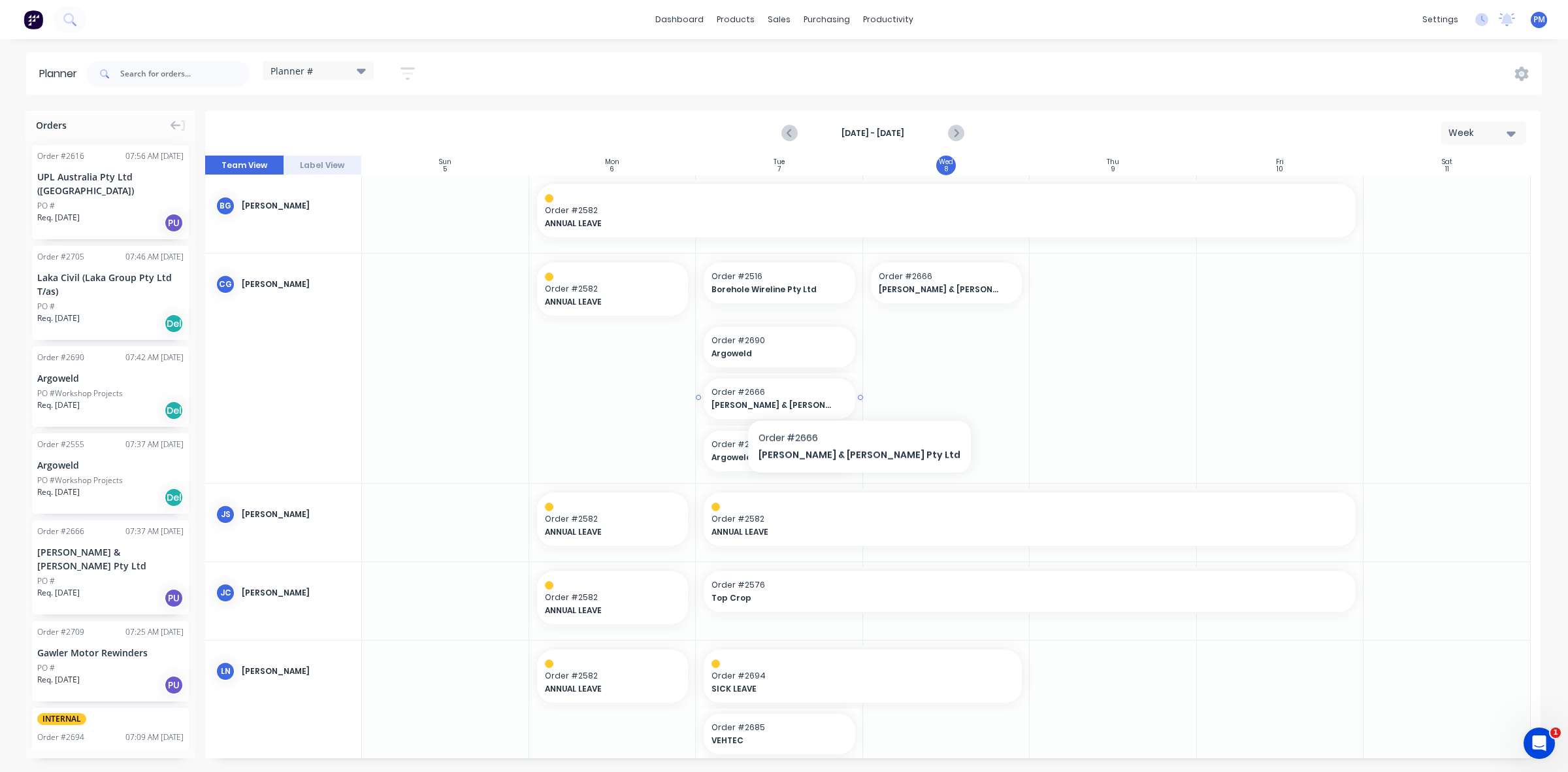
click at [809, 397] on span "Order # 2666" at bounding box center [779, 392] width 136 height 11
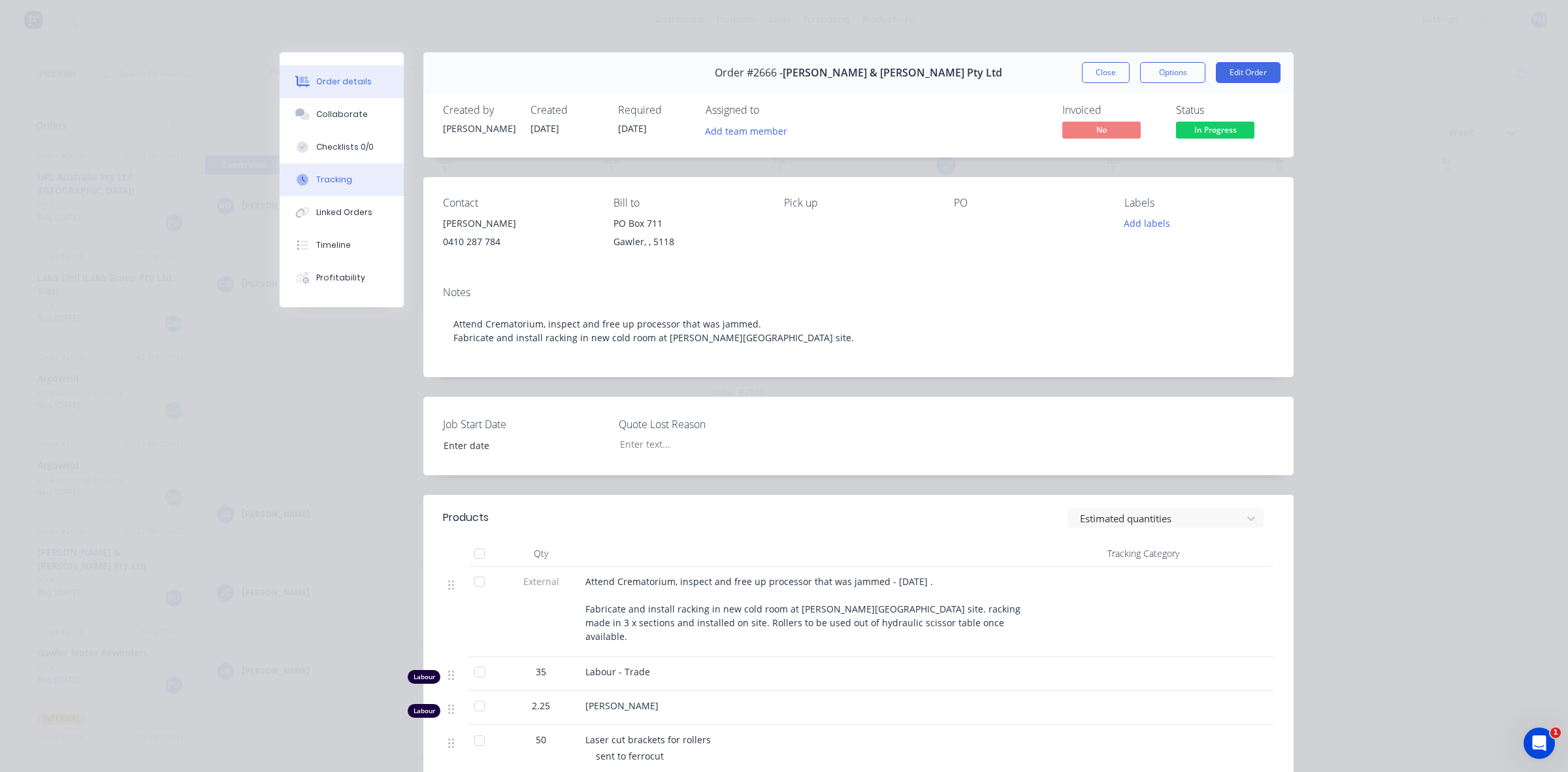
click at [330, 174] on div "Tracking" at bounding box center [334, 180] width 36 height 11
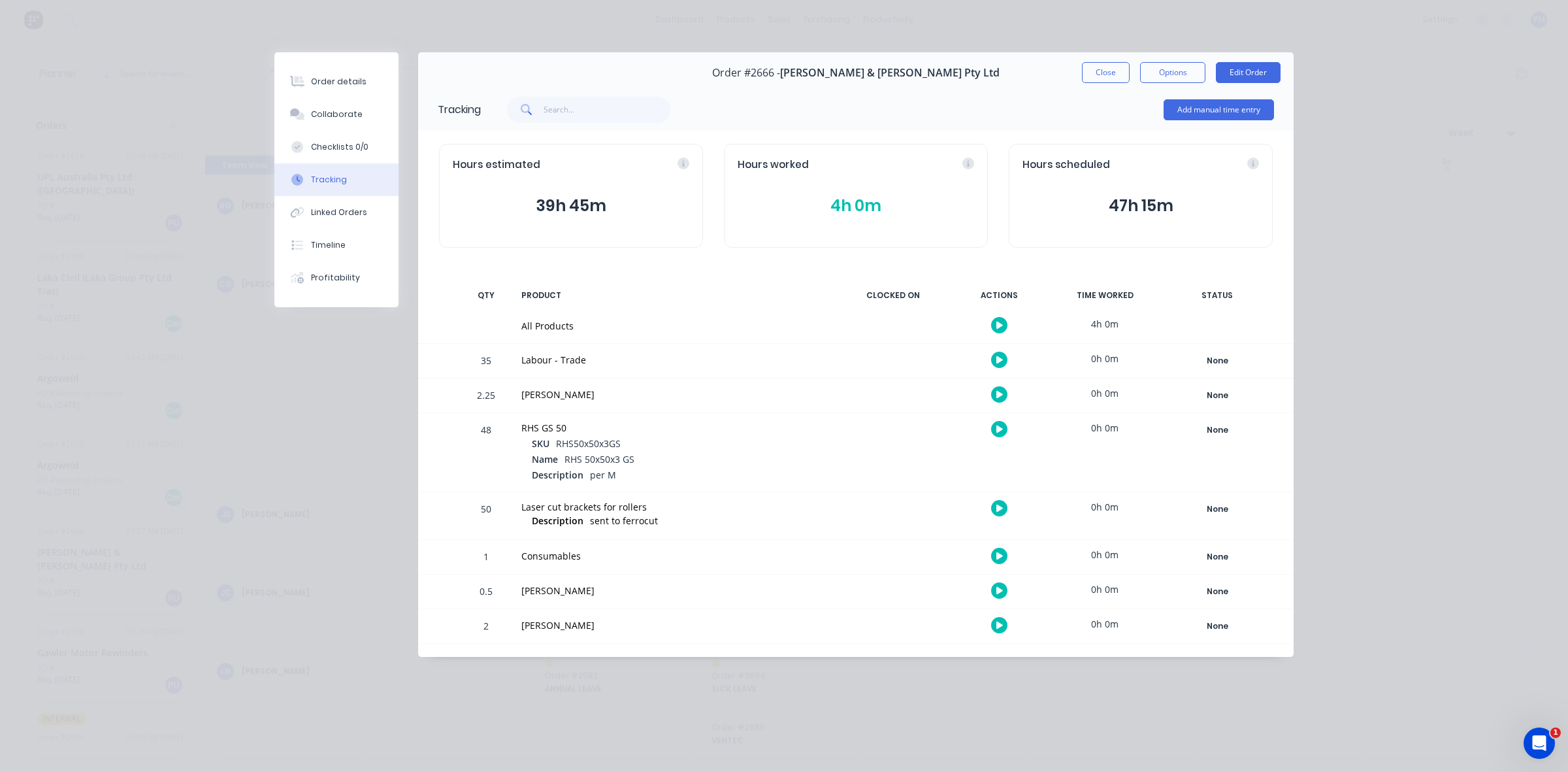
click at [843, 204] on button "4h 0m" at bounding box center [856, 206] width 236 height 25
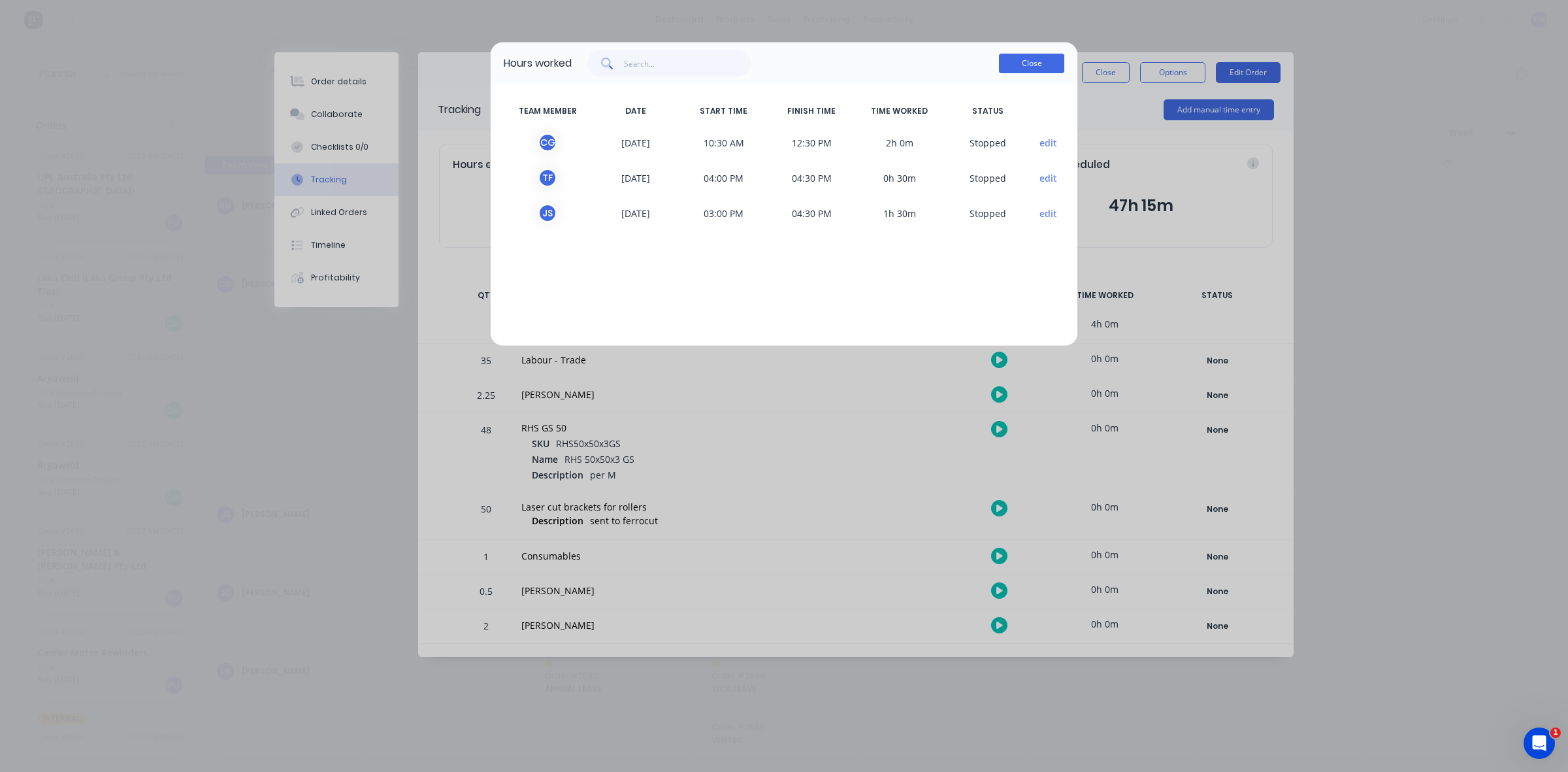
click at [1021, 66] on button "Close" at bounding box center [1032, 63] width 65 height 19
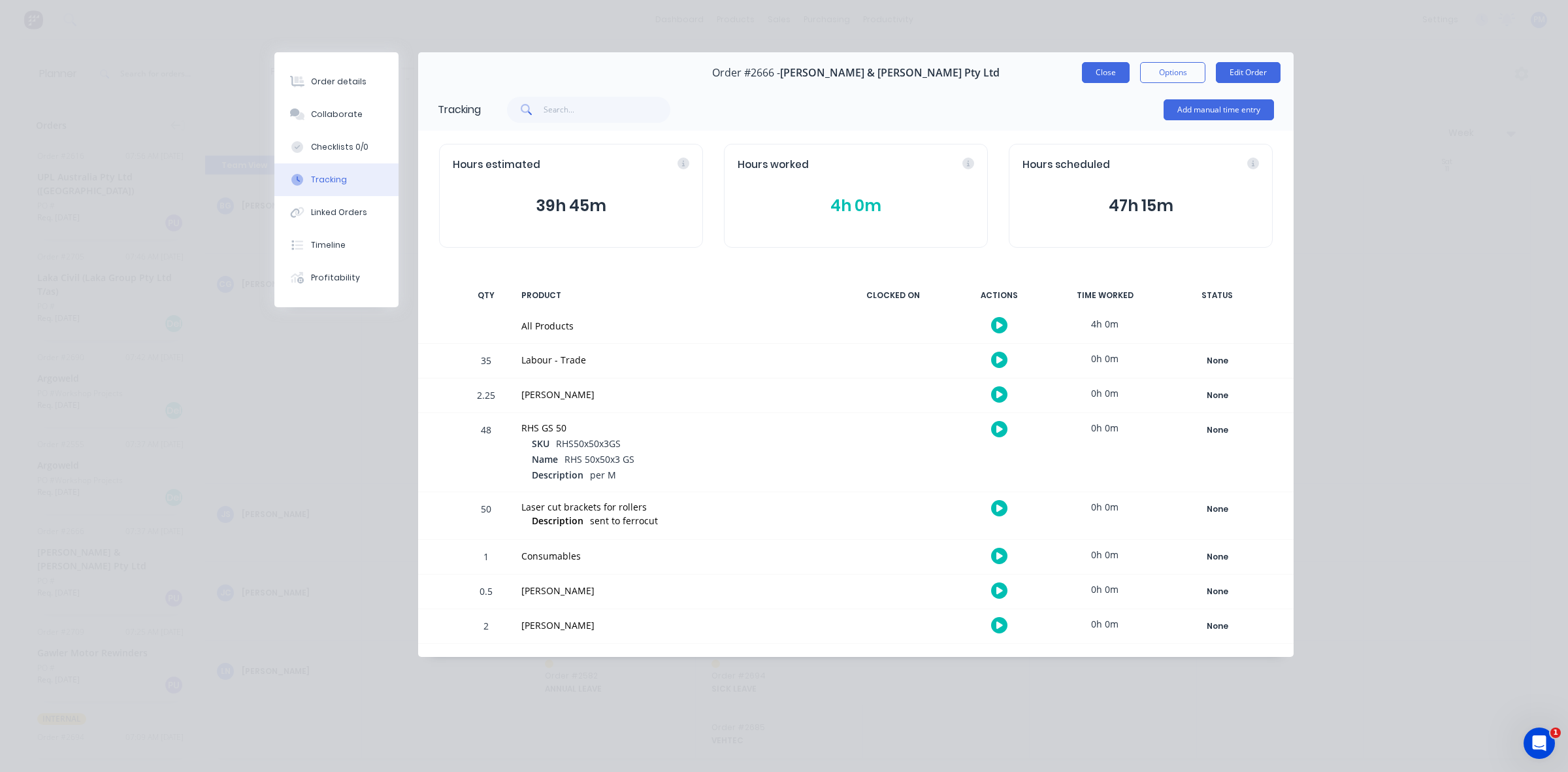
click at [1096, 72] on button "Close" at bounding box center [1106, 73] width 48 height 21
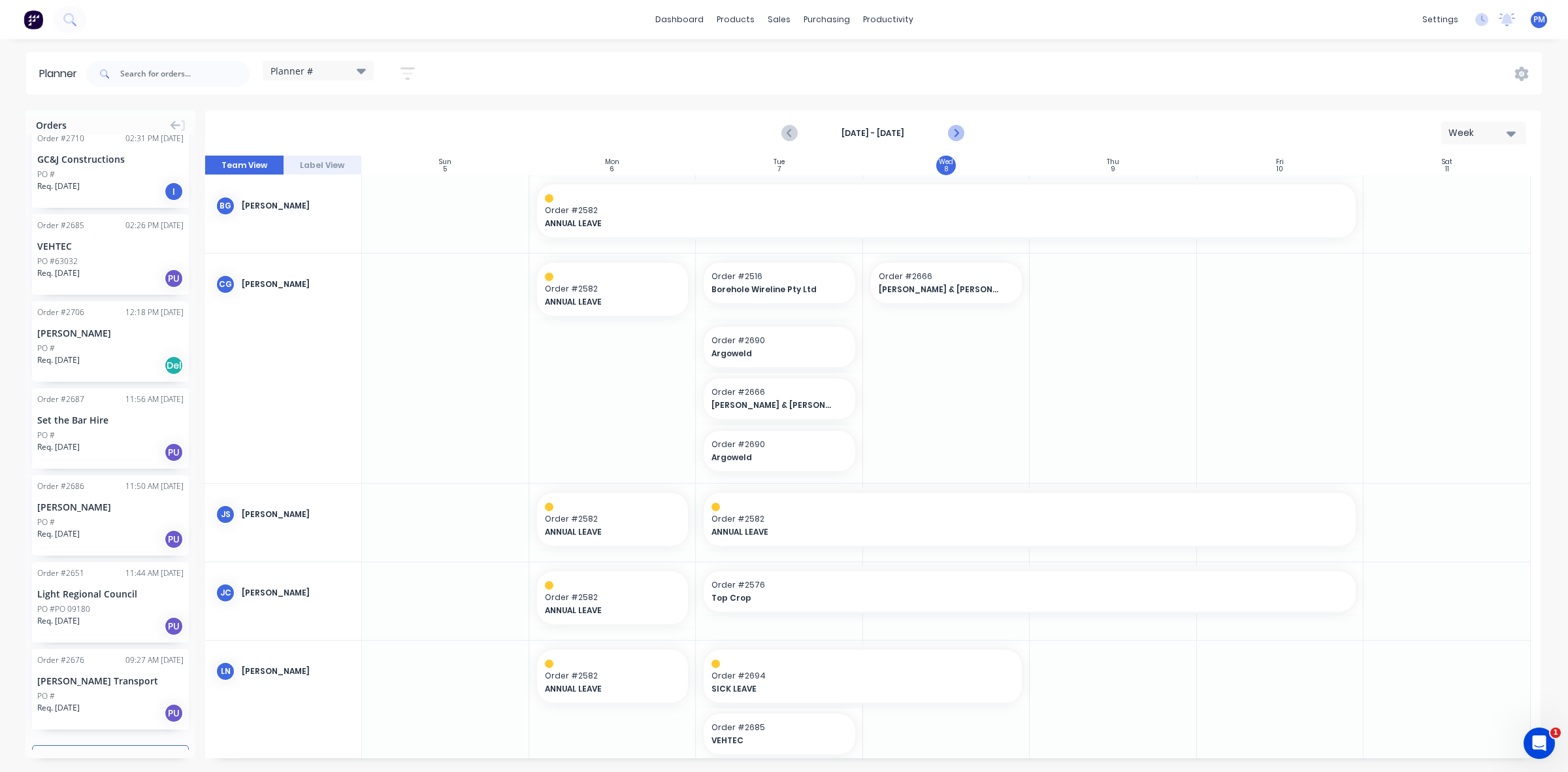
click at [960, 134] on icon "Next page" at bounding box center [955, 133] width 15 height 15
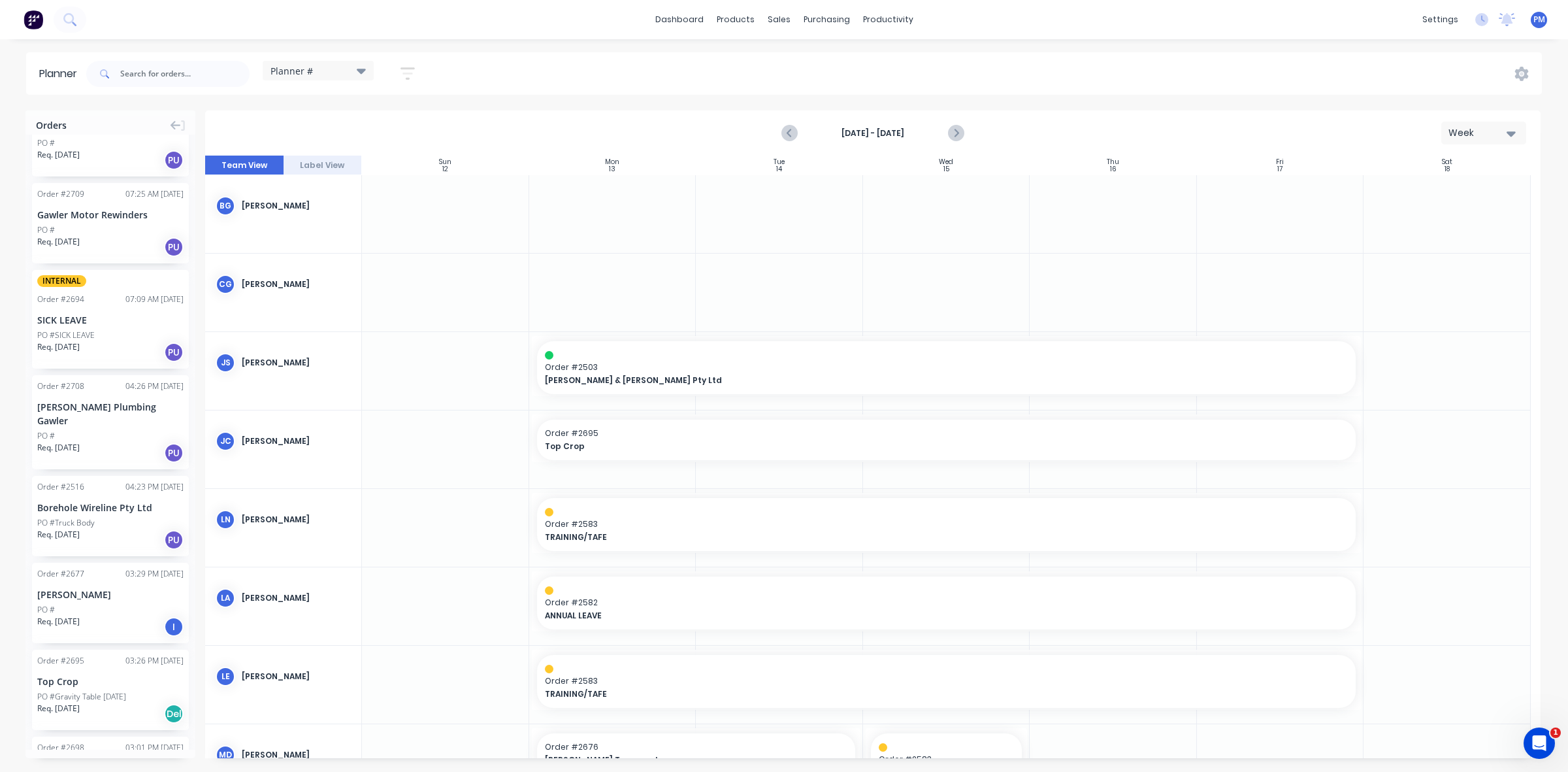
scroll to position [572, 0]
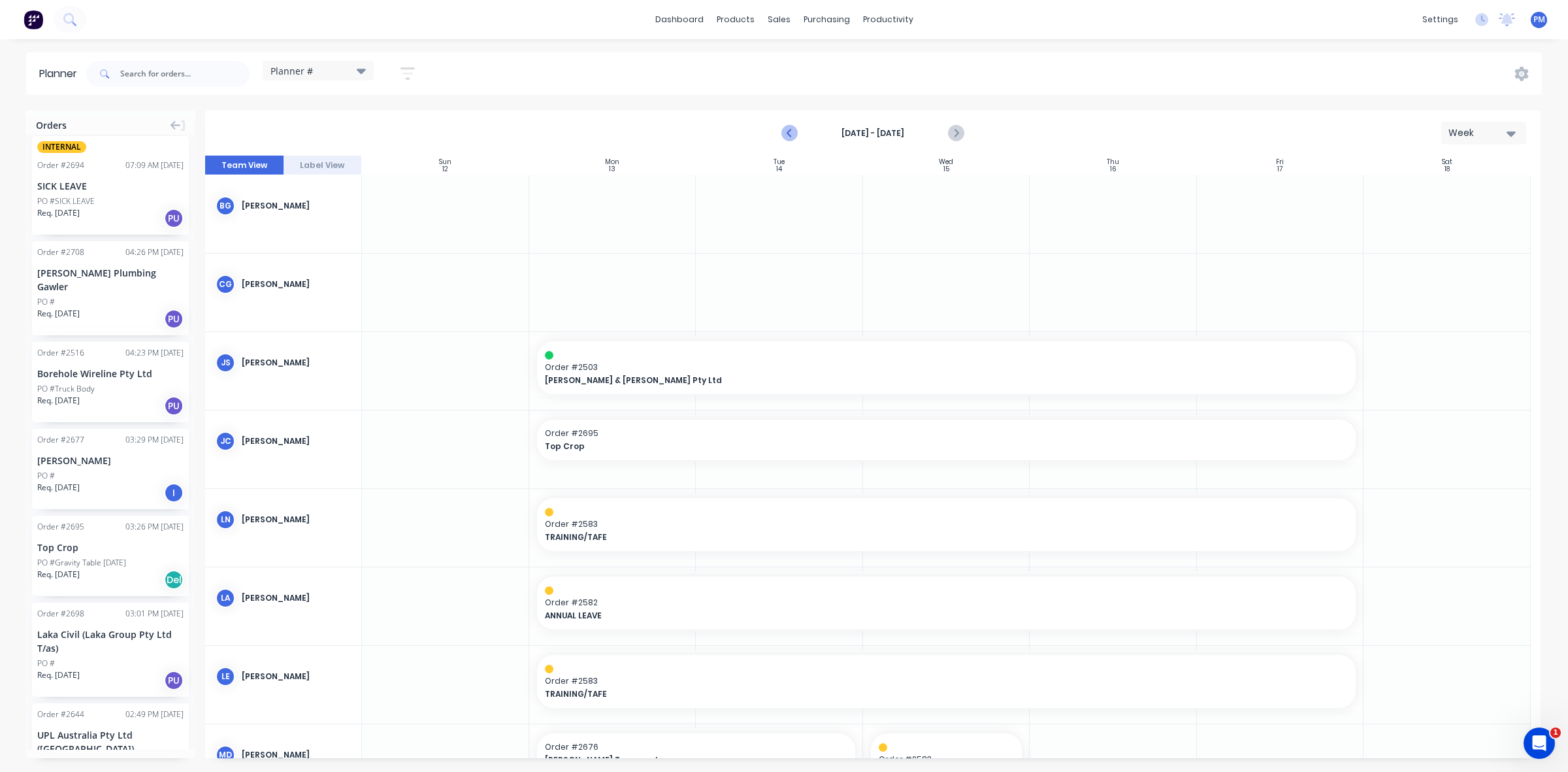
click at [788, 131] on icon "Previous page" at bounding box center [790, 133] width 15 height 15
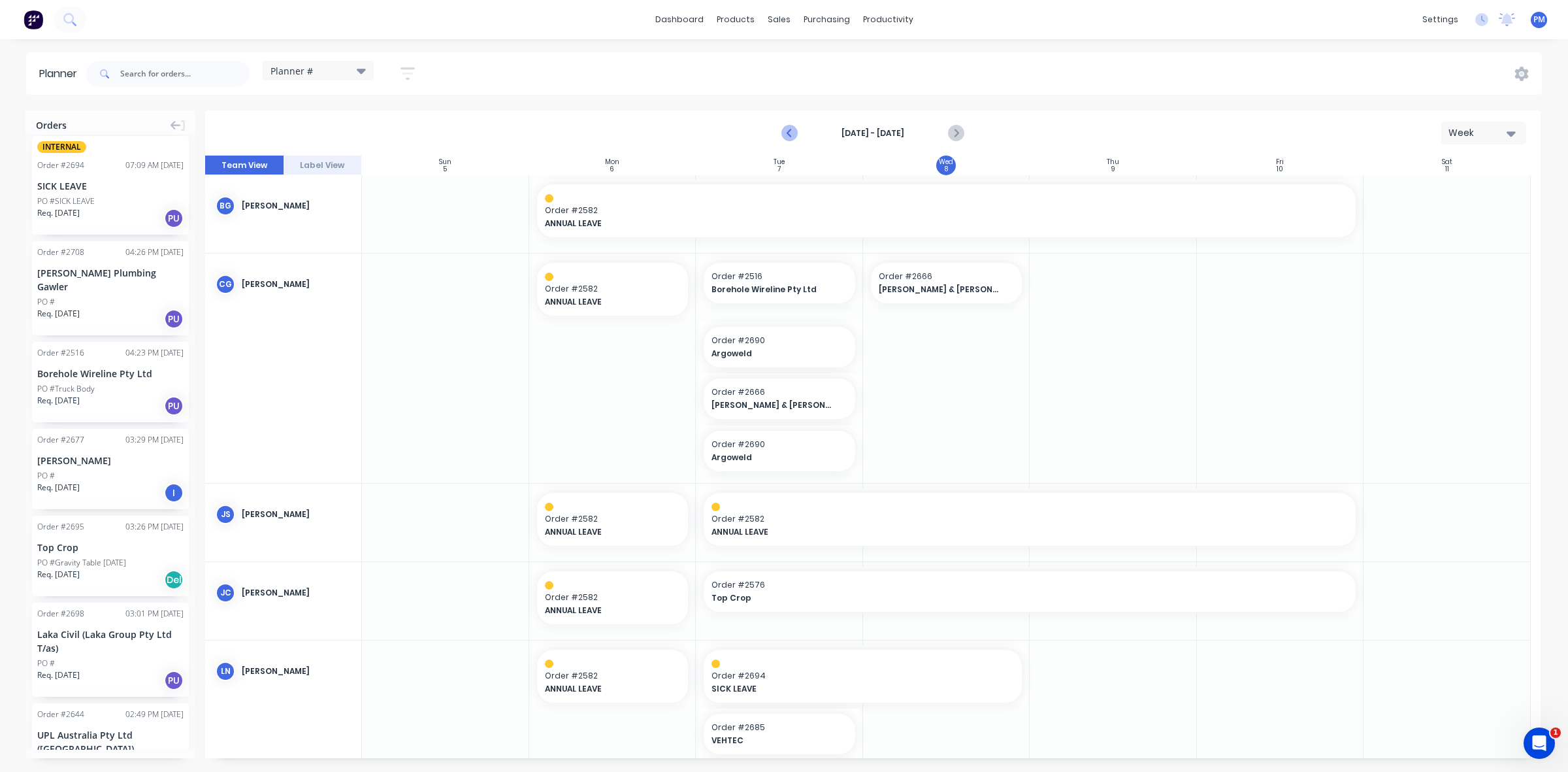
click at [788, 131] on icon "Previous page" at bounding box center [790, 133] width 15 height 15
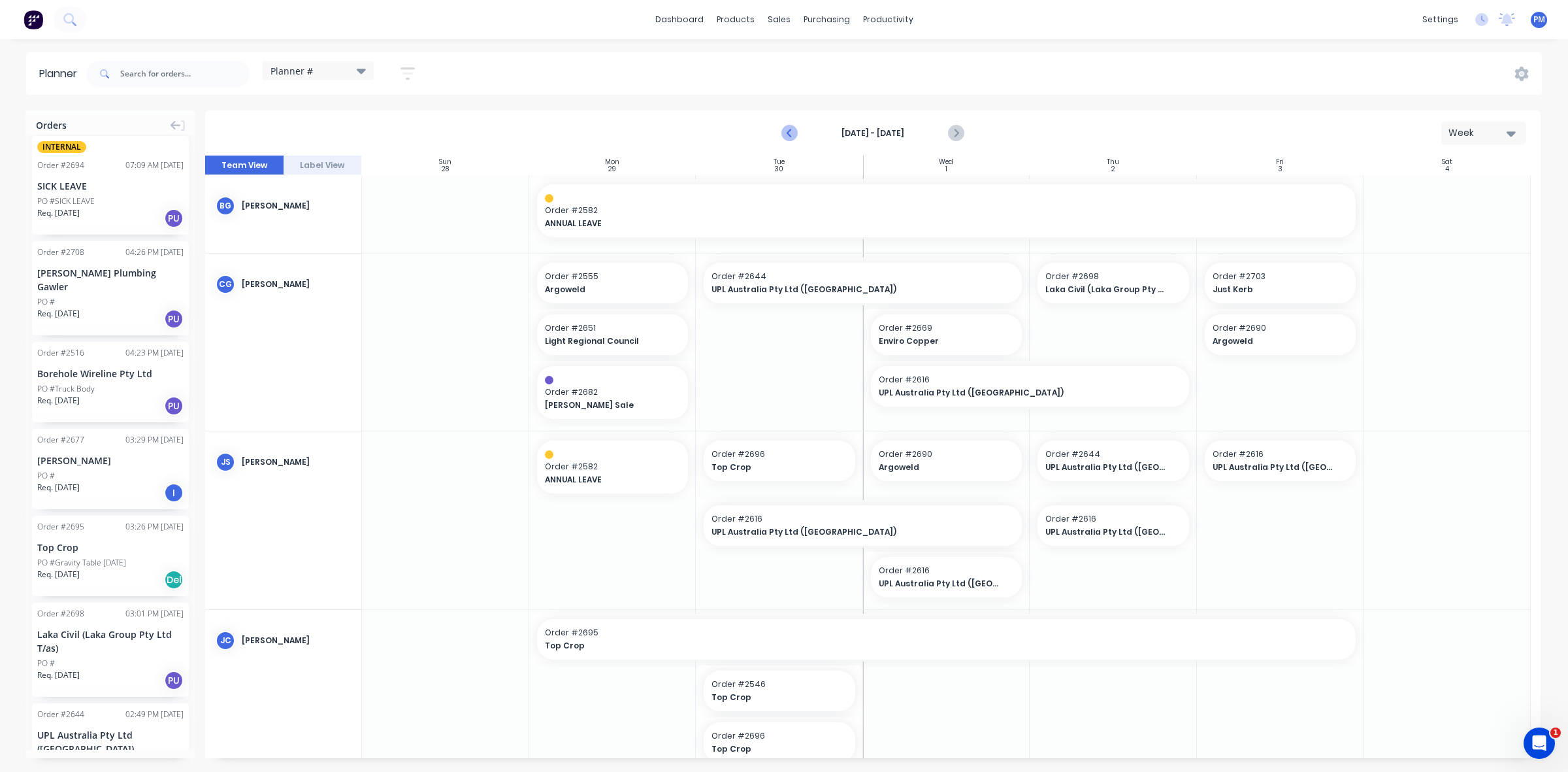
click at [788, 131] on icon "Previous page" at bounding box center [790, 133] width 15 height 15
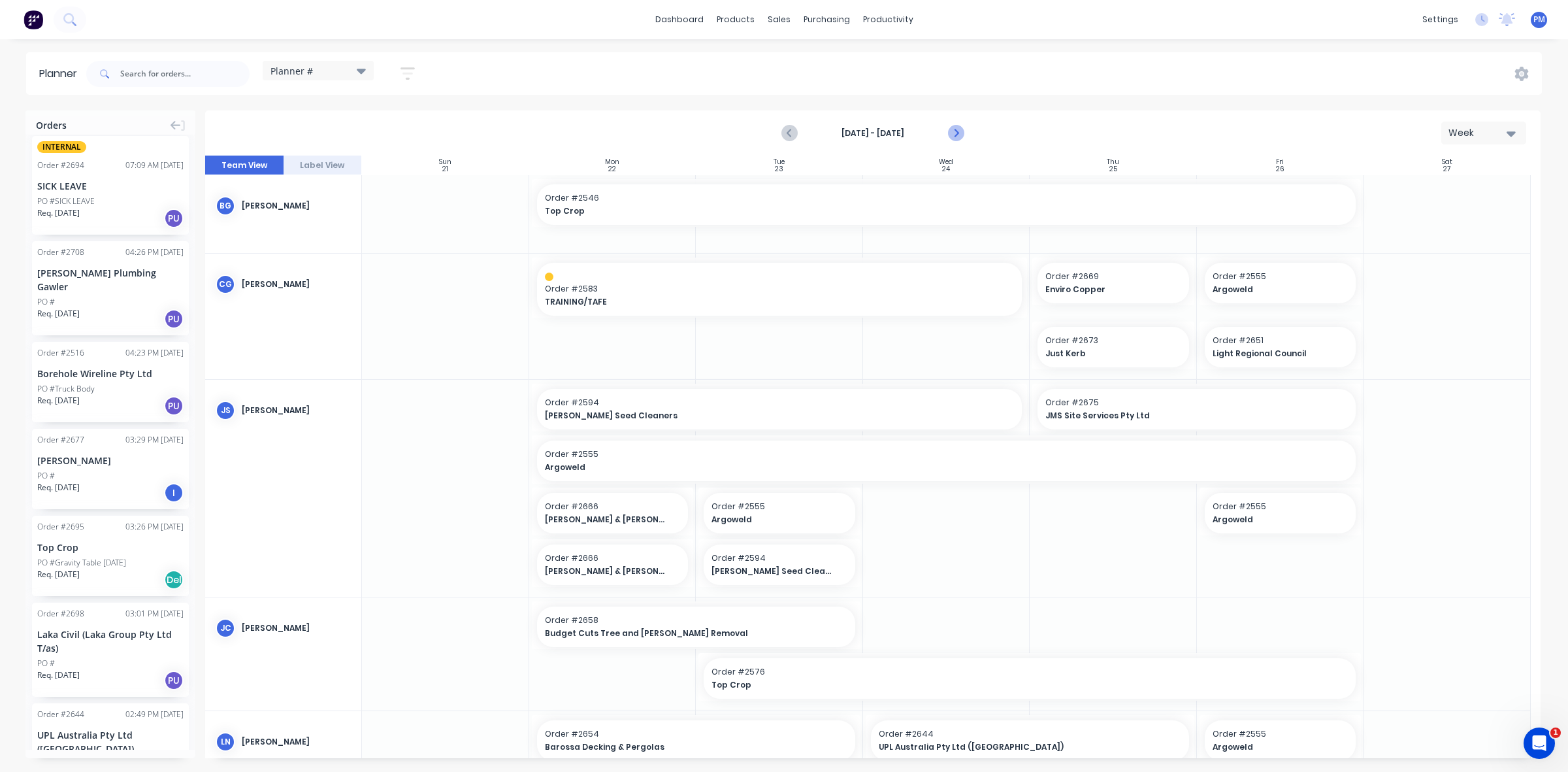
click at [958, 129] on icon "Next page" at bounding box center [955, 133] width 15 height 15
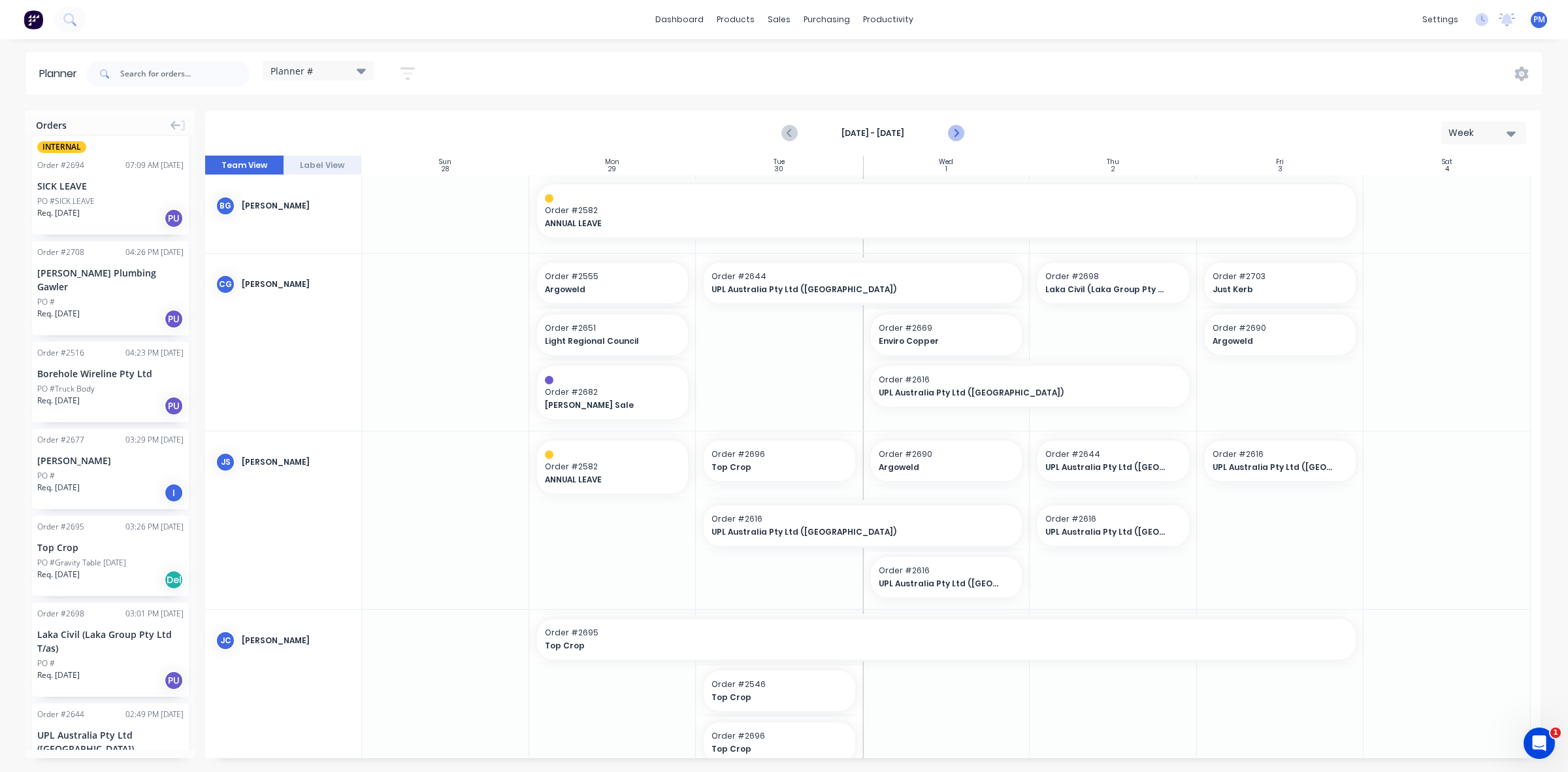
click at [958, 129] on icon "Next page" at bounding box center [955, 133] width 15 height 15
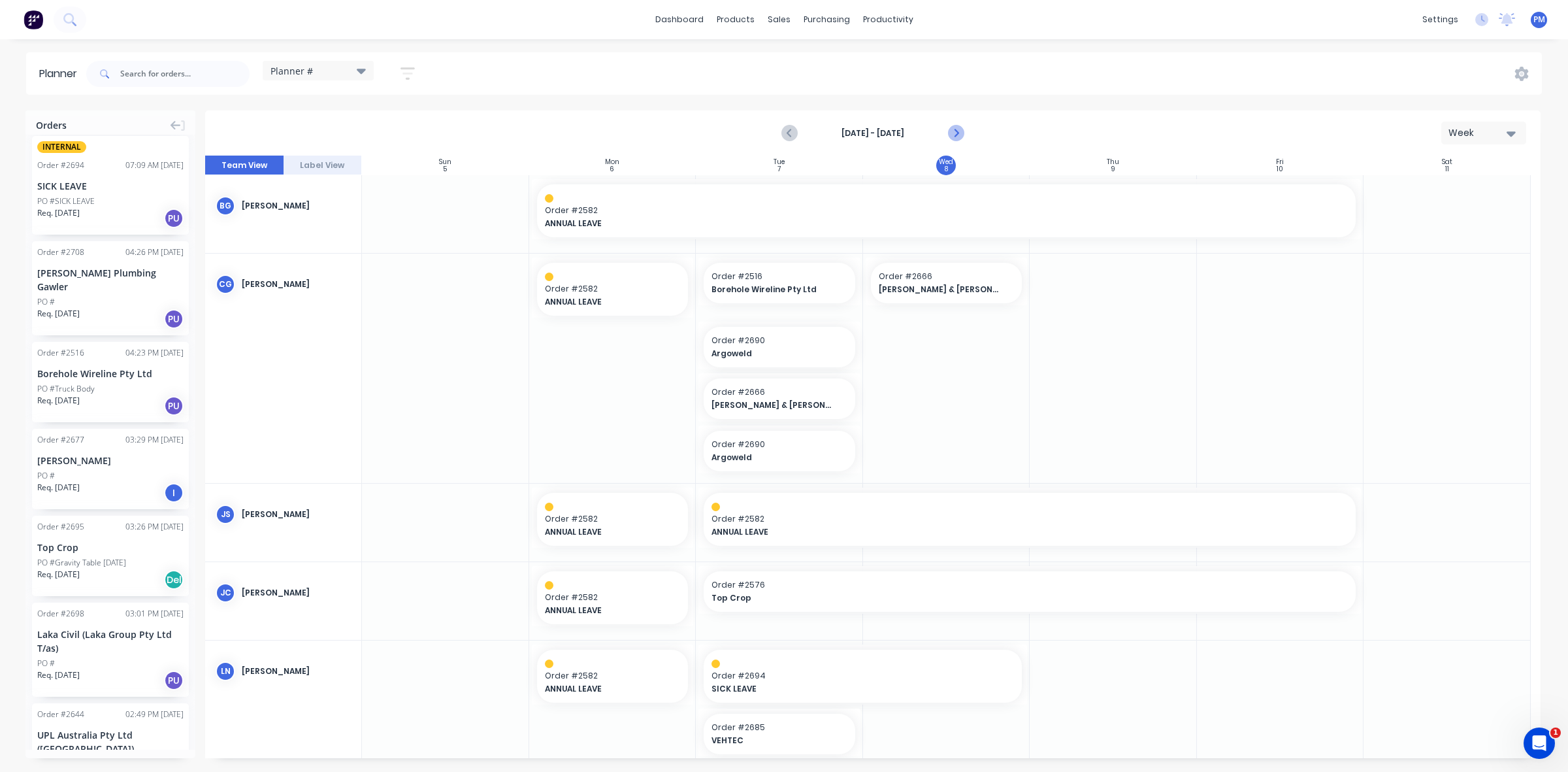
click at [958, 129] on icon "Next page" at bounding box center [955, 133] width 15 height 15
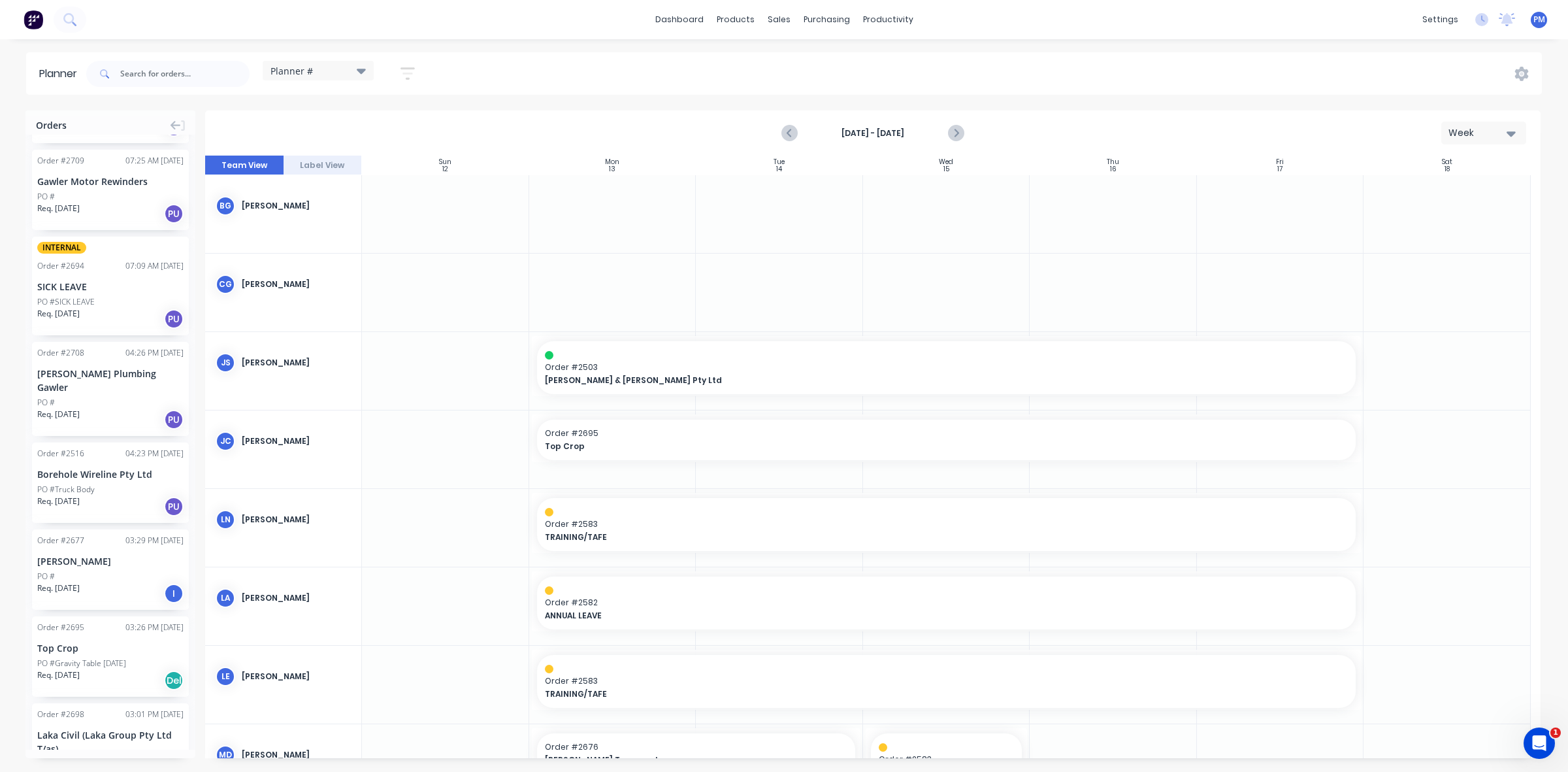
scroll to position [327, 0]
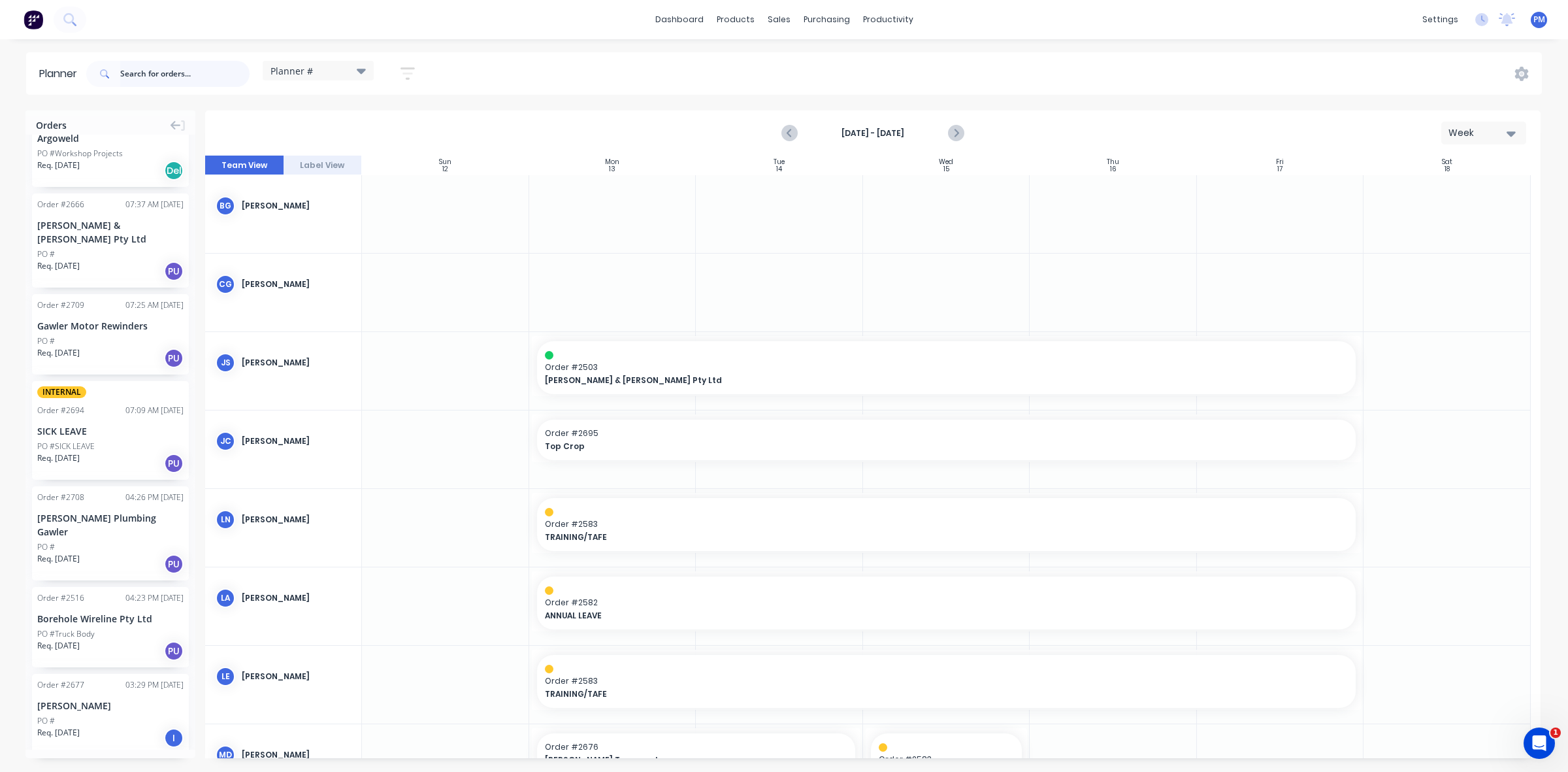
click at [141, 76] on input "text" at bounding box center [185, 73] width 129 height 26
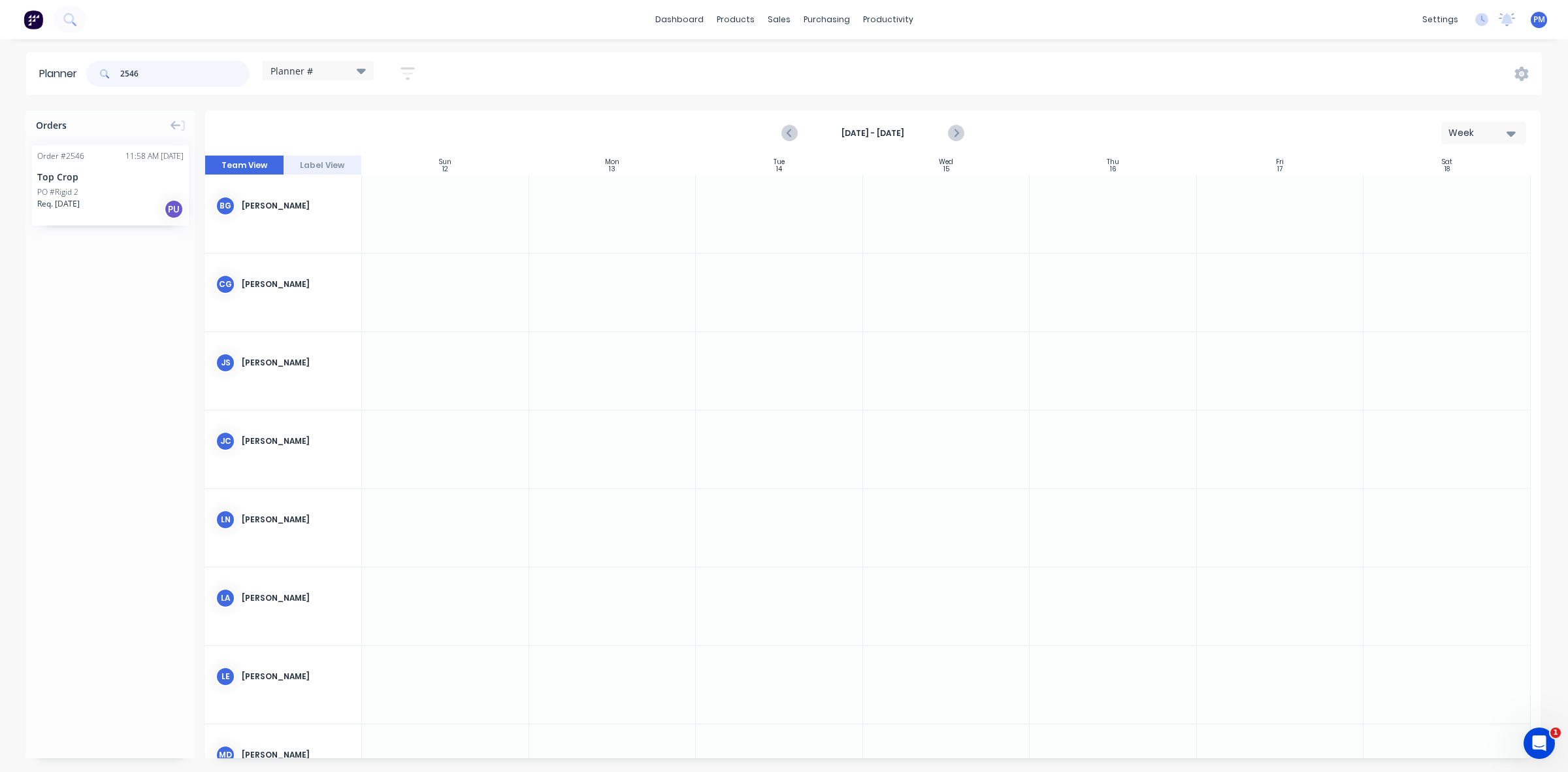
type input "2546"
drag, startPoint x: 90, startPoint y: 176, endPoint x: 573, endPoint y: 185, distance: 483.1
click at [573, 185] on div "Orders Order # 2546 11:58 AM [DATE] Top Crop PO #Rigid 2 Req. [DATE] PU [DATE] …" at bounding box center [784, 441] width 1568 height 661
drag, startPoint x: 691, startPoint y: 201, endPoint x: 1227, endPoint y: 201, distance: 536.0
drag, startPoint x: 165, startPoint y: 77, endPoint x: 112, endPoint y: 73, distance: 53.2
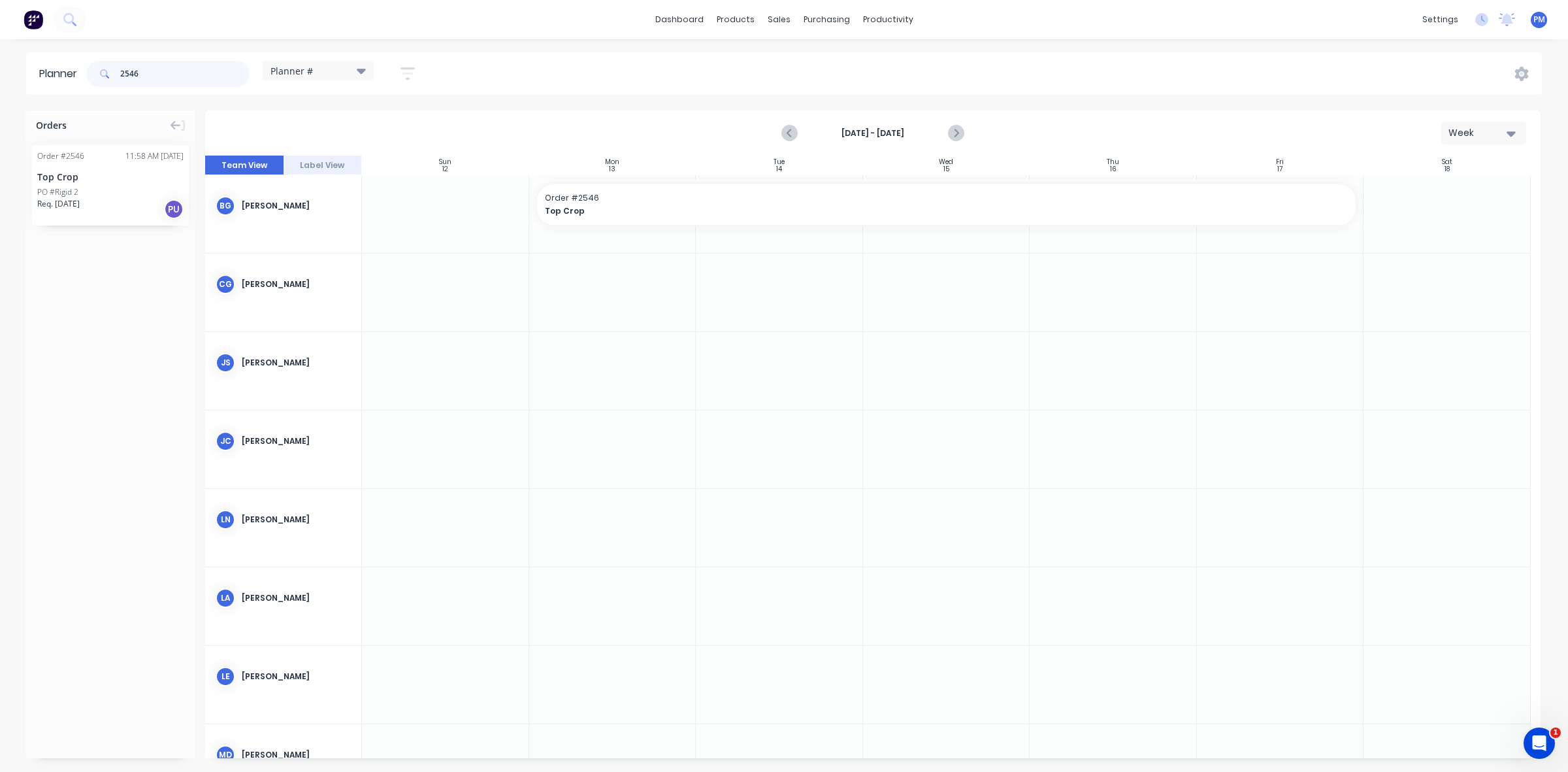
click at [112, 73] on div "2546" at bounding box center [168, 73] width 164 height 26
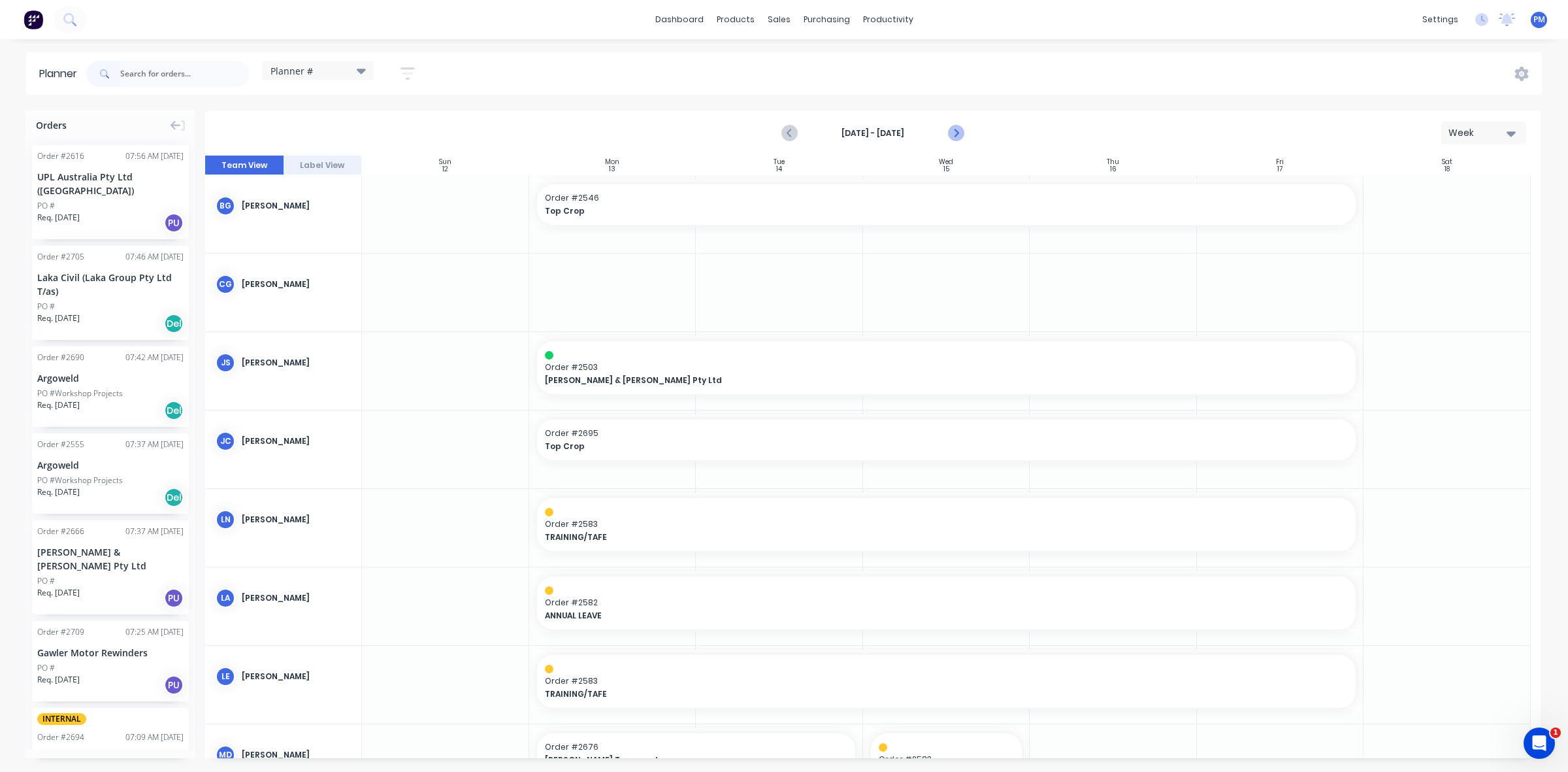
click at [957, 135] on icon "Next page" at bounding box center [955, 133] width 15 height 15
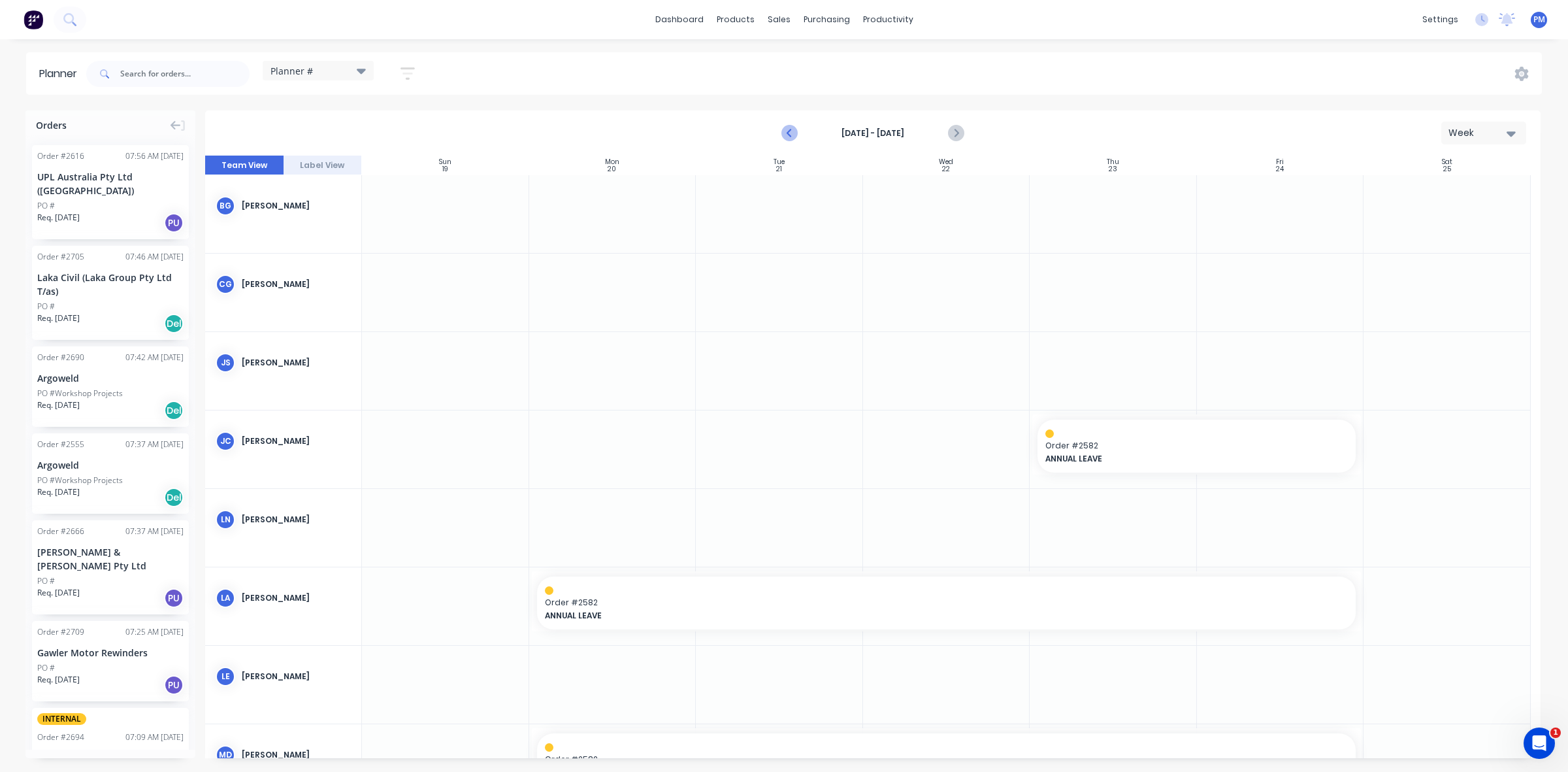
click at [788, 135] on icon "Previous page" at bounding box center [790, 133] width 15 height 15
drag, startPoint x: 1354, startPoint y: 368, endPoint x: 861, endPoint y: 372, distance: 493.0
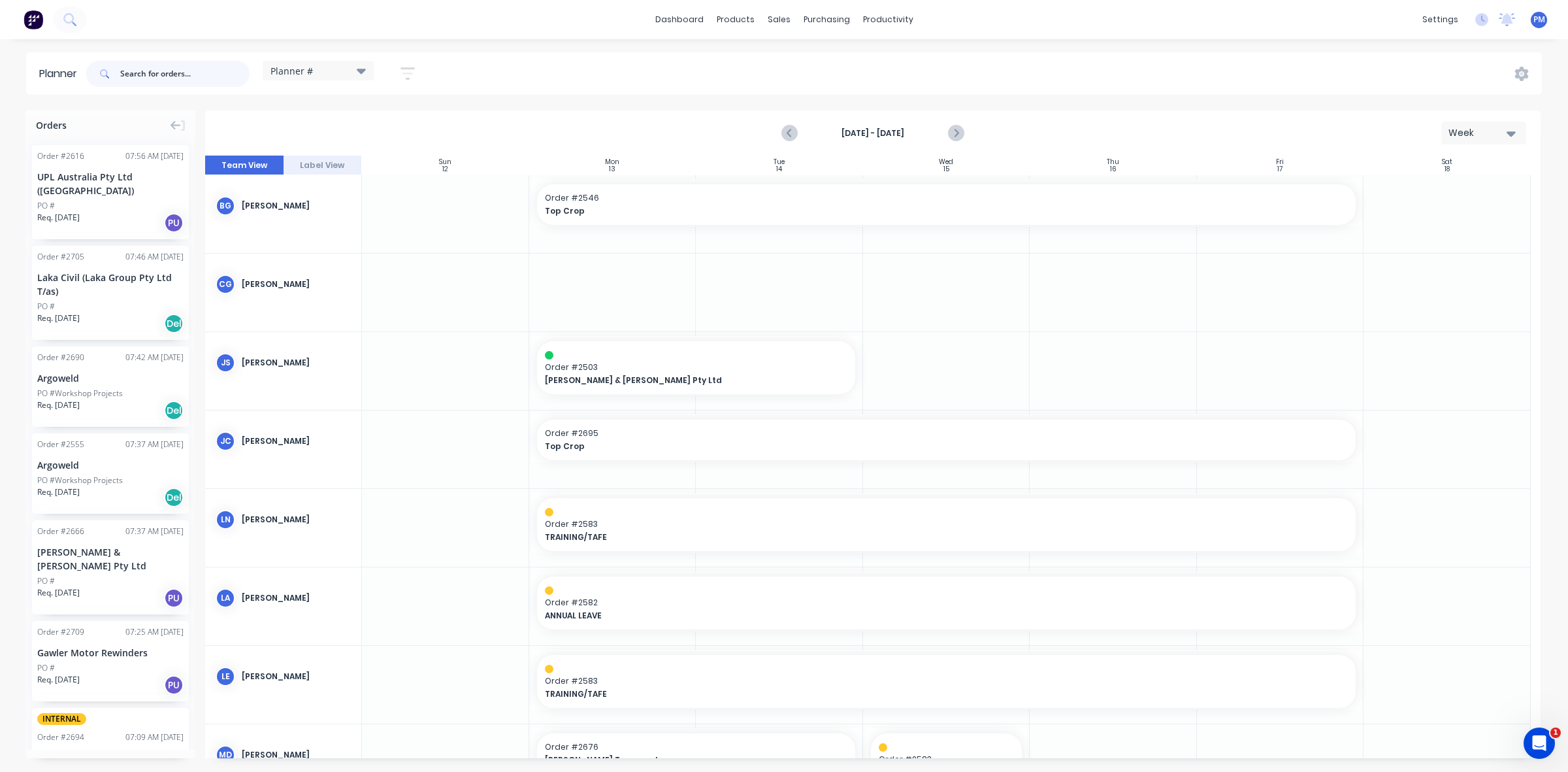
click at [152, 77] on input "text" at bounding box center [185, 73] width 129 height 26
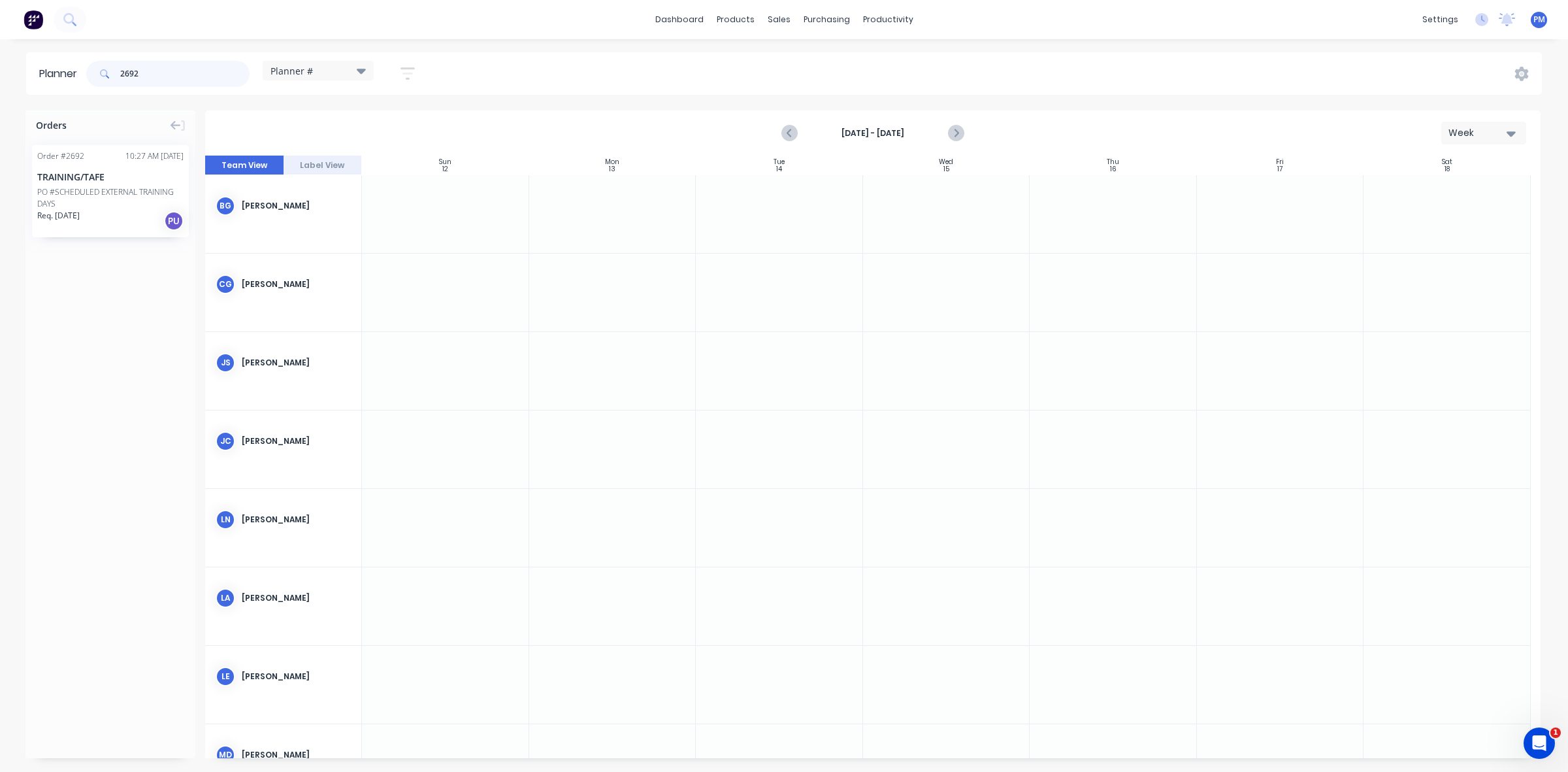
type input "2692"
drag, startPoint x: 112, startPoint y: 169, endPoint x: 888, endPoint y: 377, distance: 803.4
drag, startPoint x: 1031, startPoint y: 360, endPoint x: 1300, endPoint y: 361, distance: 269.0
click at [974, 399] on div at bounding box center [947, 371] width 168 height 78
click at [965, 358] on span "Order # 2692" at bounding box center [1113, 355] width 470 height 11
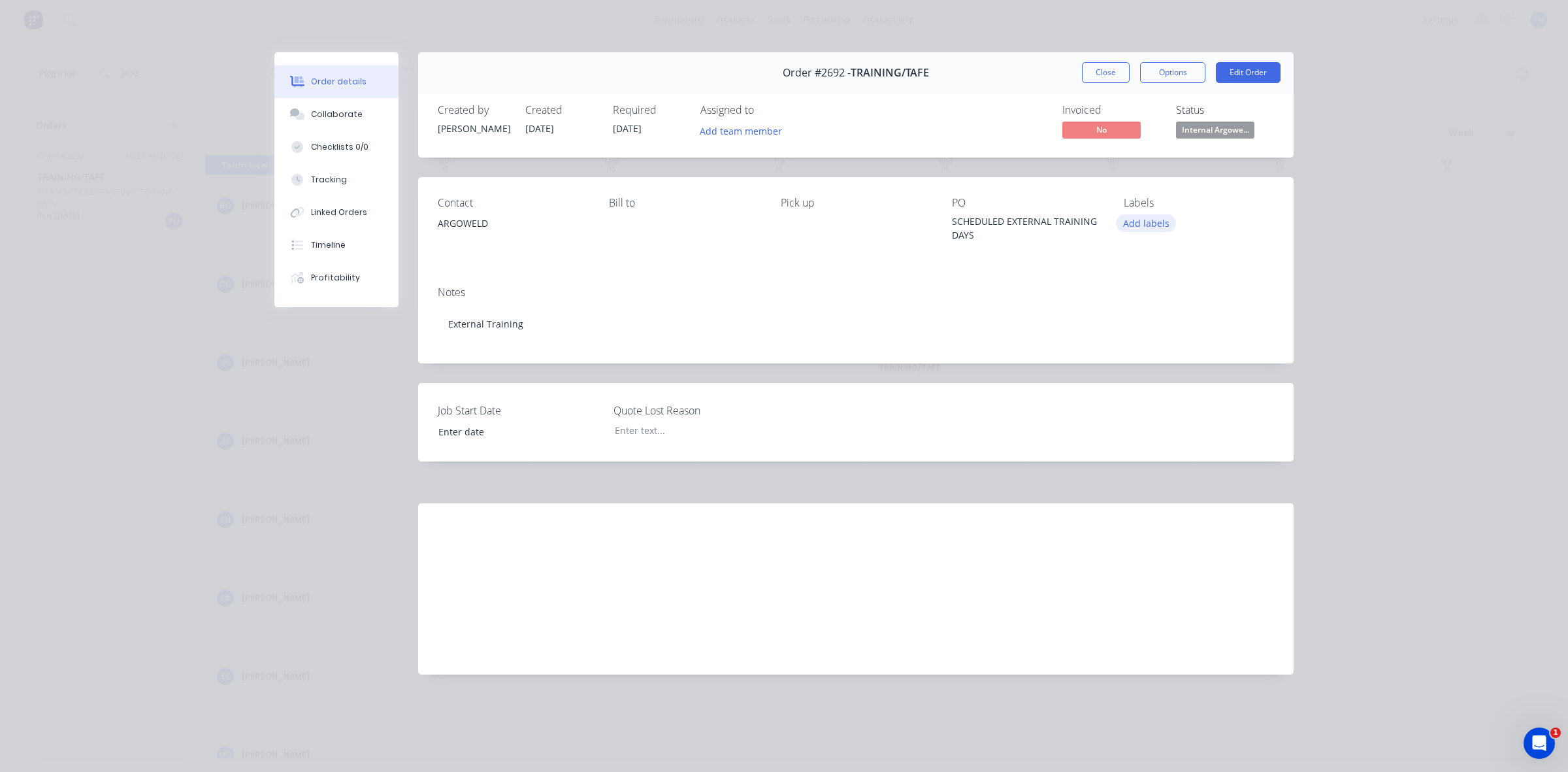
click at [1129, 222] on button "Add labels" at bounding box center [1146, 223] width 60 height 17
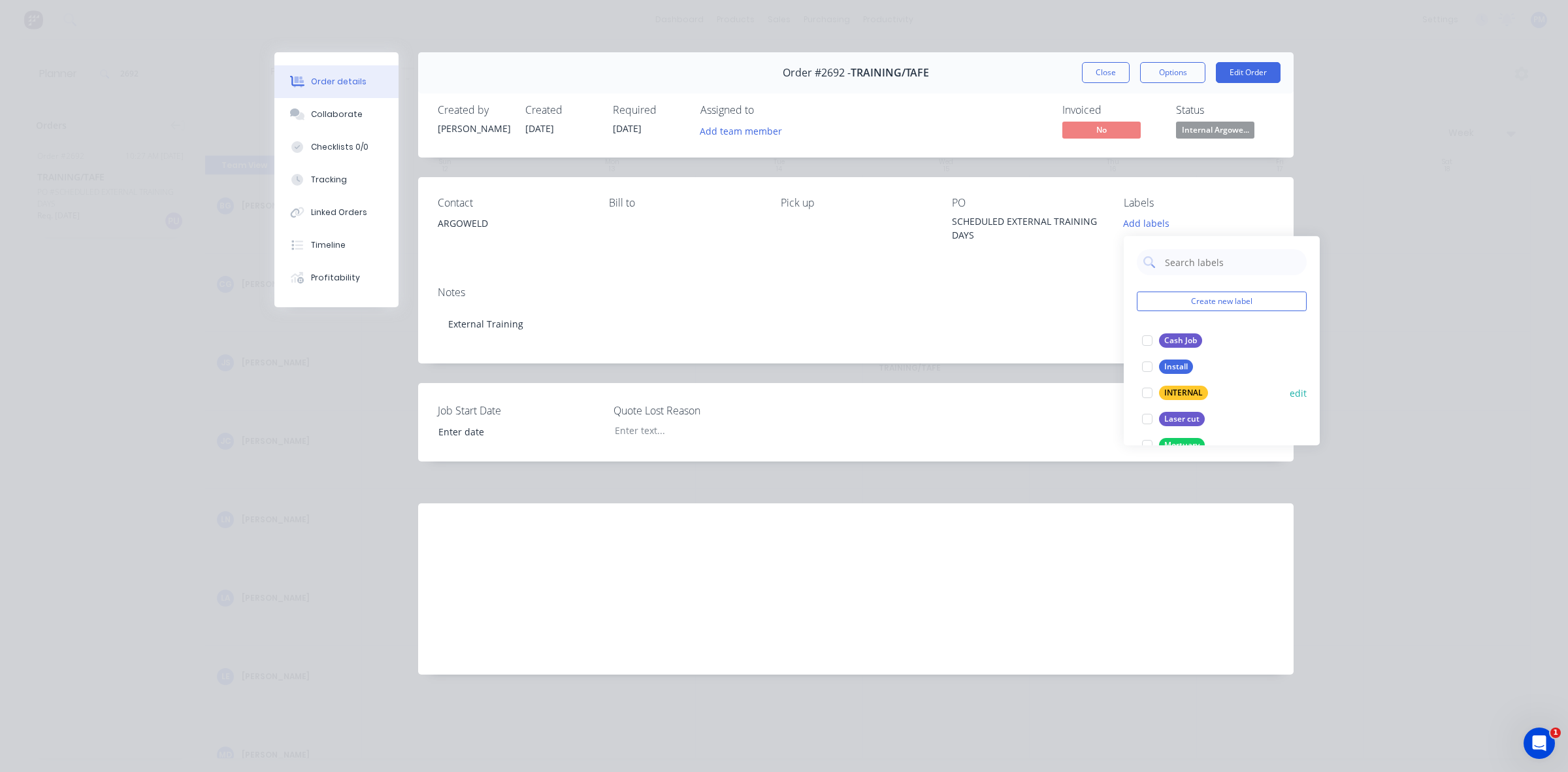
click at [1147, 393] on div at bounding box center [1147, 393] width 26 height 26
click at [1116, 77] on button "Close" at bounding box center [1106, 73] width 48 height 21
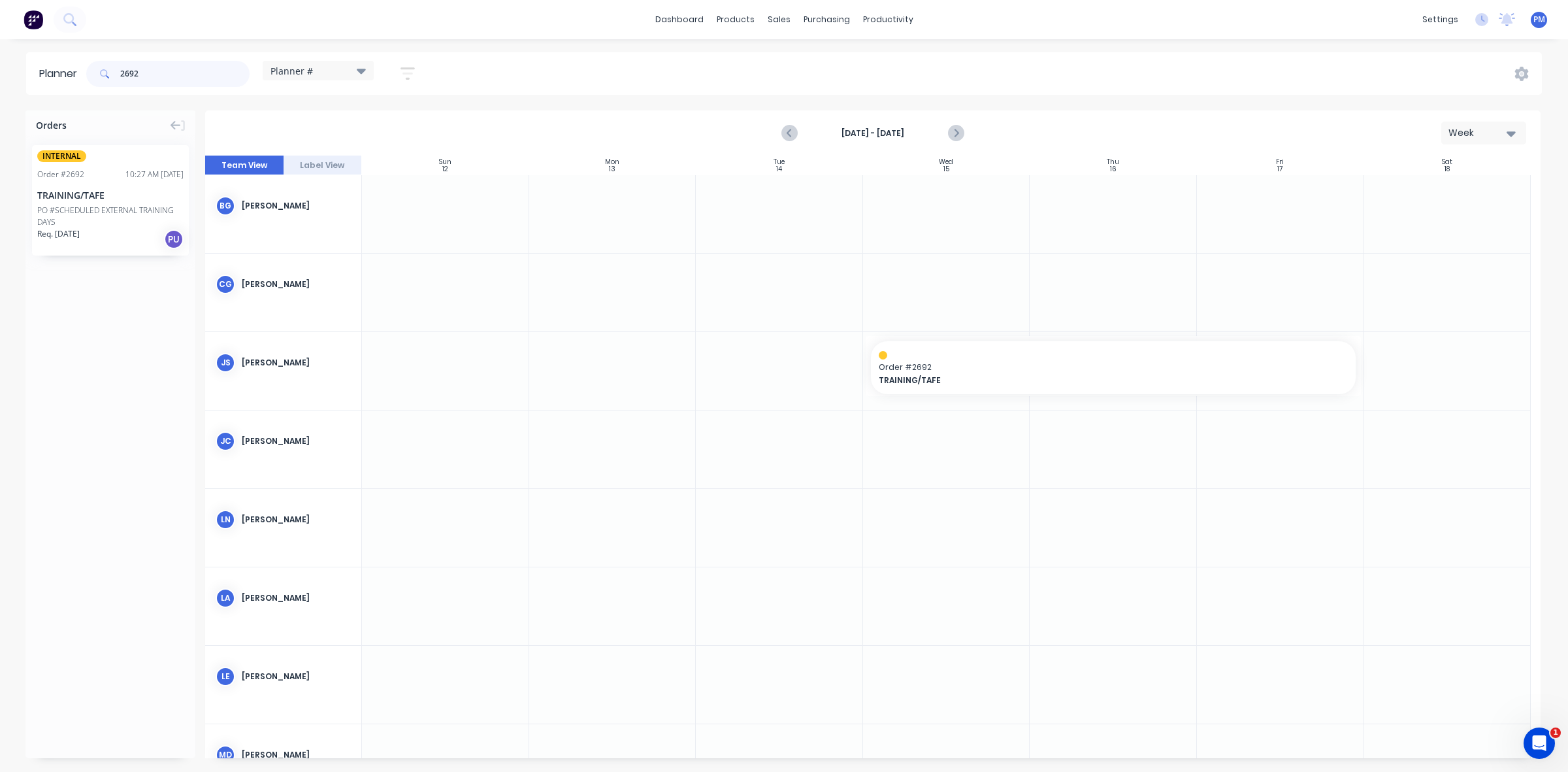
drag, startPoint x: 146, startPoint y: 69, endPoint x: 119, endPoint y: 69, distance: 27.0
click at [119, 69] on div "2692" at bounding box center [168, 73] width 164 height 26
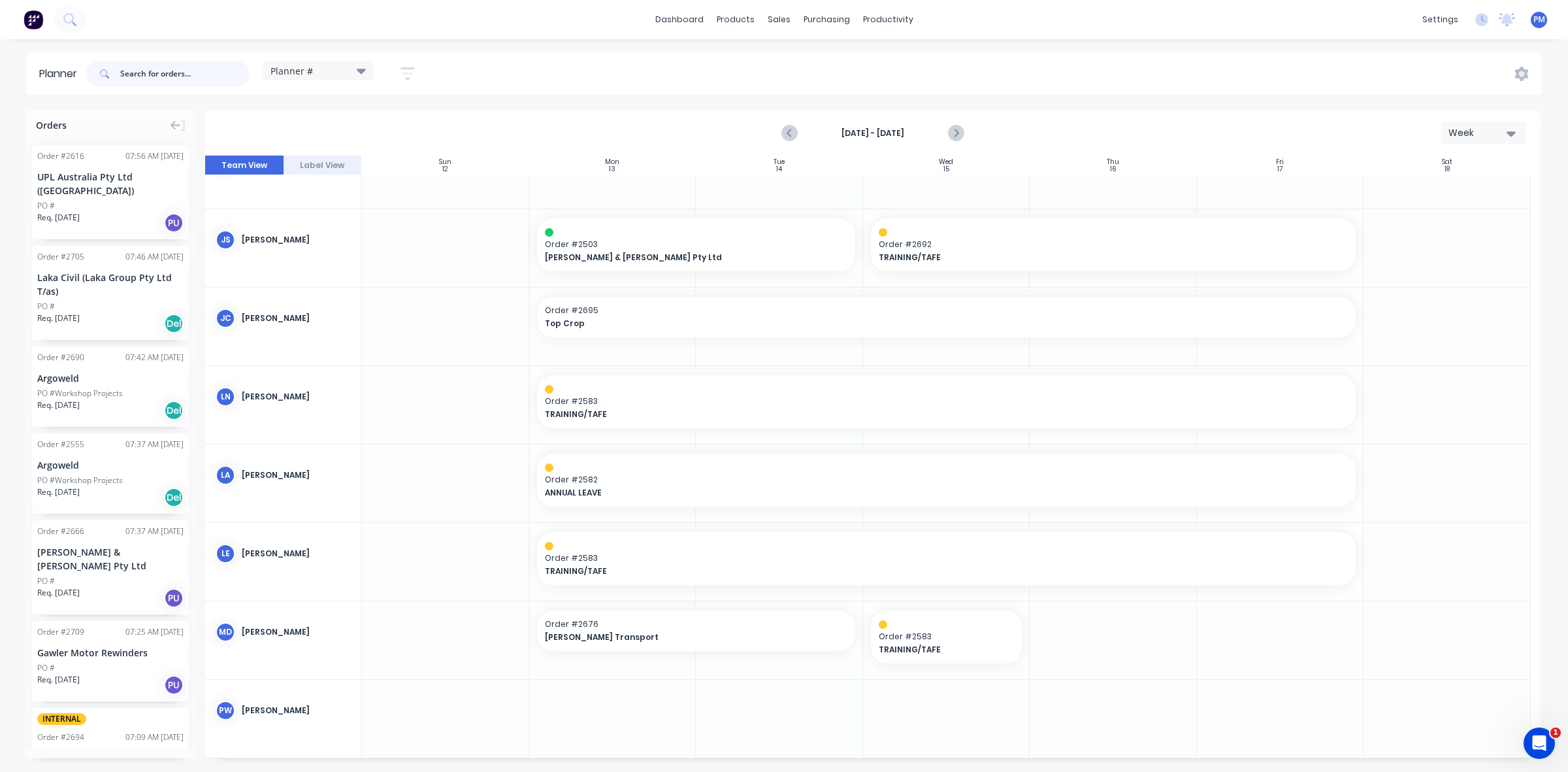
scroll to position [164, 0]
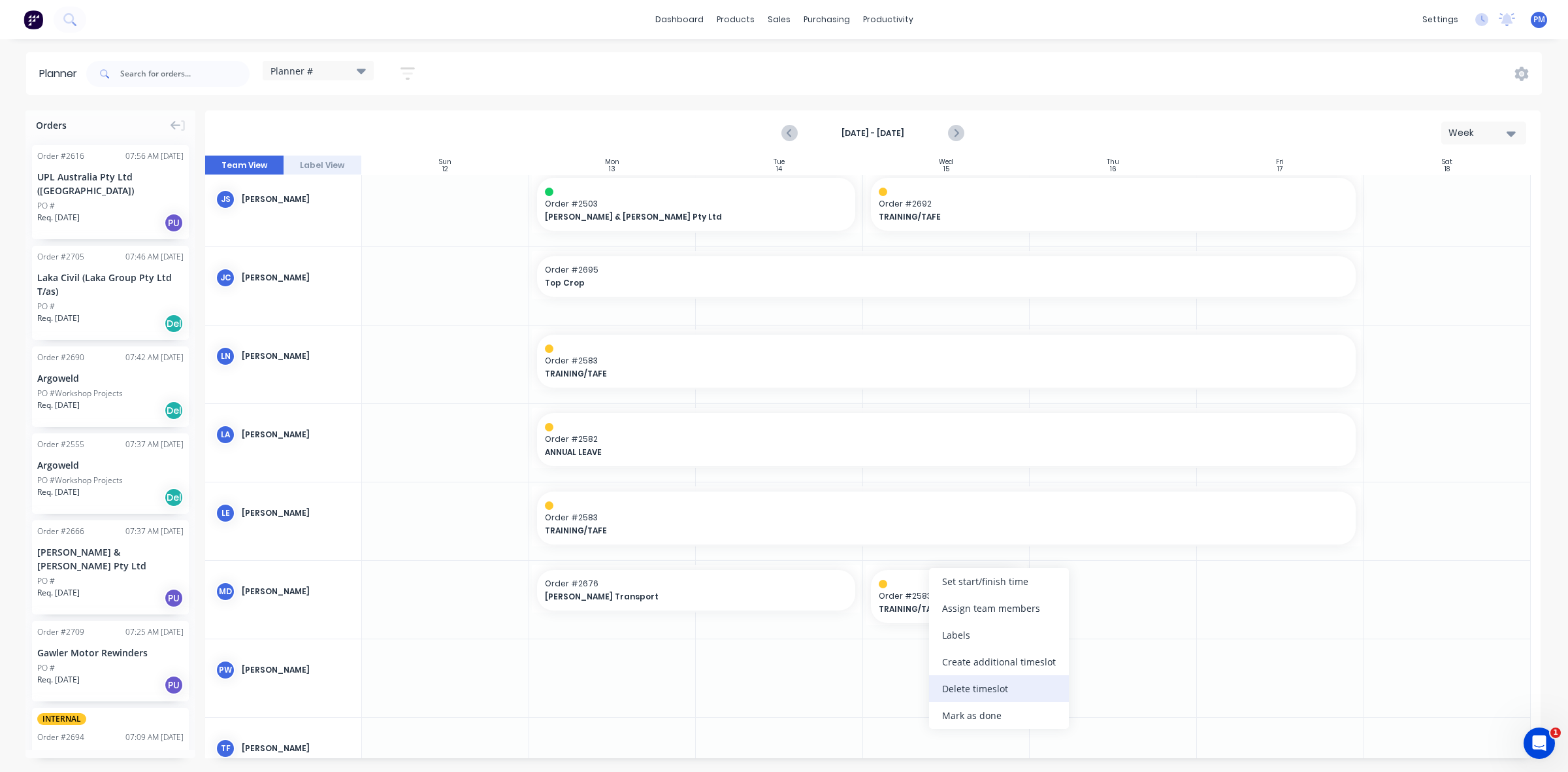
click at [971, 691] on div "Delete timeslot" at bounding box center [999, 689] width 140 height 27
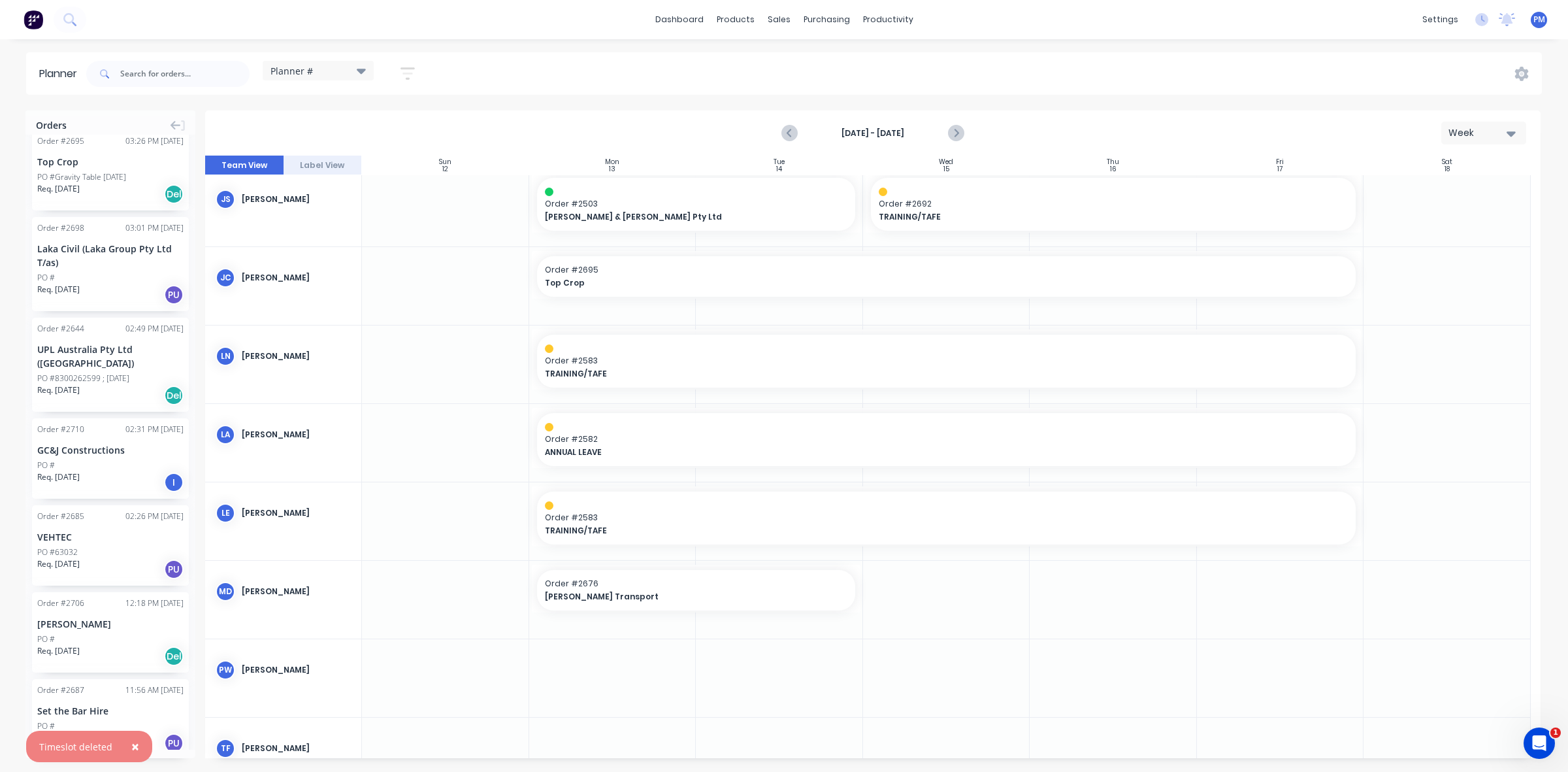
scroll to position [631, 0]
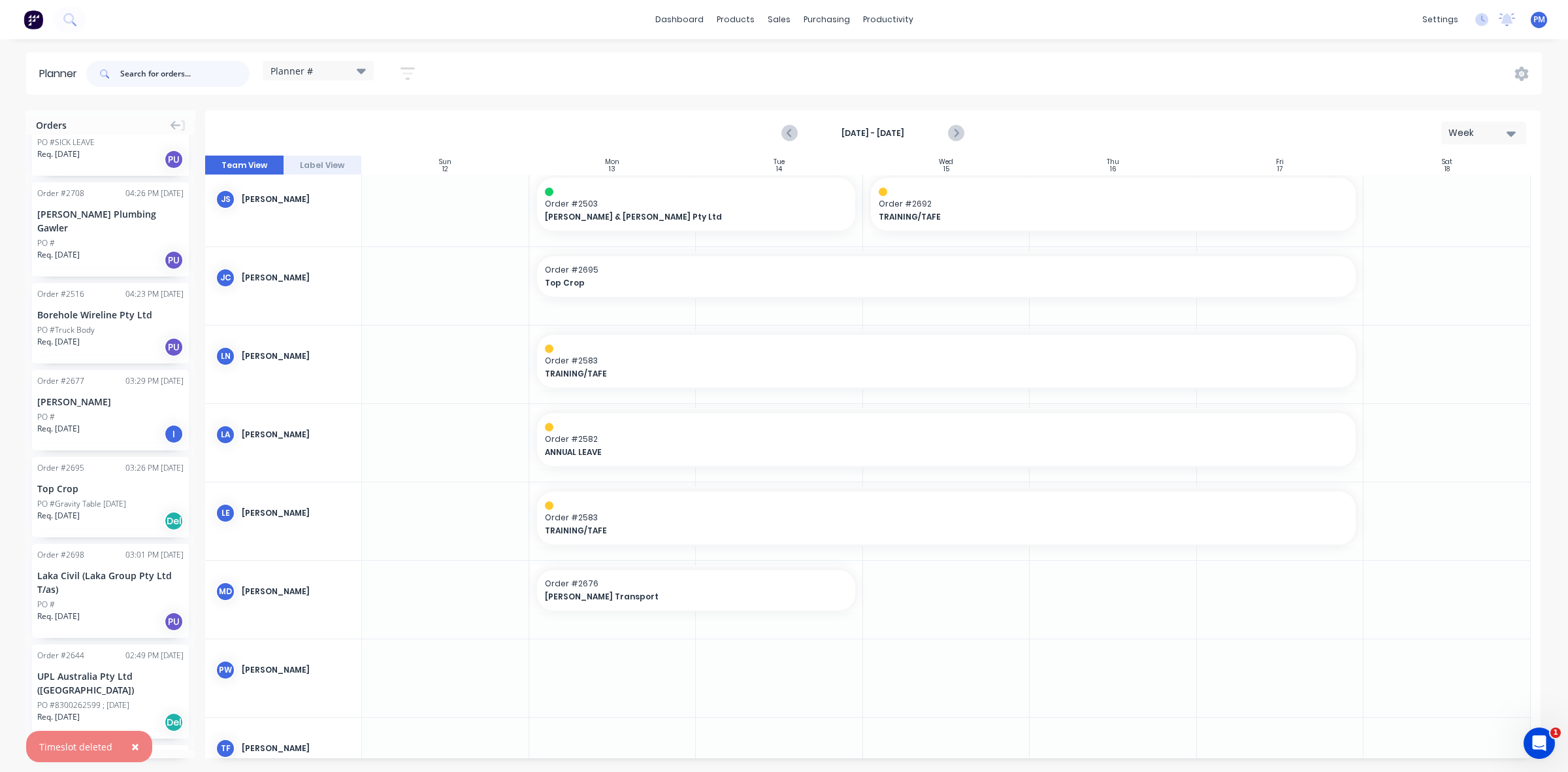
click at [161, 78] on input "text" at bounding box center [185, 73] width 129 height 26
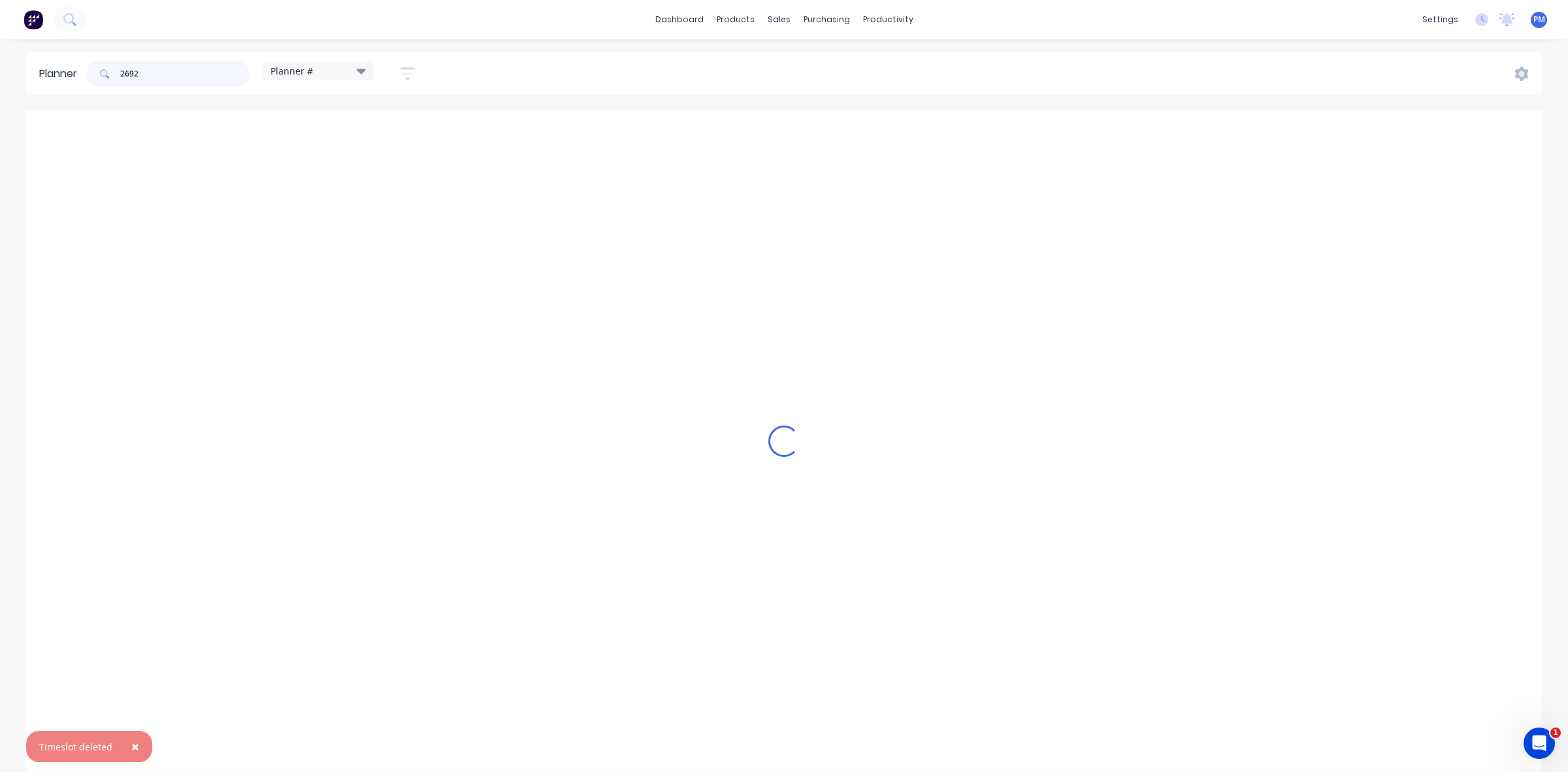
scroll to position [0, 0]
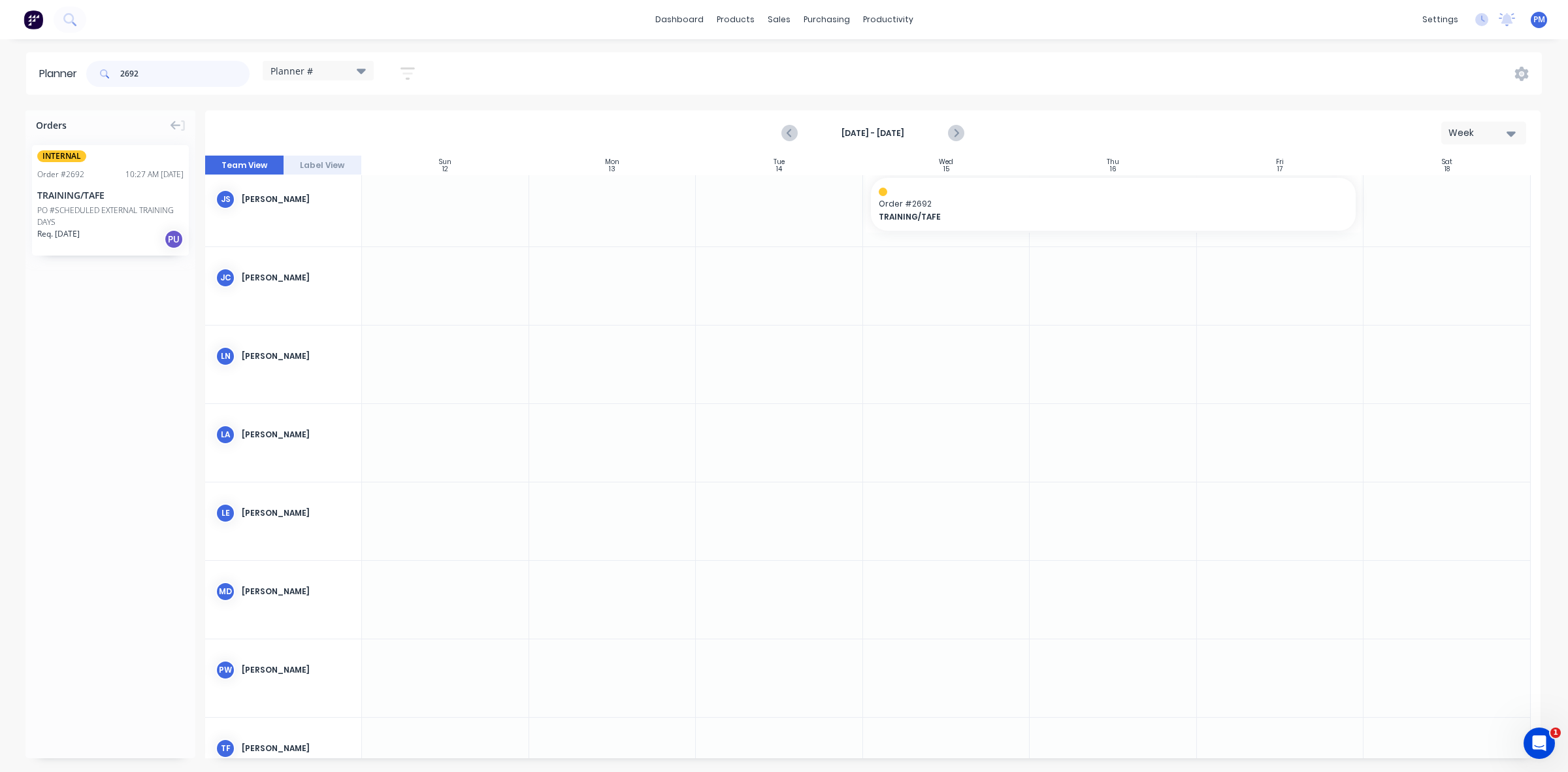
type input "2692"
drag, startPoint x: 90, startPoint y: 188, endPoint x: 873, endPoint y: 597, distance: 883.4
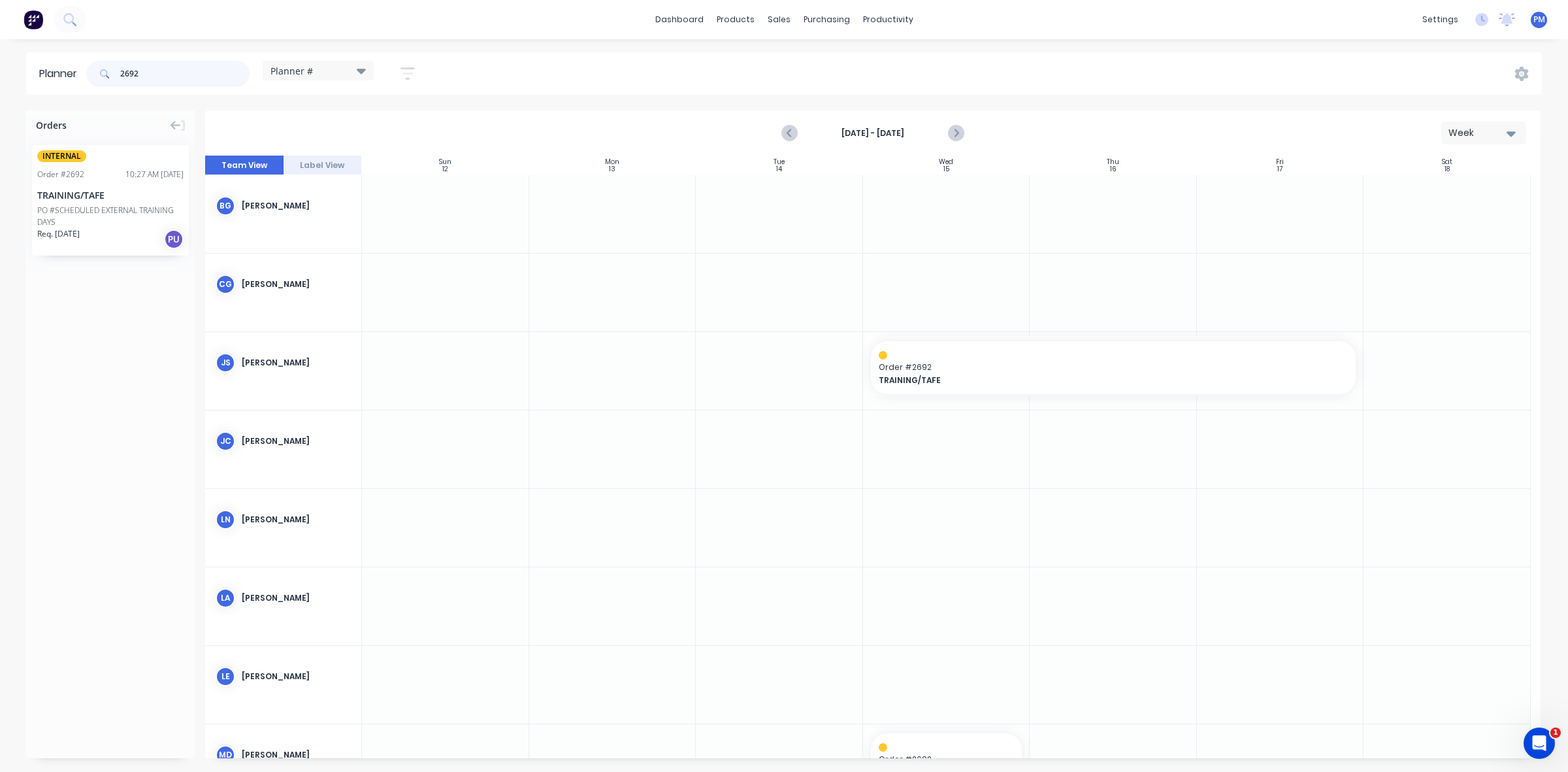
drag, startPoint x: 152, startPoint y: 73, endPoint x: 110, endPoint y: 71, distance: 42.0
click at [110, 71] on div "2692" at bounding box center [168, 73] width 164 height 26
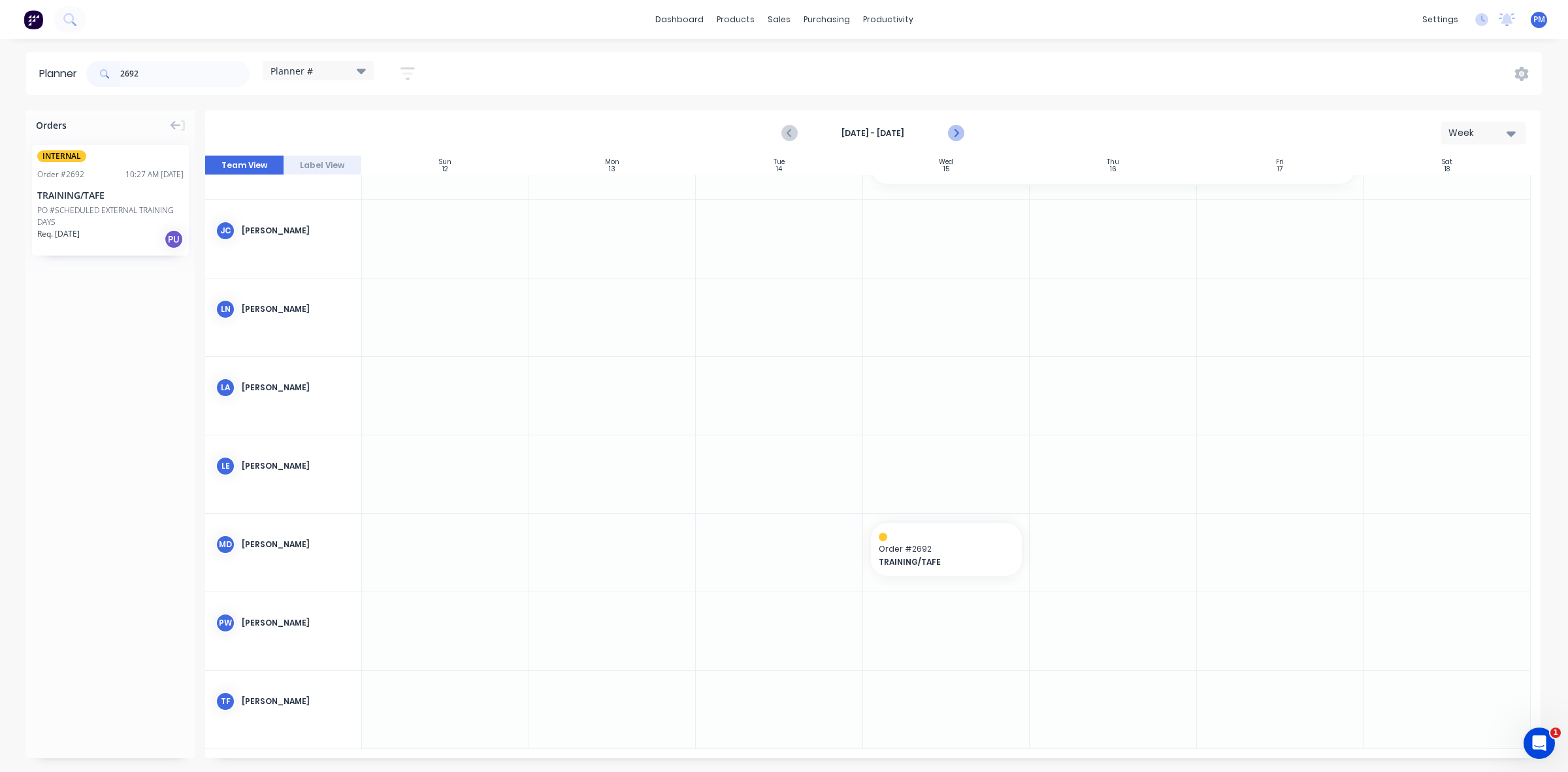
click at [952, 131] on icon "Next page" at bounding box center [955, 133] width 15 height 15
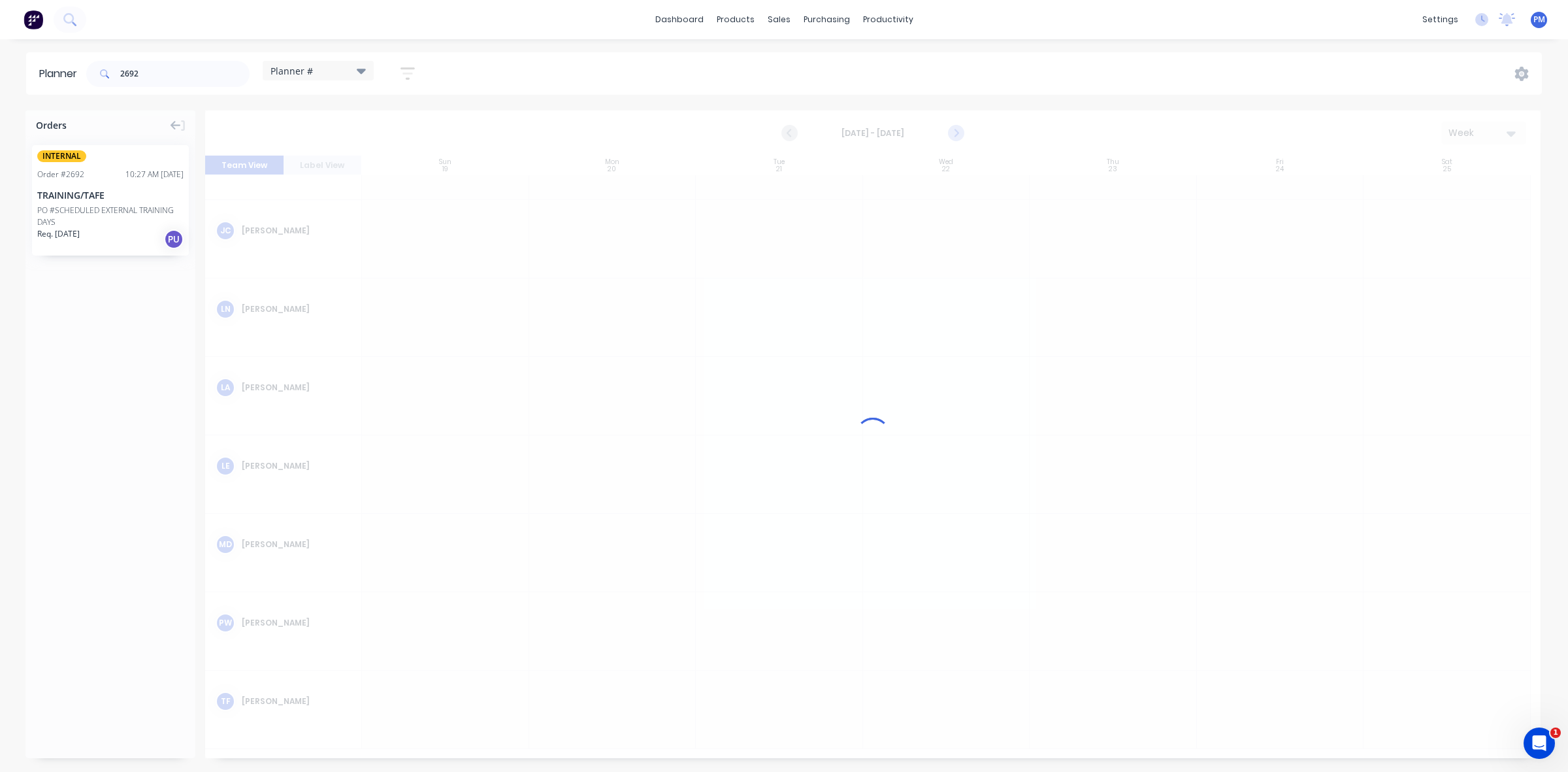
scroll to position [201, 0]
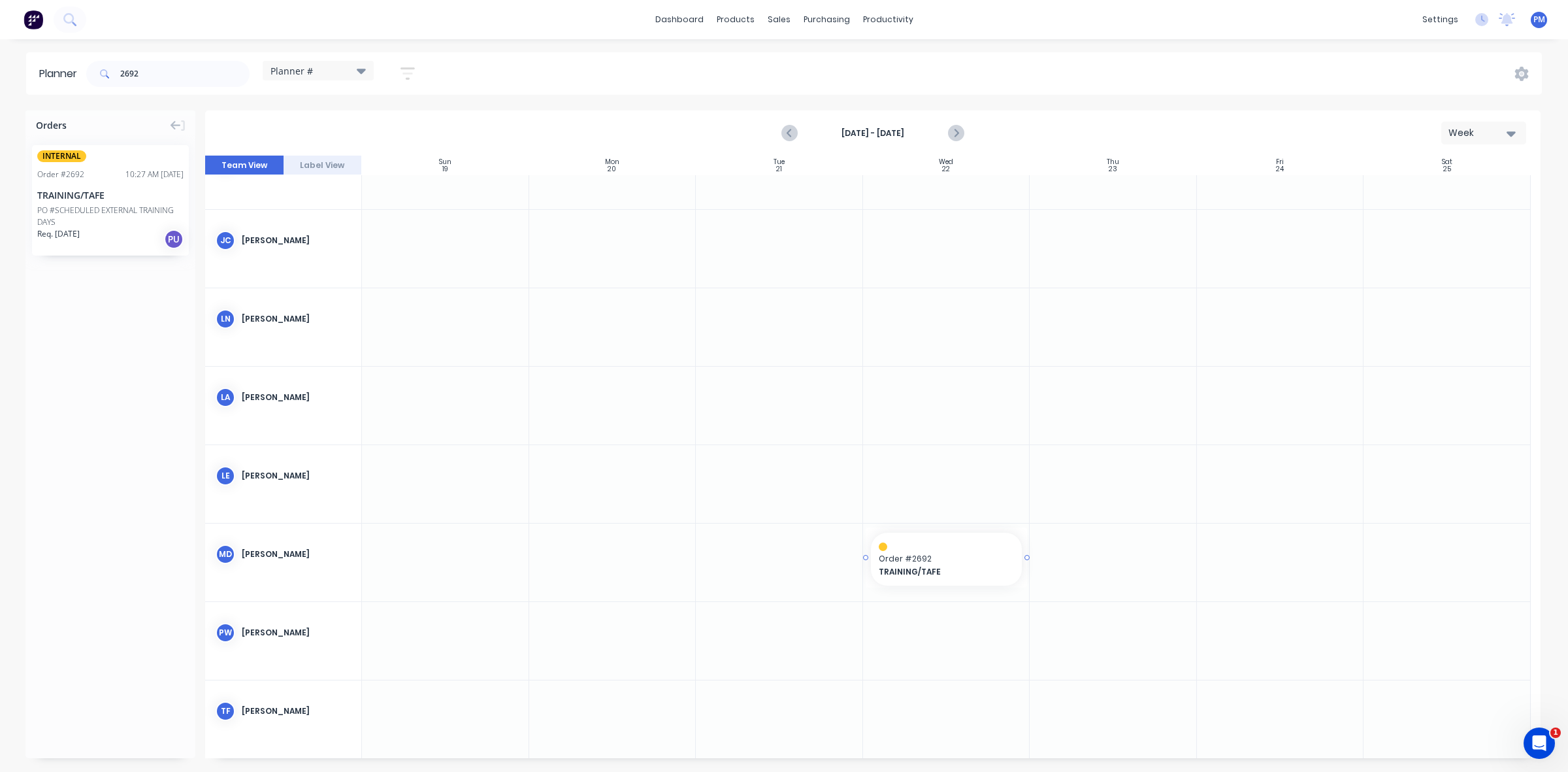
drag, startPoint x: 96, startPoint y: 191, endPoint x: 916, endPoint y: 576, distance: 905.9
click at [954, 131] on icon "Next page" at bounding box center [955, 133] width 15 height 15
click at [786, 131] on icon "Previous page" at bounding box center [790, 133] width 15 height 15
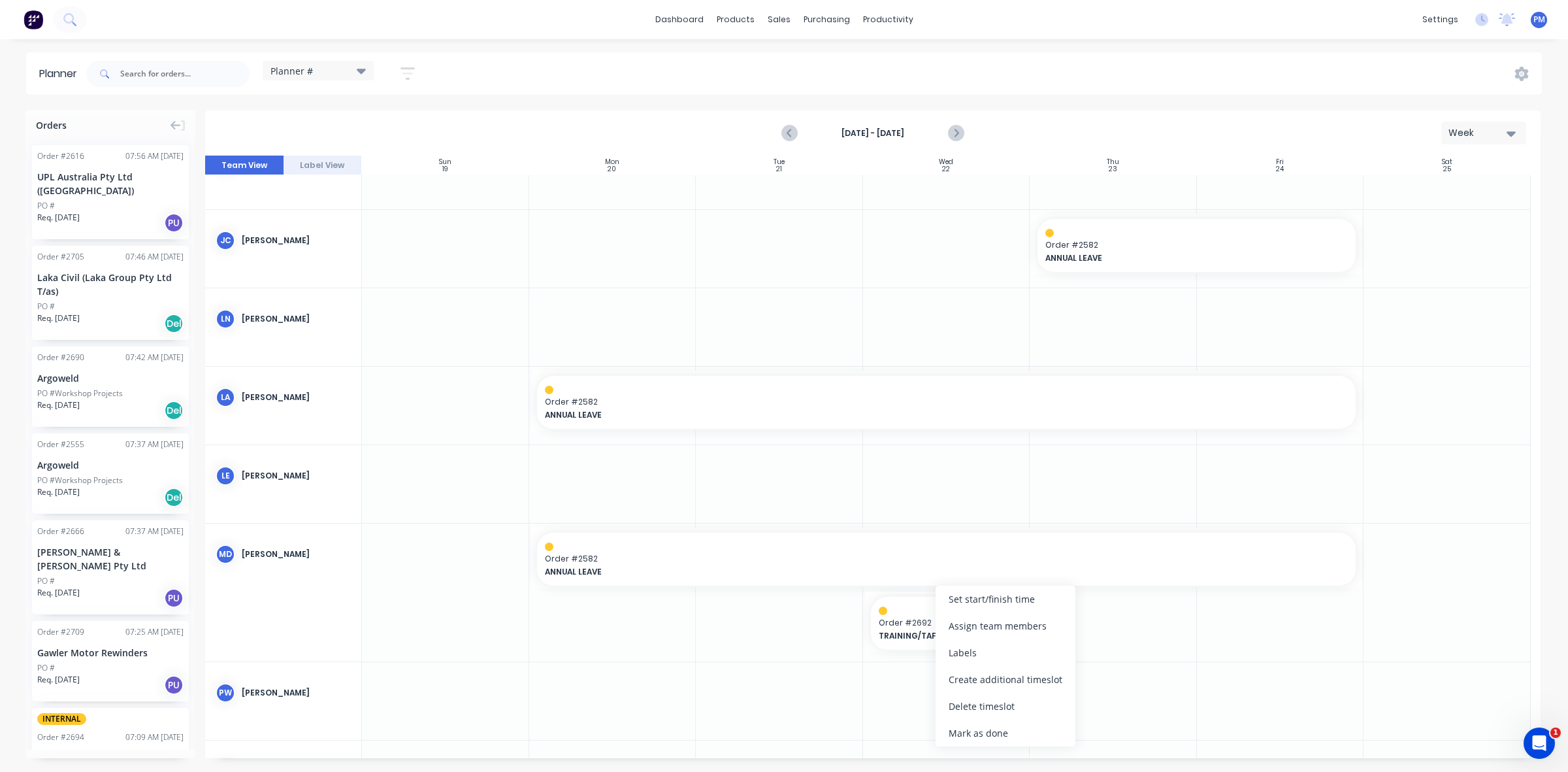
click at [958, 701] on div "Delete timeslot" at bounding box center [1006, 707] width 140 height 27
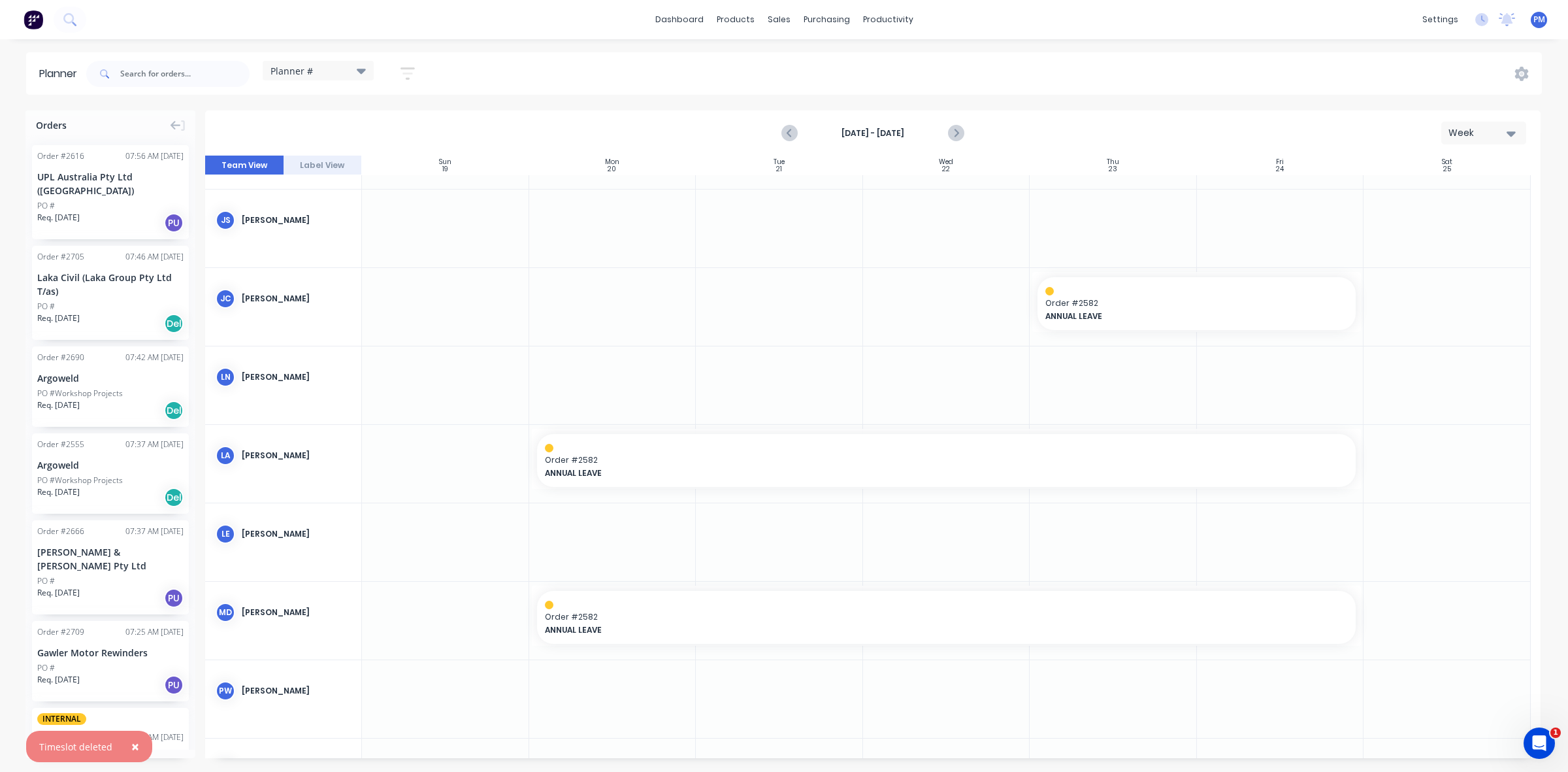
scroll to position [211, 0]
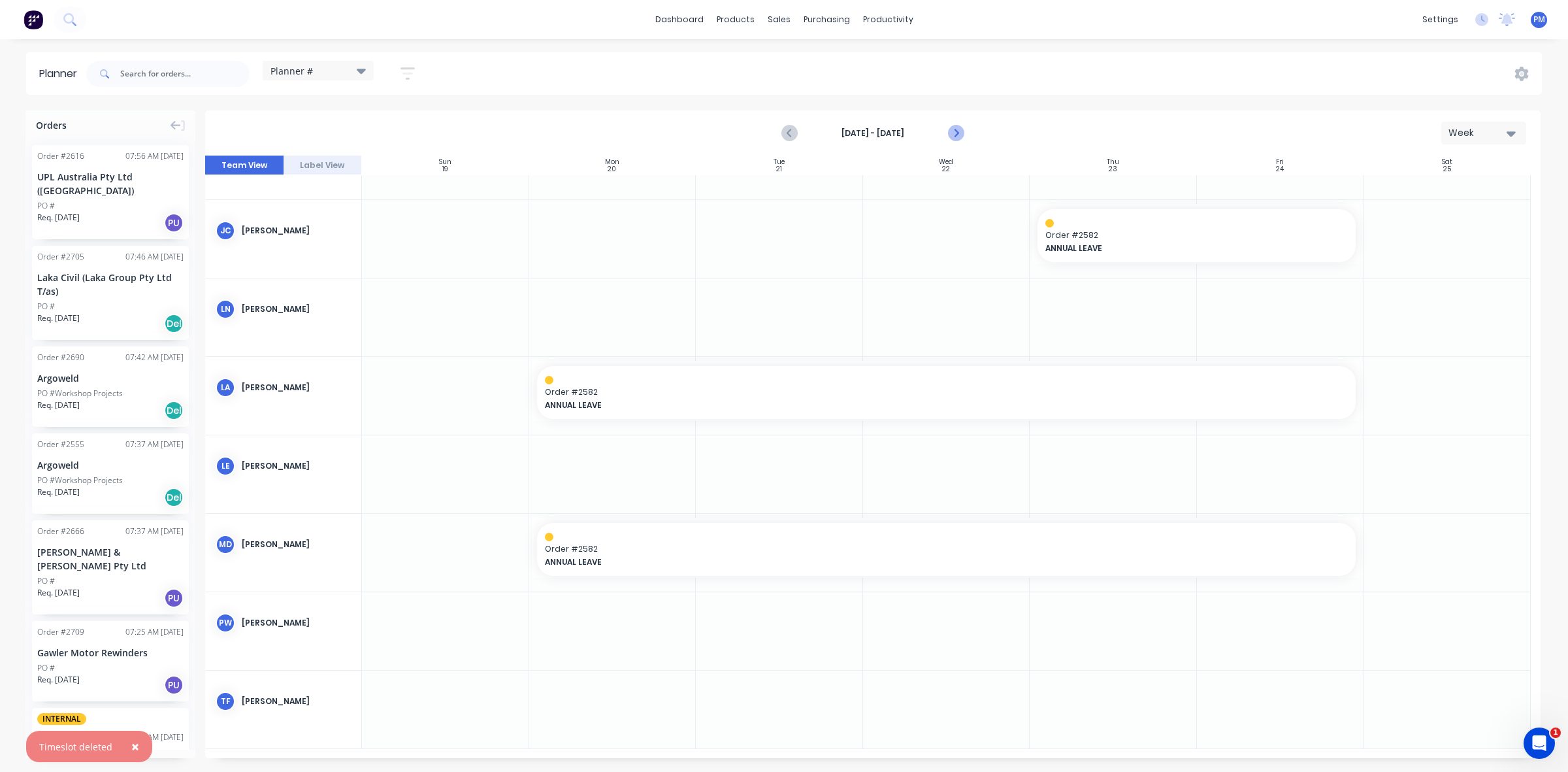
click at [952, 132] on icon "Next page" at bounding box center [955, 133] width 15 height 15
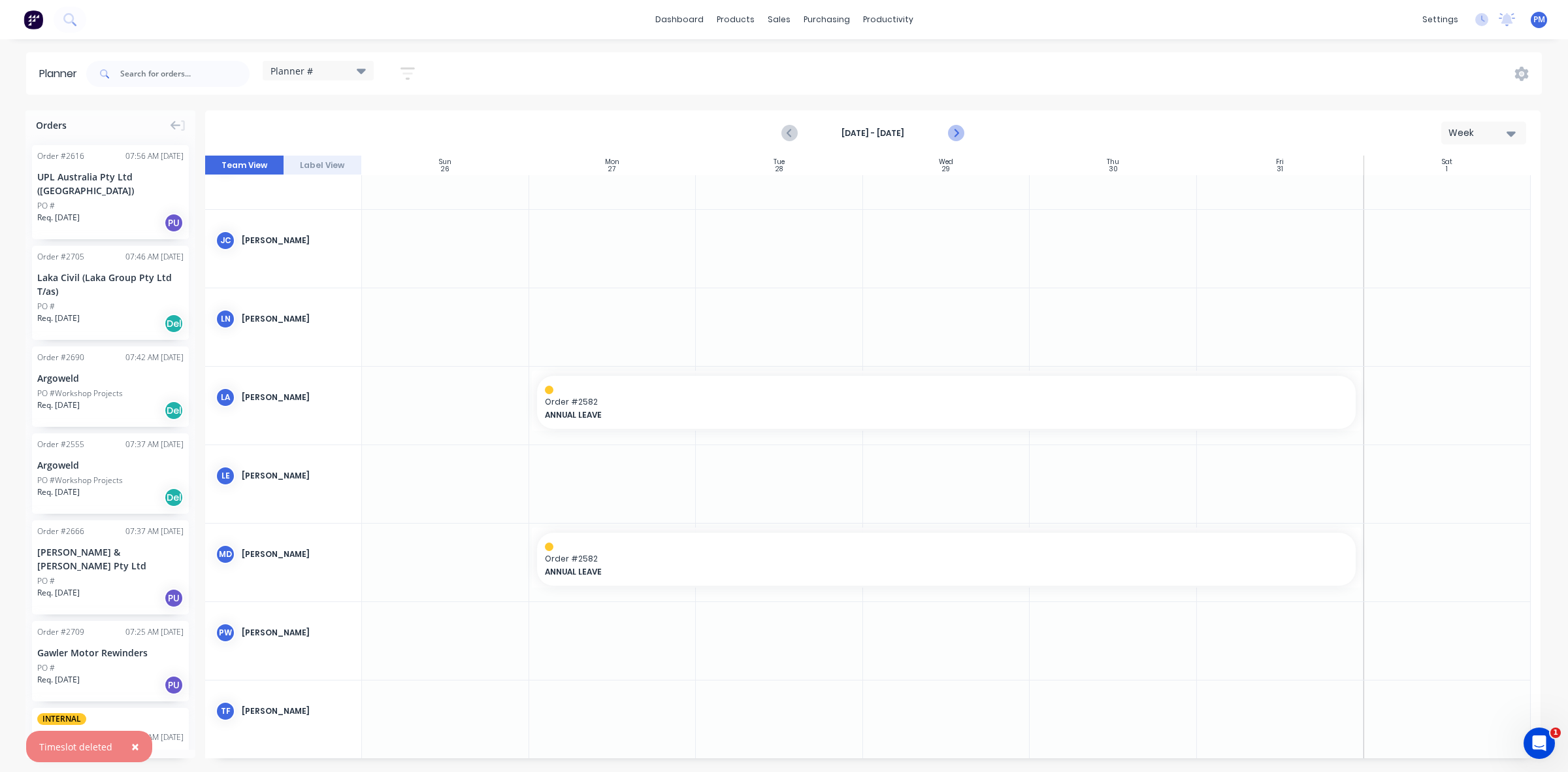
click at [952, 132] on icon "Next page" at bounding box center [955, 133] width 15 height 15
click at [786, 135] on icon "Previous page" at bounding box center [790, 133] width 15 height 15
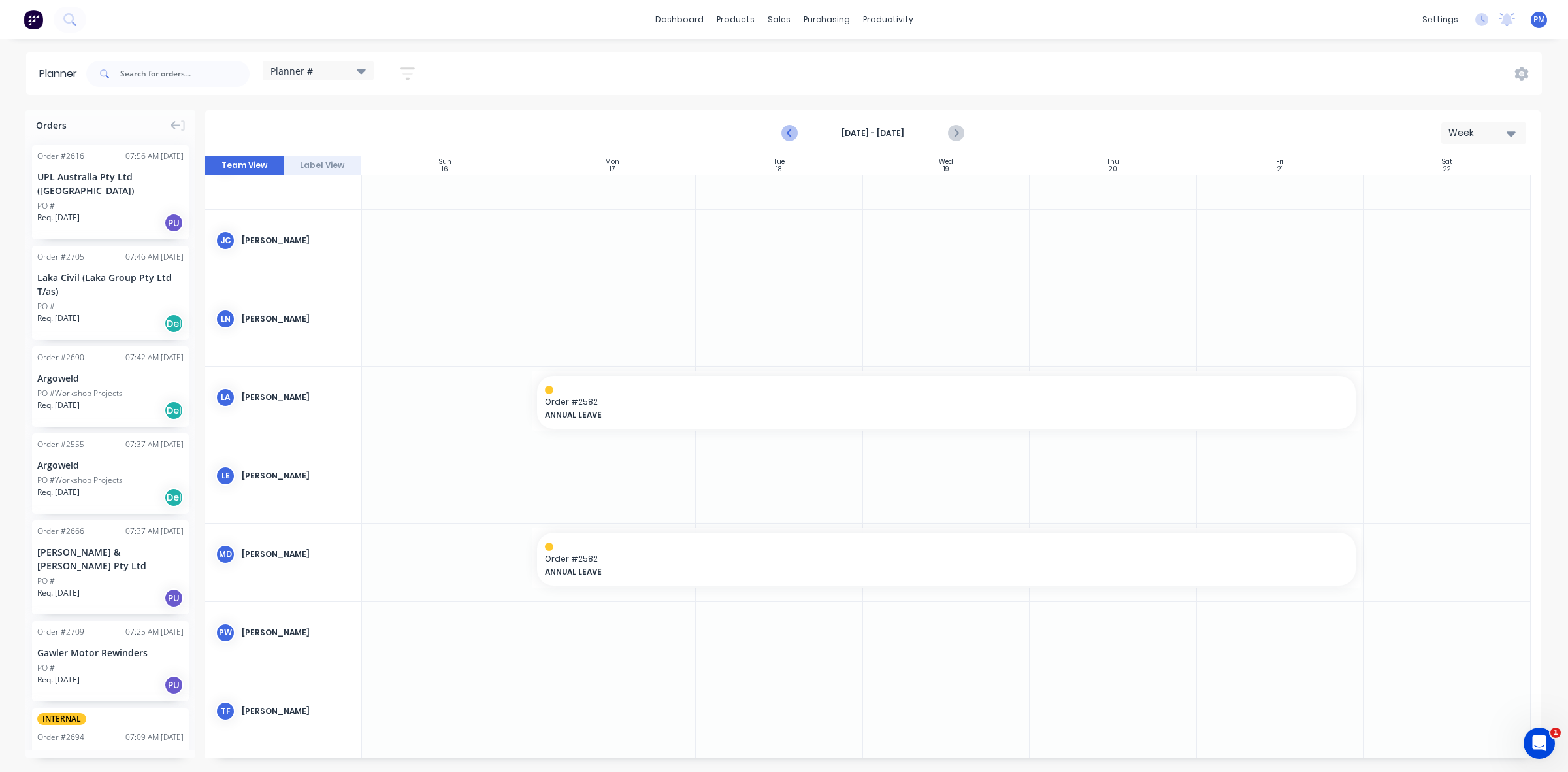
click at [786, 135] on icon "Previous page" at bounding box center [790, 133] width 15 height 15
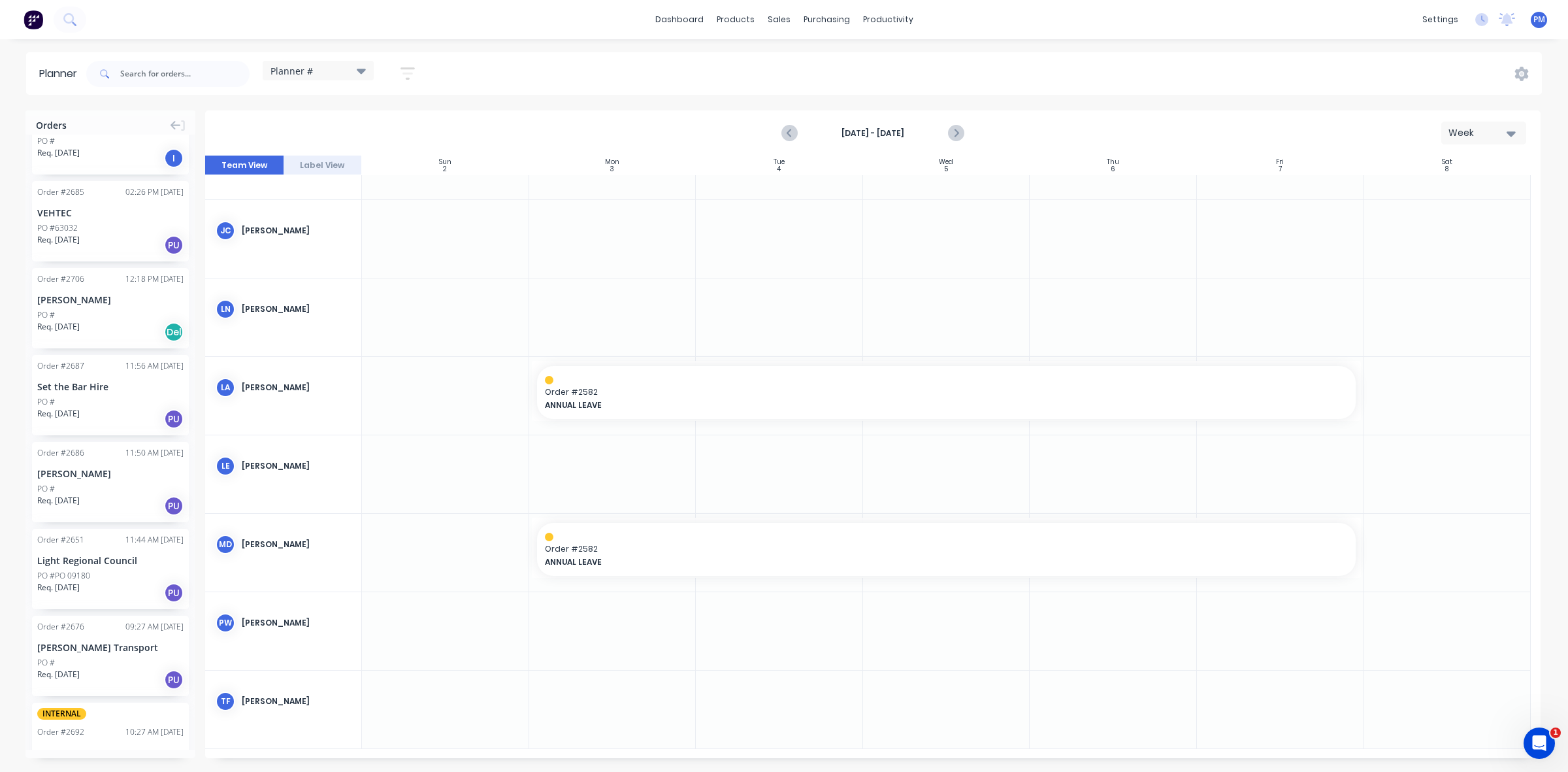
scroll to position [1365, 0]
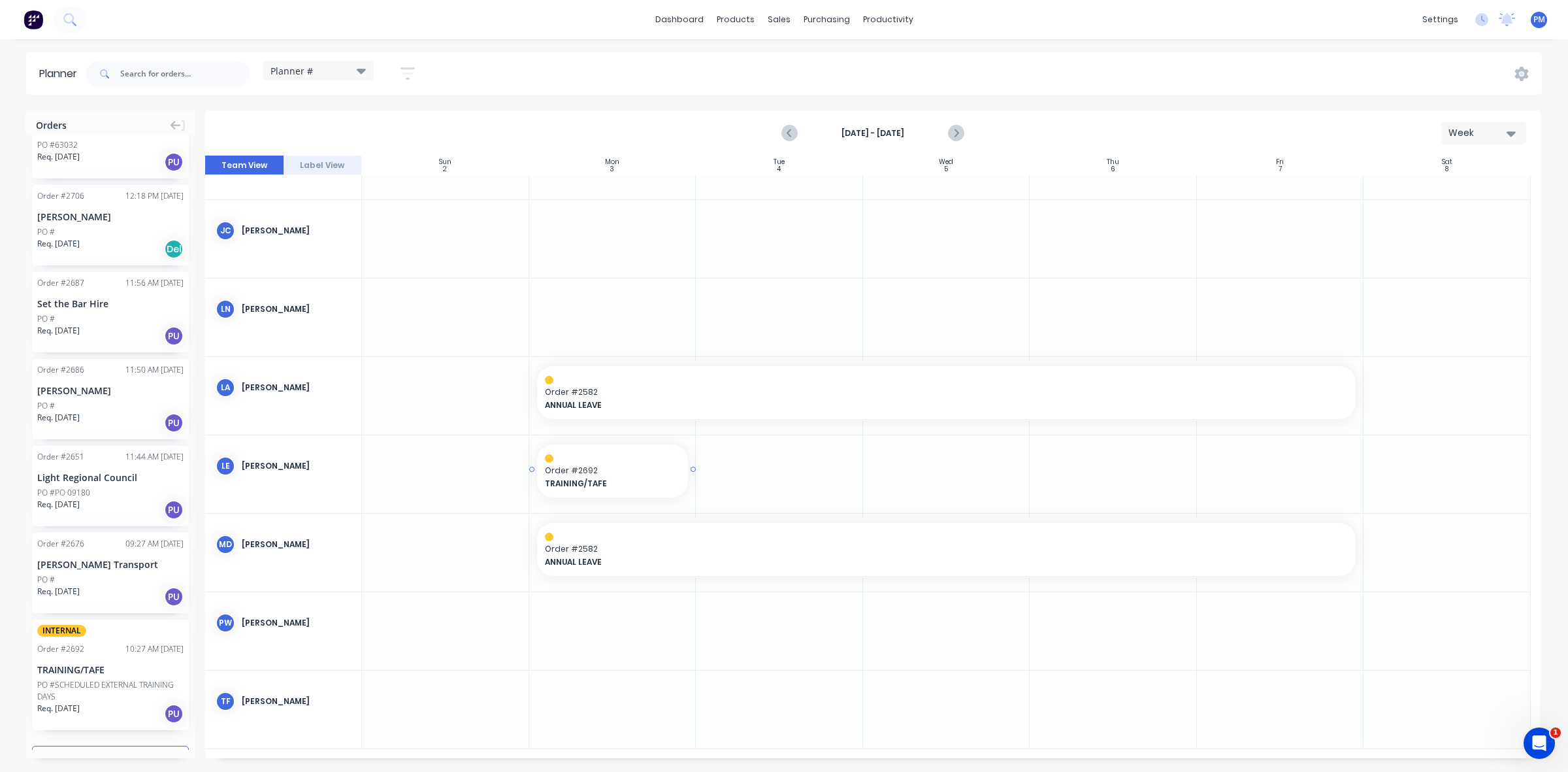
drag, startPoint x: 78, startPoint y: 624, endPoint x: 589, endPoint y: 493, distance: 527.5
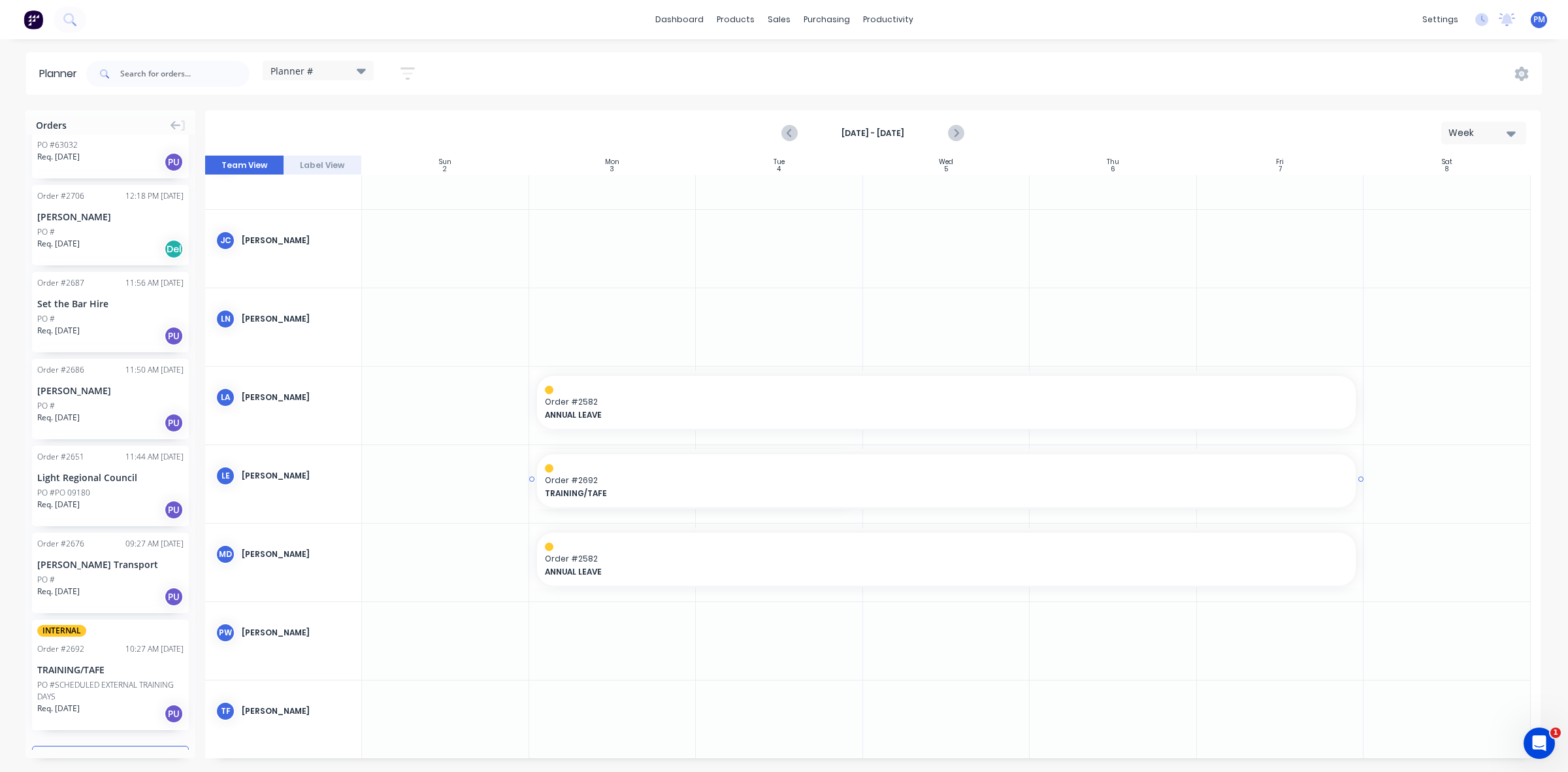
drag, startPoint x: 858, startPoint y: 479, endPoint x: 1368, endPoint y: 484, distance: 510.0
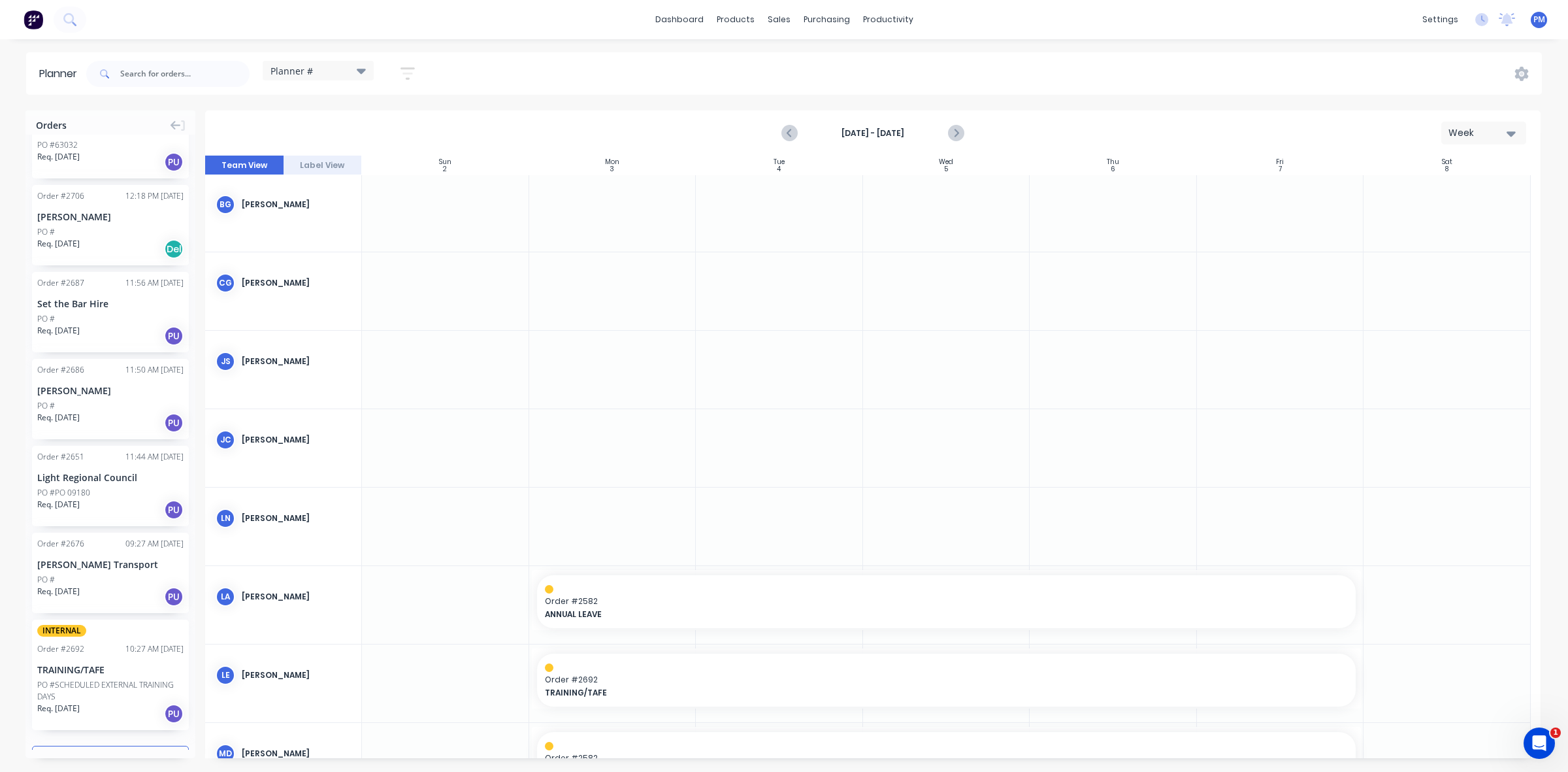
scroll to position [0, 0]
drag, startPoint x: 90, startPoint y: 626, endPoint x: 572, endPoint y: 306, distance: 578.6
drag, startPoint x: 867, startPoint y: 286, endPoint x: 1228, endPoint y: 283, distance: 361.0
click at [956, 134] on icon "Next page" at bounding box center [955, 133] width 6 height 11
drag, startPoint x: 98, startPoint y: 622, endPoint x: 596, endPoint y: 659, distance: 499.4
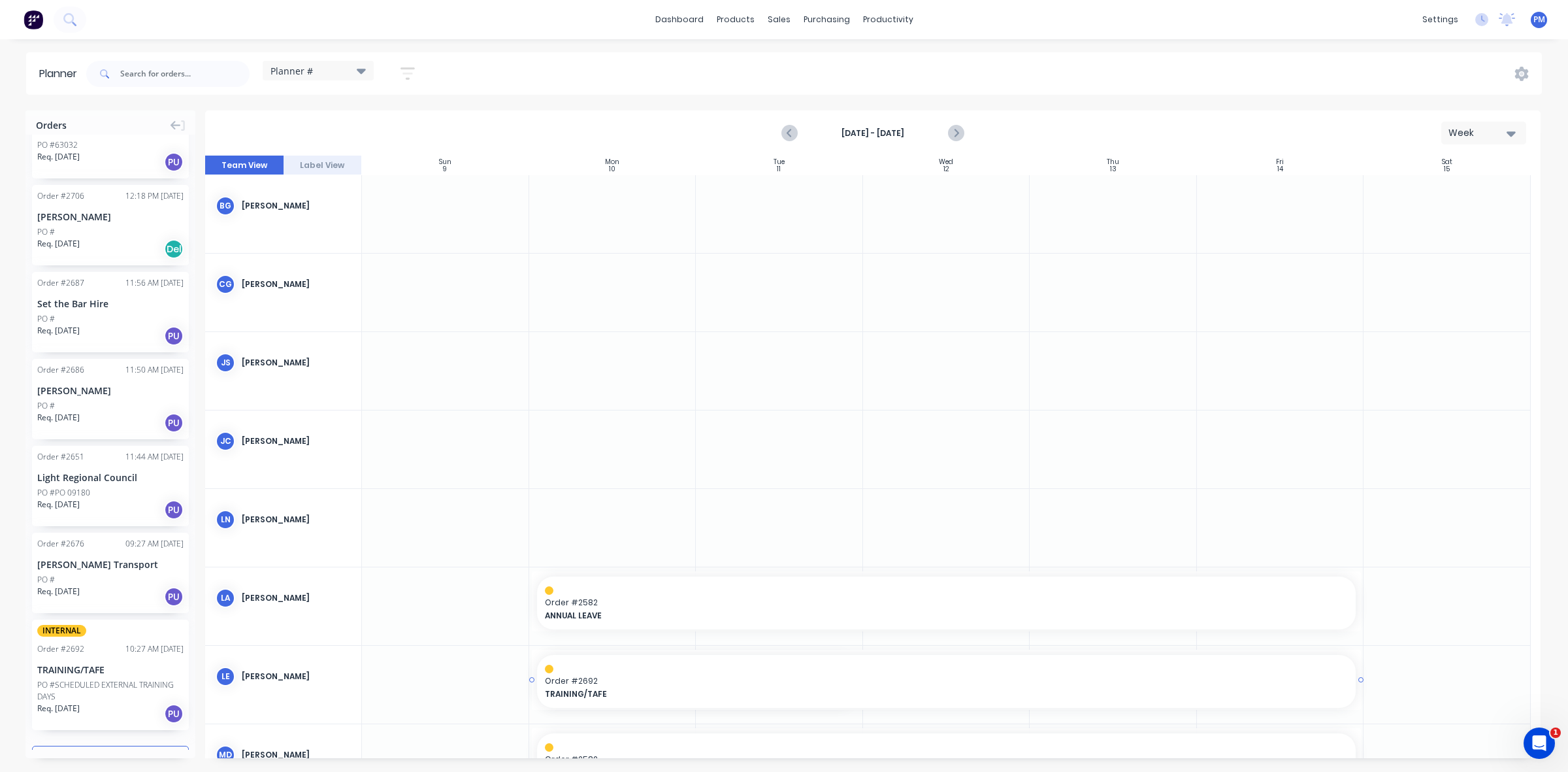
drag, startPoint x: 856, startPoint y: 681, endPoint x: 1262, endPoint y: 677, distance: 406.0
click at [960, 132] on icon "Next page" at bounding box center [955, 133] width 15 height 15
drag, startPoint x: 100, startPoint y: 619, endPoint x: 625, endPoint y: 515, distance: 535.2
drag, startPoint x: 858, startPoint y: 523, endPoint x: 1225, endPoint y: 522, distance: 367.0
click at [954, 135] on icon "Next page" at bounding box center [955, 133] width 15 height 15
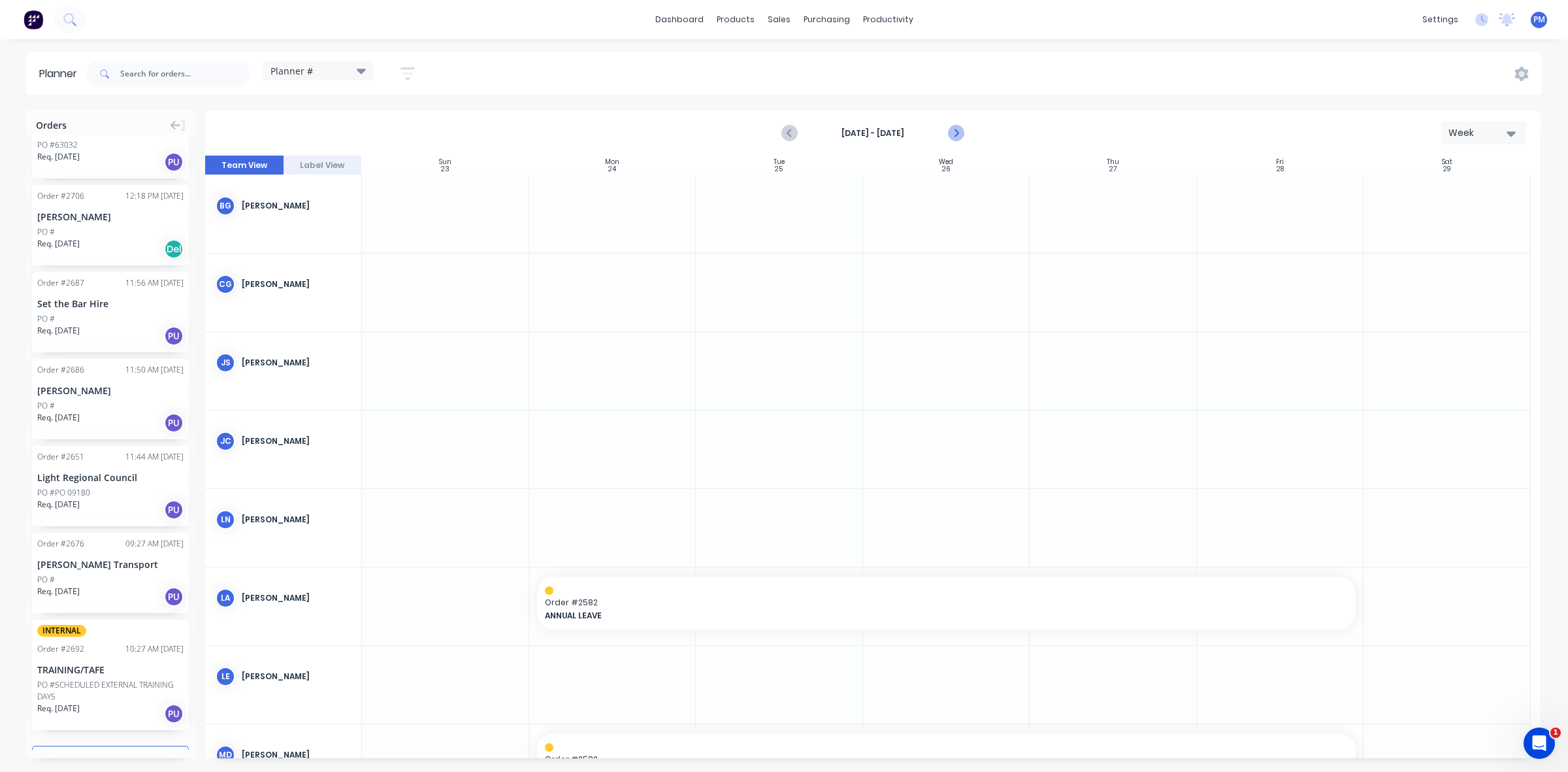
click at [954, 135] on icon "Next page" at bounding box center [955, 133] width 15 height 15
drag, startPoint x: 82, startPoint y: 617, endPoint x: 608, endPoint y: 323, distance: 602.6
drag, startPoint x: 857, startPoint y: 287, endPoint x: 1219, endPoint y: 286, distance: 362.0
click at [957, 135] on icon "Next page" at bounding box center [955, 133] width 15 height 15
drag, startPoint x: 87, startPoint y: 613, endPoint x: 572, endPoint y: 670, distance: 488.3
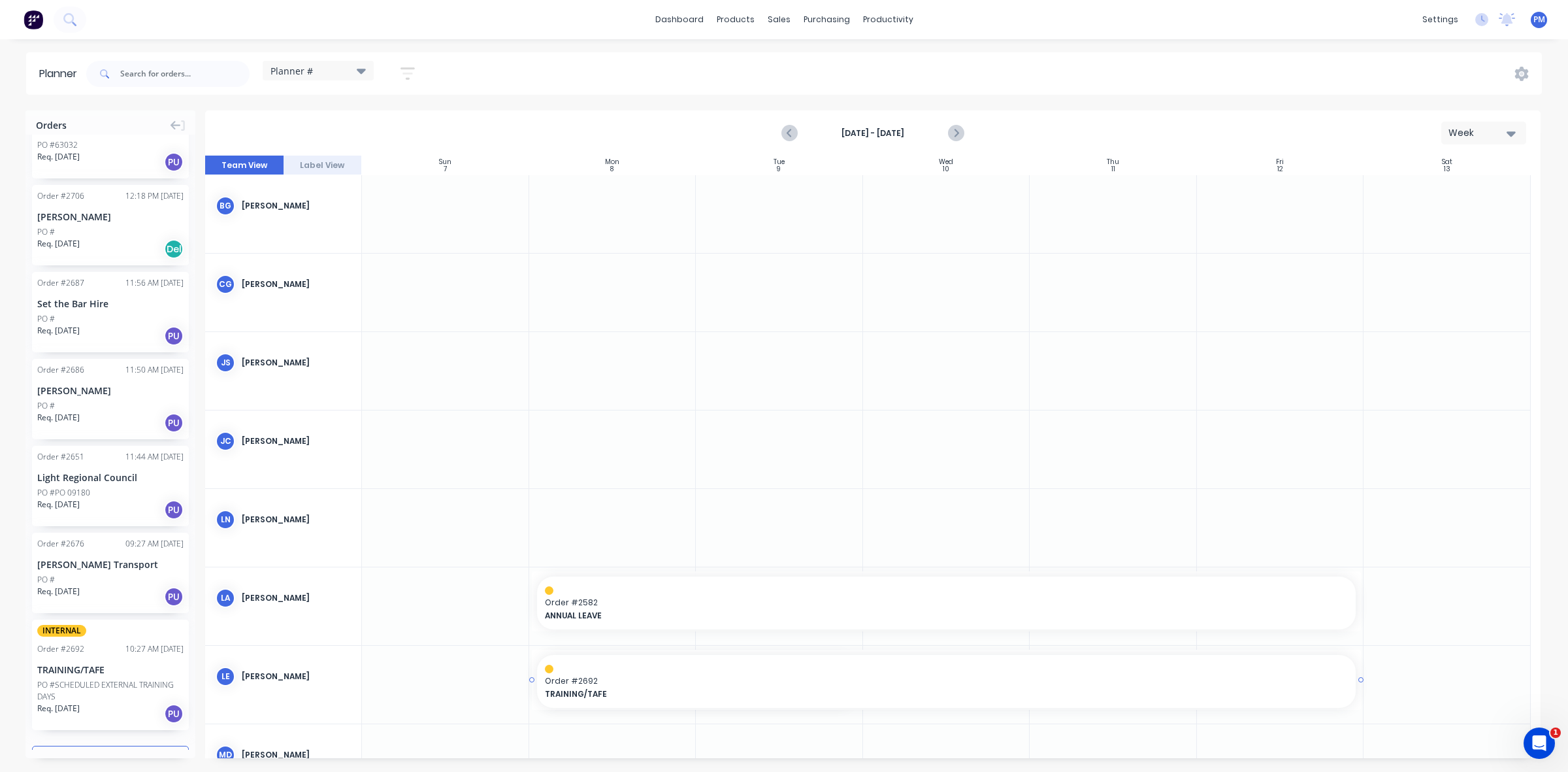
drag, startPoint x: 860, startPoint y: 681, endPoint x: 1265, endPoint y: 679, distance: 405.0
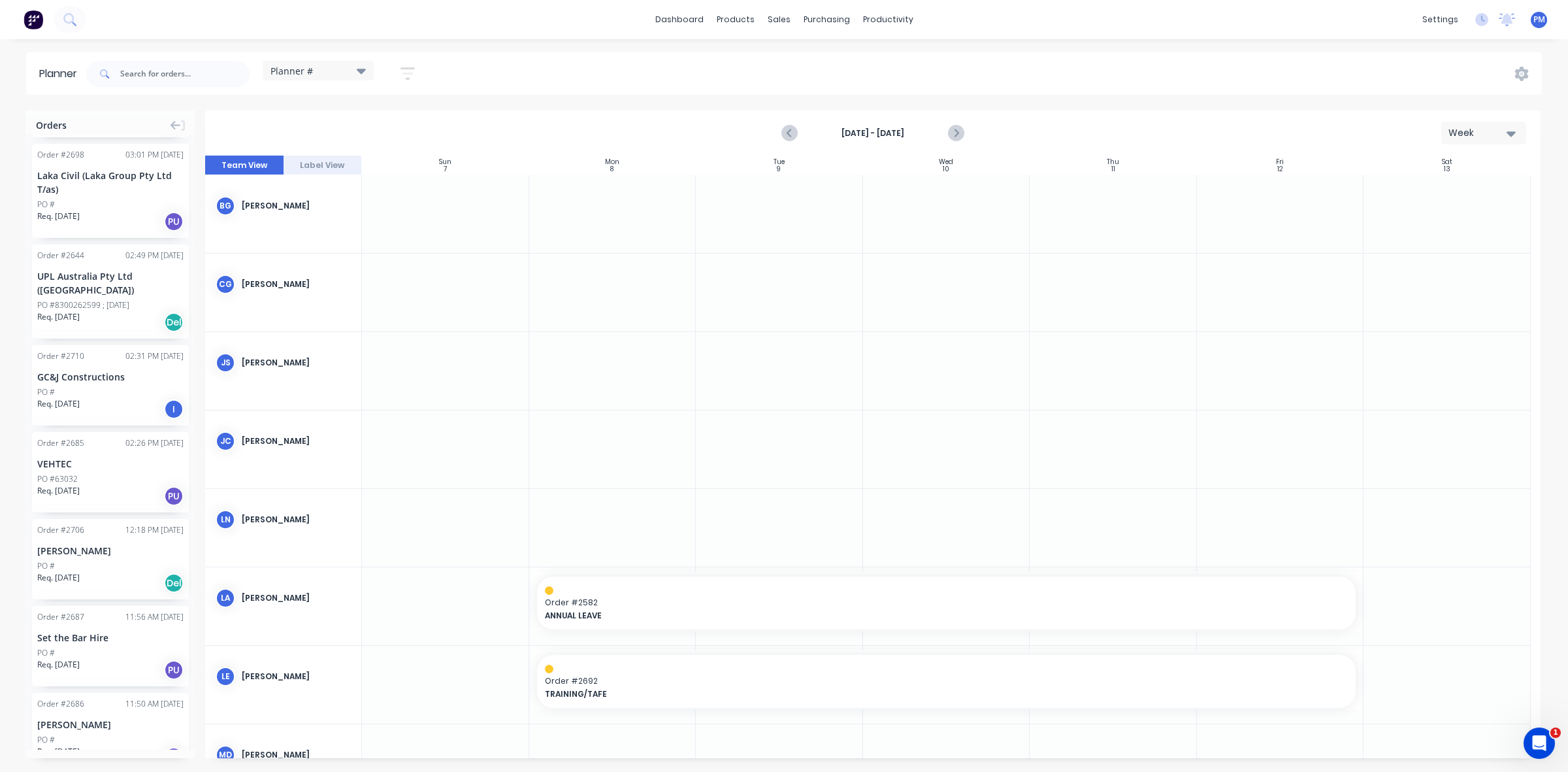
scroll to position [957, 0]
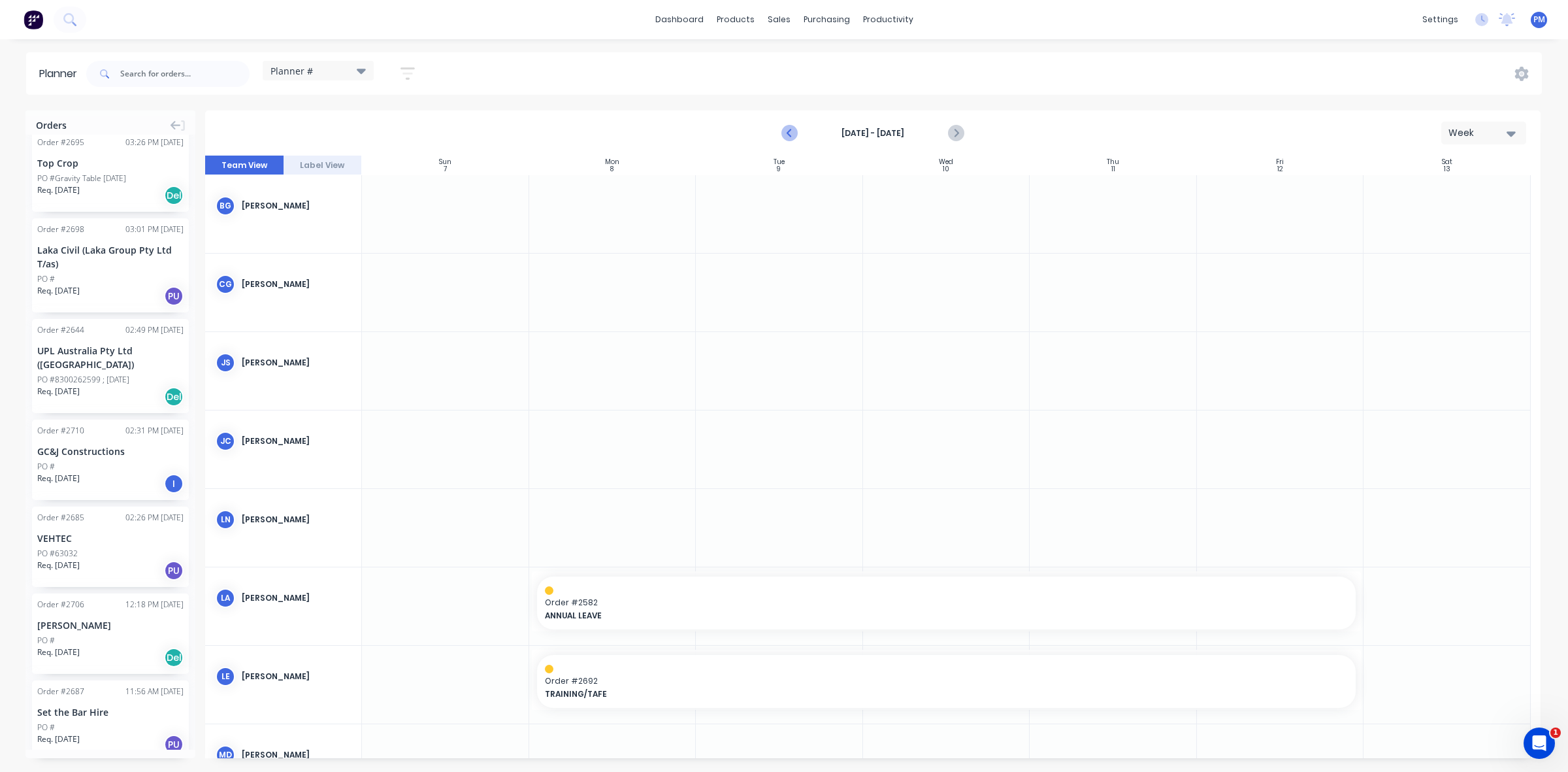
click at [789, 131] on icon "Previous page" at bounding box center [790, 133] width 15 height 15
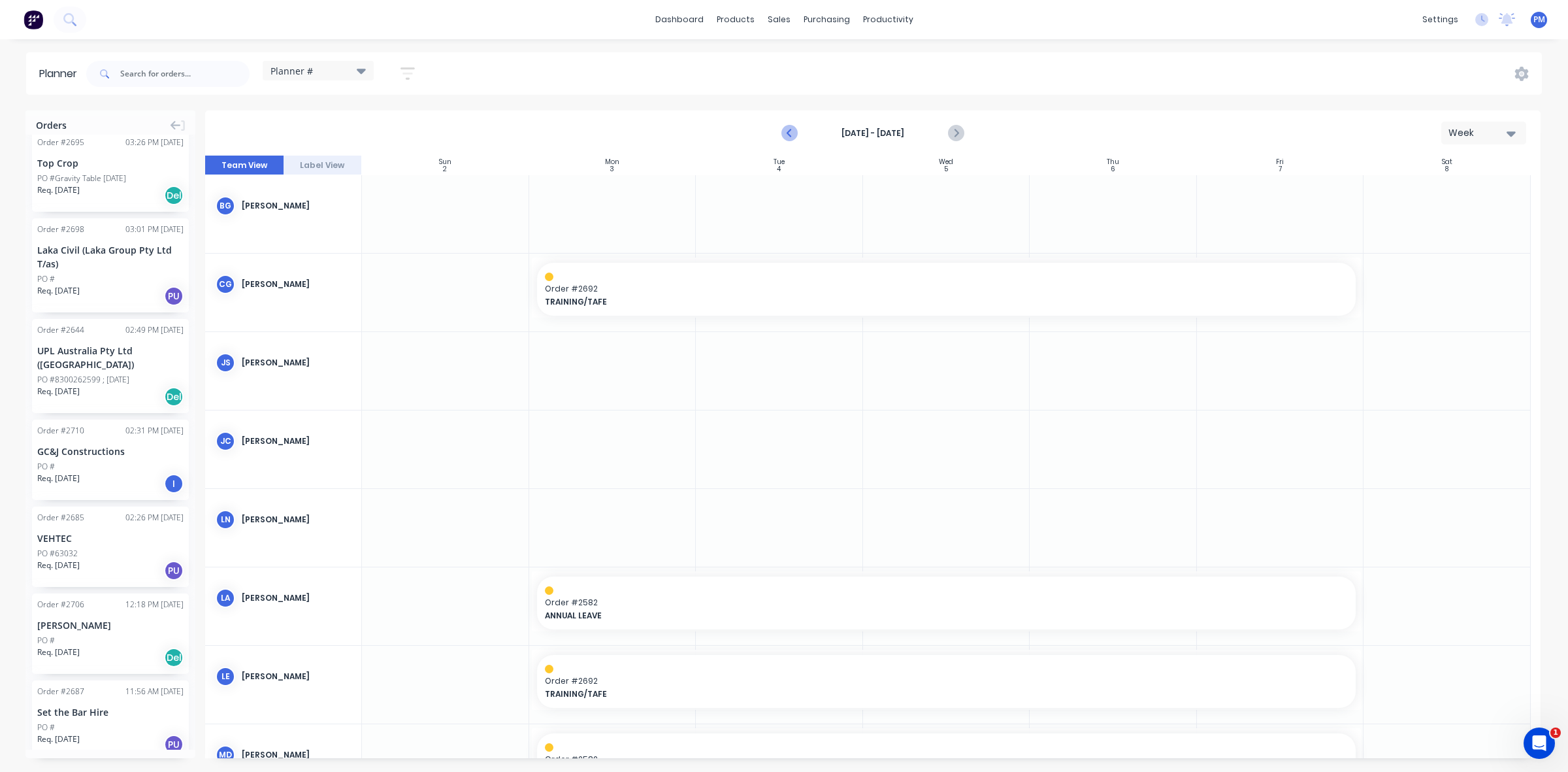
click at [789, 131] on icon "Previous page" at bounding box center [790, 133] width 15 height 15
drag, startPoint x: 1355, startPoint y: 367, endPoint x: 1402, endPoint y: 368, distance: 47.0
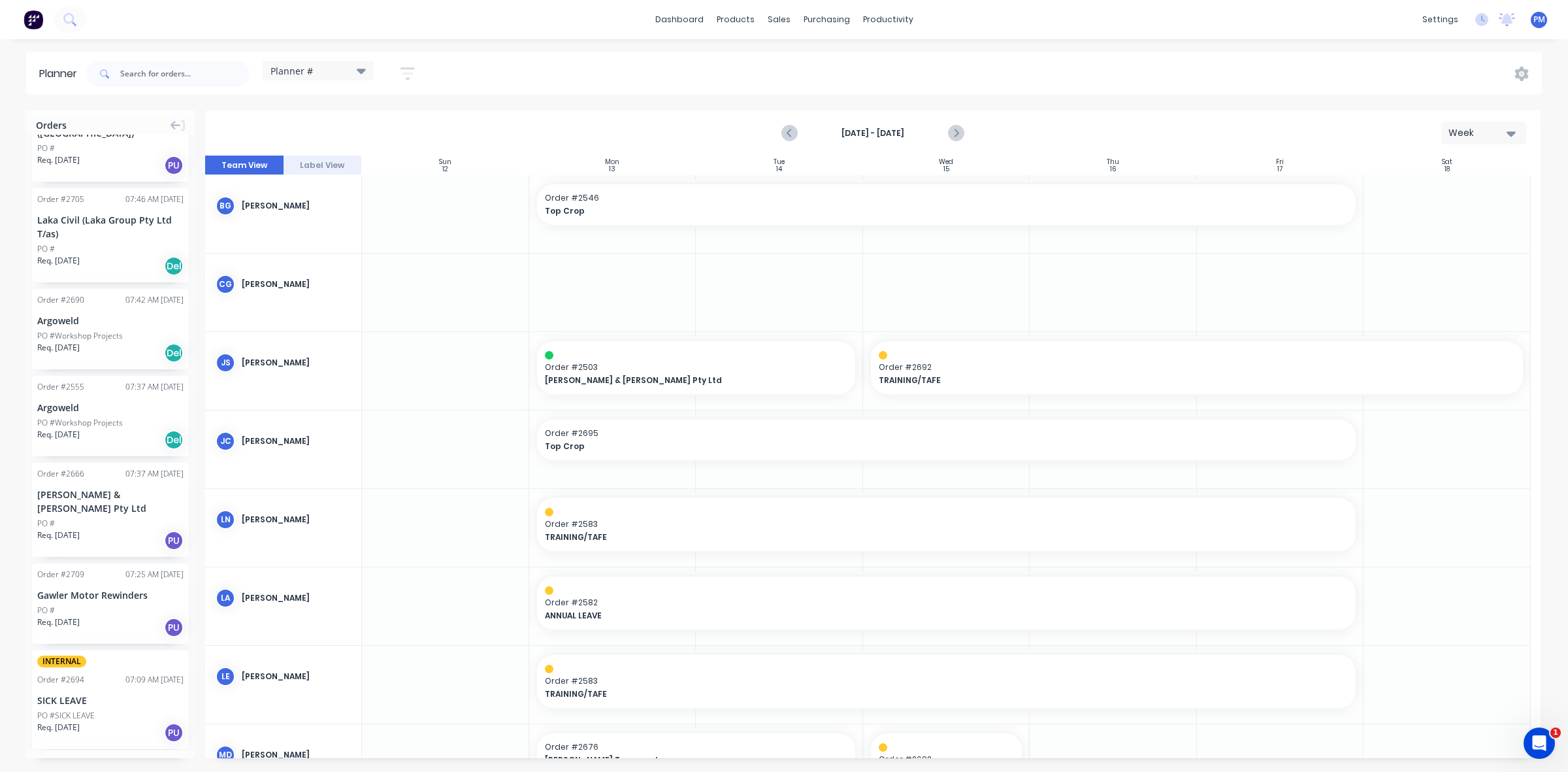
scroll to position [0, 0]
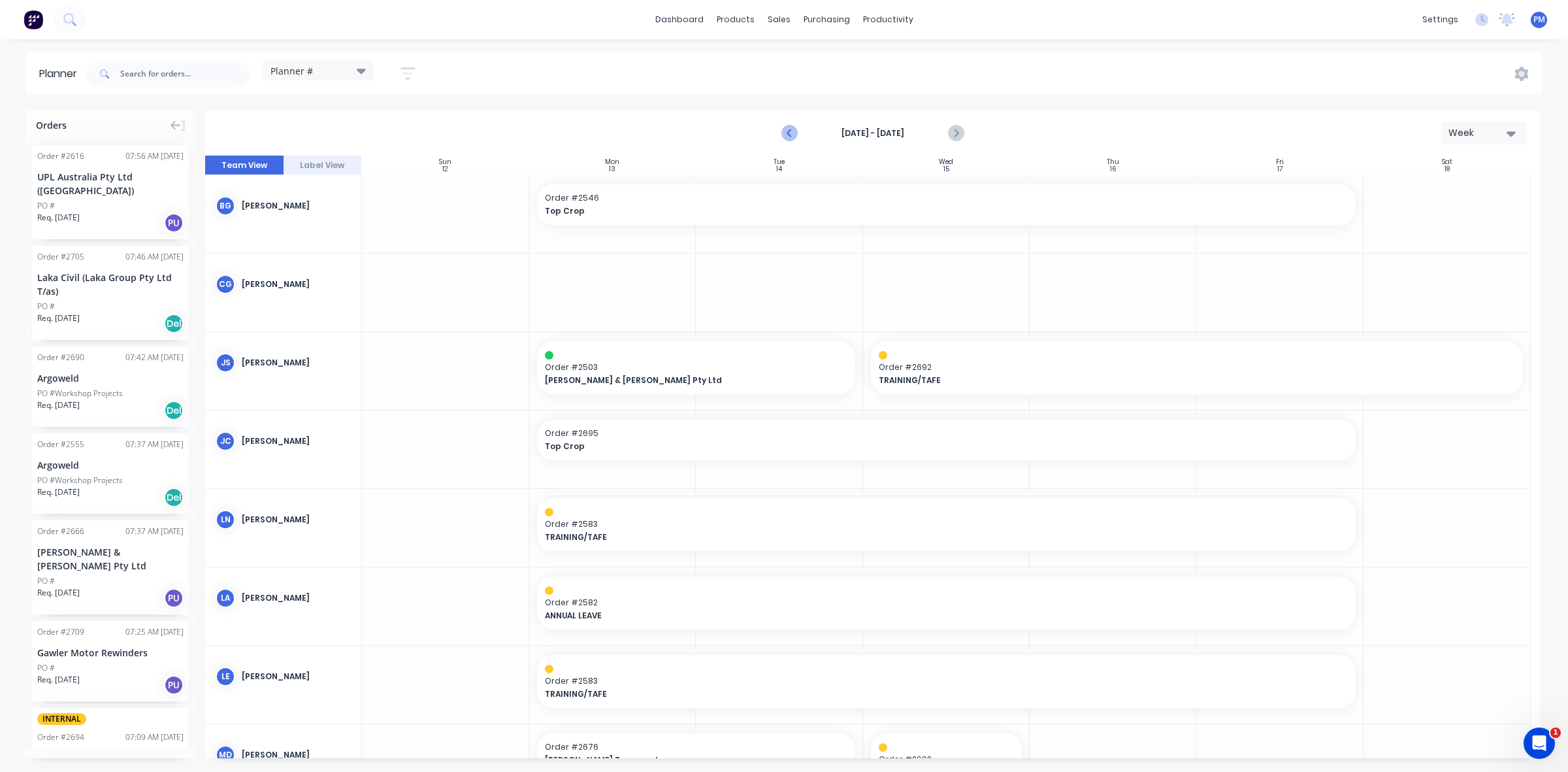
click at [790, 128] on icon "Previous page" at bounding box center [790, 133] width 15 height 15
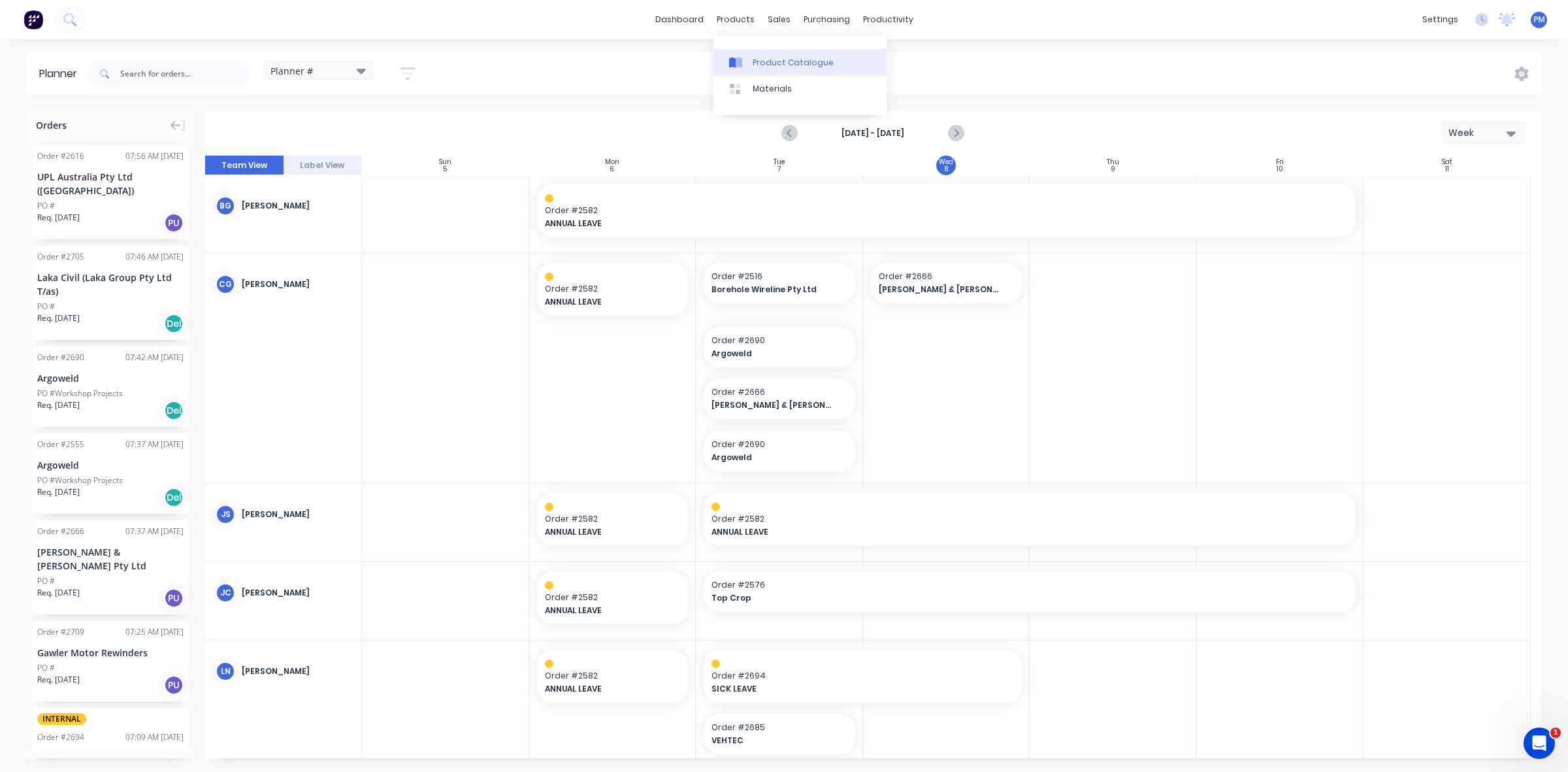
click at [767, 58] on div "Product Catalogue" at bounding box center [793, 62] width 81 height 11
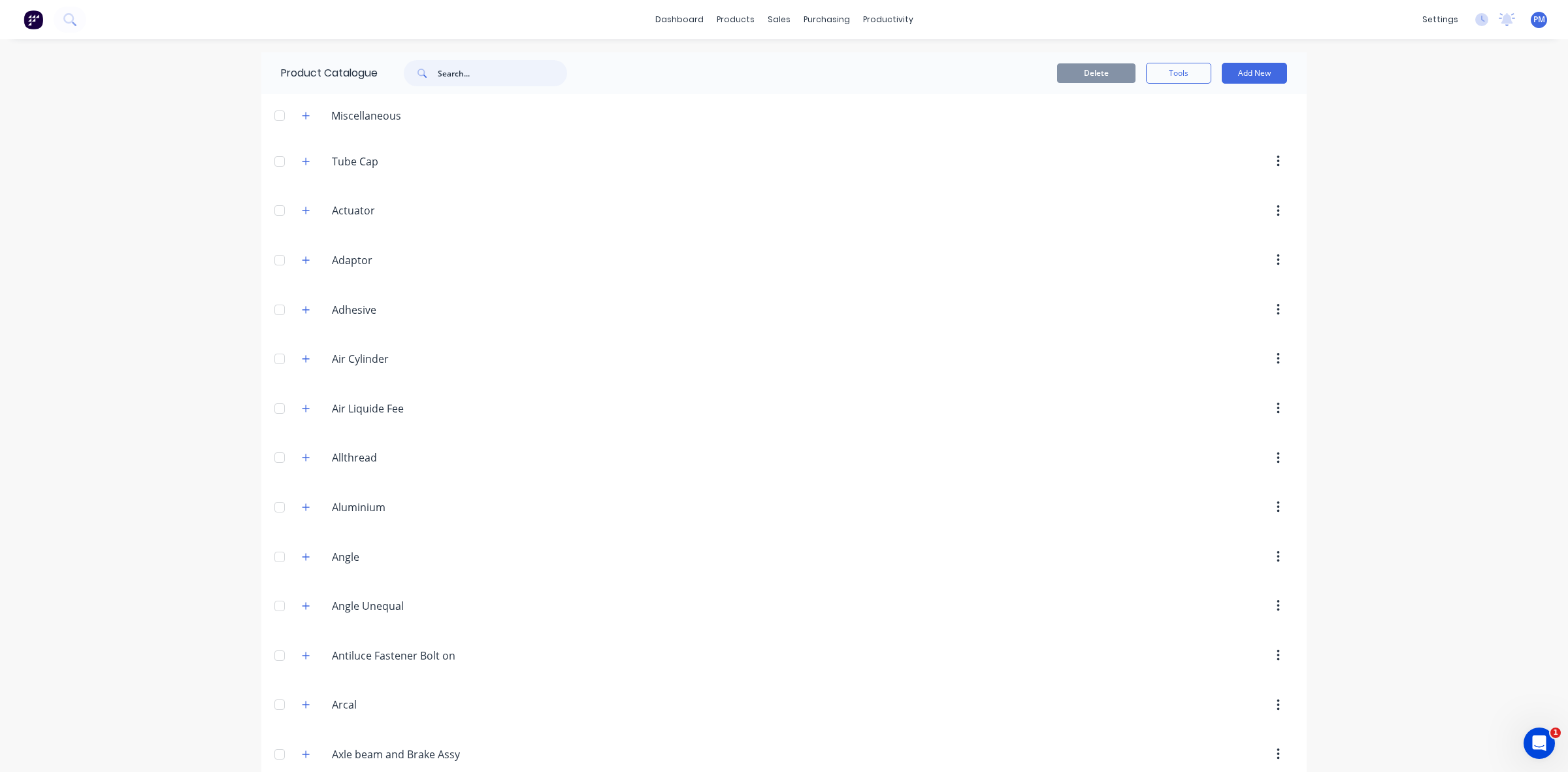
click at [461, 76] on input "text" at bounding box center [502, 73] width 129 height 26
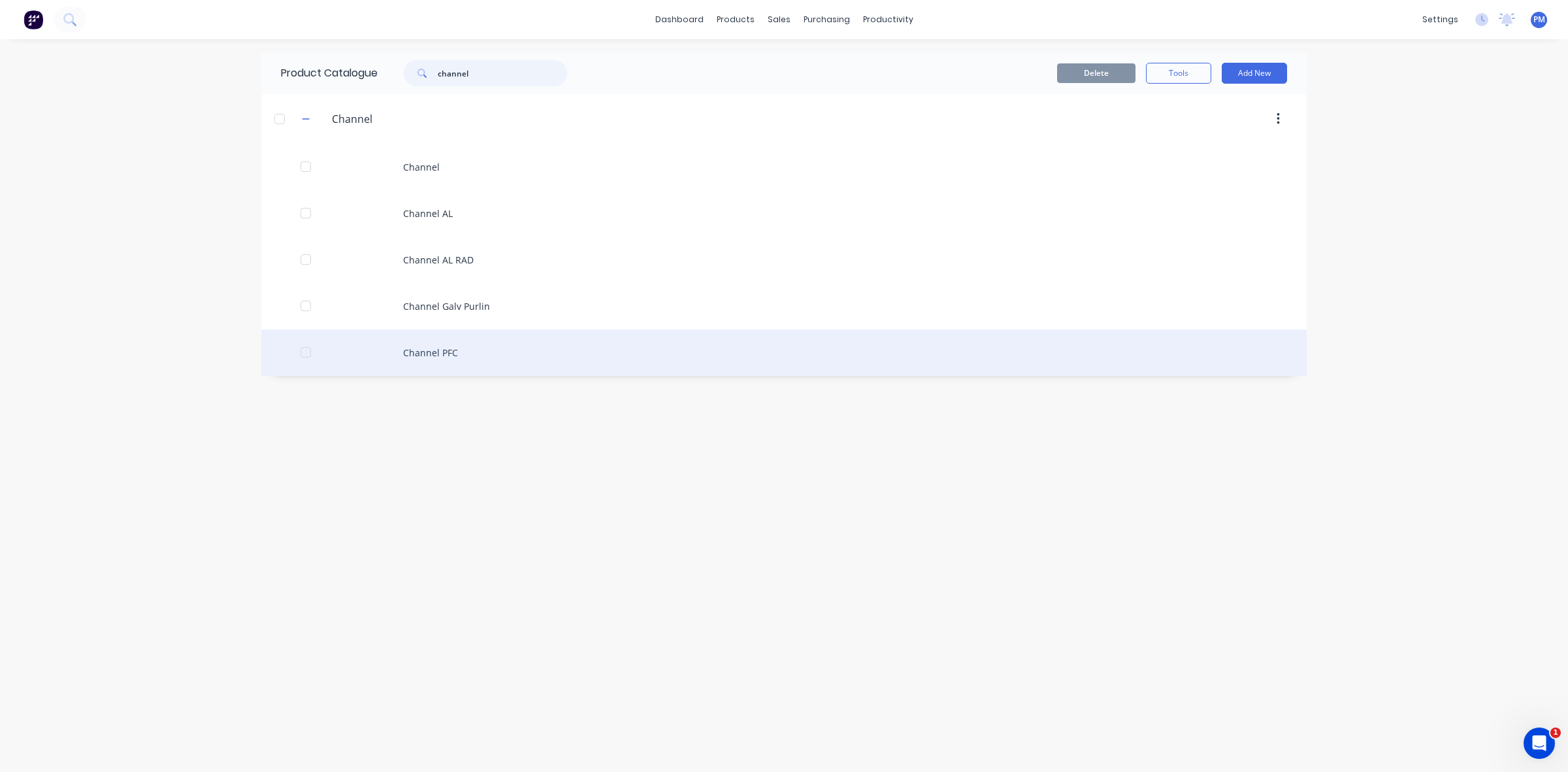
type input "channel"
click at [430, 349] on div "Channel PFC" at bounding box center [784, 352] width 1045 height 46
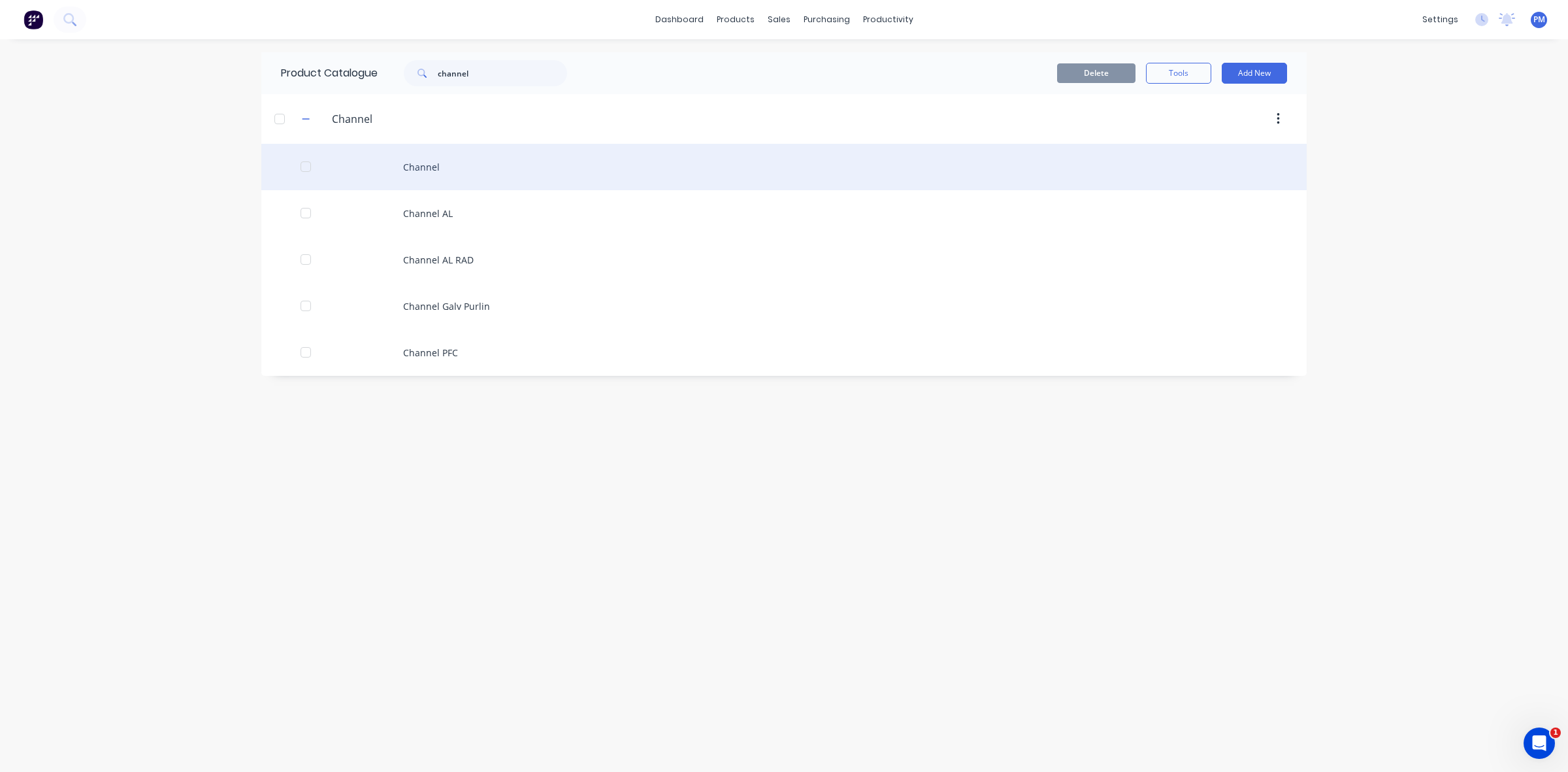
click at [422, 162] on div "Channel" at bounding box center [784, 167] width 1045 height 46
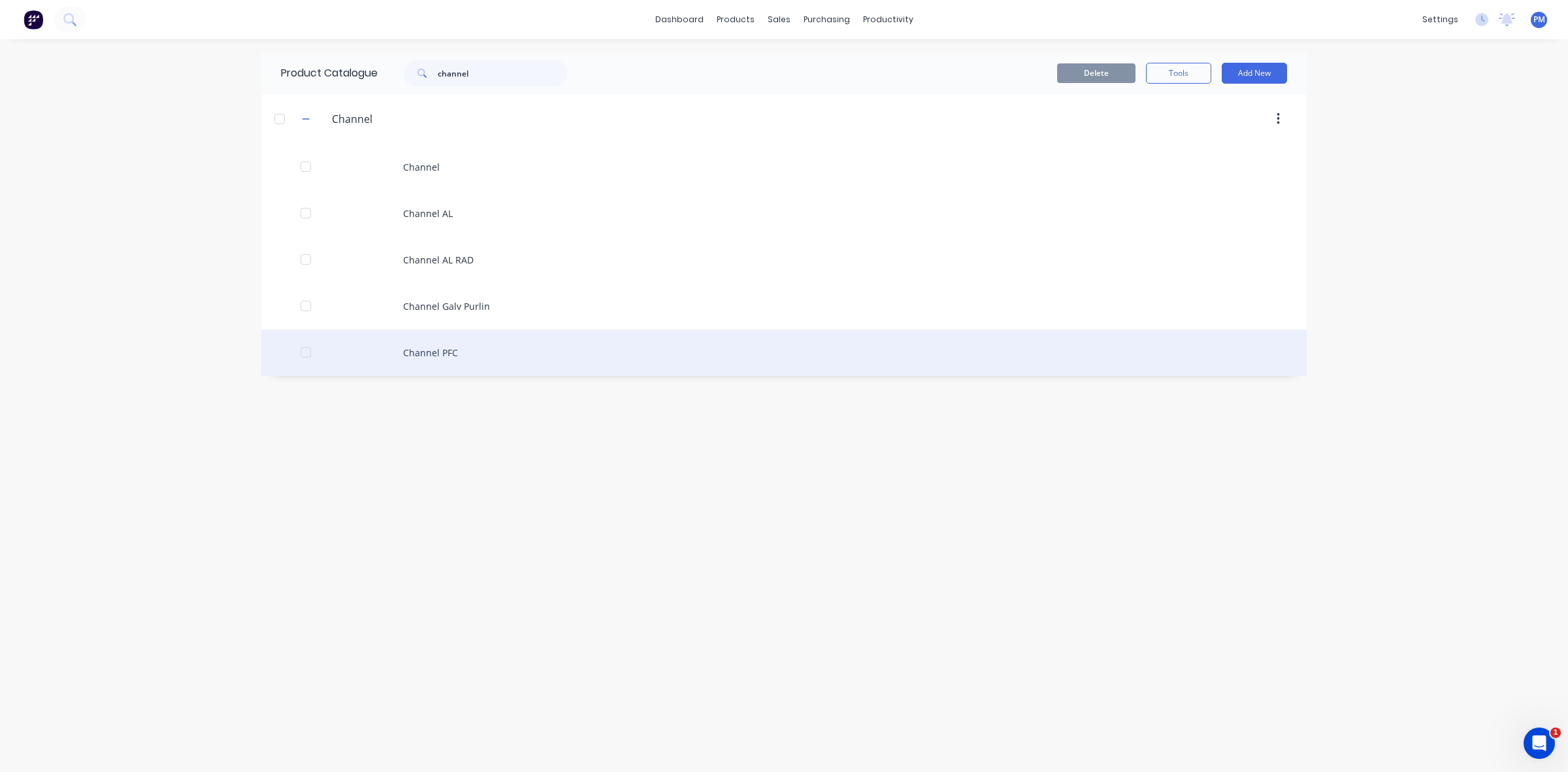
click at [417, 349] on div "Channel PFC" at bounding box center [784, 352] width 1045 height 46
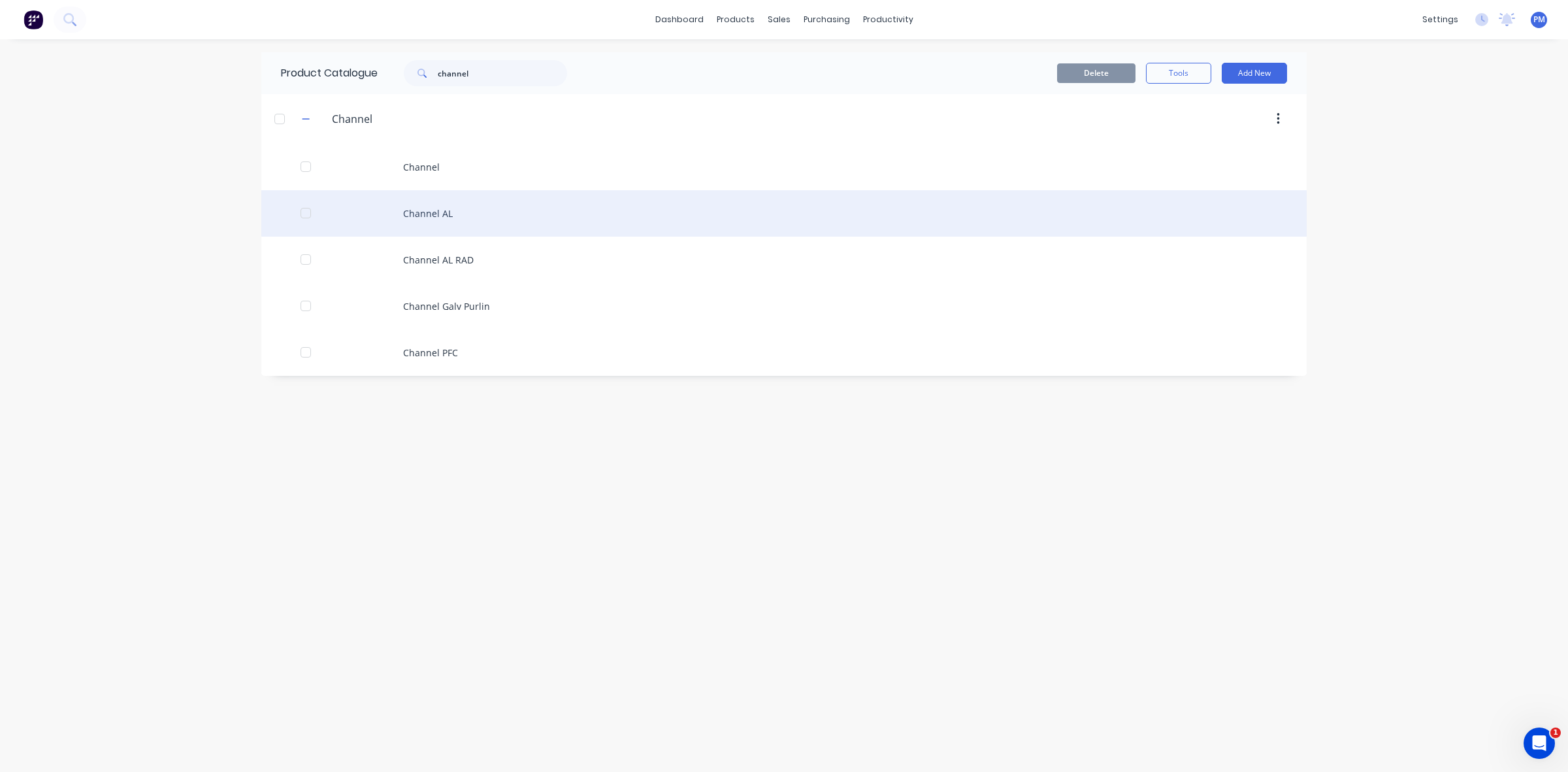
click at [419, 215] on div "Channel AL" at bounding box center [784, 214] width 1045 height 46
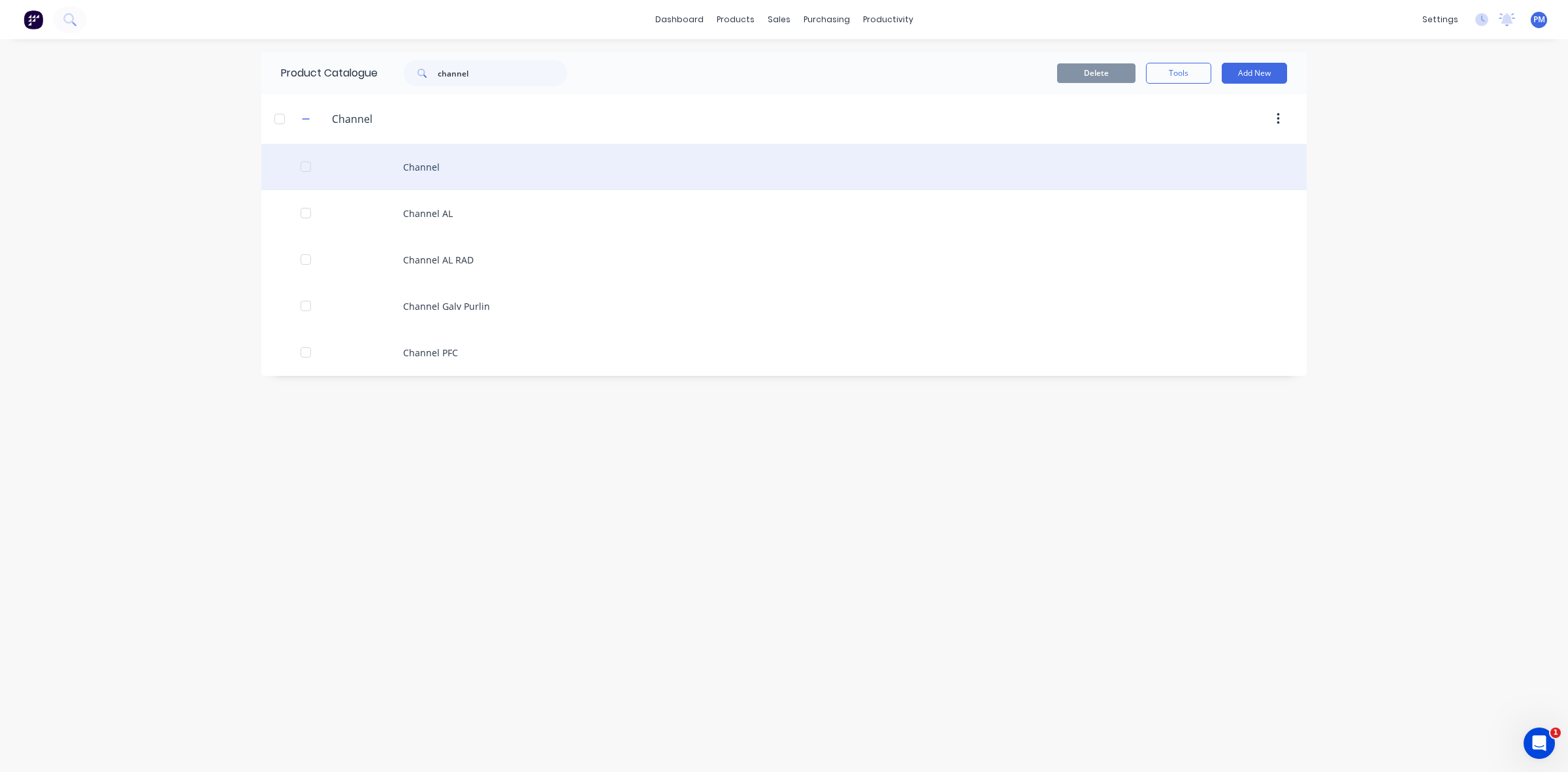
click at [414, 166] on div "Channel" at bounding box center [784, 167] width 1045 height 46
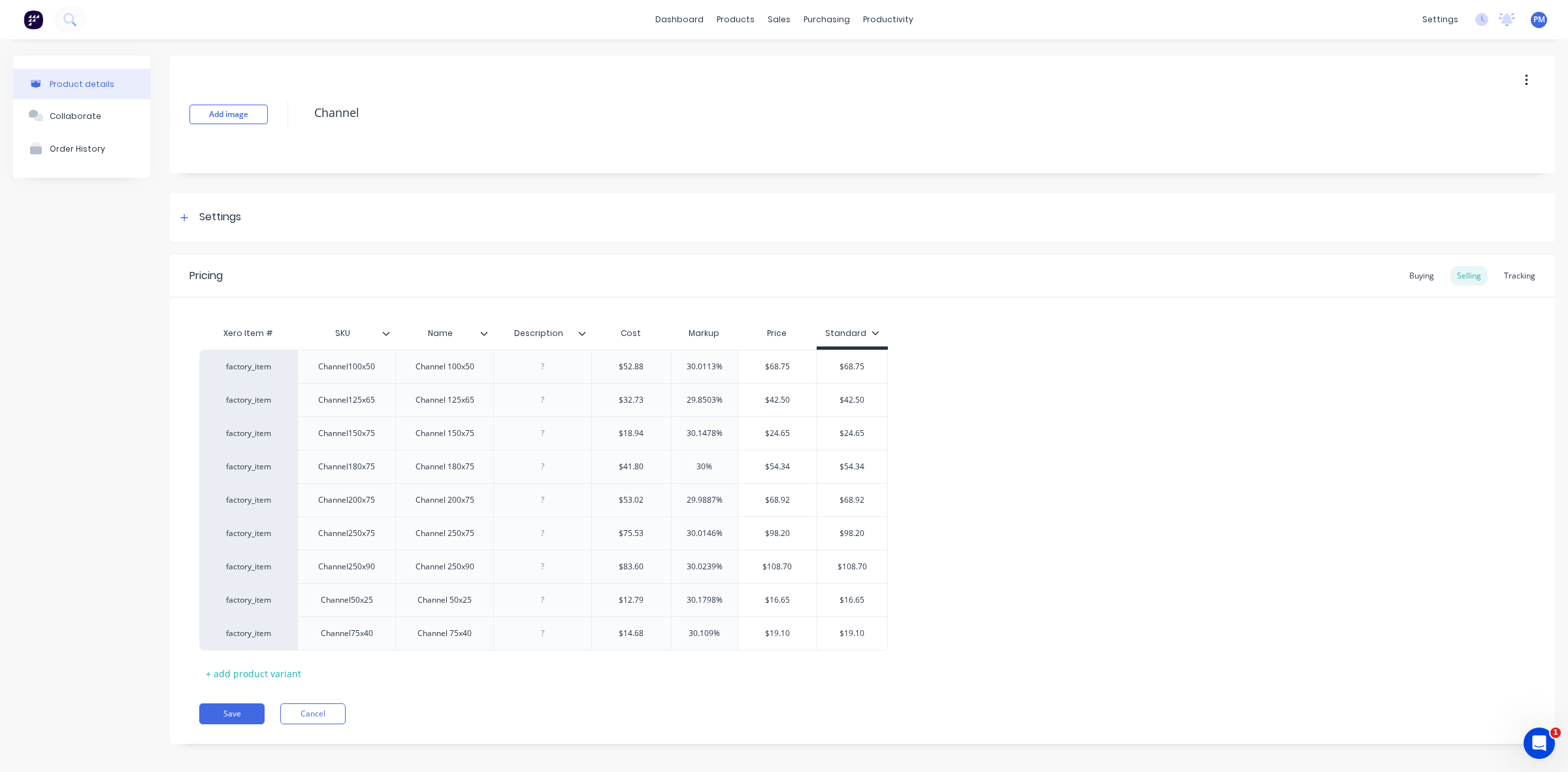
click at [414, 166] on div "Add image Channel" at bounding box center [862, 114] width 1385 height 118
click at [391, 187] on div "Add image Channel Settings Product Options I buy this item I sell this item I t…" at bounding box center [862, 409] width 1385 height 708
click at [341, 178] on div "Add image Channel Settings Product Options I buy this item I sell this item I t…" at bounding box center [862, 409] width 1385 height 708
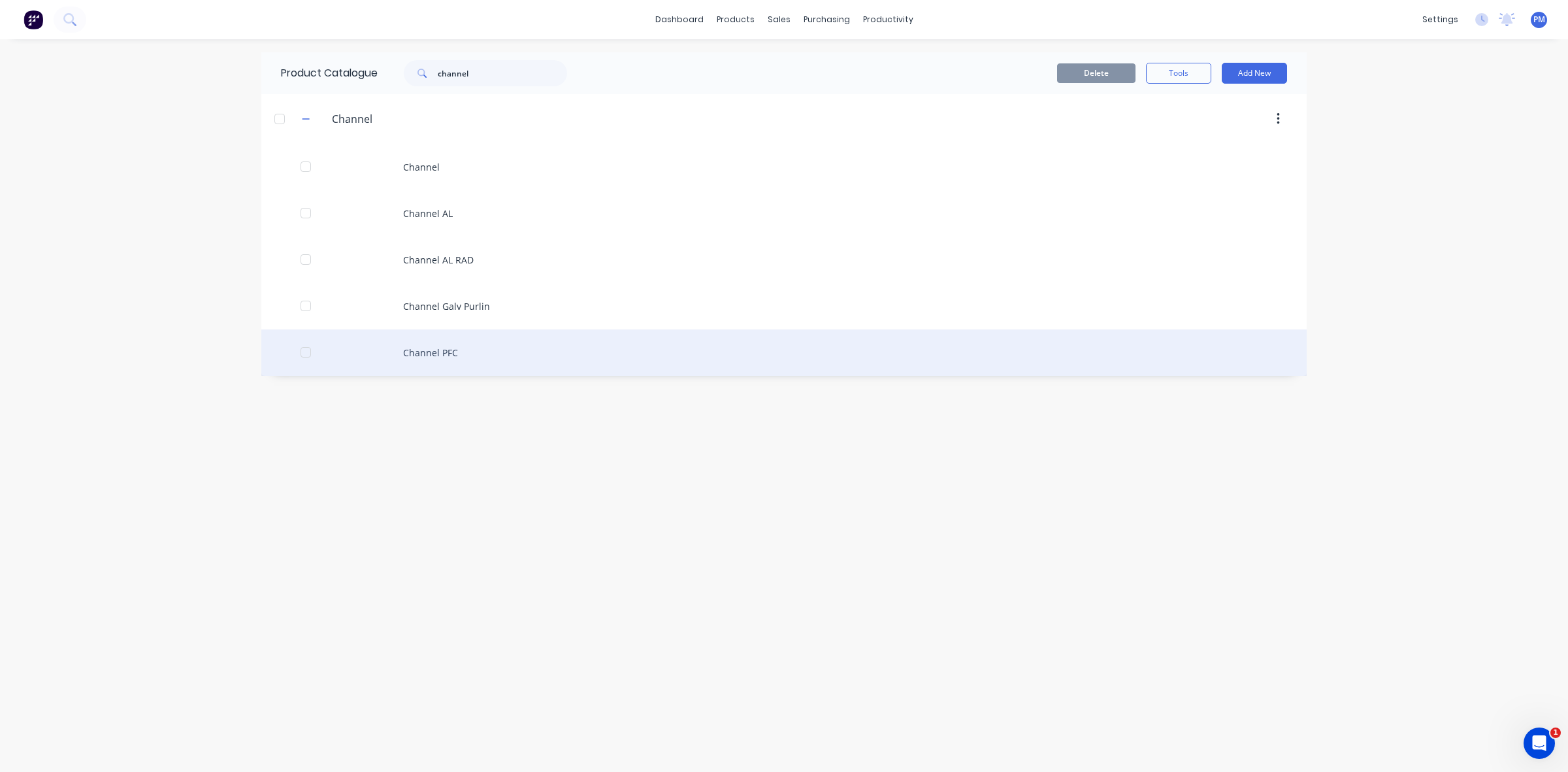
click at [422, 348] on div "Channel PFC" at bounding box center [784, 352] width 1045 height 46
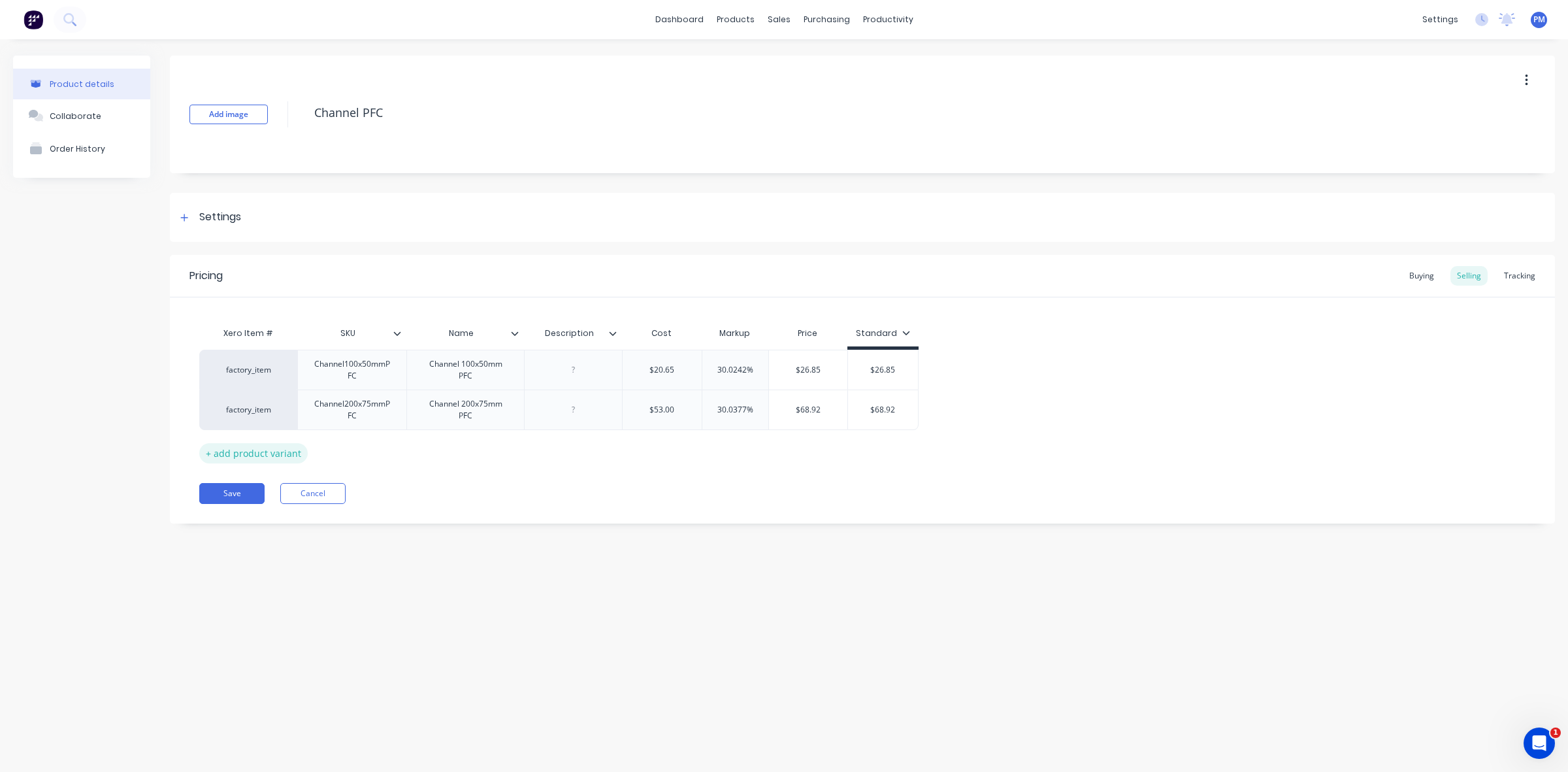
click at [235, 452] on div "+ add product variant" at bounding box center [253, 453] width 108 height 20
type textarea "x"
click at [370, 454] on div at bounding box center [352, 446] width 65 height 17
type textarea "x"
click at [460, 451] on div at bounding box center [466, 446] width 65 height 17
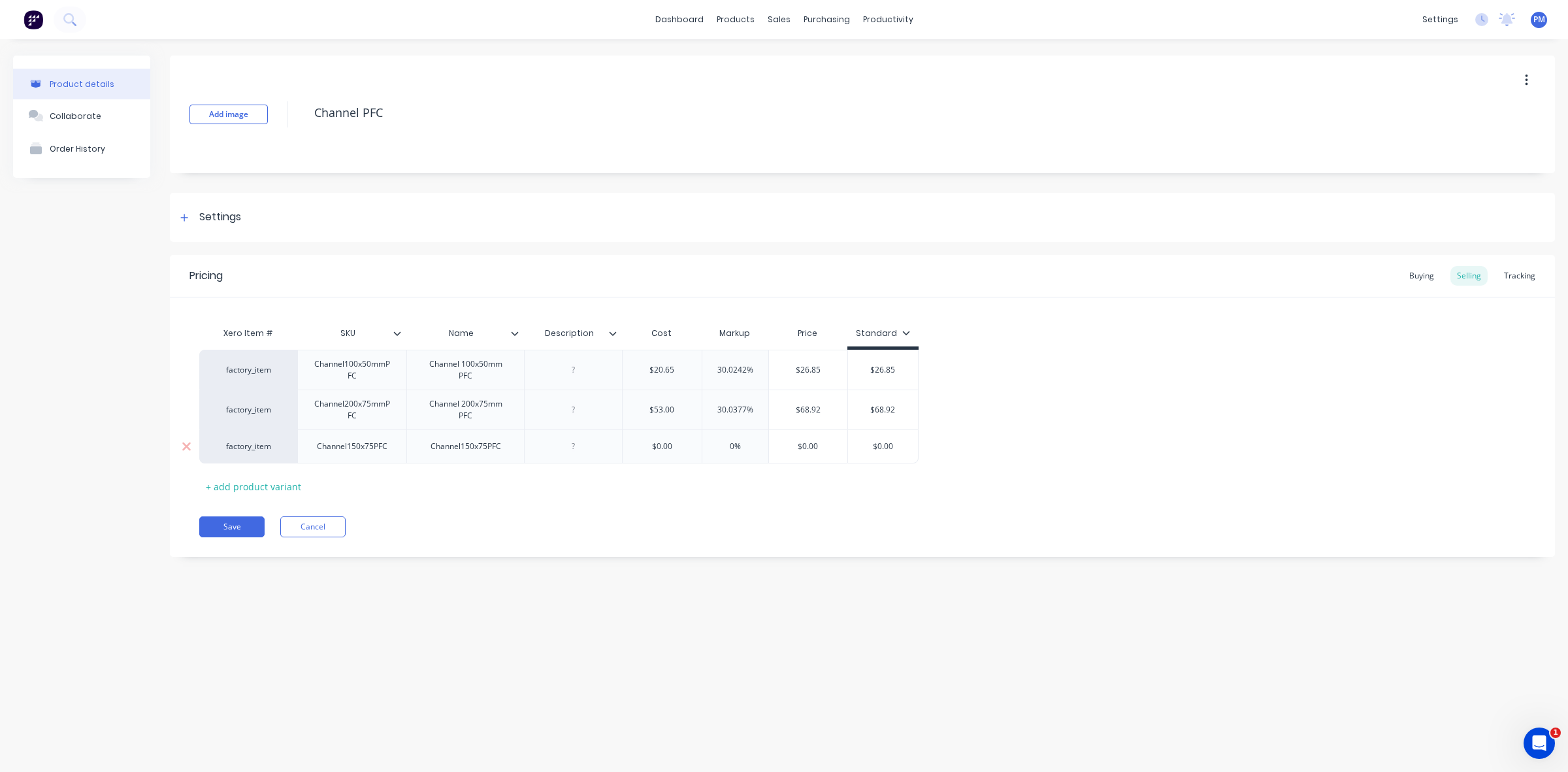
type textarea "x"
click at [663, 449] on input "$0.00" at bounding box center [662, 446] width 79 height 11
drag, startPoint x: 657, startPoint y: 446, endPoint x: 667, endPoint y: 446, distance: 10.0
click at [657, 446] on input "$0.00" at bounding box center [662, 446] width 79 height 11
type input "$"
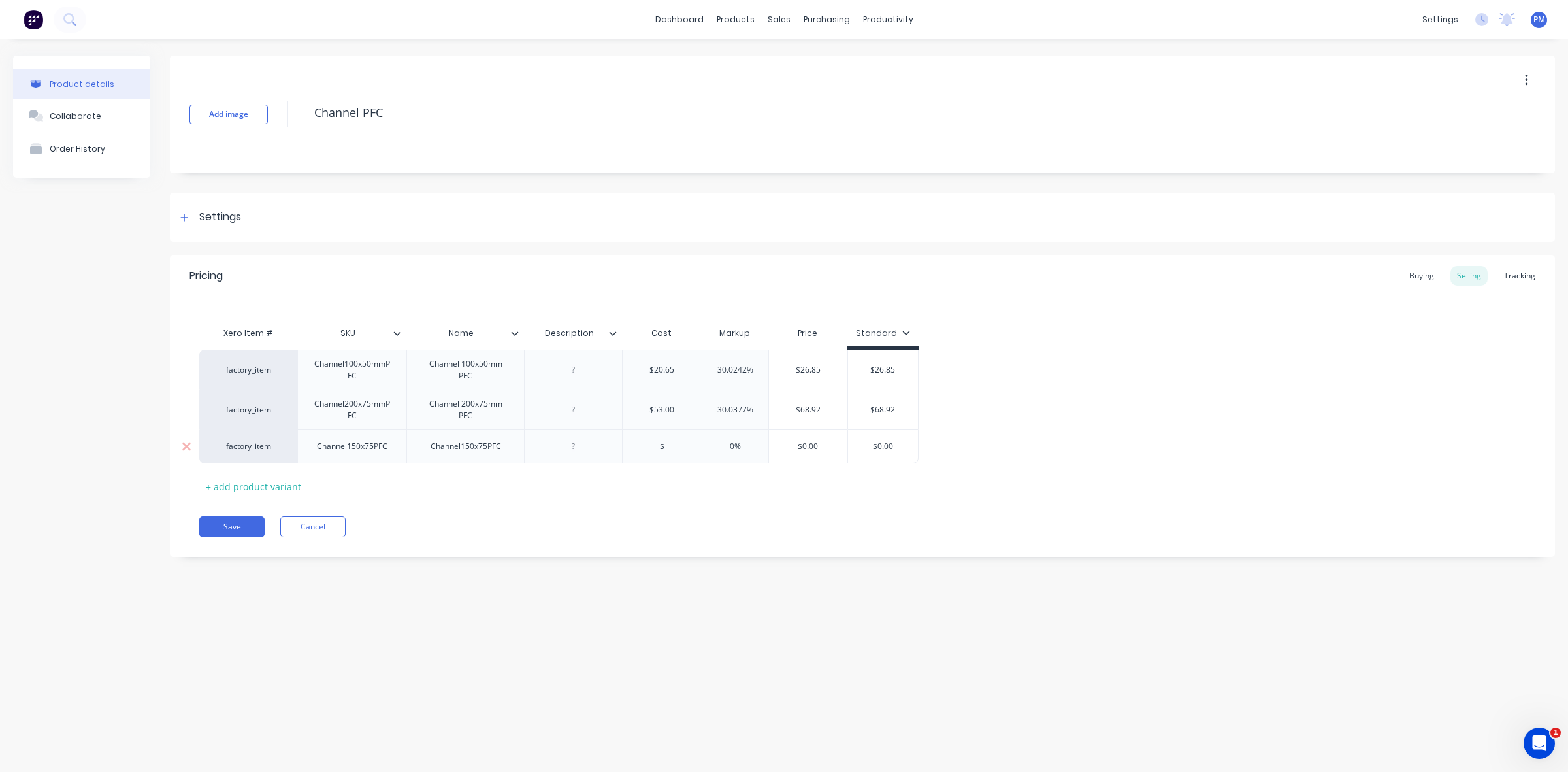
type textarea "x"
type input "$3"
type textarea "x"
type input "$33."
type textarea "x"
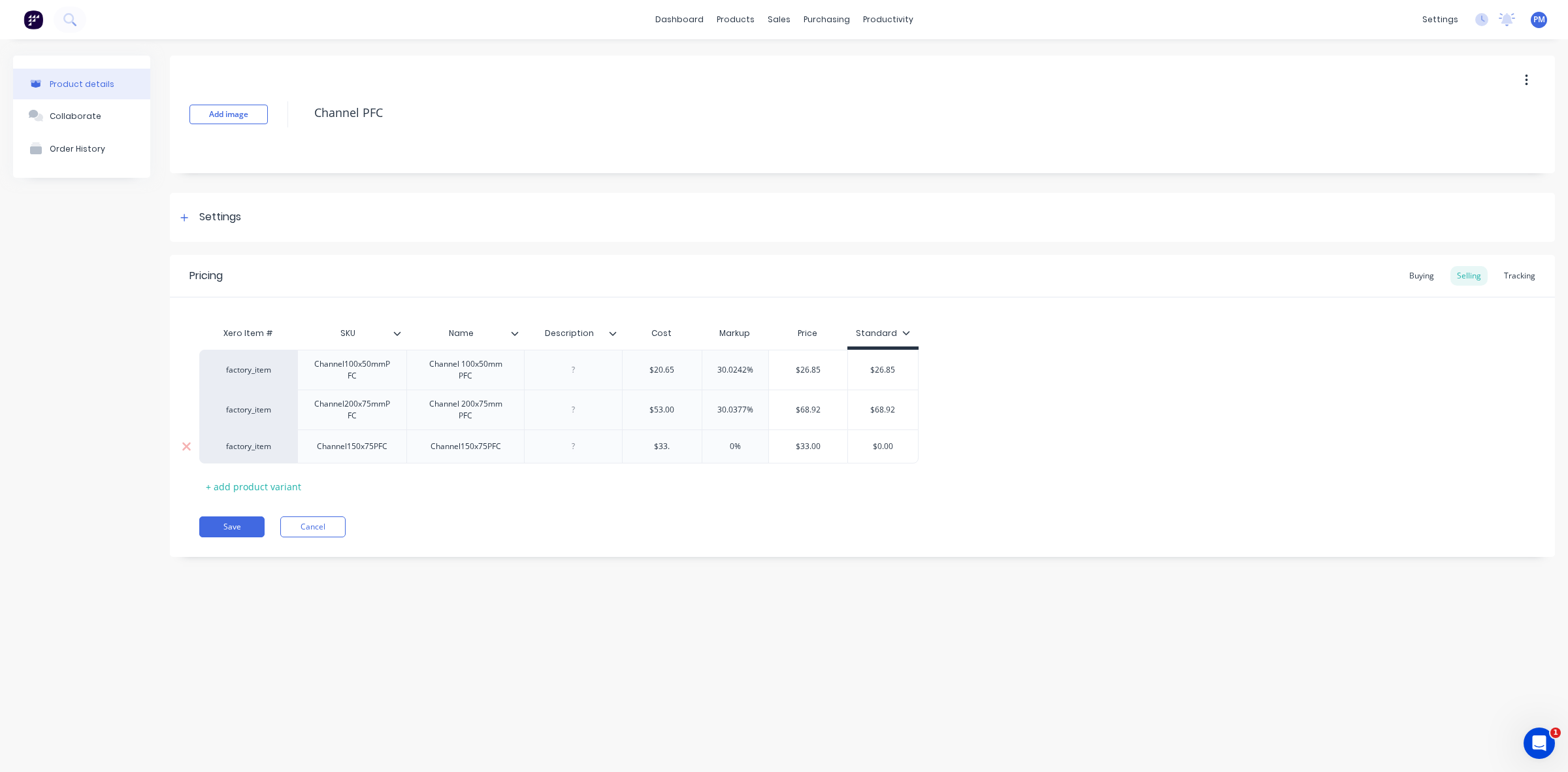
type input "$33.8"
type textarea "x"
type input "$33.83"
type input "0%"
click at [732, 448] on input "0%" at bounding box center [735, 446] width 66 height 11
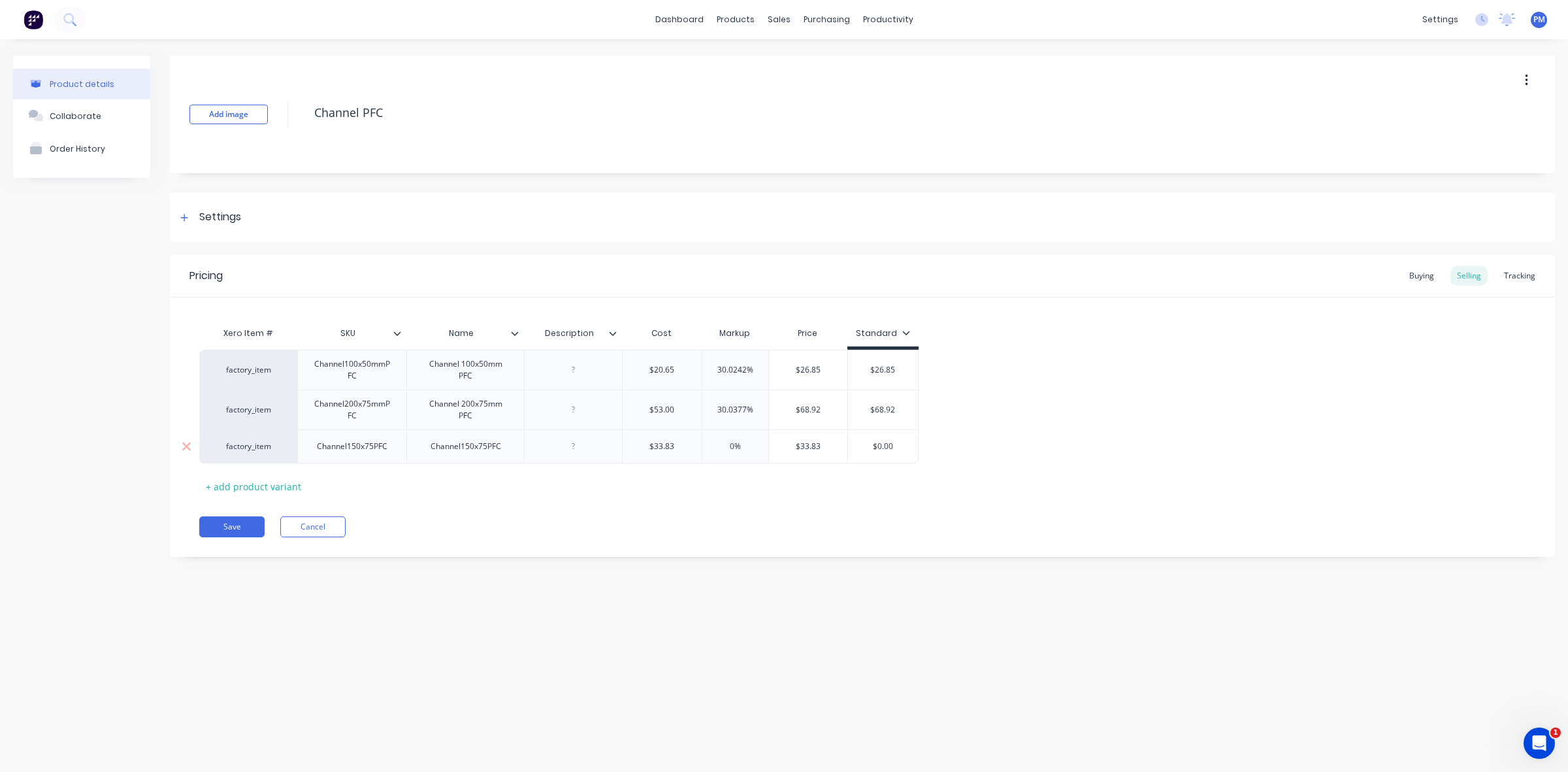
click at [732, 445] on input "0%" at bounding box center [735, 446] width 66 height 11
type textarea "x"
type input "40%"
drag, startPoint x: 755, startPoint y: 465, endPoint x: 765, endPoint y: 465, distance: 10.0
click at [756, 465] on div "Xero Item # SKU Name Description Cost Markup Price Standard factory_item Channe…" at bounding box center [862, 408] width 1327 height 176
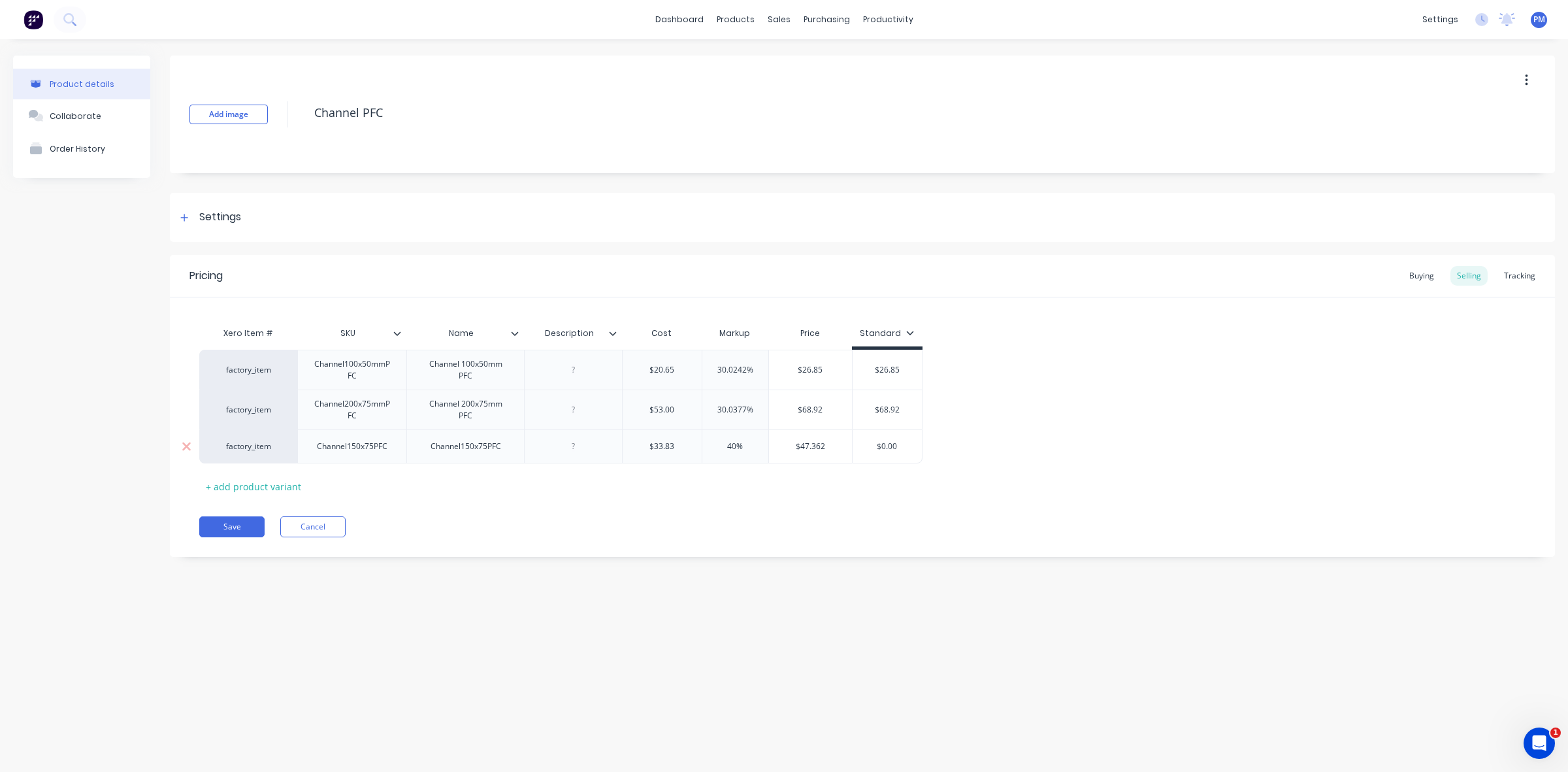
click at [864, 456] on div "$0.00" at bounding box center [887, 446] width 70 height 33
type input "$0.00"
drag, startPoint x: 883, startPoint y: 446, endPoint x: 899, endPoint y: 446, distance: 16.0
click at [899, 446] on input "$0.00" at bounding box center [887, 446] width 70 height 11
type textarea "x"
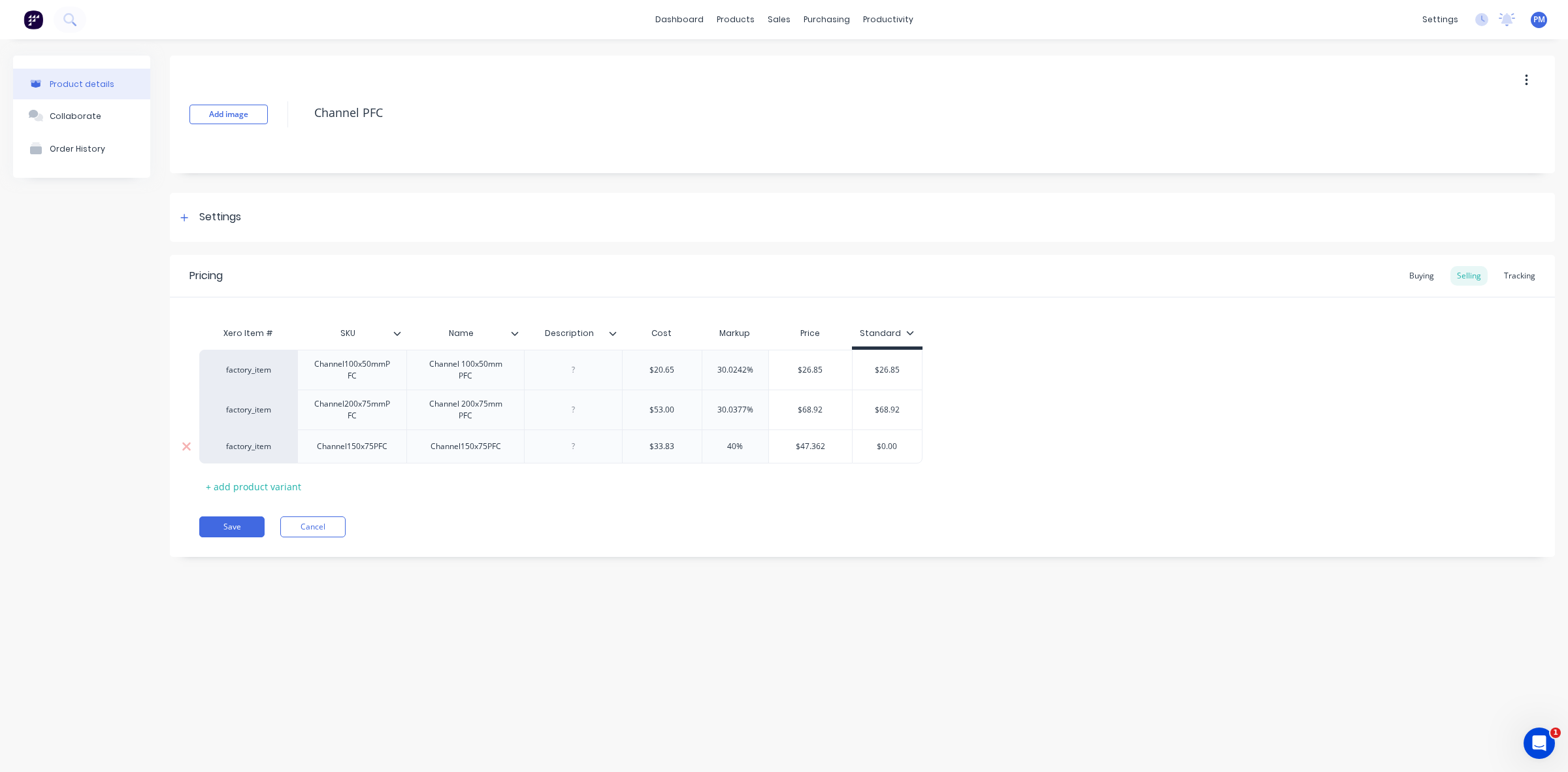
type input "$4"
type textarea "x"
type input "$47"
type textarea "x"
type input "$47."
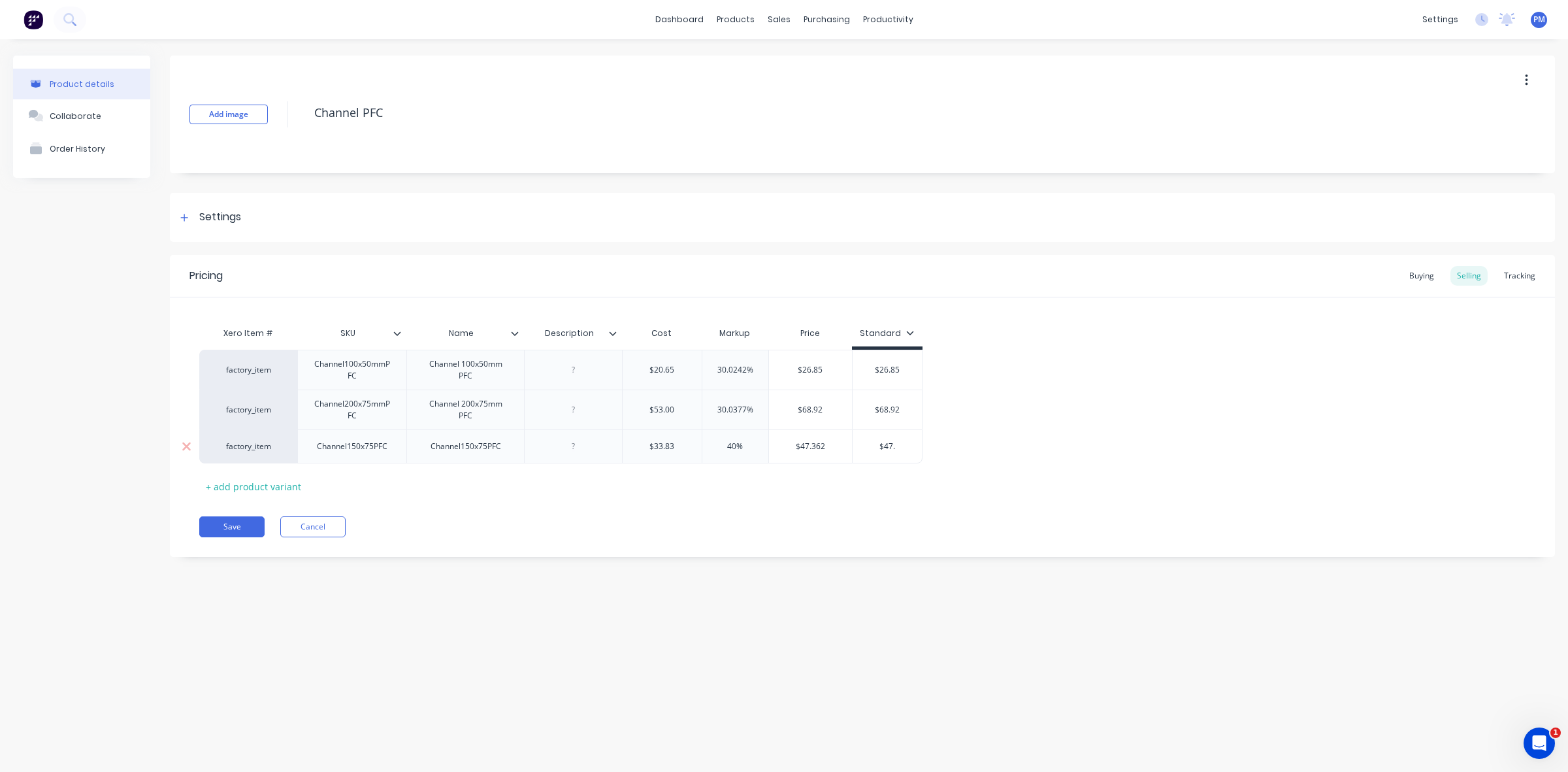
type textarea "x"
type input "$47.3"
type textarea "x"
type input "$47.36"
type textarea "x"
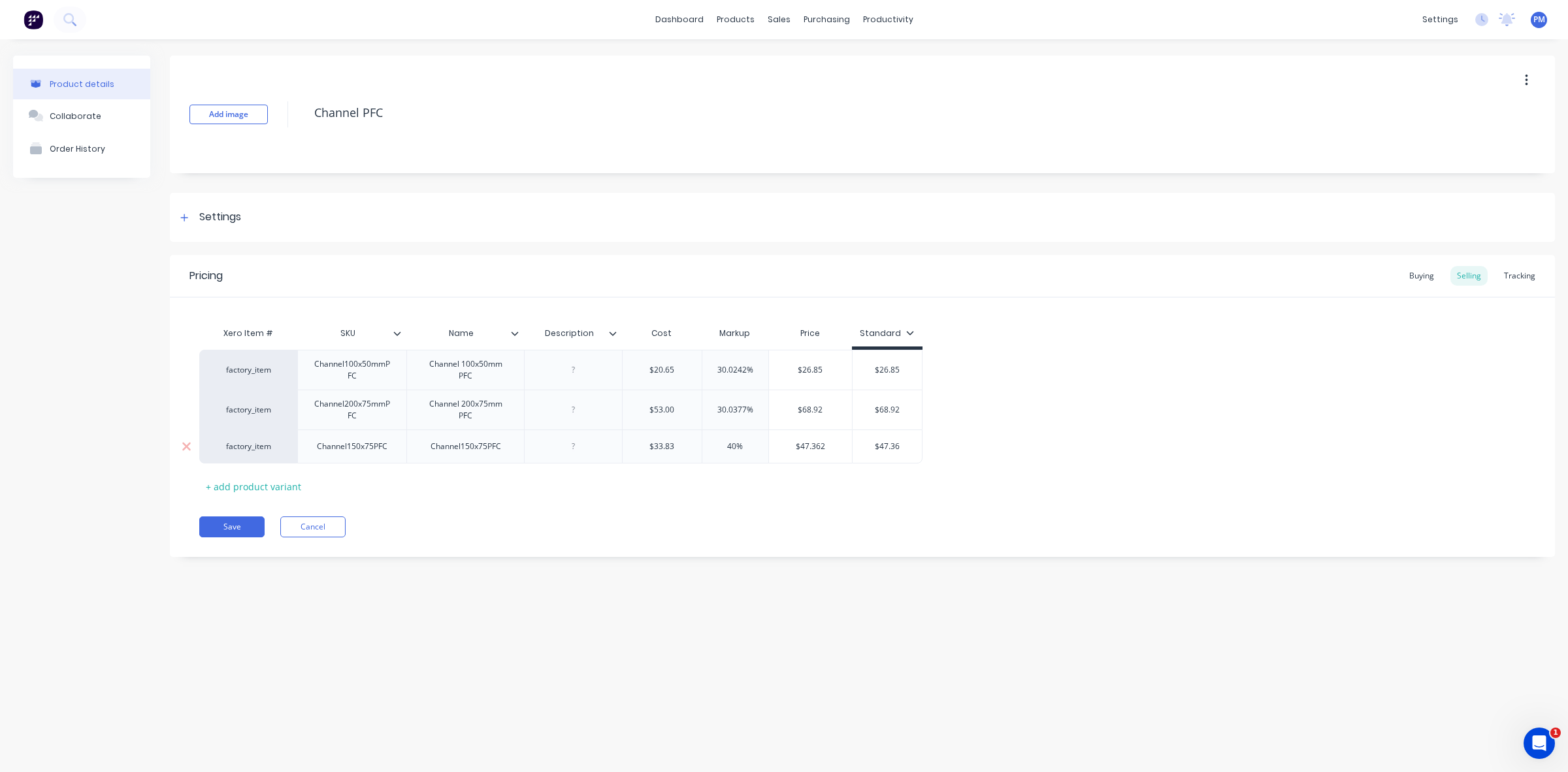
type input "$47.362"
click at [900, 445] on input "$47.362" at bounding box center [889, 446] width 74 height 11
type textarea "x"
type input "$47.36"
click at [364, 450] on div "Channel150x75PFC" at bounding box center [352, 446] width 92 height 17
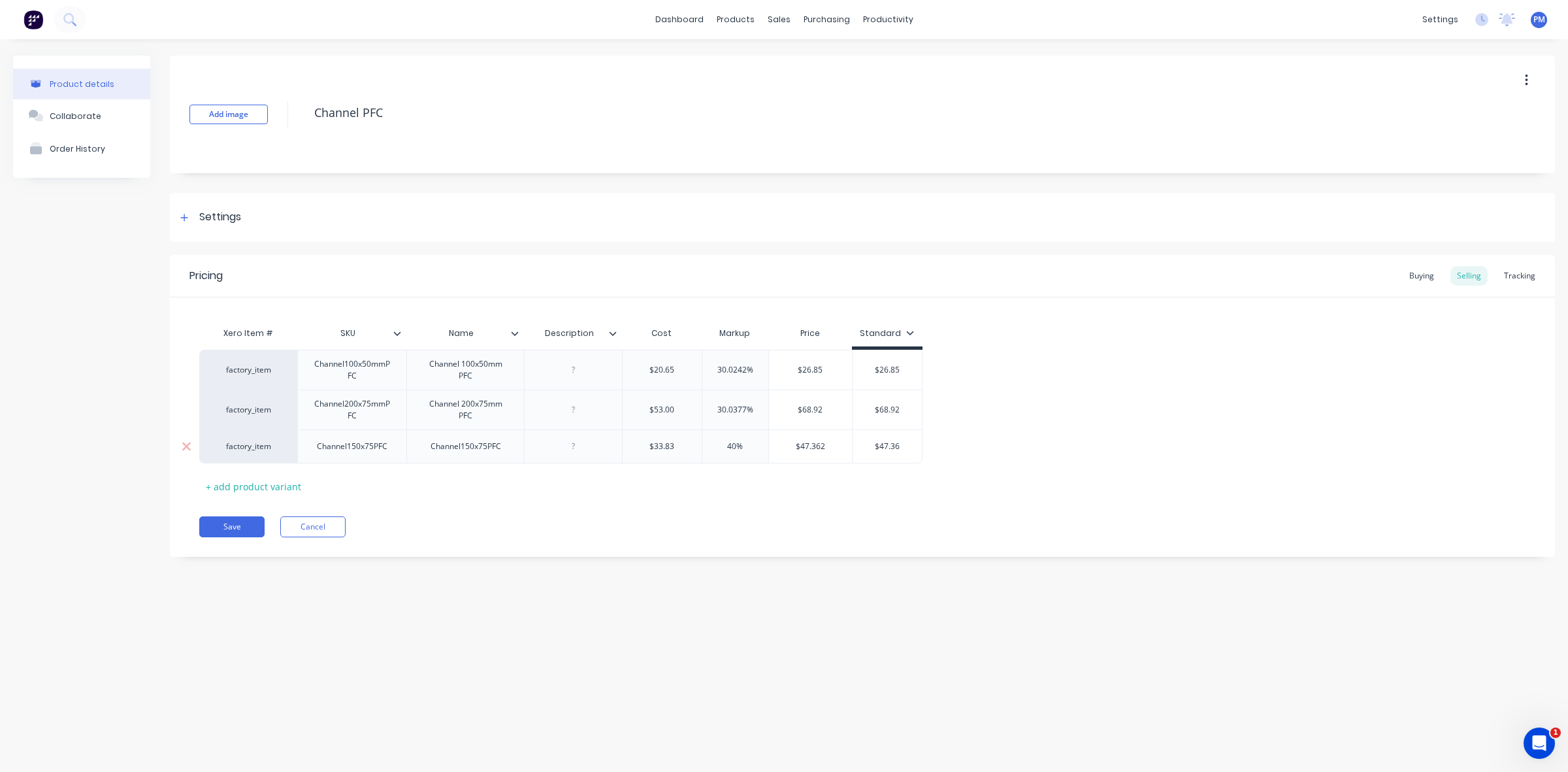
click at [376, 451] on div "Channel150x75PFC" at bounding box center [352, 446] width 92 height 17
click at [472, 455] on div "Channel150x75PFC" at bounding box center [470, 450] width 92 height 17
click at [490, 451] on div "Channel150x75PFC" at bounding box center [470, 450] width 92 height 17
click at [482, 405] on div "Channel 200x75mm PFC" at bounding box center [470, 410] width 106 height 29
type textarea "x"
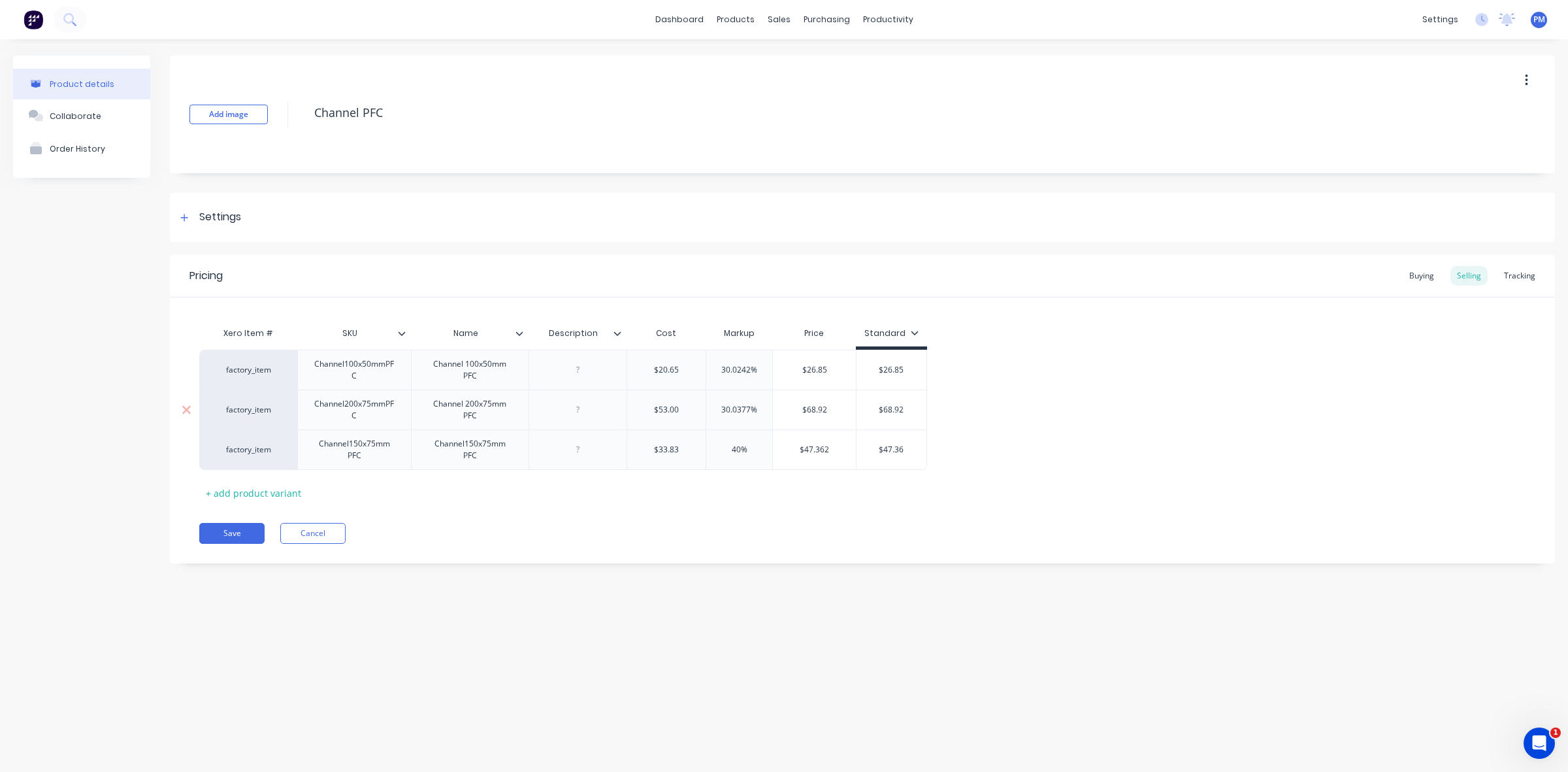
click at [386, 409] on div "Channel200x75mmPFC" at bounding box center [354, 410] width 102 height 29
type textarea "x"
click at [376, 368] on div "Channel100x50mmPFC" at bounding box center [354, 370] width 102 height 29
click at [386, 364] on div "Channel100x50mmPFC" at bounding box center [354, 370] width 102 height 29
type textarea "x"
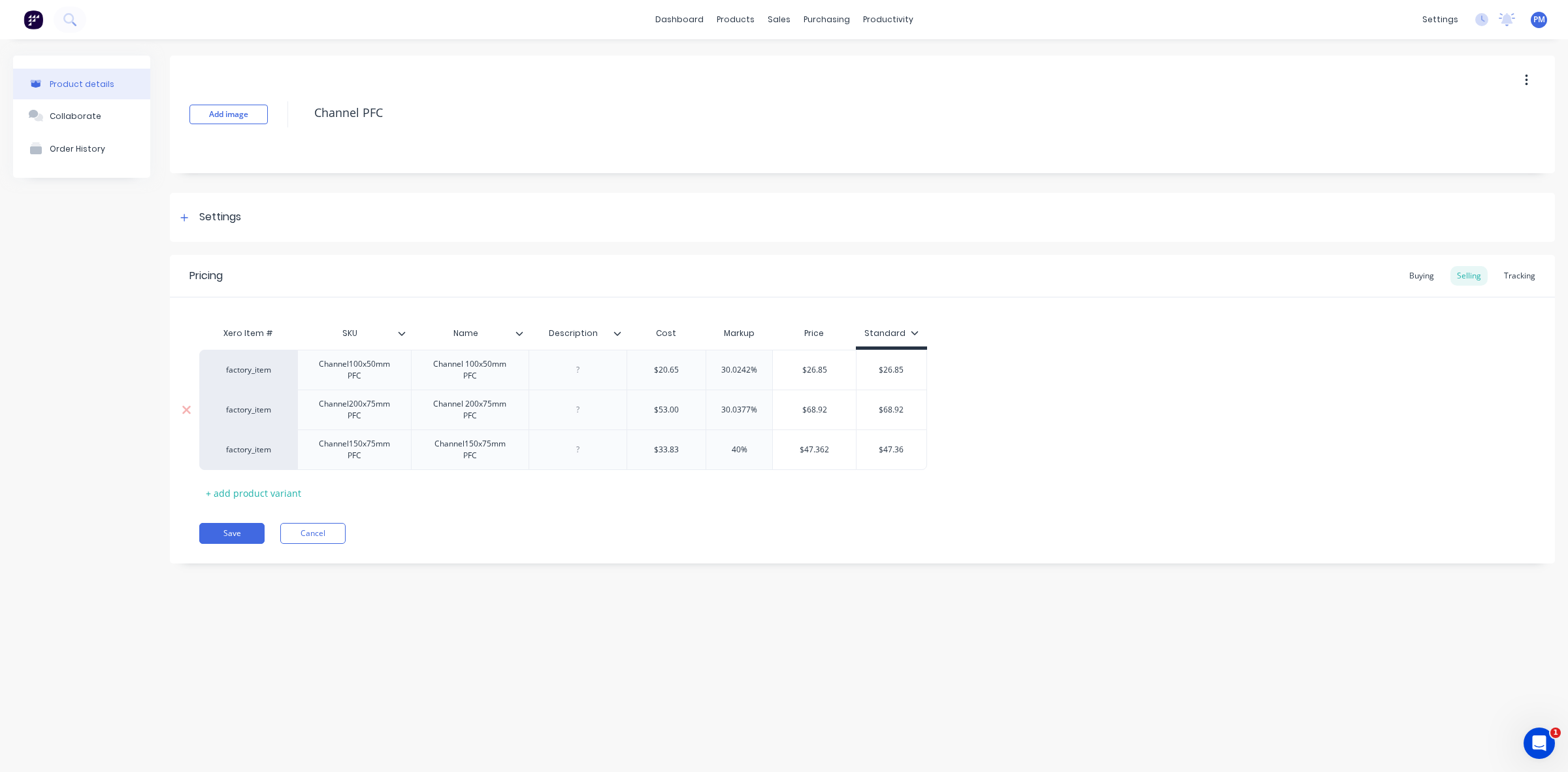
type input "30.0377%"
drag, startPoint x: 750, startPoint y: 409, endPoint x: 720, endPoint y: 409, distance: 30.0
click at [720, 409] on input "30.0377%" at bounding box center [739, 410] width 66 height 11
type textarea "x"
type input "4%"
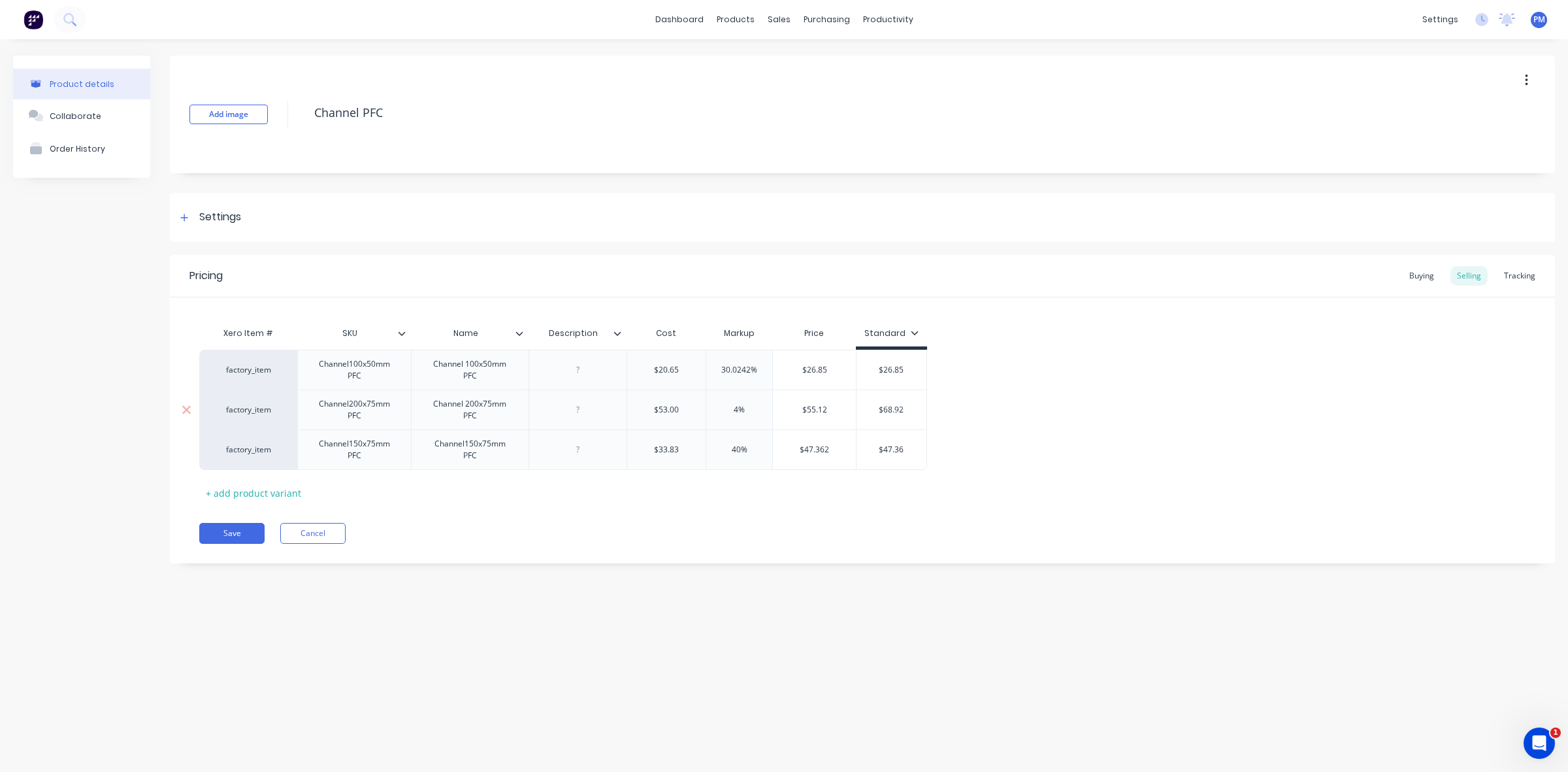
type textarea "x"
type input "40%"
type input "30.0242%"
drag, startPoint x: 750, startPoint y: 370, endPoint x: 723, endPoint y: 371, distance: 27.0
click at [723, 371] on input "30.0242%" at bounding box center [739, 370] width 66 height 11
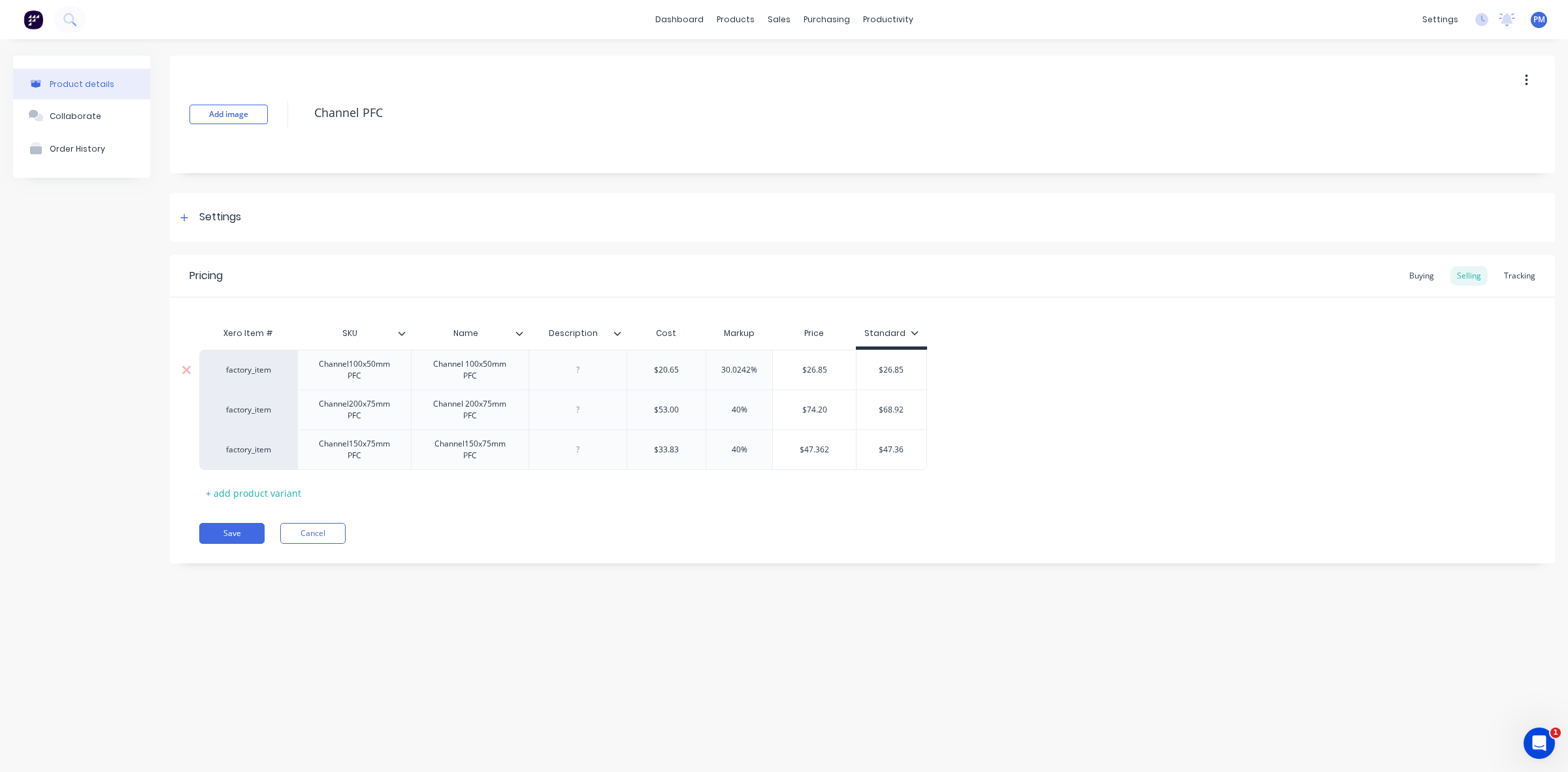
type textarea "x"
type input "4%"
type textarea "x"
type input "40%"
click at [226, 534] on button "Save" at bounding box center [232, 534] width 65 height 21
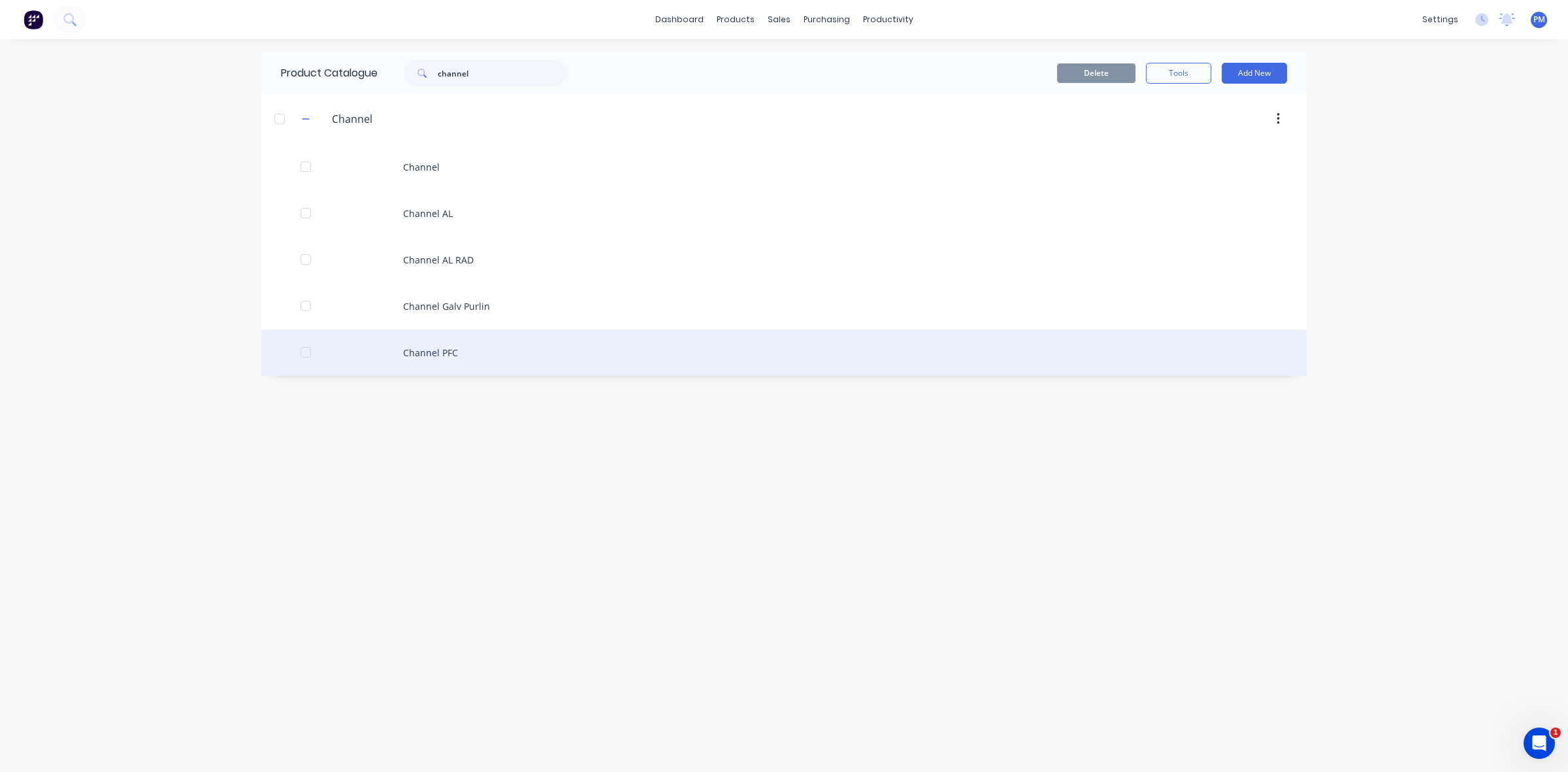
click at [434, 351] on div "Channel PFC" at bounding box center [784, 352] width 1045 height 46
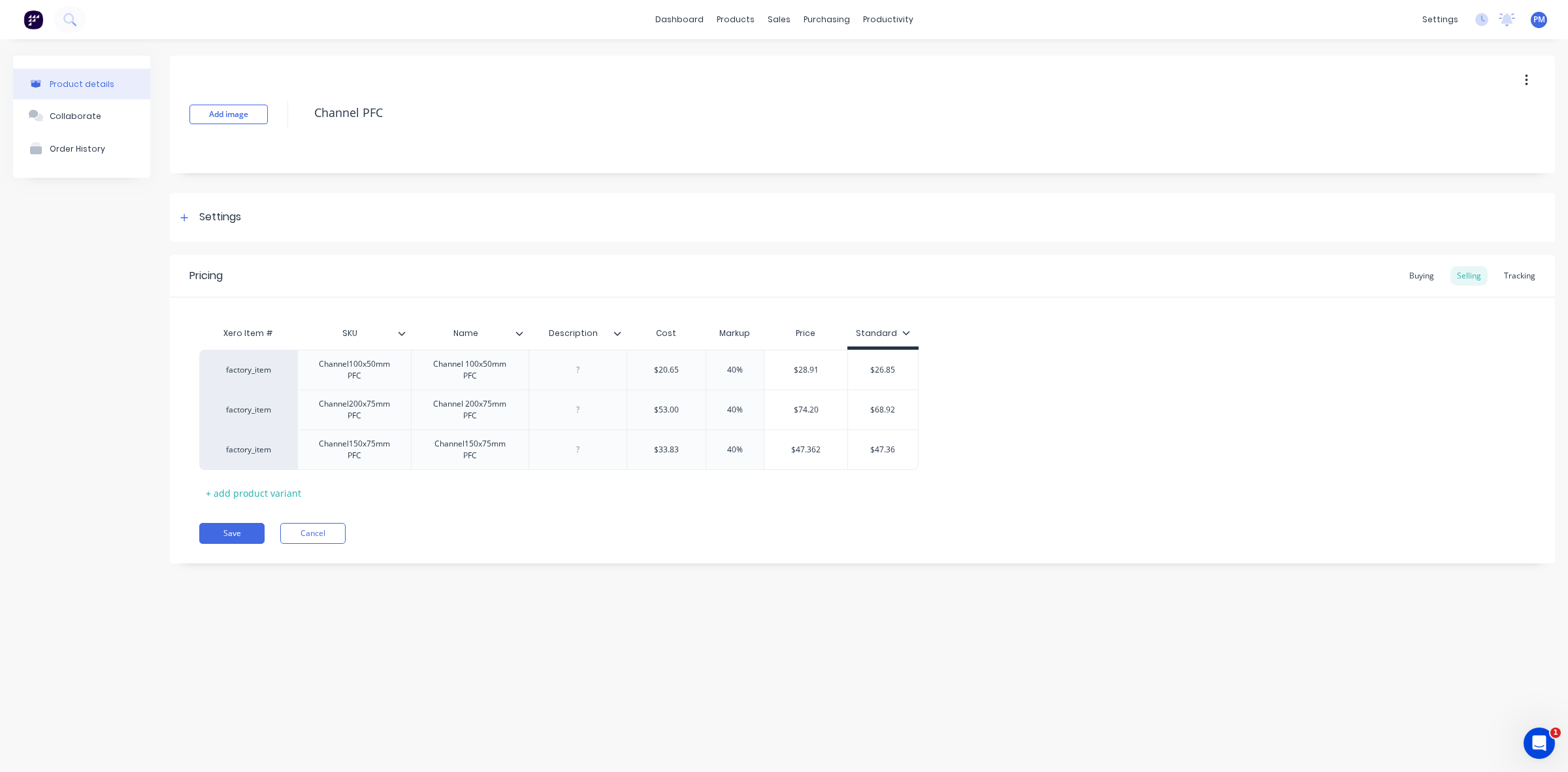
type textarea "x"
type input "$68.92"
click at [877, 413] on input "$68.92" at bounding box center [883, 410] width 70 height 11
drag, startPoint x: 876, startPoint y: 409, endPoint x: 897, endPoint y: 409, distance: 21.0
click at [897, 409] on input "$68.92" at bounding box center [883, 410] width 70 height 11
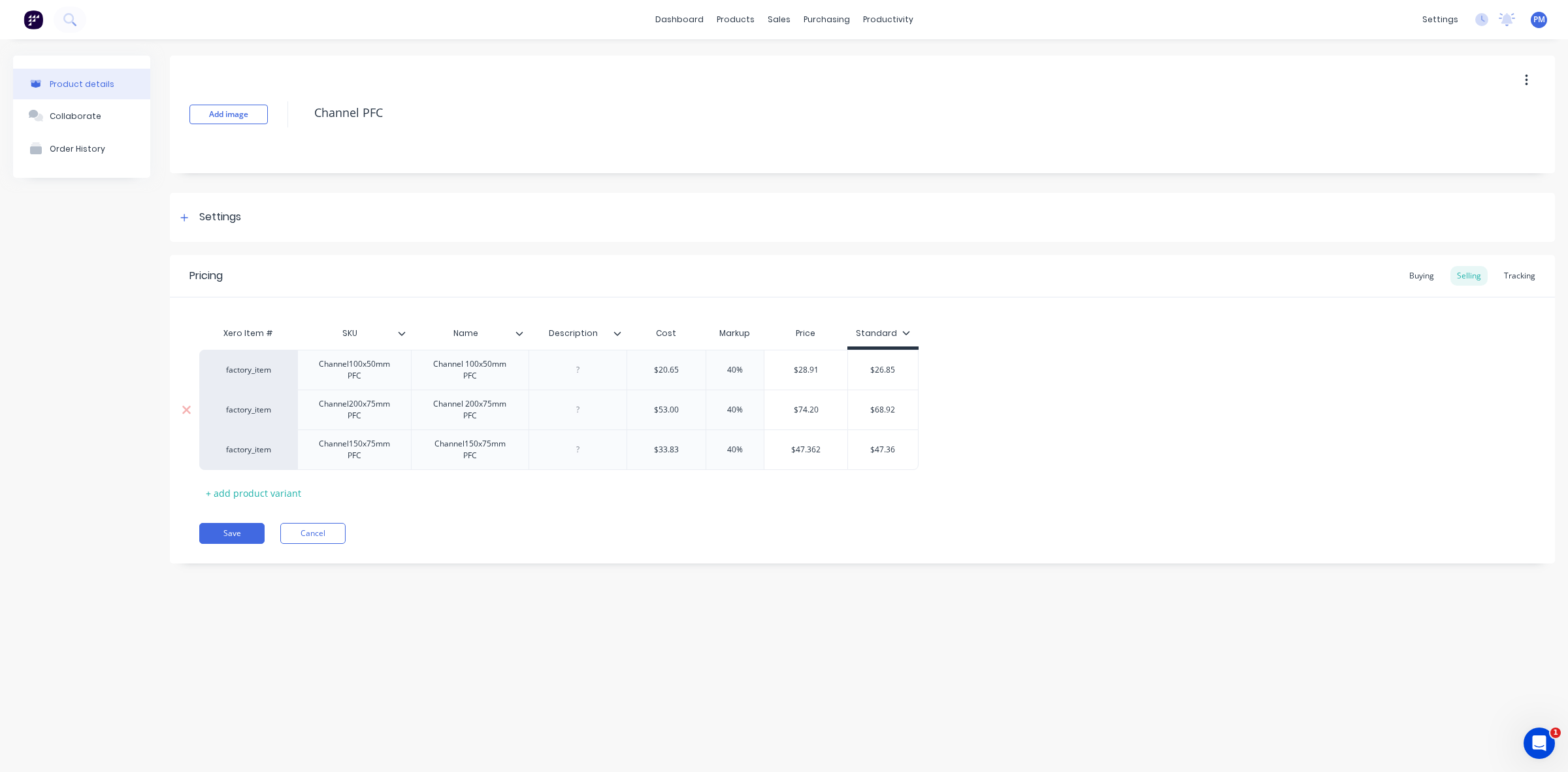
type textarea "x"
type input "$7"
type textarea "x"
type input "$74"
type textarea "x"
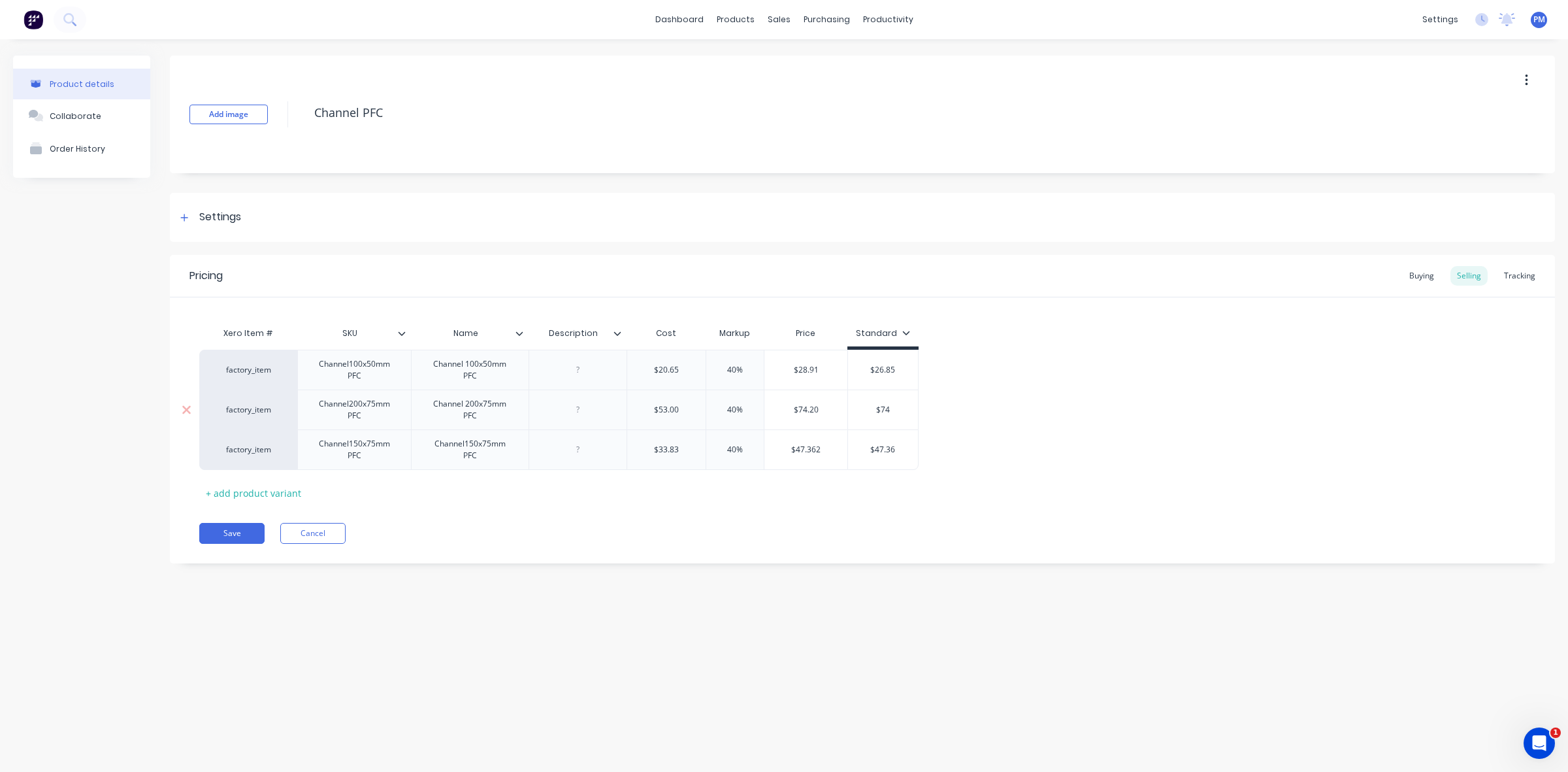
type input "$74."
type textarea "x"
type input "$74.2"
type textarea "x"
type input "$74.20"
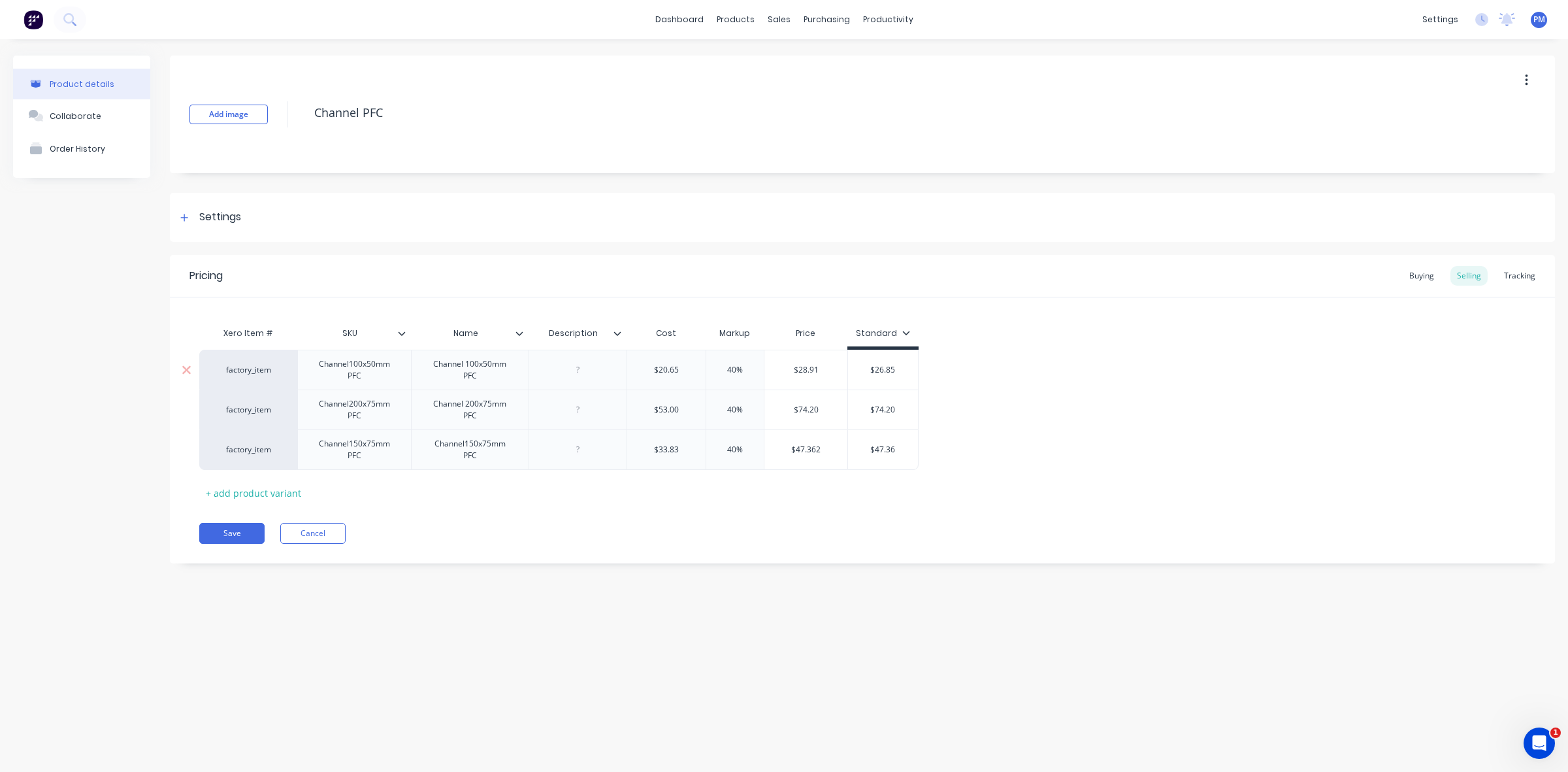
type input "$26.85"
drag, startPoint x: 877, startPoint y: 371, endPoint x: 901, endPoint y: 371, distance: 24.0
click at [901, 371] on input "$26.85" at bounding box center [883, 370] width 70 height 11
type textarea "x"
type input "$2"
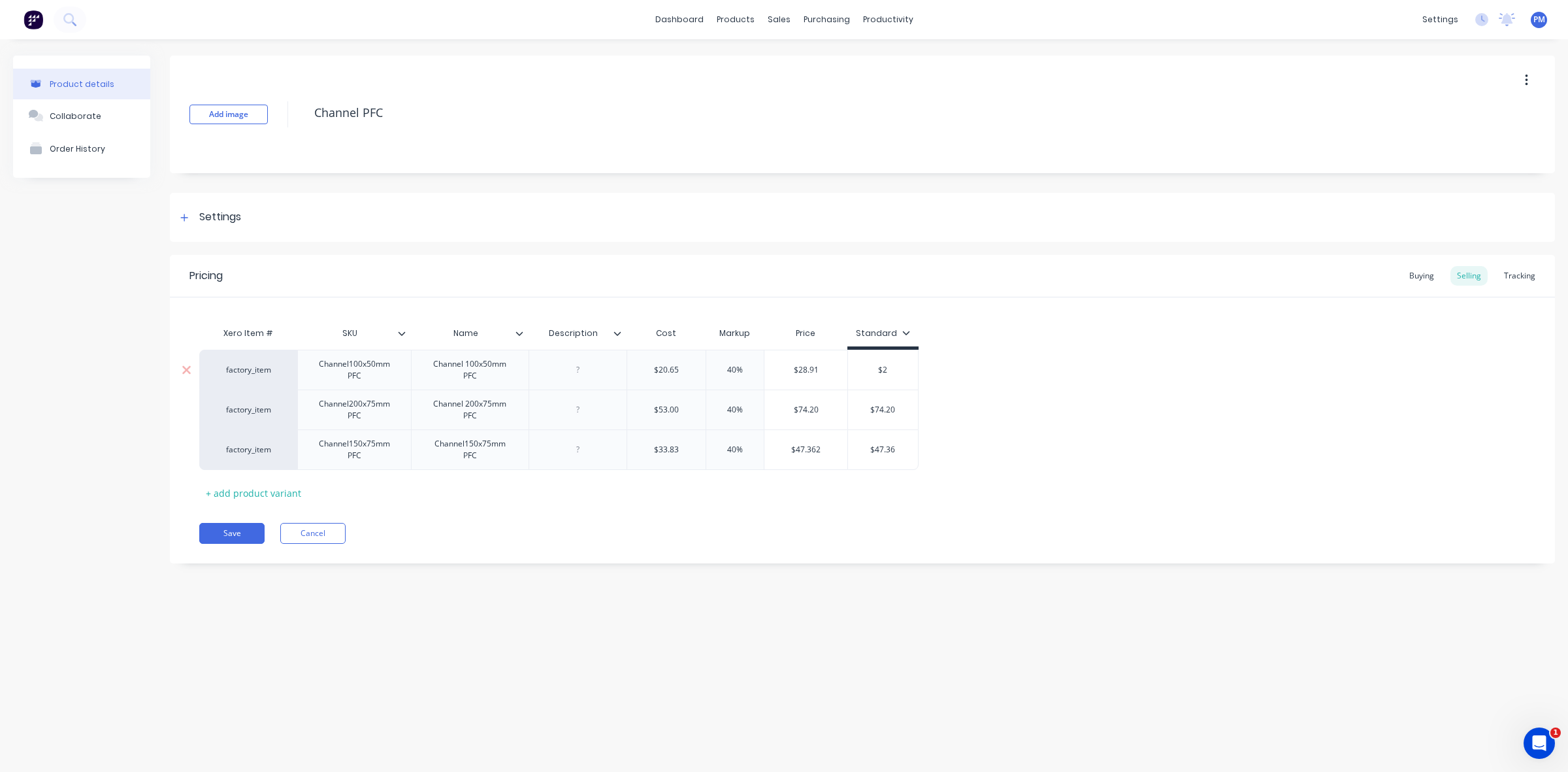
type textarea "x"
type input "$28"
type textarea "x"
type input "$28."
type textarea "x"
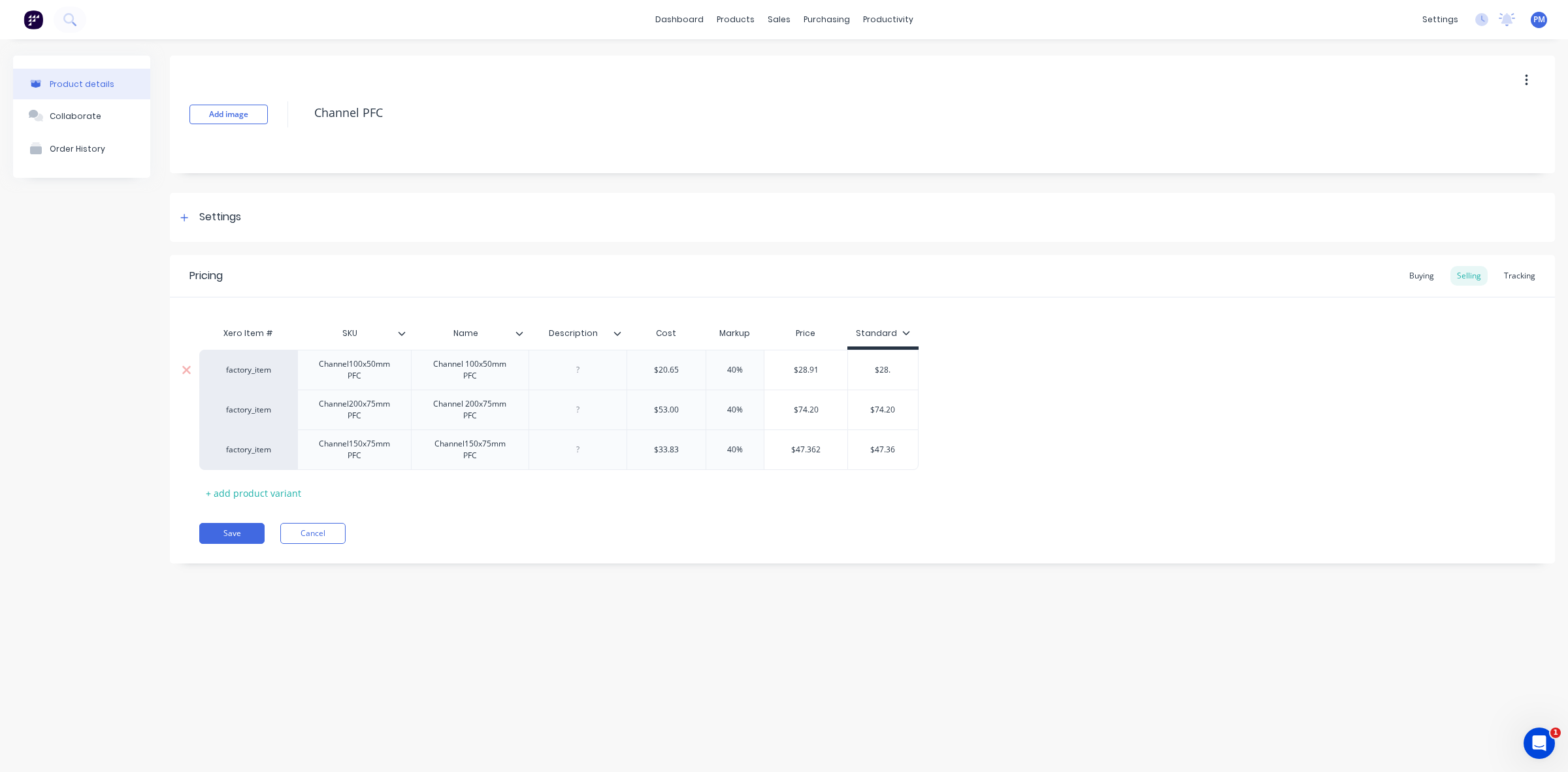
type input "$28.9"
type textarea "x"
type input "$28.91"
click at [238, 533] on button "Save" at bounding box center [232, 534] width 65 height 21
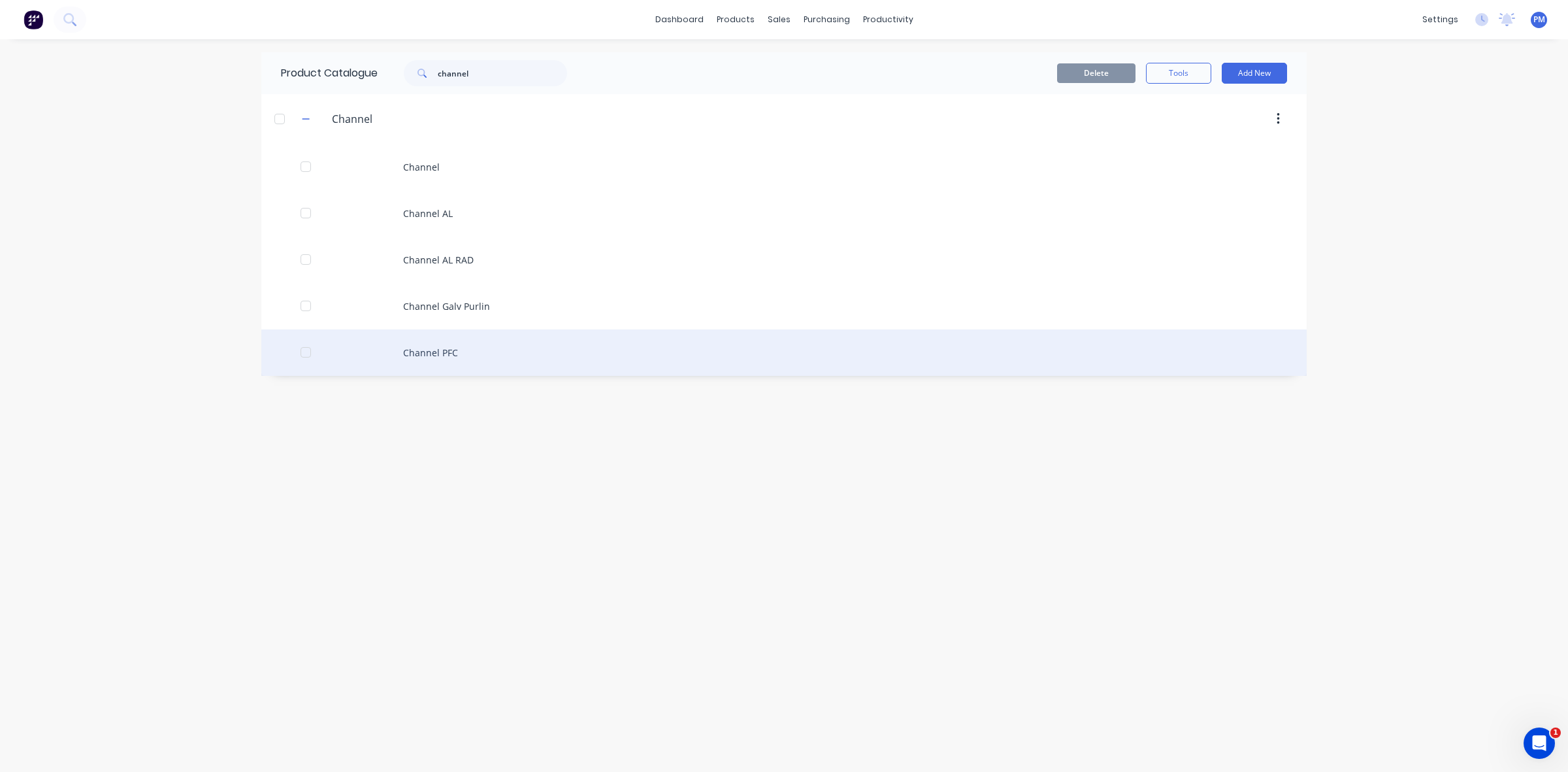
click at [423, 356] on div "Channel PFC" at bounding box center [784, 352] width 1045 height 46
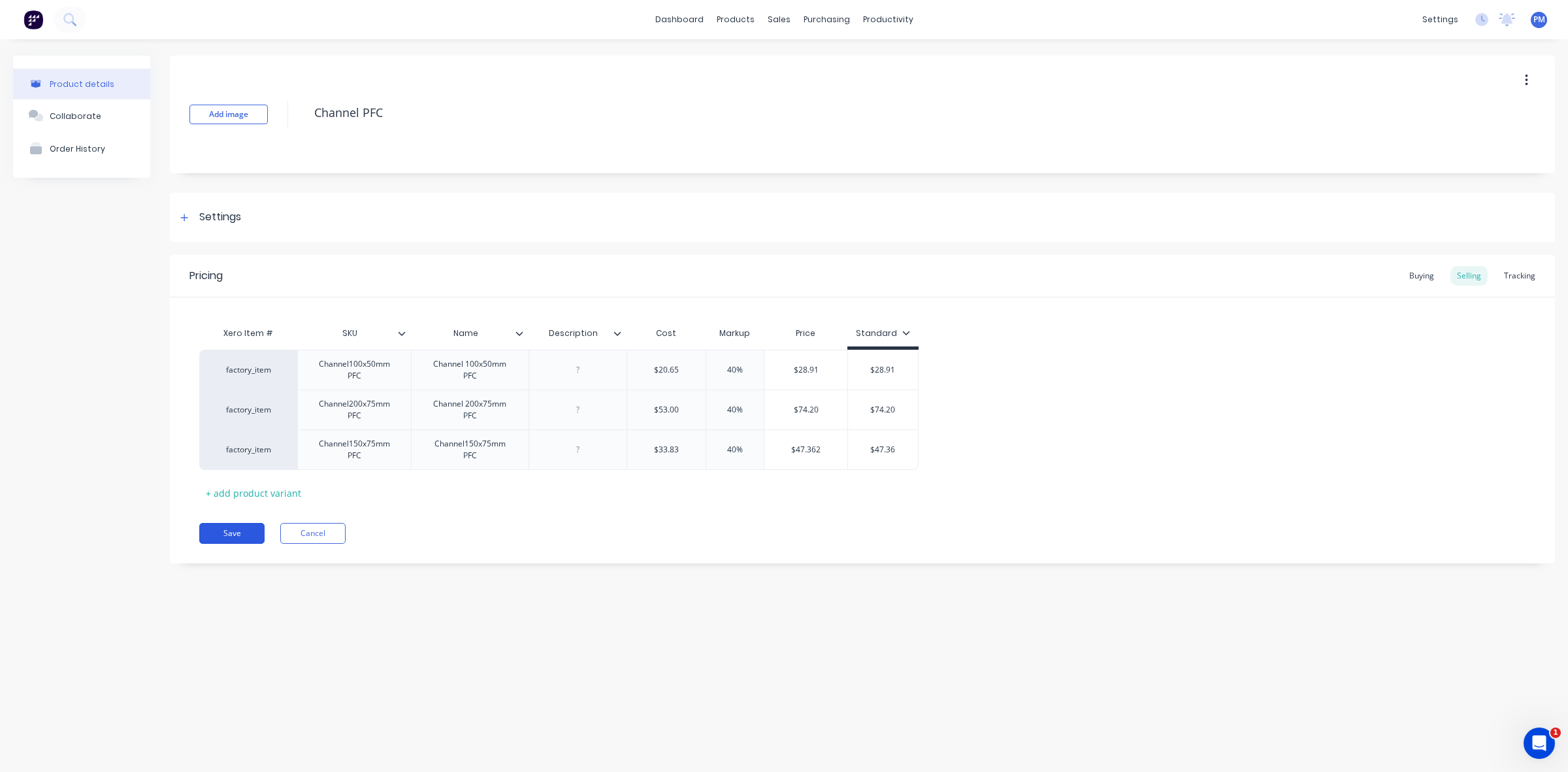
click at [240, 536] on button "Save" at bounding box center [232, 534] width 65 height 21
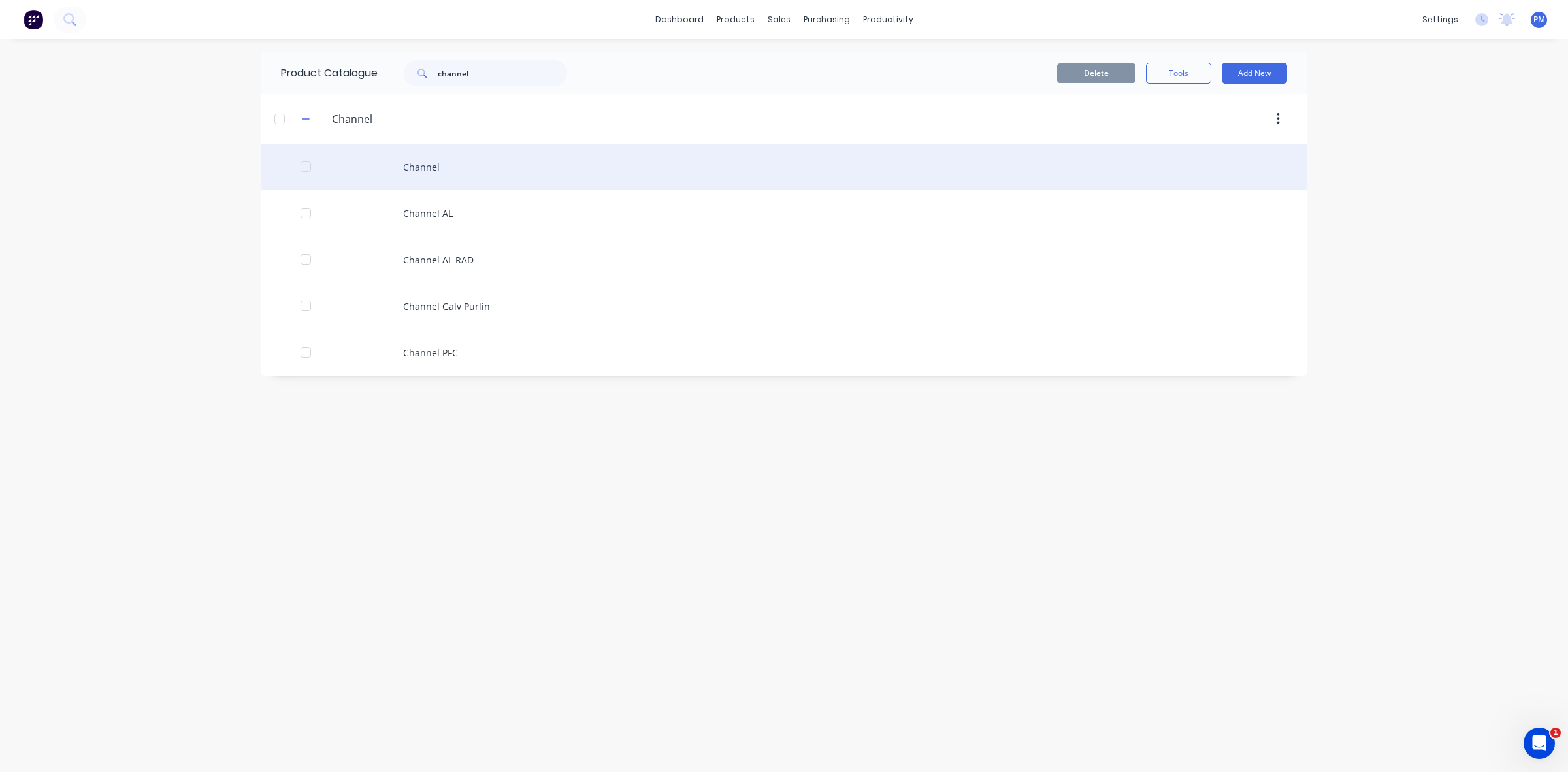
click at [416, 168] on div "Channel" at bounding box center [784, 167] width 1045 height 46
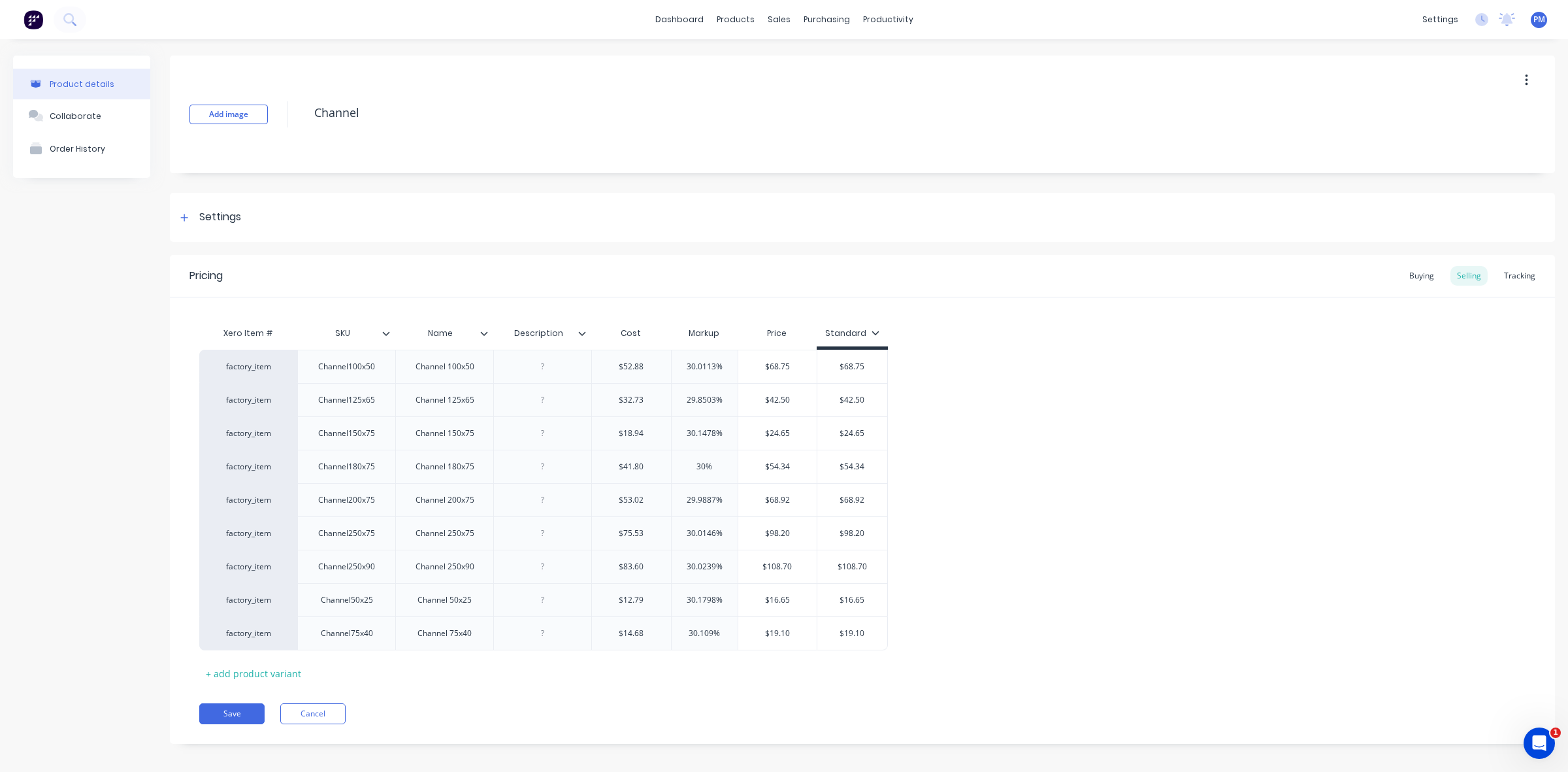
type textarea "x"
click at [802, 58] on div "Sales Orders" at bounding box center [821, 62] width 54 height 11
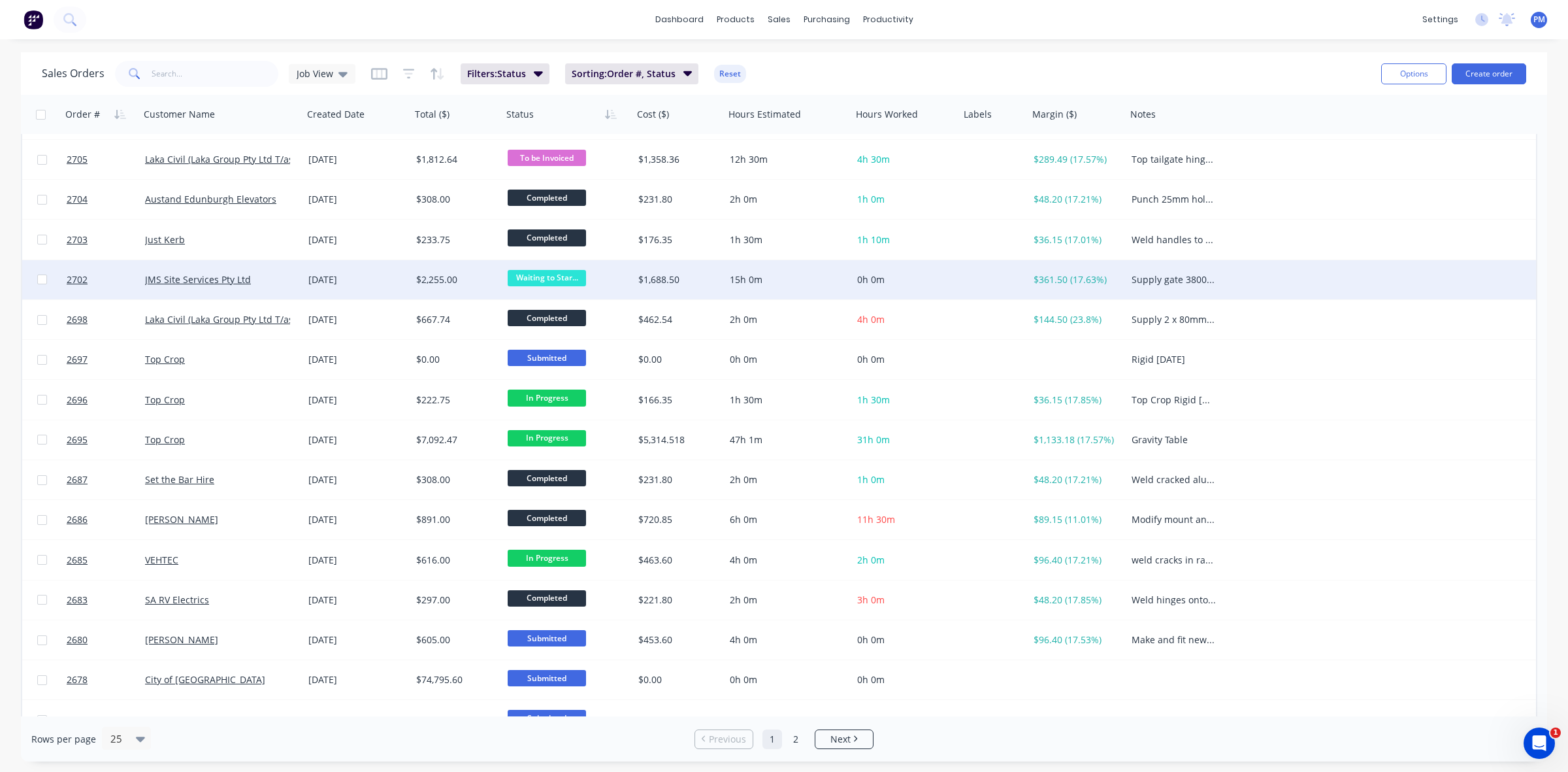
scroll to position [164, 0]
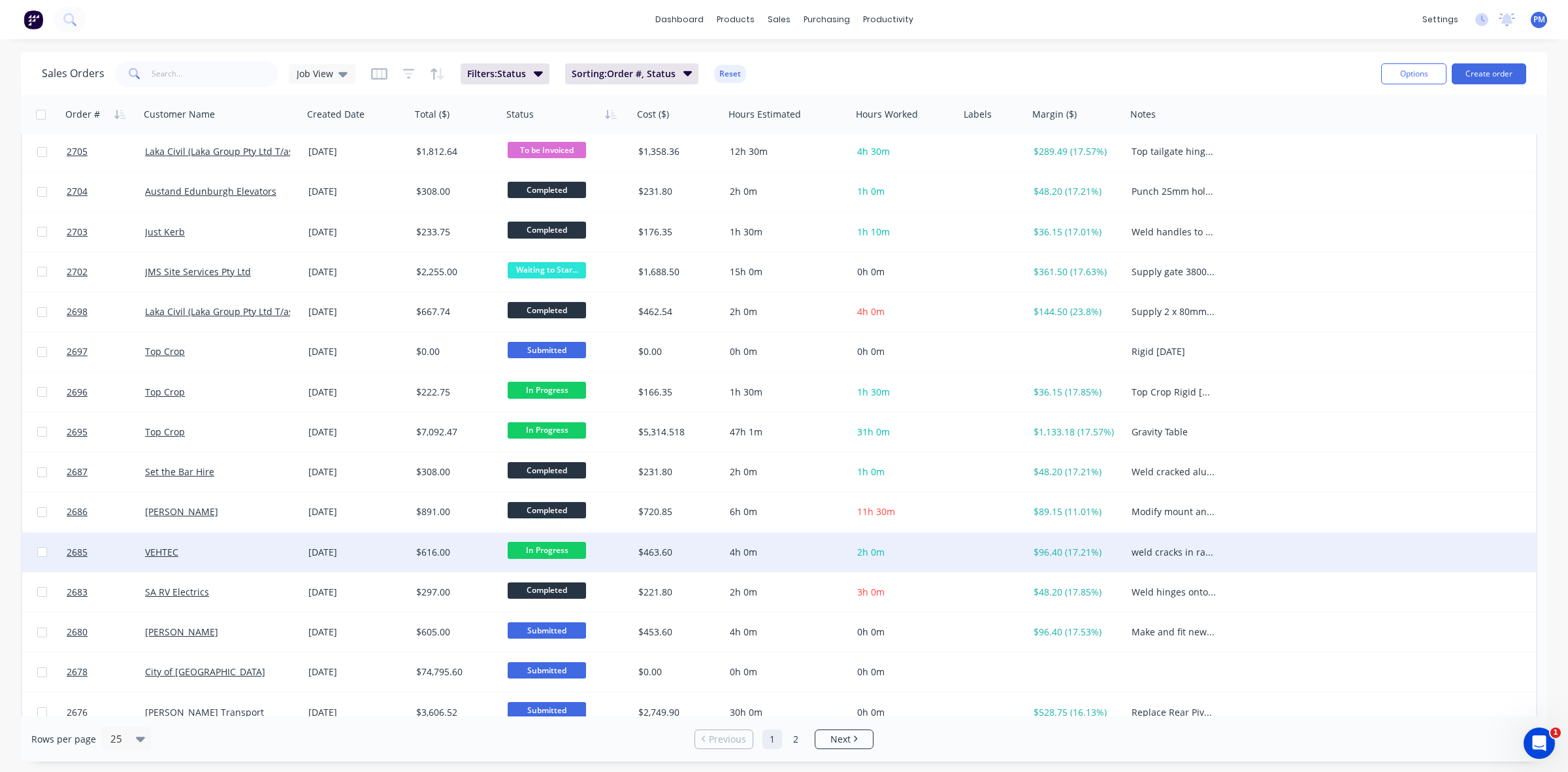
click at [562, 550] on span "In Progress" at bounding box center [547, 550] width 78 height 16
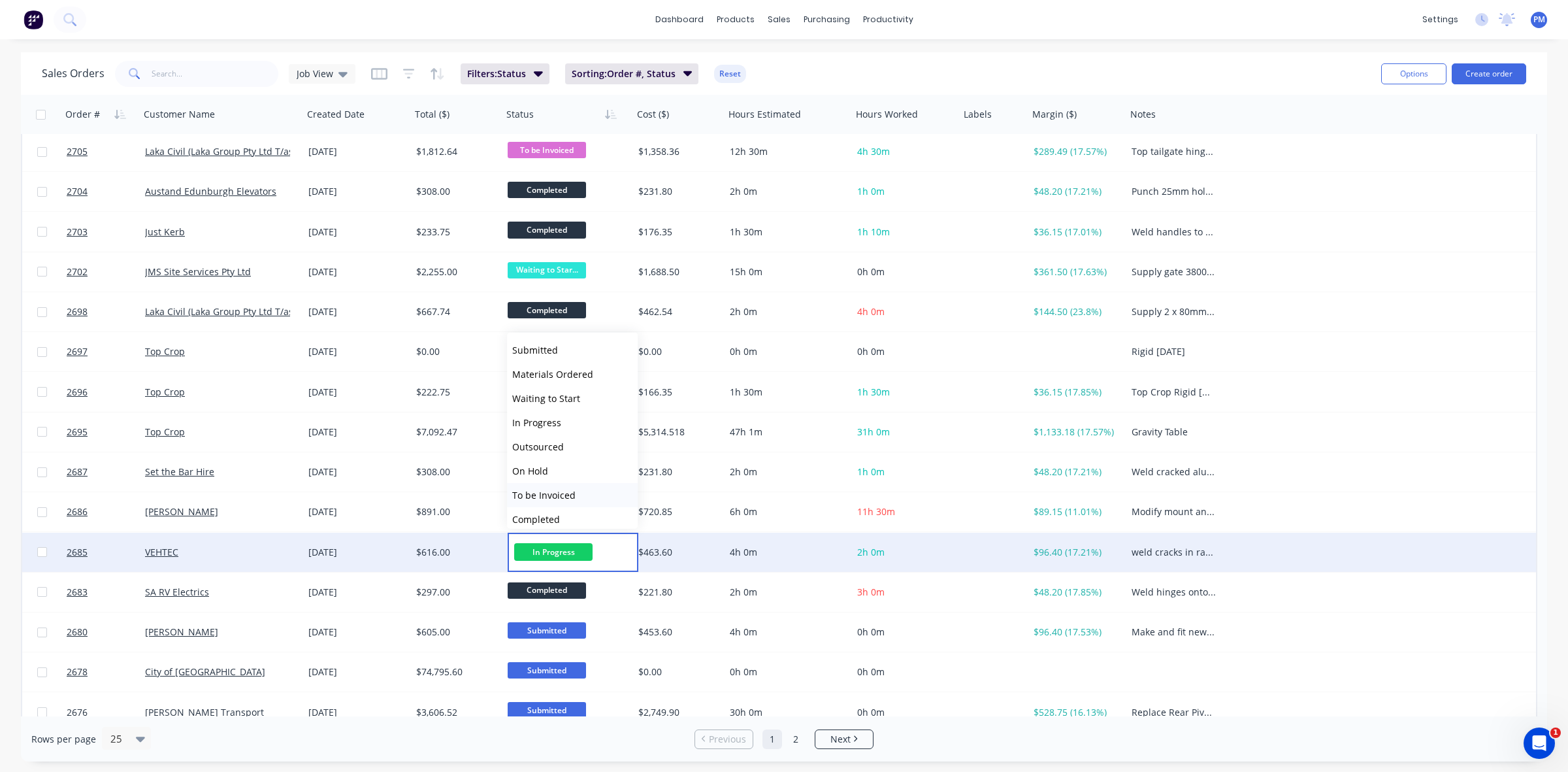
click at [561, 491] on span "To be Invoiced" at bounding box center [544, 495] width 63 height 12
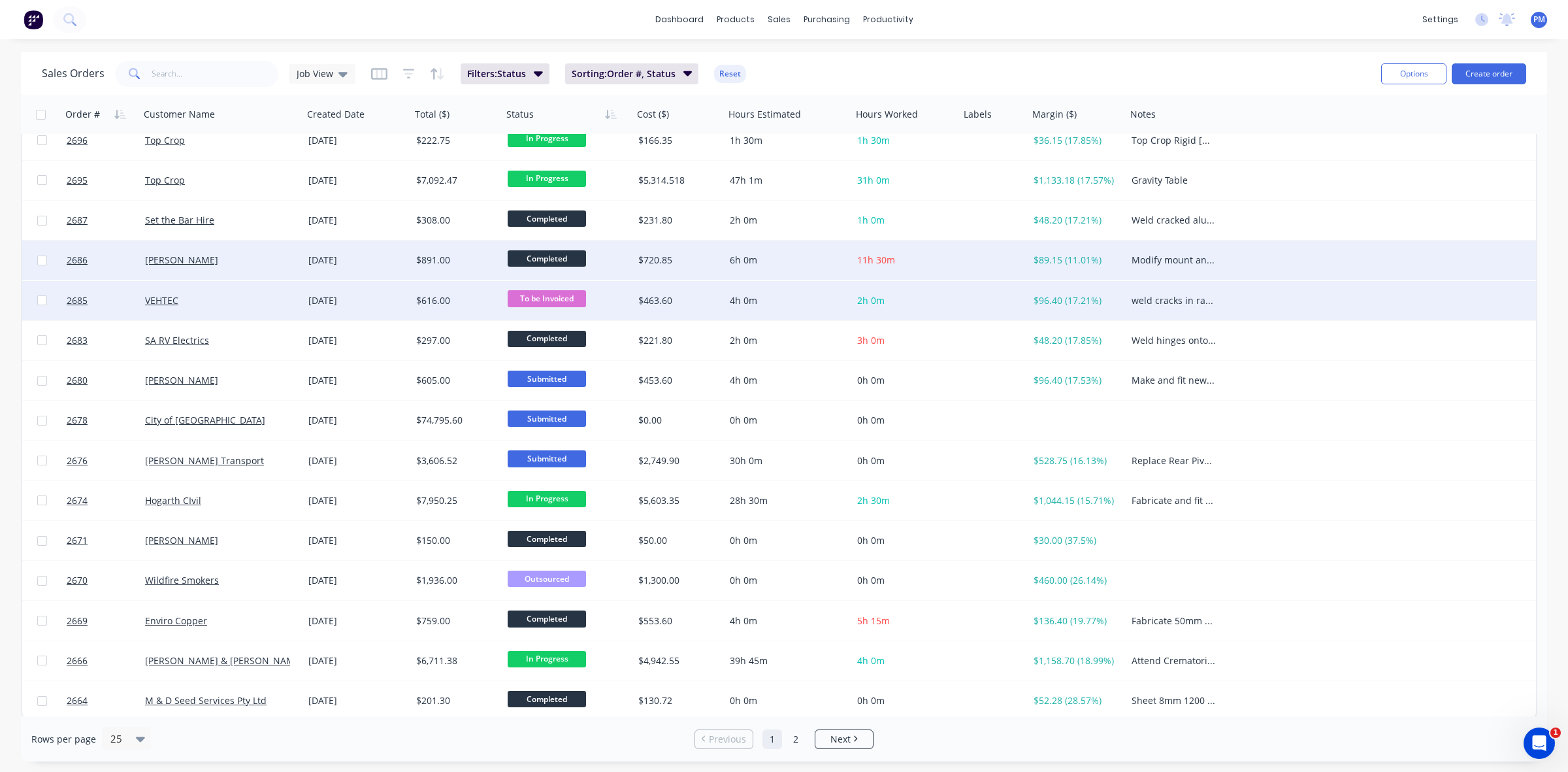
scroll to position [419, 0]
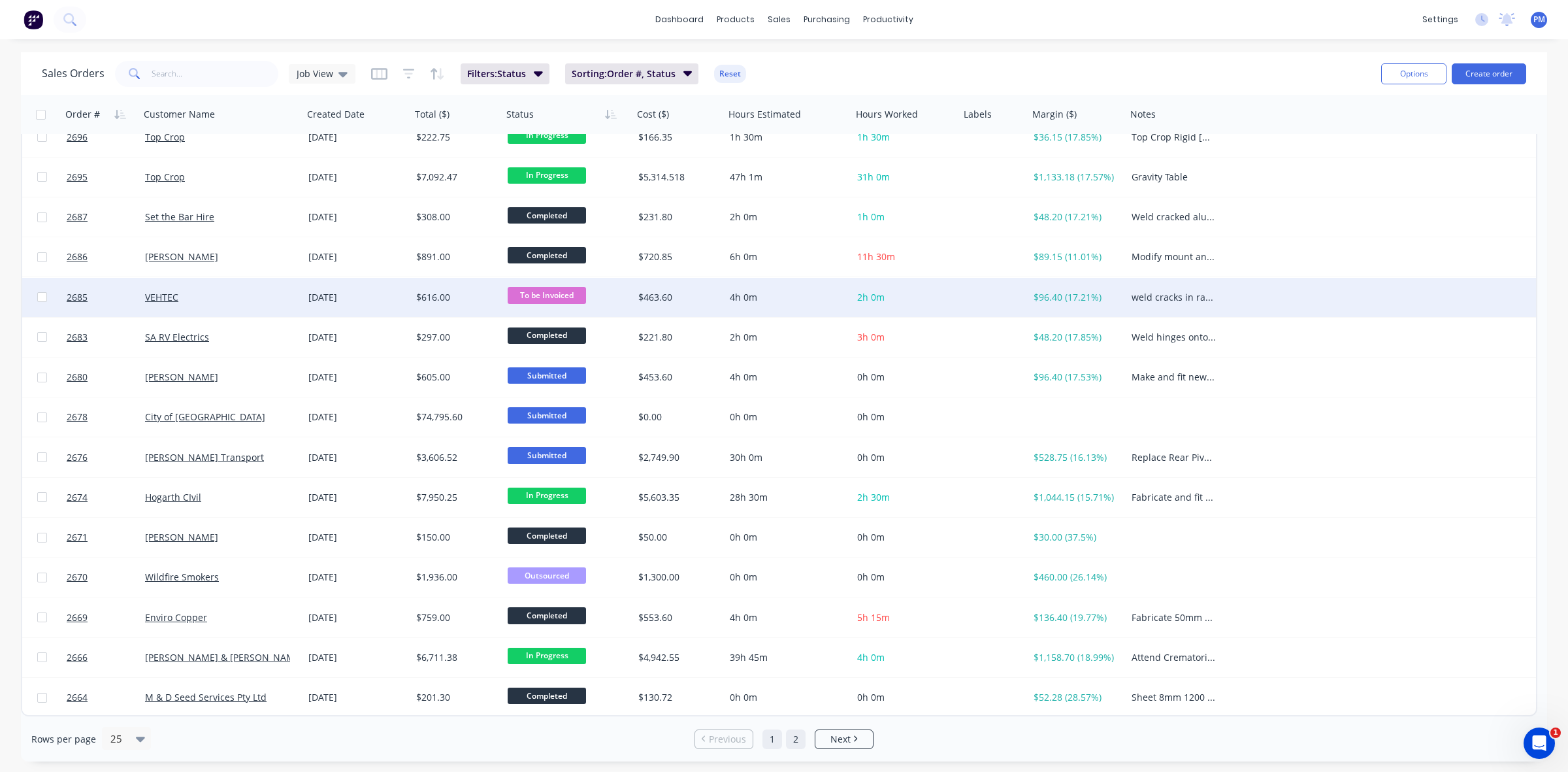
click at [797, 739] on link "2" at bounding box center [795, 739] width 19 height 19
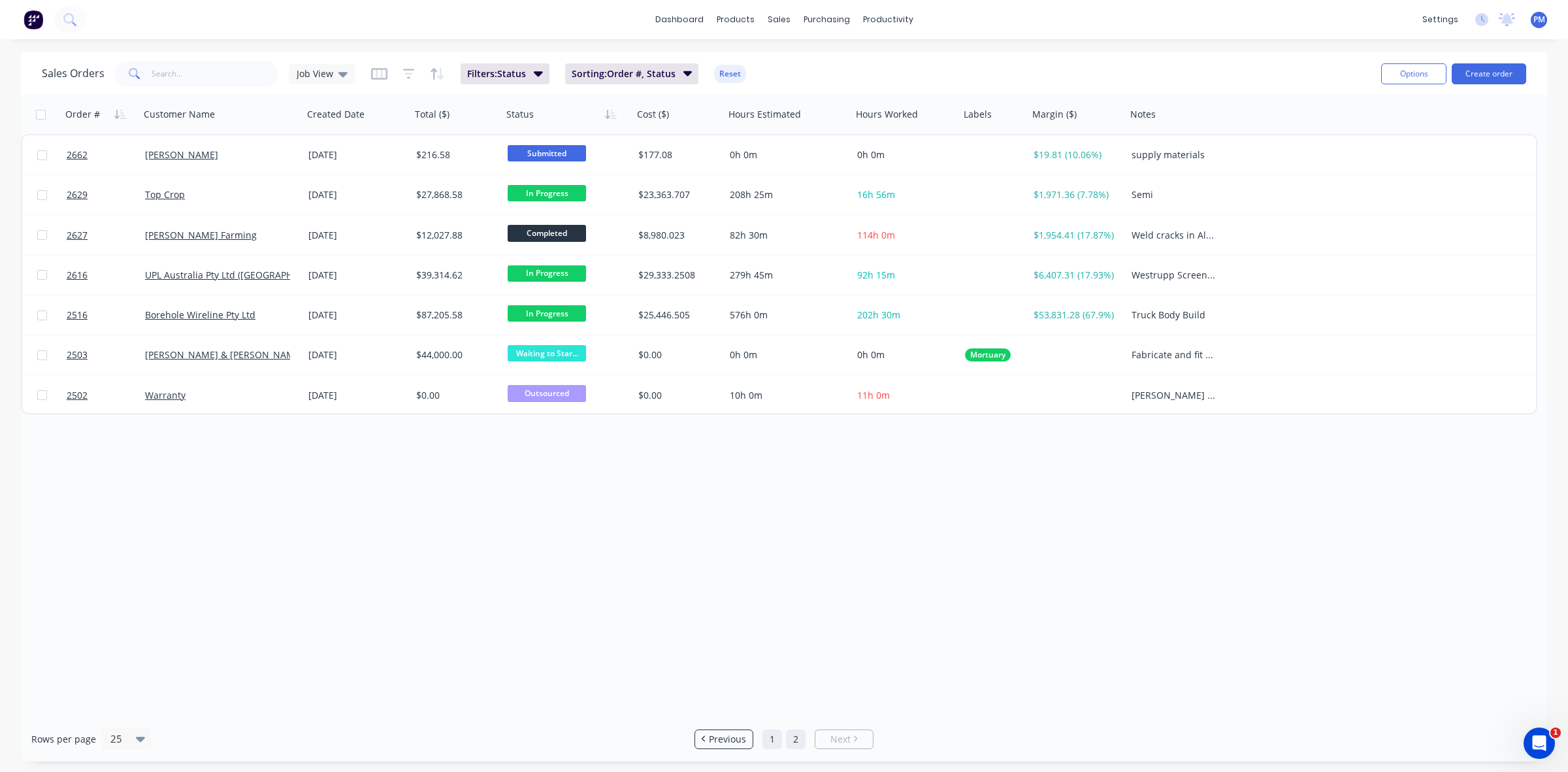
click at [767, 740] on link "1" at bounding box center [773, 739] width 19 height 19
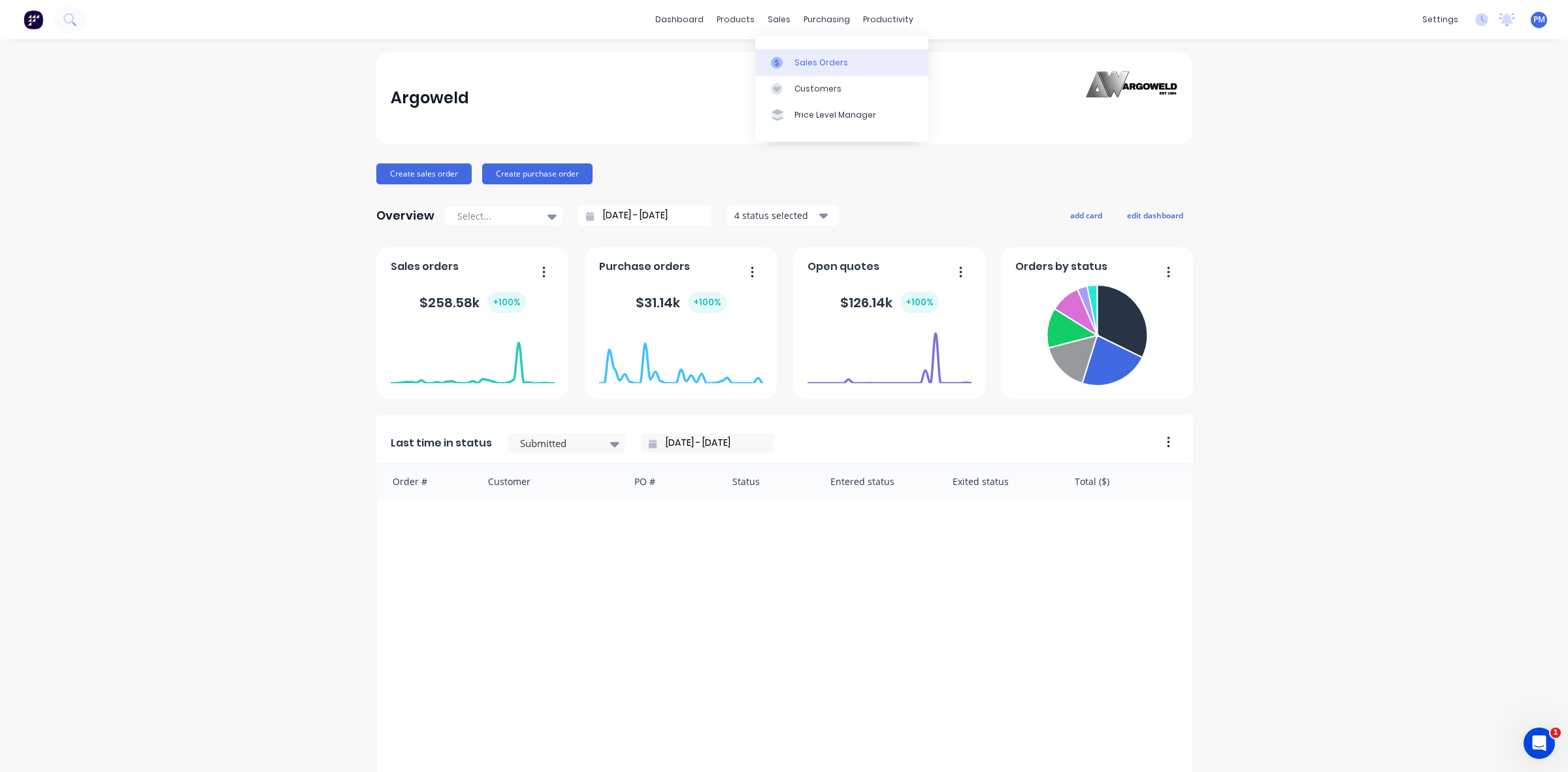
click at [802, 58] on div "Sales Orders" at bounding box center [821, 62] width 54 height 11
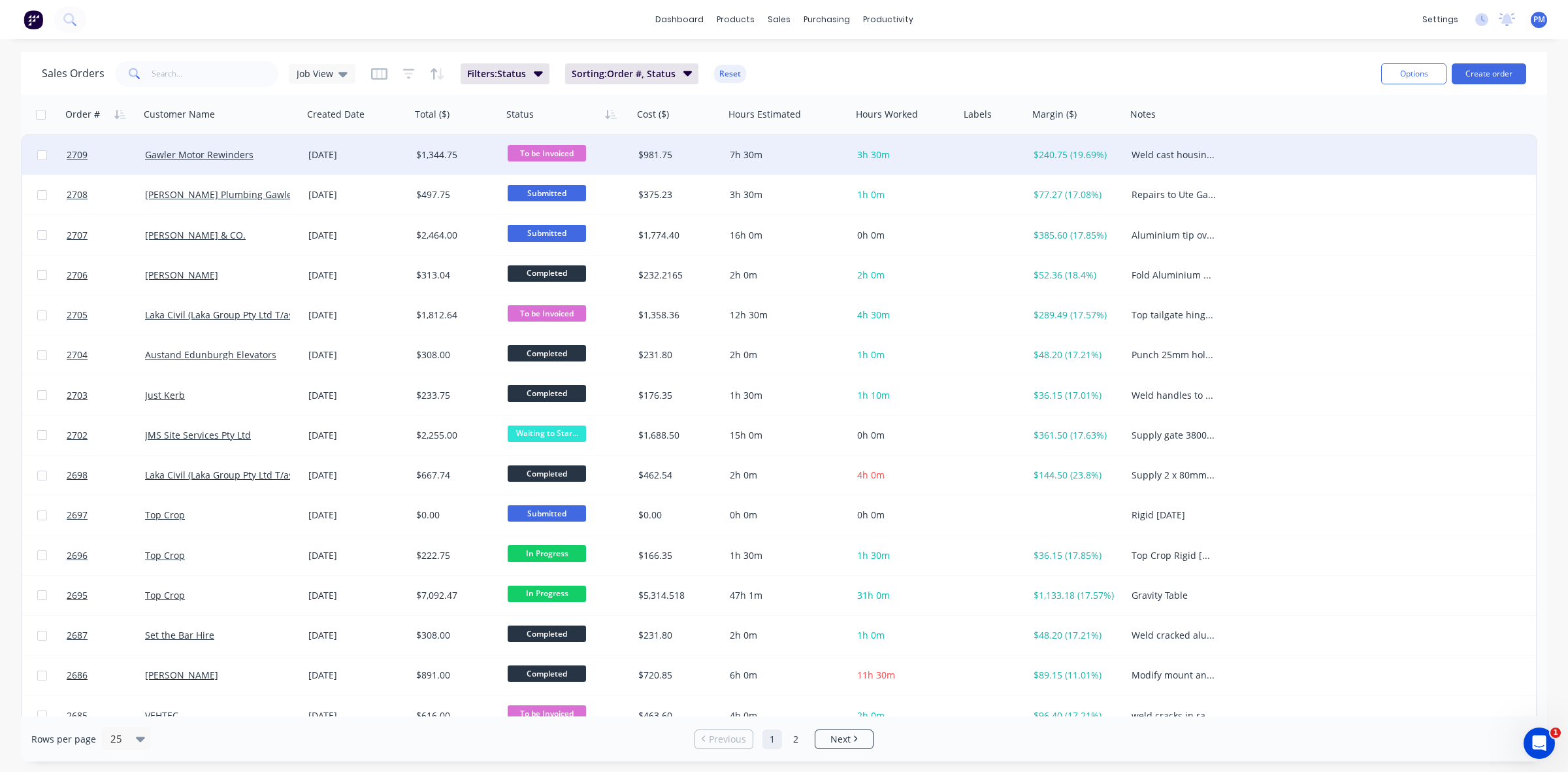
click at [747, 154] on div "7h 30m" at bounding box center [785, 155] width 111 height 13
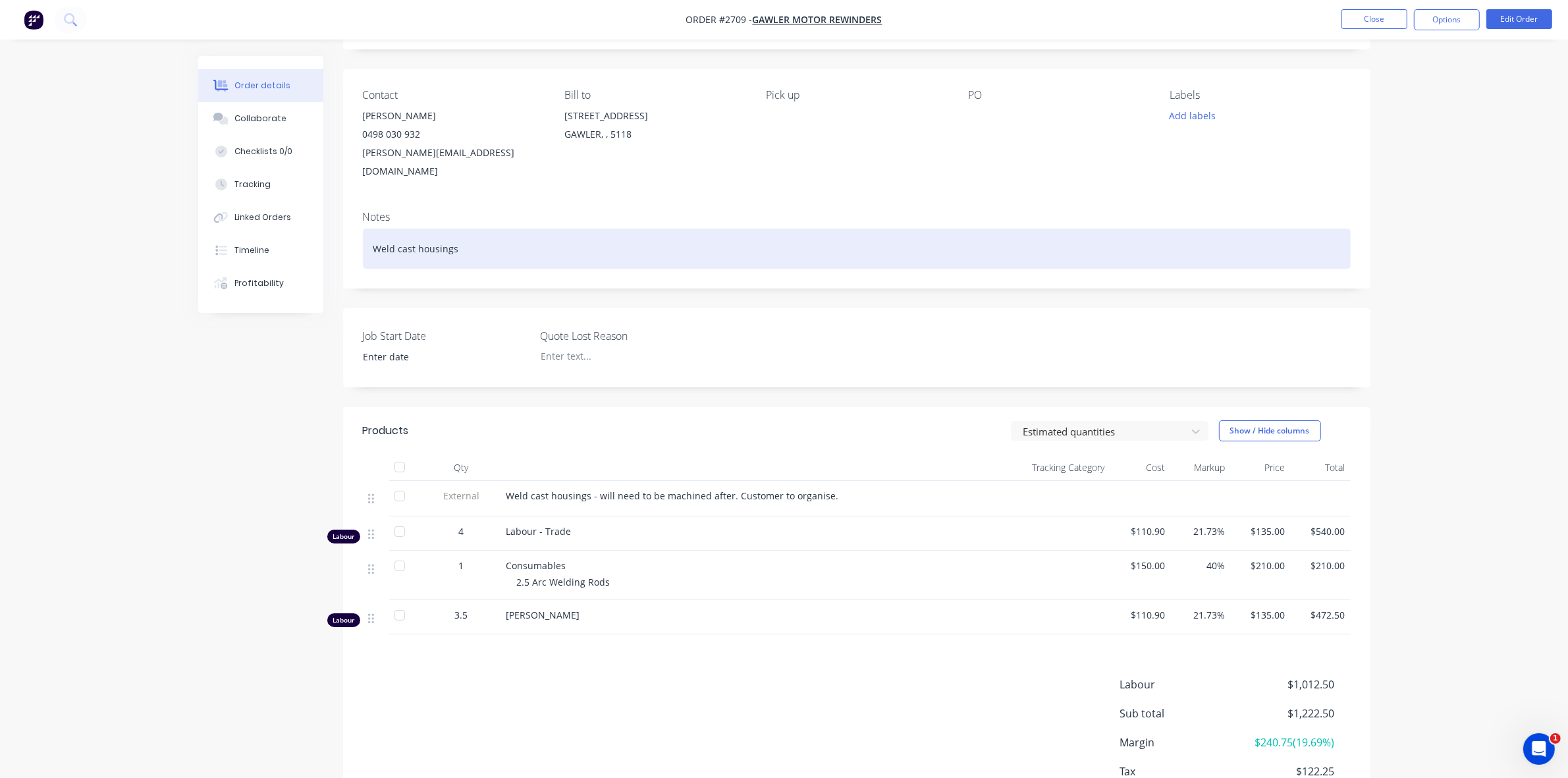
scroll to position [82, 0]
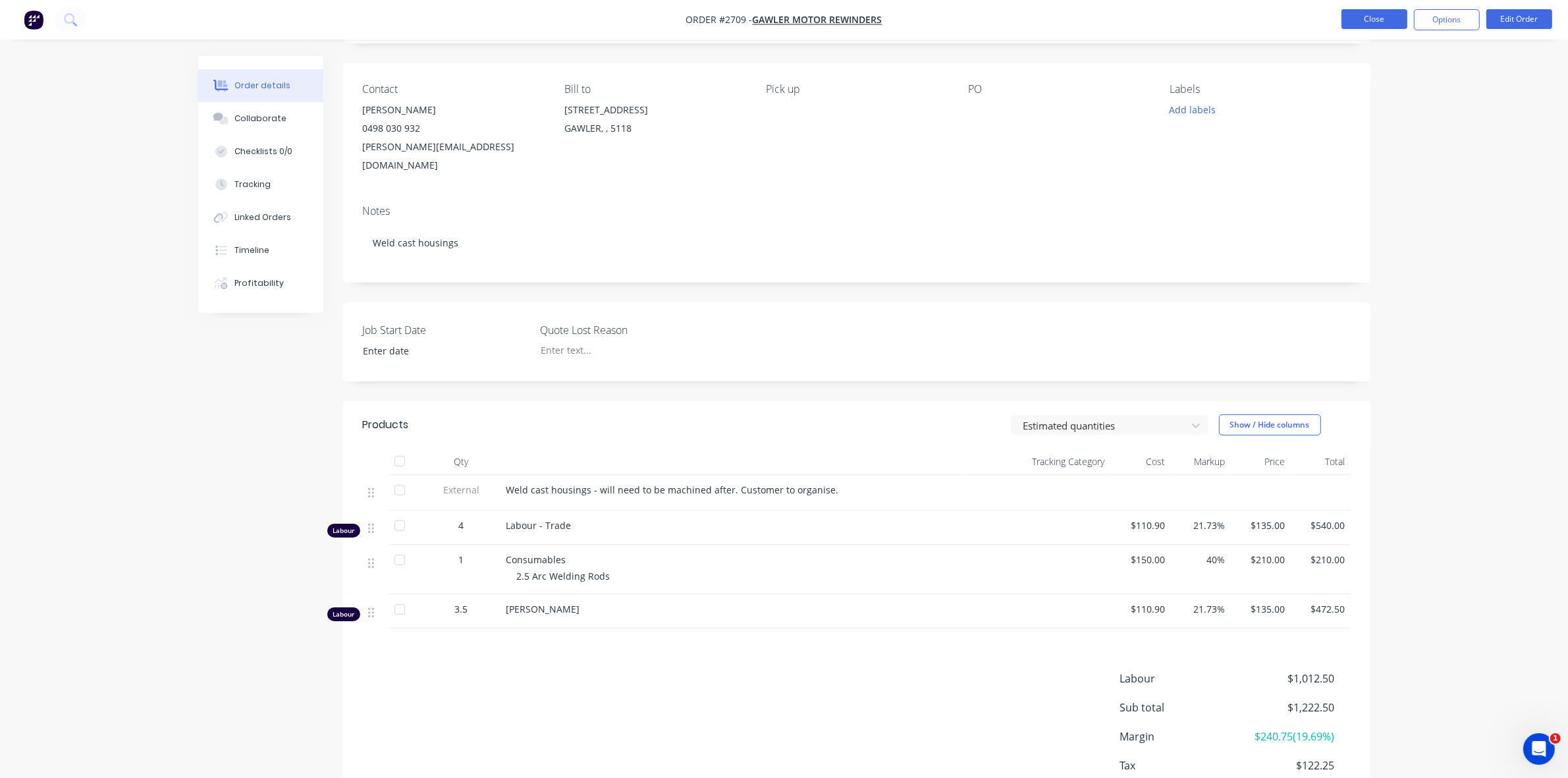
click at [1363, 16] on button "Close" at bounding box center [1375, 19] width 66 height 19
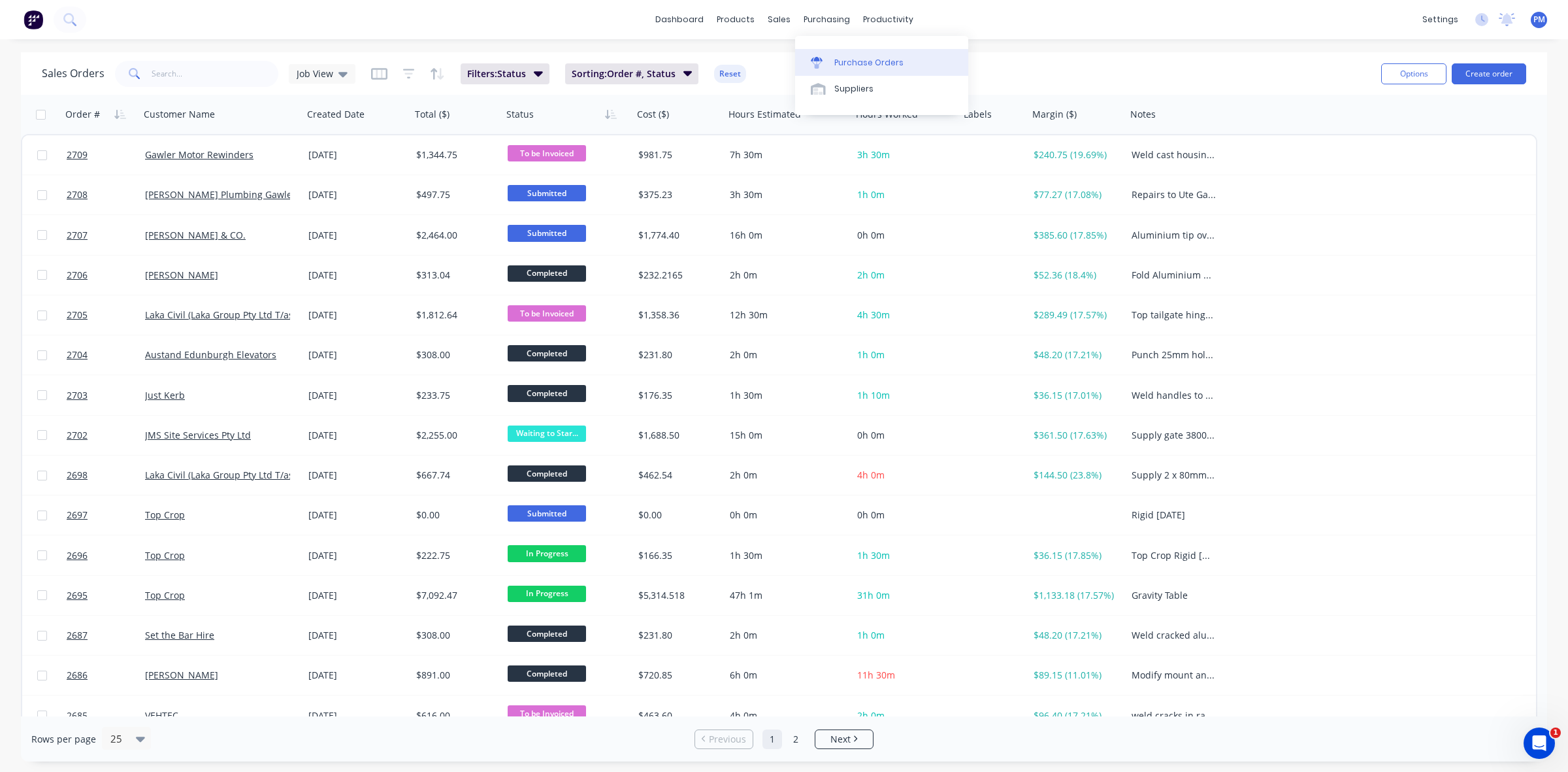
click at [858, 56] on link "Purchase Orders" at bounding box center [882, 61] width 173 height 26
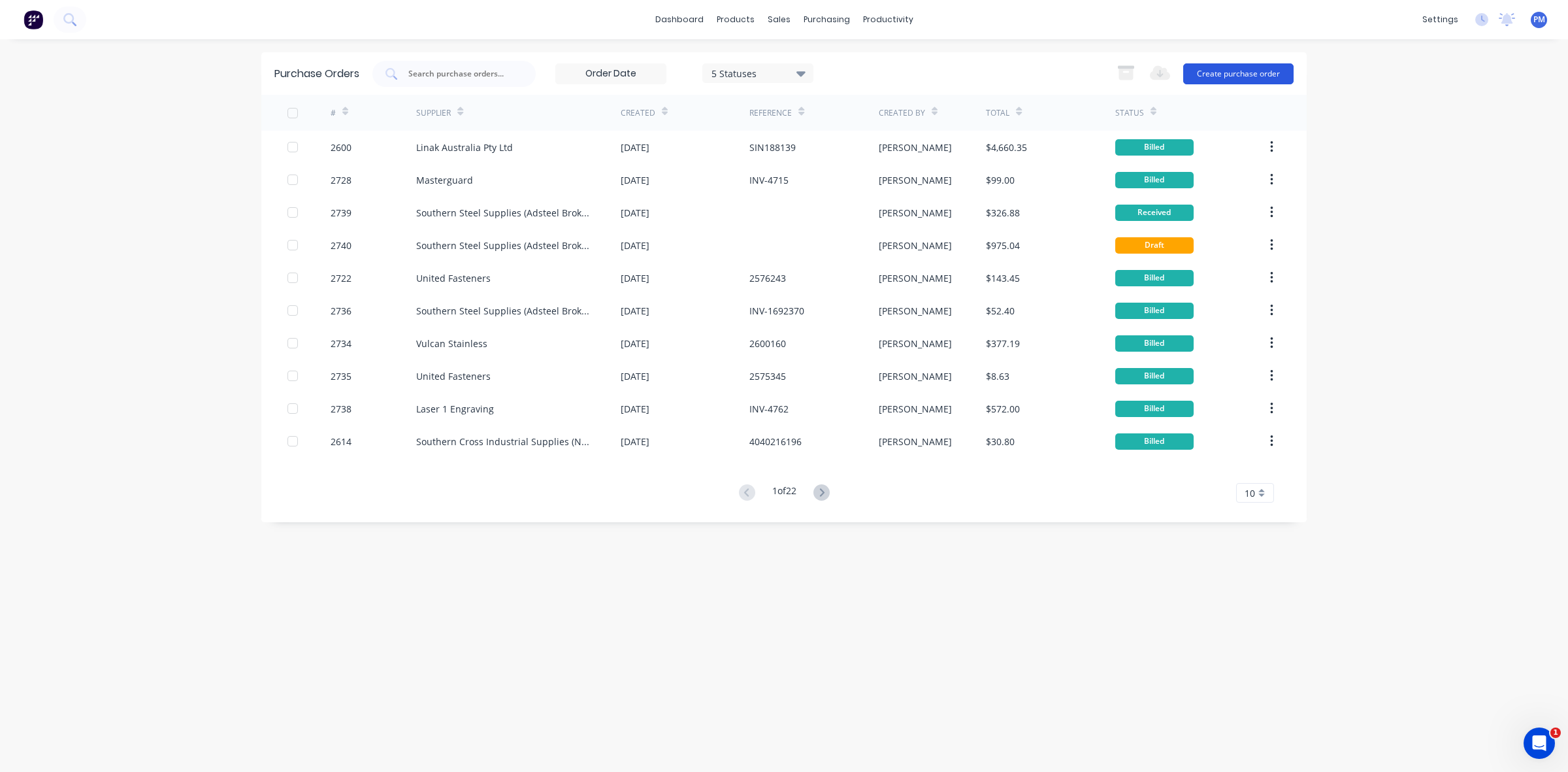
click at [1221, 77] on button "Create purchase order" at bounding box center [1238, 74] width 110 height 21
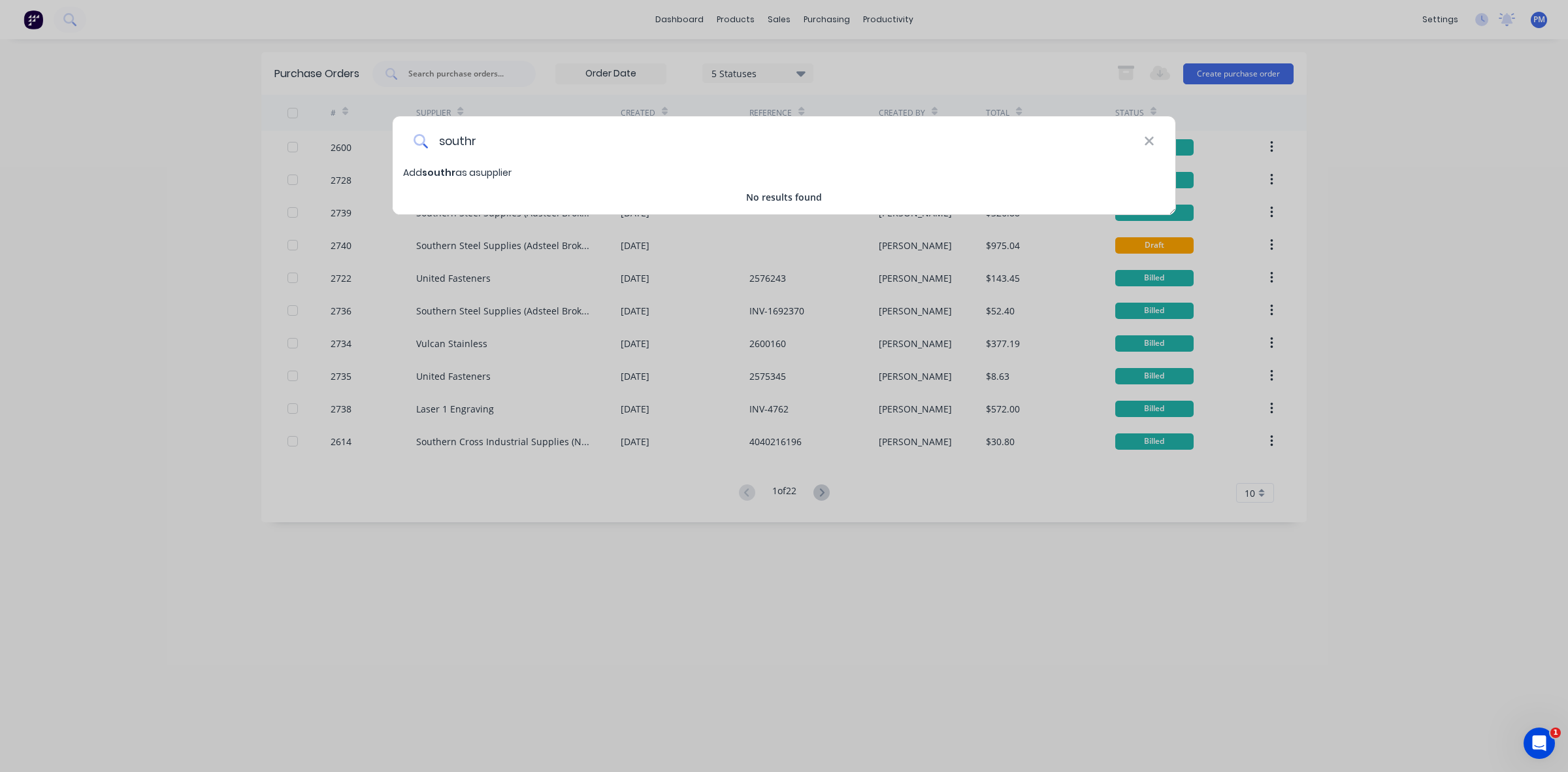
click at [473, 143] on input "southr" at bounding box center [786, 141] width 716 height 49
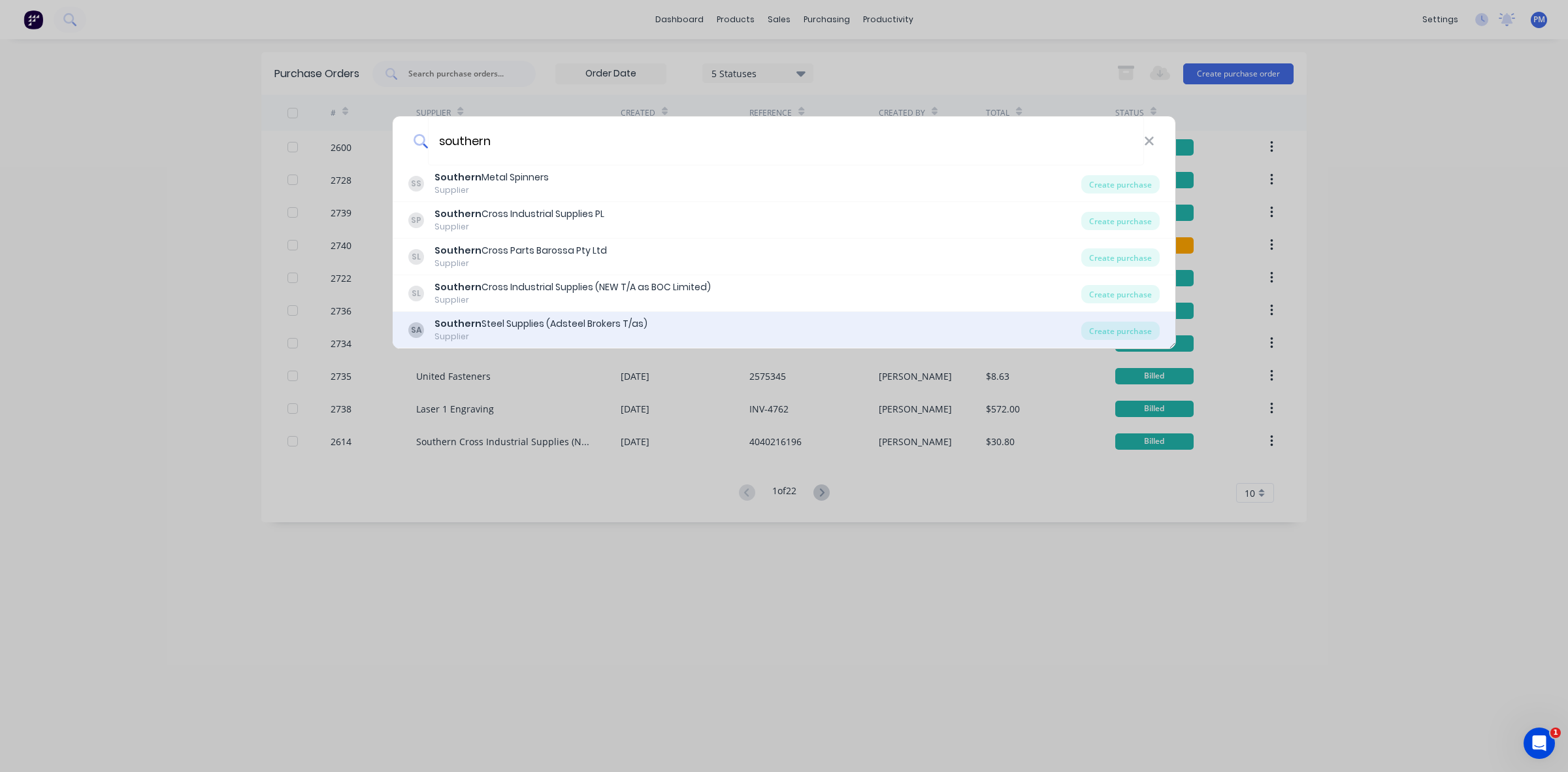
type input "southern"
click at [547, 326] on div "Southern Steel Supplies (Adsteel Brokers T/as)" at bounding box center [541, 324] width 213 height 13
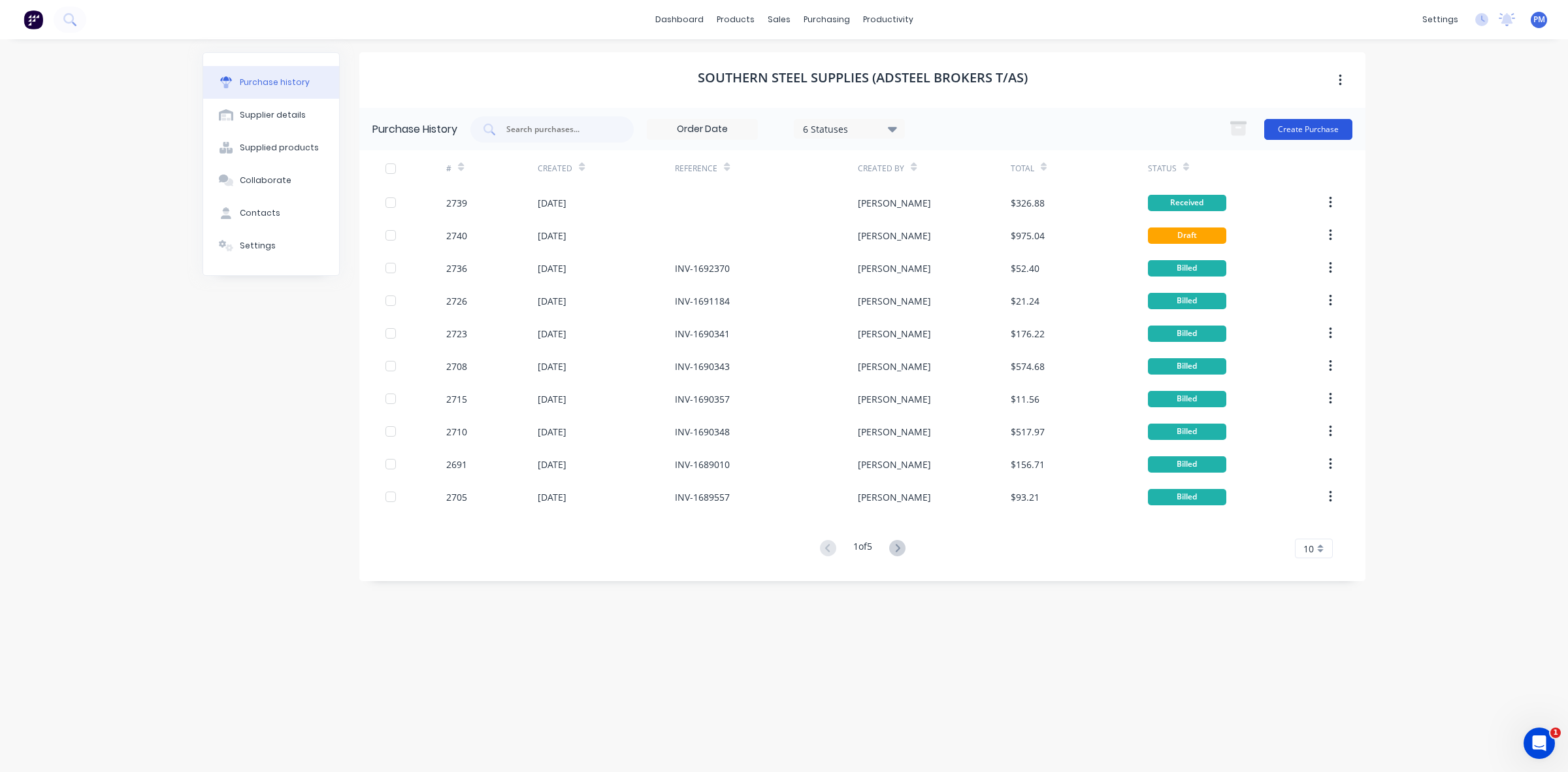
click at [1315, 133] on button "Create Purchase" at bounding box center [1309, 129] width 88 height 21
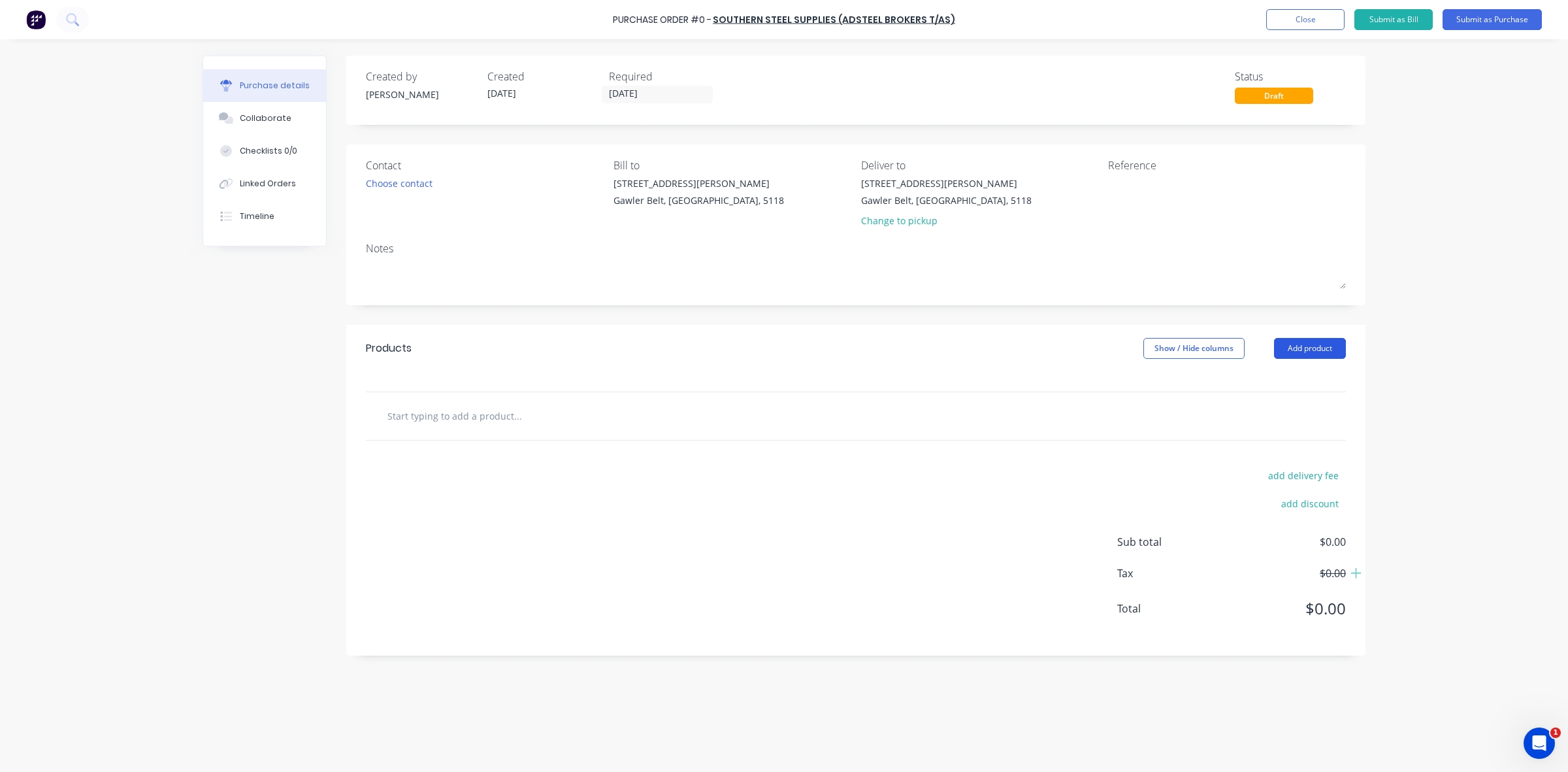
click at [1323, 343] on button "Add product" at bounding box center [1310, 349] width 72 height 21
click at [1243, 383] on div "Product catalogue" at bounding box center [1284, 382] width 101 height 19
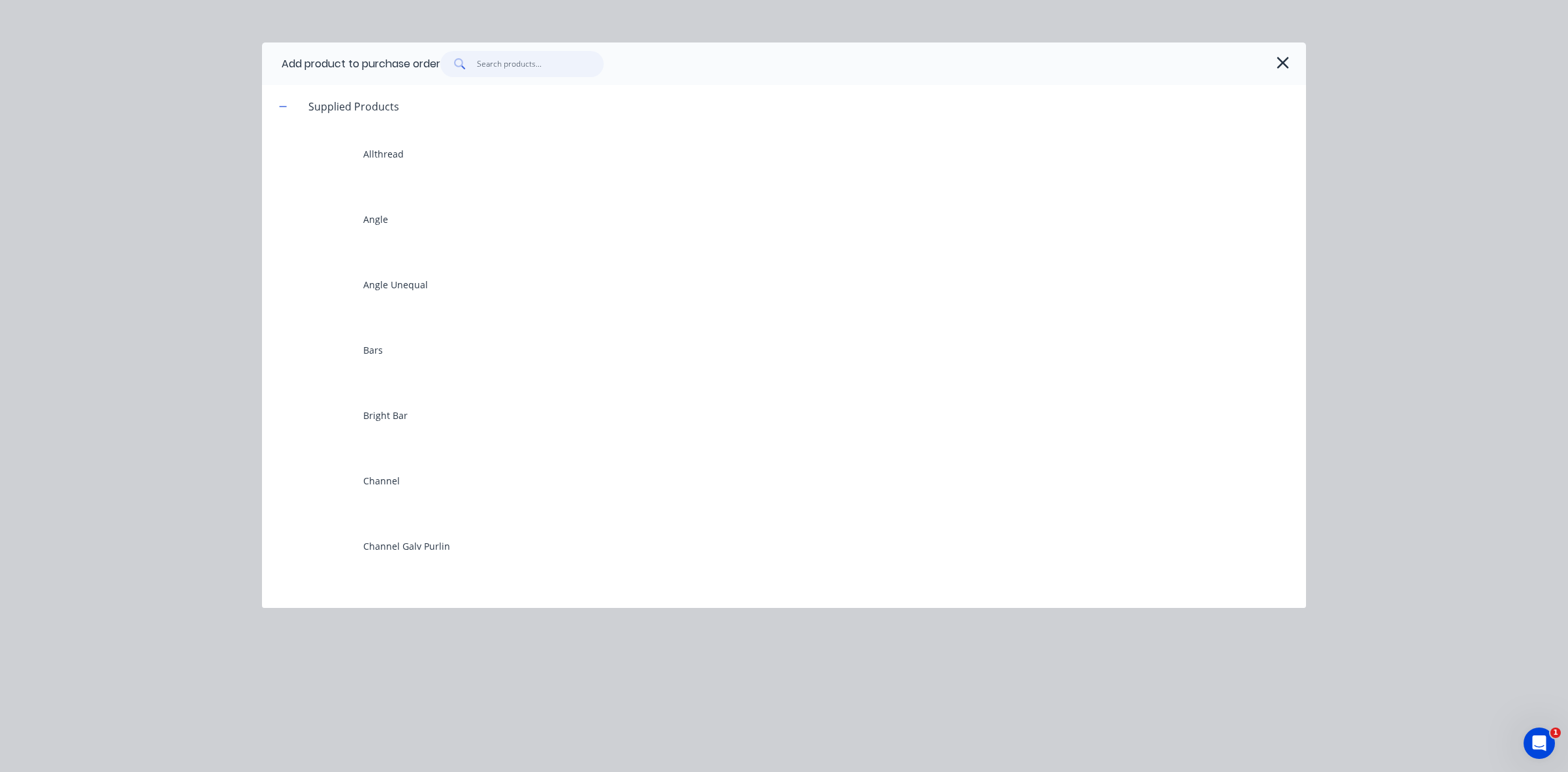
click at [505, 64] on input "text" at bounding box center [540, 63] width 127 height 26
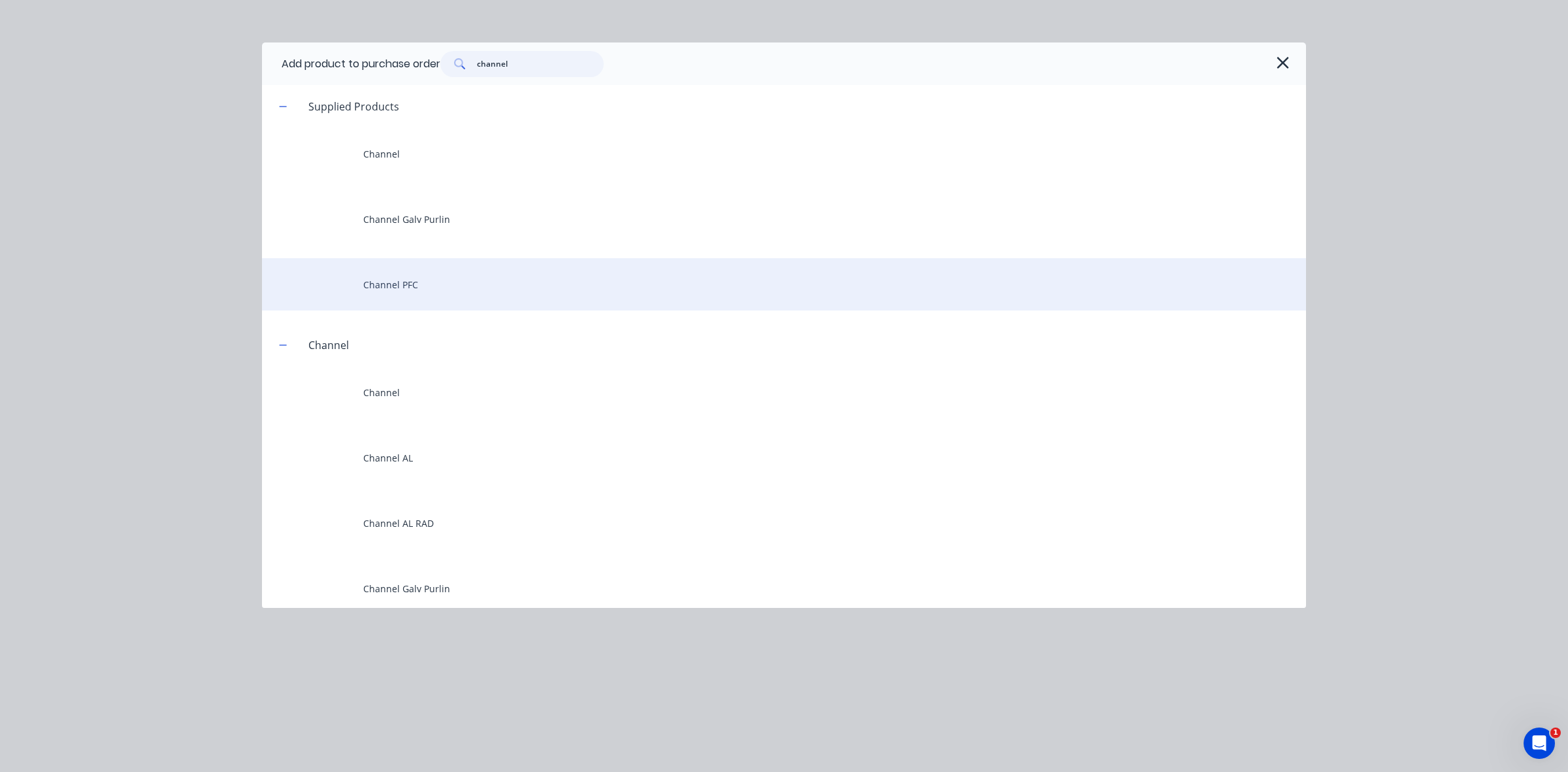
type input "channel"
click at [366, 285] on div "Channel PFC" at bounding box center [784, 284] width 1044 height 53
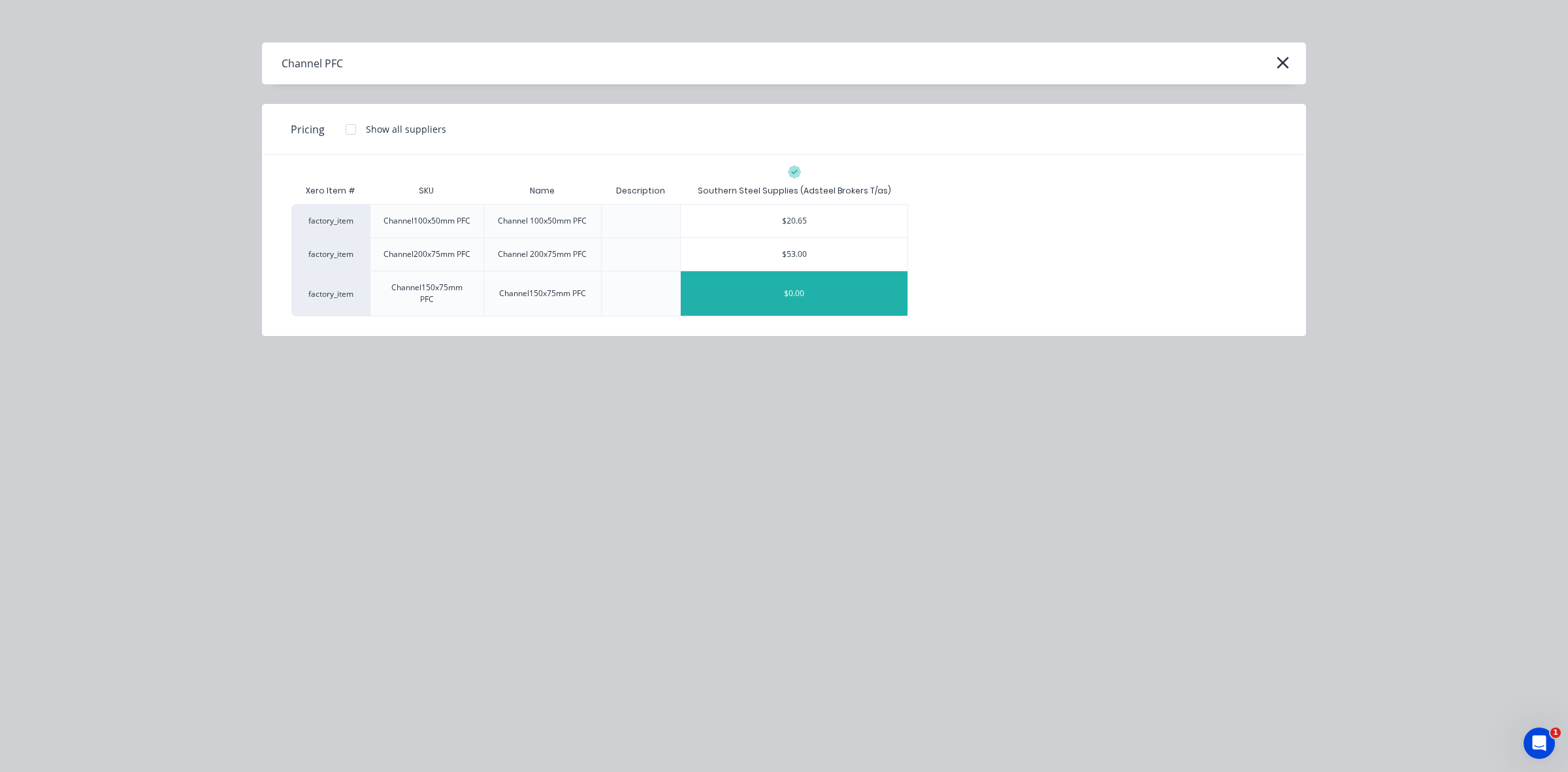
click at [726, 289] on div "$0.00" at bounding box center [794, 293] width 227 height 44
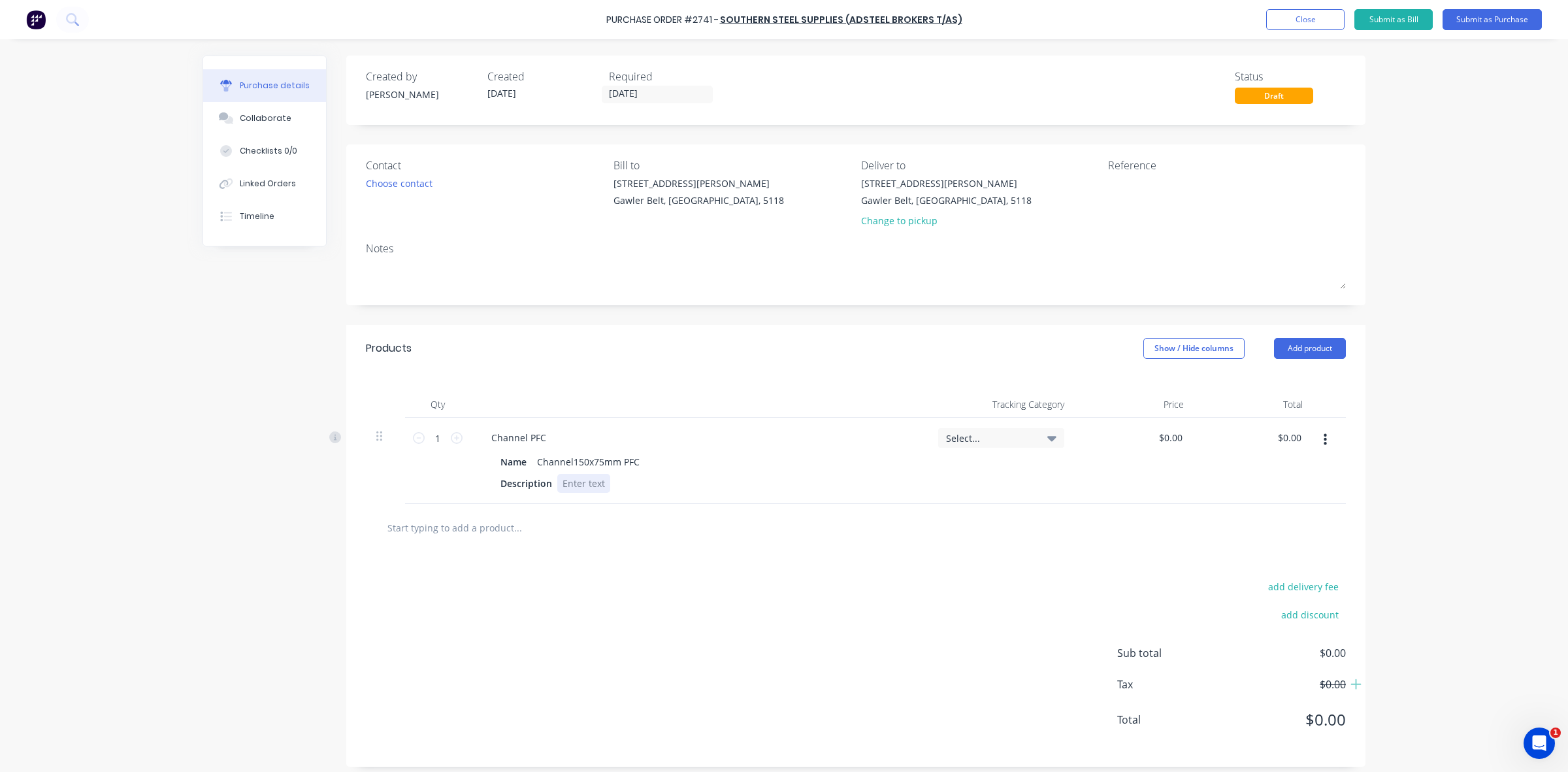
click at [557, 483] on div at bounding box center [583, 484] width 53 height 19
click at [403, 183] on div "Choose contact" at bounding box center [399, 183] width 67 height 13
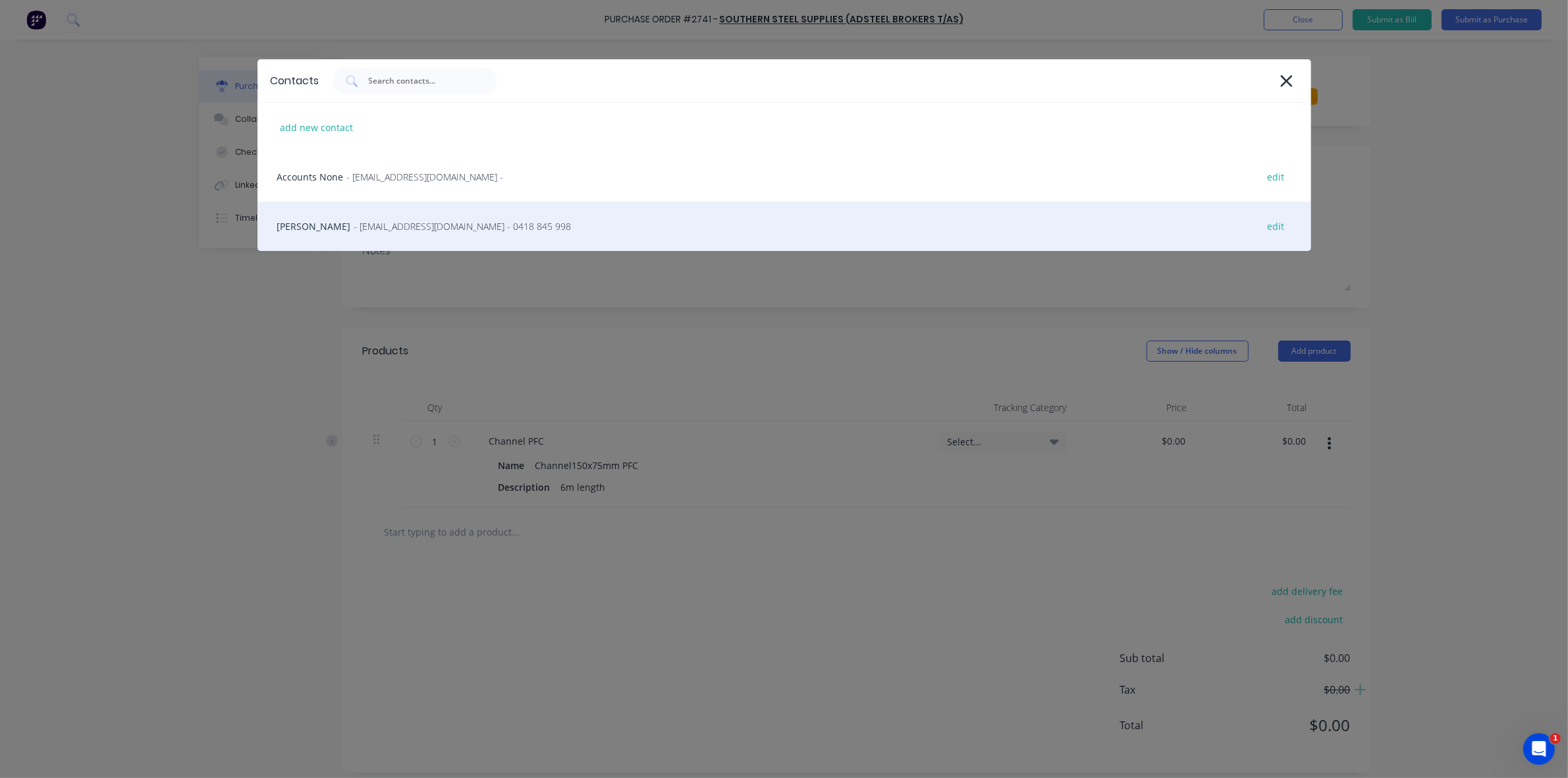
click at [410, 226] on span "- jhancock@adsteel.com.au - 0418 845 998" at bounding box center [462, 226] width 217 height 14
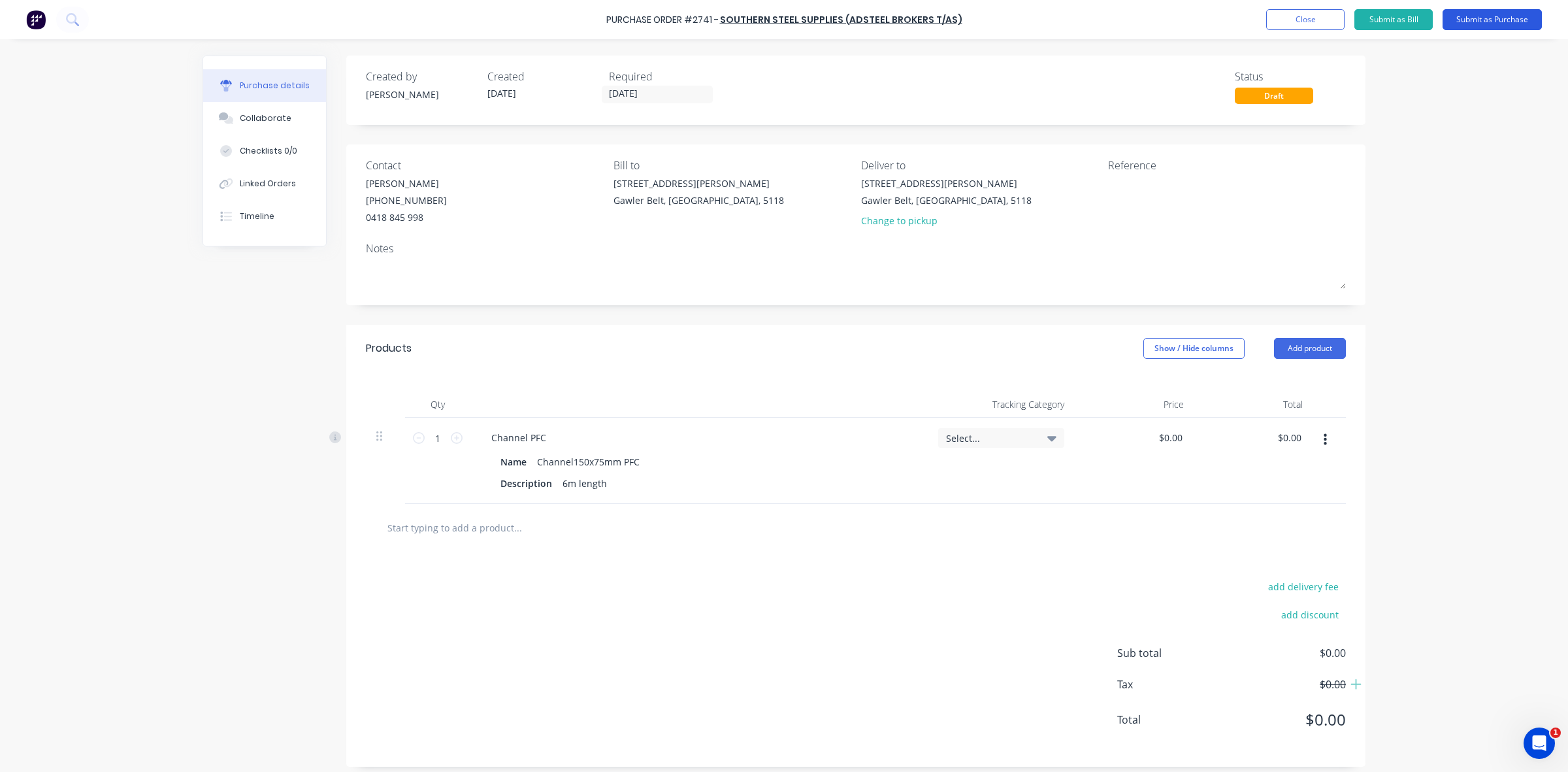
click at [1494, 19] on button "Submit as Purchase" at bounding box center [1492, 20] width 100 height 21
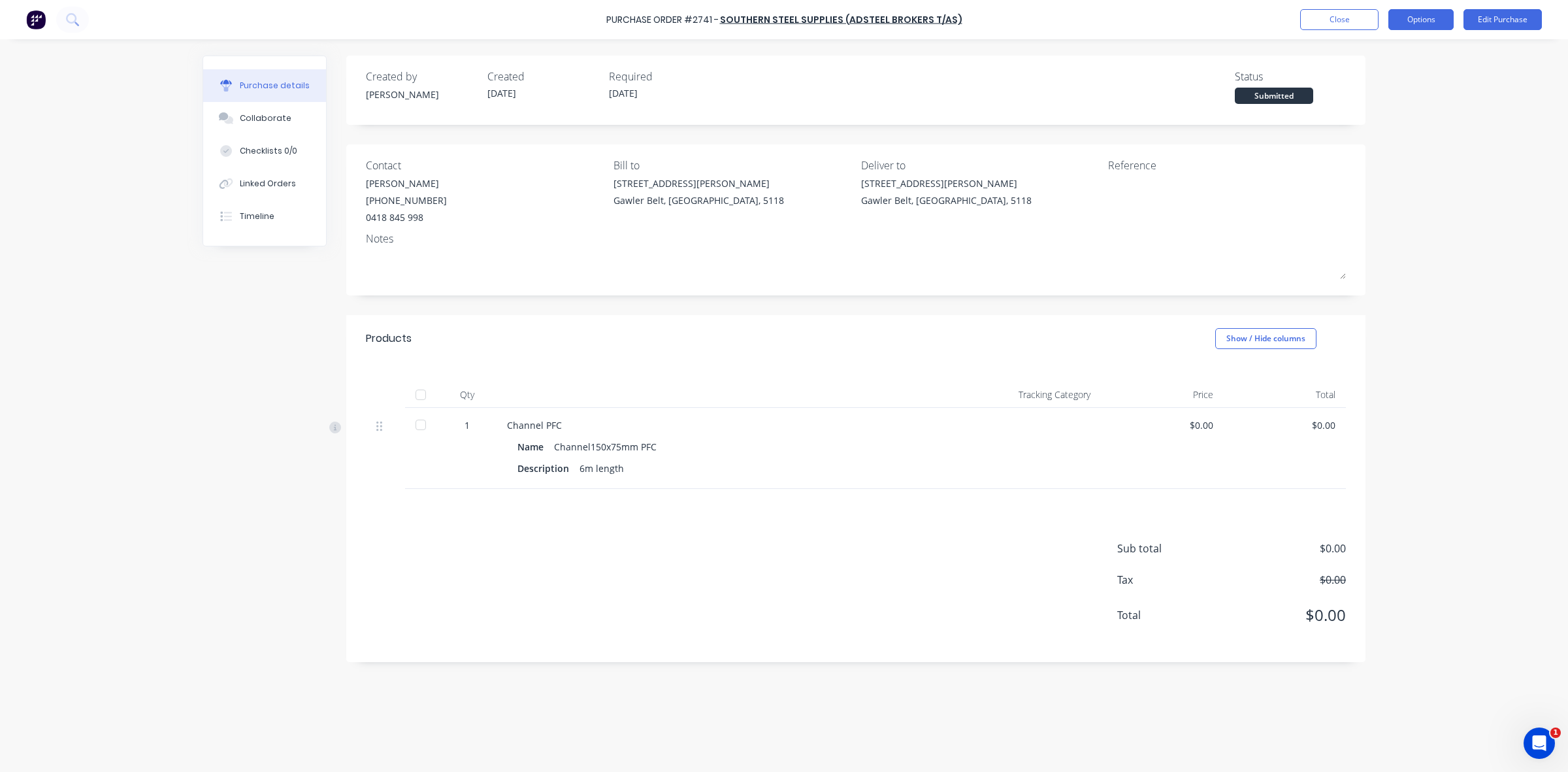
click at [1420, 14] on button "Options" at bounding box center [1422, 20] width 65 height 21
click at [1377, 48] on div "Print / Email" at bounding box center [1391, 54] width 101 height 19
click at [1374, 80] on div "With pricing" at bounding box center [1391, 79] width 101 height 19
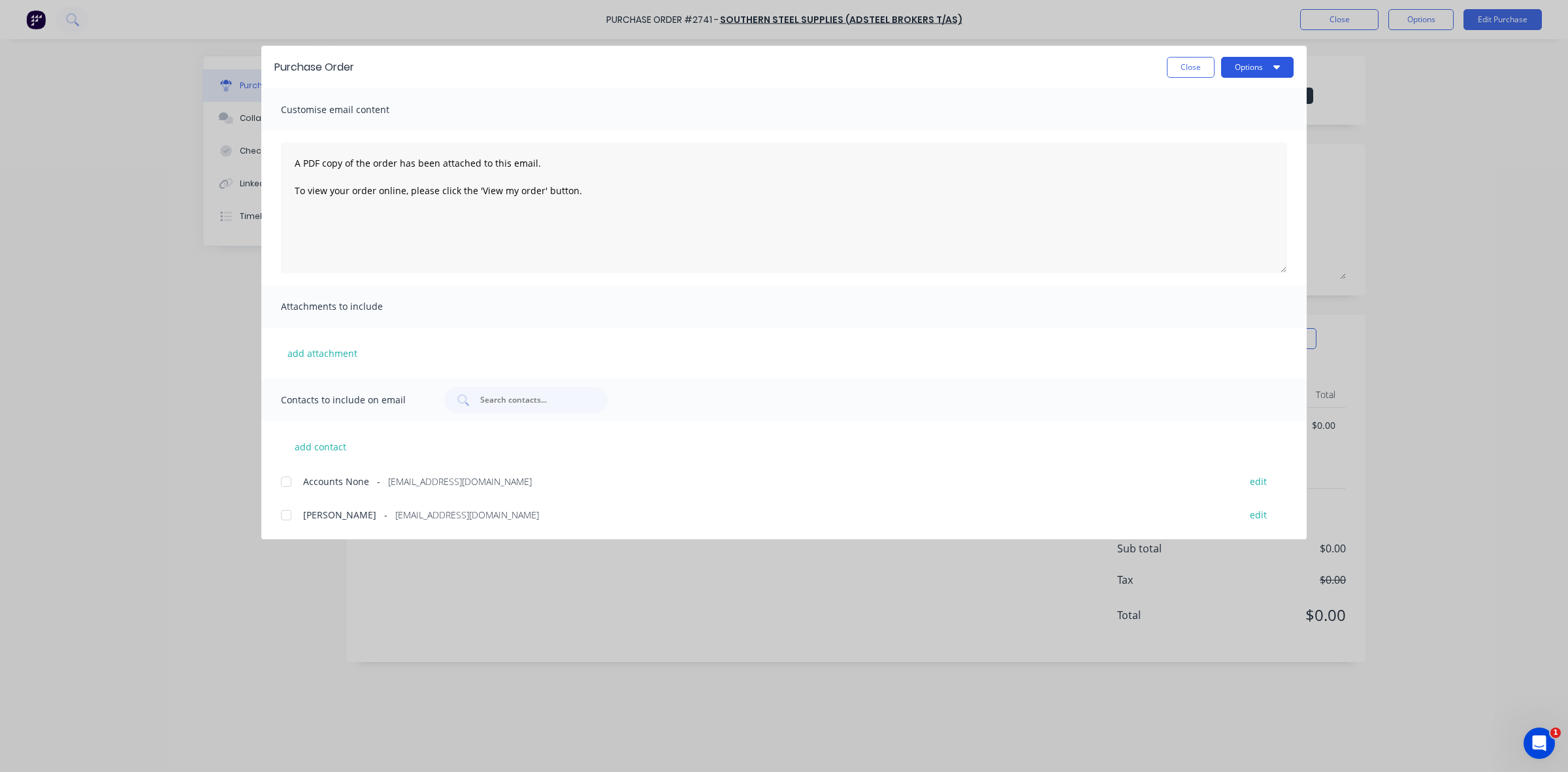
click at [1259, 69] on button "Options" at bounding box center [1258, 67] width 73 height 21
click at [1204, 125] on div "Print" at bounding box center [1231, 126] width 101 height 19
click at [1193, 60] on button "Close" at bounding box center [1191, 67] width 48 height 21
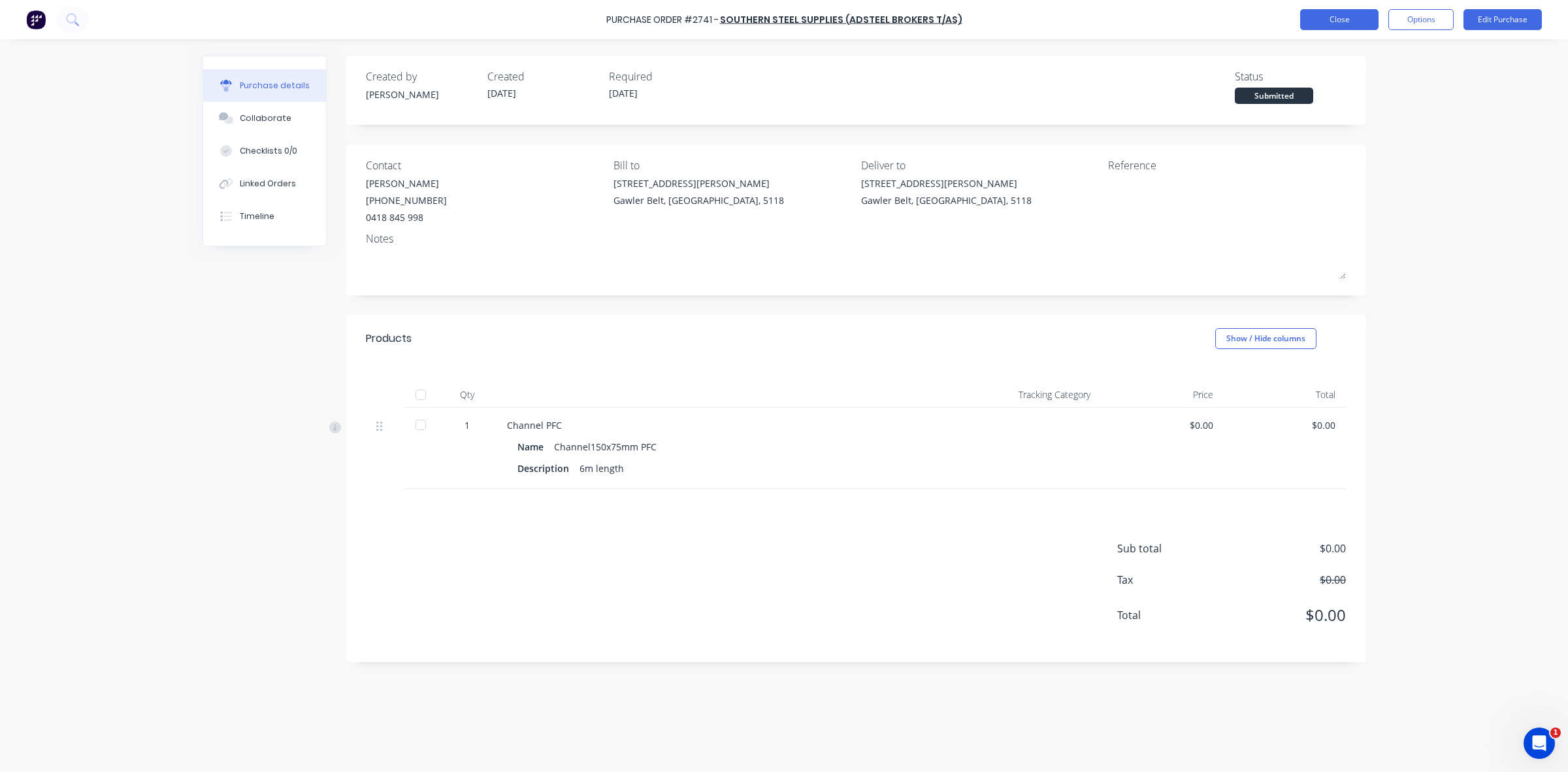
click at [1345, 18] on button "Close" at bounding box center [1339, 20] width 78 height 21
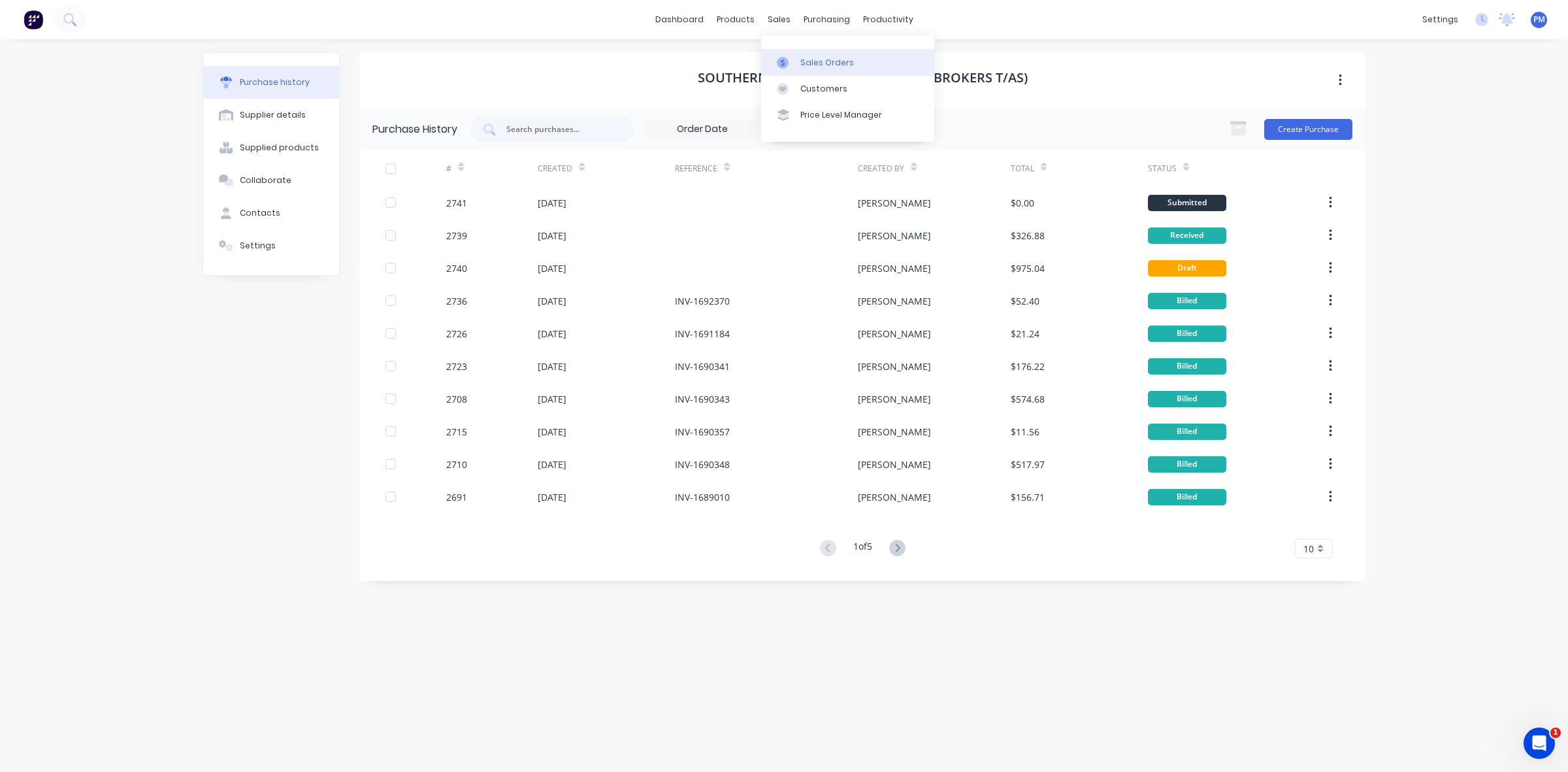
click at [808, 58] on div "Sales Orders" at bounding box center [827, 62] width 54 height 11
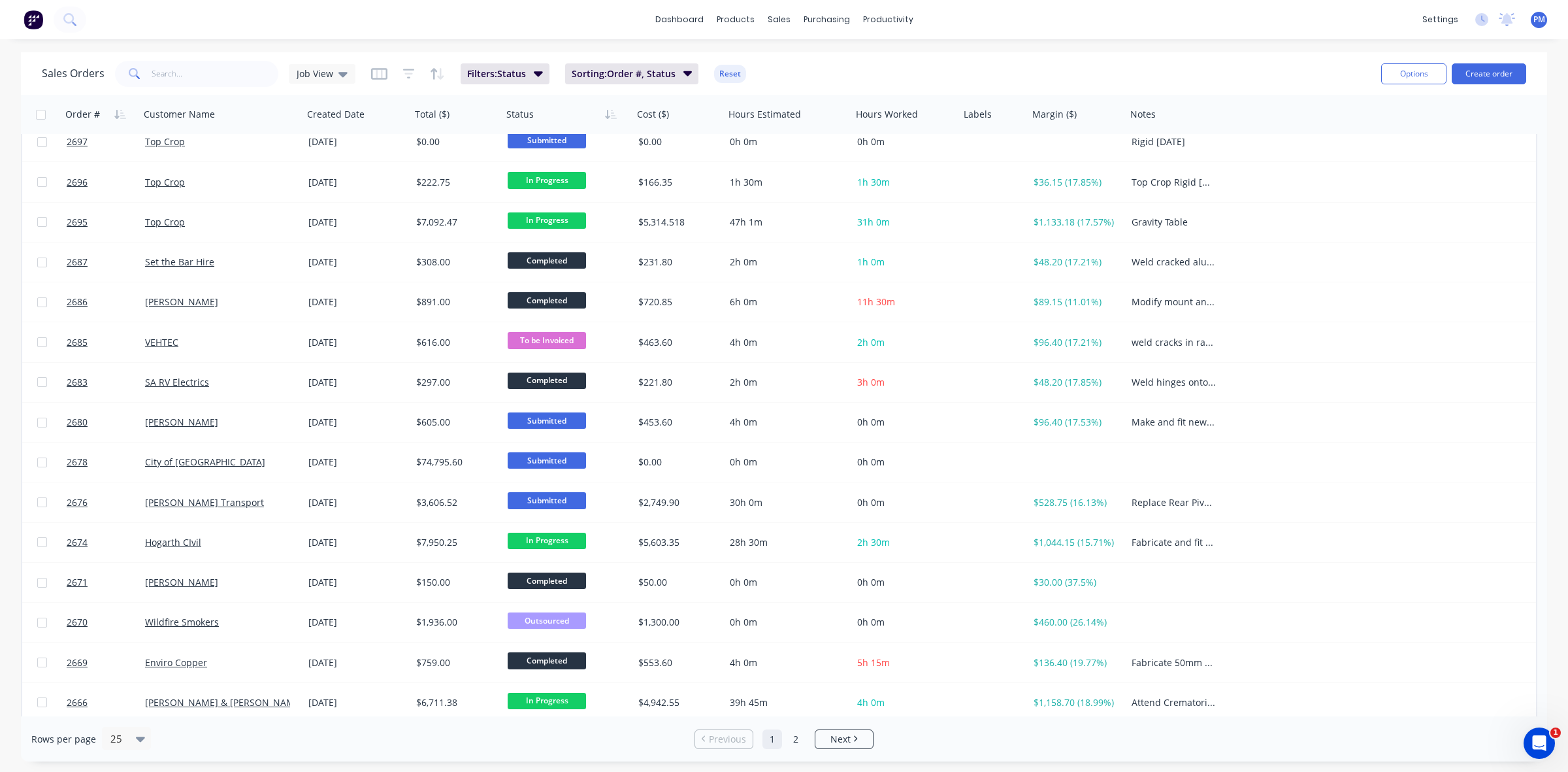
scroll to position [409, 0]
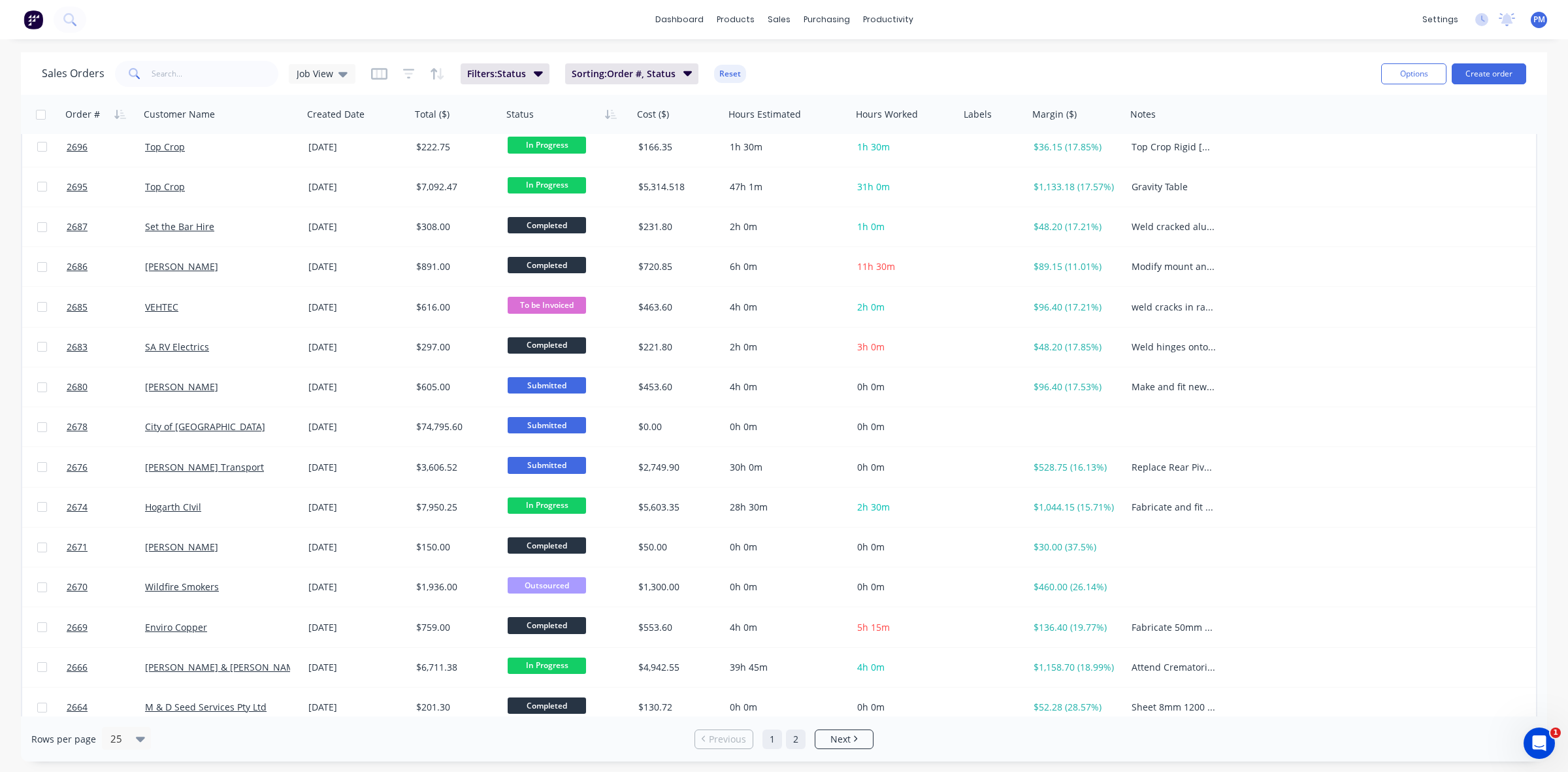
click at [795, 738] on link "2" at bounding box center [795, 739] width 19 height 19
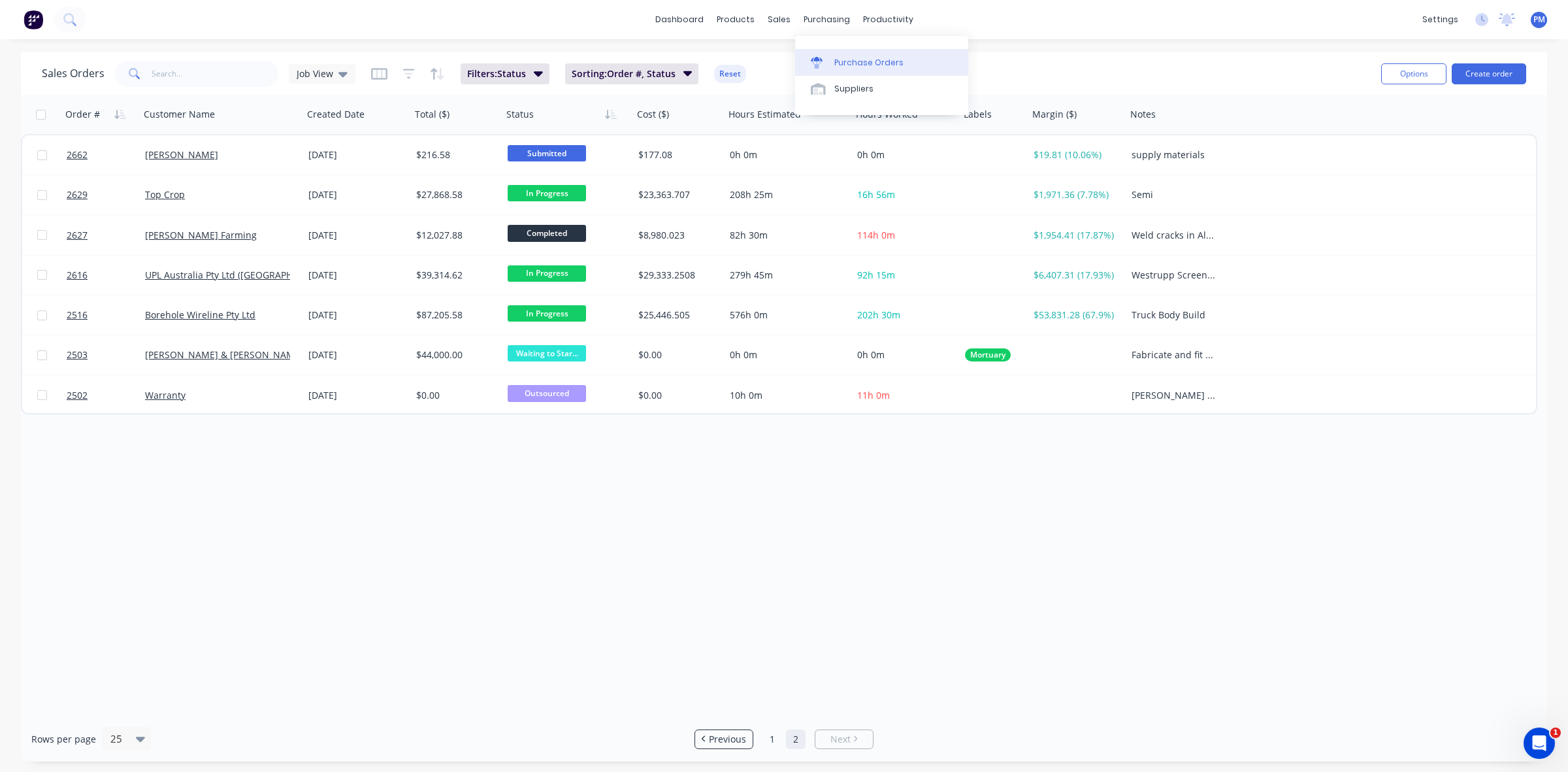
click at [853, 60] on div "Purchase Orders" at bounding box center [869, 62] width 69 height 11
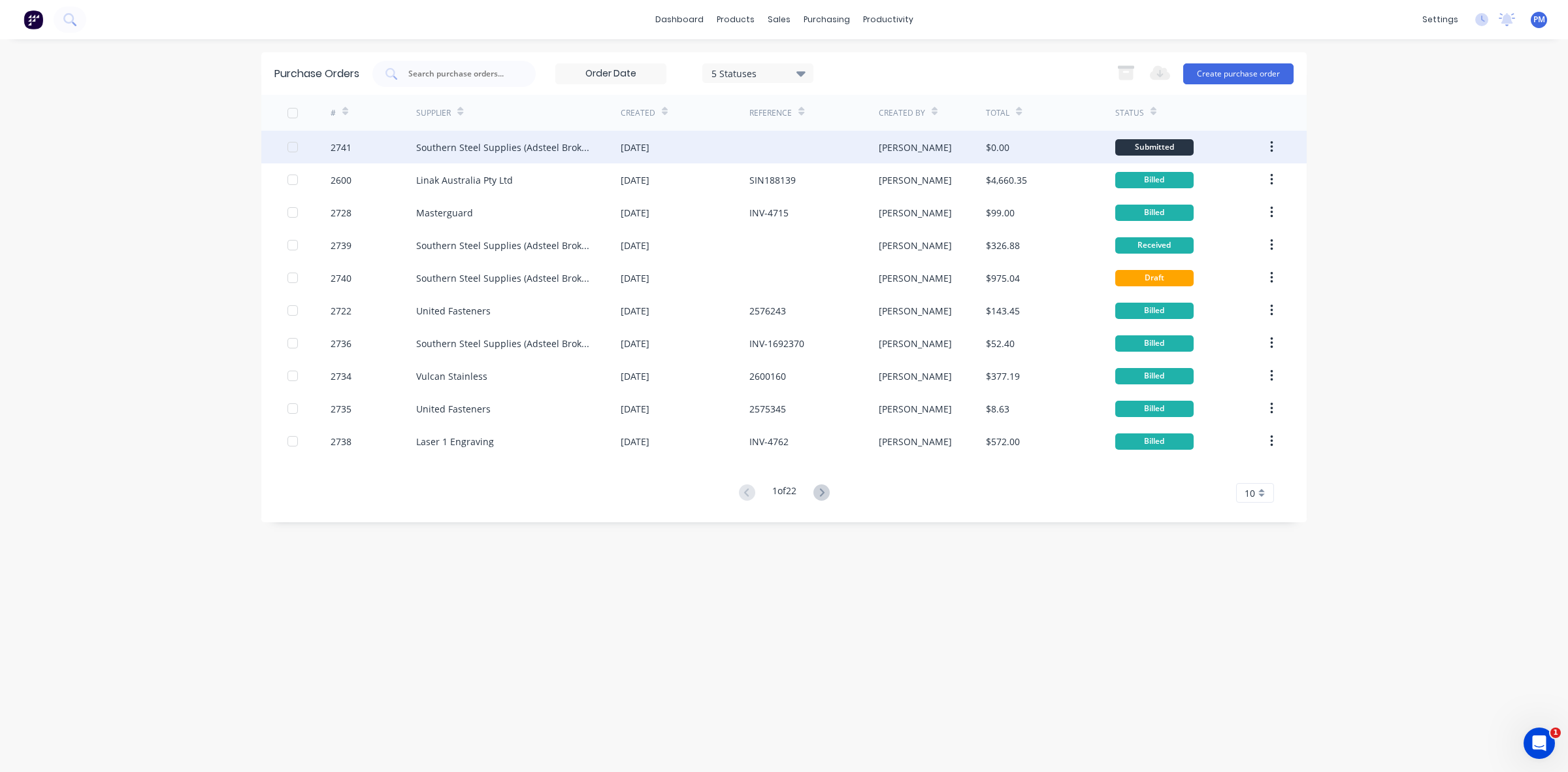
click at [596, 150] on div "Southern Steel Supplies (Adsteel Brokers T/as)" at bounding box center [519, 148] width 205 height 33
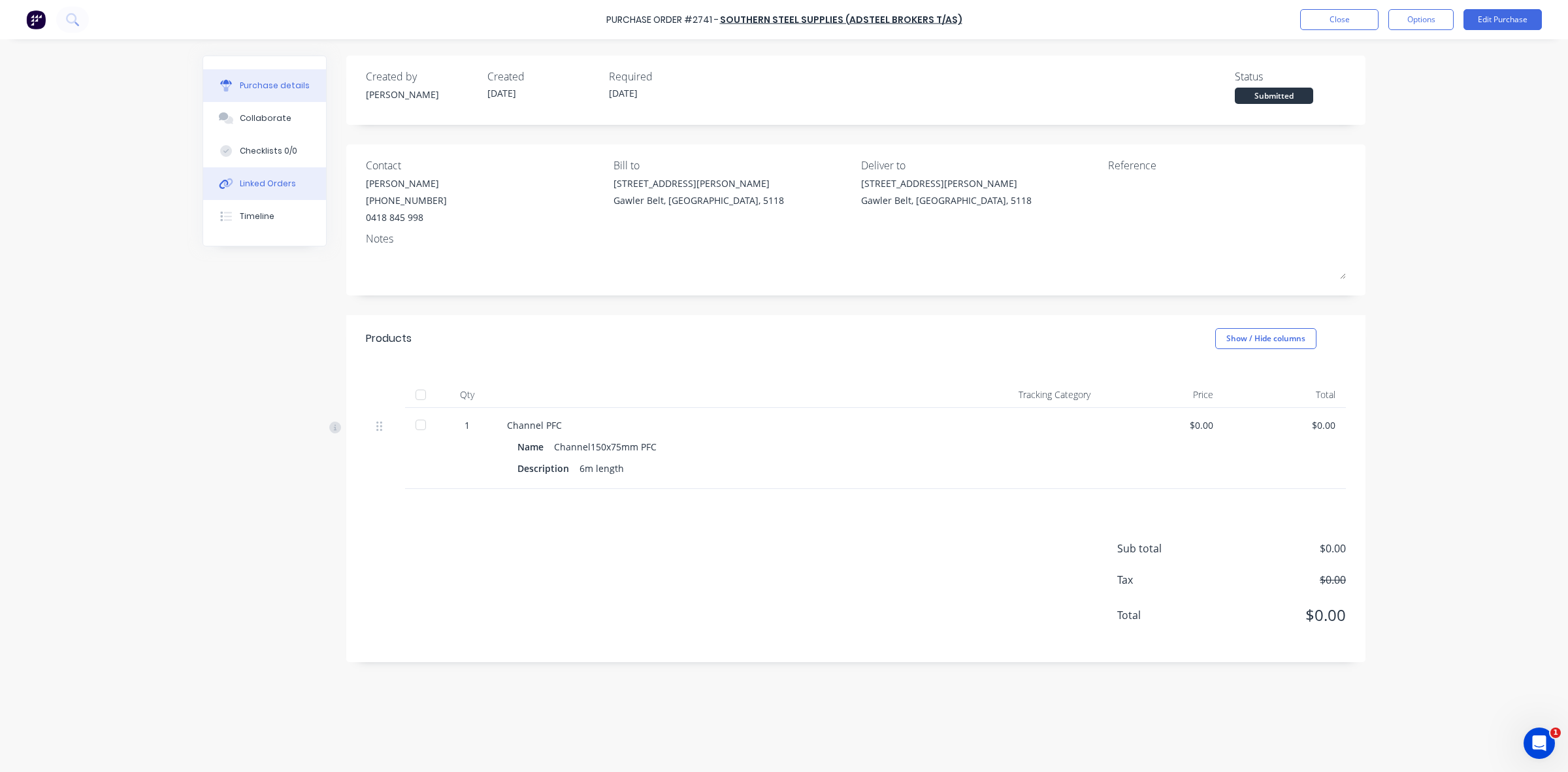
click at [273, 181] on div "Linked Orders" at bounding box center [268, 184] width 56 height 11
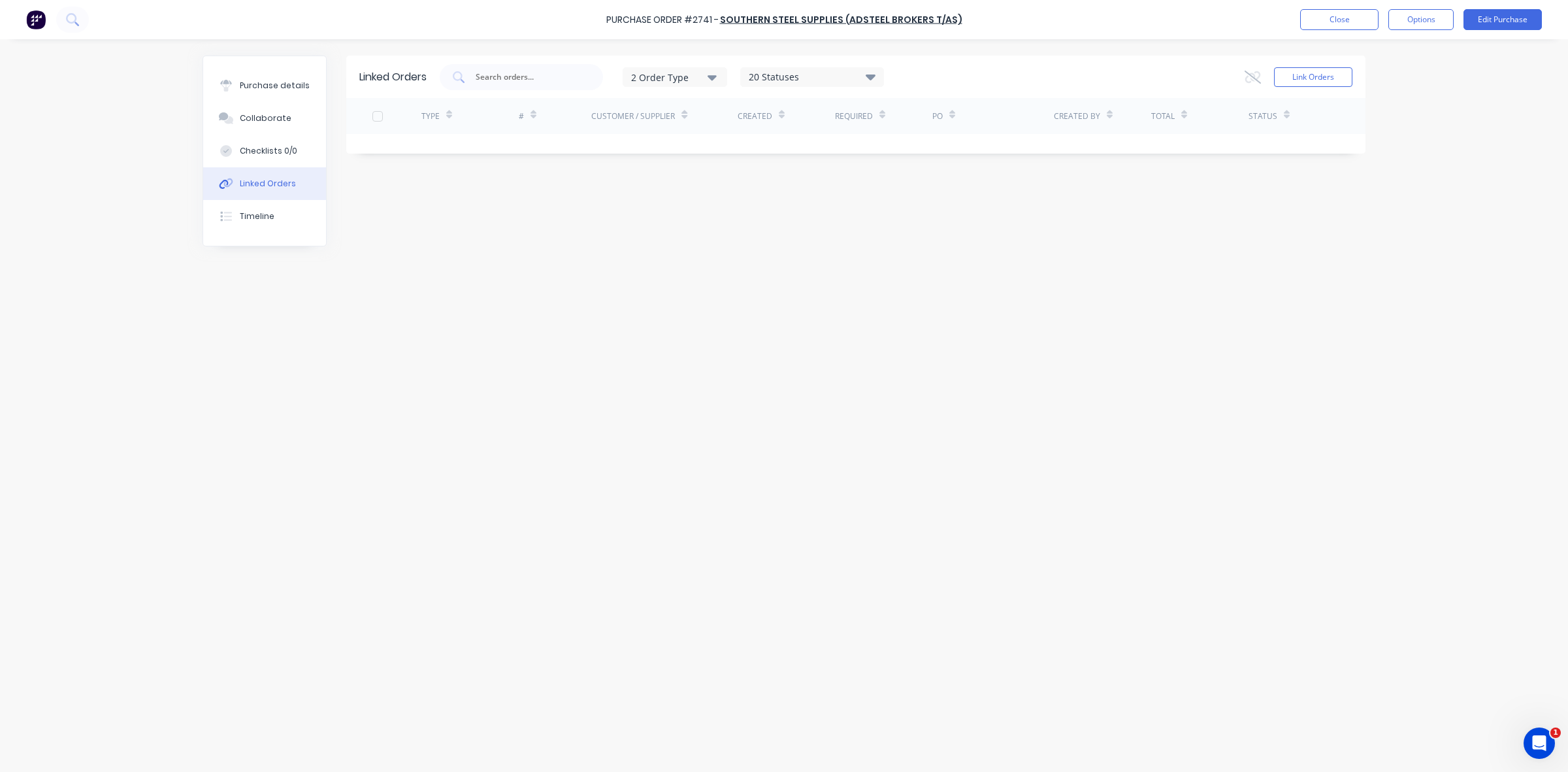
click at [380, 117] on div at bounding box center [377, 116] width 26 height 26
click at [378, 115] on div at bounding box center [377, 116] width 26 height 26
click at [376, 115] on div at bounding box center [377, 116] width 26 height 26
click at [1302, 73] on button "Link Orders" at bounding box center [1313, 77] width 78 height 19
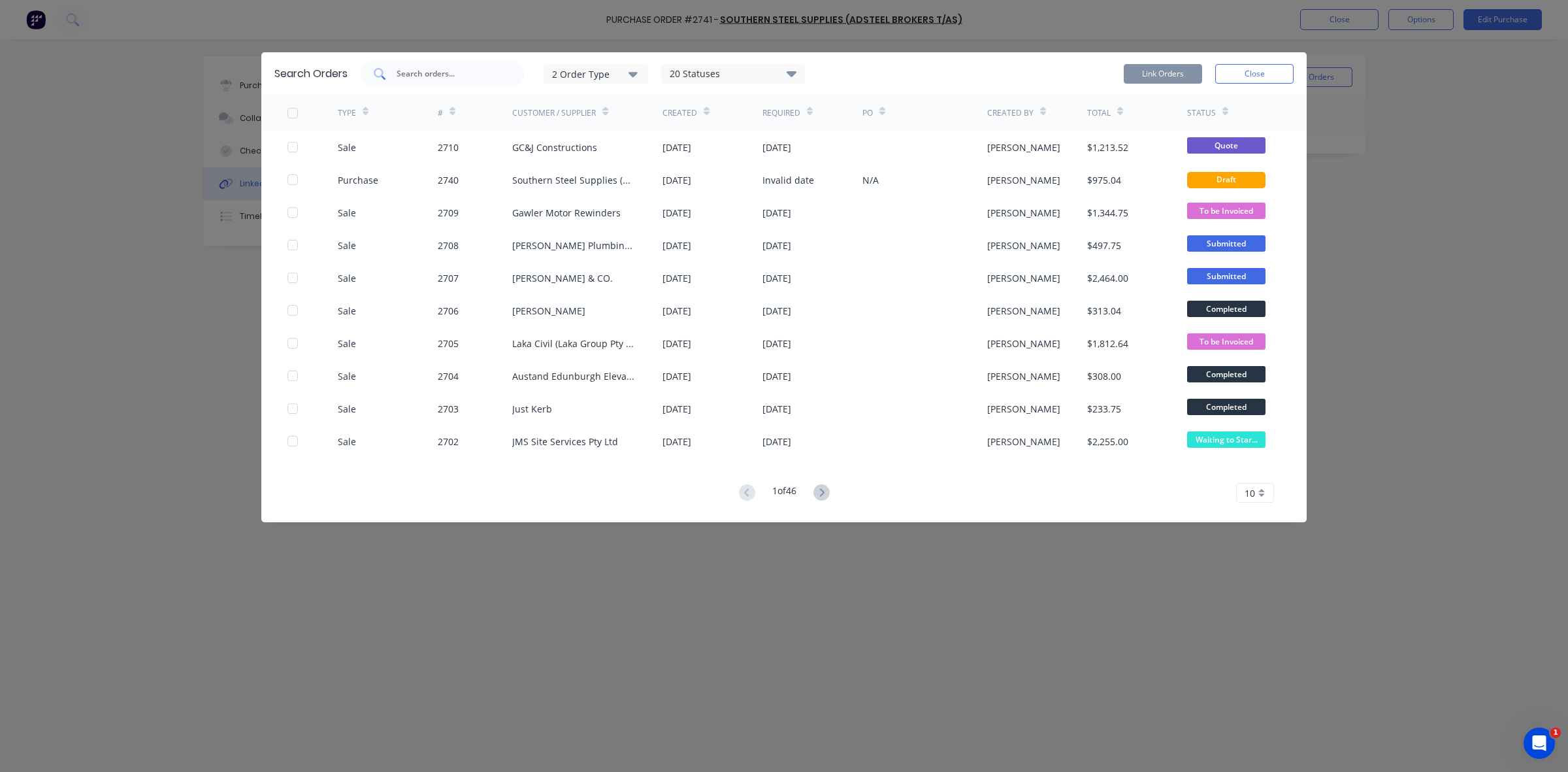
click at [429, 74] on input "text" at bounding box center [449, 74] width 108 height 13
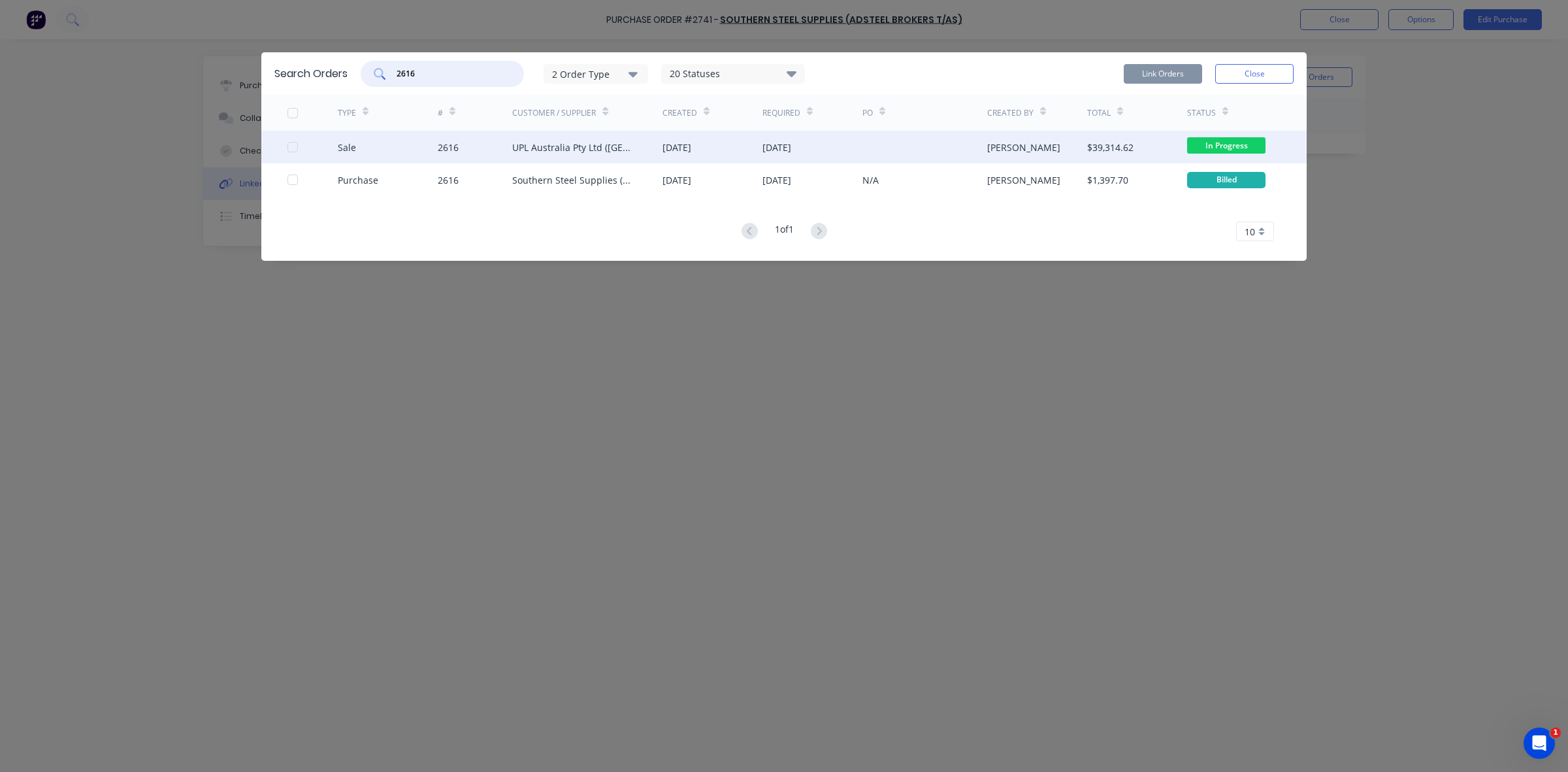
click at [289, 148] on div at bounding box center [292, 147] width 26 height 26
type input "2616"
click at [1161, 73] on button "Link Orders" at bounding box center [1163, 74] width 78 height 19
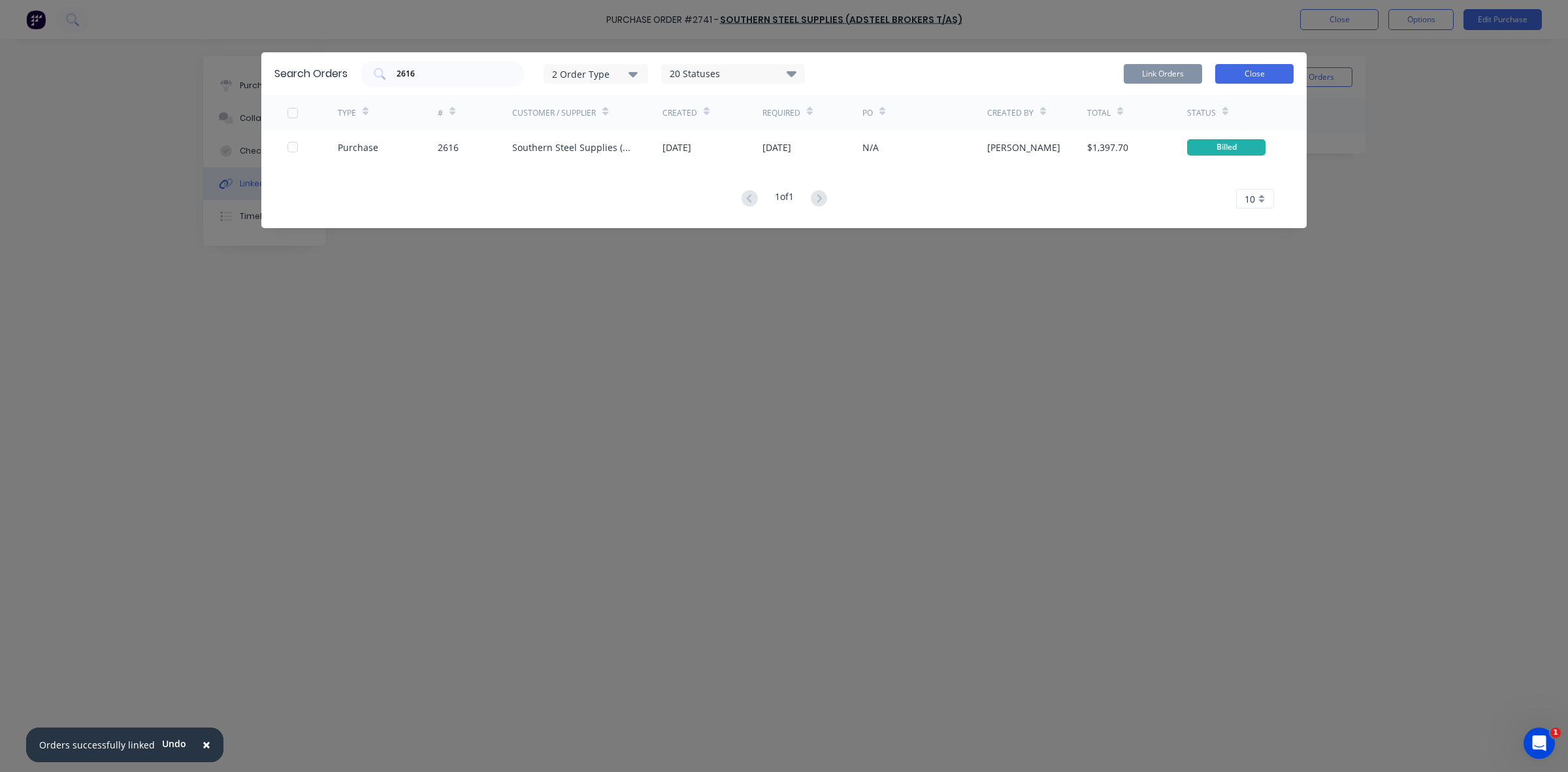
click at [1246, 73] on button "Close" at bounding box center [1255, 74] width 78 height 19
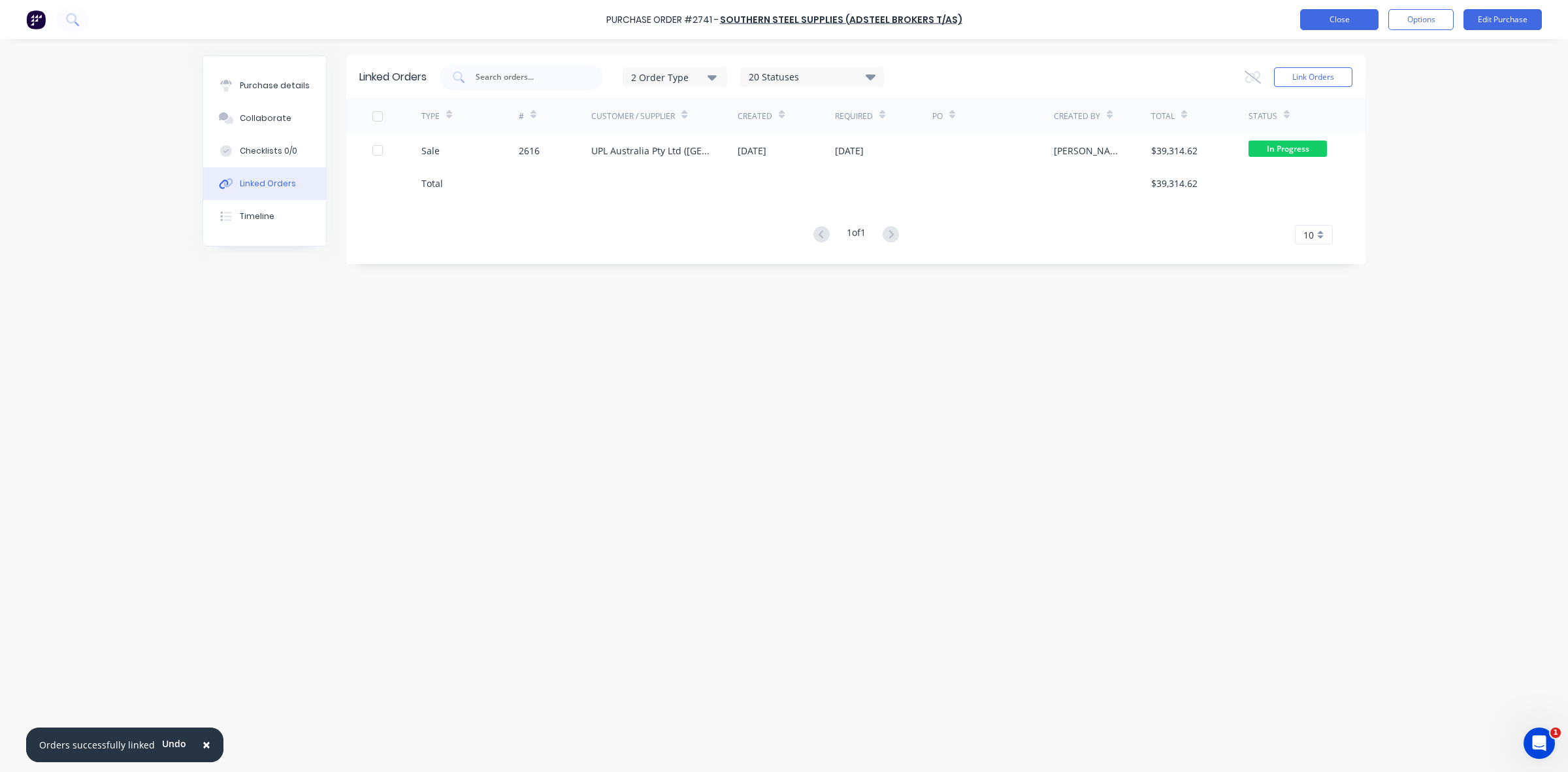
click at [1351, 24] on button "Close" at bounding box center [1339, 20] width 78 height 21
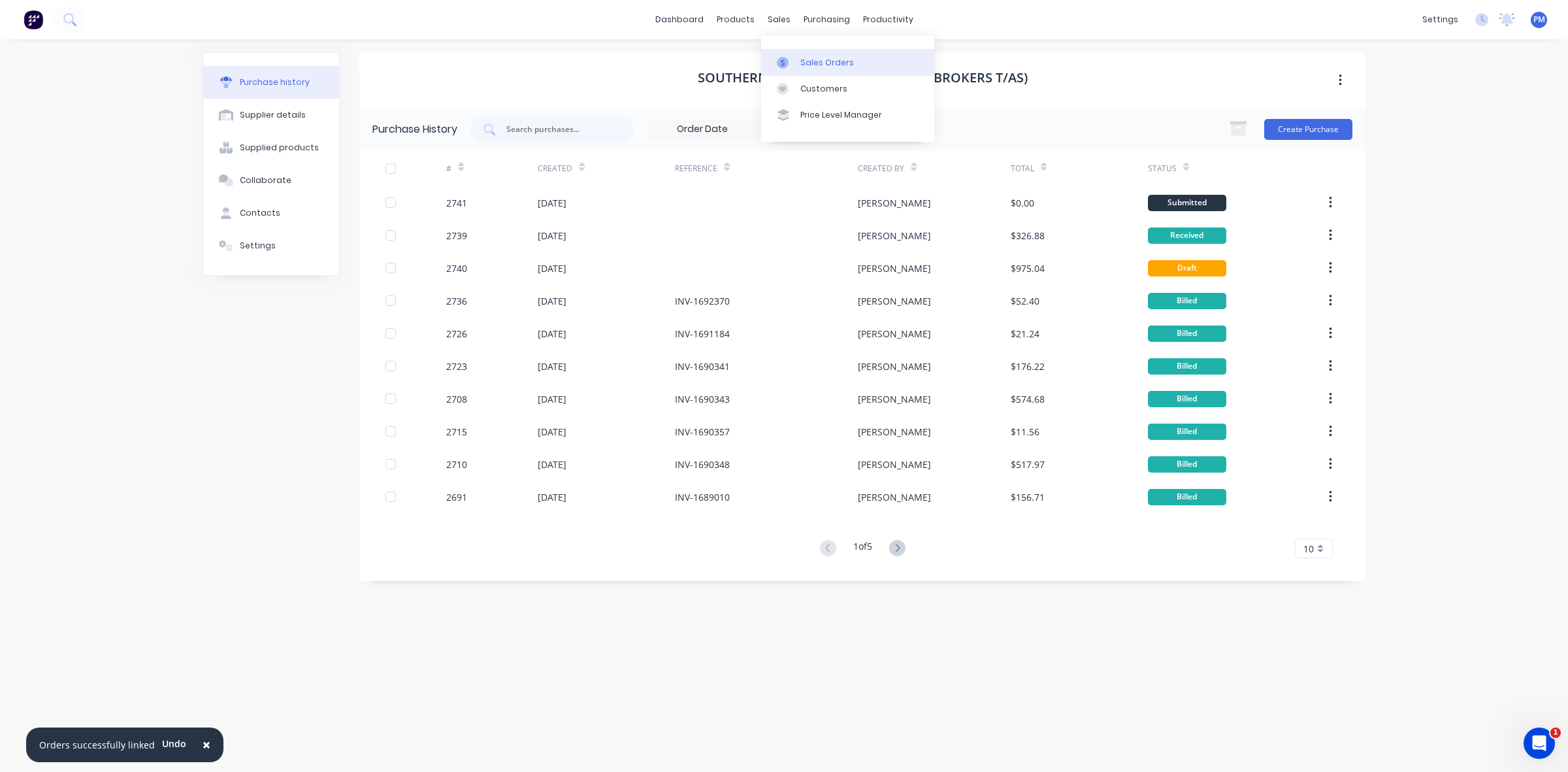
click at [813, 66] on div "Sales Orders" at bounding box center [827, 62] width 54 height 11
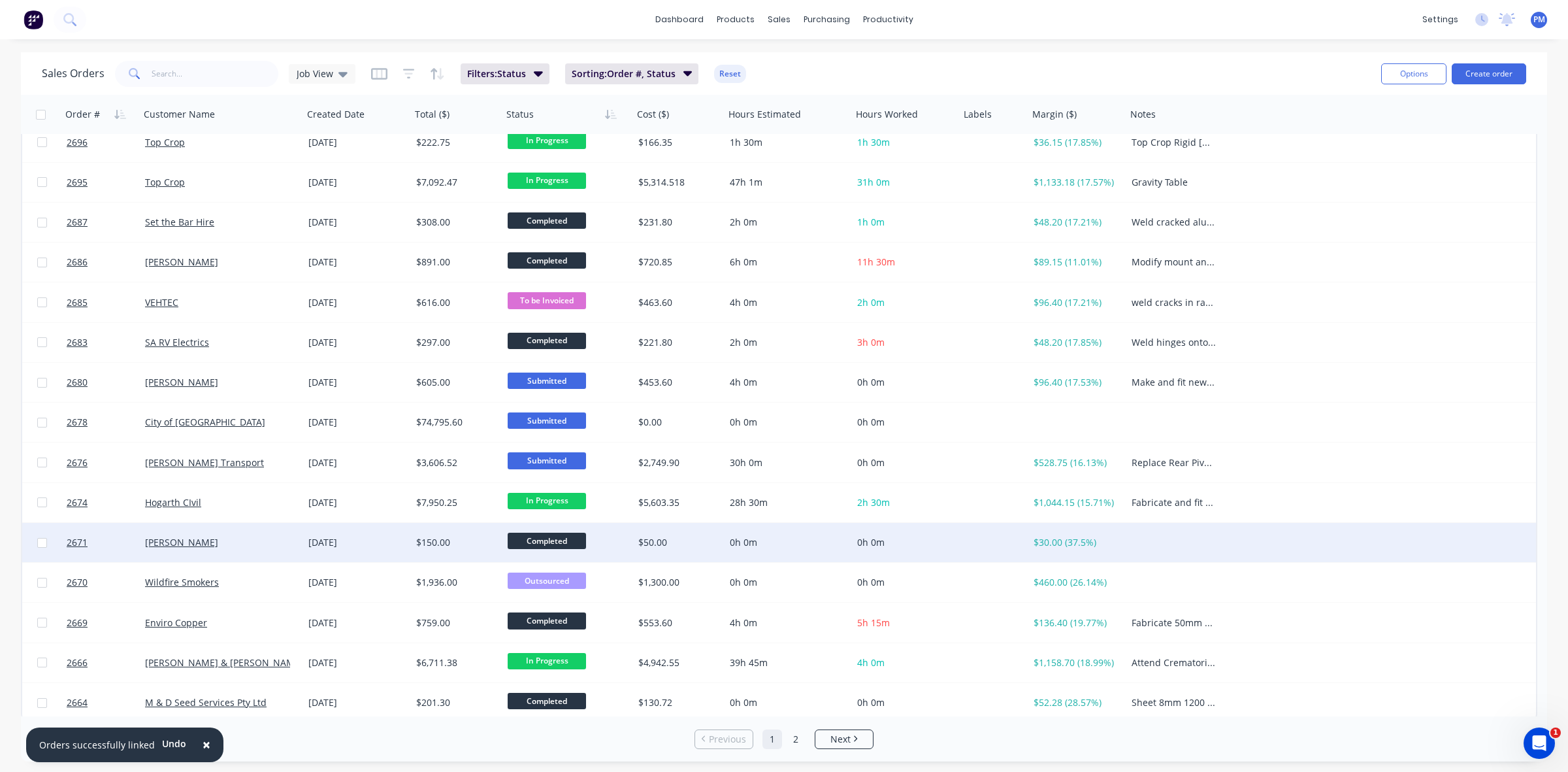
scroll to position [419, 0]
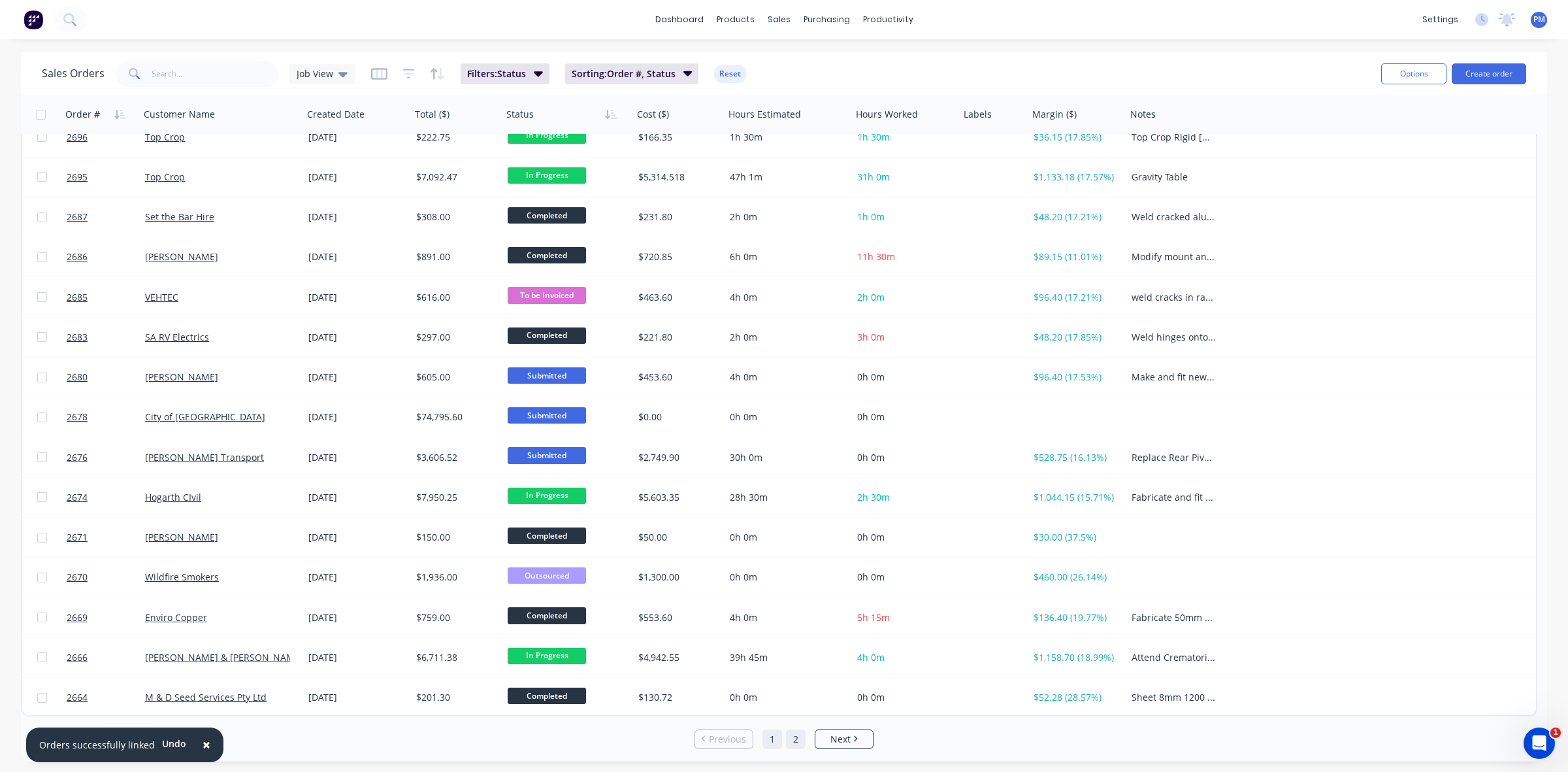
click at [797, 740] on link "2" at bounding box center [795, 739] width 19 height 19
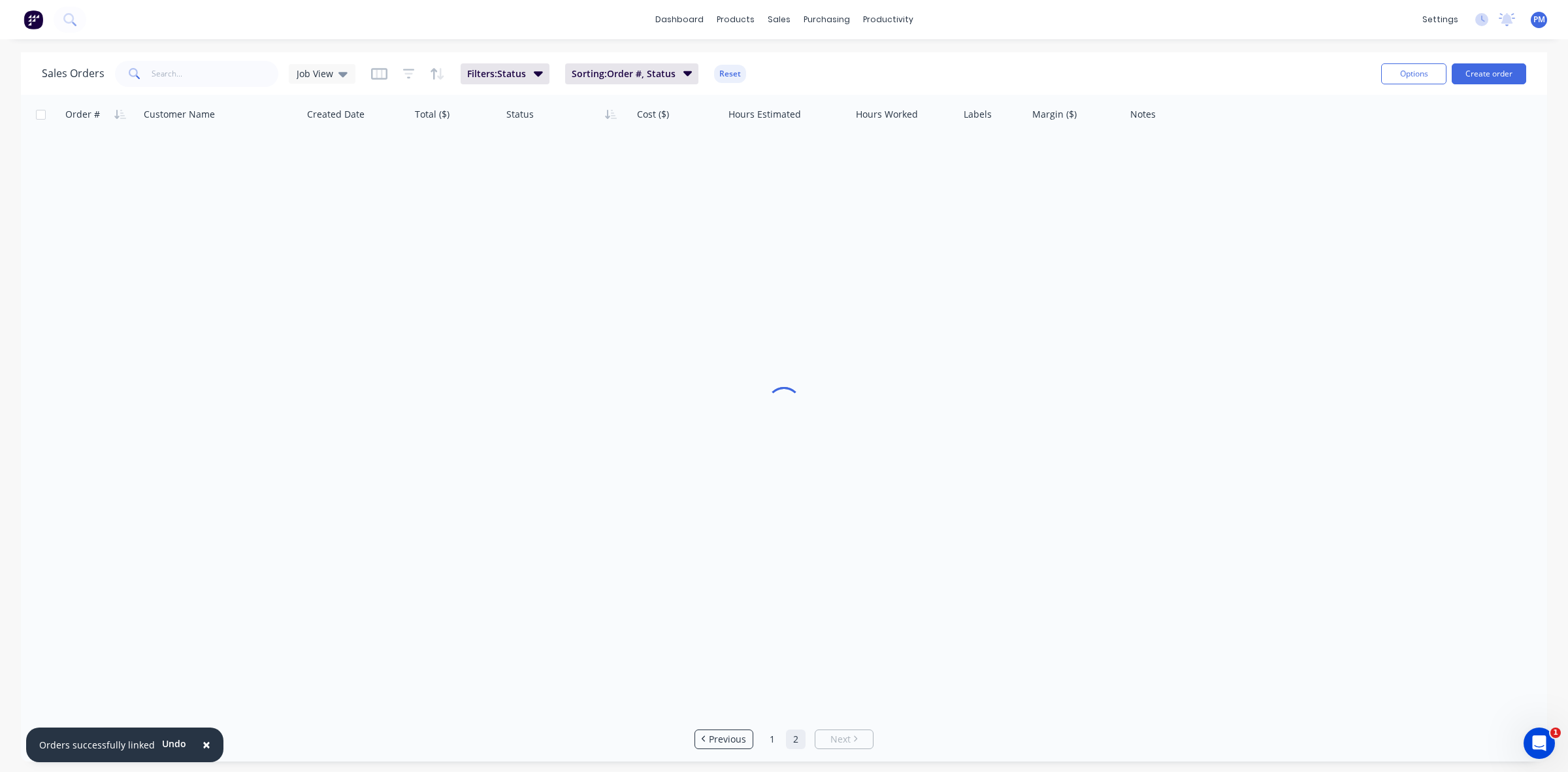
scroll to position [0, 0]
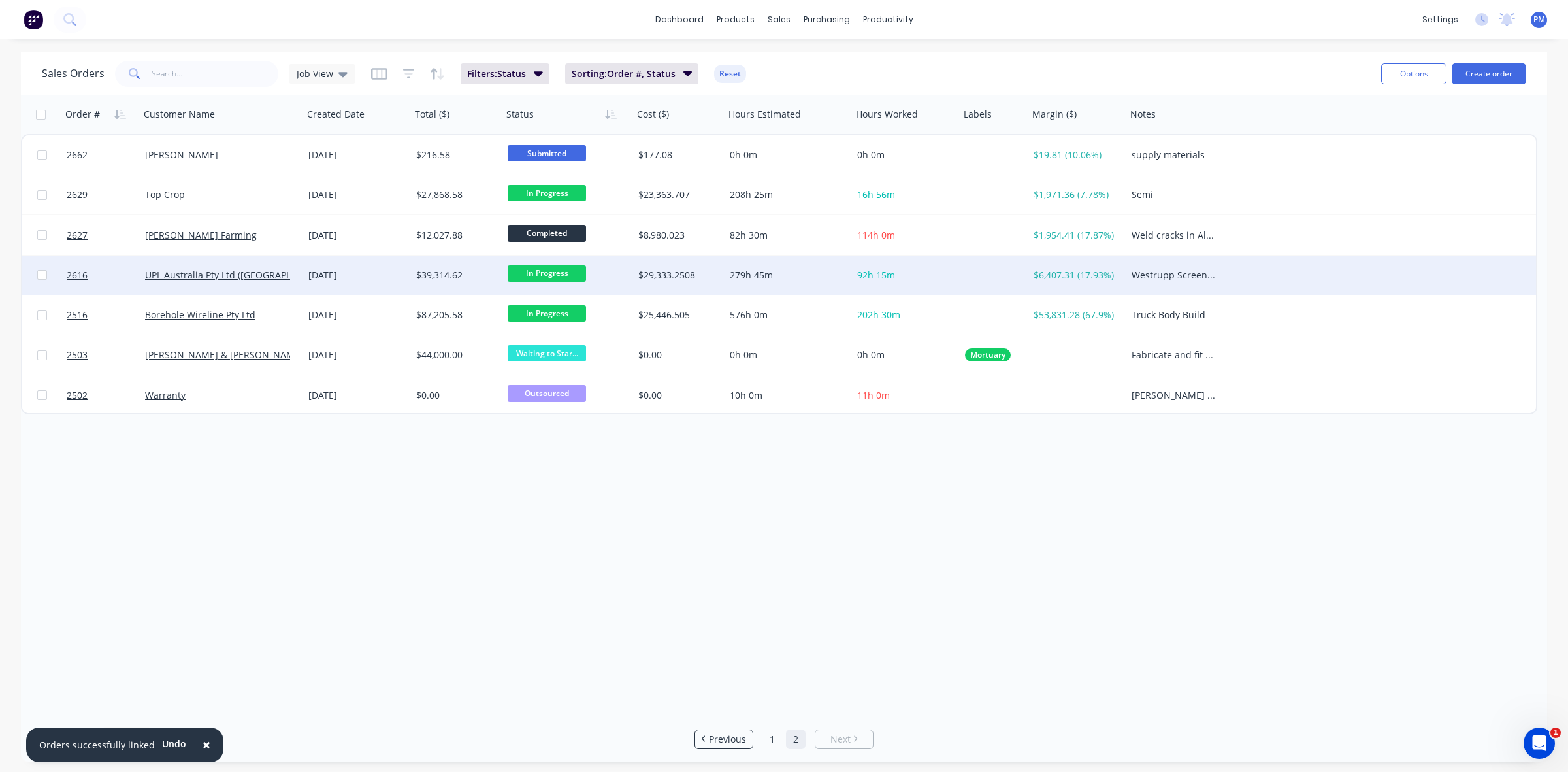
click at [384, 277] on div "[DATE]" at bounding box center [357, 276] width 98 height 13
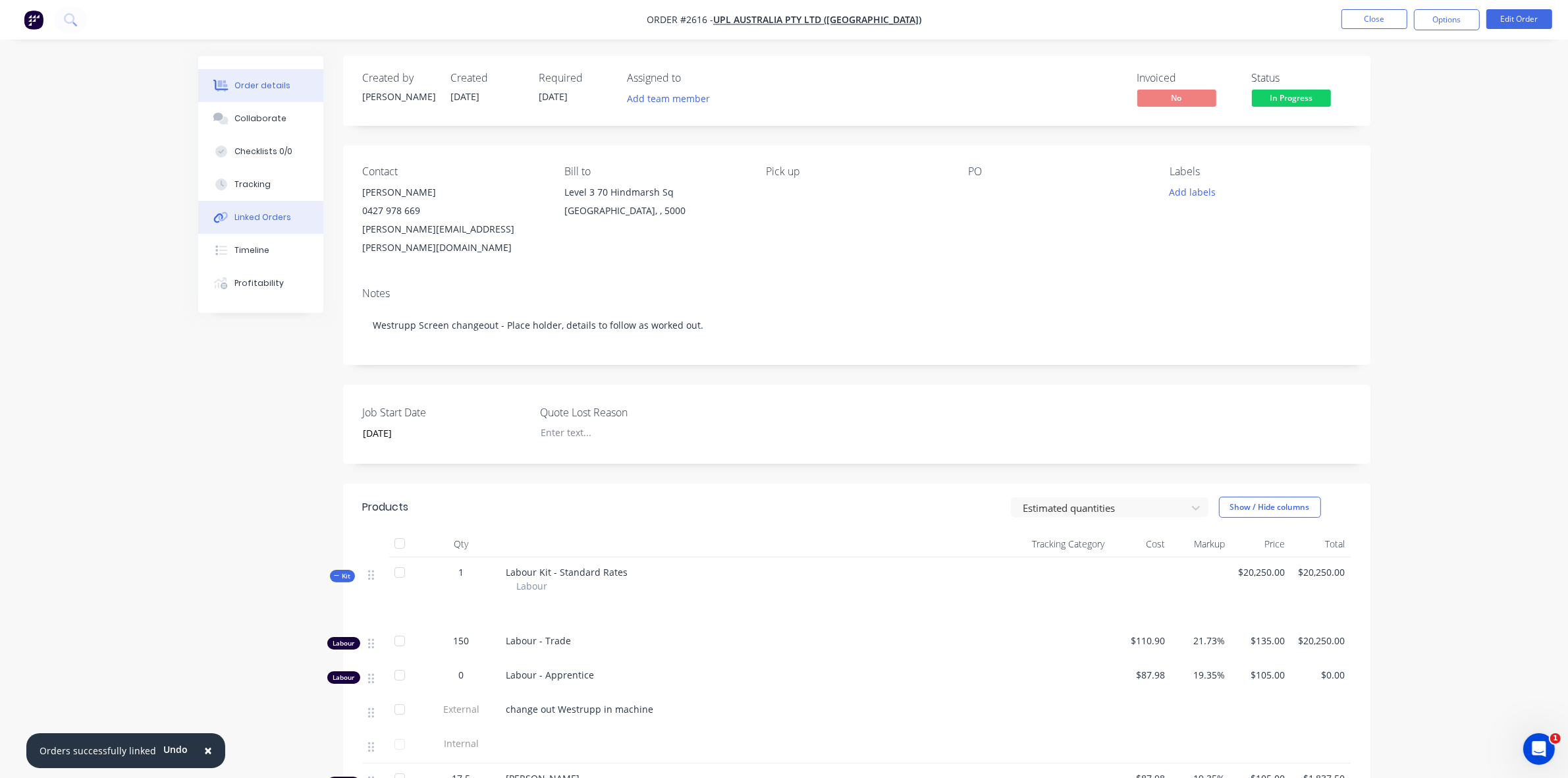
click at [254, 216] on div "Linked Orders" at bounding box center [262, 217] width 57 height 12
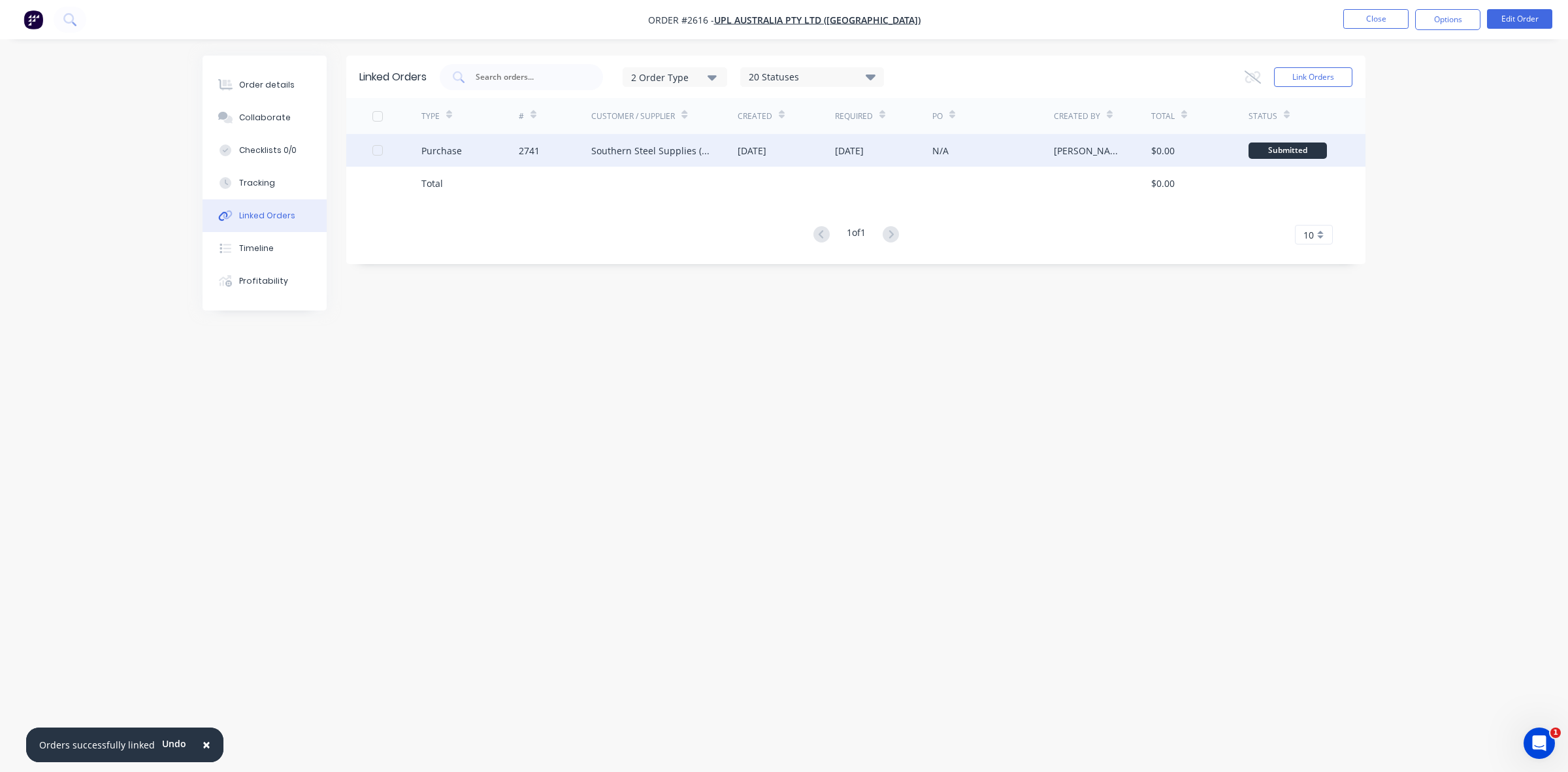
click at [376, 152] on div at bounding box center [377, 149] width 26 height 26
click at [1251, 74] on icon at bounding box center [1252, 78] width 16 height 13
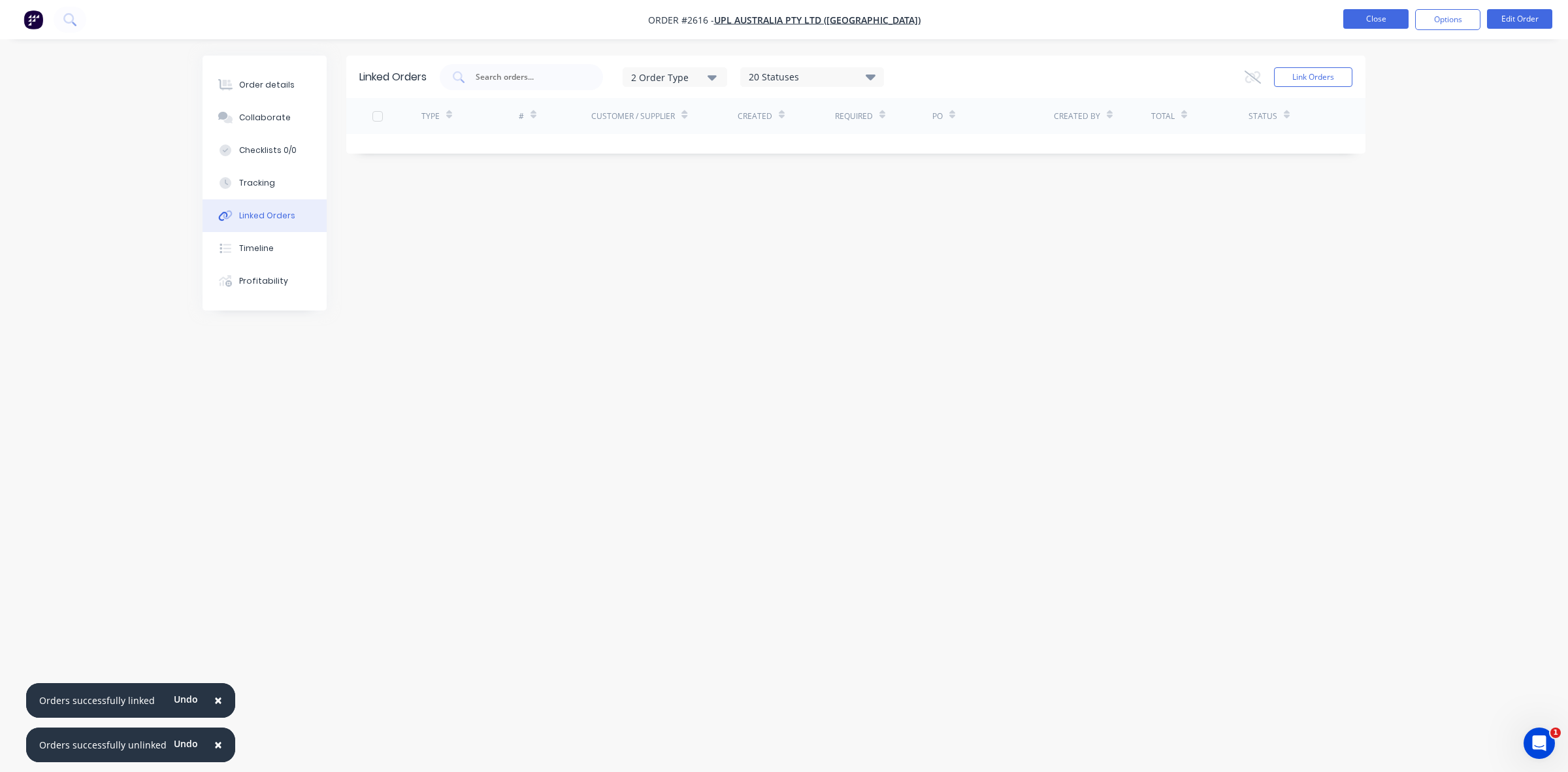
click at [1363, 21] on button "Close" at bounding box center [1376, 19] width 65 height 19
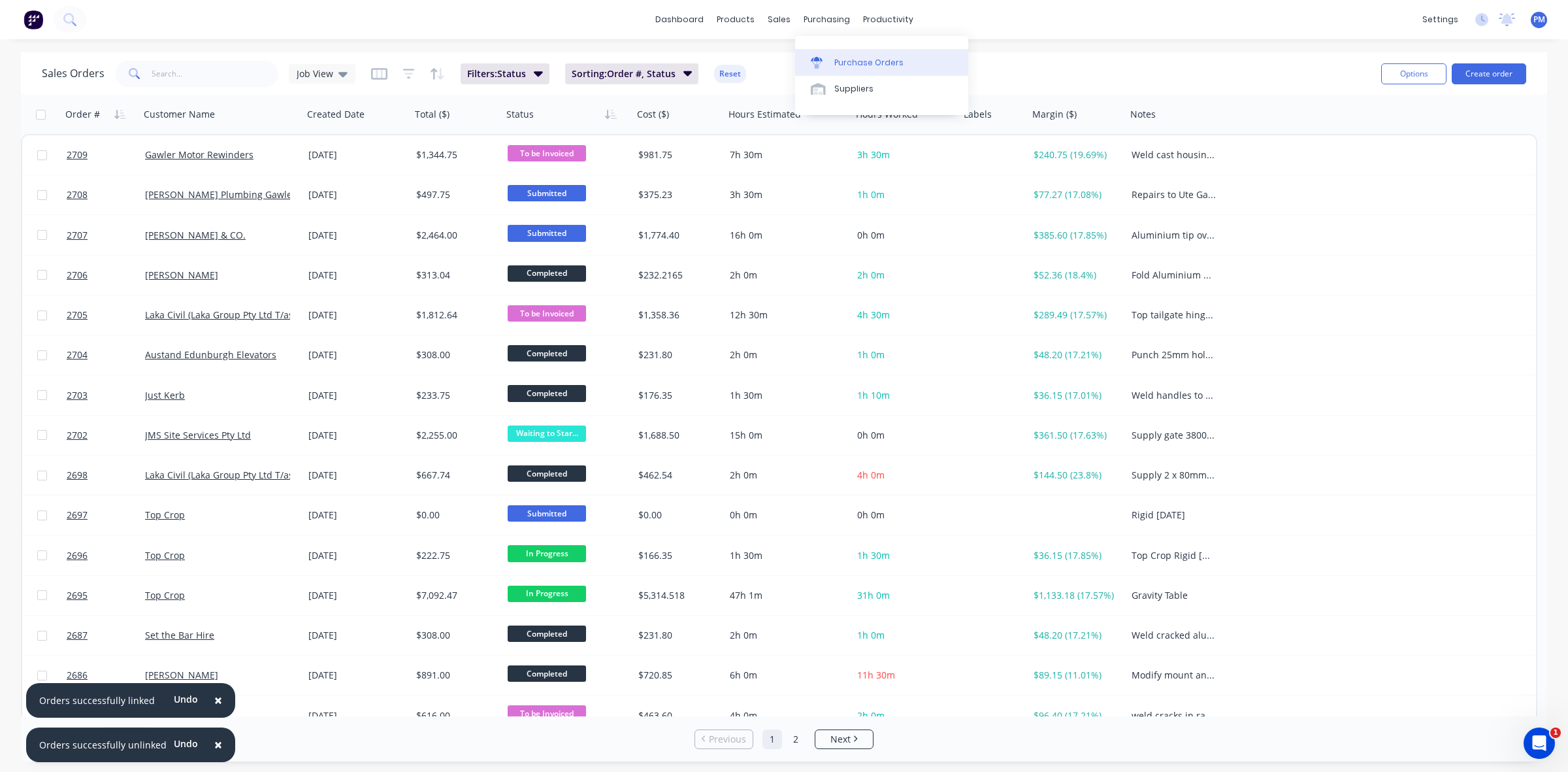
click at [860, 59] on div "Purchase Orders" at bounding box center [869, 62] width 69 height 11
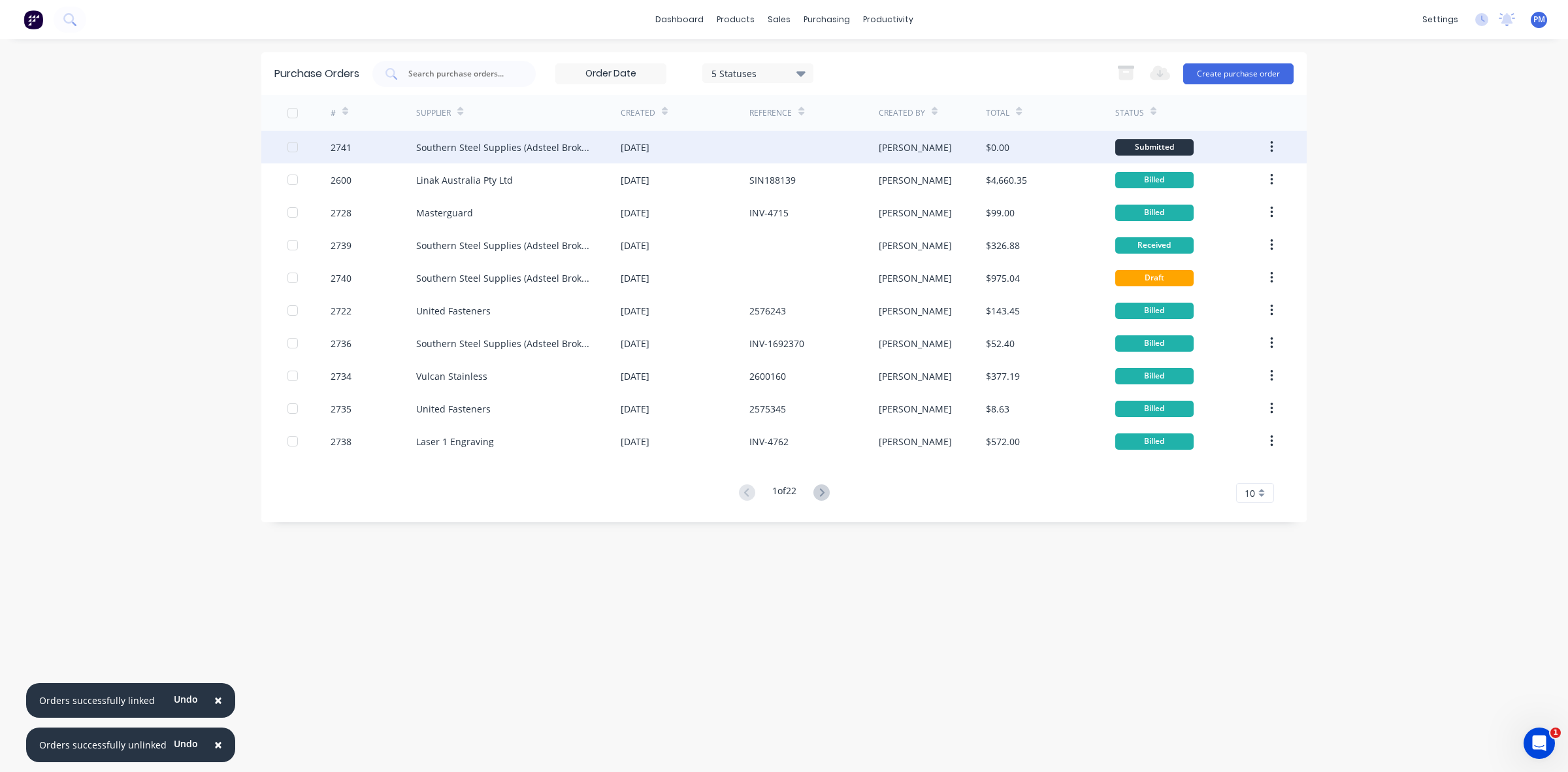
click at [696, 149] on div "08 Oct 2025" at bounding box center [684, 148] width 128 height 33
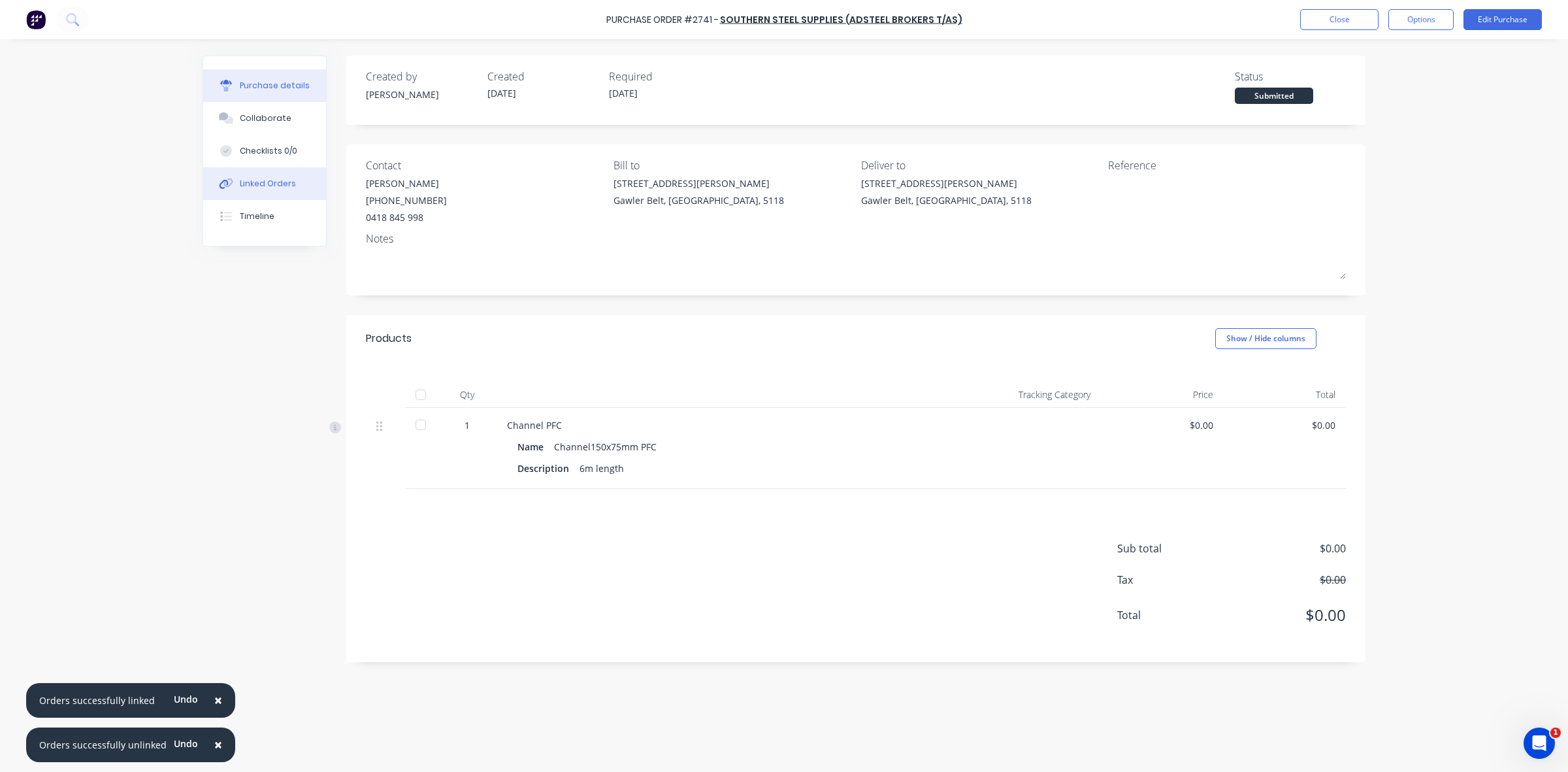
click at [272, 180] on div "Linked Orders" at bounding box center [268, 184] width 56 height 11
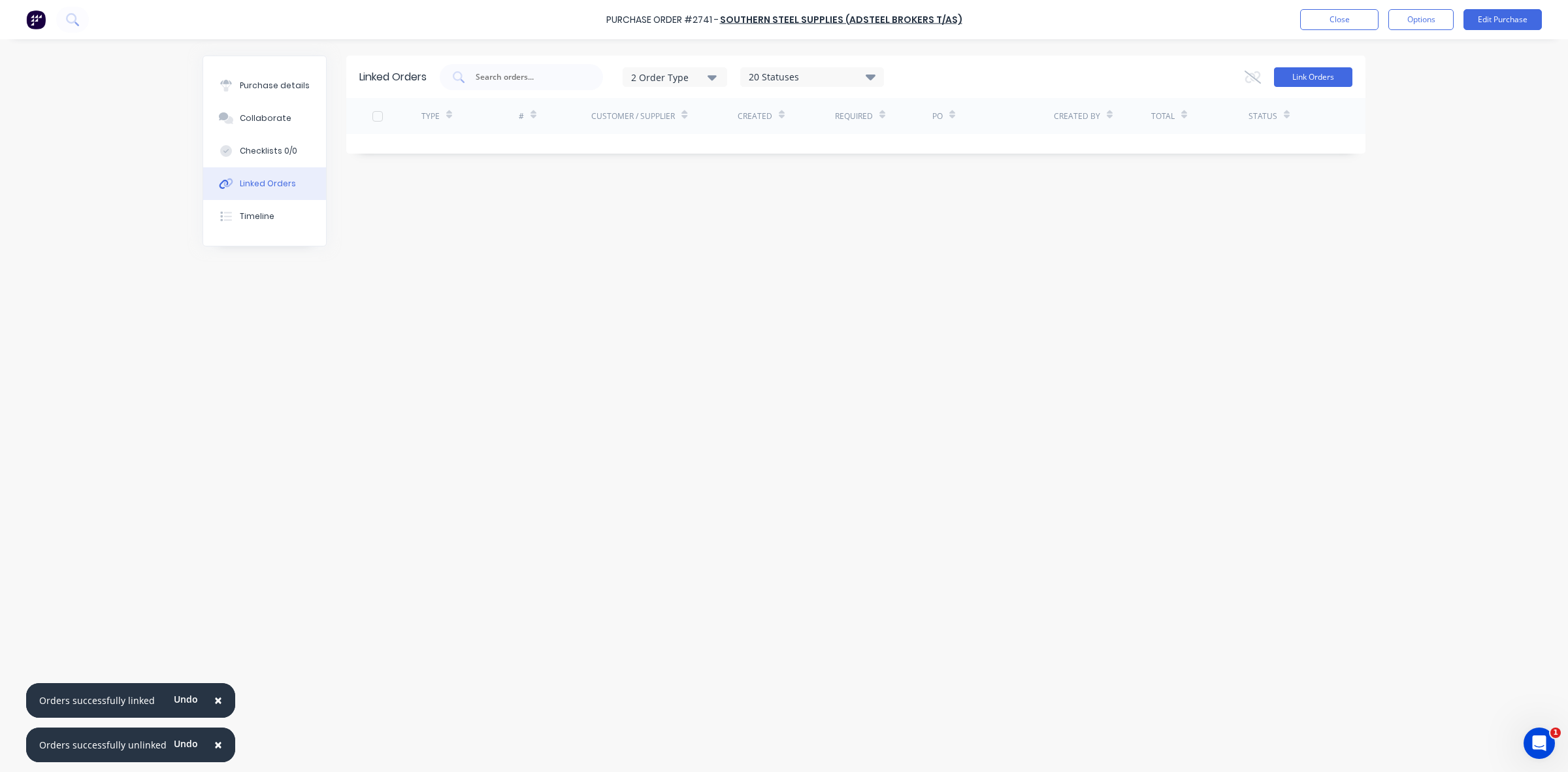
click at [1302, 79] on button "Link Orders" at bounding box center [1313, 77] width 78 height 19
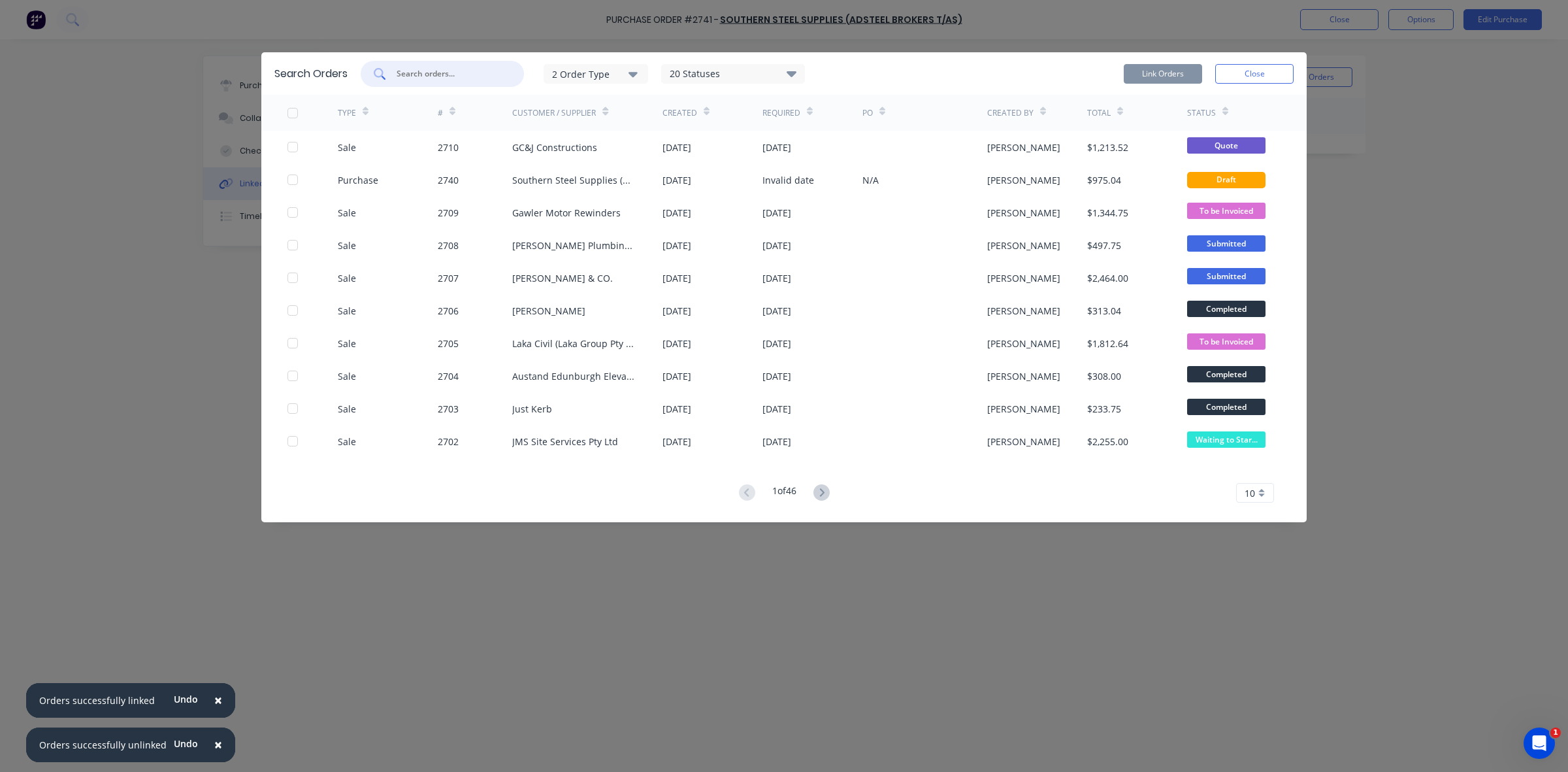
click at [442, 78] on input "text" at bounding box center [449, 74] width 108 height 13
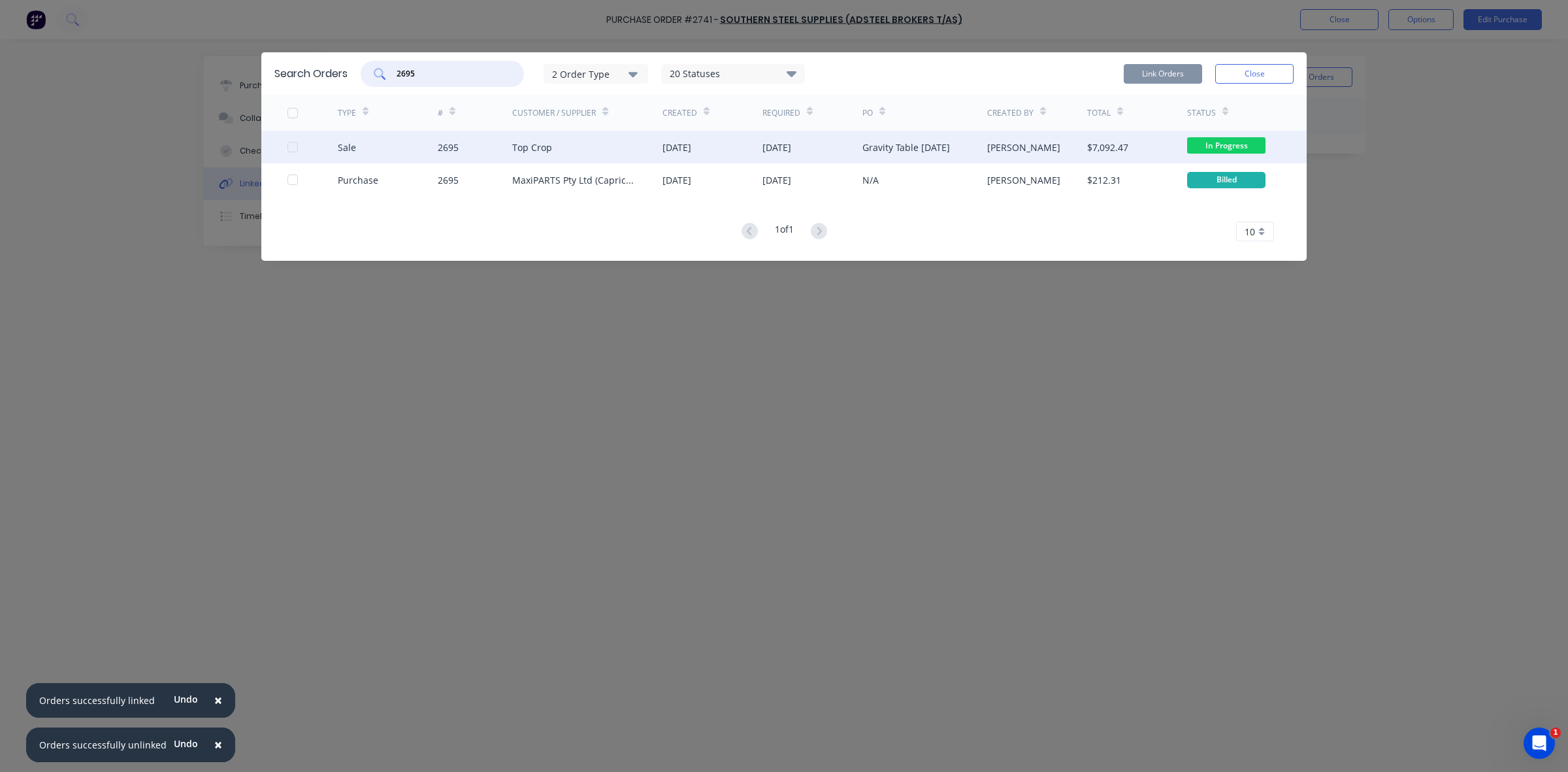
click at [291, 148] on div at bounding box center [292, 147] width 26 height 26
type input "2695"
click at [1154, 70] on button "Link Orders" at bounding box center [1163, 74] width 78 height 19
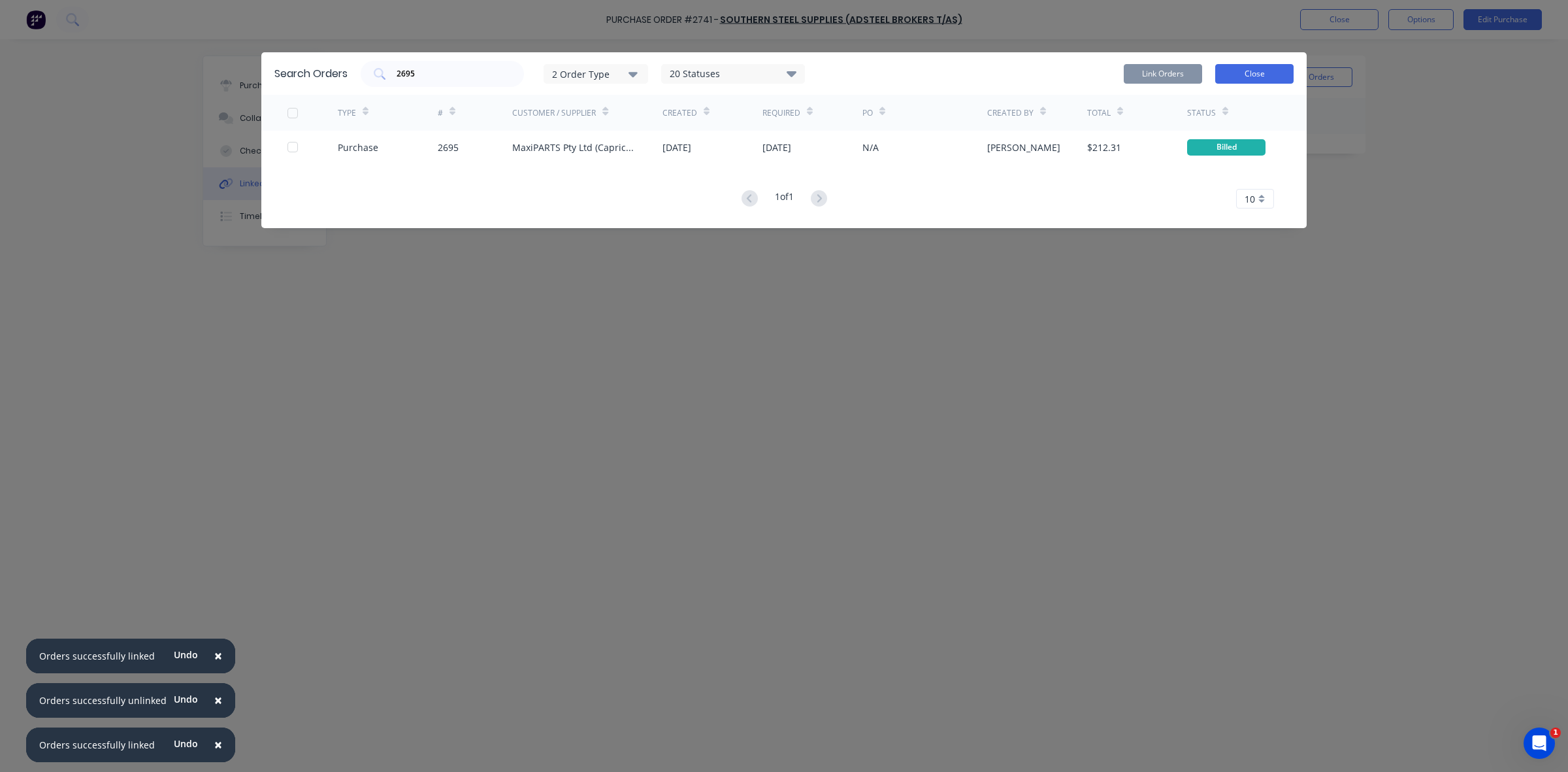
click at [1255, 76] on button "Close" at bounding box center [1255, 74] width 78 height 19
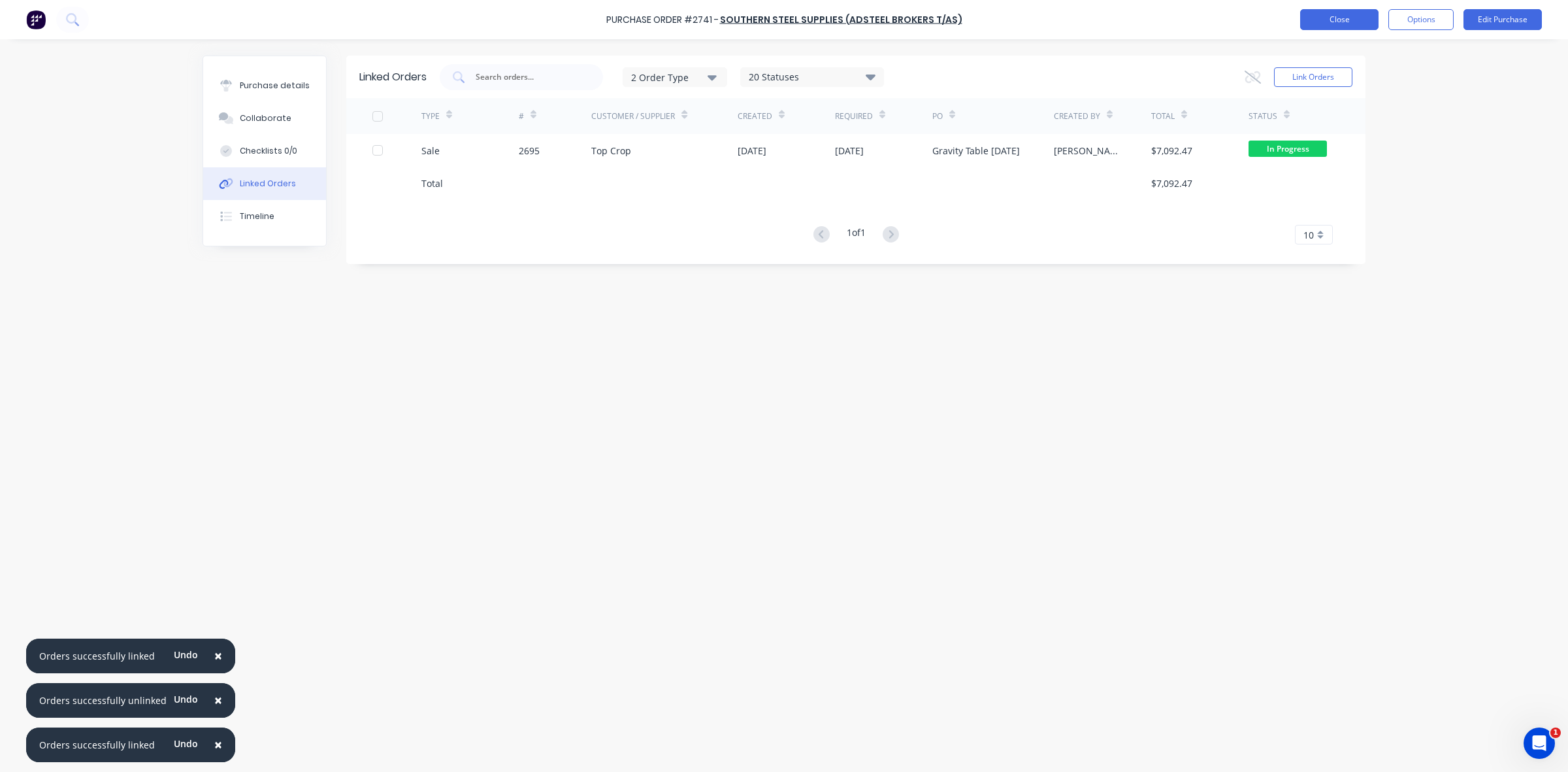
click at [1341, 25] on button "Close" at bounding box center [1339, 20] width 78 height 21
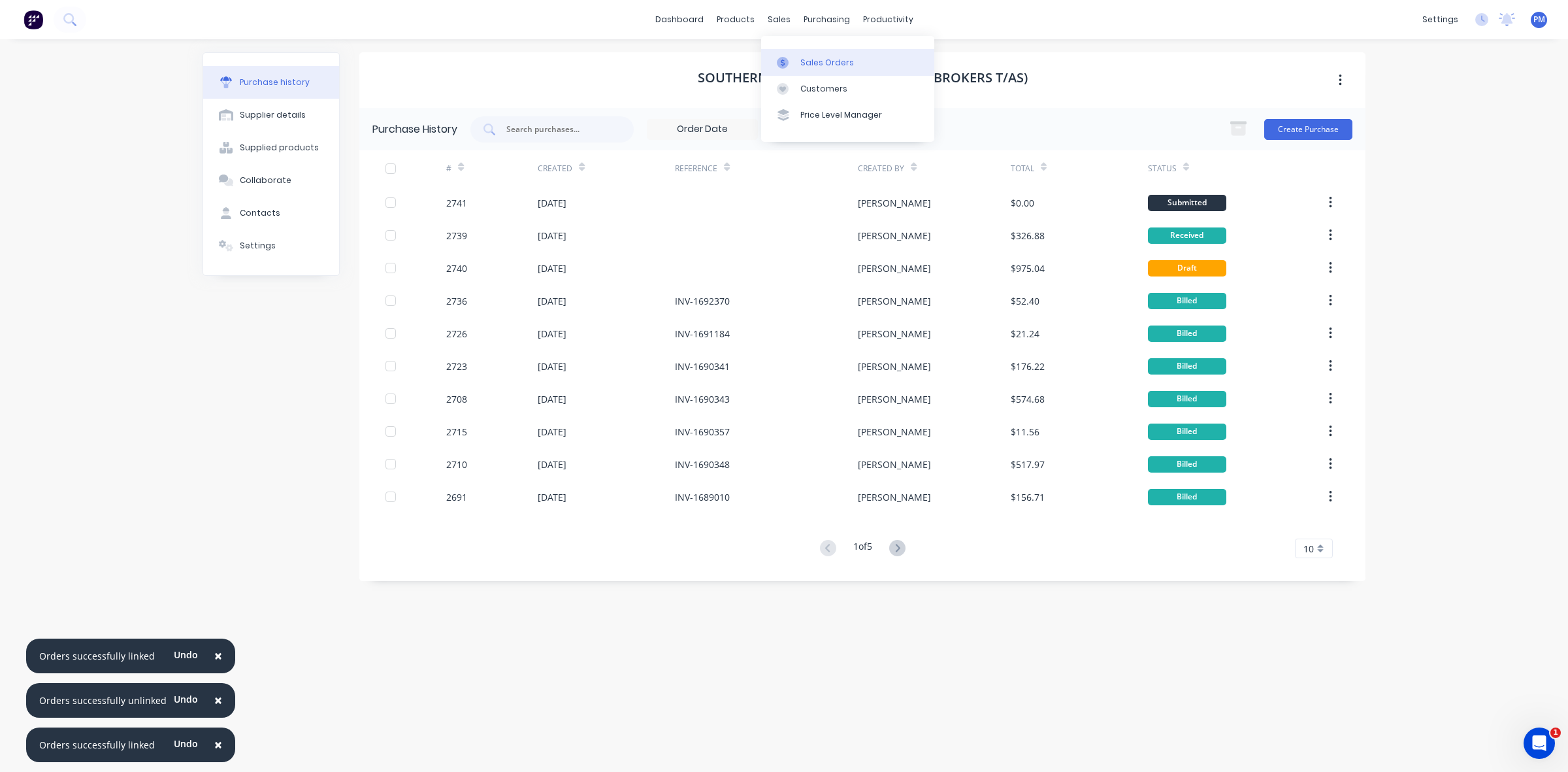
click at [809, 57] on div "Sales Orders" at bounding box center [827, 62] width 54 height 11
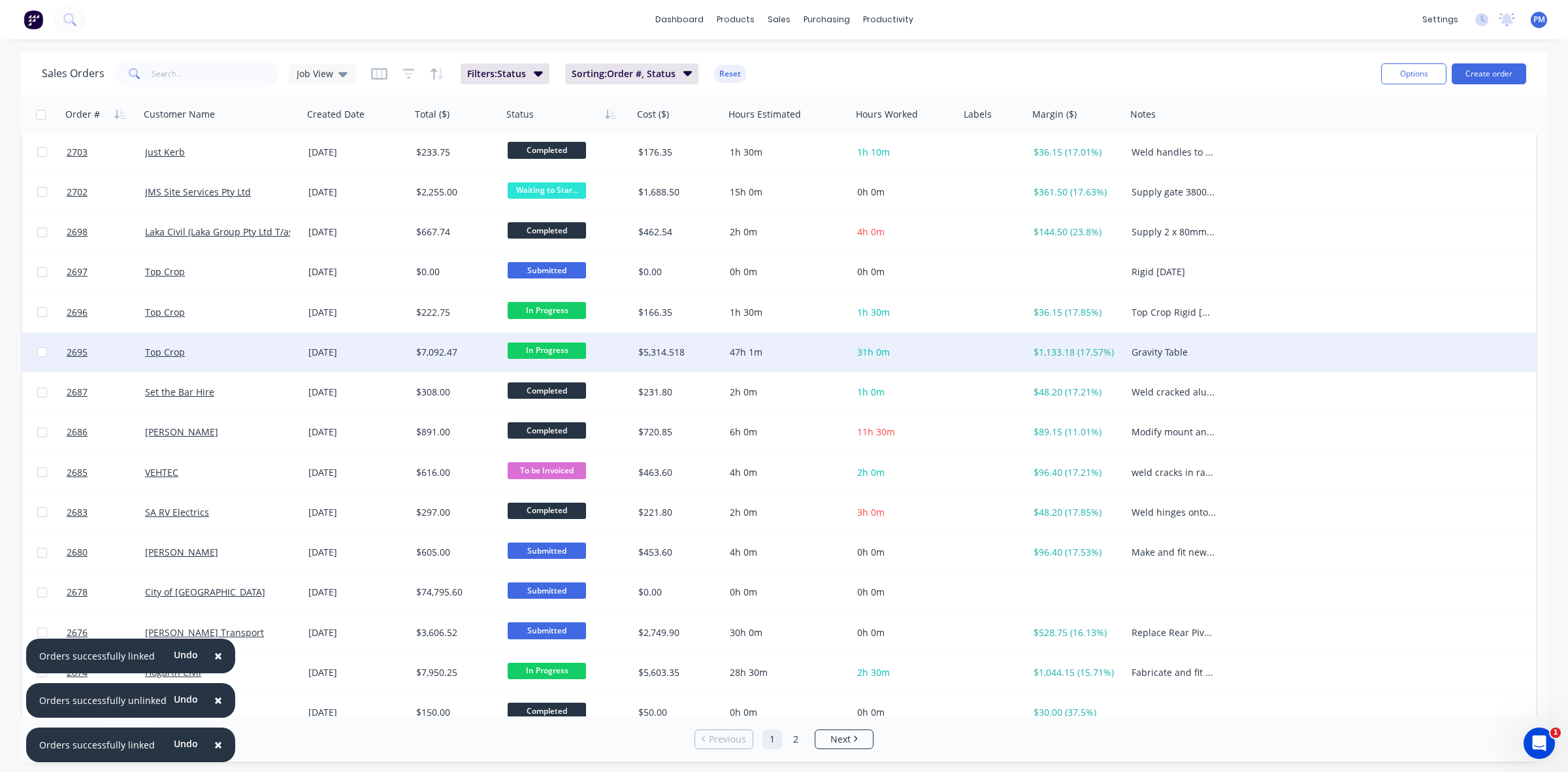
scroll to position [245, 0]
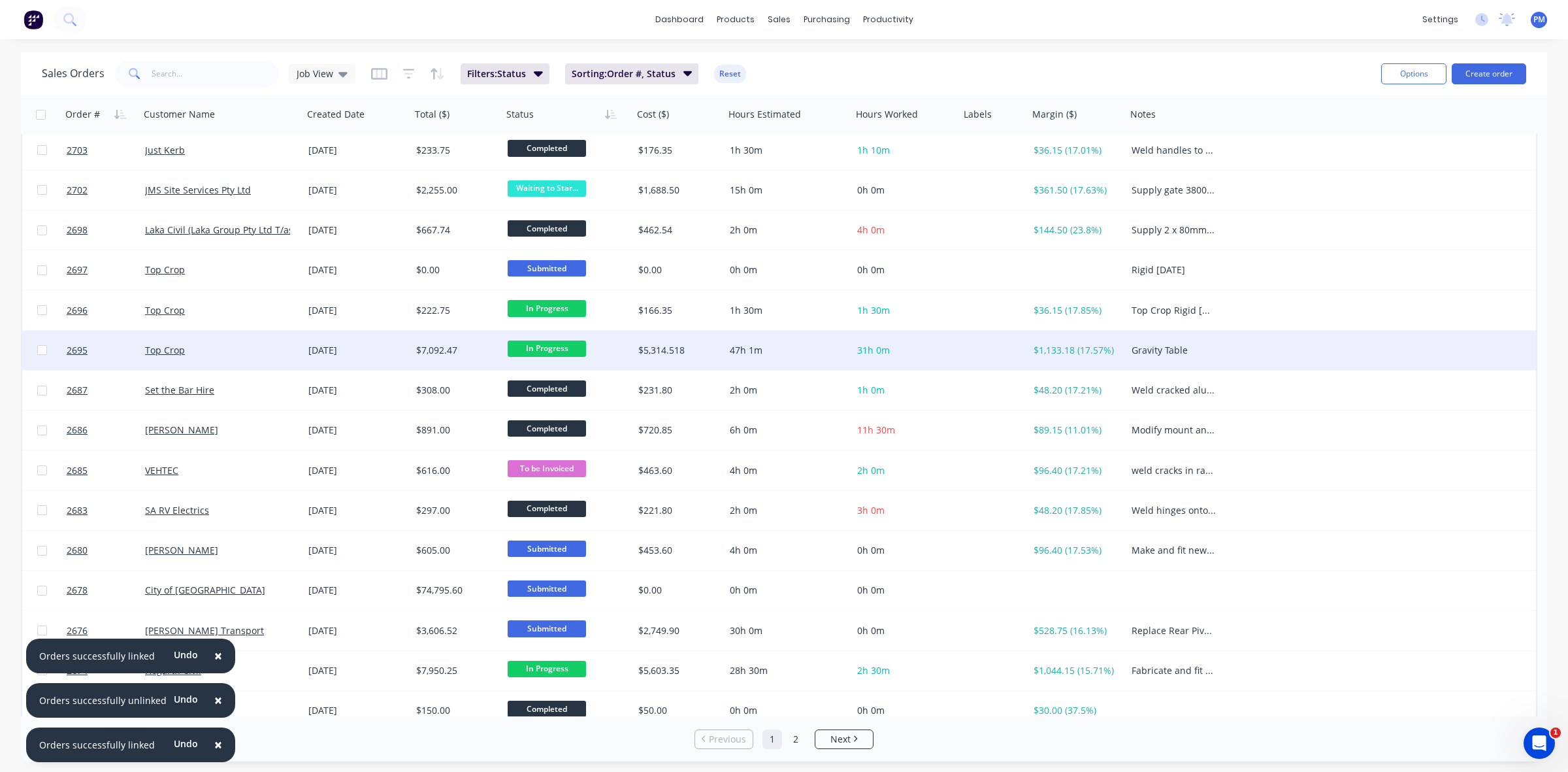
click at [262, 358] on div "Top Crop" at bounding box center [221, 350] width 164 height 39
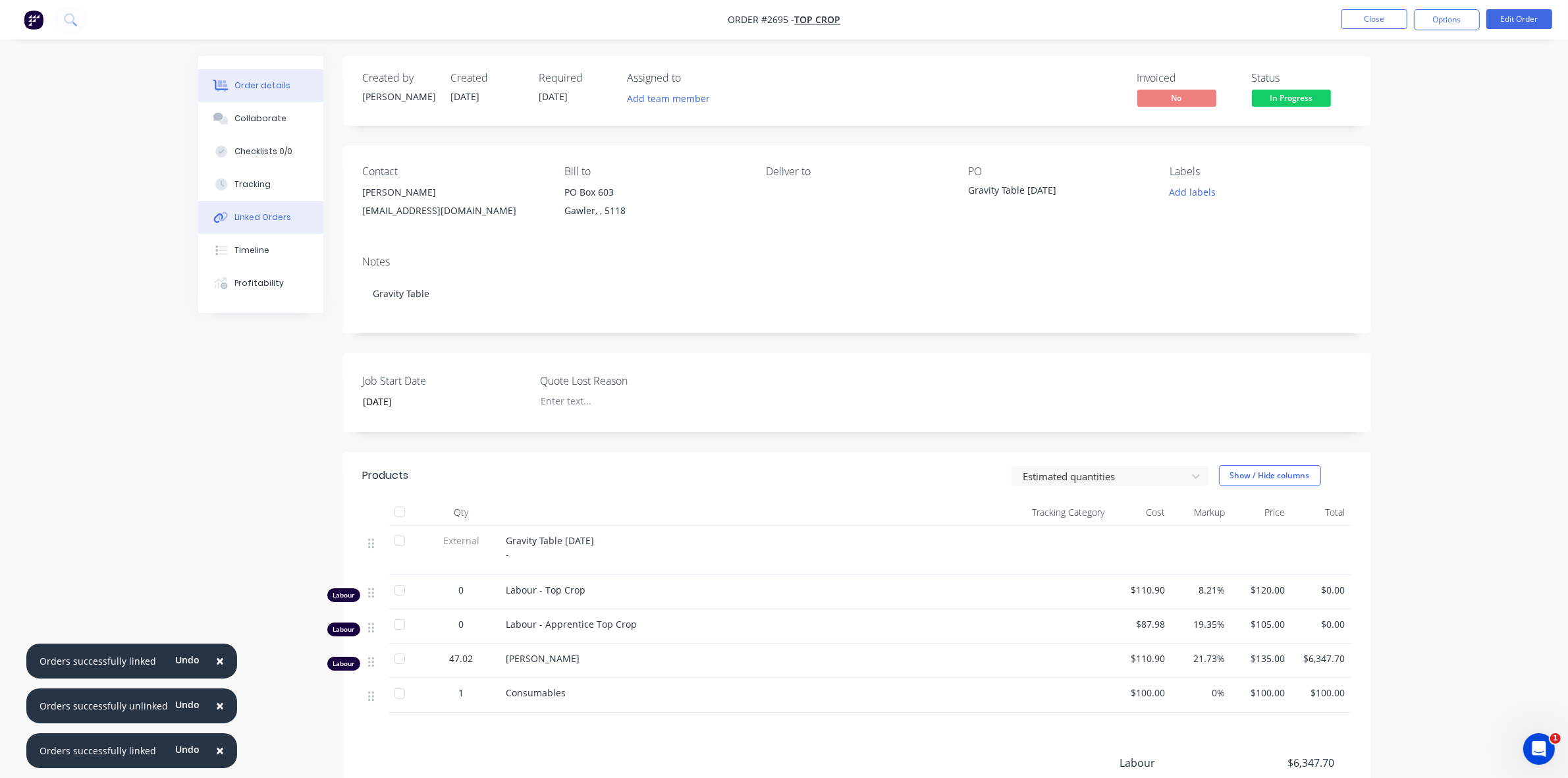
click at [259, 211] on div "Linked Orders" at bounding box center [262, 217] width 57 height 12
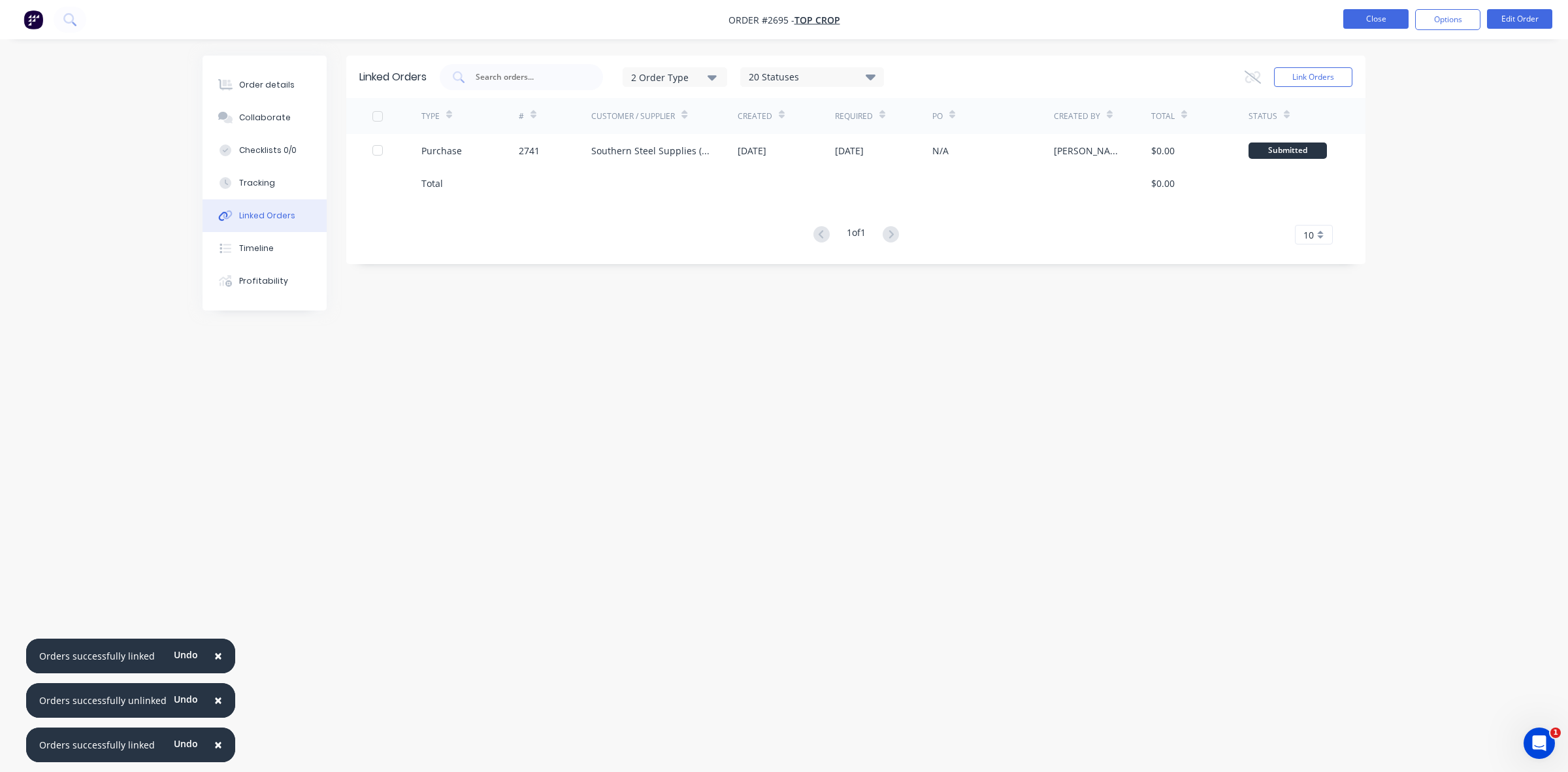
click at [1371, 18] on button "Close" at bounding box center [1376, 19] width 65 height 19
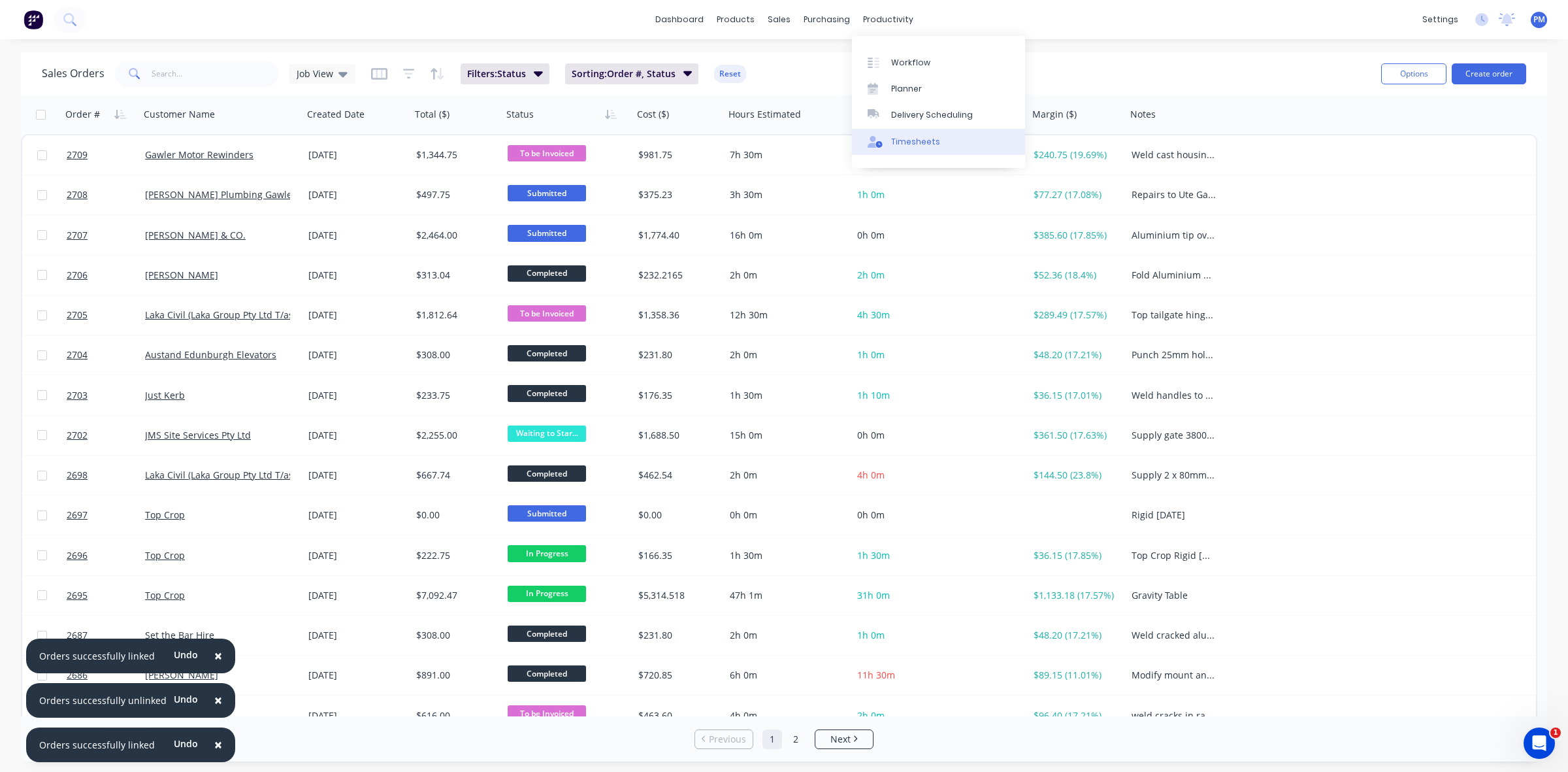
click at [918, 146] on div "Timesheets" at bounding box center [915, 142] width 49 height 11
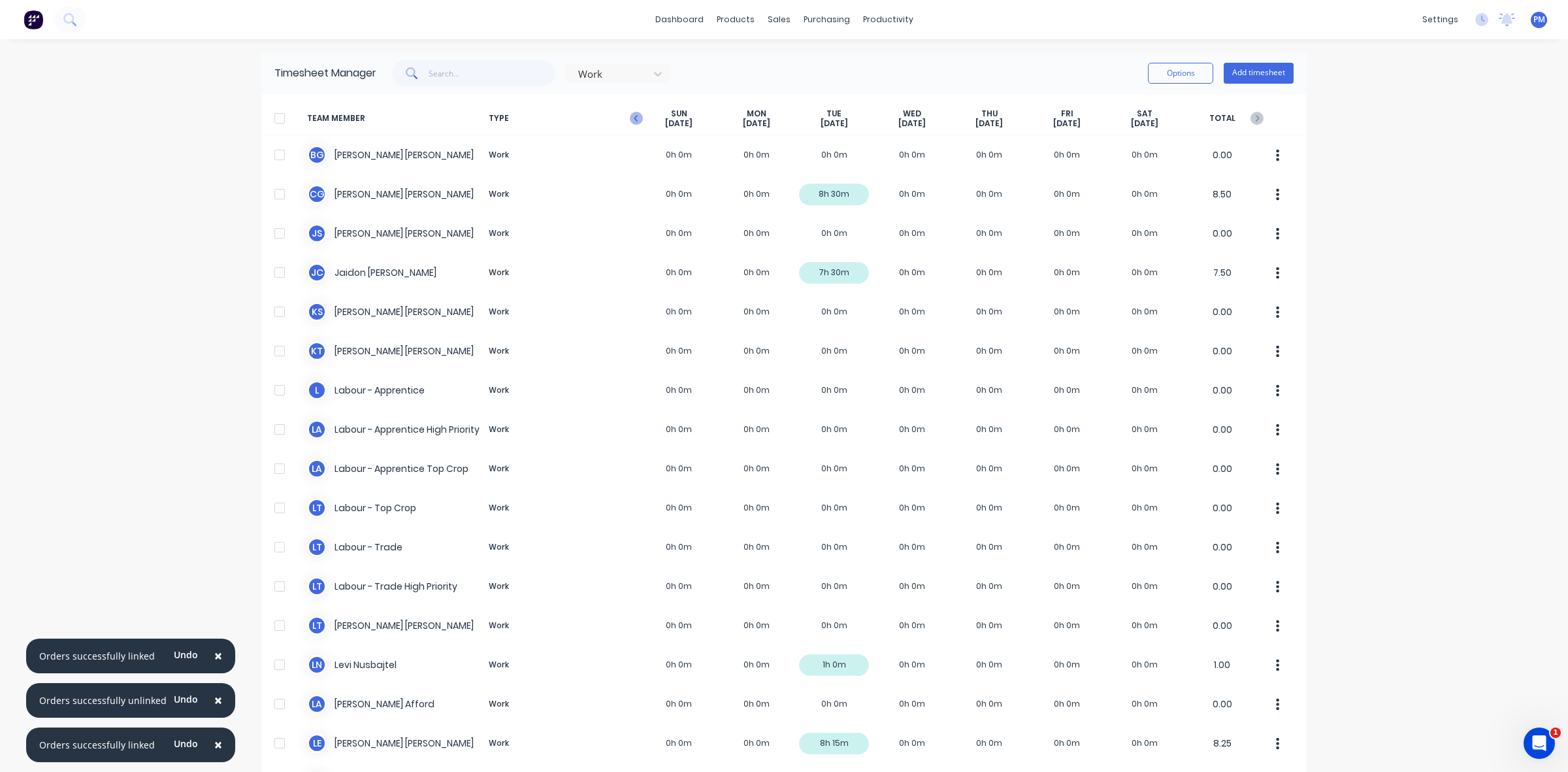
click at [634, 120] on icon "button" at bounding box center [636, 118] width 4 height 7
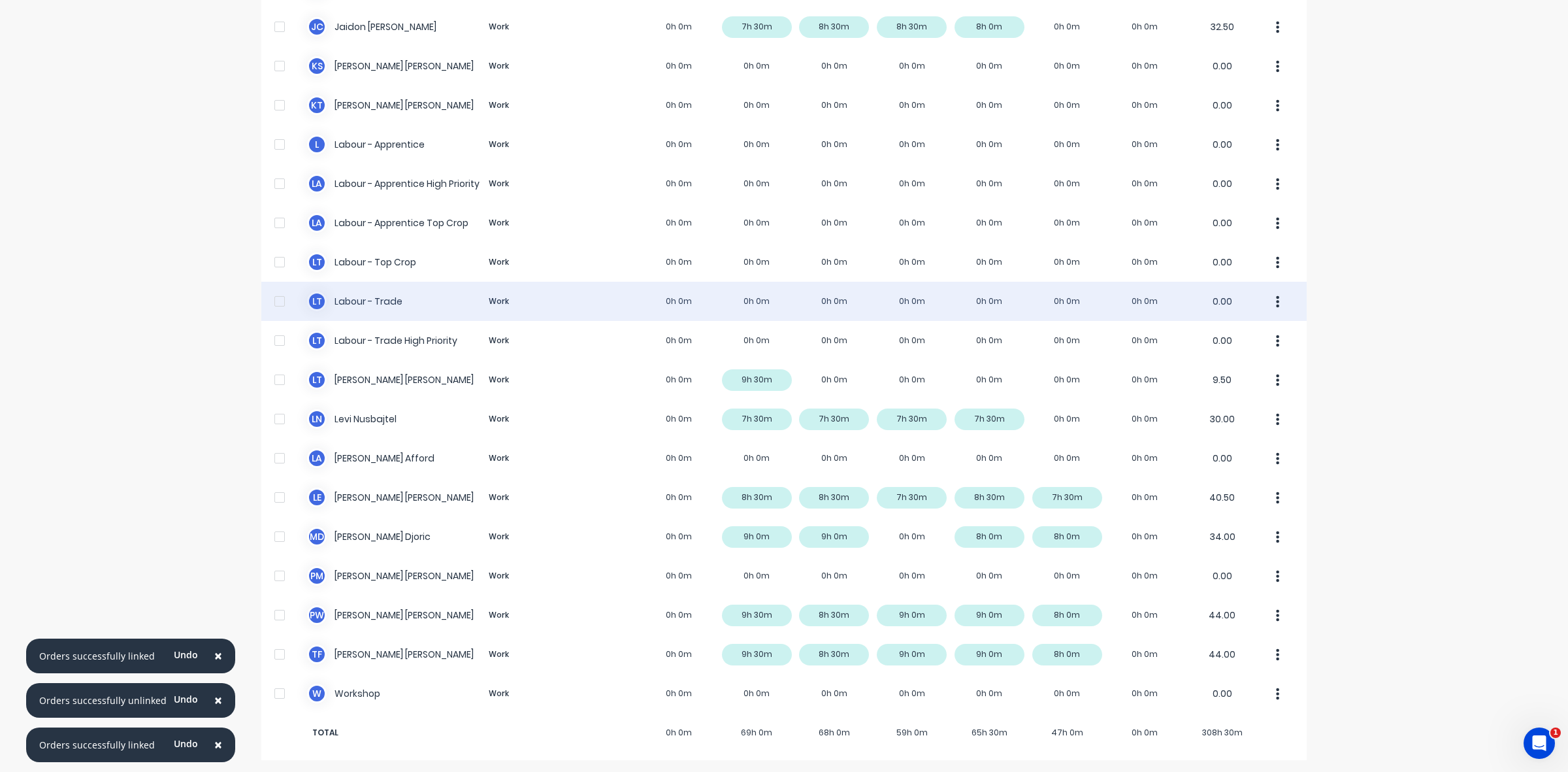
scroll to position [247, 0]
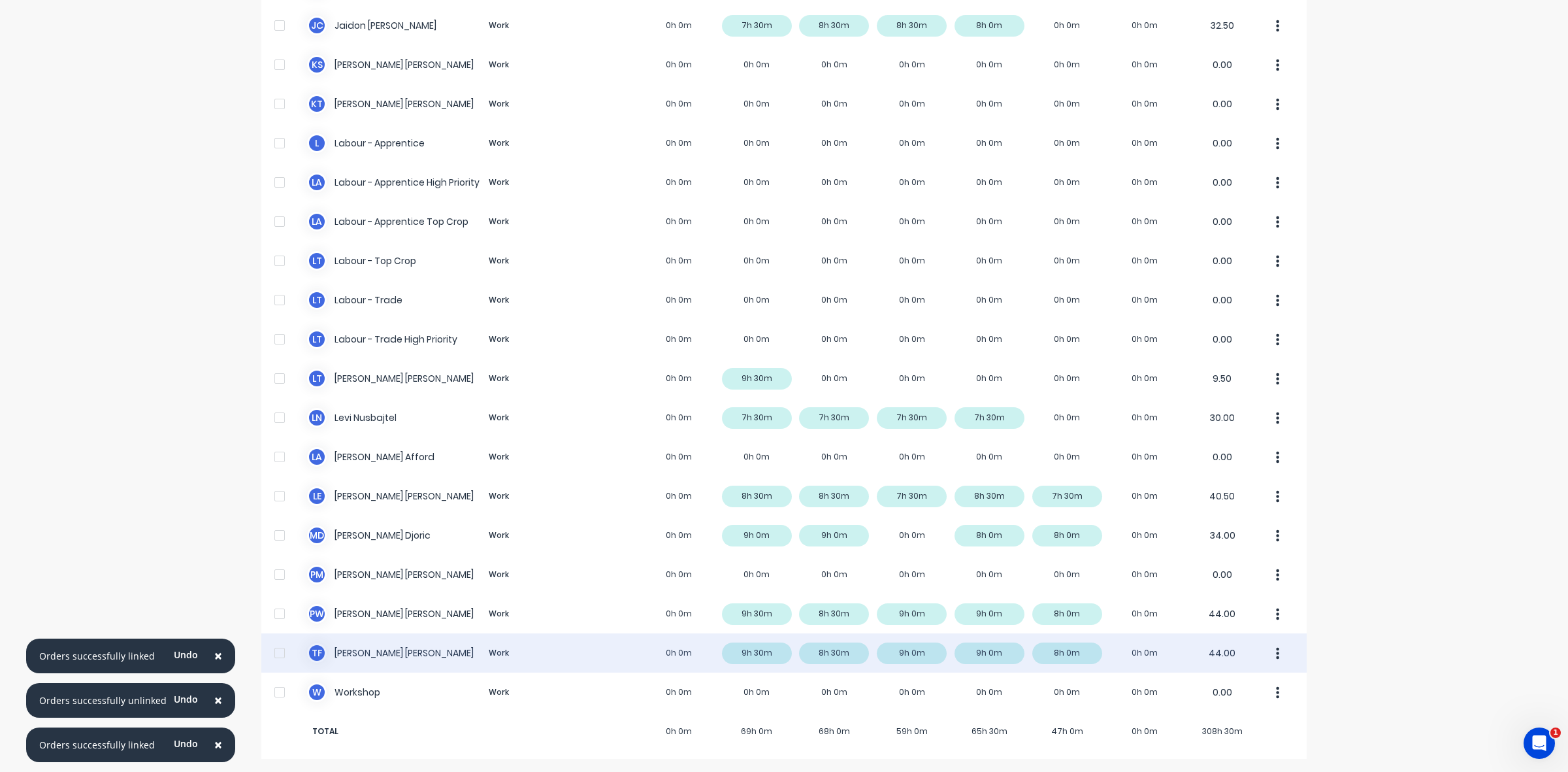
click at [768, 648] on div "T F Todd Fauser Work 0h 0m 9h 30m 8h 30m 9h 0m 9h 0m 8h 0m 0h 0m 44.00" at bounding box center [784, 652] width 1045 height 39
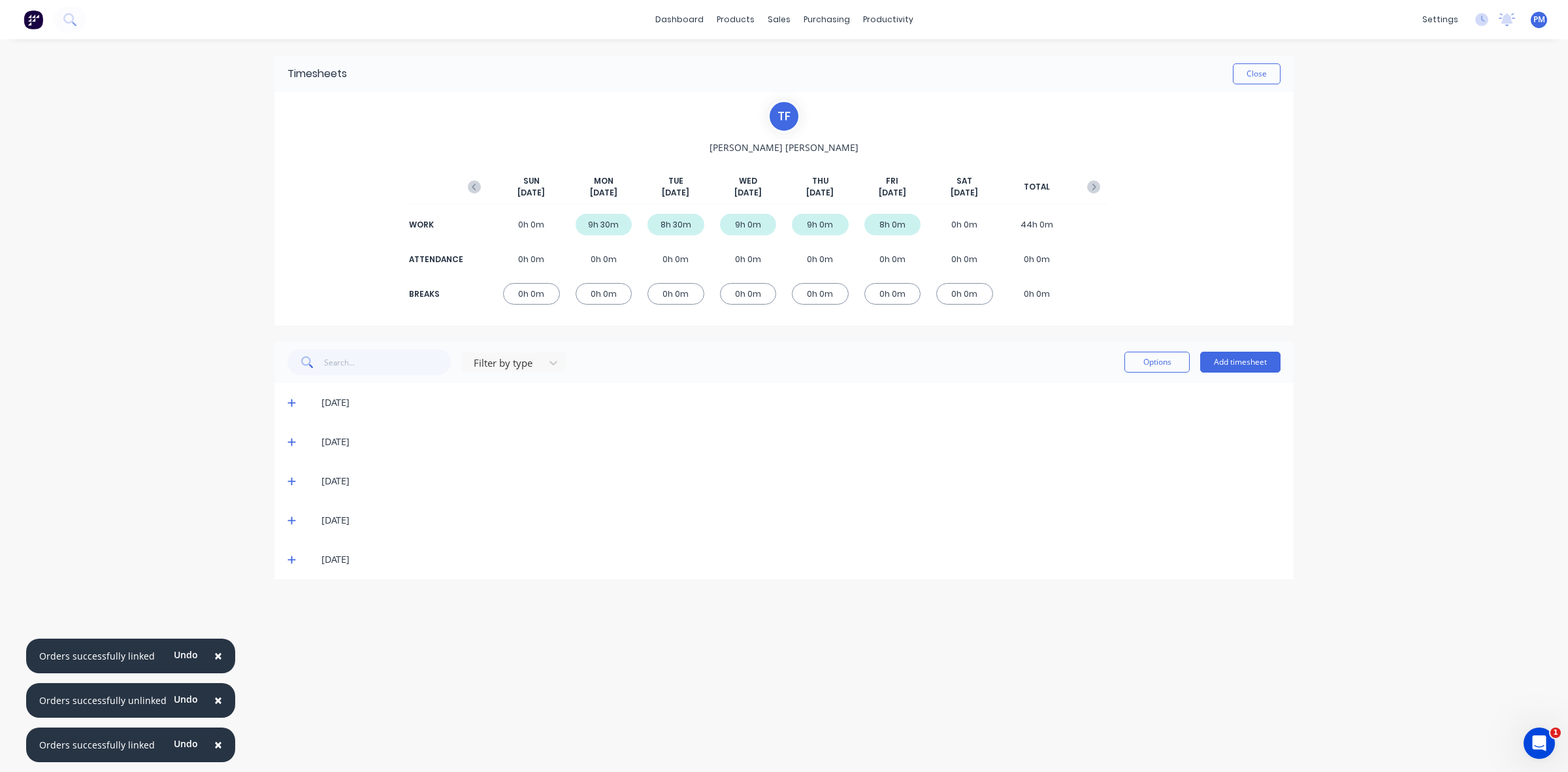
click at [288, 403] on icon at bounding box center [291, 403] width 8 height 8
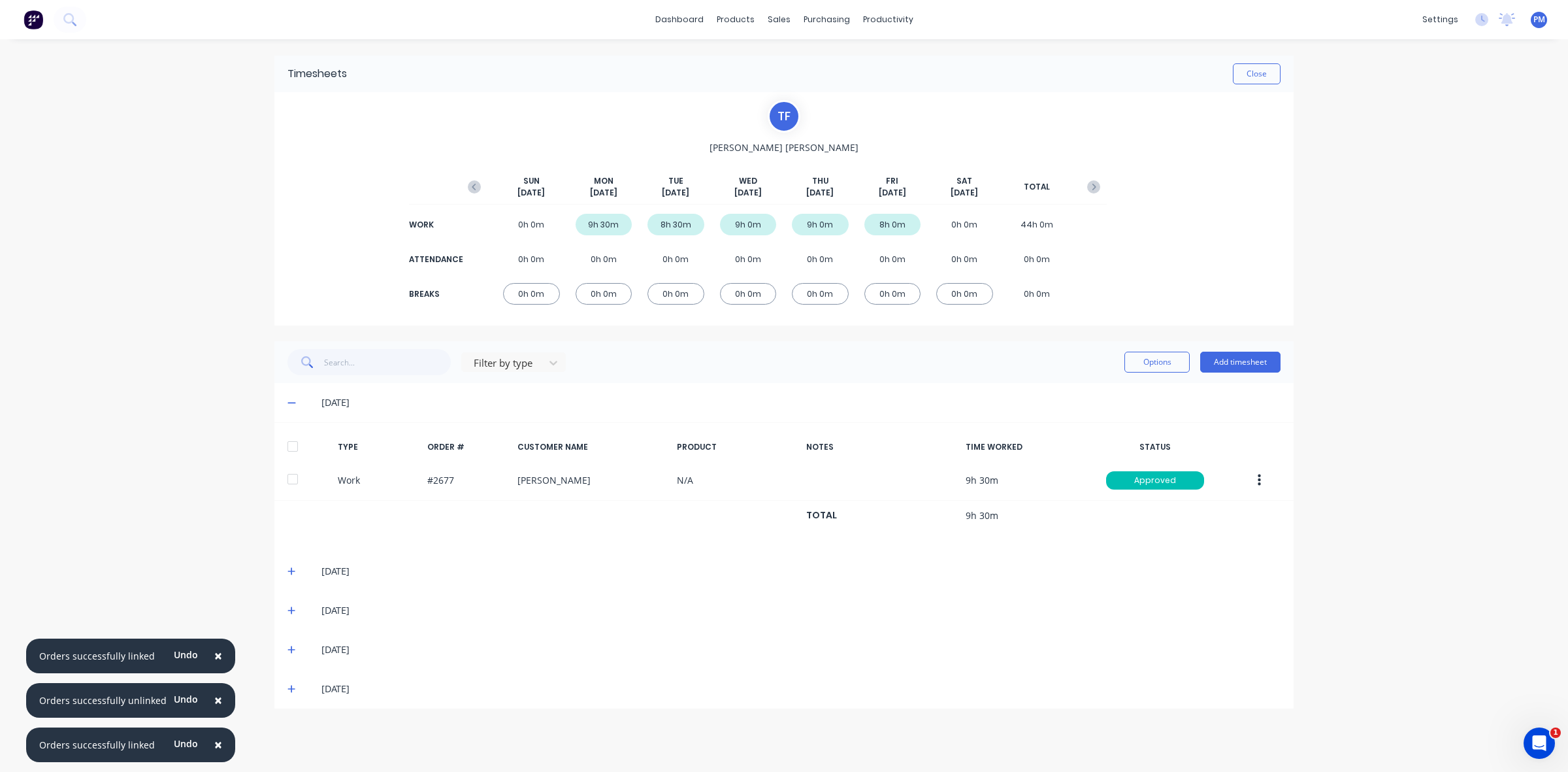
click at [291, 403] on icon at bounding box center [291, 403] width 8 height 1
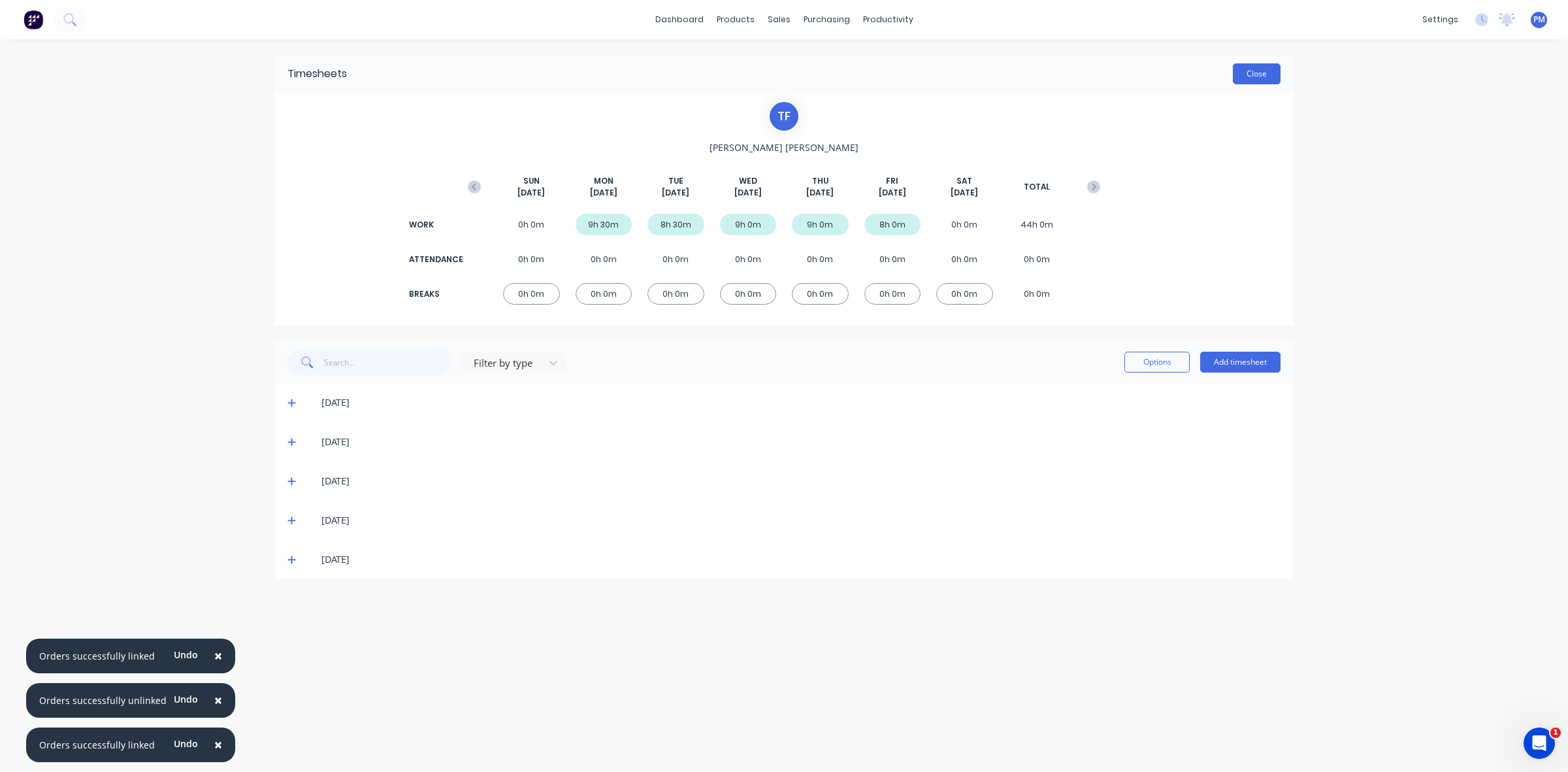
click at [1246, 81] on button "Close" at bounding box center [1257, 74] width 48 height 21
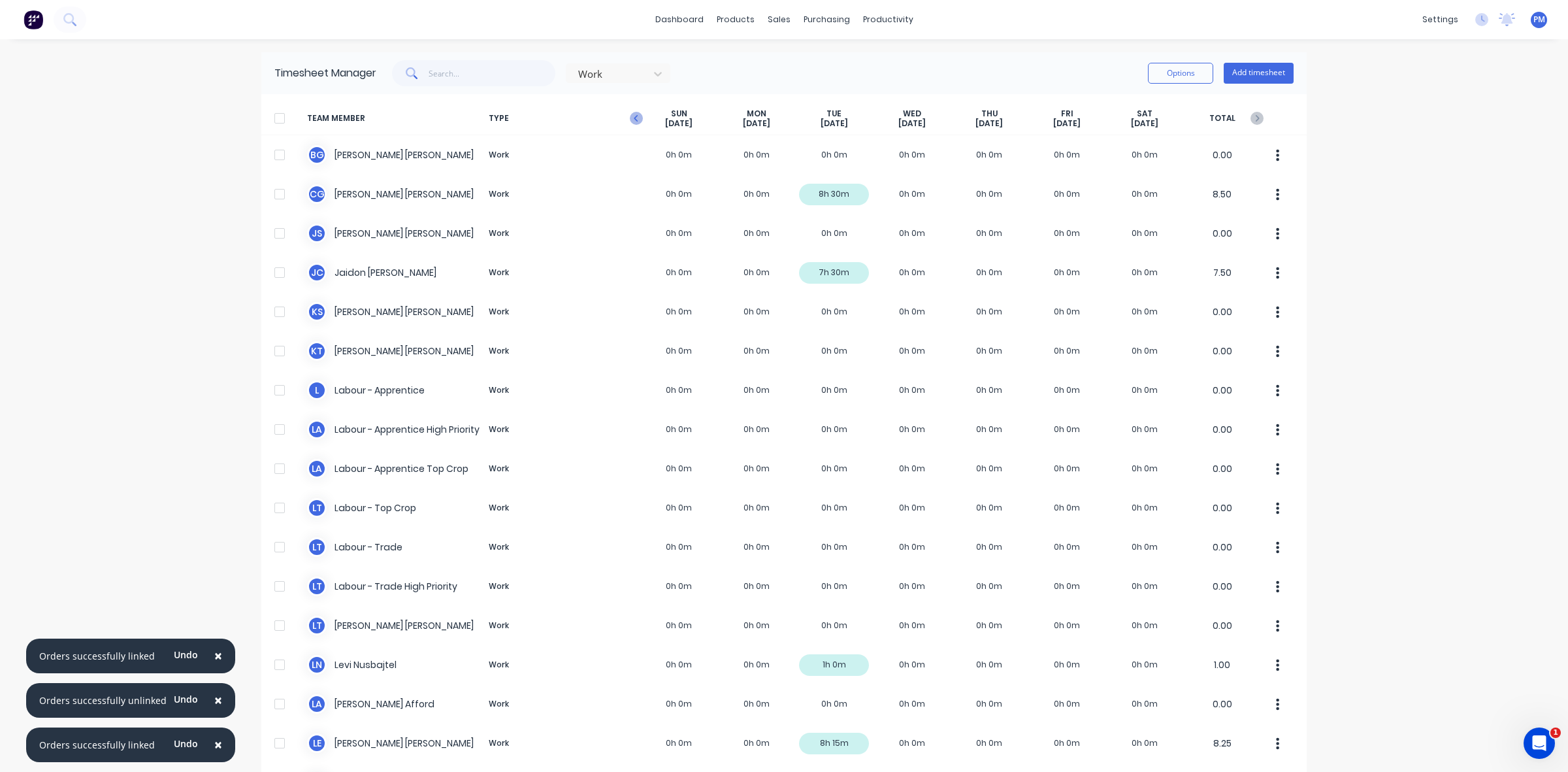
click at [634, 115] on icon "button" at bounding box center [636, 118] width 4 height 7
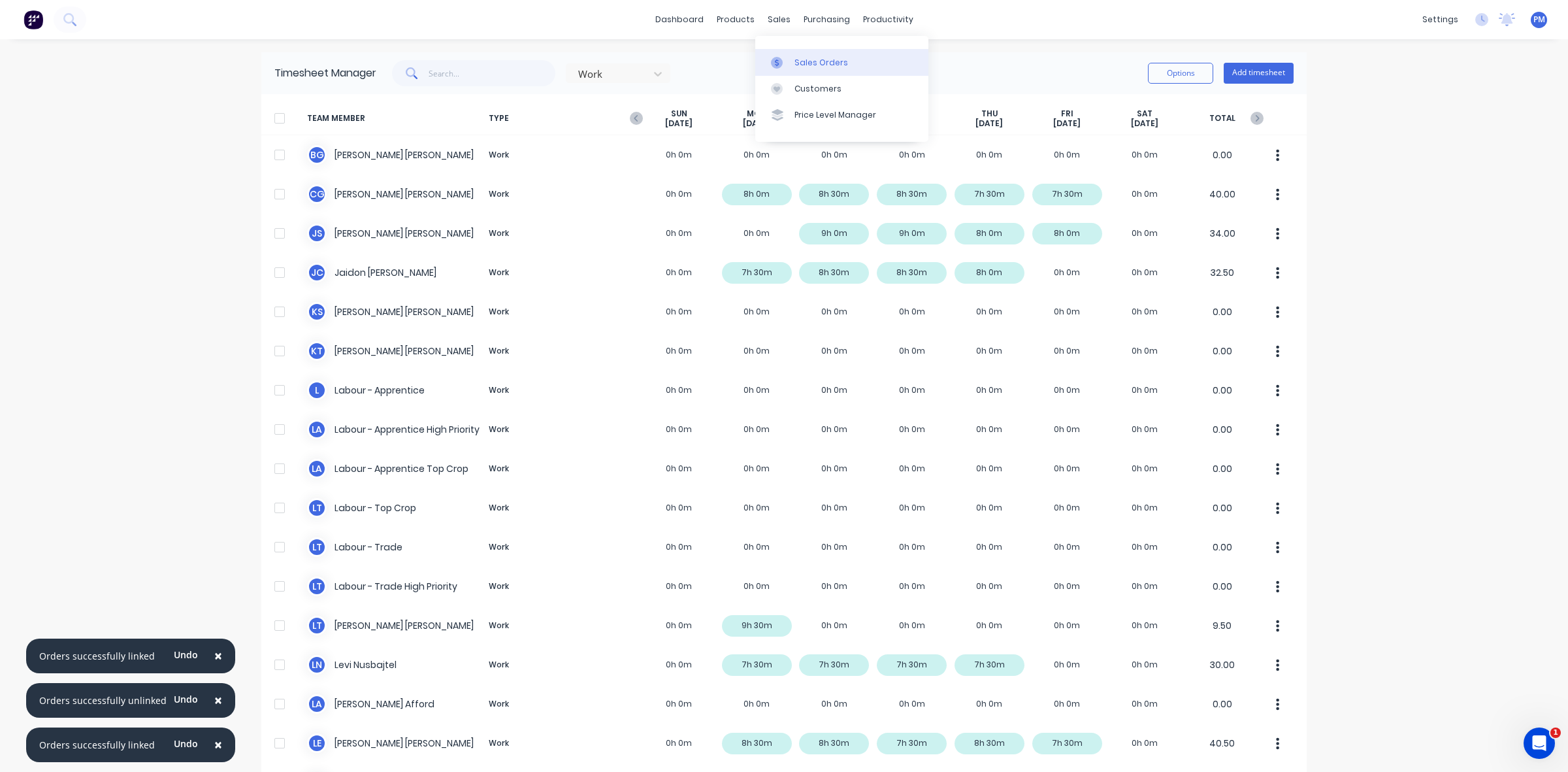
click at [808, 60] on div "Sales Orders" at bounding box center [821, 62] width 54 height 11
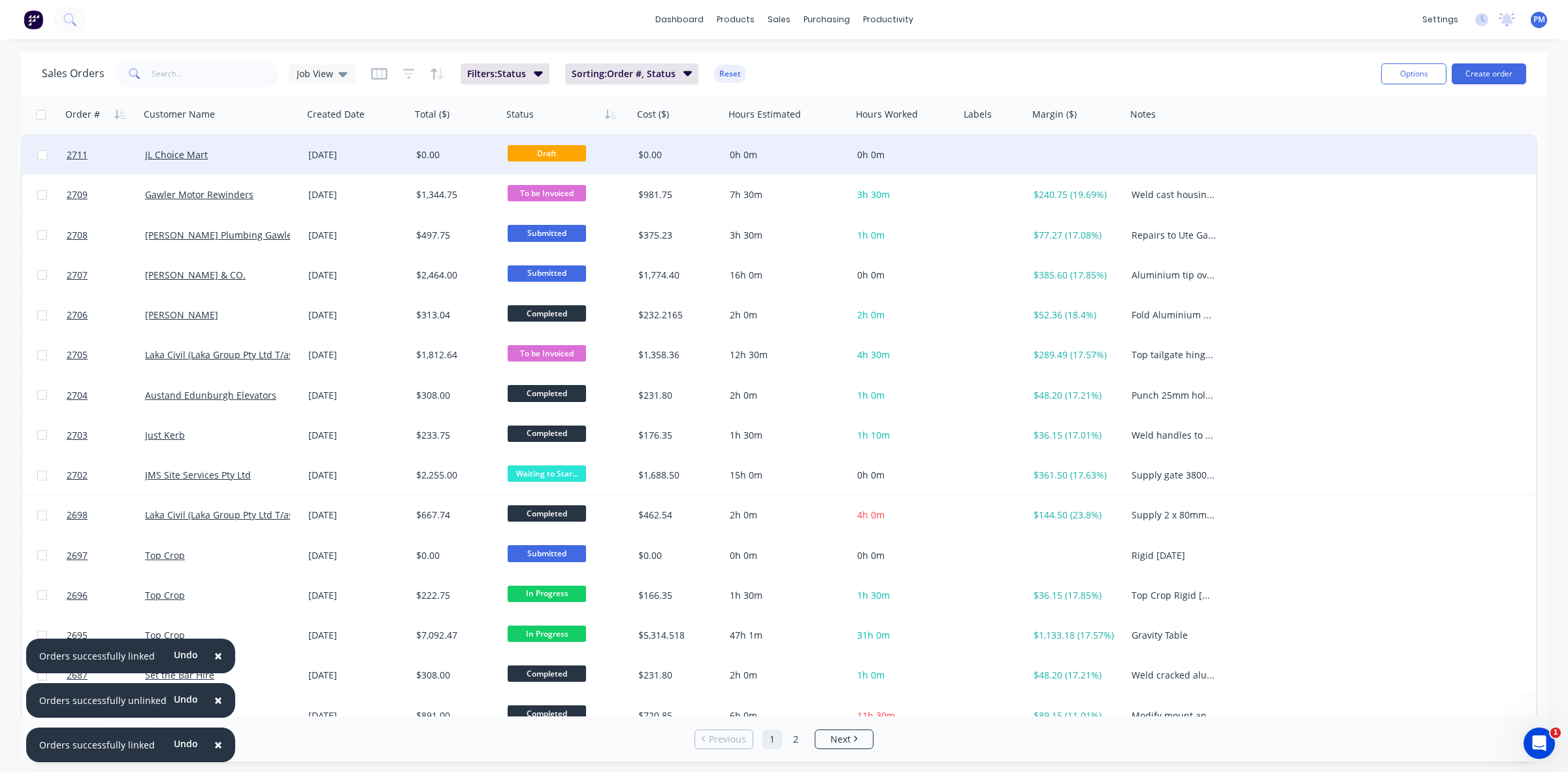
click at [264, 158] on div "JL Choice Mart" at bounding box center [218, 155] width 146 height 13
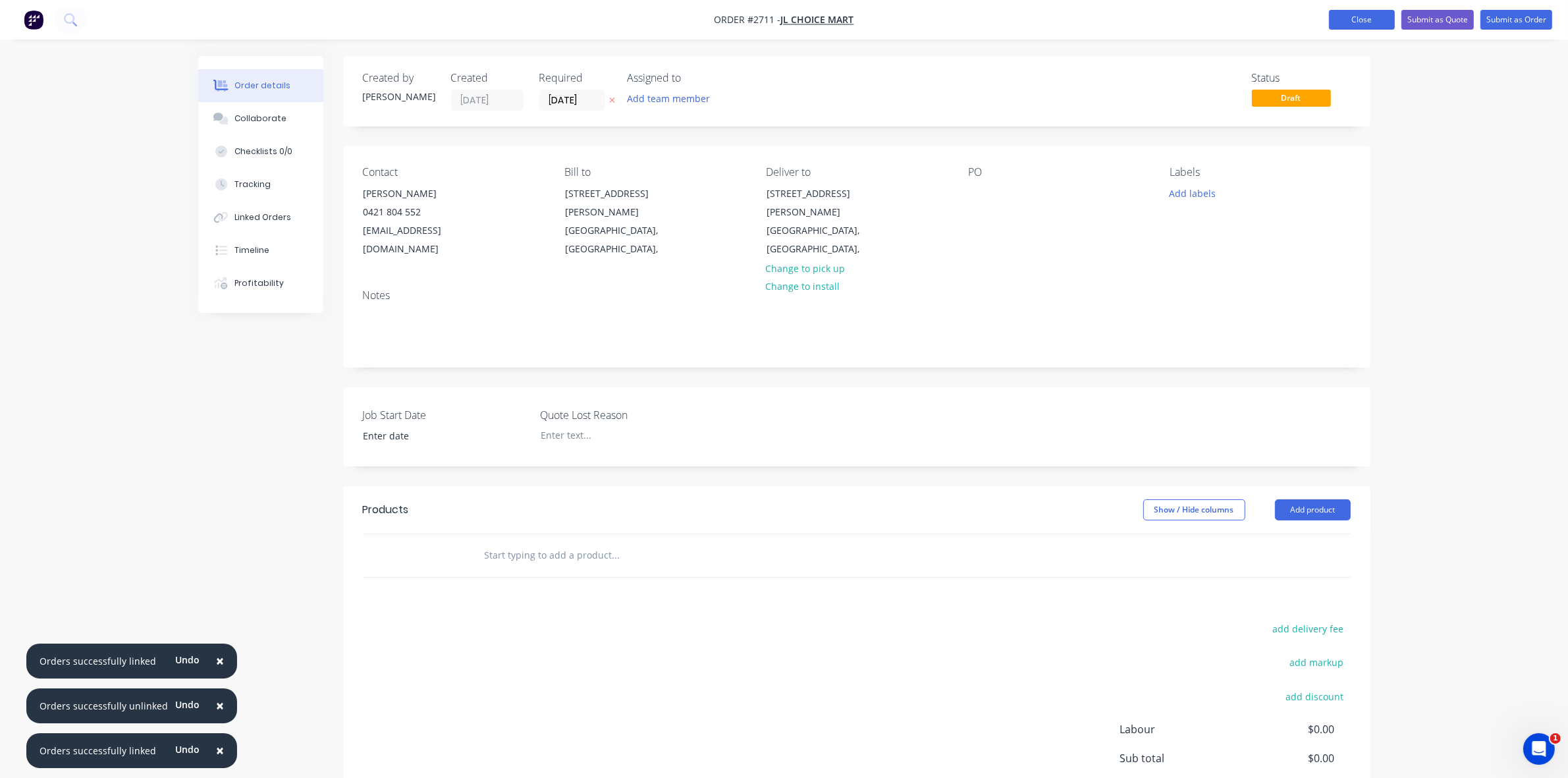
click at [1362, 21] on button "Close" at bounding box center [1362, 19] width 66 height 19
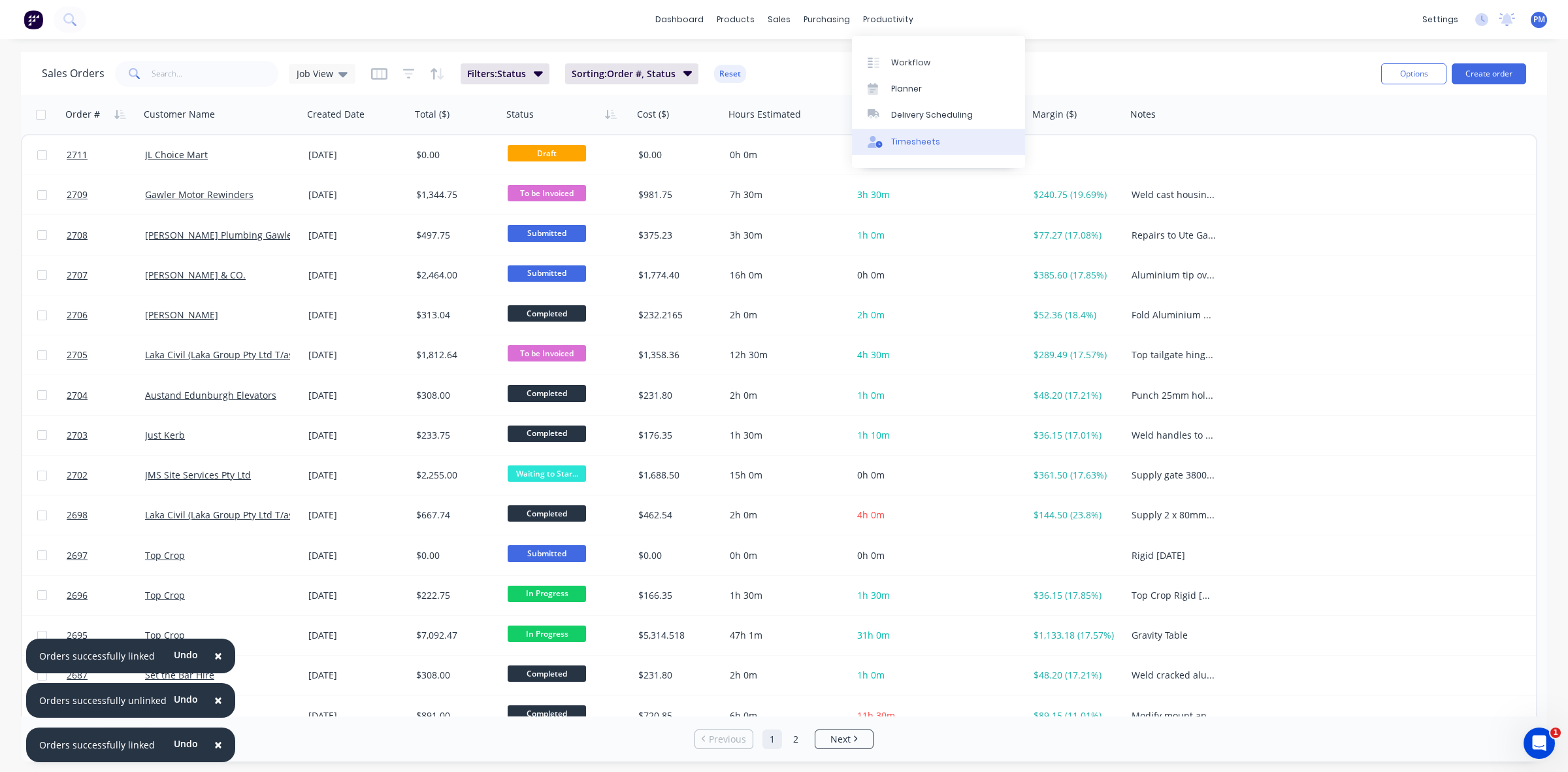
click at [915, 143] on div "Timesheets" at bounding box center [915, 142] width 49 height 11
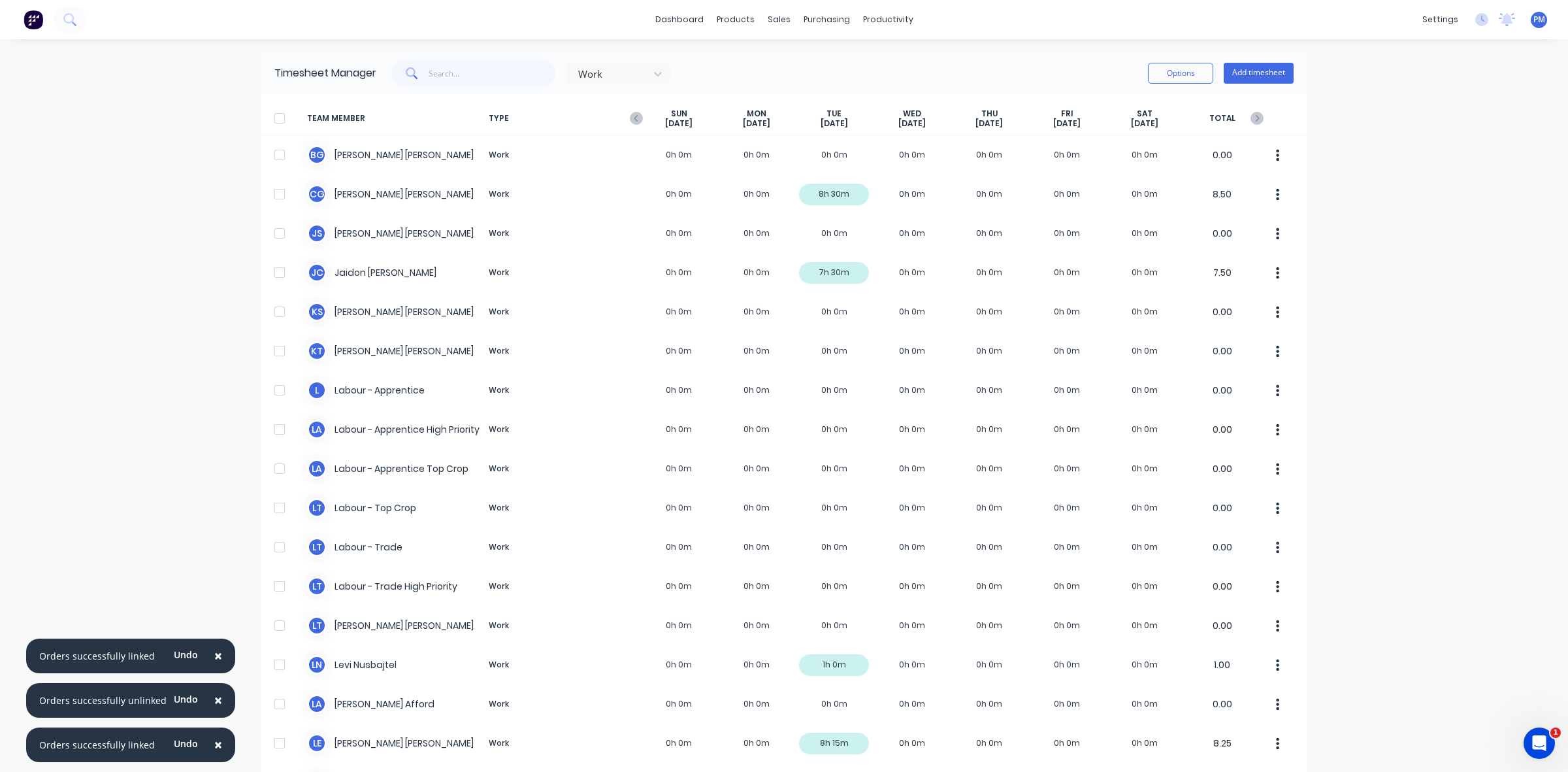
click at [214, 658] on span "×" at bounding box center [218, 655] width 8 height 18
click at [214, 695] on span "×" at bounding box center [218, 700] width 8 height 18
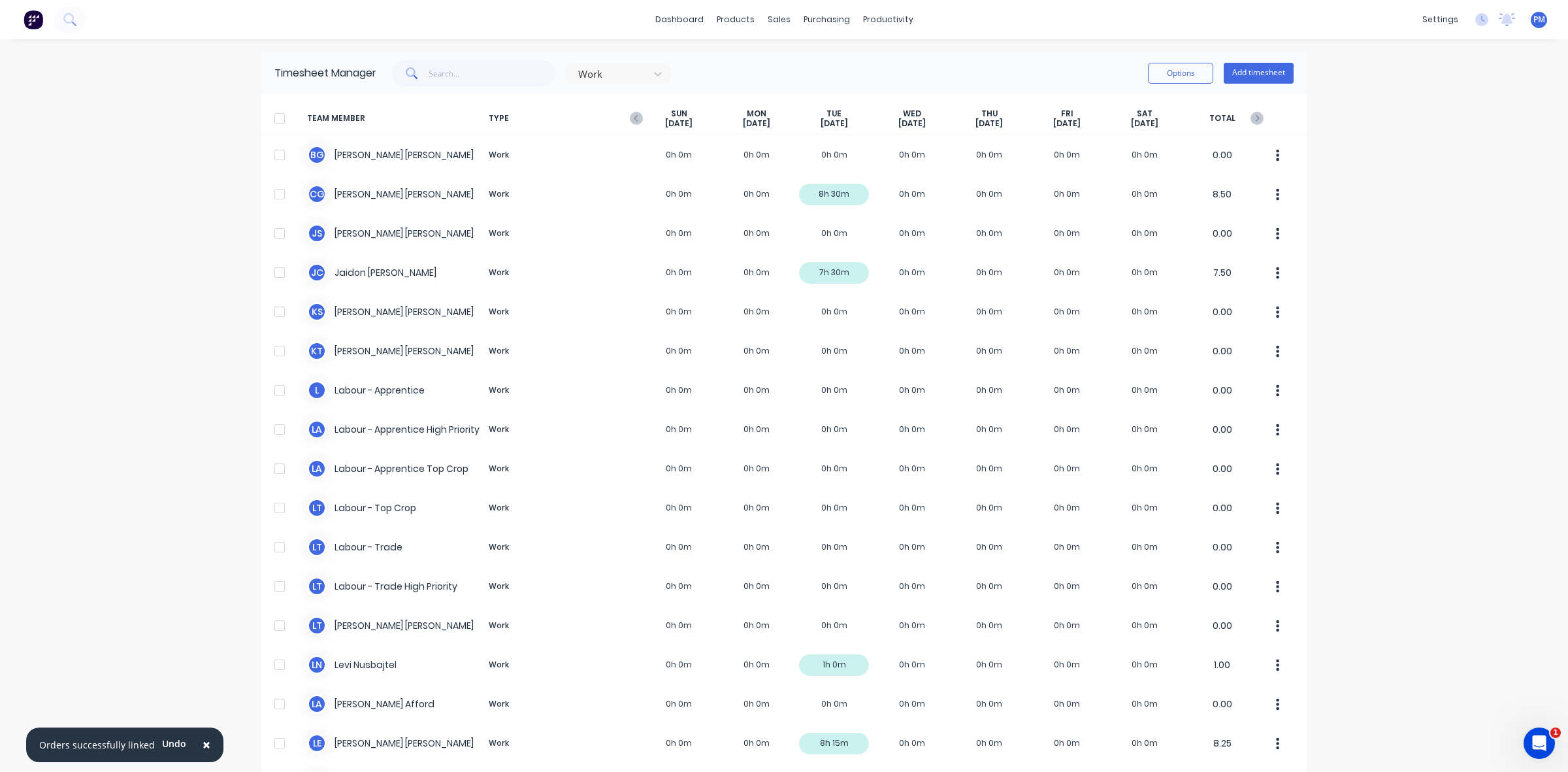
click at [204, 739] on span "×" at bounding box center [207, 744] width 8 height 18
click at [802, 57] on div "Sales Orders" at bounding box center [821, 62] width 54 height 11
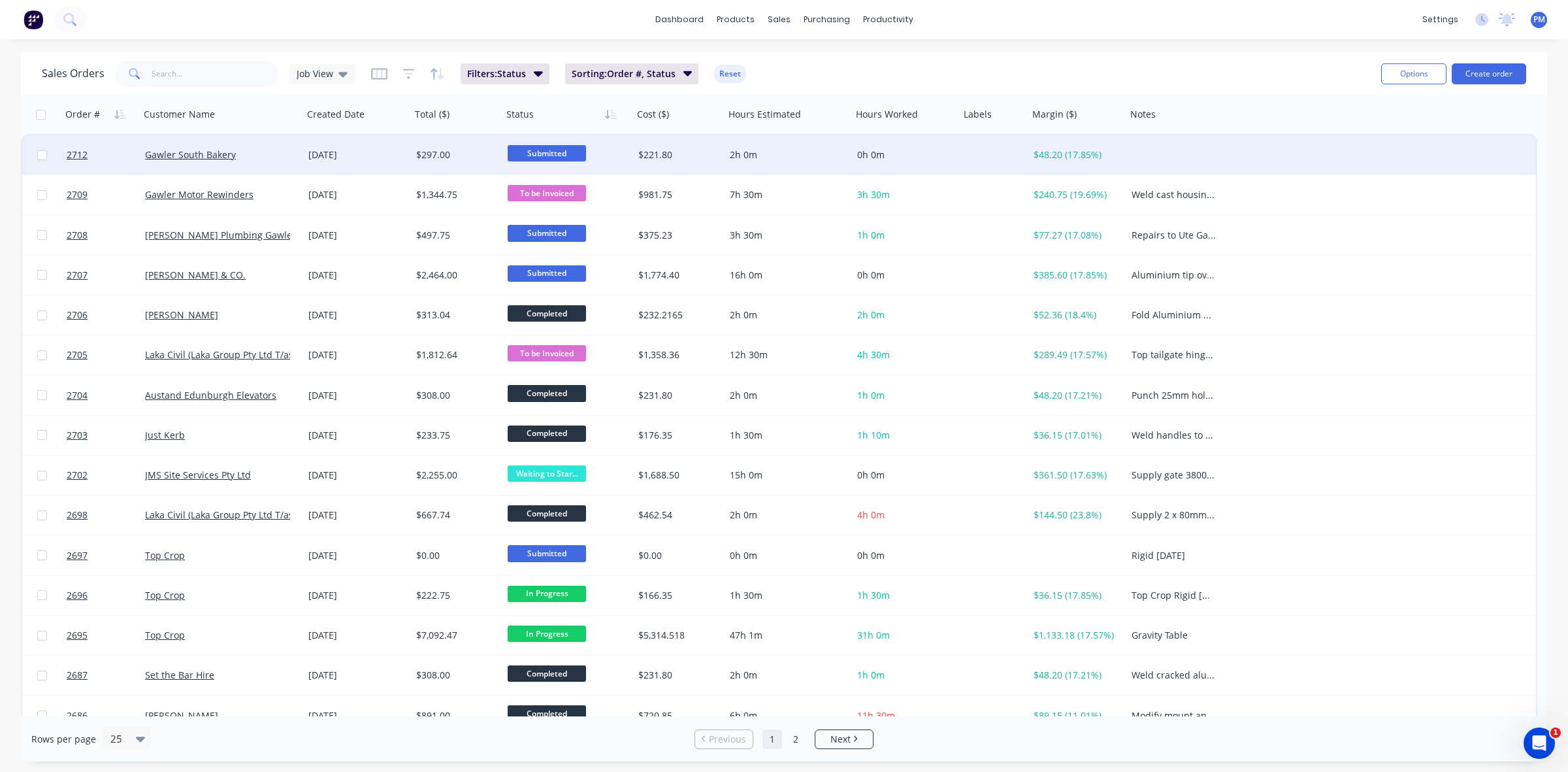
click at [279, 155] on div "Gawler South Bakery" at bounding box center [218, 155] width 146 height 13
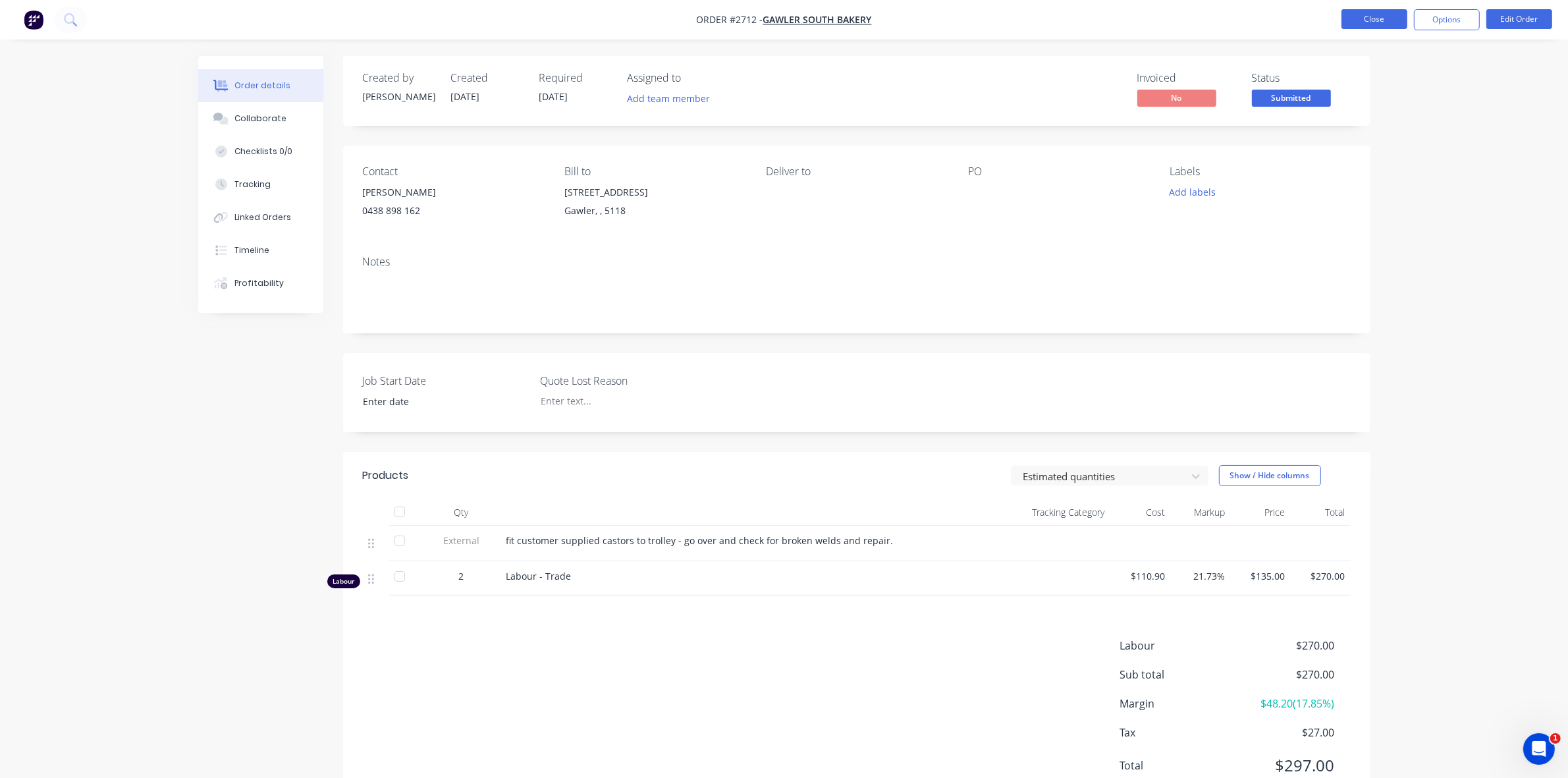
click at [1384, 17] on button "Close" at bounding box center [1375, 19] width 66 height 19
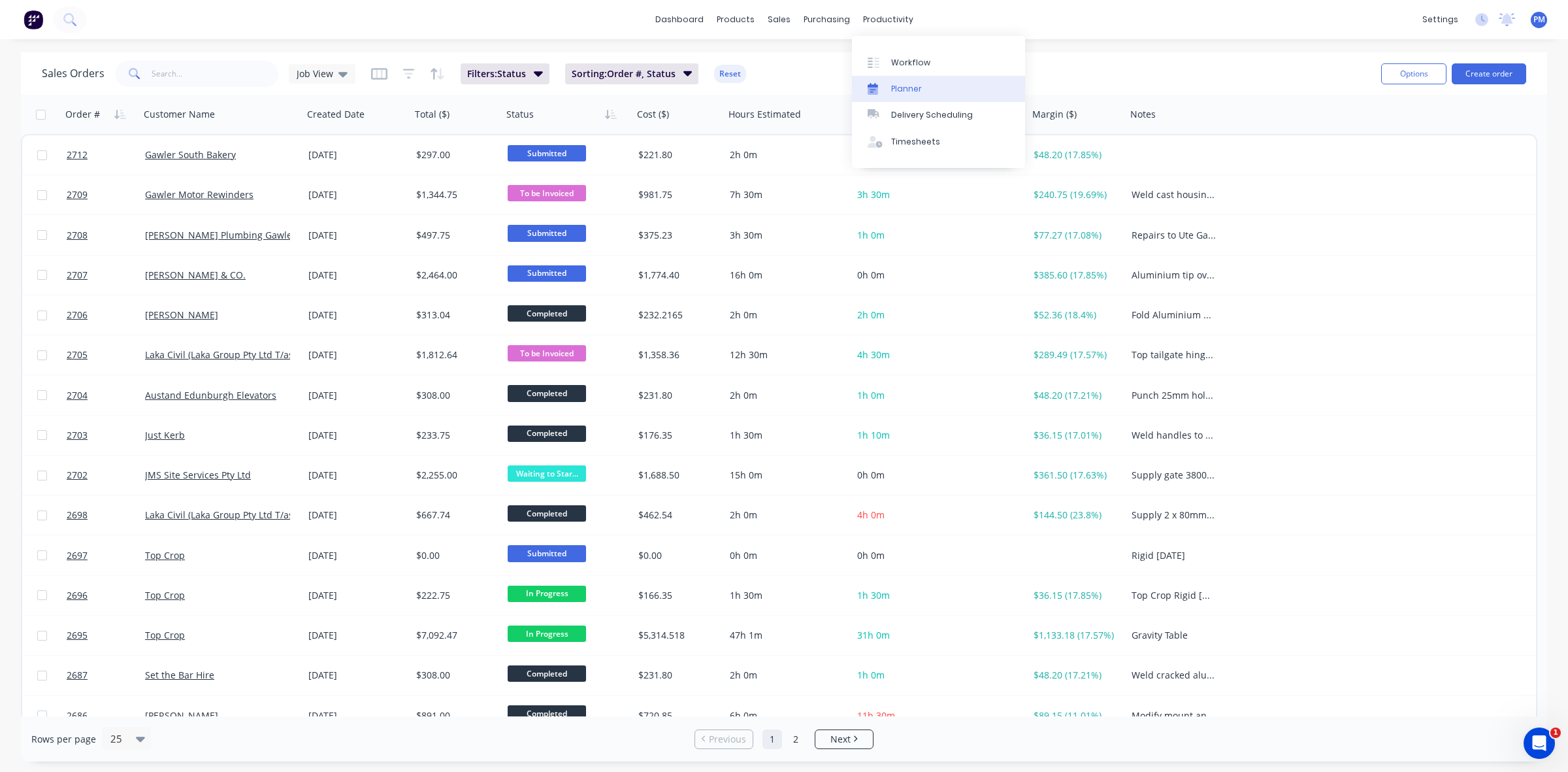
click at [904, 88] on div "Planner" at bounding box center [907, 89] width 31 height 11
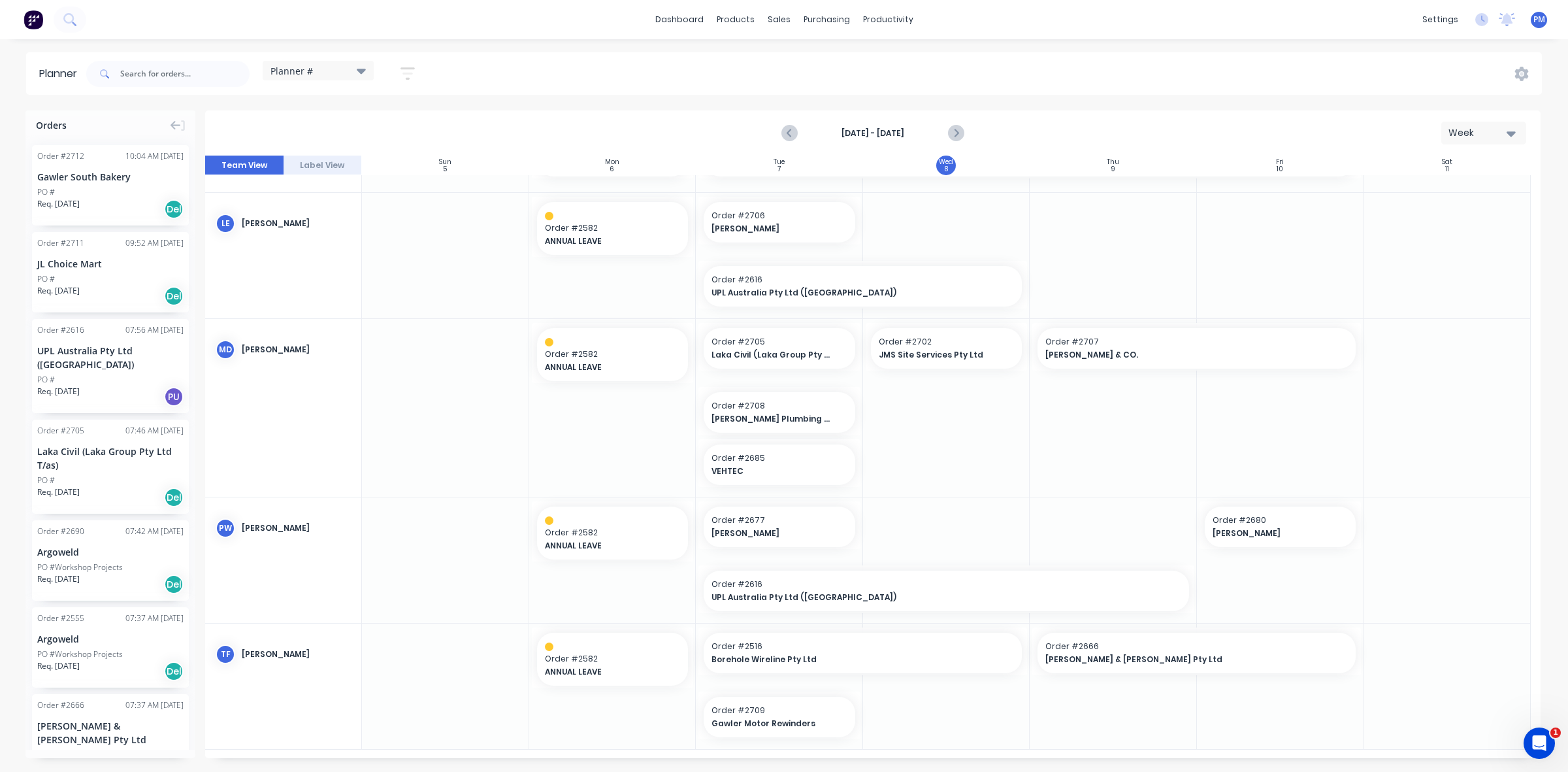
scroll to position [654, 0]
drag, startPoint x: 98, startPoint y: 185, endPoint x: 915, endPoint y: 443, distance: 856.8
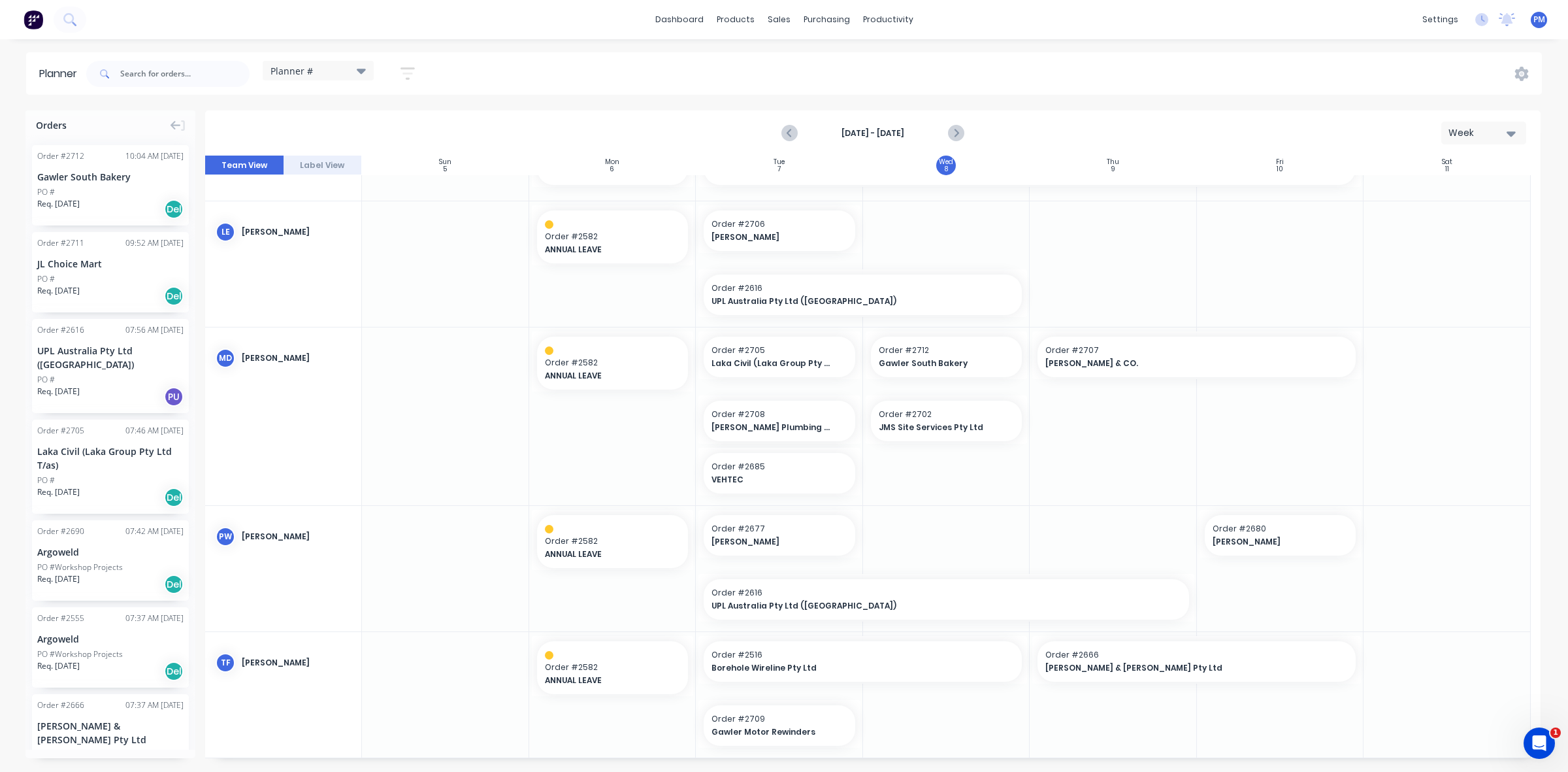
click at [98, 198] on div "Req. 10/10/25 Del" at bounding box center [110, 209] width 146 height 22
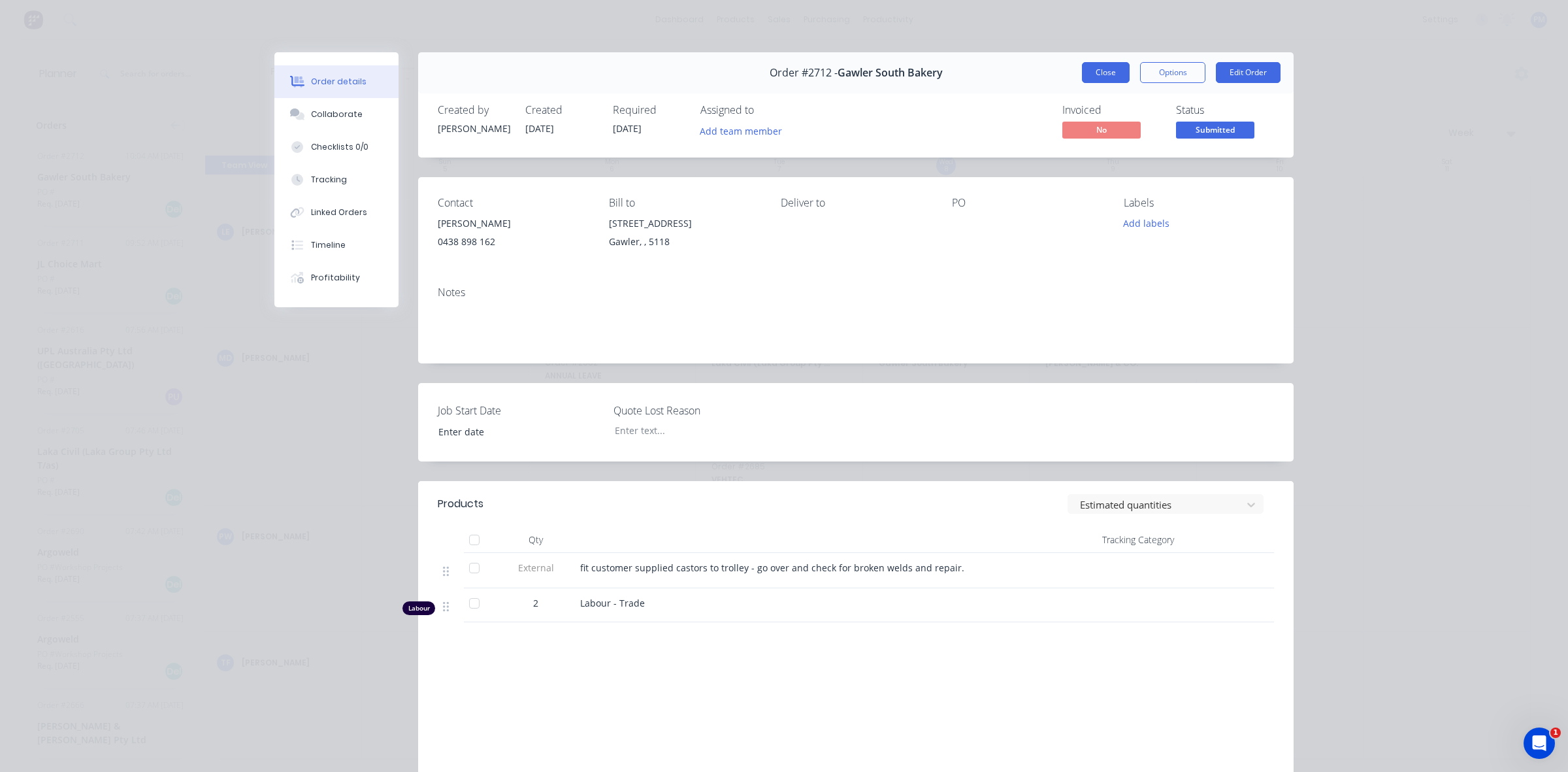
click at [1098, 73] on button "Close" at bounding box center [1106, 73] width 48 height 21
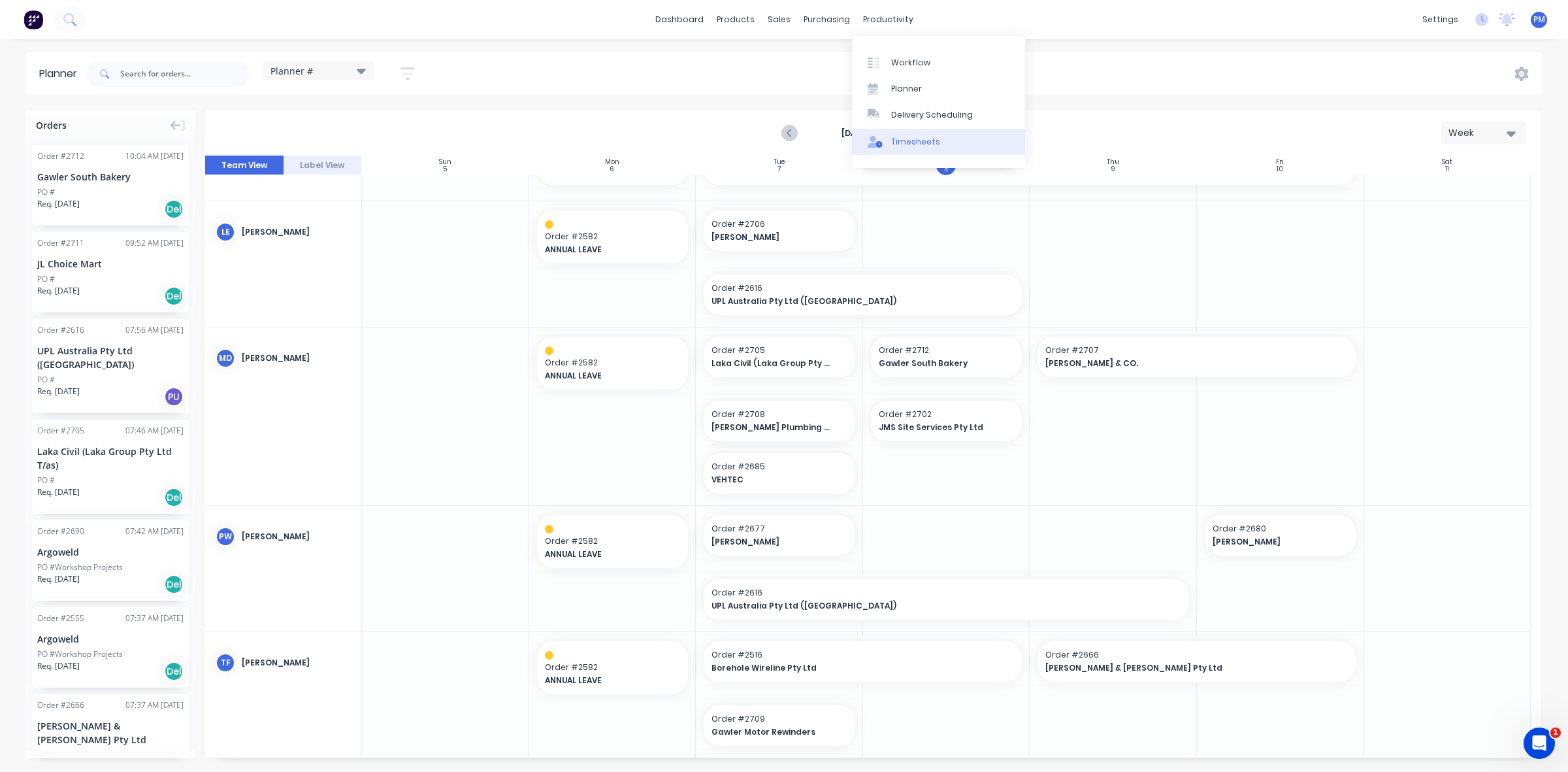
click at [912, 145] on div "Timesheets" at bounding box center [915, 142] width 49 height 11
